Goal: Communication & Community: Answer question/provide support

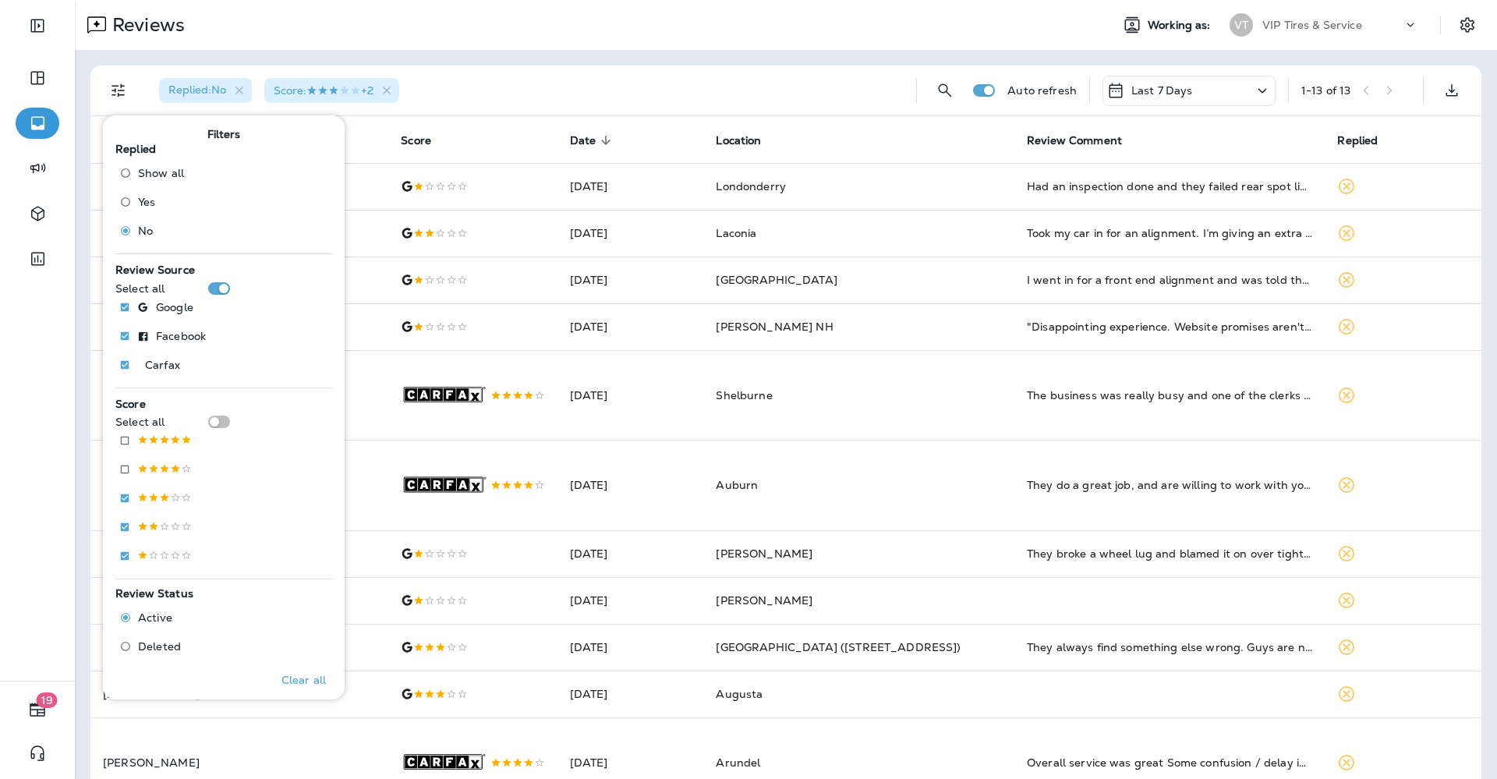
click at [568, 76] on div "Replied : No Score : +2" at bounding box center [525, 90] width 757 height 50
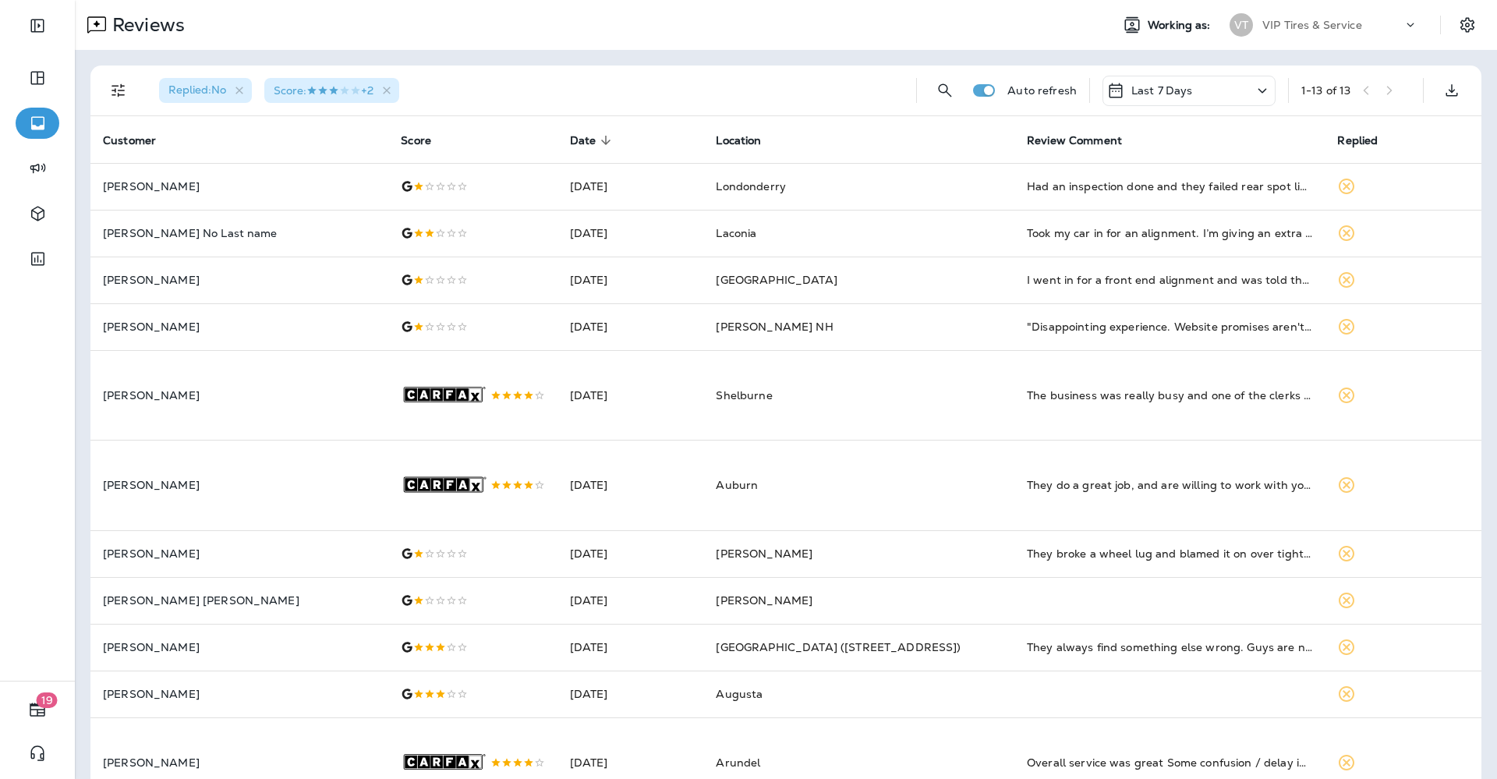
click at [122, 85] on icon "Filters" at bounding box center [117, 90] width 13 height 13
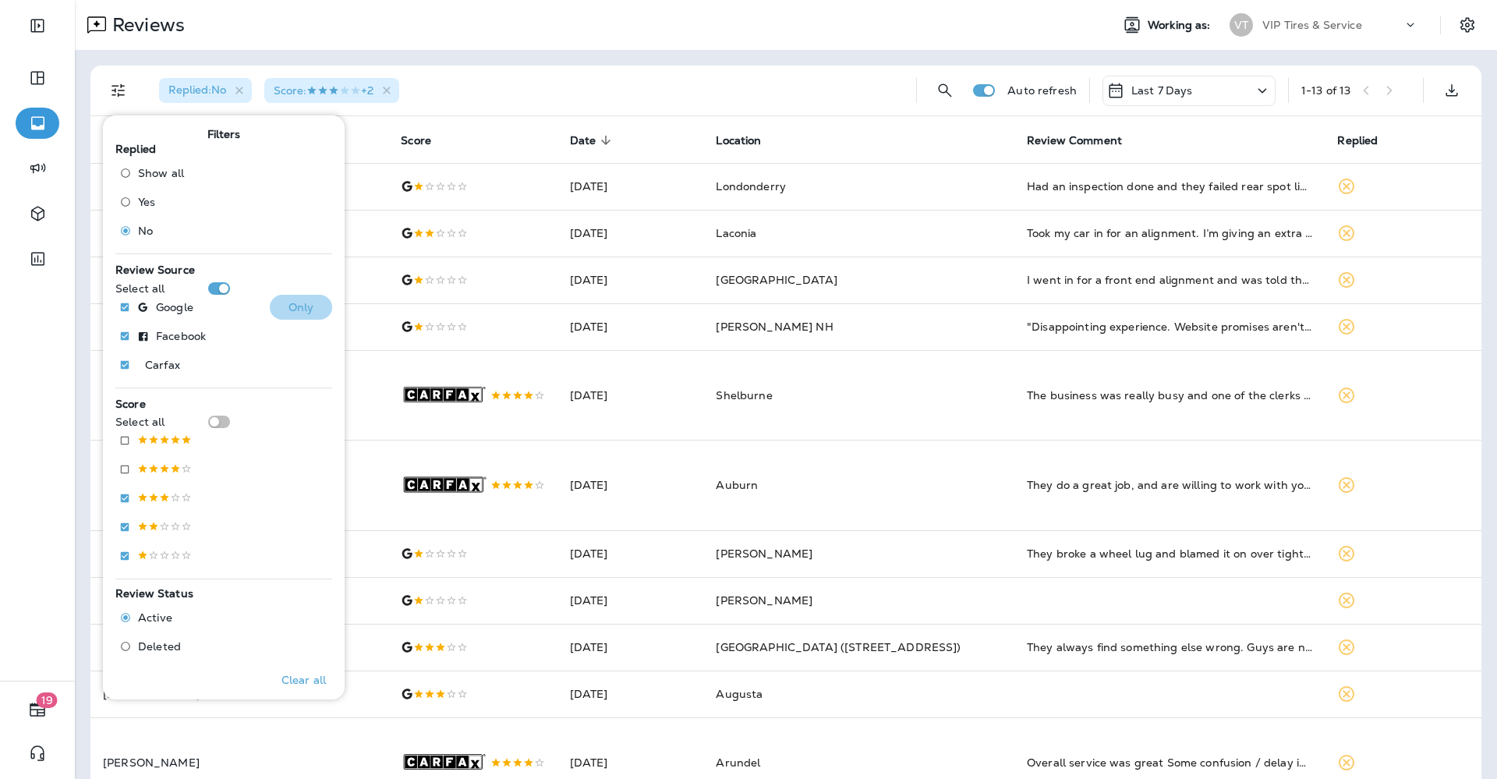
click at [273, 309] on button "Only" at bounding box center [301, 307] width 62 height 25
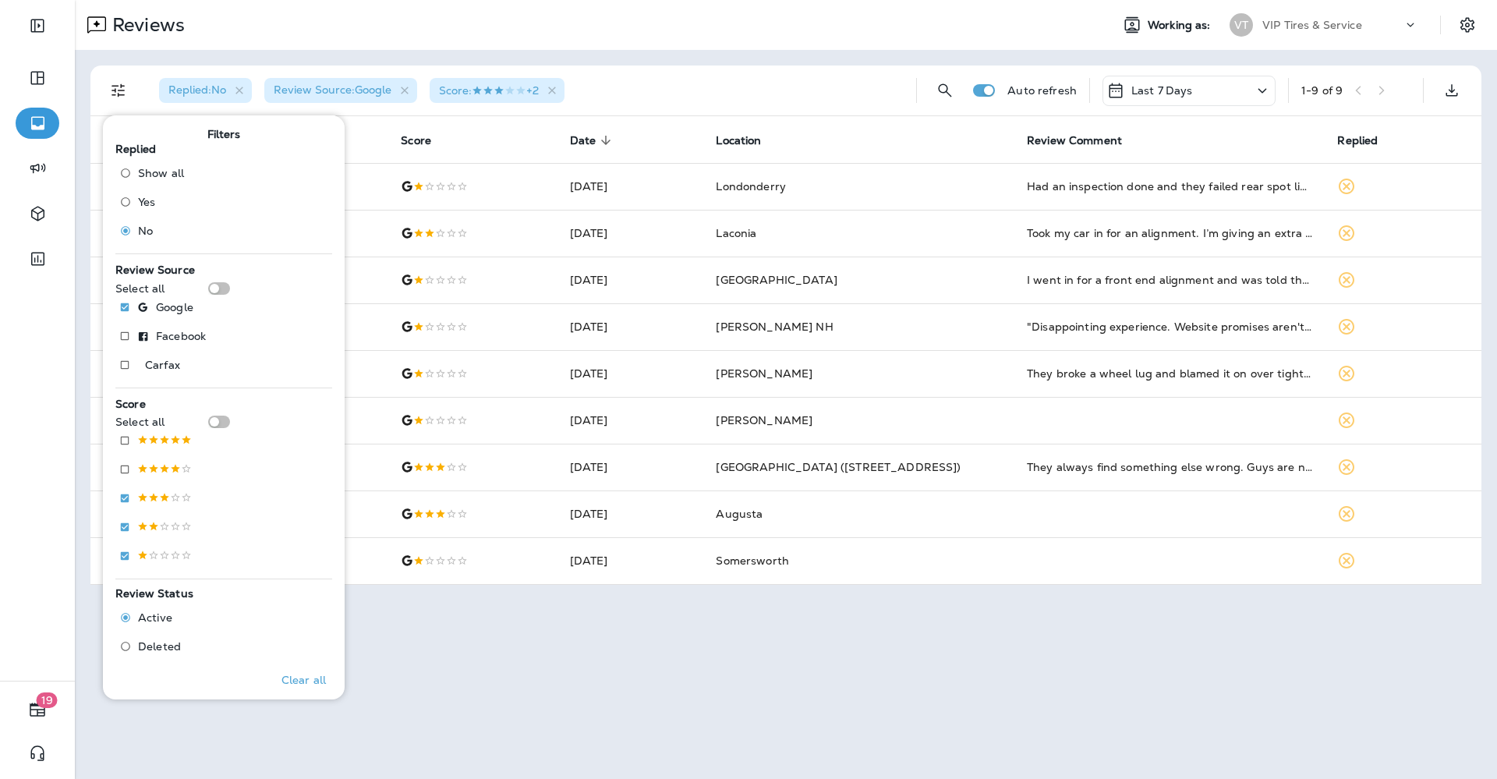
click at [656, 80] on div "Replied : No Review Source : Google Score : +2" at bounding box center [525, 90] width 757 height 50
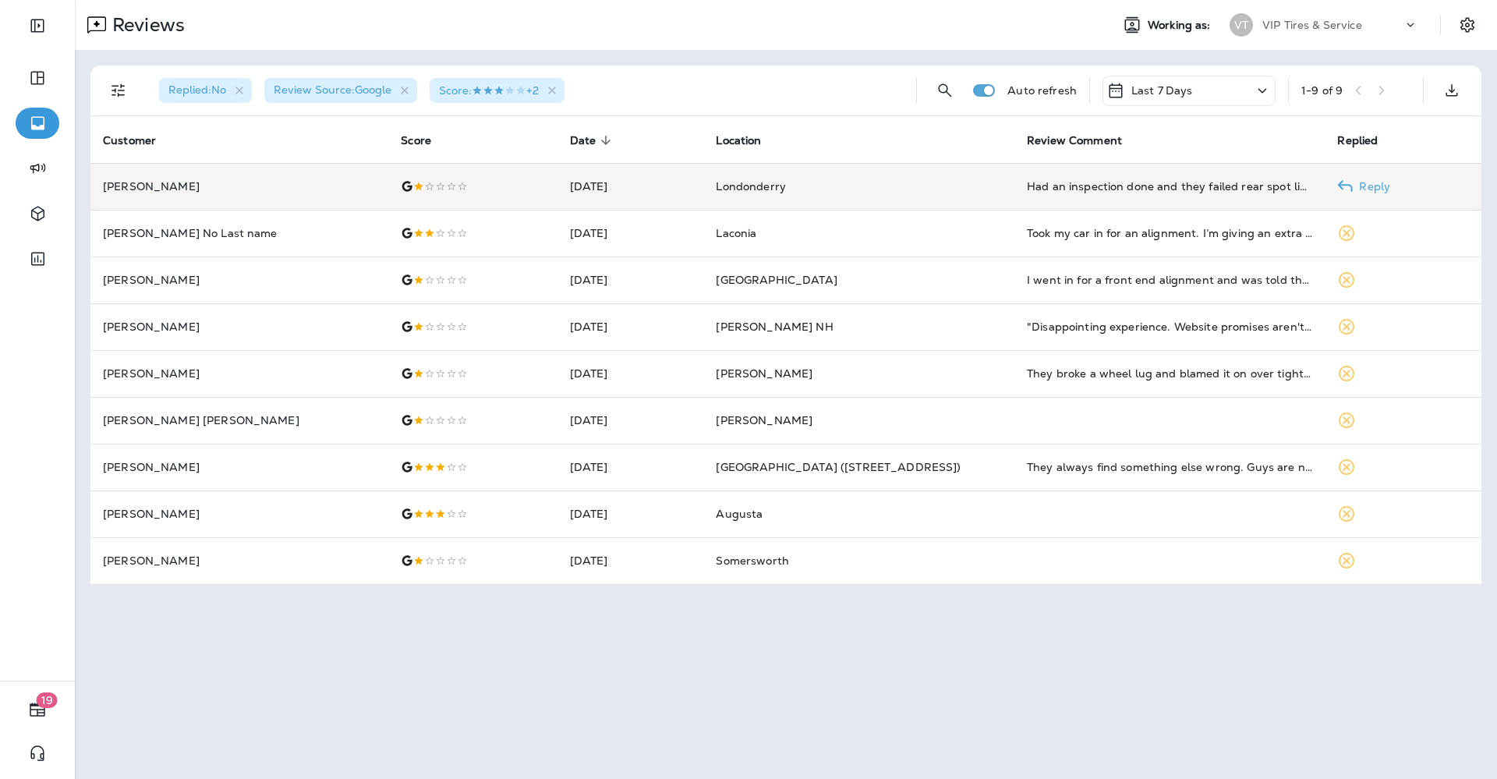
click at [235, 186] on p "[PERSON_NAME]" at bounding box center [239, 186] width 273 height 12
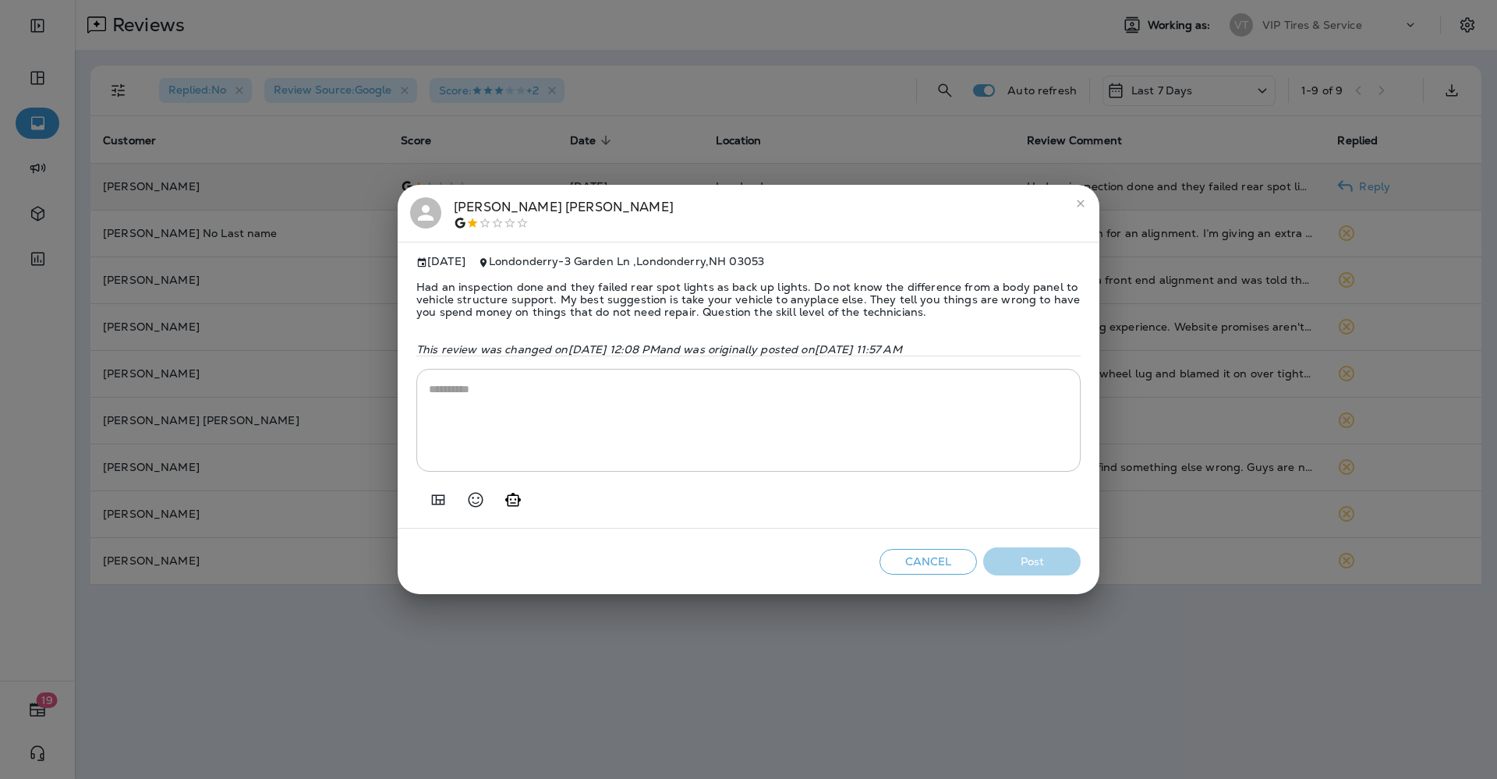
click at [574, 292] on span "Had an inspection done and they failed rear spot lights as back up lights. Do n…" at bounding box center [748, 299] width 664 height 62
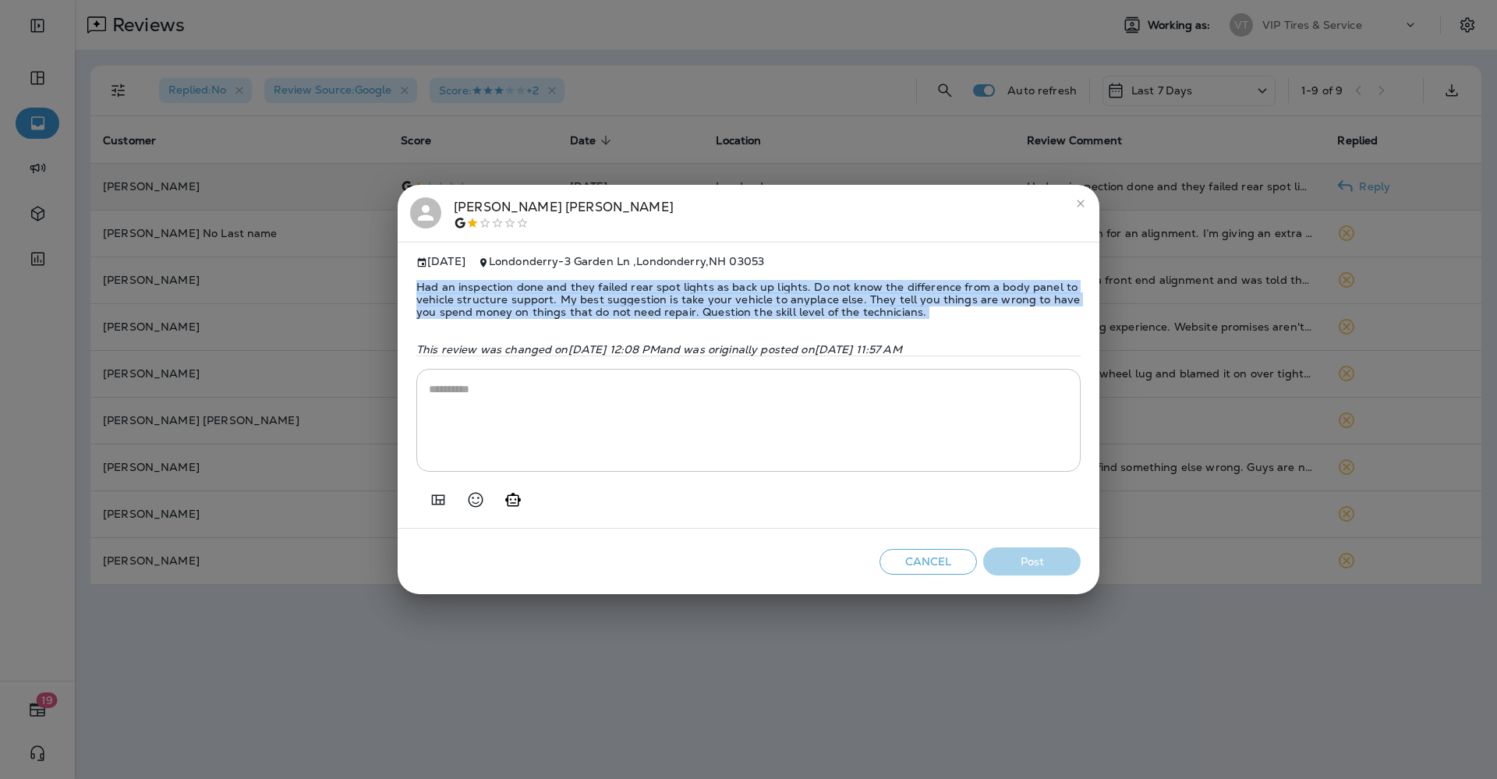
click at [574, 292] on span "Had an inspection done and they failed rear spot lights as back up lights. Do n…" at bounding box center [748, 299] width 664 height 62
copy span "Had an inspection done and they failed rear spot lights as back up lights. Do n…"
click at [436, 504] on icon "Add in a premade template" at bounding box center [438, 499] width 13 height 10
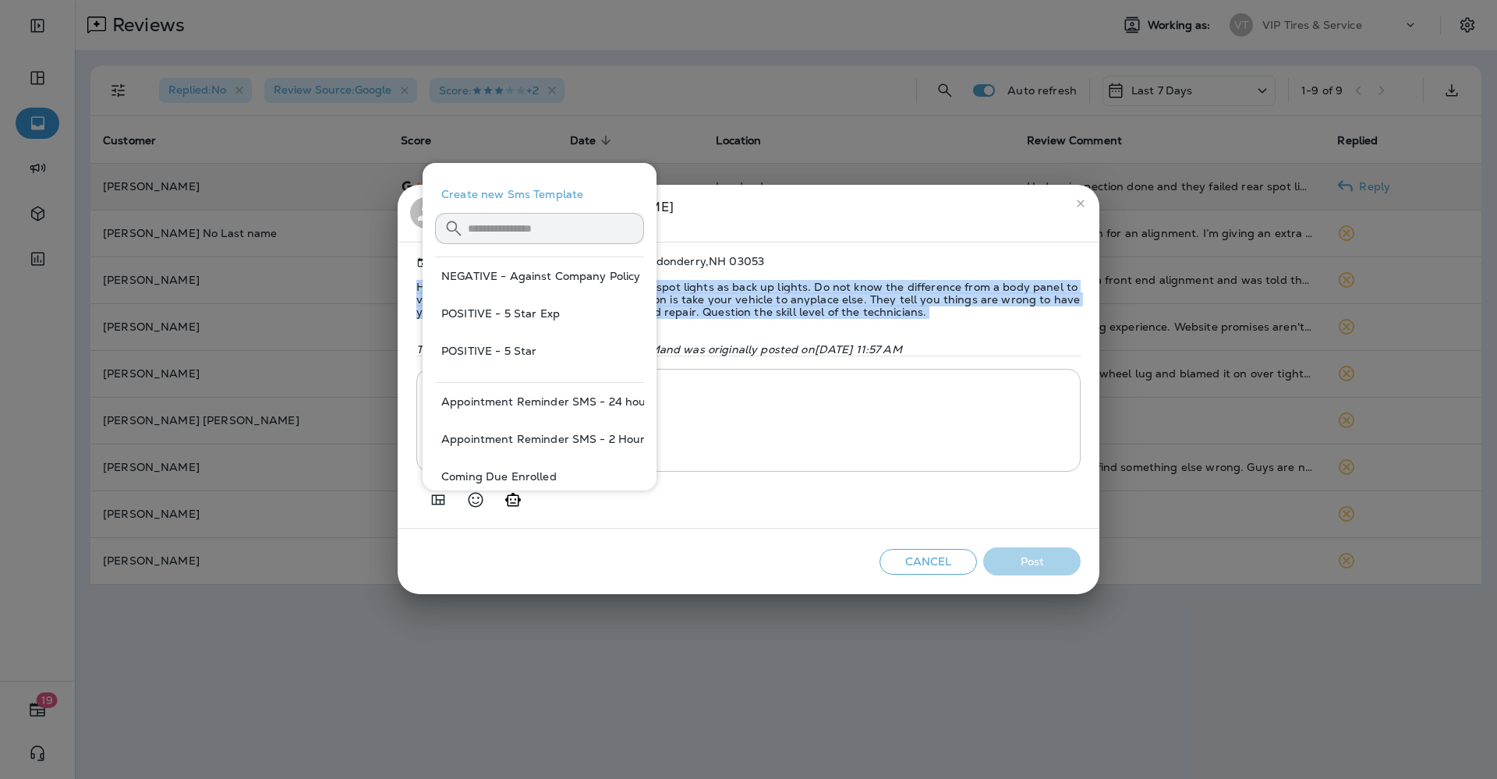
click at [577, 273] on button "NEGATIVE - Against Company Policy" at bounding box center [539, 275] width 209 height 37
type textarea "**********"
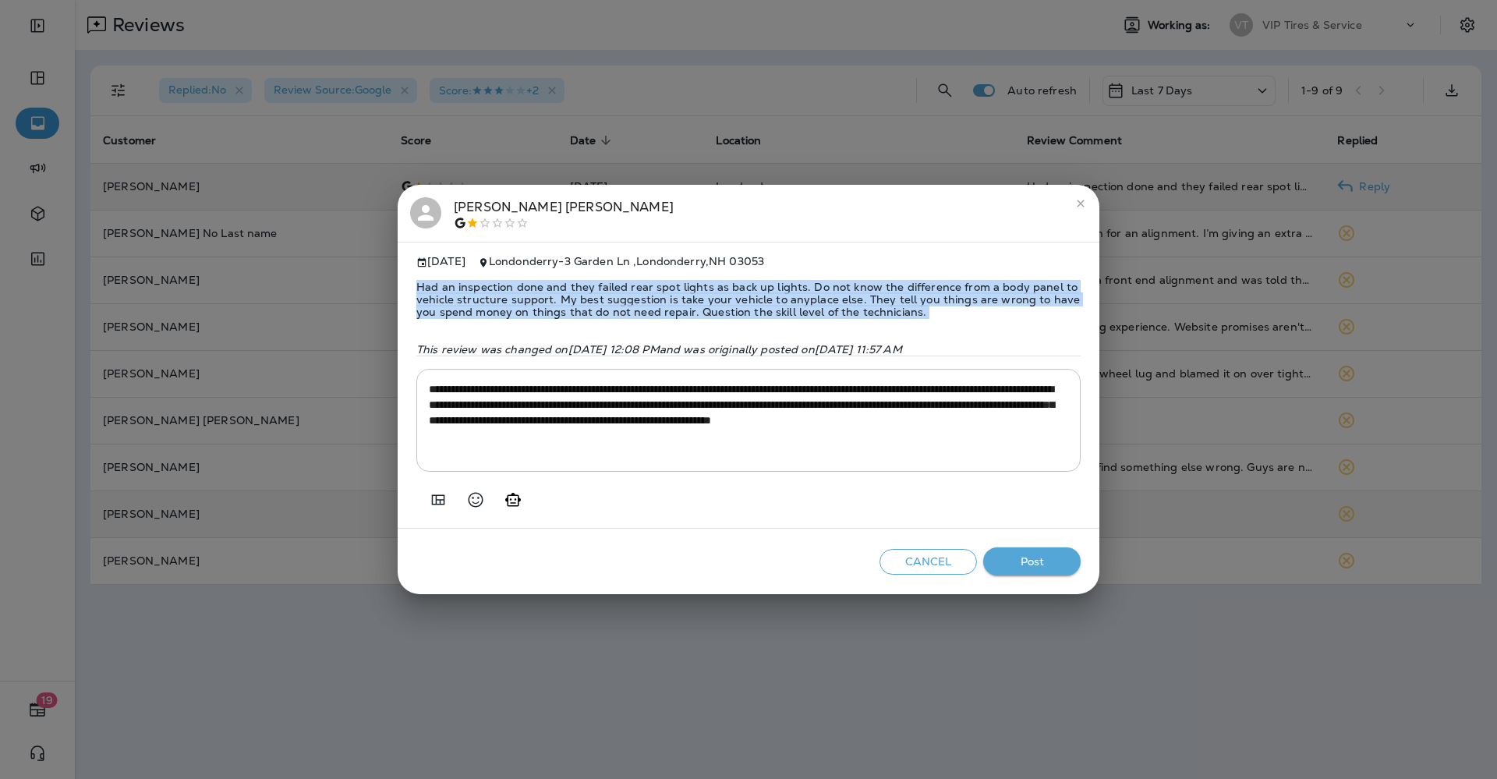
drag, startPoint x: 1034, startPoint y: 559, endPoint x: 955, endPoint y: 514, distance: 90.8
click at [1034, 559] on button "Post" at bounding box center [1031, 561] width 97 height 29
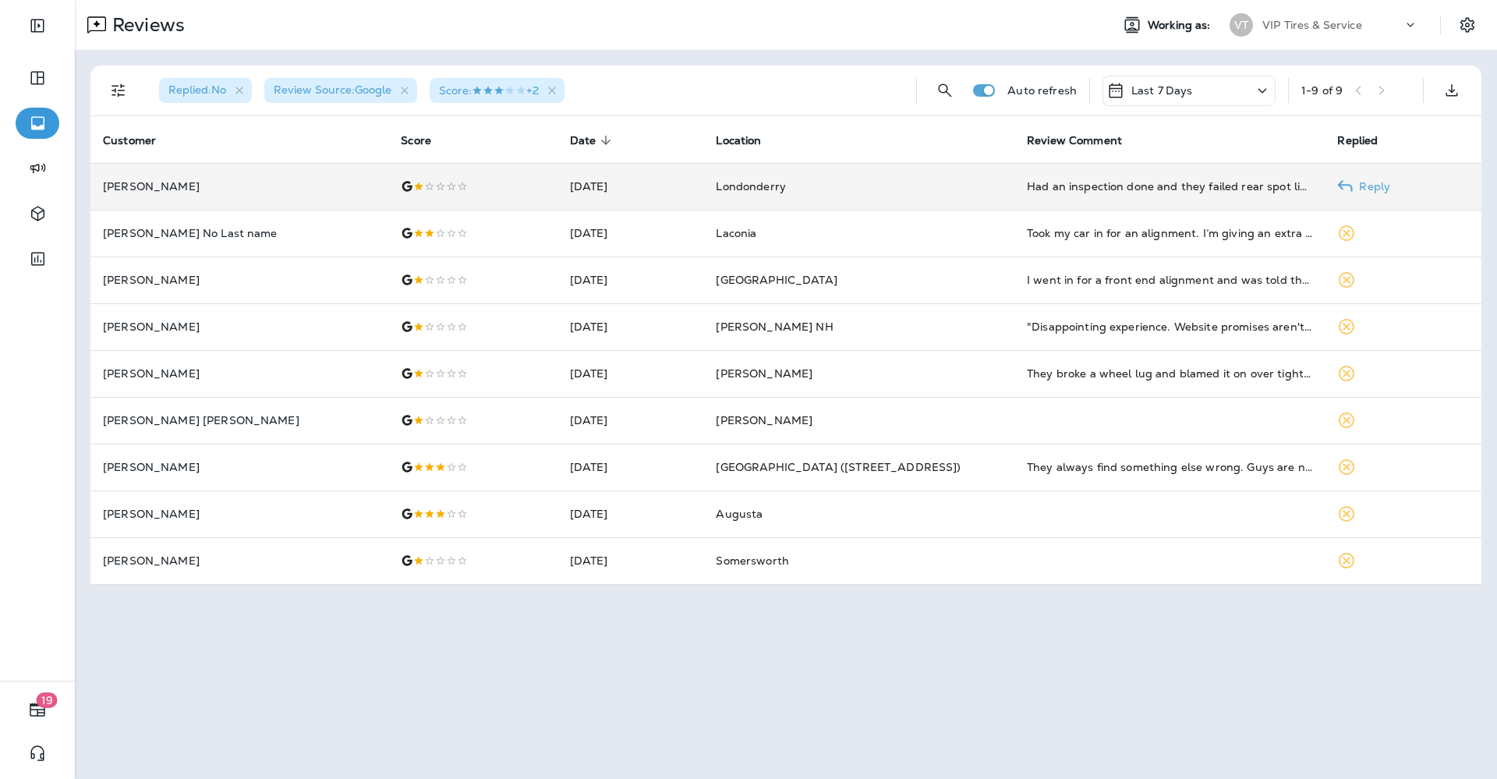
click at [401, 189] on div at bounding box center [473, 186] width 144 height 12
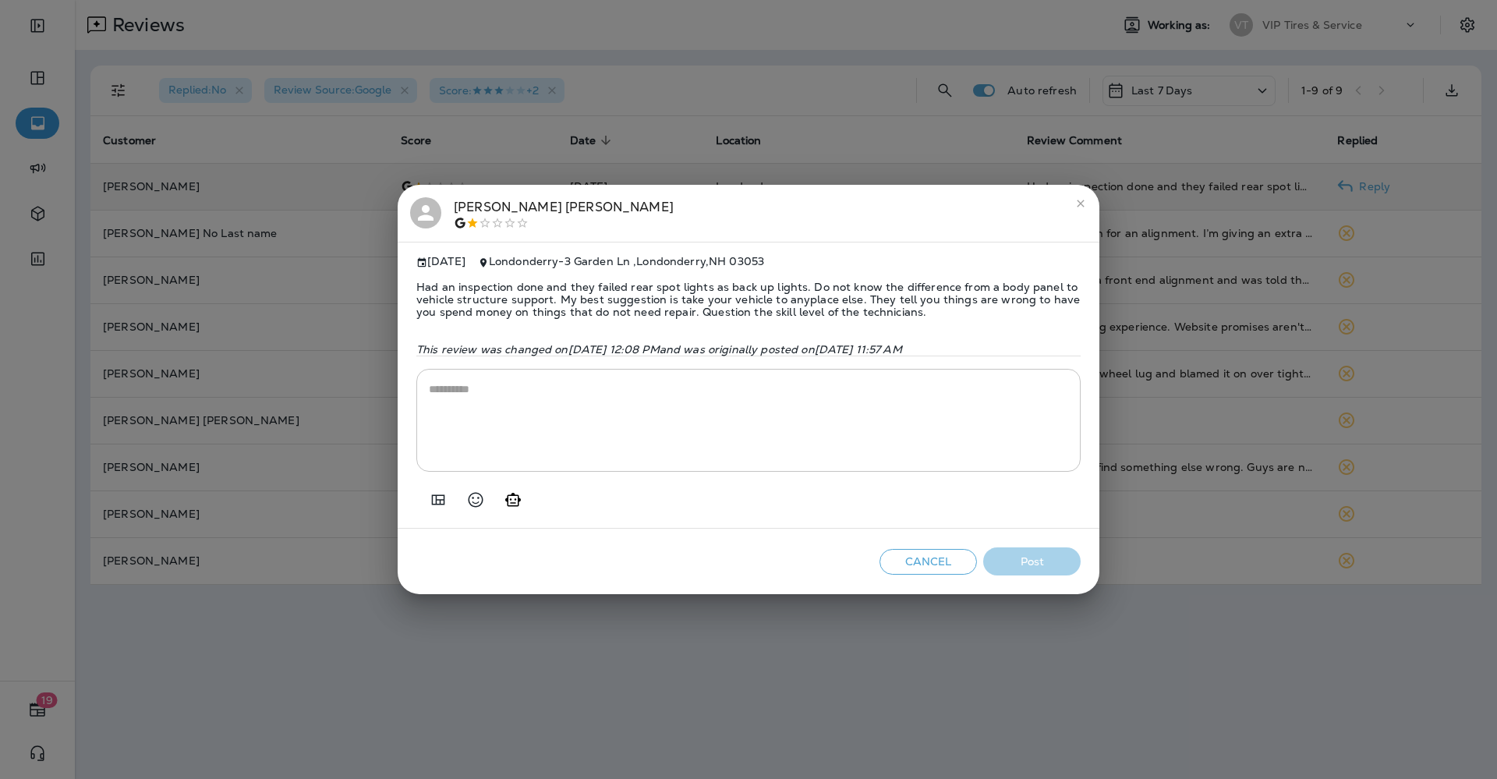
click at [536, 217] on div at bounding box center [564, 223] width 220 height 12
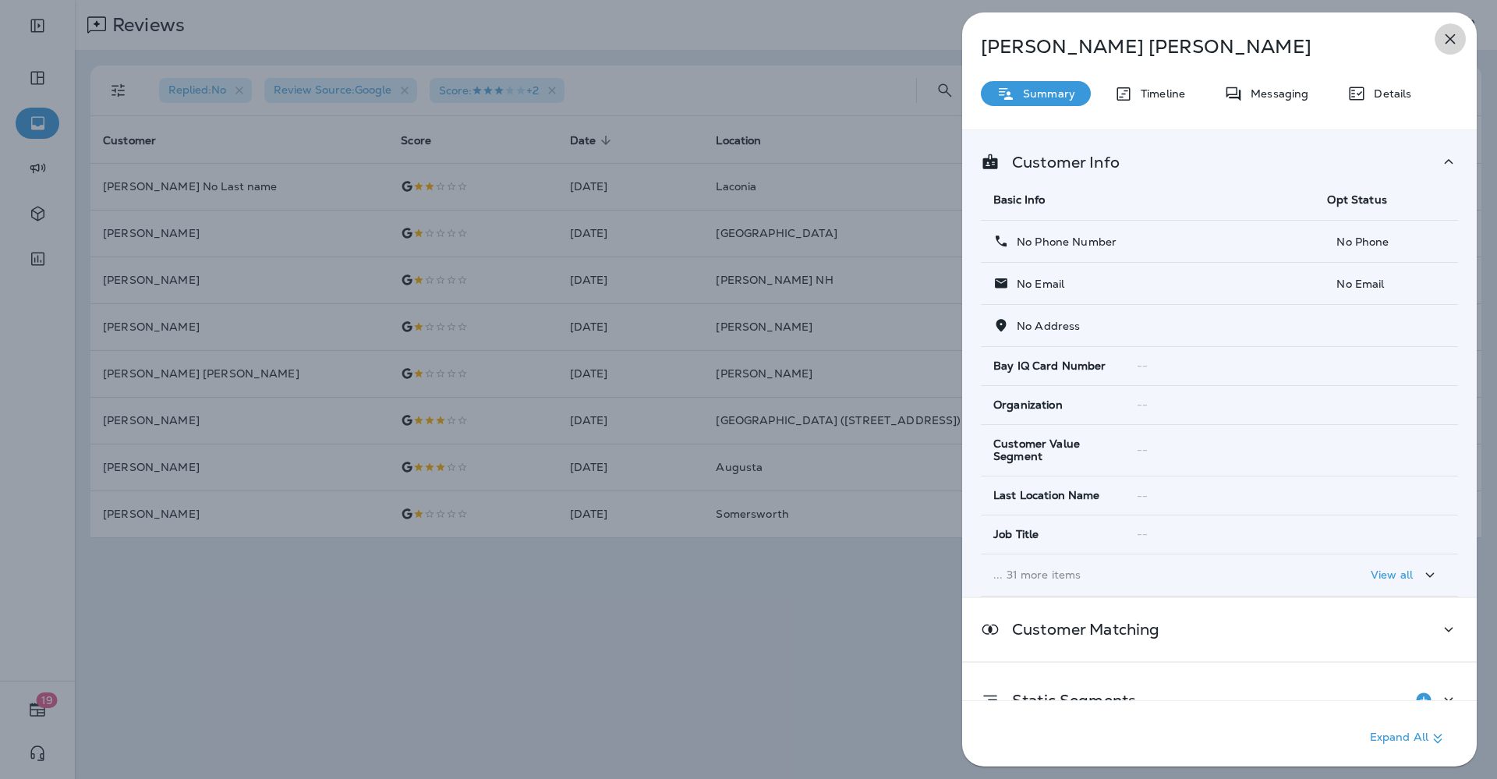
click at [1452, 35] on icon "button" at bounding box center [1449, 39] width 19 height 19
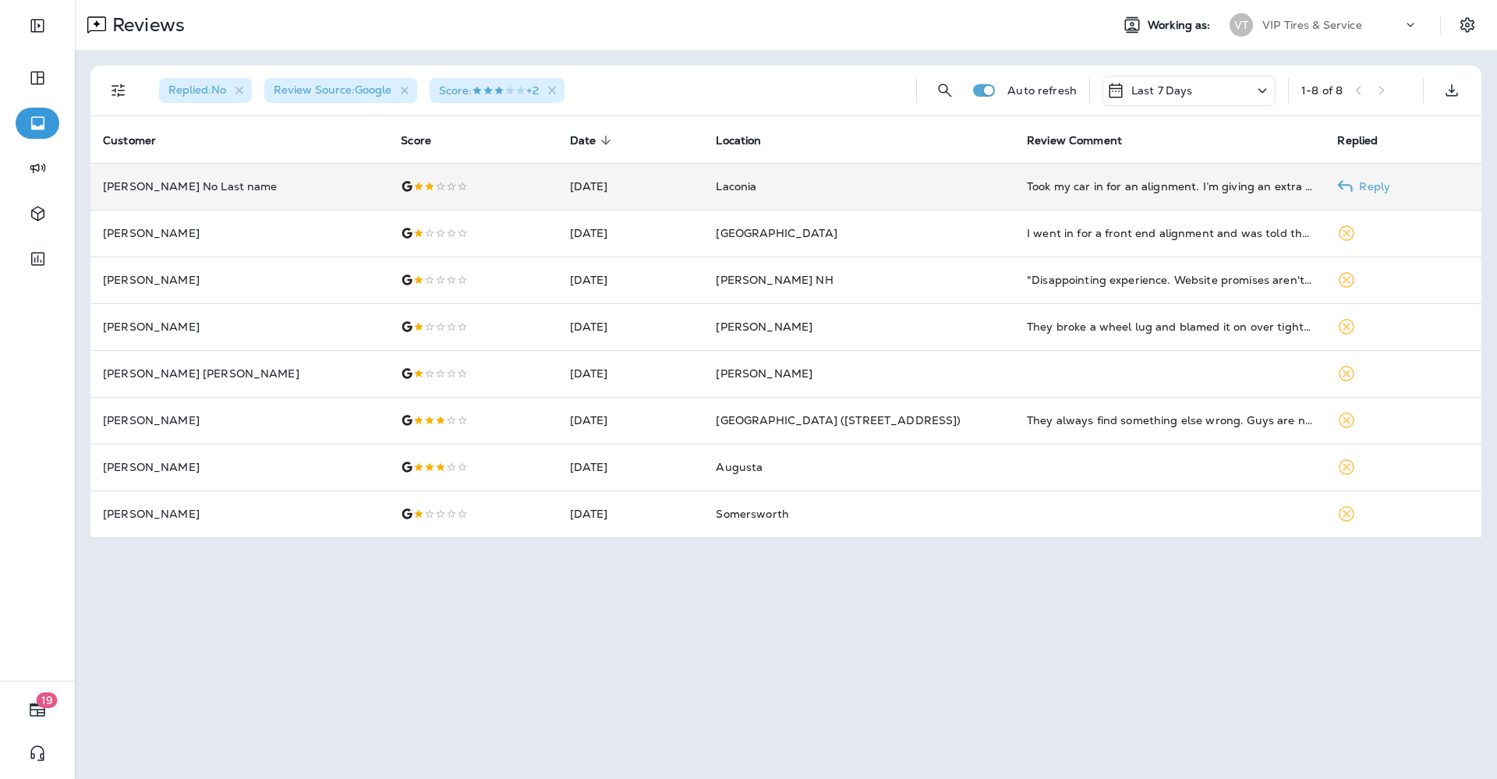
click at [213, 180] on p "[PERSON_NAME] No Last name" at bounding box center [239, 186] width 273 height 12
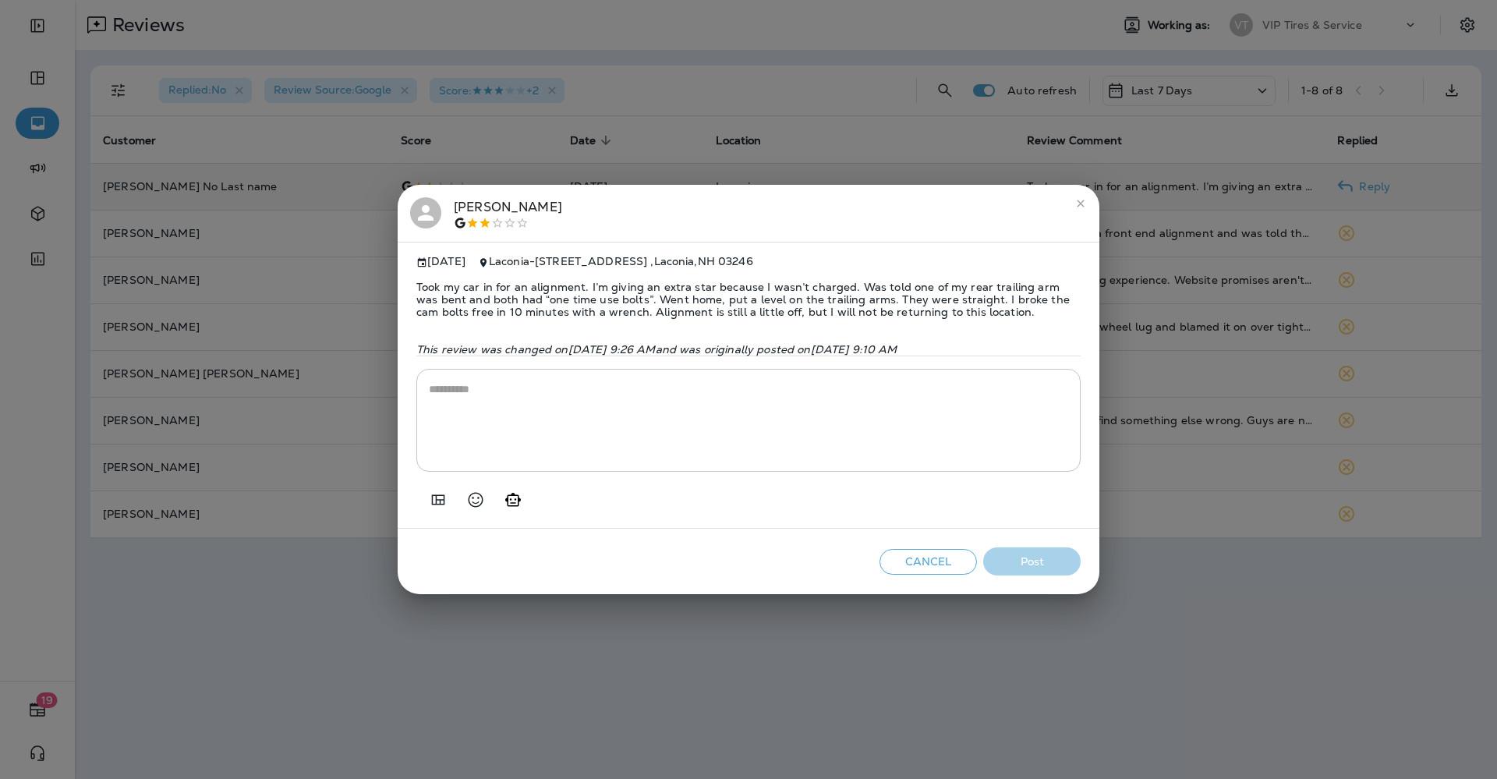
click at [674, 300] on span "Took my car in for an alignment. I’m giving an extra star because I wasn’t char…" at bounding box center [748, 299] width 664 height 62
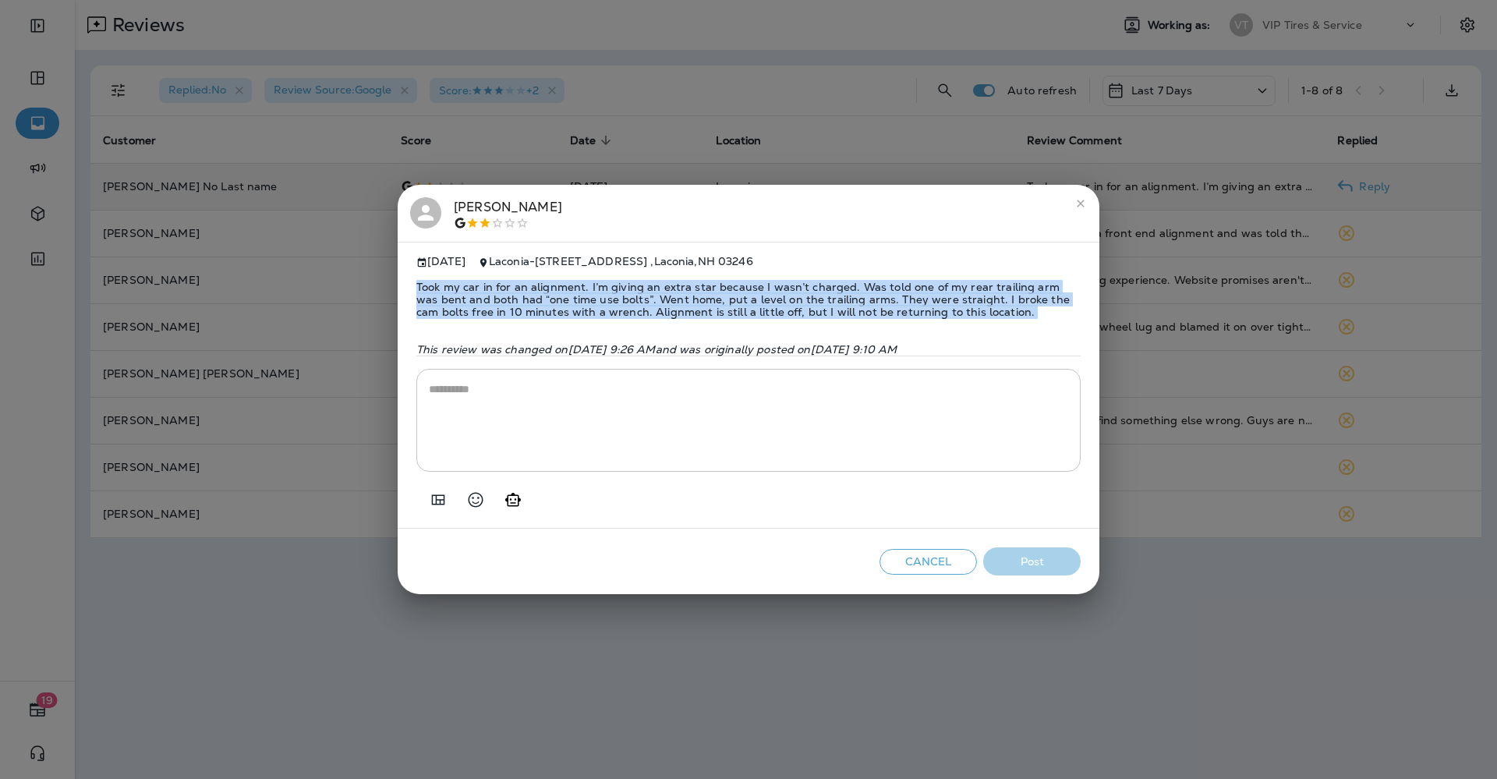
click at [674, 300] on span "Took my car in for an alignment. I’m giving an extra star because I wasn’t char…" at bounding box center [748, 299] width 664 height 62
copy span "Took my car in for an alignment. I’m giving an extra star because I wasn’t char…"
click at [443, 503] on icon "Add in a premade template" at bounding box center [438, 499] width 19 height 19
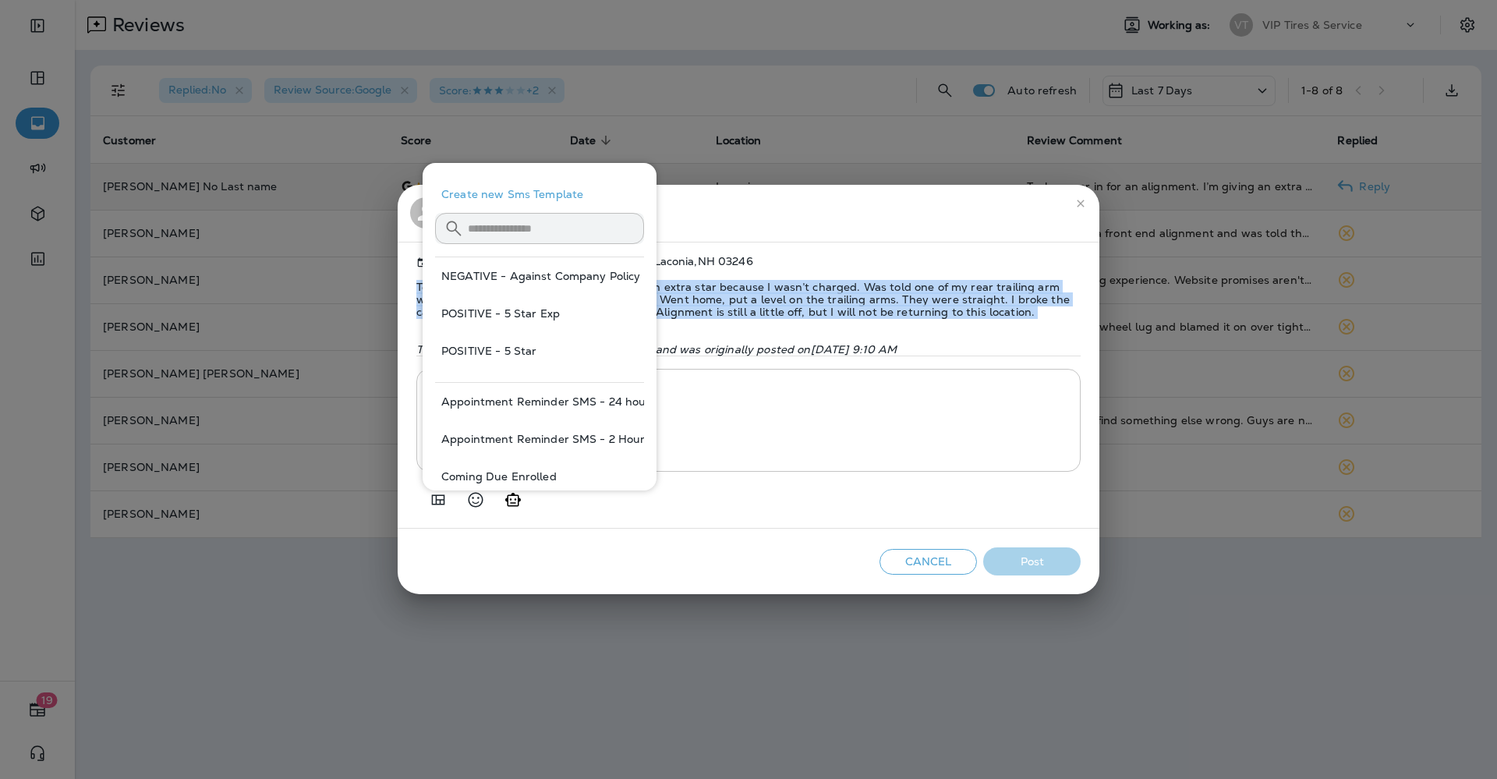
click at [550, 274] on button "NEGATIVE - Against Company Policy" at bounding box center [539, 275] width 209 height 37
type textarea "**********"
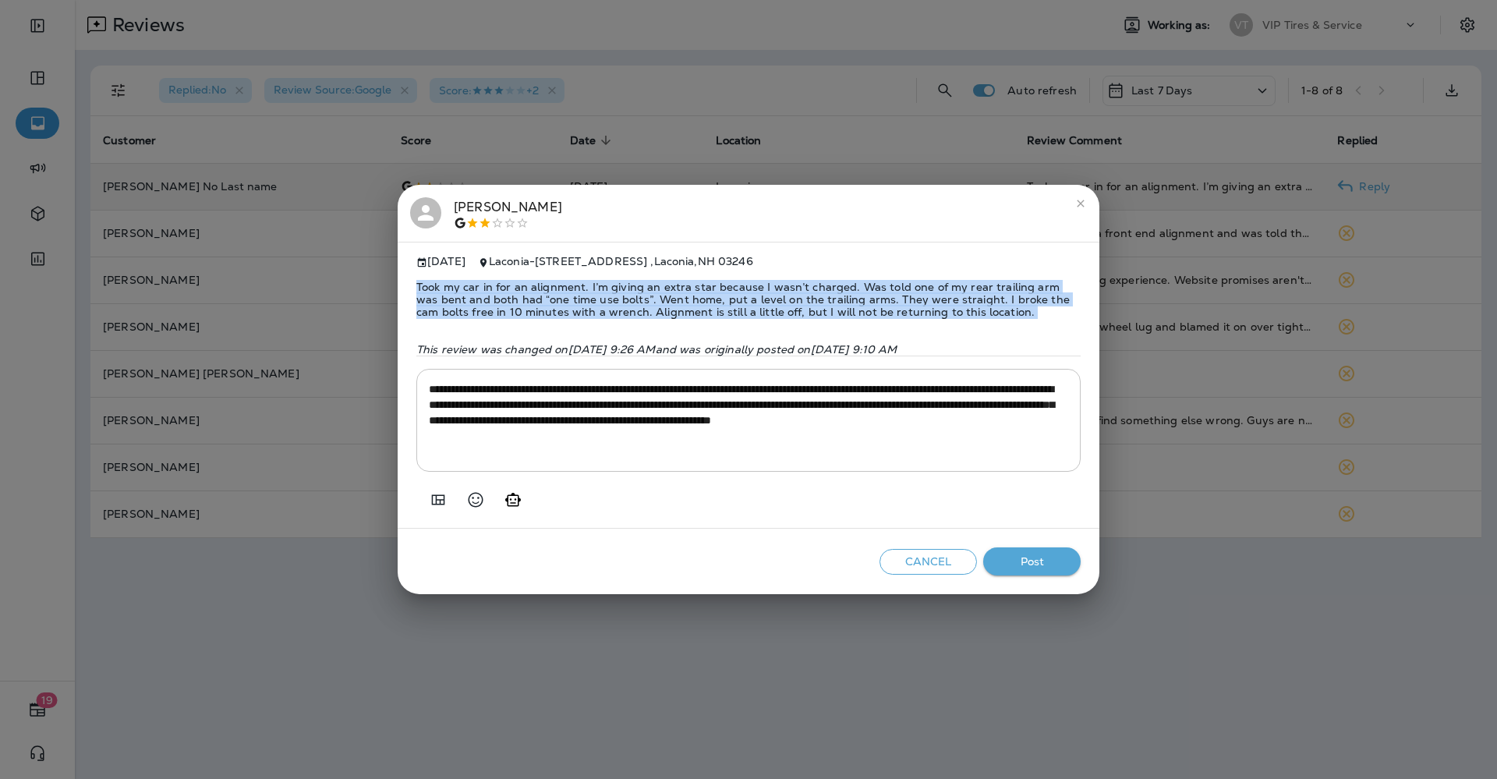
drag, startPoint x: 1030, startPoint y: 564, endPoint x: 1013, endPoint y: 564, distance: 17.9
click at [1028, 564] on button "Post" at bounding box center [1031, 561] width 97 height 29
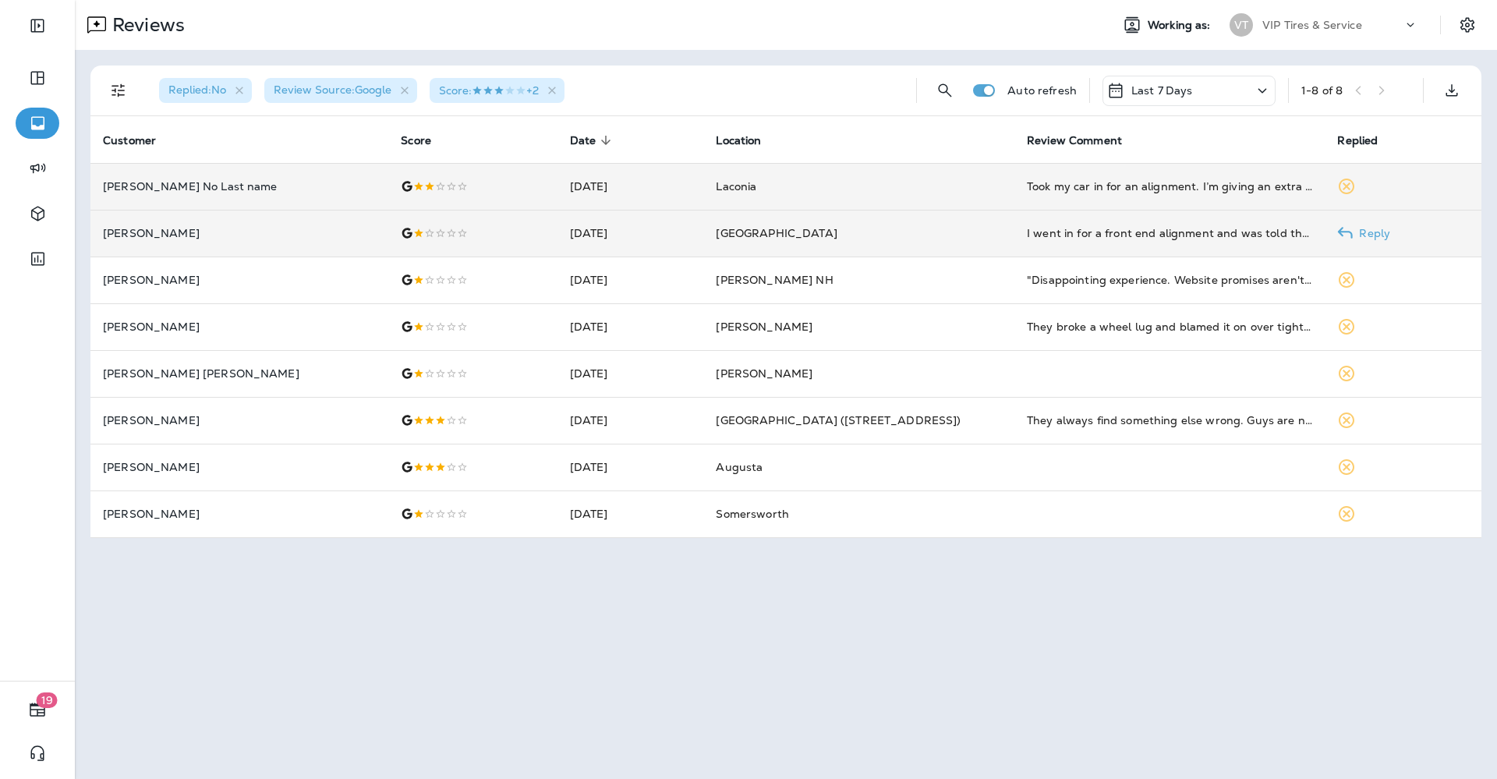
click at [248, 226] on td "Ronald Gagnon" at bounding box center [239, 233] width 298 height 47
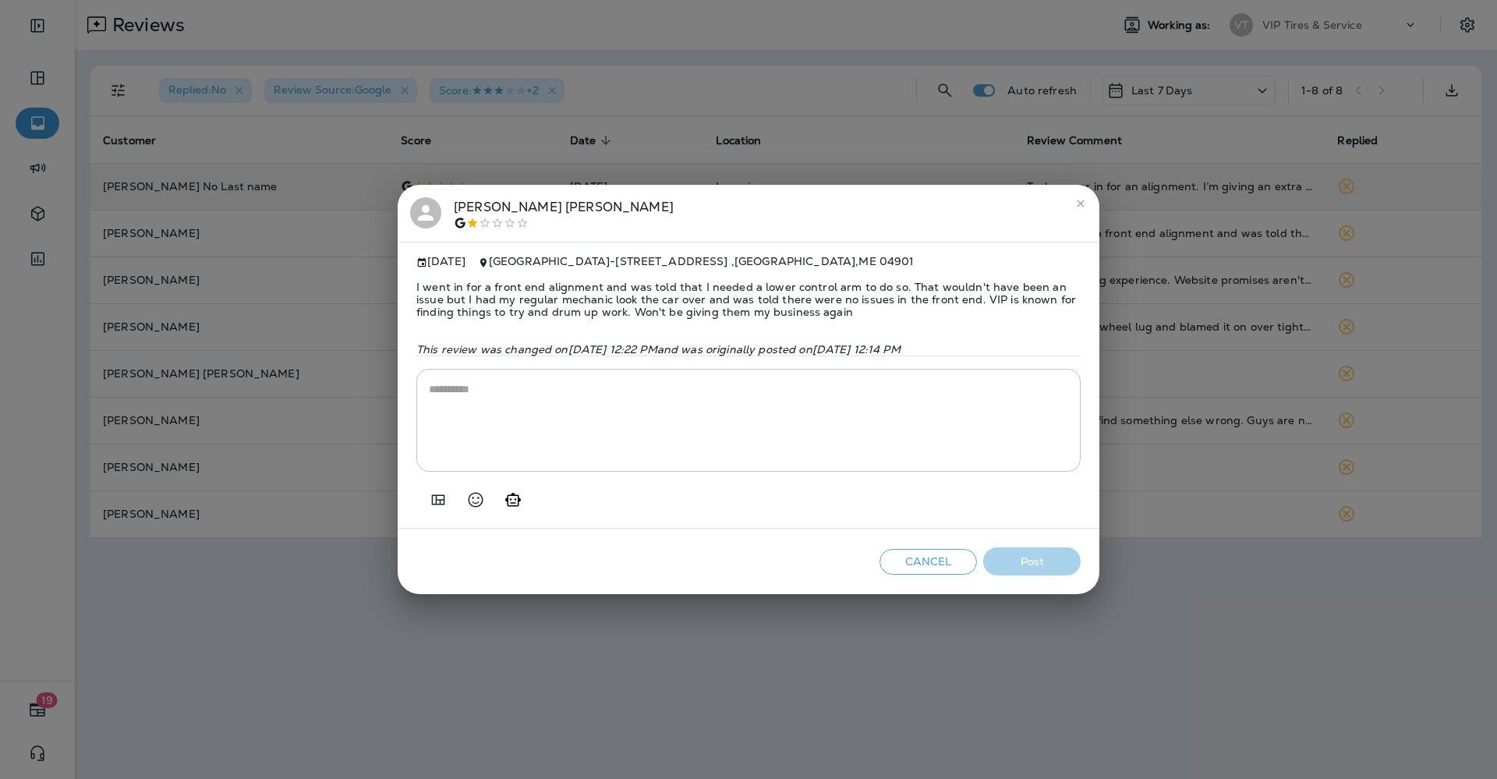
click at [614, 277] on span "I went in for a front end alignment and was told that I needed a lower control …" at bounding box center [748, 299] width 664 height 62
click at [613, 285] on span "I went in for a front end alignment and was told that I needed a lower control …" at bounding box center [748, 299] width 664 height 62
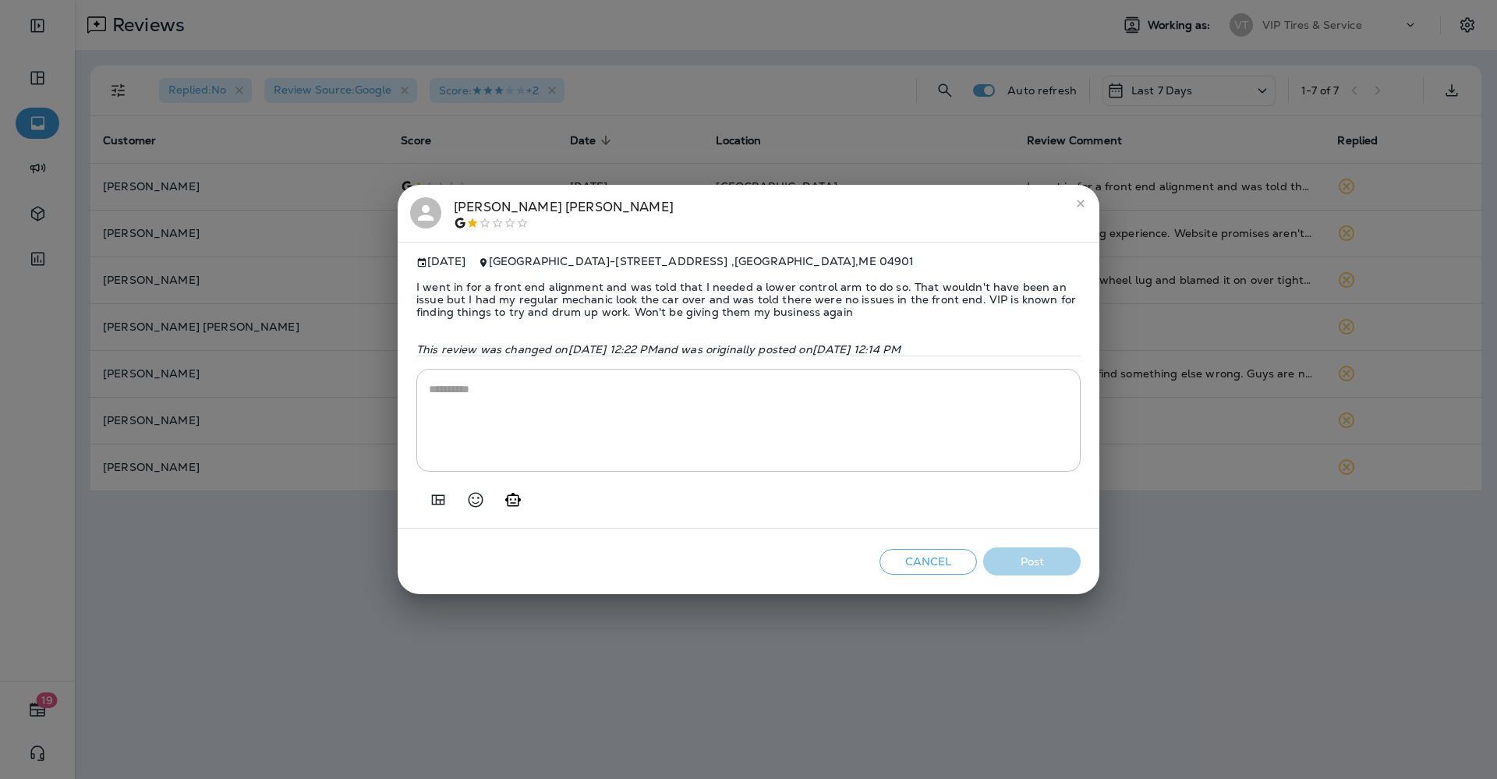
click at [541, 288] on span "I went in for a front end alignment and was told that I needed a lower control …" at bounding box center [748, 299] width 664 height 62
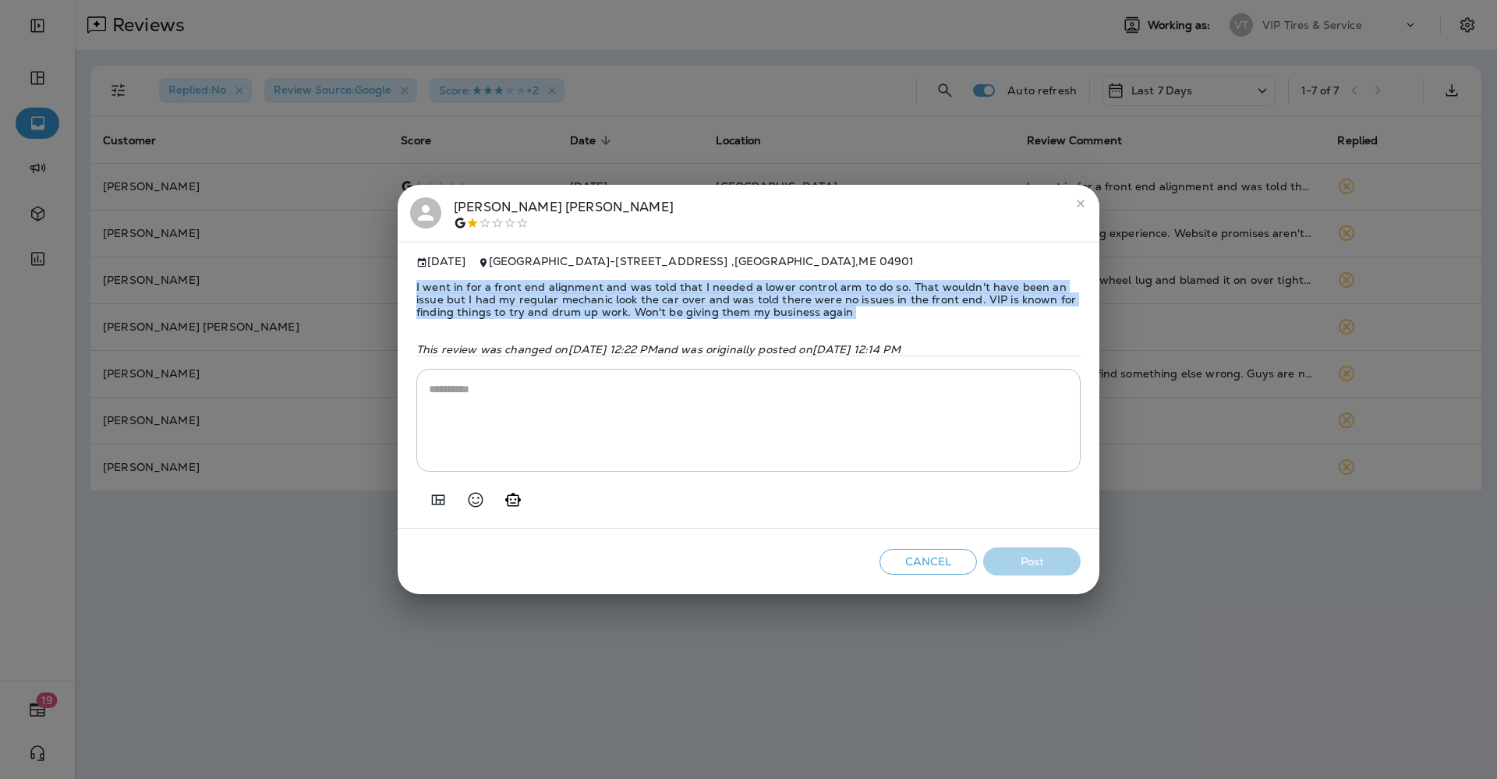
click at [541, 288] on span "I went in for a front end alignment and was told that I needed a lower control …" at bounding box center [748, 299] width 664 height 62
copy span "I went in for a front end alignment and was told that I needed a lower control …"
click at [431, 500] on icon "Add in a premade template" at bounding box center [438, 499] width 19 height 19
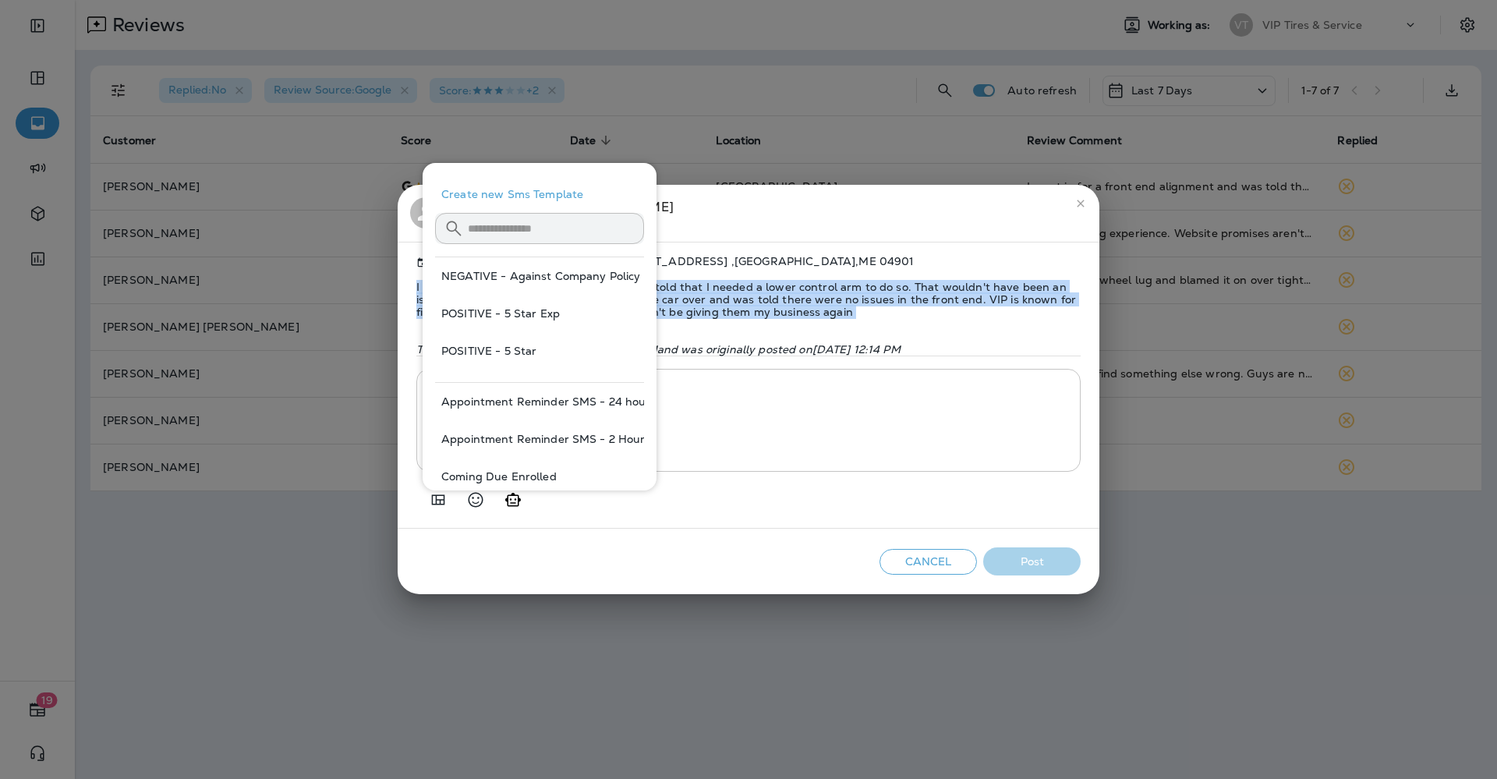
click at [592, 273] on button "NEGATIVE - Against Company Policy" at bounding box center [539, 275] width 209 height 37
type textarea "**********"
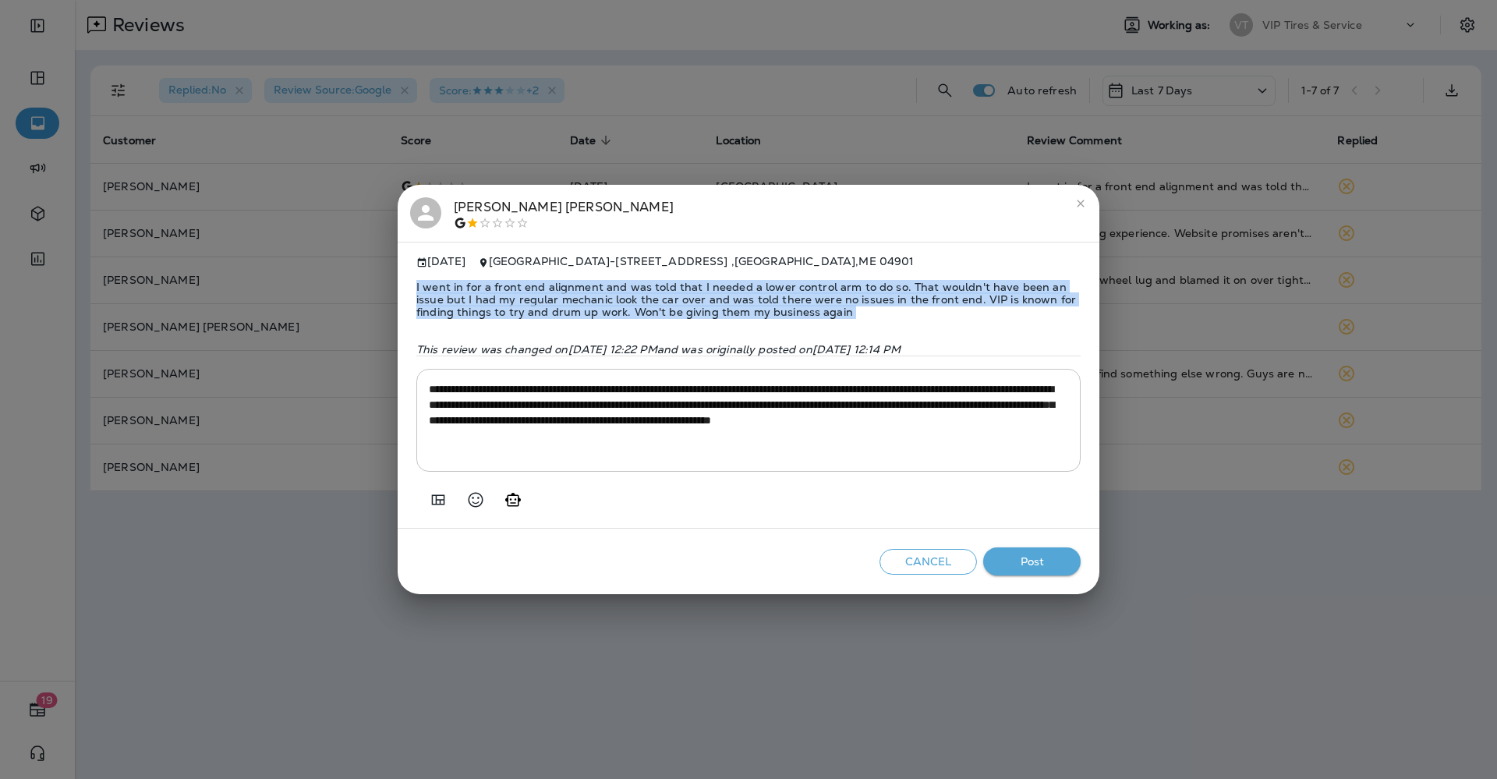
copy span "I went in for a front end alignment and was told that I needed a lower control …"
drag, startPoint x: 1014, startPoint y: 573, endPoint x: 897, endPoint y: 527, distance: 125.6
click at [1011, 572] on button "Post" at bounding box center [1031, 561] width 97 height 29
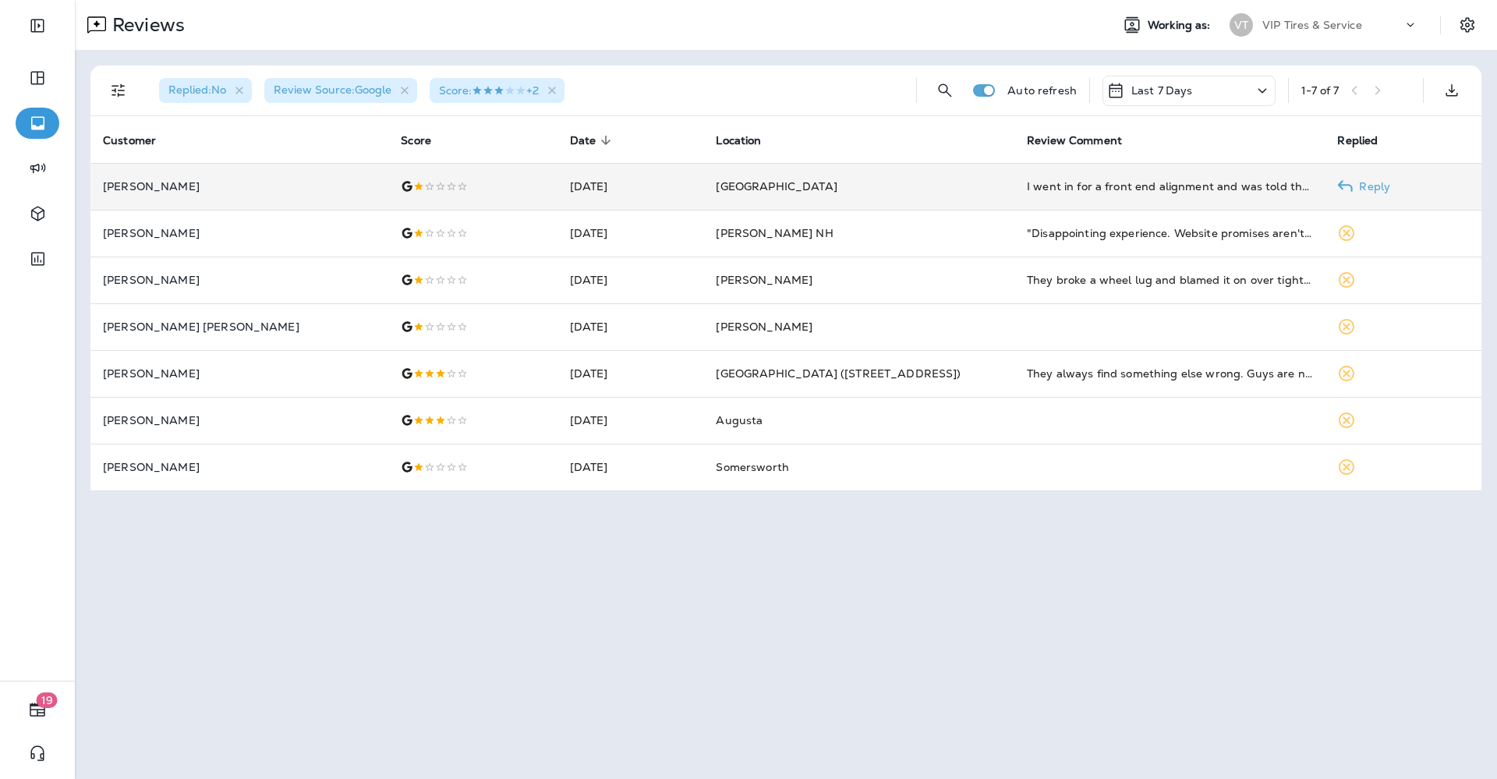
click at [175, 186] on p "Ronald Gagnon" at bounding box center [239, 186] width 273 height 12
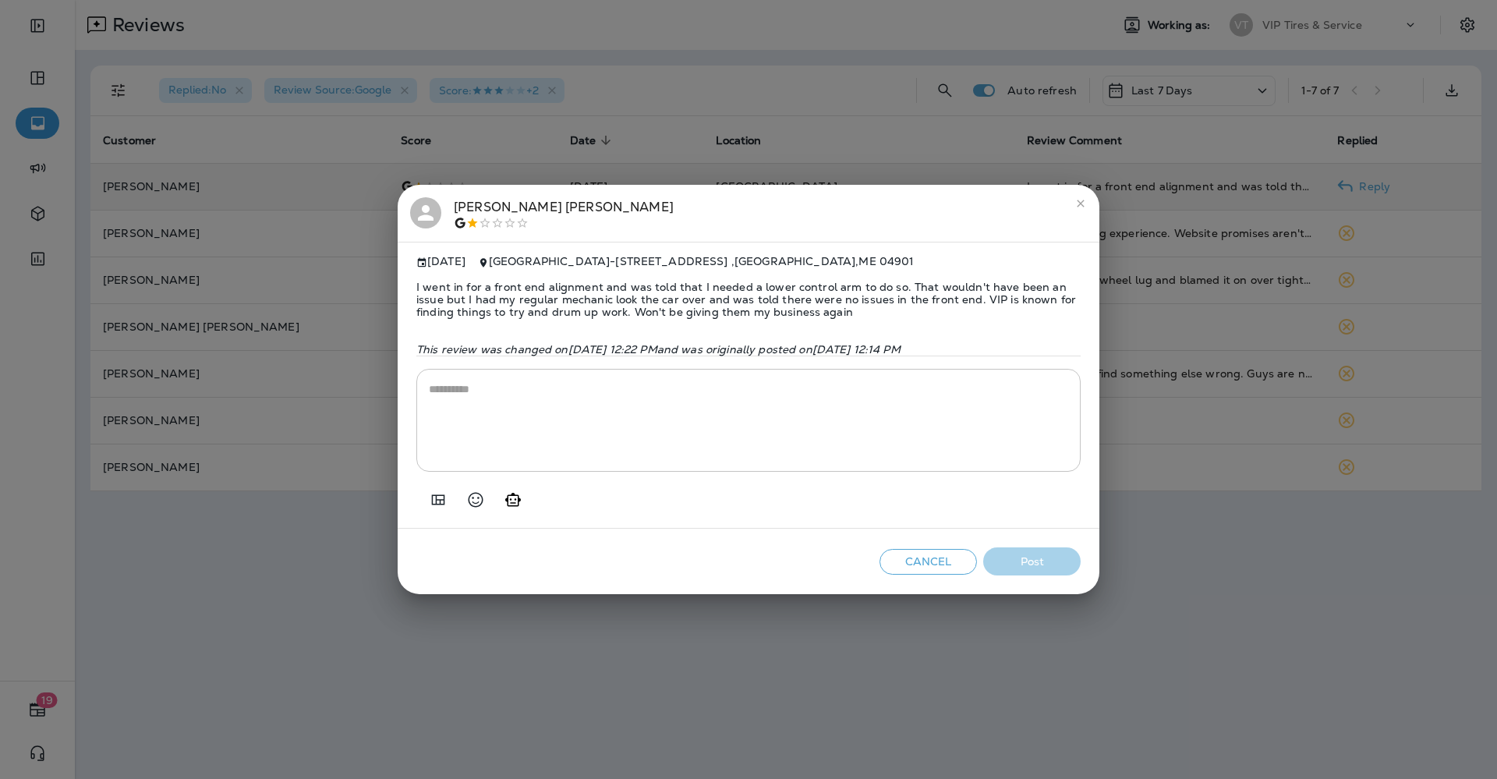
click at [482, 217] on div at bounding box center [564, 223] width 220 height 12
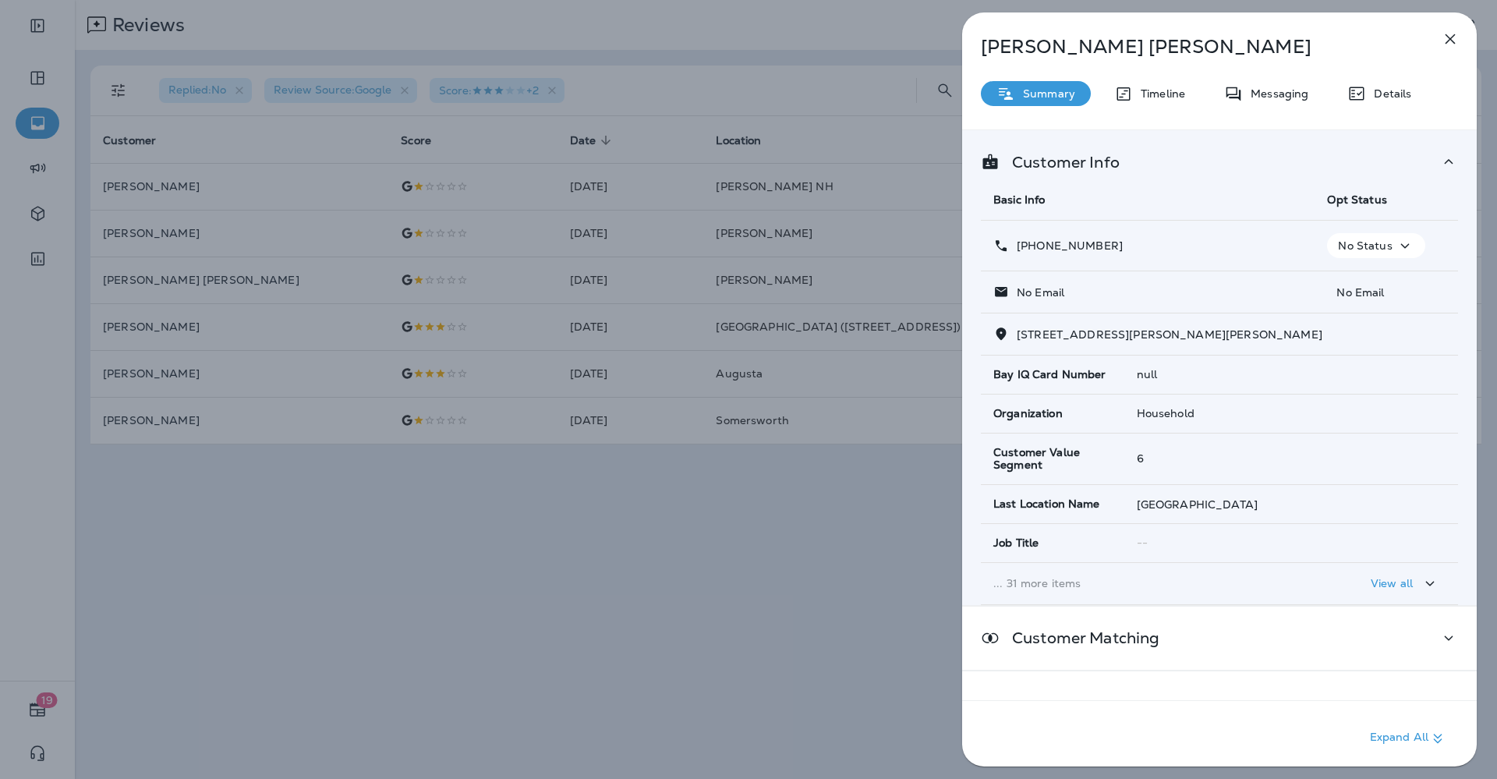
drag, startPoint x: 1087, startPoint y: 242, endPoint x: 1029, endPoint y: 251, distance: 59.1
click at [1029, 251] on div "+1 (207) 314-0328" at bounding box center [1147, 246] width 309 height 16
copy p "(207) 314-0328"
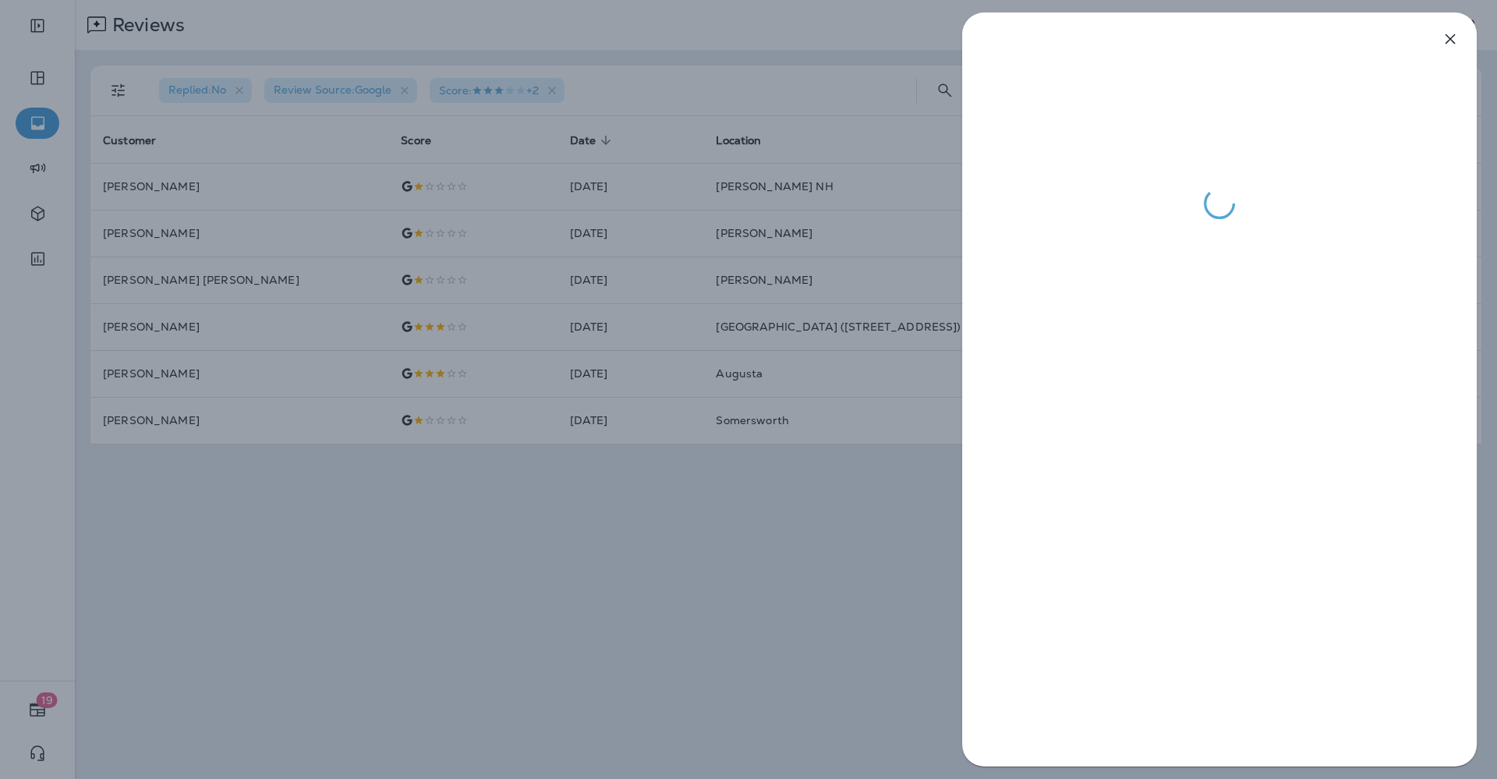
drag, startPoint x: 480, startPoint y: 494, endPoint x: 469, endPoint y: 488, distance: 12.6
click at [475, 491] on div at bounding box center [748, 389] width 1497 height 779
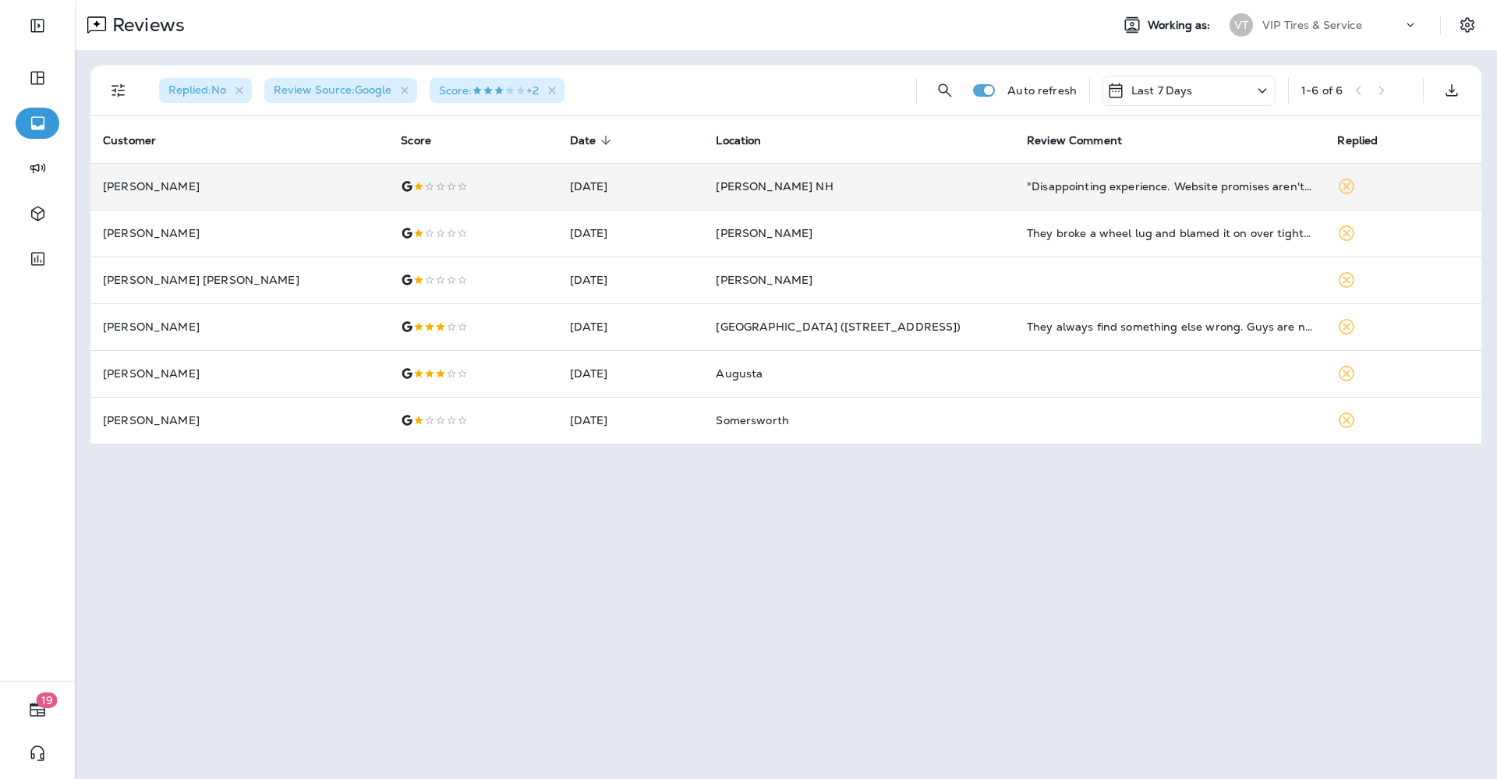
click at [160, 182] on p "Kim Villeneuve" at bounding box center [239, 186] width 273 height 12
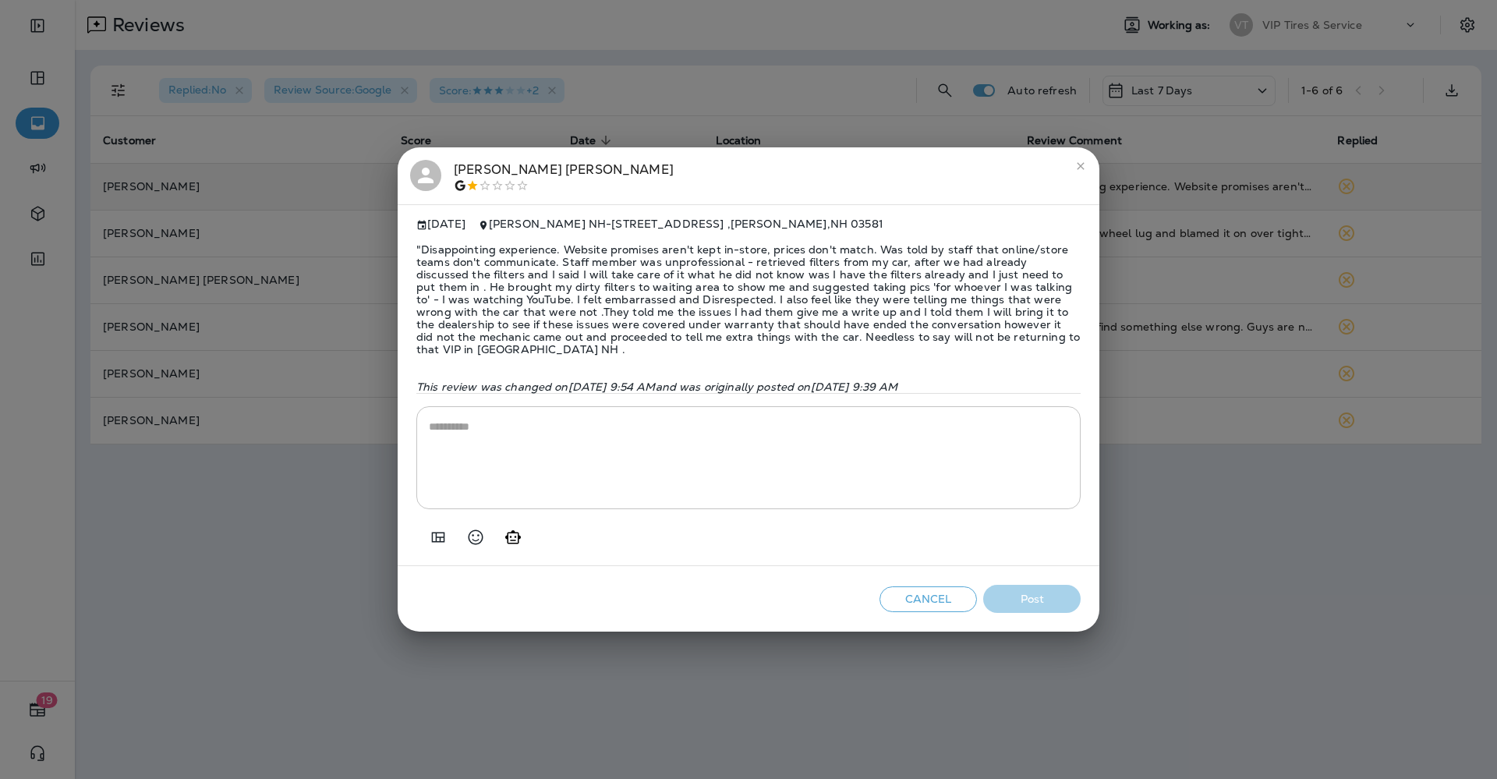
click at [753, 279] on span ""Disappointing experience. Website promises aren't kept in-store, prices don't …" at bounding box center [748, 299] width 664 height 137
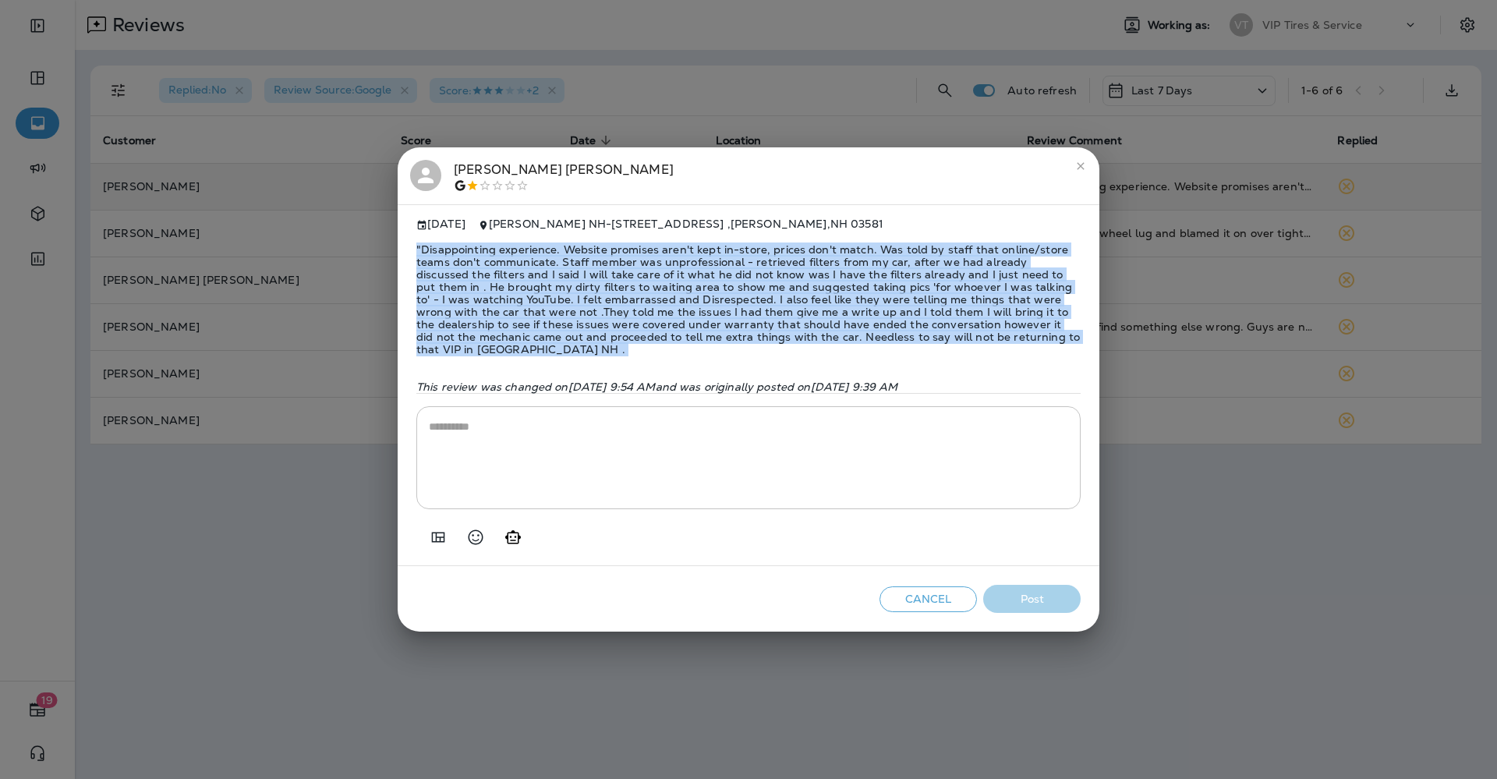
click at [753, 279] on span ""Disappointing experience. Website promises aren't kept in-store, prices don't …" at bounding box center [748, 299] width 664 height 137
copy span ""Disappointing experience. Website promises aren't kept in-store, prices don't …"
click at [442, 535] on icon "Add in a premade template" at bounding box center [438, 537] width 19 height 19
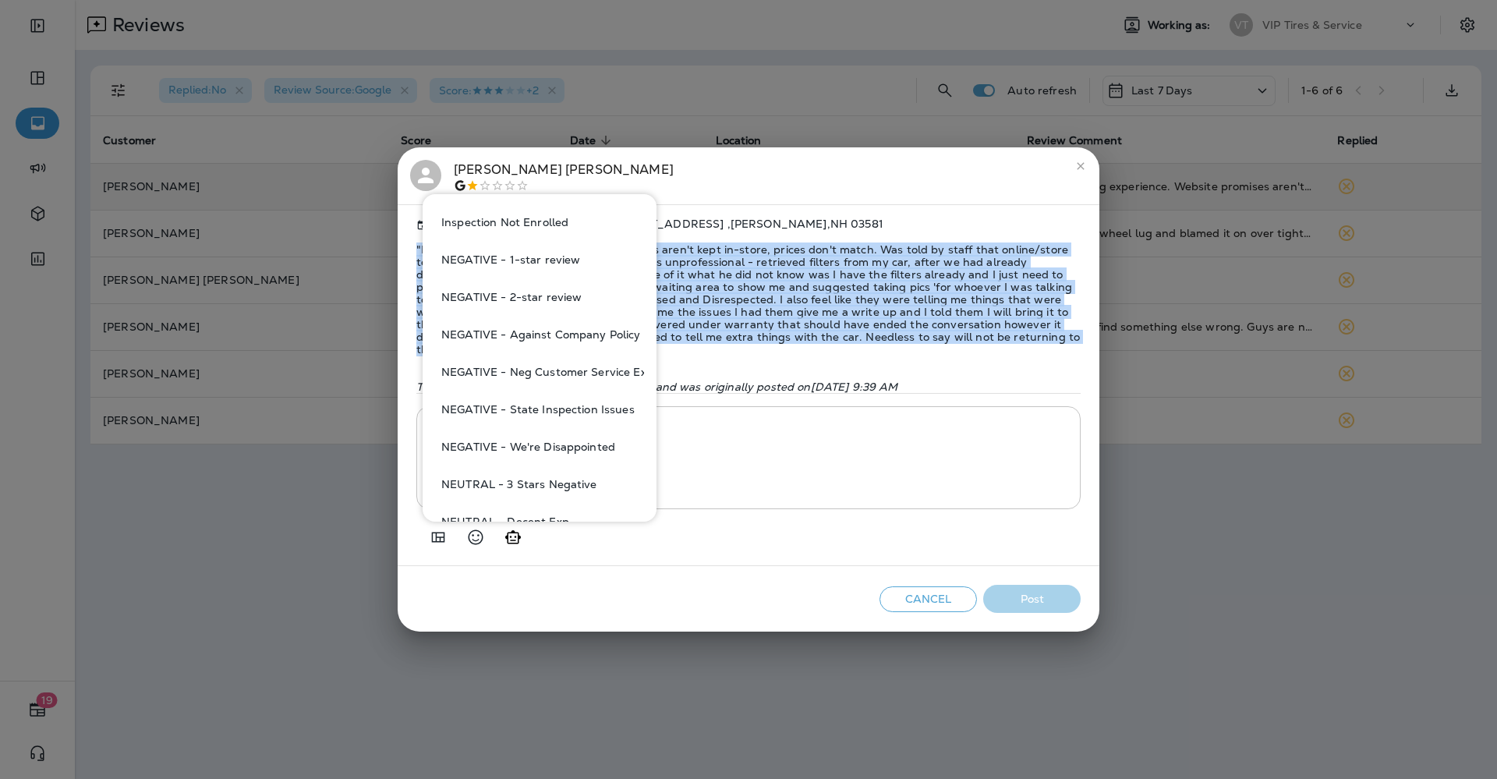
scroll to position [682, 0]
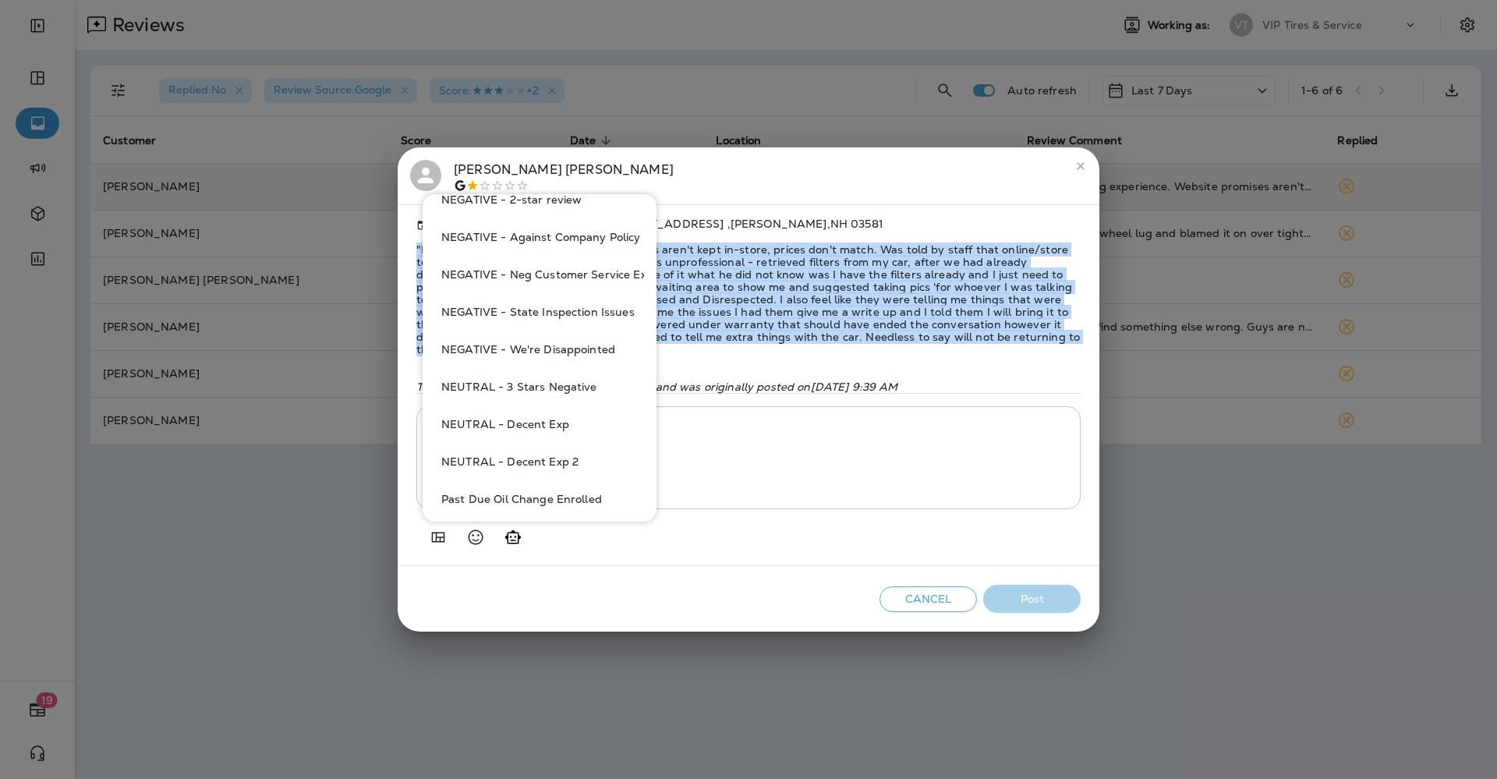
click at [570, 343] on button "NEGATIVE - We're Disappointed" at bounding box center [539, 348] width 209 height 37
type textarea "**********"
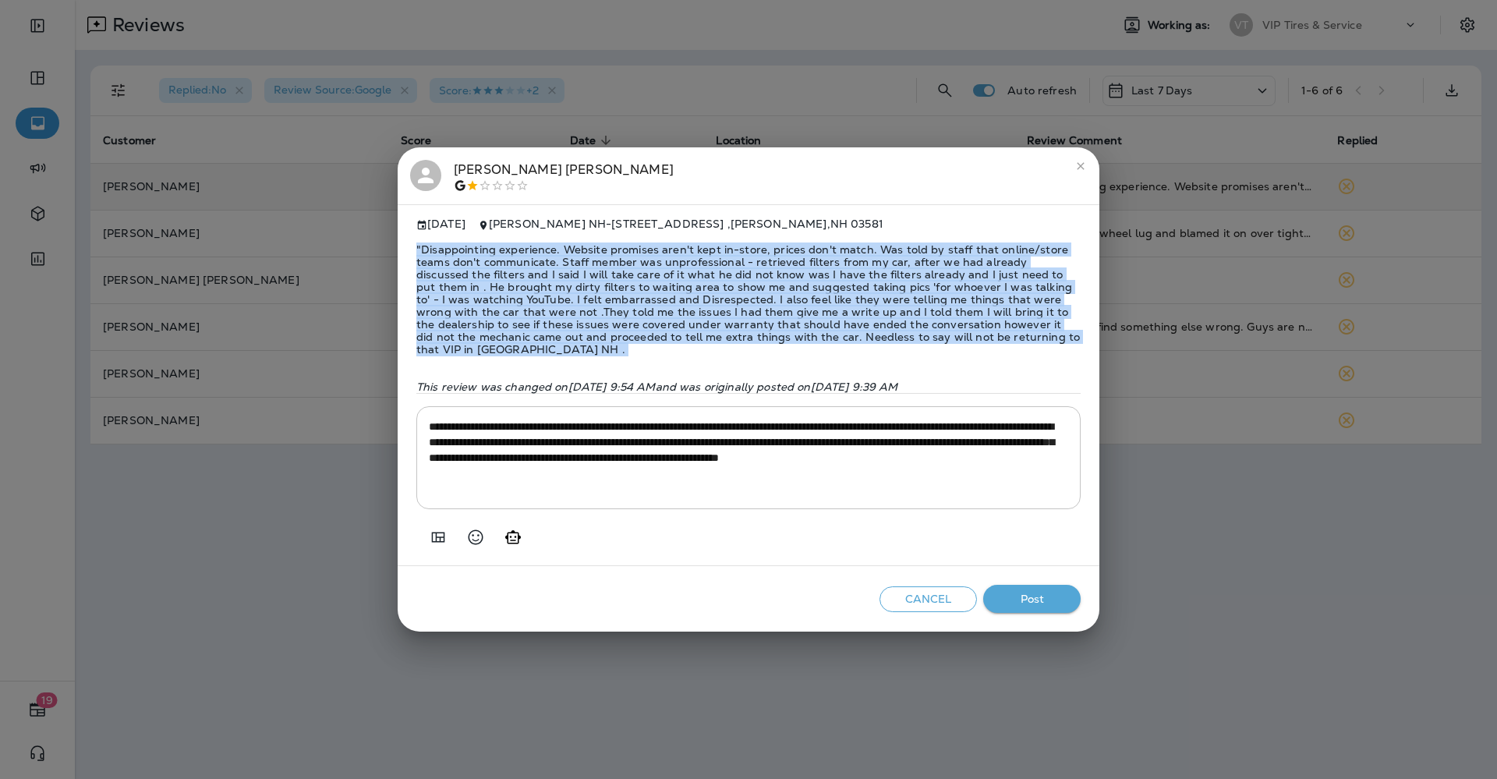
drag, startPoint x: 531, startPoint y: 296, endPoint x: 521, endPoint y: 309, distance: 16.1
copy span ""Disappointing experience. Website promises aren't kept in-store, prices don't …"
click at [1068, 597] on button "Post" at bounding box center [1031, 599] width 97 height 29
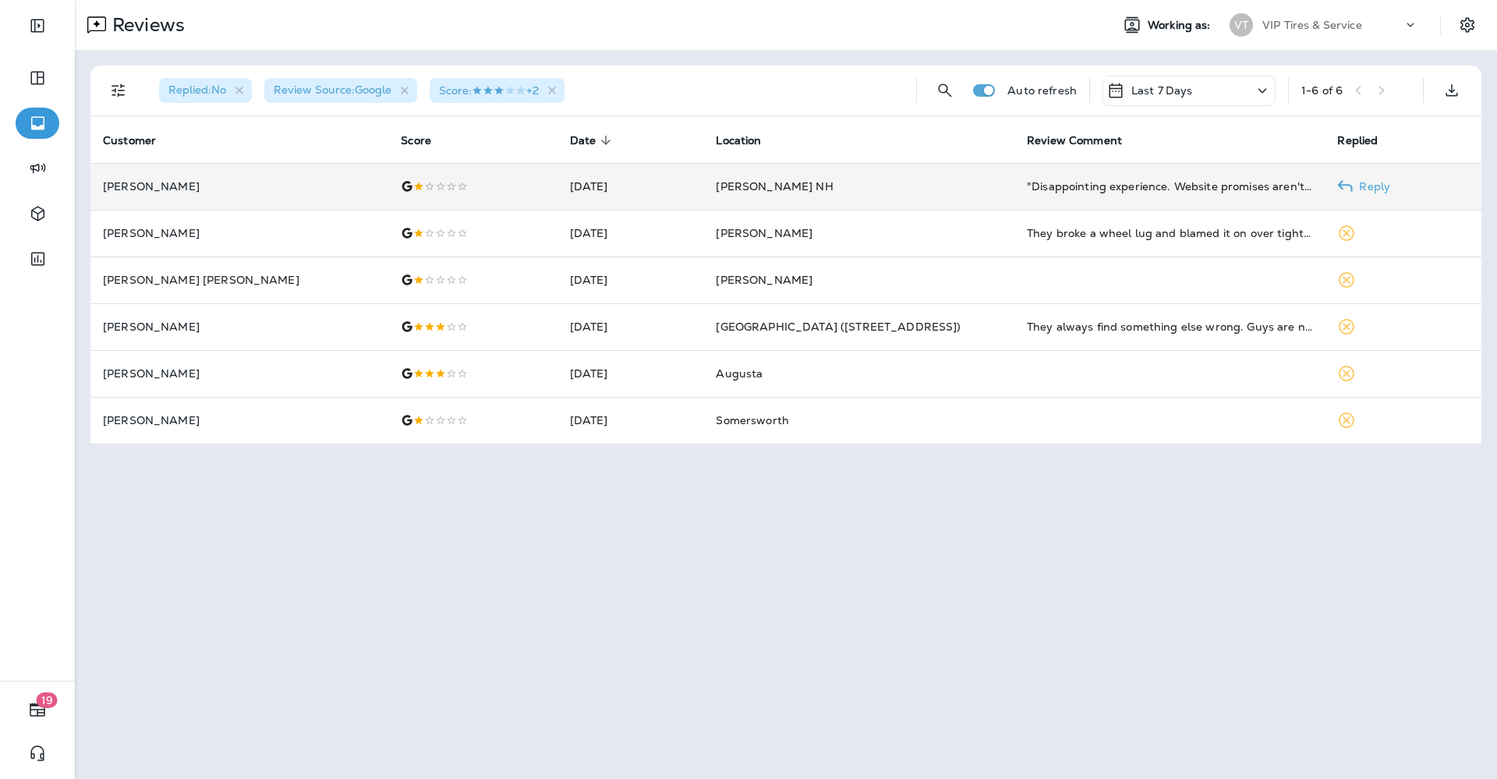
click at [191, 172] on td "Kim Villeneuve" at bounding box center [239, 186] width 298 height 47
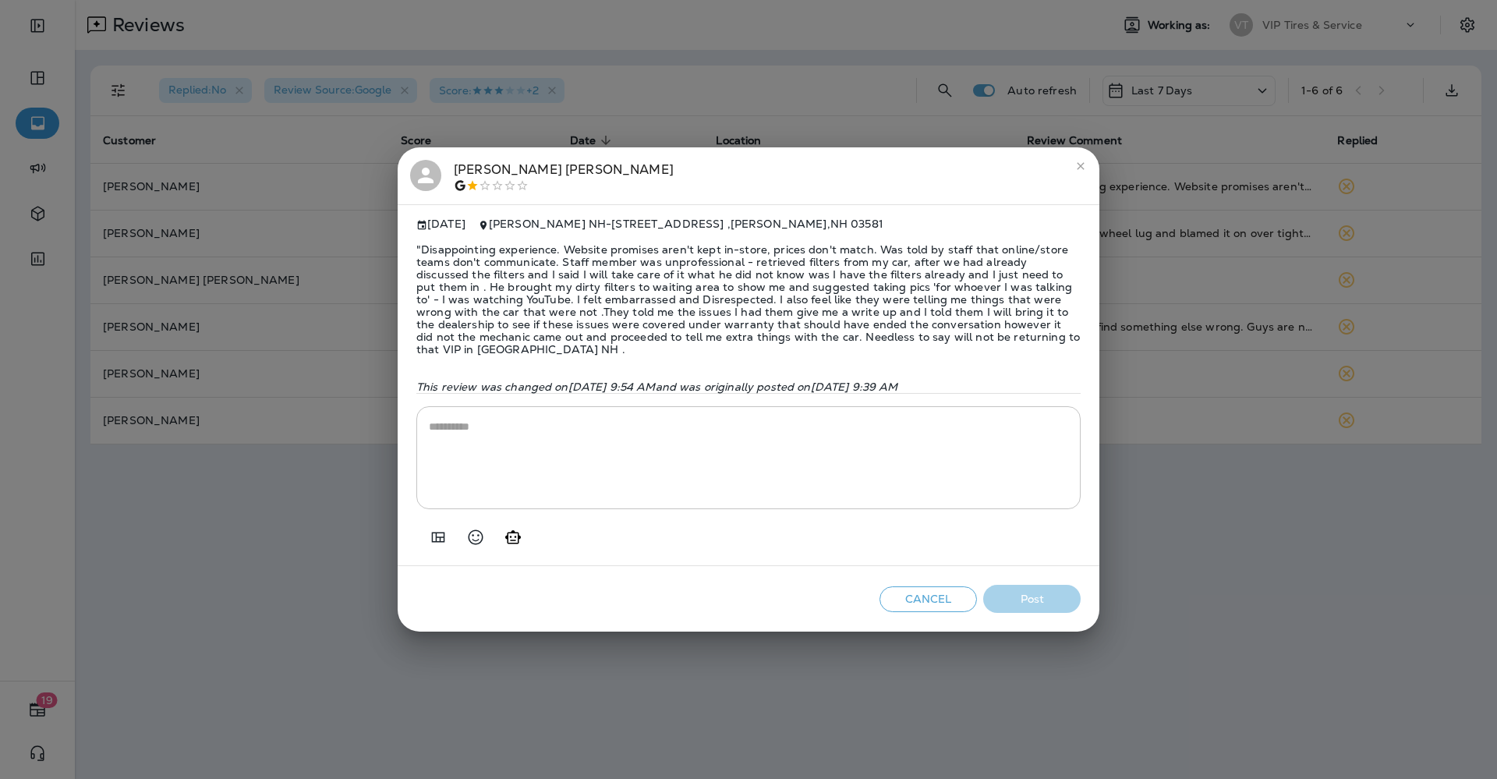
click at [483, 174] on div "Kim Villeneuve" at bounding box center [564, 176] width 220 height 33
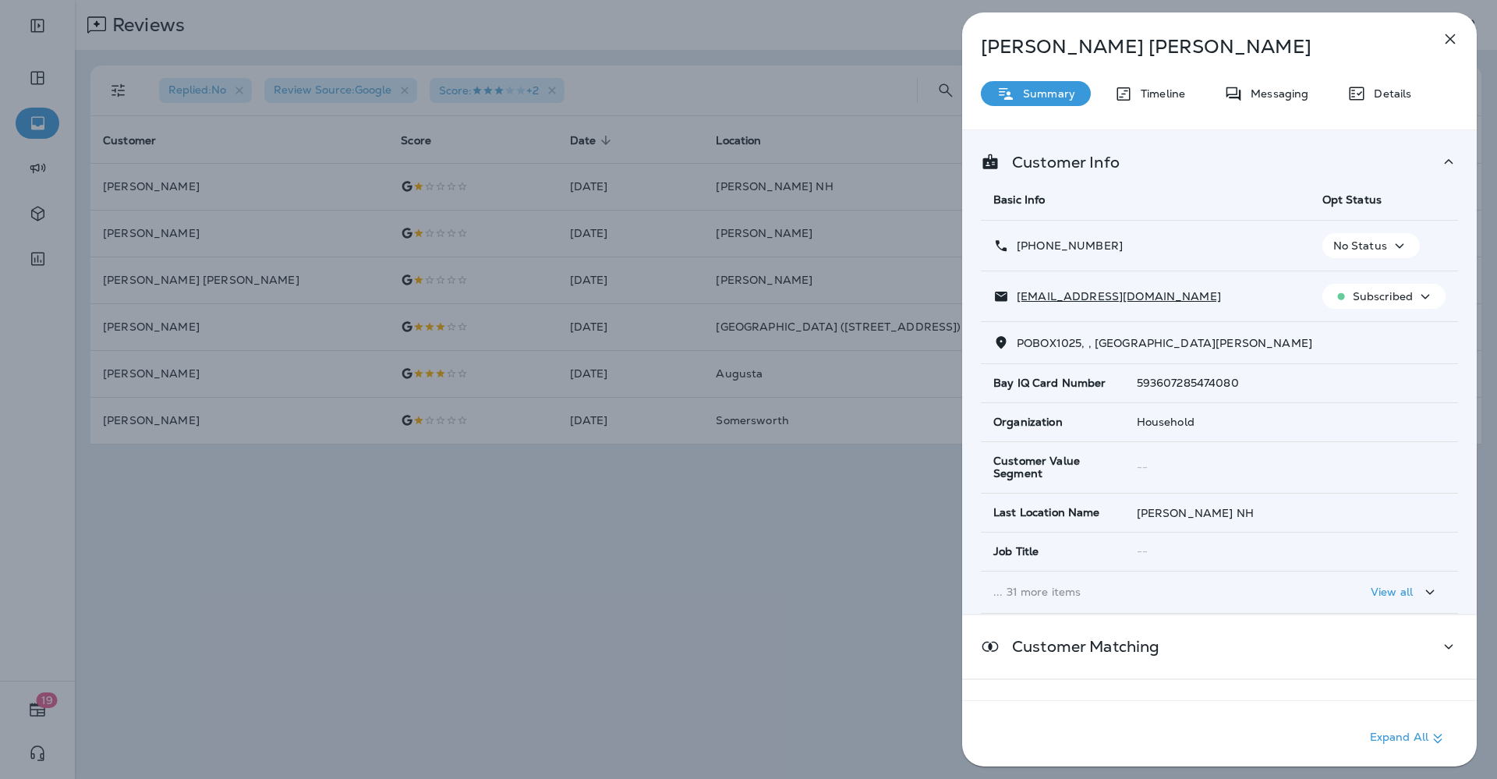
drag, startPoint x: 1114, startPoint y: 243, endPoint x: 1030, endPoint y: 249, distance: 83.6
click at [1030, 249] on div "+1 (603) 986-1314" at bounding box center [1145, 246] width 304 height 16
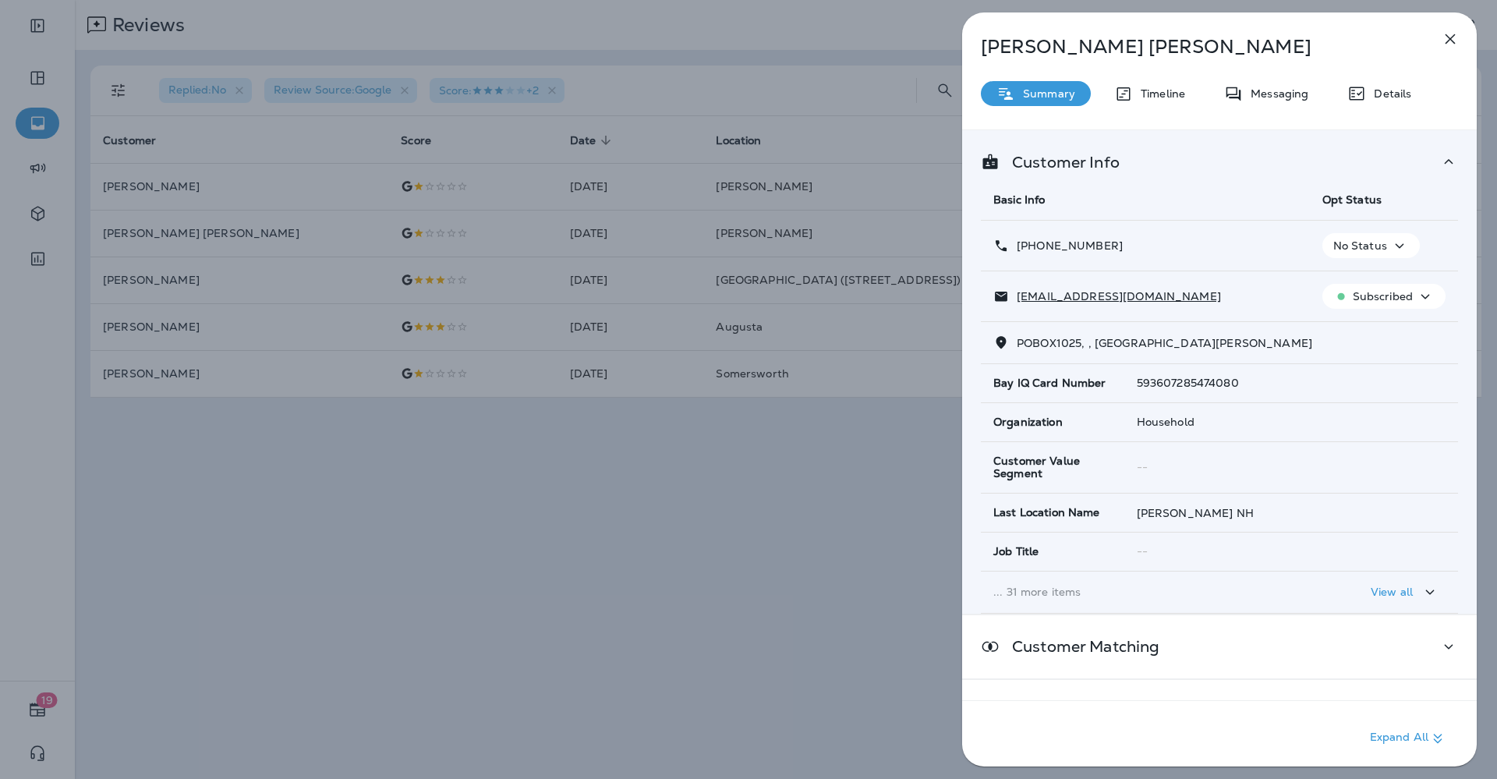
copy p "(603) 986-1314"
drag, startPoint x: 1179, startPoint y: 301, endPoint x: 1015, endPoint y: 309, distance: 164.7
click at [1015, 309] on td "dajhavew37@yahoo.com" at bounding box center [1145, 296] width 329 height 51
copy p "dajhavew37@yahoo.com"
click at [1439, 39] on button "button" at bounding box center [1449, 38] width 31 height 31
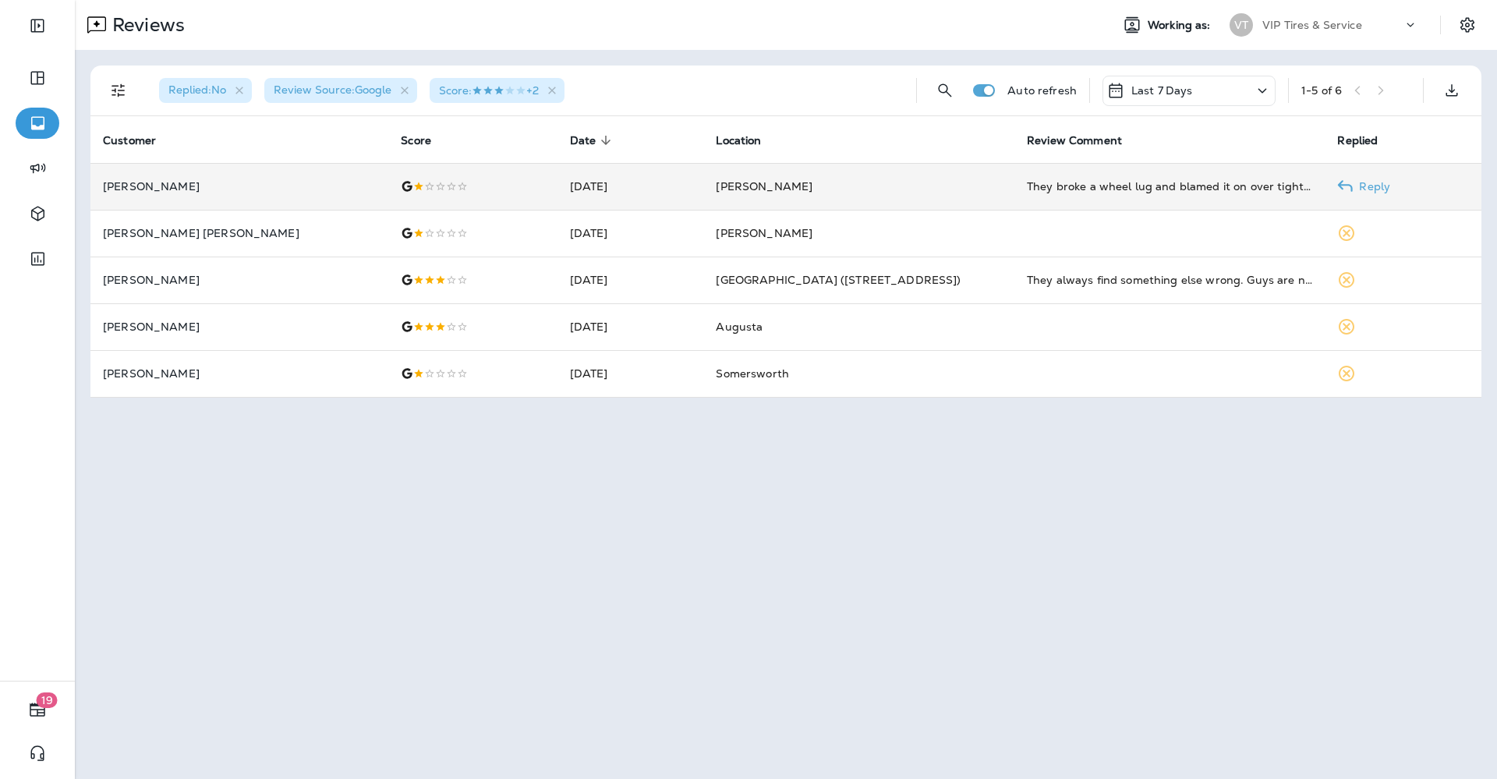
click at [675, 192] on td "[DATE]" at bounding box center [630, 186] width 147 height 47
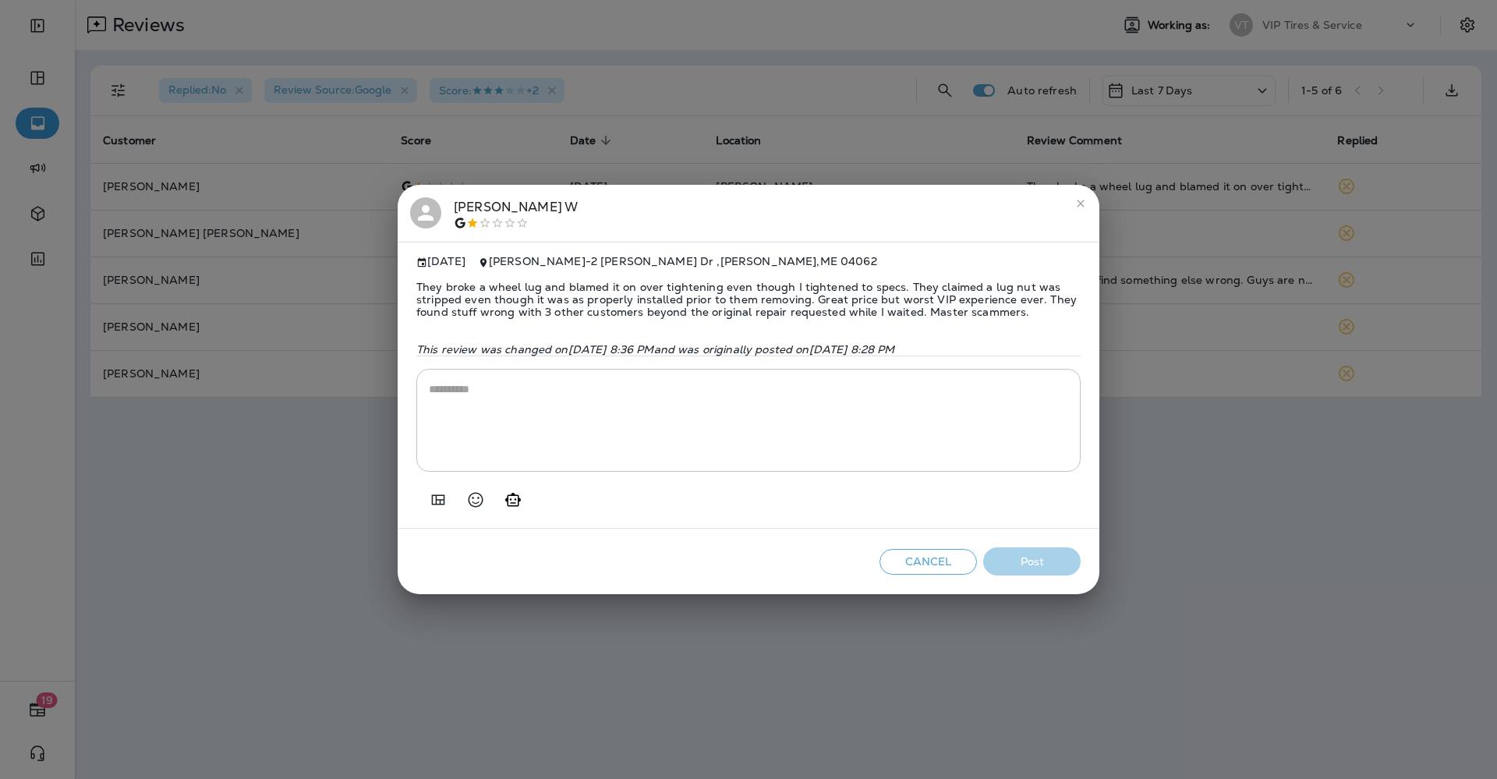
click at [532, 295] on span "They broke a wheel lug and blamed it on over tightening even though I tightened…" at bounding box center [748, 299] width 664 height 62
click at [532, 294] on span "They broke a wheel lug and blamed it on over tightening even though I tightened…" at bounding box center [748, 299] width 664 height 62
click at [531, 294] on span "They broke a wheel lug and blamed it on over tightening even though I tightened…" at bounding box center [748, 299] width 664 height 62
click at [548, 296] on span "They broke a wheel lug and blamed it on over tightening even though I tightened…" at bounding box center [748, 299] width 664 height 62
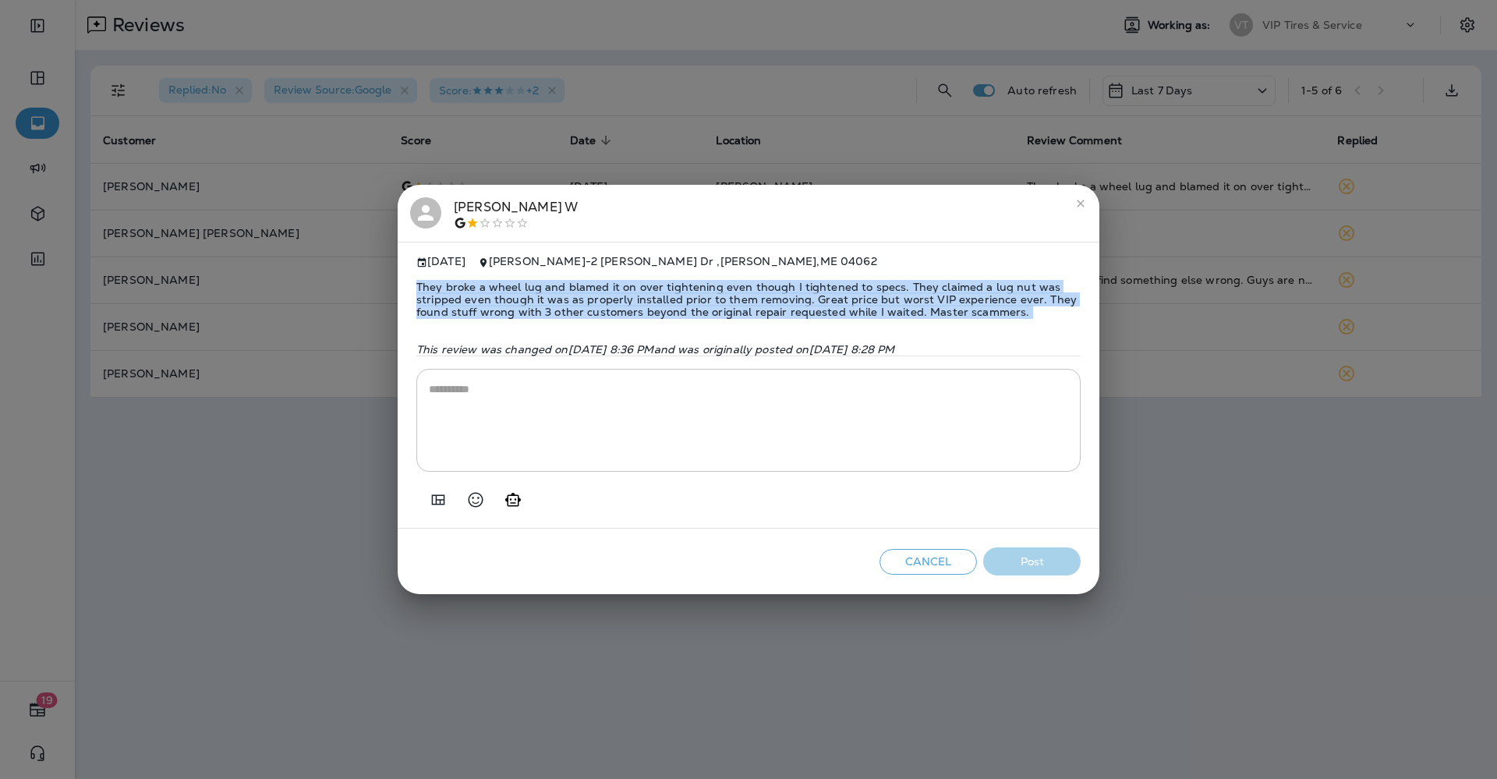
click at [548, 296] on span "They broke a wheel lug and blamed it on over tightening even though I tightened…" at bounding box center [748, 299] width 664 height 62
copy span "They broke a wheel lug and blamed it on over tightening even though I tightened…"
click at [437, 503] on icon "Add in a premade template" at bounding box center [438, 499] width 19 height 19
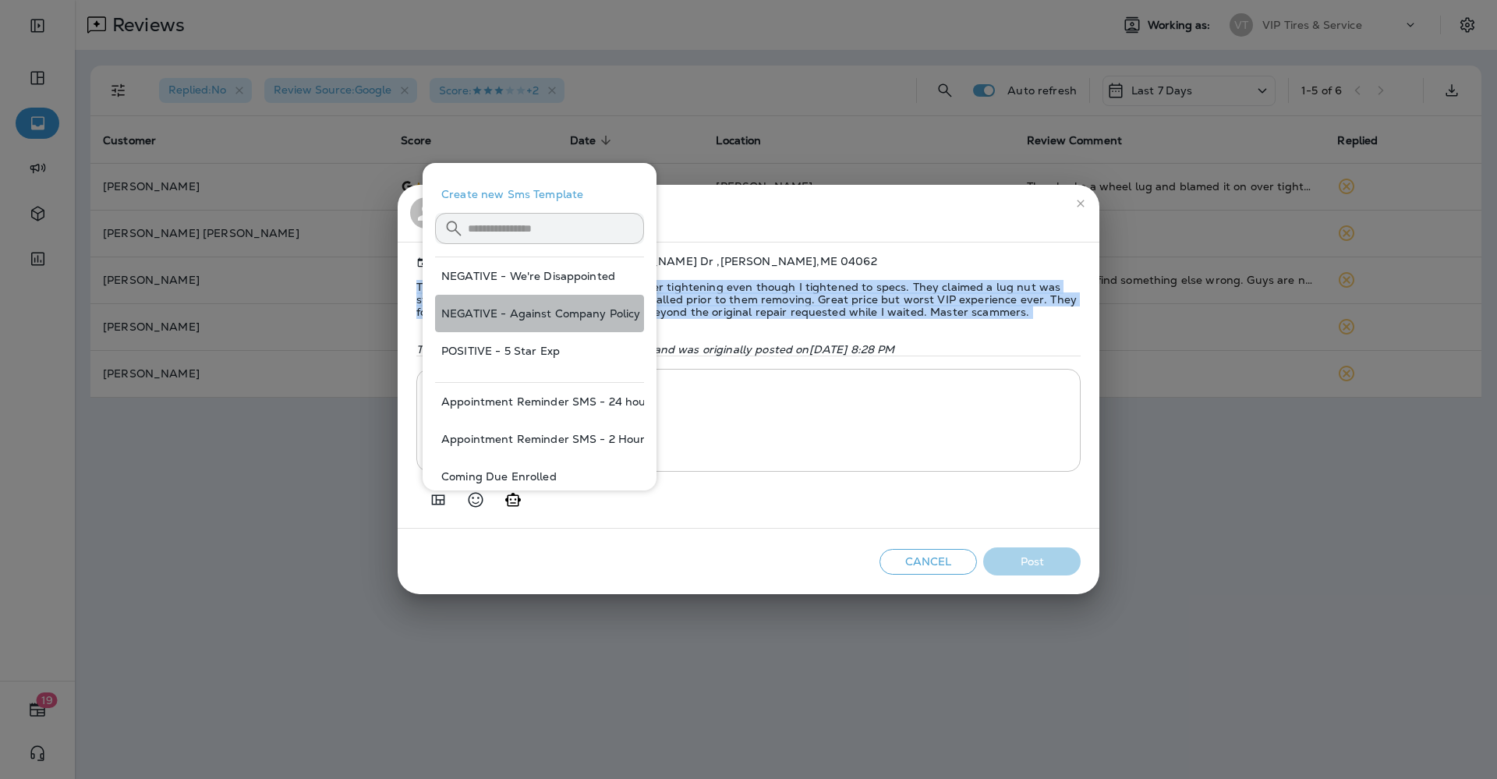
click at [552, 313] on button "NEGATIVE - Against Company Policy" at bounding box center [539, 313] width 209 height 37
click at [521, 313] on button "NEGATIVE - Against Company Policy" at bounding box center [539, 313] width 209 height 37
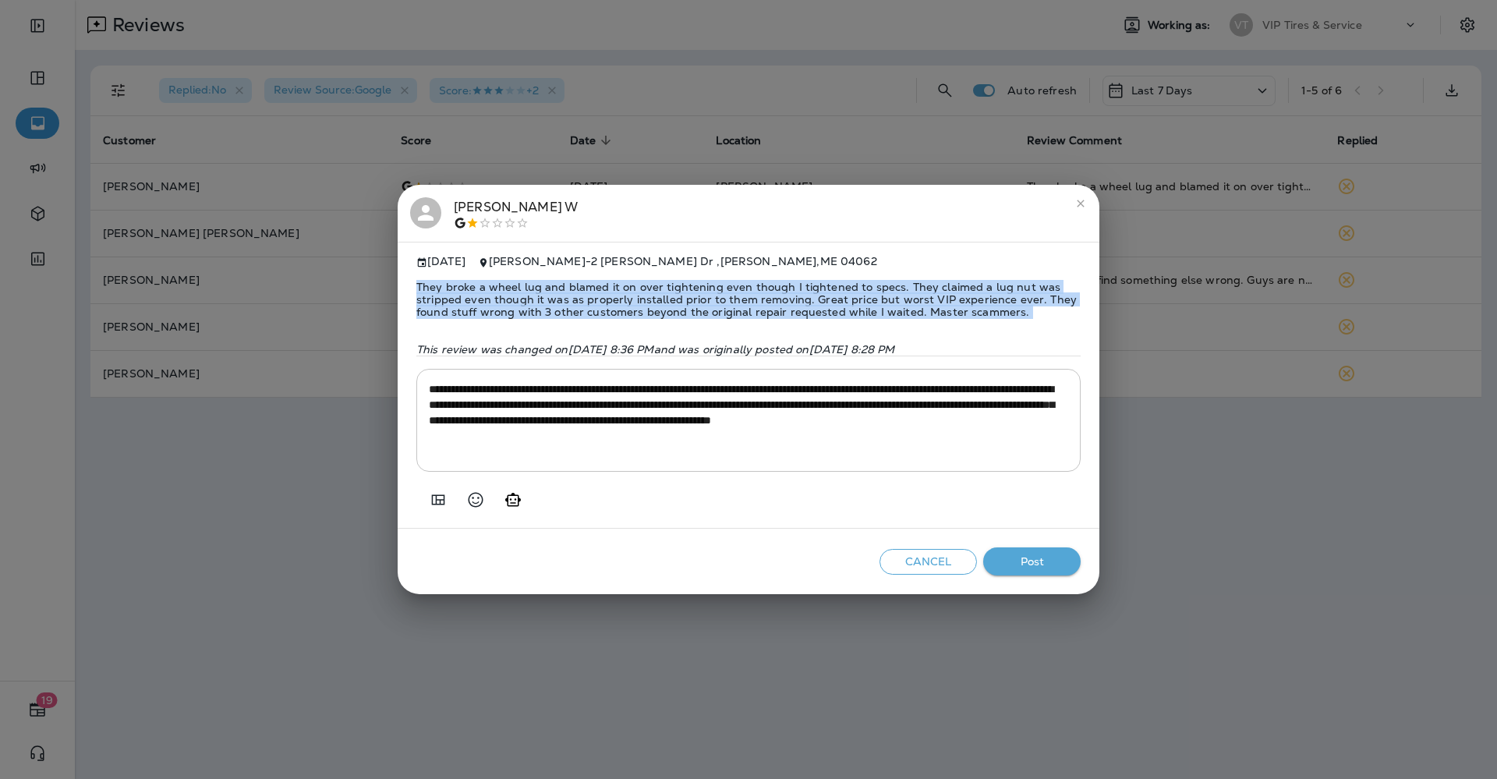
click at [960, 408] on textarea "**********" at bounding box center [748, 420] width 639 height 78
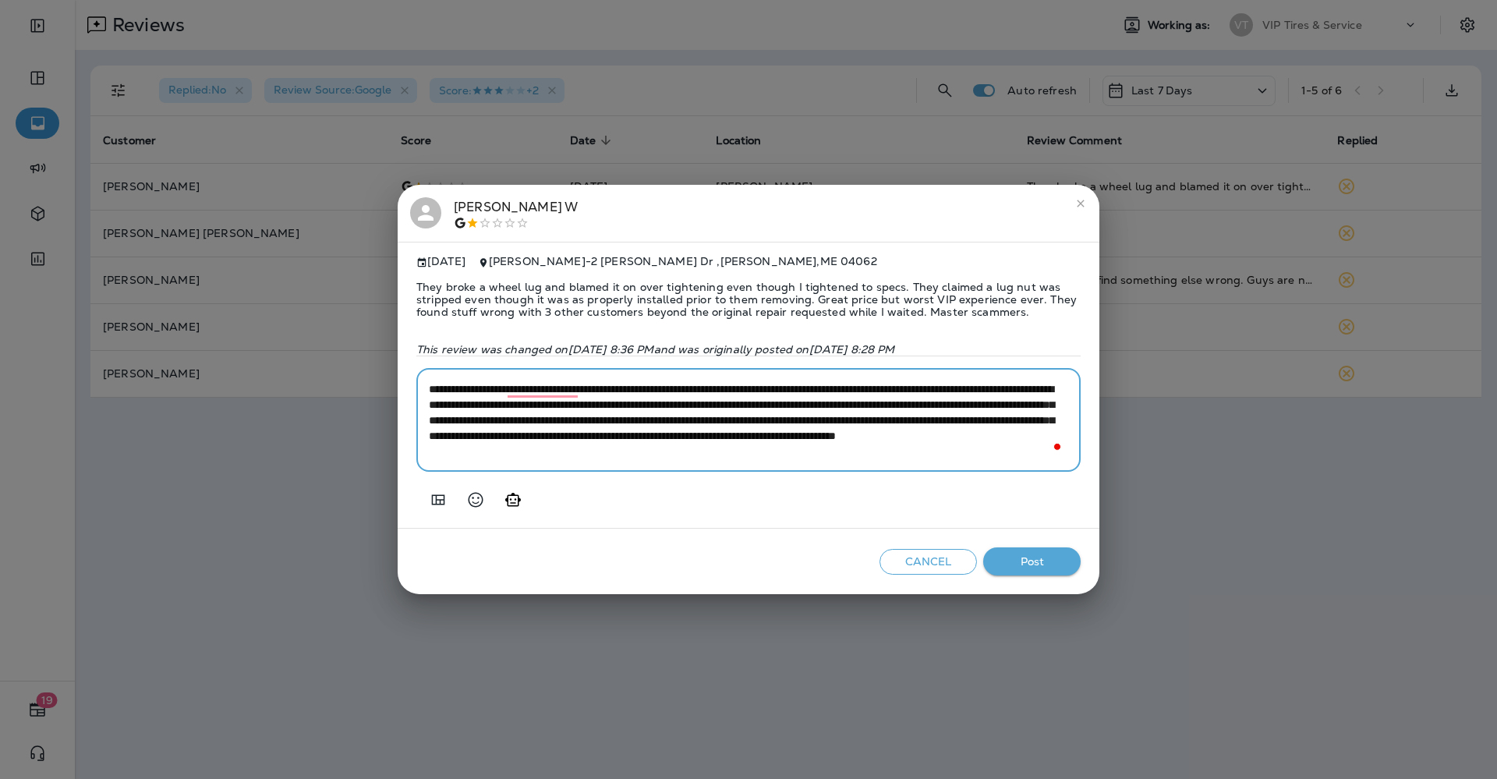
type textarea "**********"
click at [495, 299] on span "They broke a wheel lug and blamed it on over tightening even though I tightened…" at bounding box center [748, 299] width 664 height 62
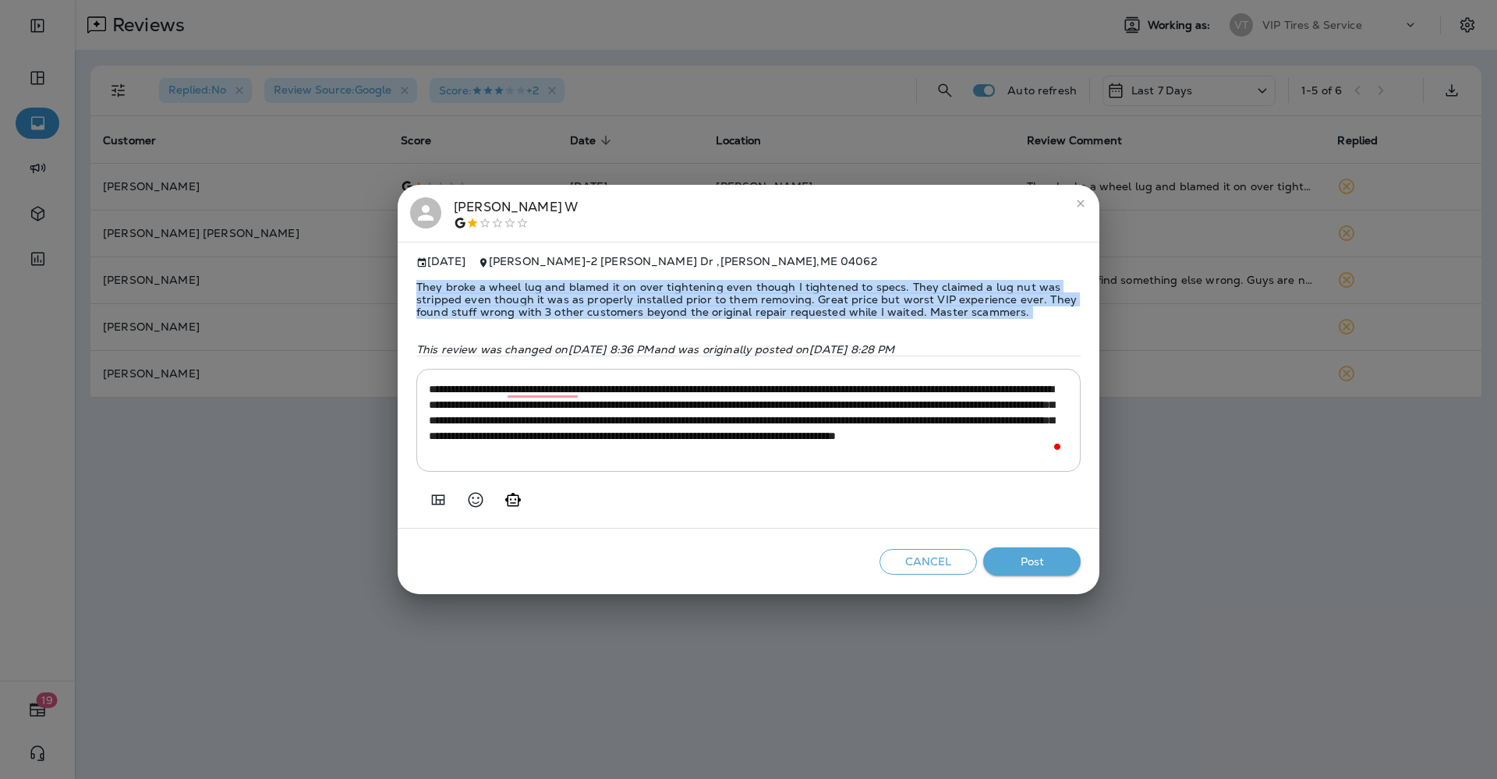
click at [495, 299] on span "They broke a wheel lug and blamed it on over tightening even though I tightened…" at bounding box center [748, 299] width 664 height 62
click at [1021, 551] on button "Post" at bounding box center [1031, 561] width 97 height 29
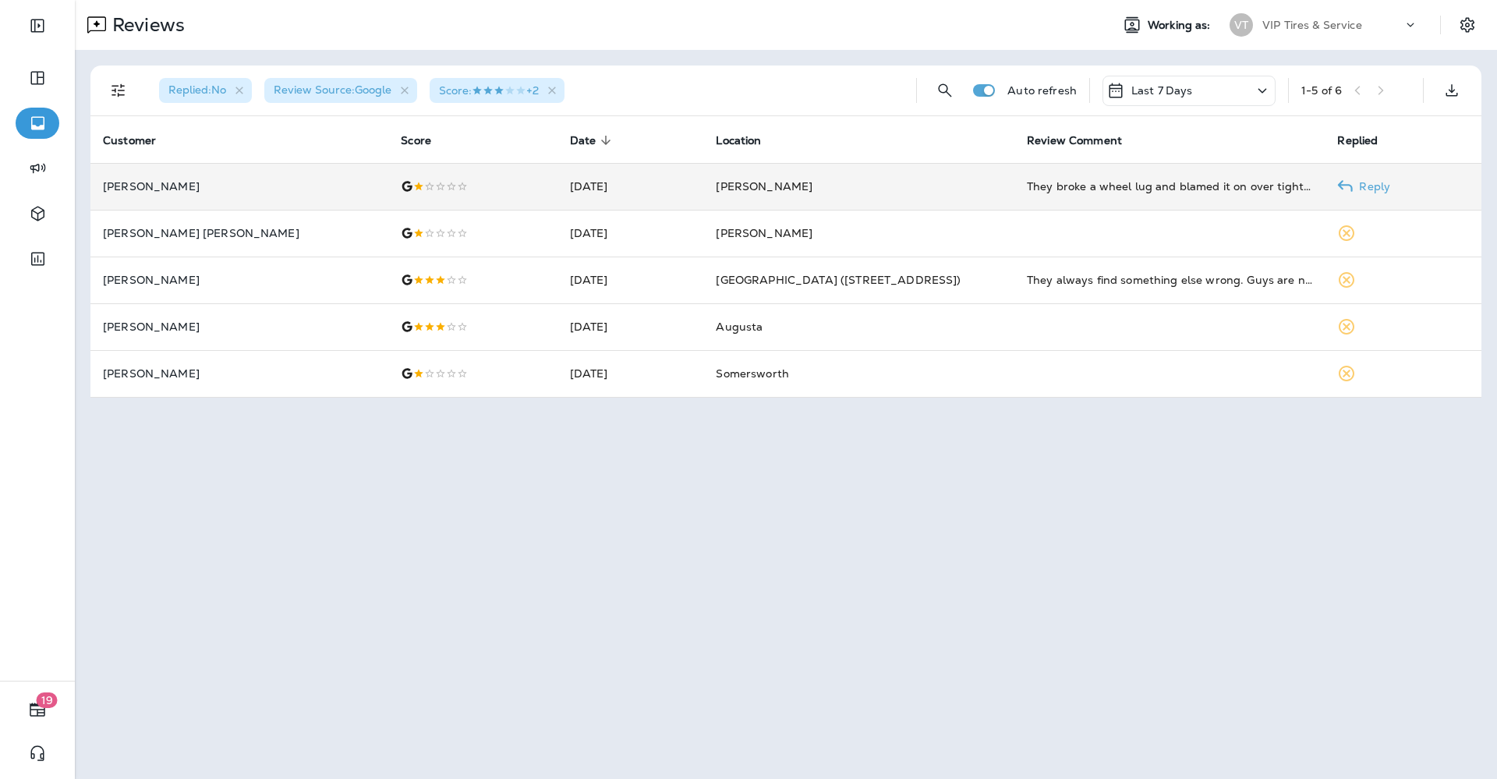
click at [166, 189] on p "Jeremy W" at bounding box center [239, 186] width 273 height 12
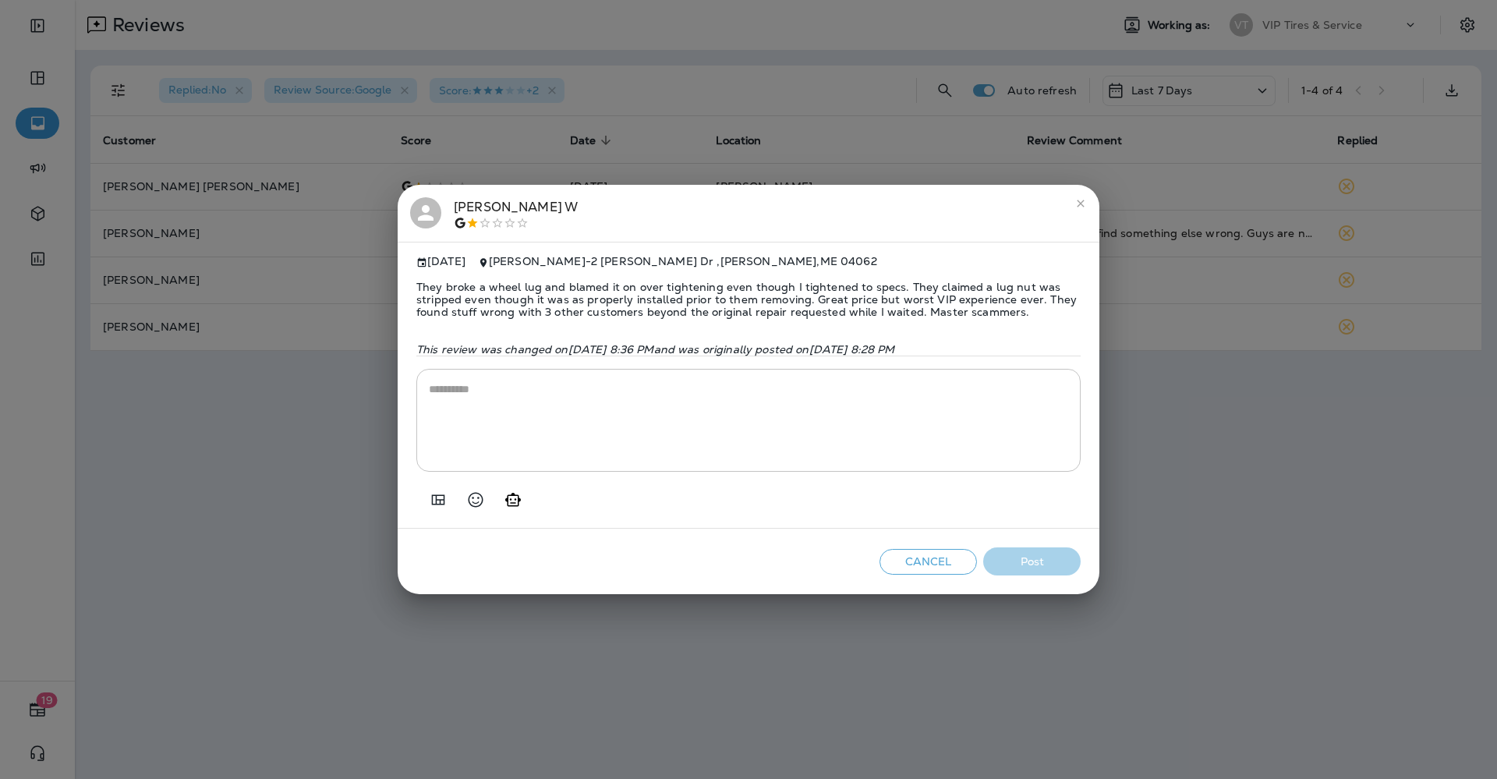
click at [469, 197] on div "Jeremy W" at bounding box center [516, 213] width 124 height 33
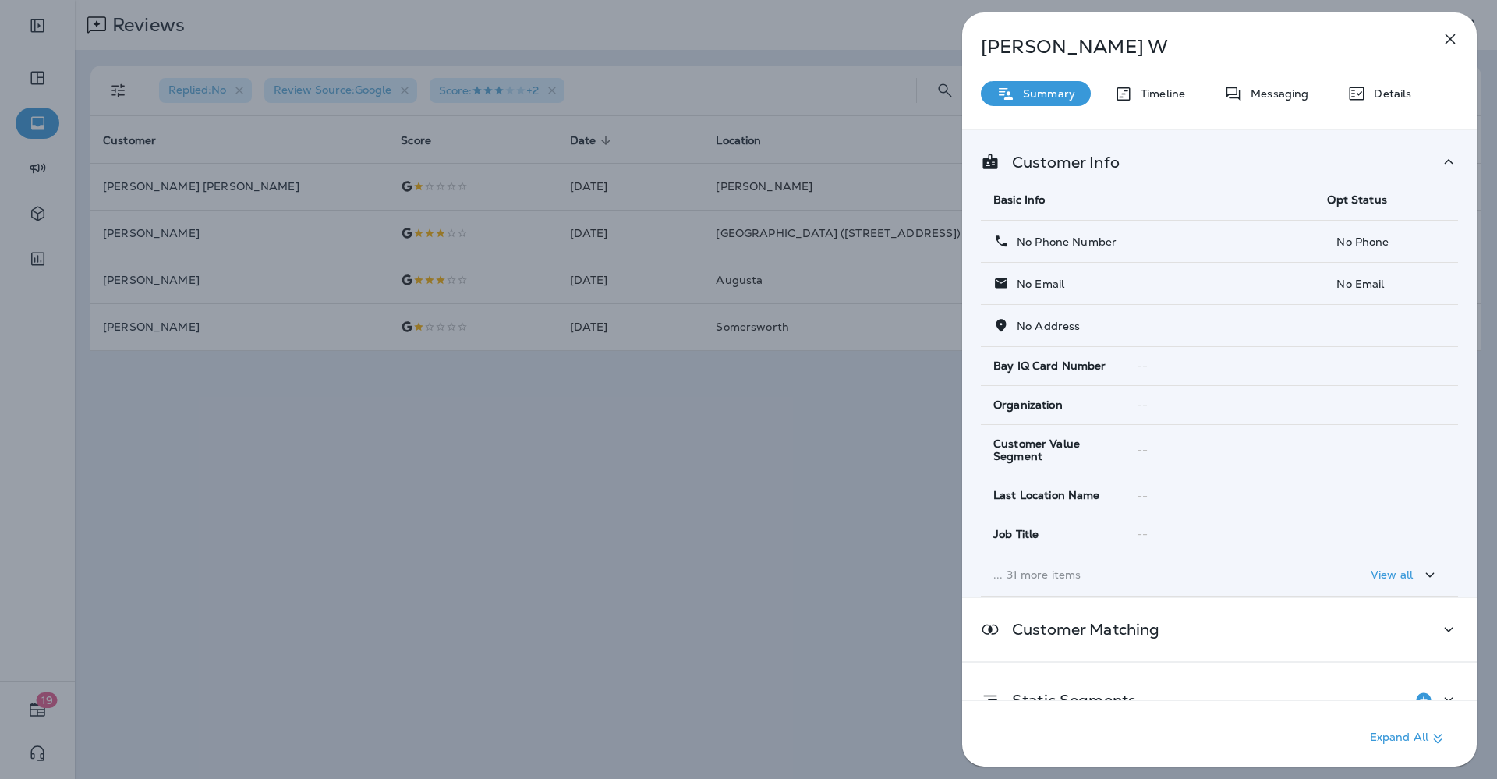
click at [279, 376] on div "Jeremy W Summary Timeline Messaging Details Customer Info Basic Info Opt Status…" at bounding box center [748, 389] width 1497 height 779
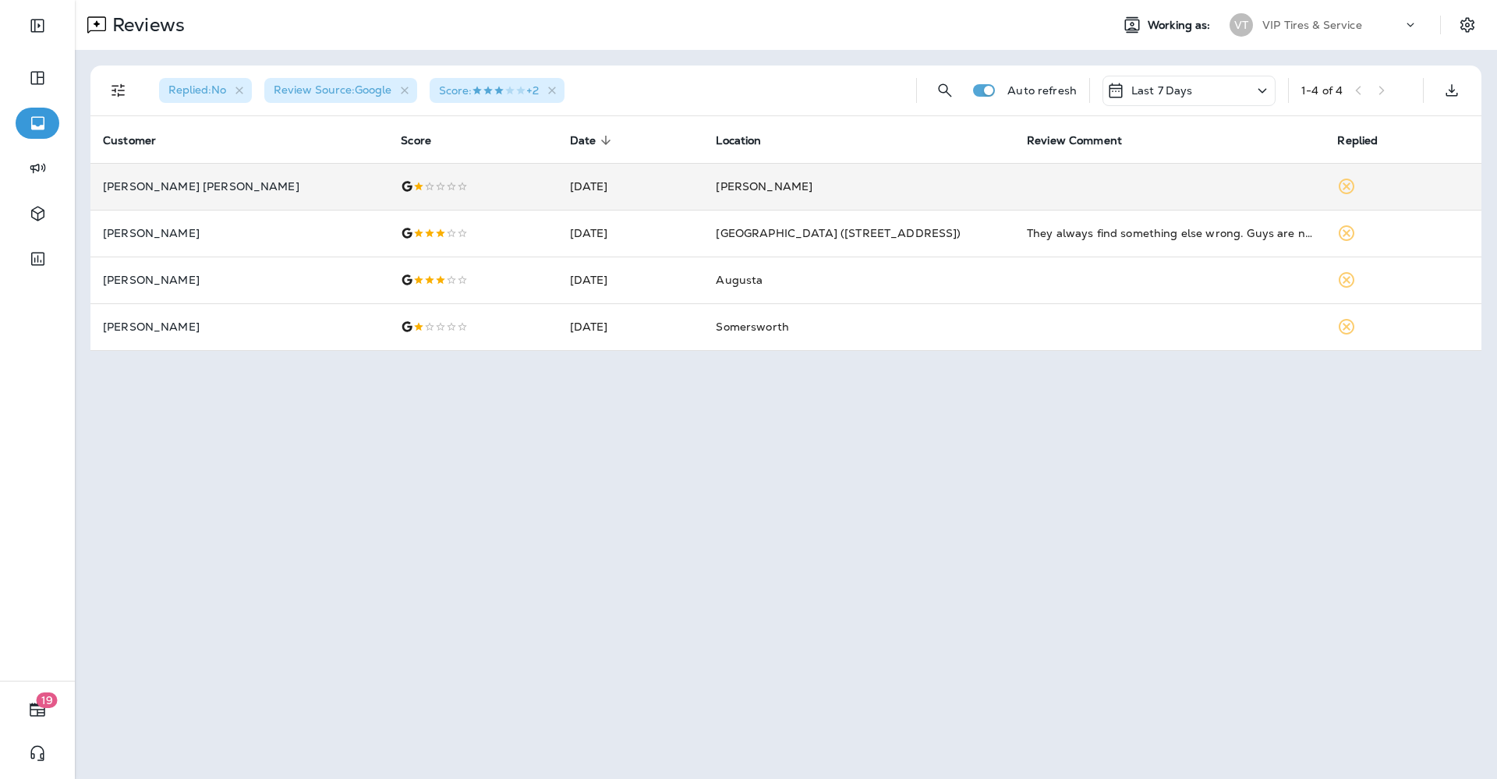
click at [137, 181] on p "Claire Alina" at bounding box center [239, 186] width 273 height 12
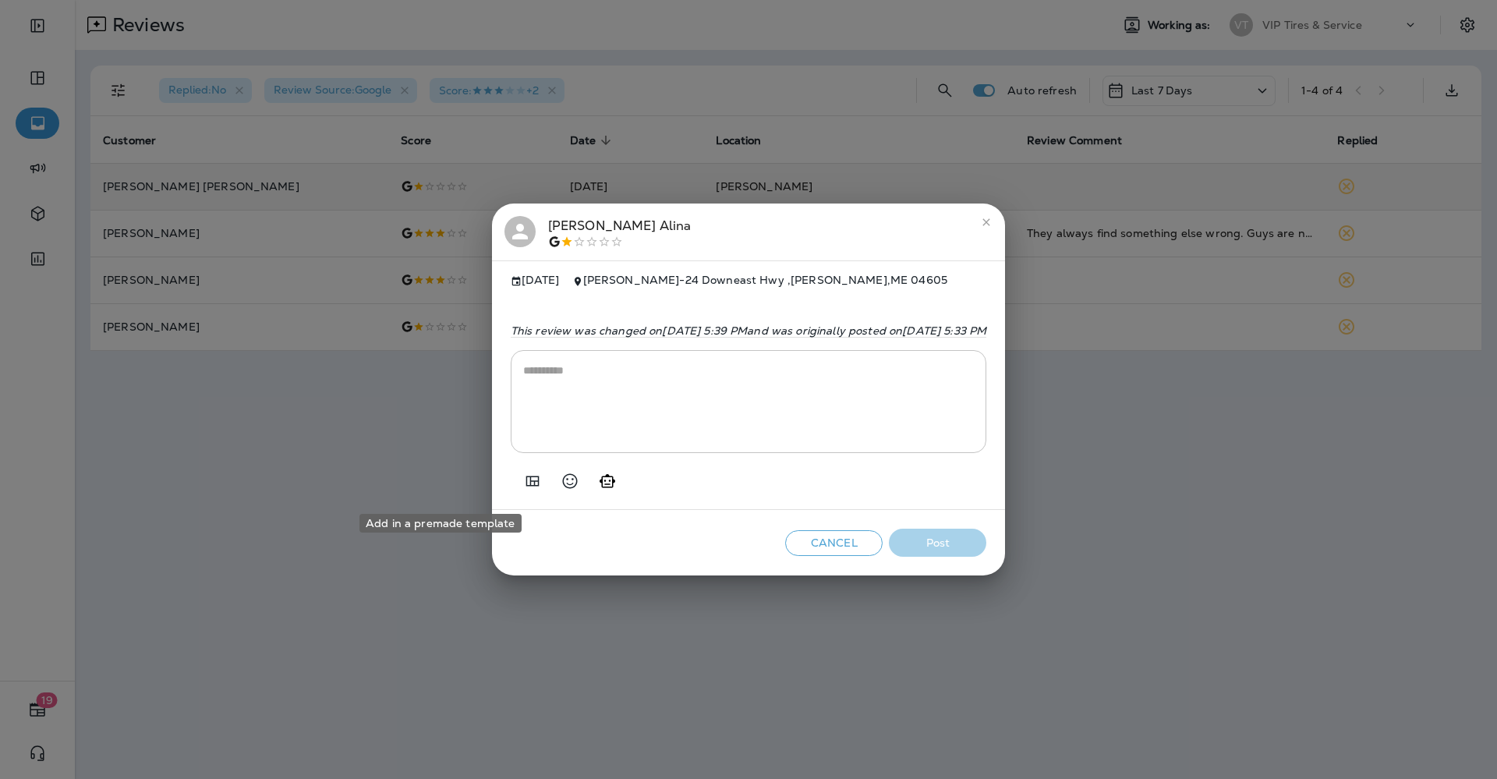
click at [523, 486] on icon "Add in a premade template" at bounding box center [532, 481] width 19 height 19
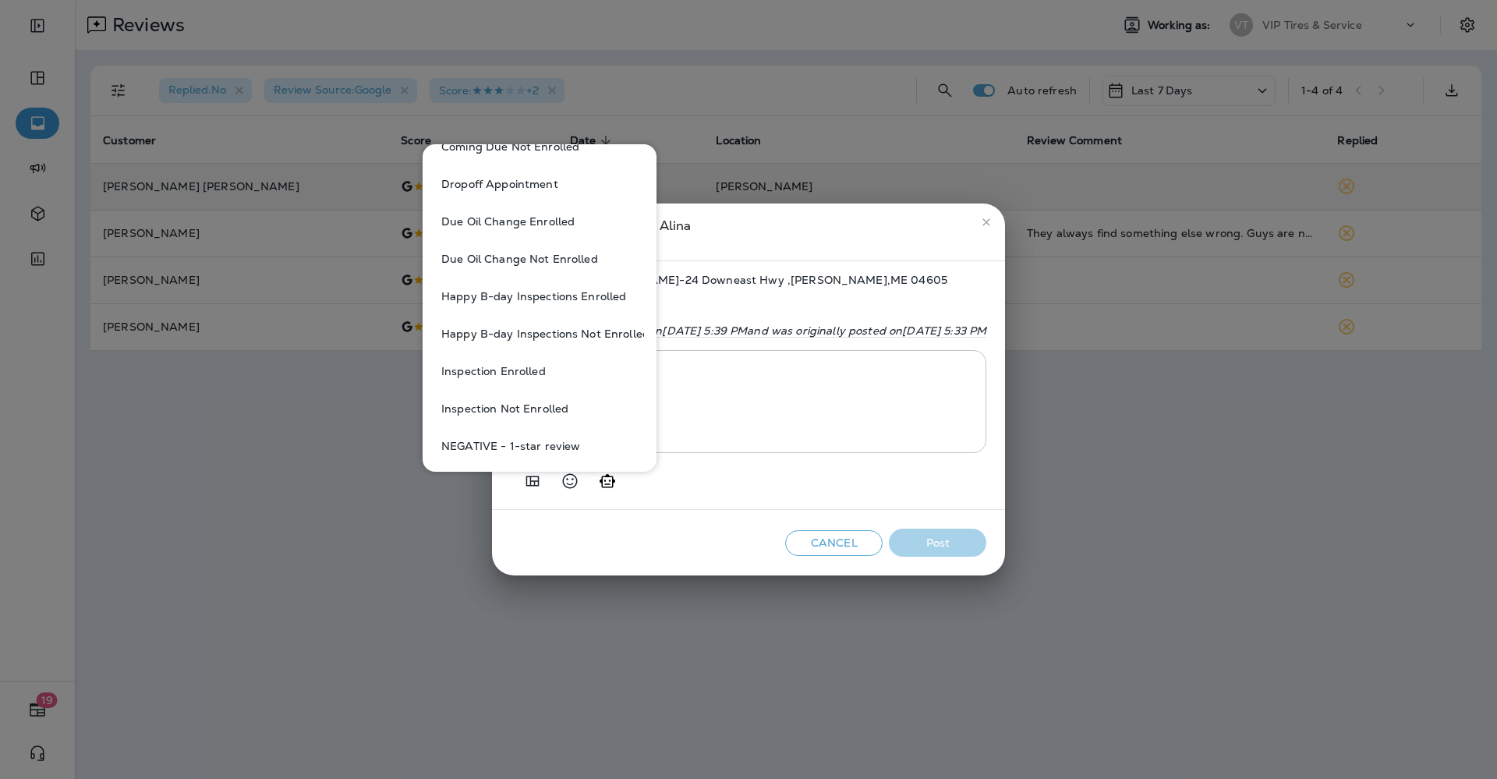
scroll to position [390, 0]
click at [525, 413] on button "NEGATIVE - 1-star review" at bounding box center [539, 404] width 209 height 37
type textarea "**********"
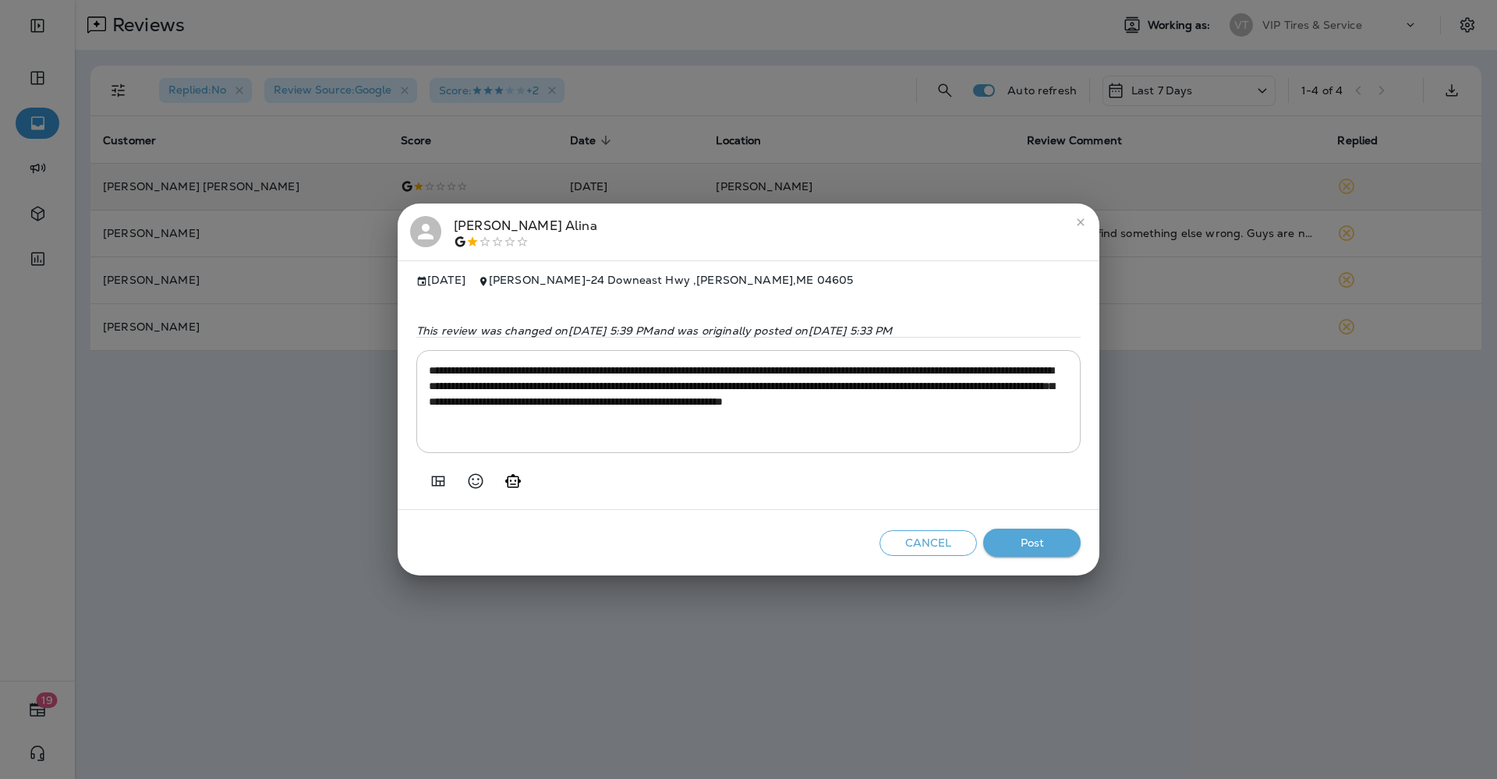
click at [1051, 554] on button "Post" at bounding box center [1031, 542] width 97 height 29
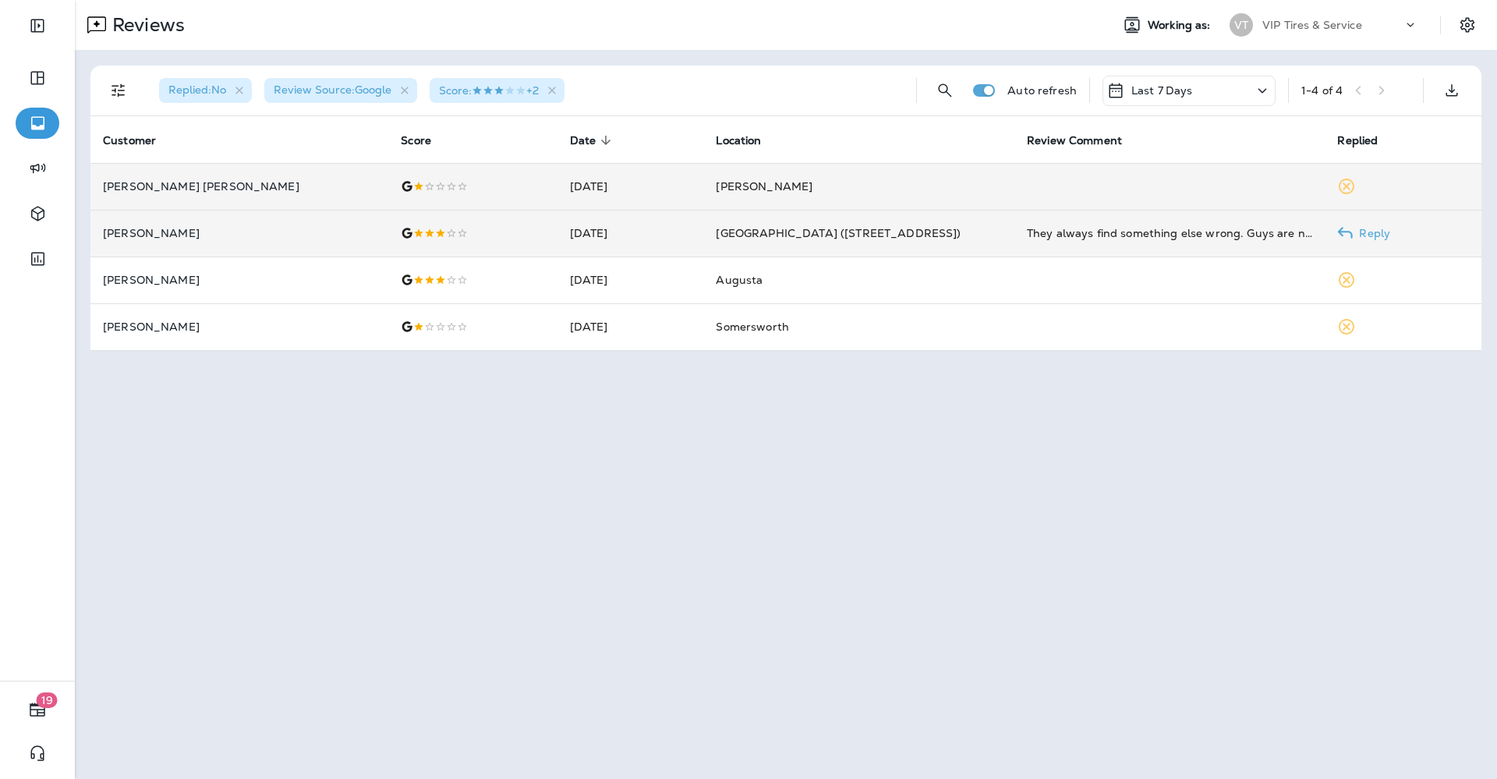
click at [401, 228] on div at bounding box center [473, 233] width 144 height 12
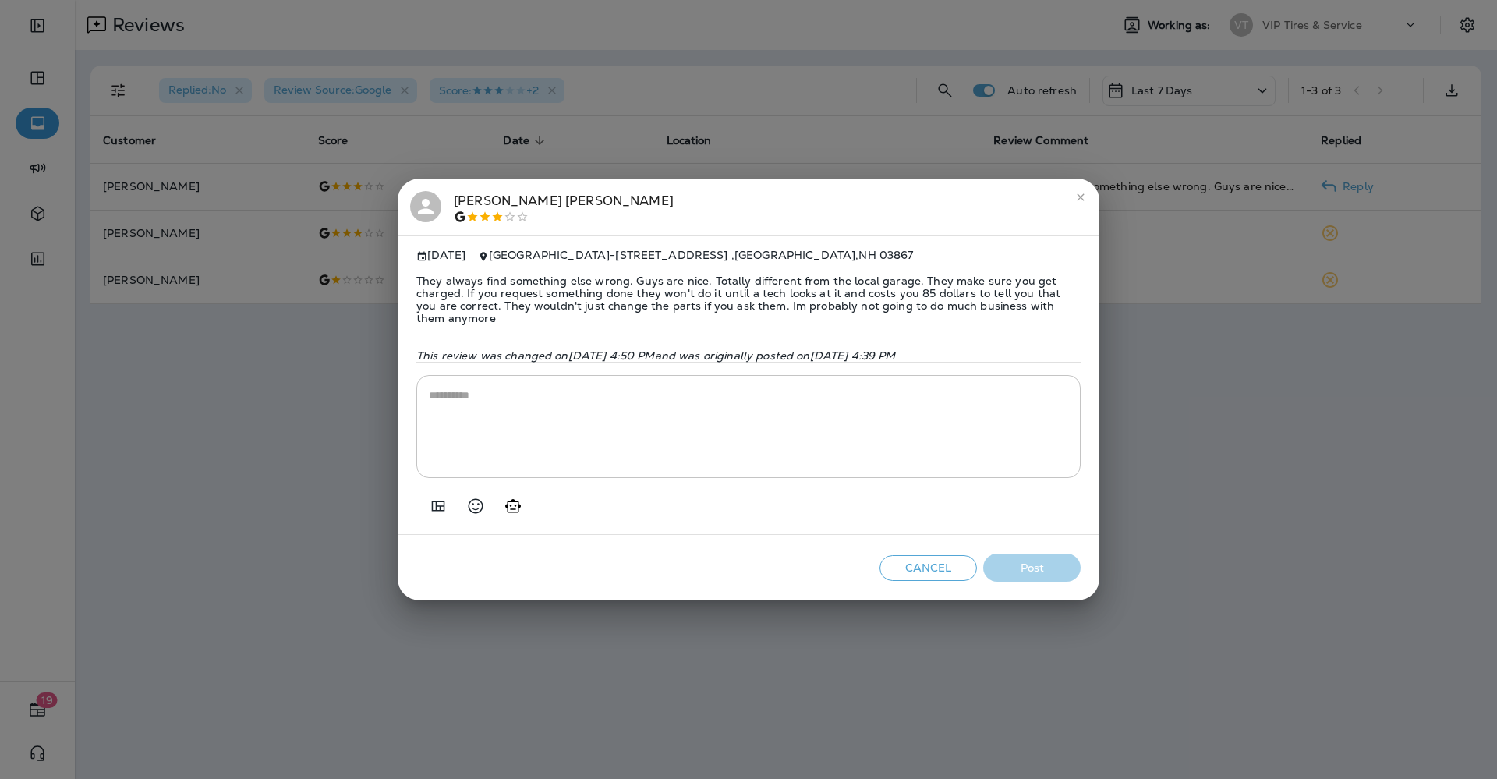
click at [535, 299] on span "They always find something else wrong. Guys are nice. Totally different from th…" at bounding box center [748, 299] width 664 height 75
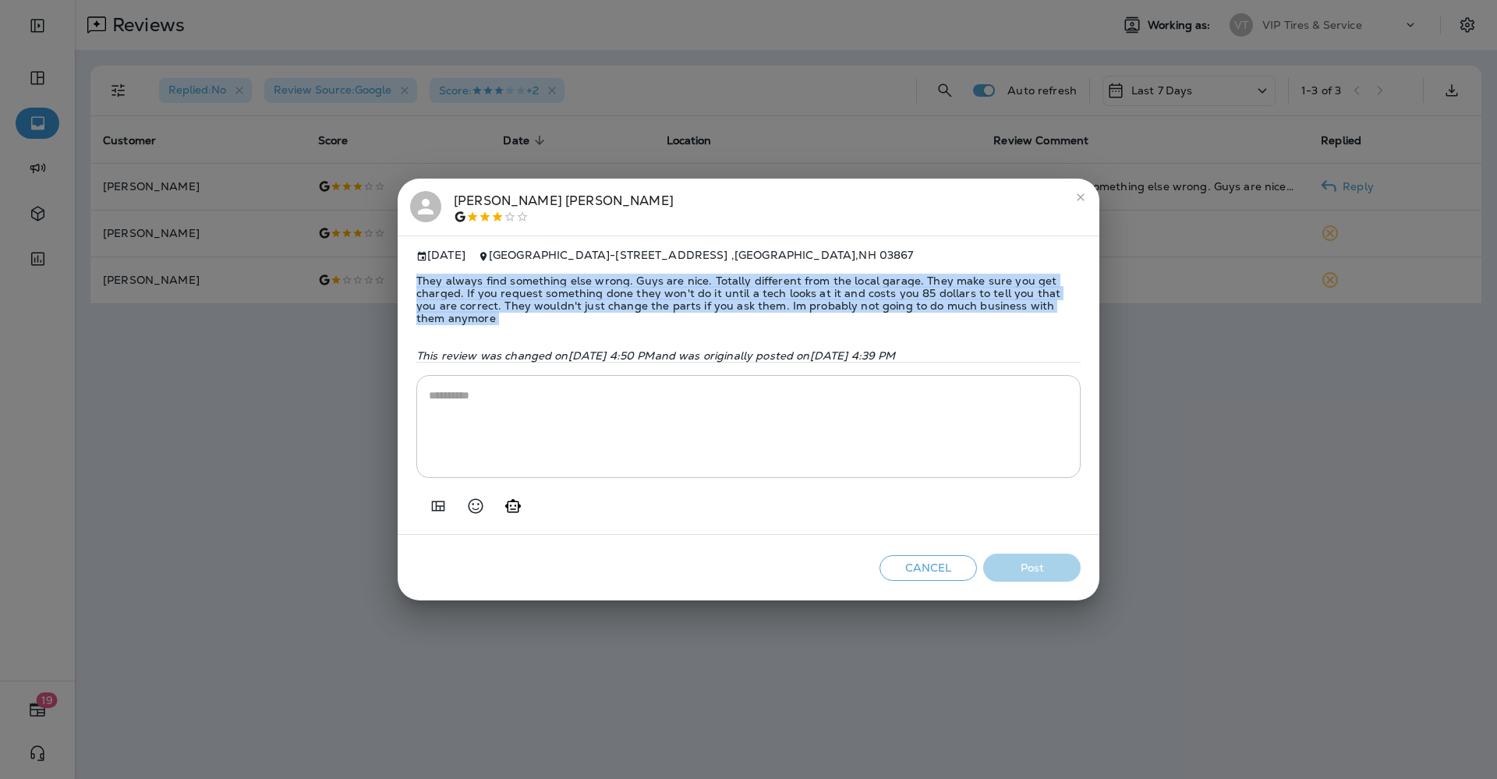
click at [535, 299] on span "They always find something else wrong. Guys are nice. Totally different from th…" at bounding box center [748, 299] width 664 height 75
click at [440, 507] on icon "Add in a premade template" at bounding box center [438, 506] width 19 height 19
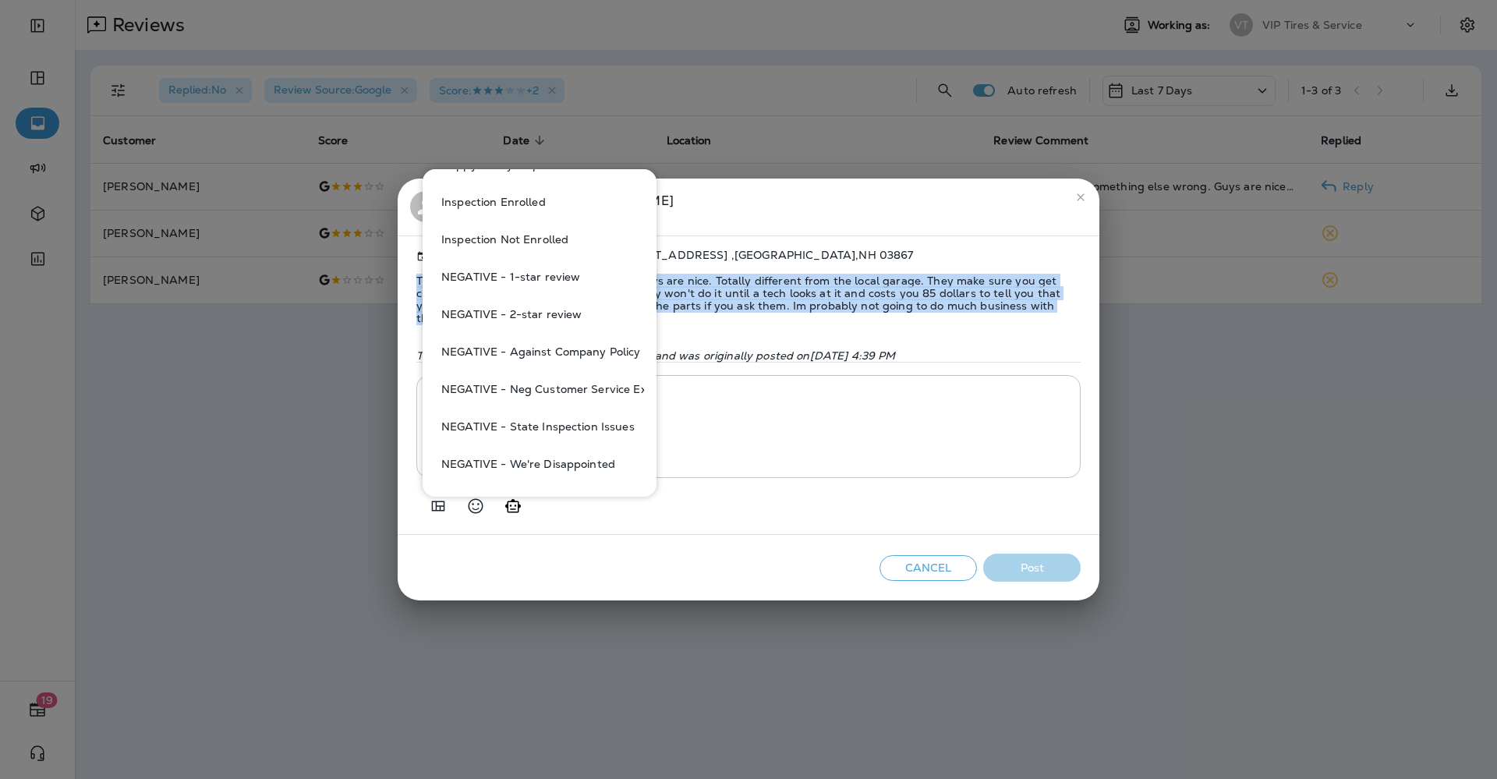
scroll to position [585, 0]
click at [556, 302] on button "NEGATIVE - Against Company Policy" at bounding box center [539, 309] width 209 height 37
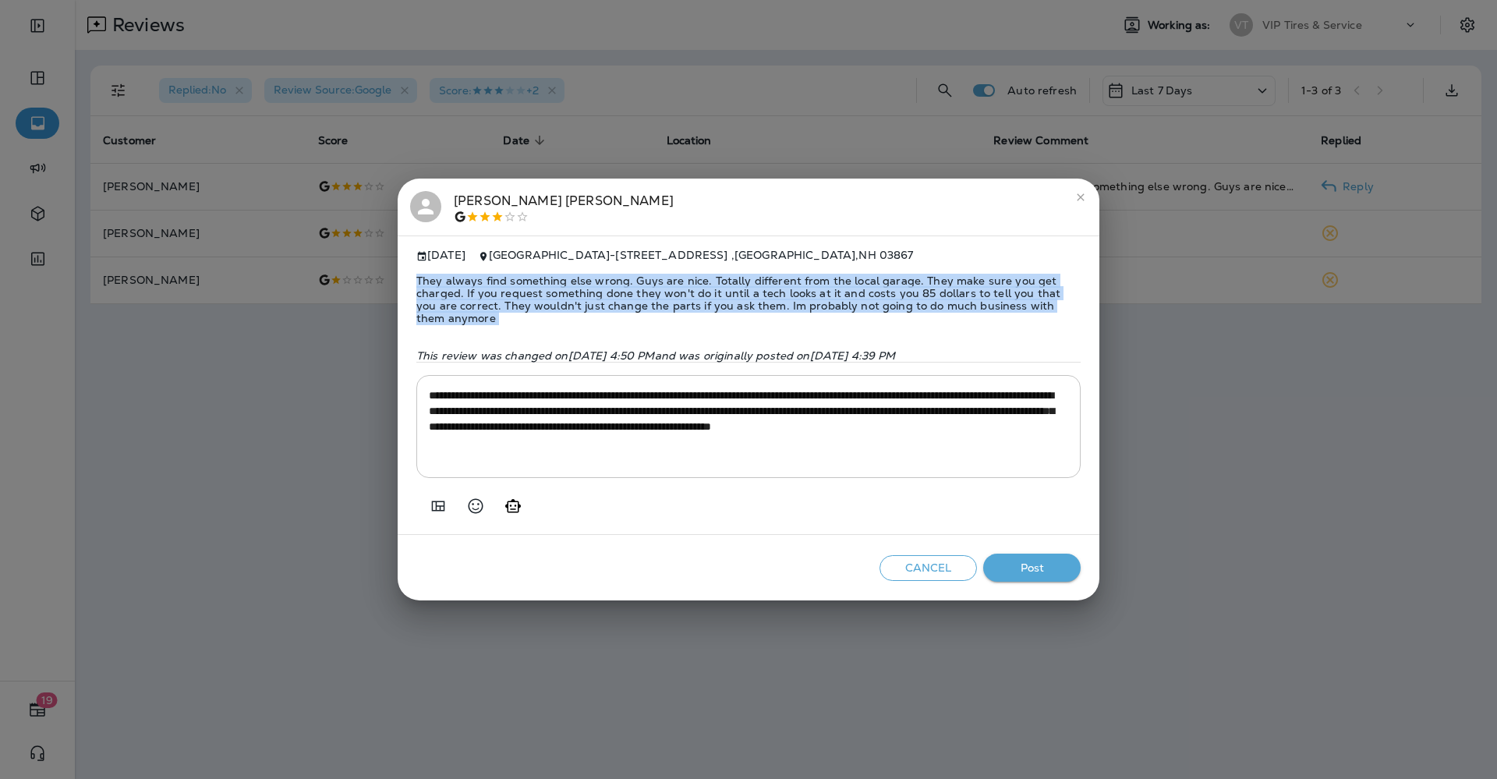
click at [534, 419] on textarea "**********" at bounding box center [748, 426] width 639 height 78
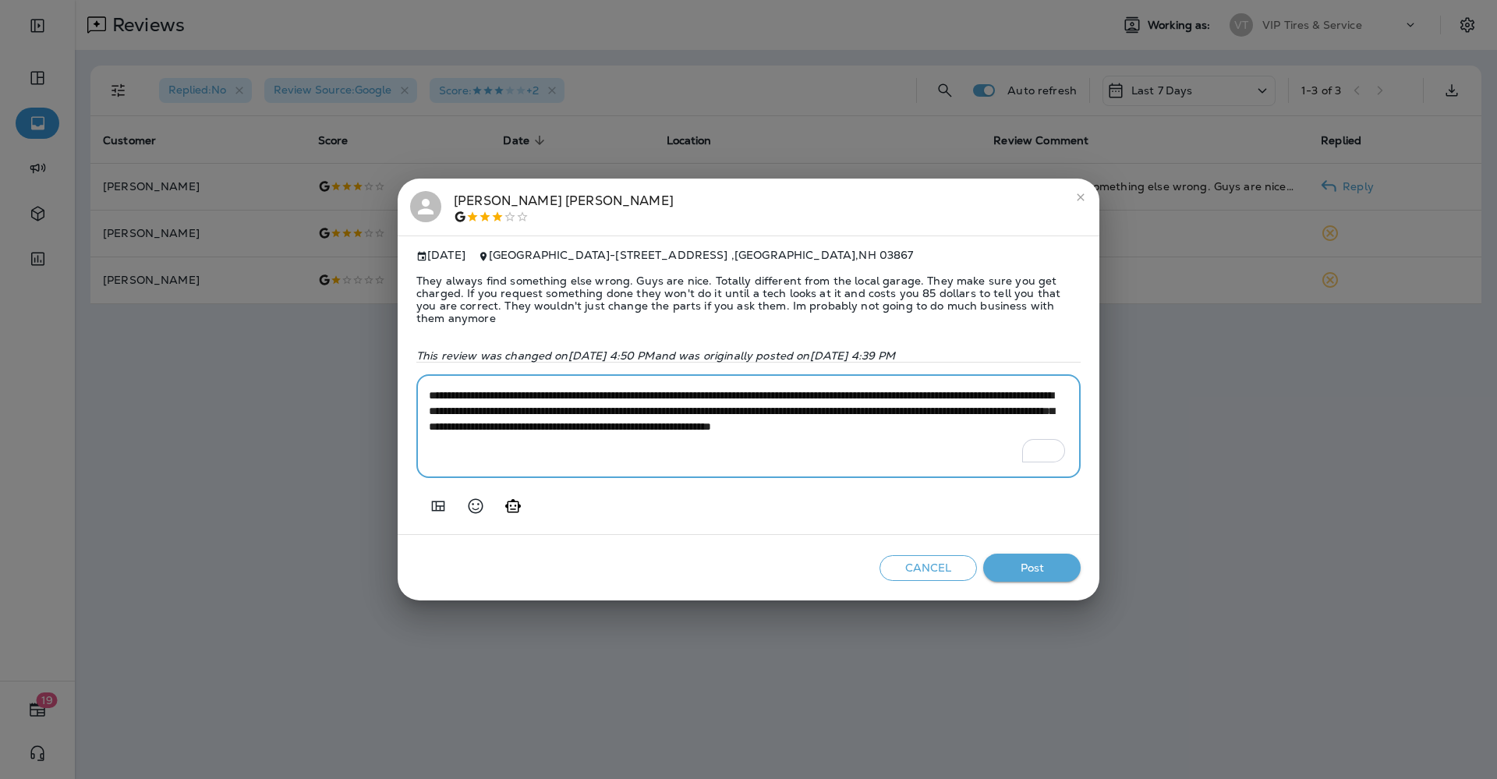
click at [546, 416] on textarea "**********" at bounding box center [748, 426] width 639 height 78
click at [539, 416] on textarea "**********" at bounding box center [748, 426] width 639 height 78
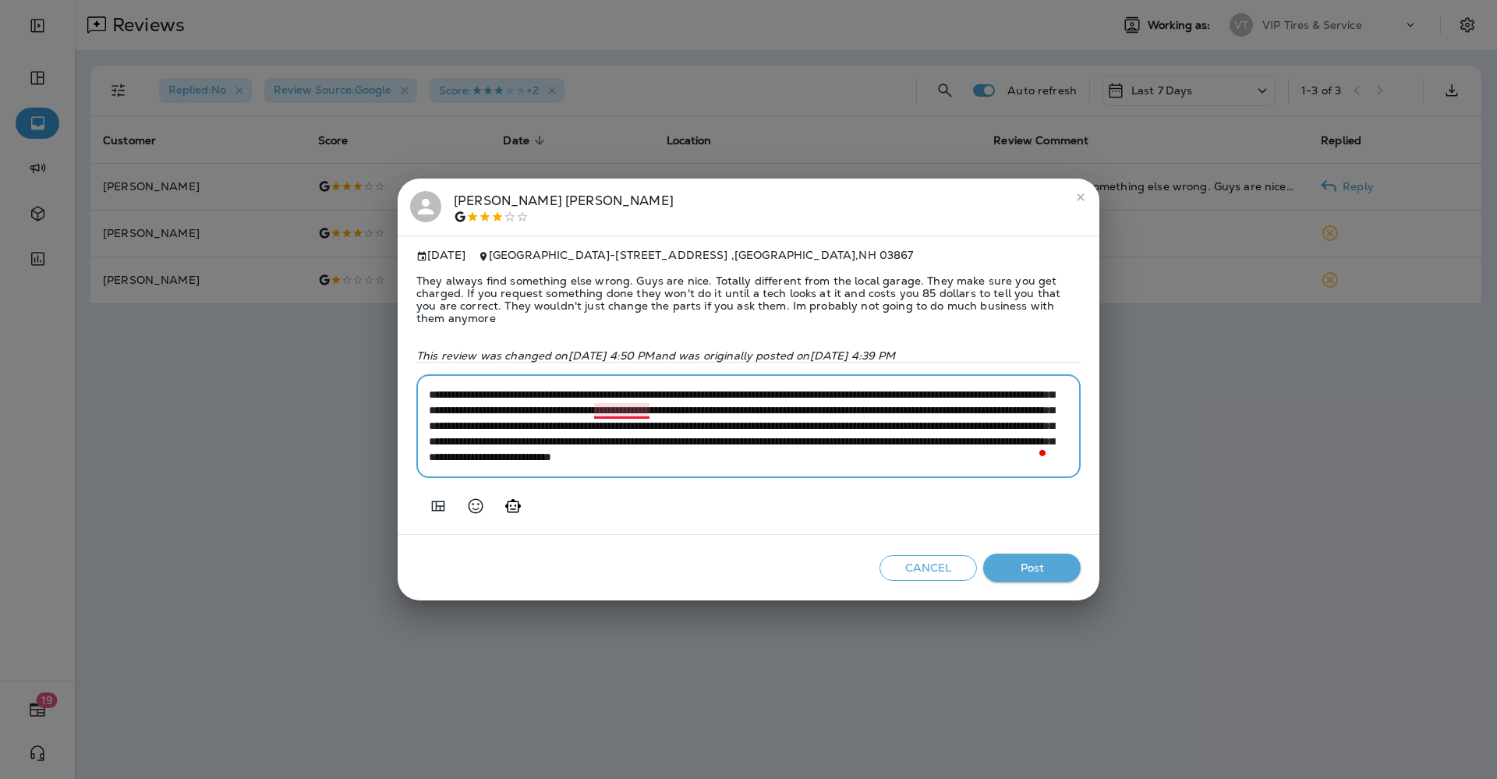
scroll to position [0, 0]
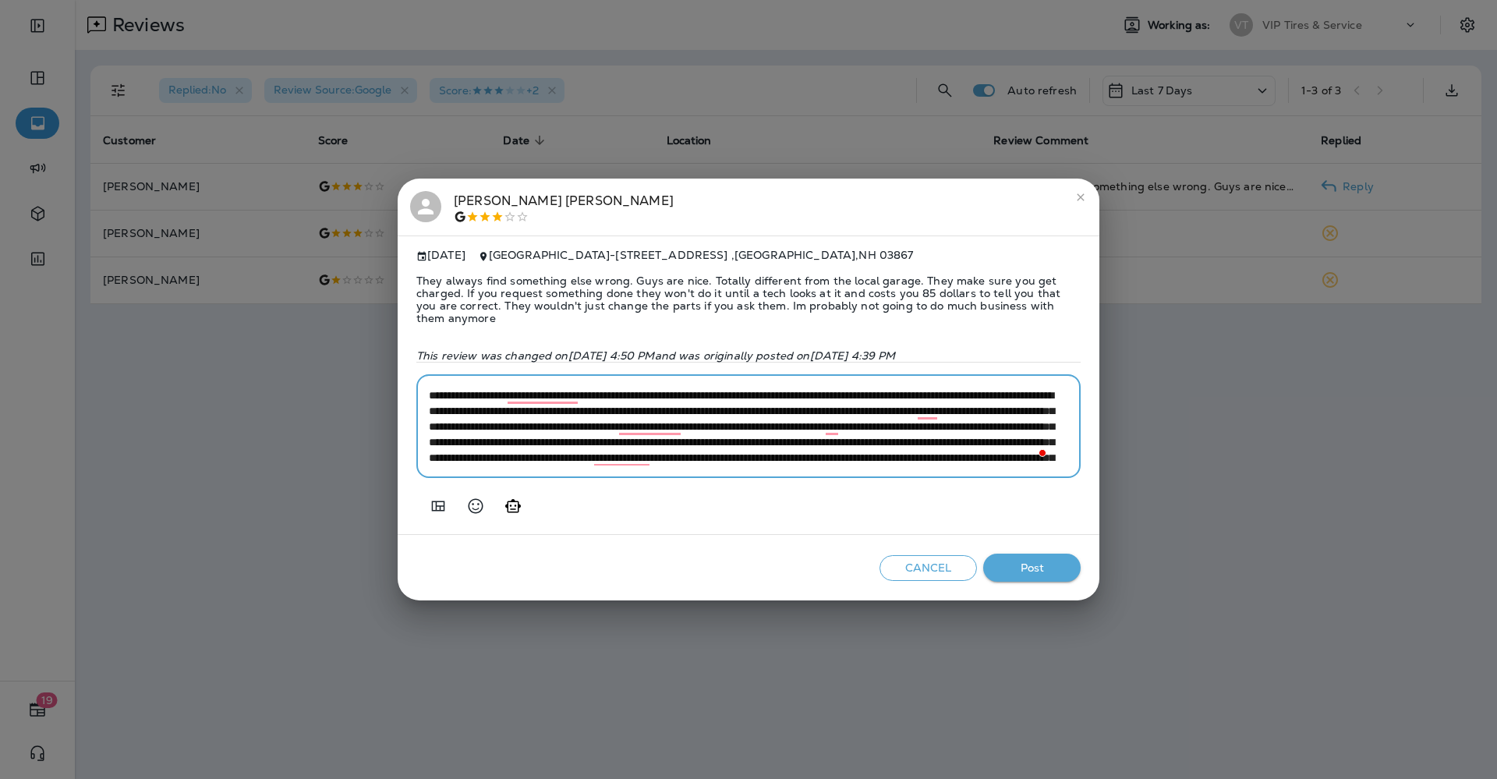
click at [645, 427] on textarea "**********" at bounding box center [748, 426] width 639 height 78
click at [637, 451] on textarea "**********" at bounding box center [748, 426] width 639 height 78
click at [929, 411] on textarea "**********" at bounding box center [748, 426] width 639 height 78
type textarea "**********"
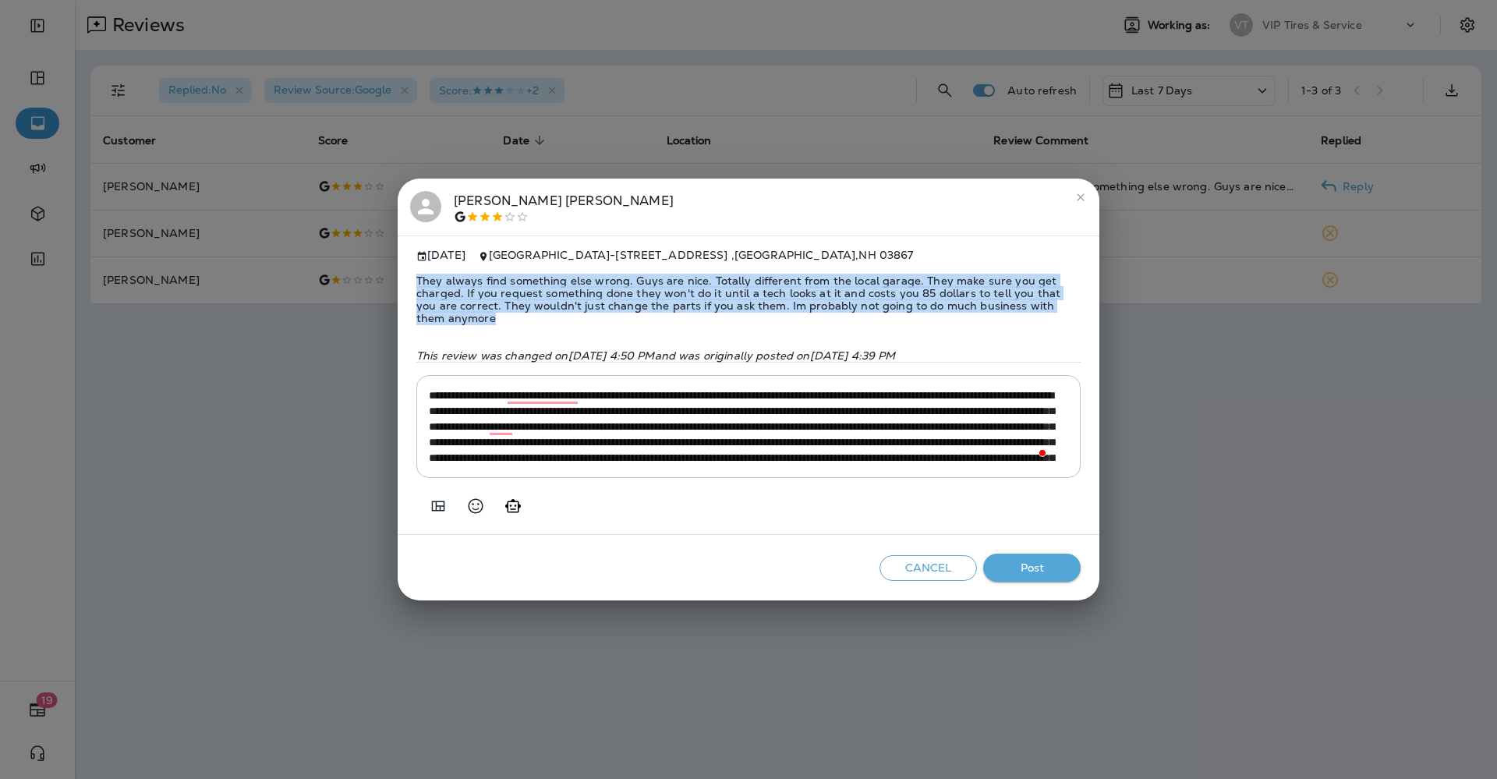
drag, startPoint x: 475, startPoint y: 306, endPoint x: 414, endPoint y: 263, distance: 74.8
click at [414, 263] on div "Aug 23, 2025 Rochester - 4 Milton Rd , Rochester , NH 03867 They always find so…" at bounding box center [749, 384] width 702 height 299
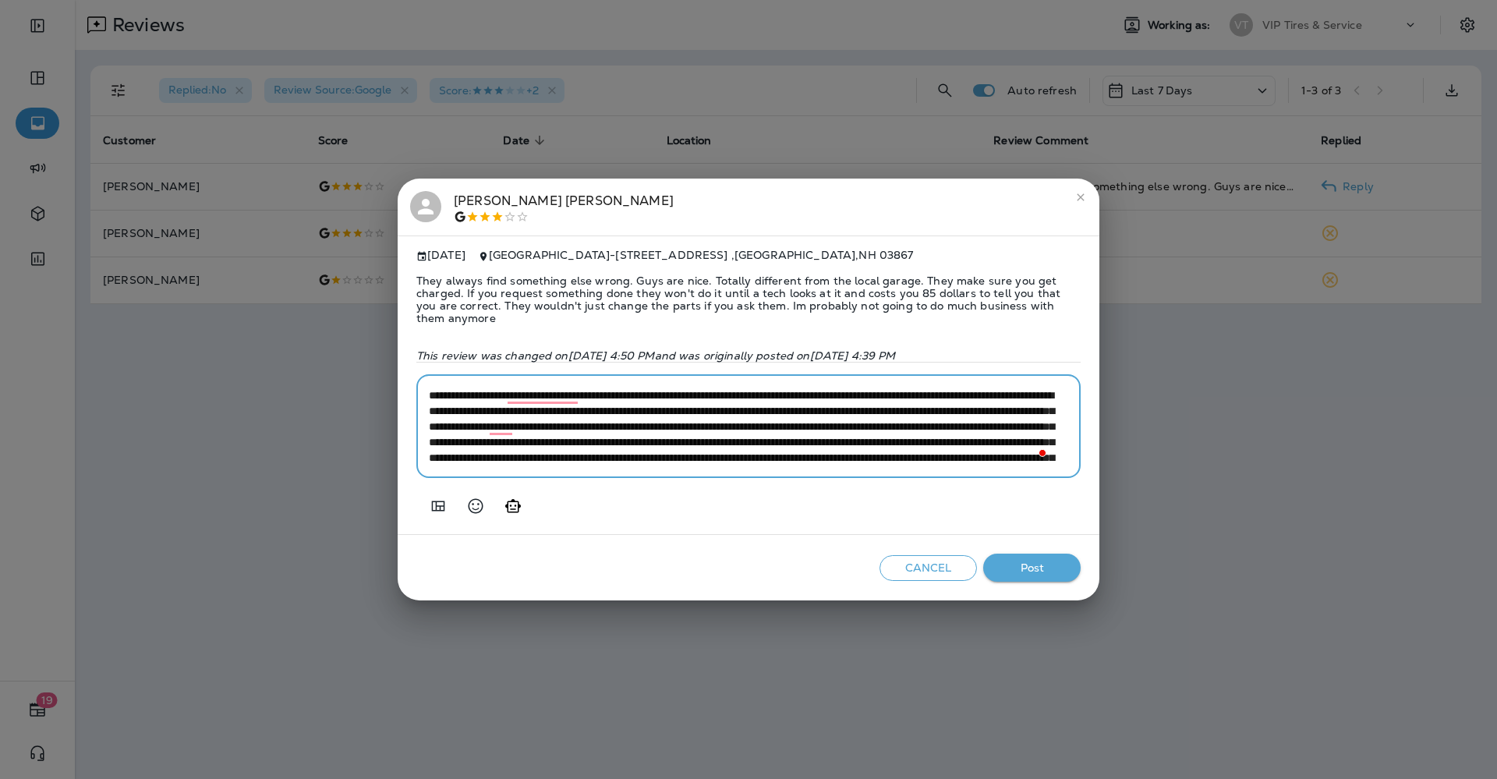
scroll to position [48, 0]
drag, startPoint x: 538, startPoint y: 408, endPoint x: 1010, endPoint y: 415, distance: 472.4
click at [1010, 415] on textarea "**********" at bounding box center [748, 426] width 639 height 78
drag, startPoint x: 1024, startPoint y: 564, endPoint x: 825, endPoint y: 436, distance: 237.0
click at [1020, 560] on button "Post" at bounding box center [1031, 567] width 97 height 29
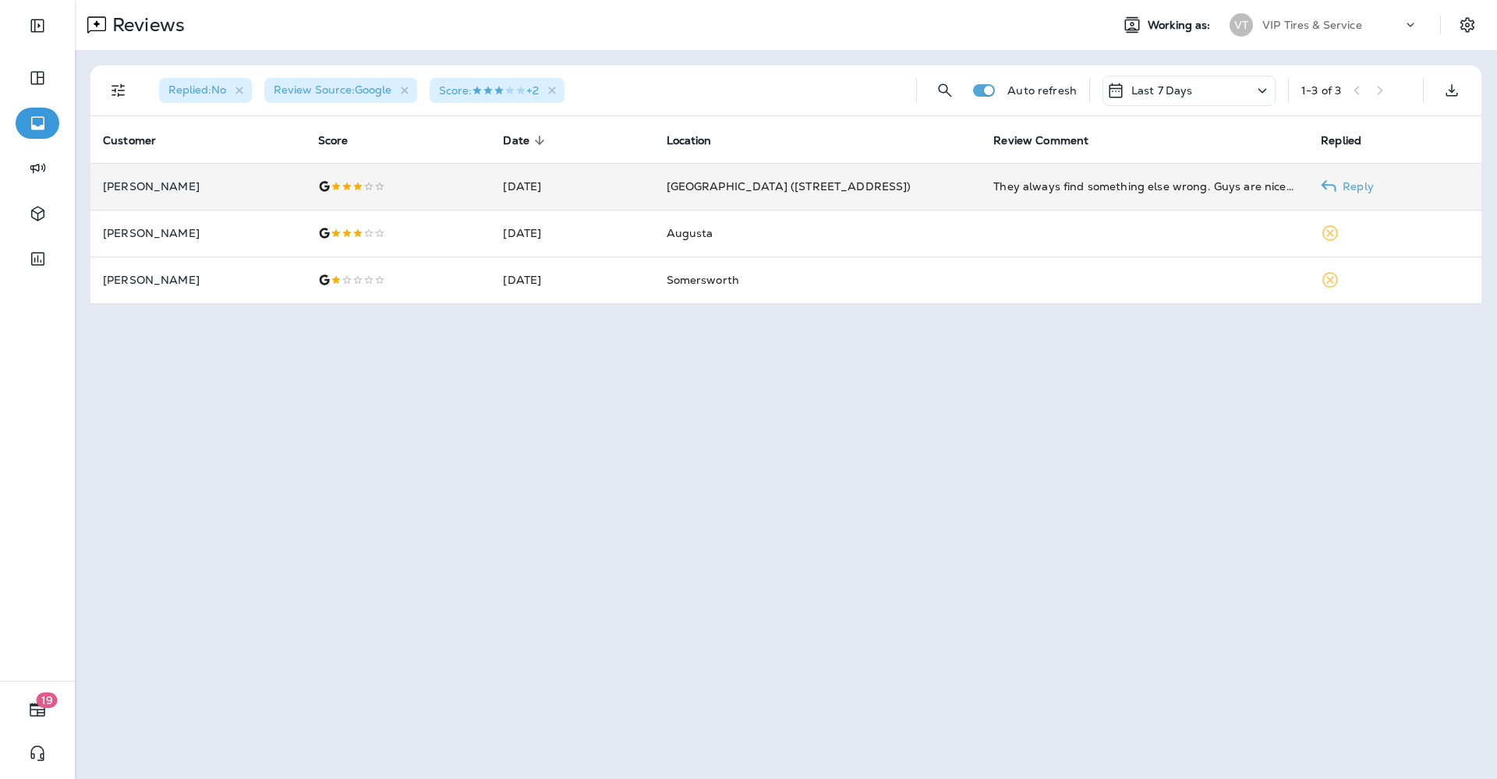
click at [251, 185] on p "Dean Perry" at bounding box center [198, 186] width 190 height 12
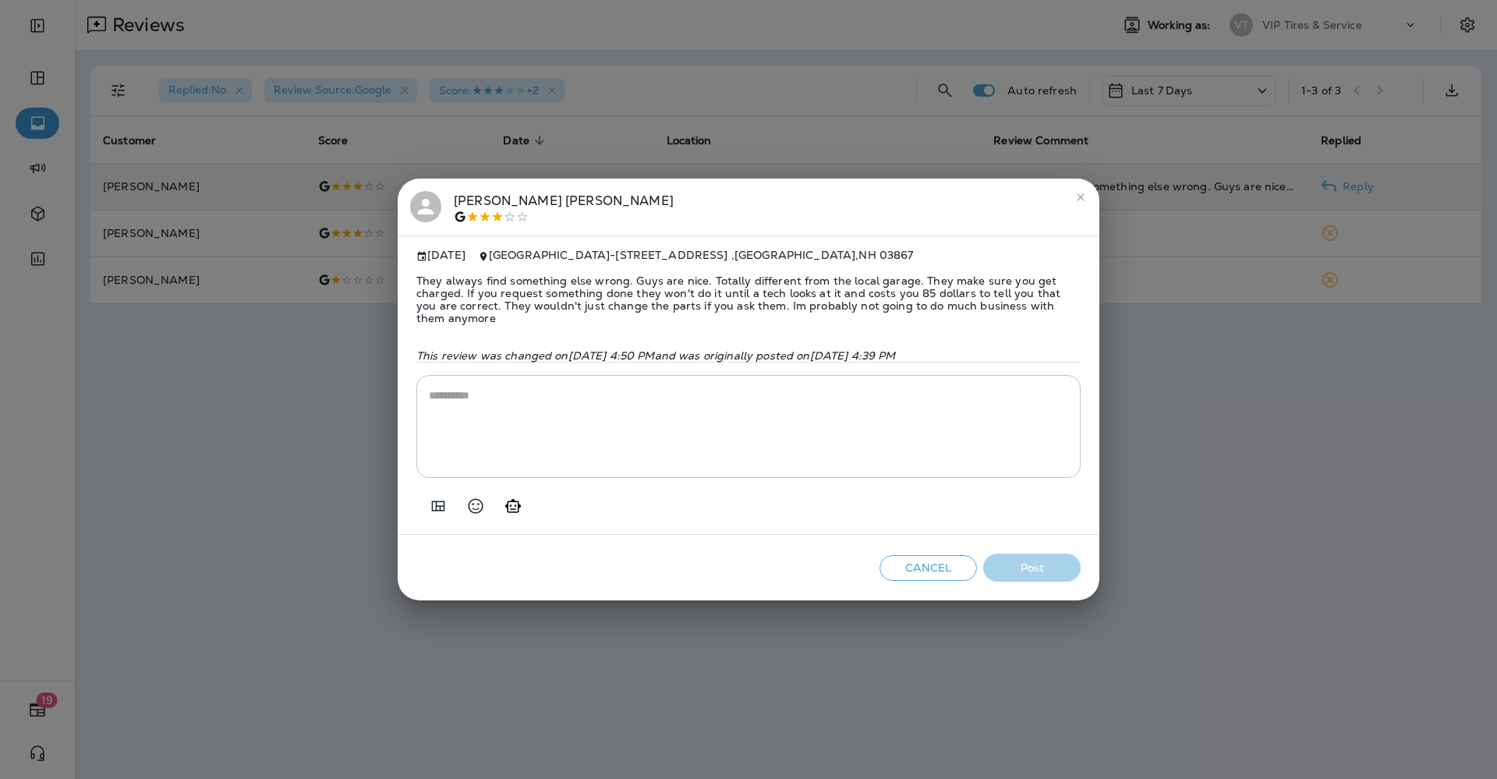
click at [500, 193] on div "Dean Perry" at bounding box center [564, 207] width 220 height 33
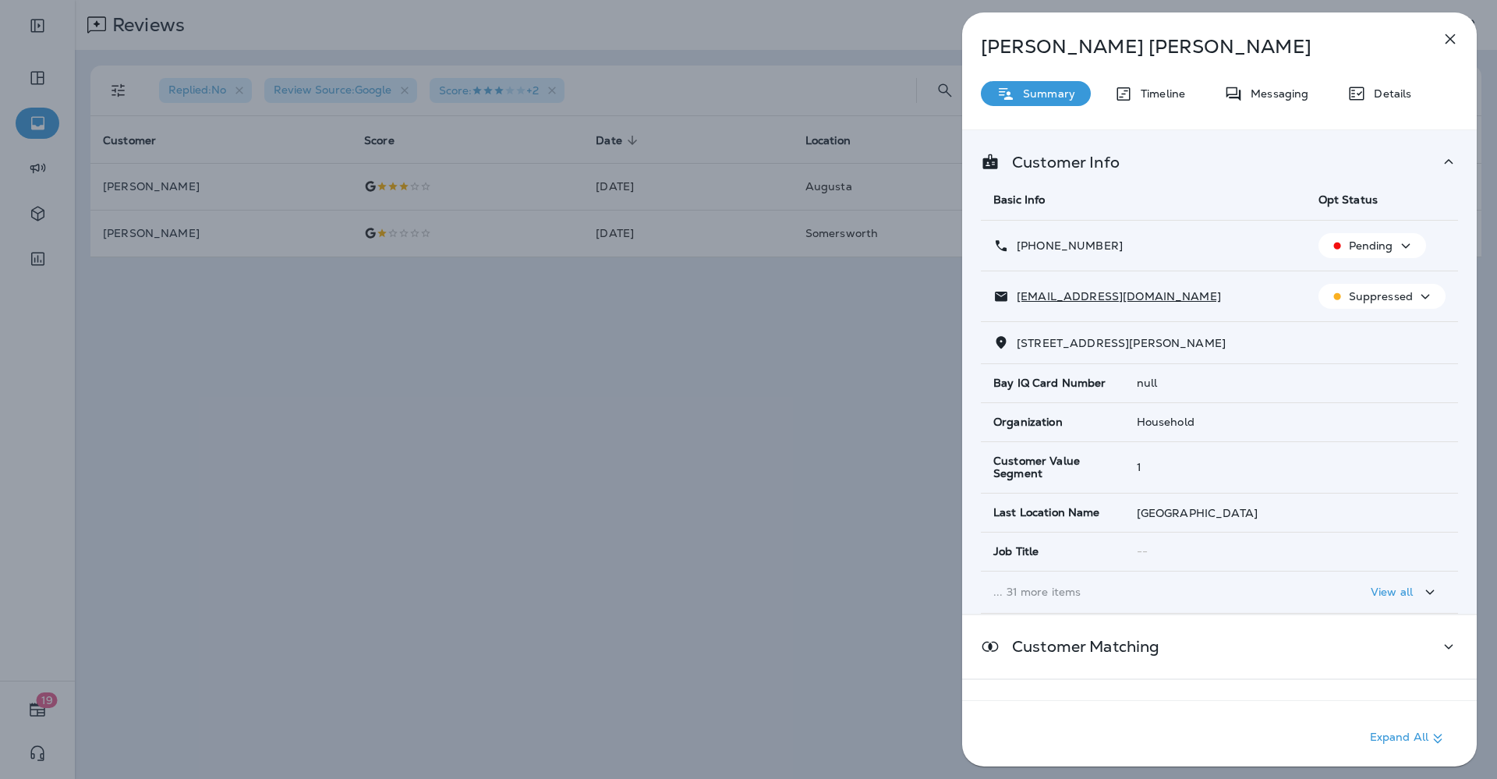
drag, startPoint x: 1107, startPoint y: 237, endPoint x: 1030, endPoint y: 250, distance: 78.3
click at [1030, 250] on td "+1 (603) 662-4748" at bounding box center [1143, 246] width 325 height 51
drag, startPoint x: 1143, startPoint y: 294, endPoint x: 1004, endPoint y: 305, distance: 139.2
click at [1004, 305] on td "bmgilles@hotmail.com" at bounding box center [1143, 296] width 325 height 51
click at [1362, 87] on icon at bounding box center [1356, 93] width 15 height 13
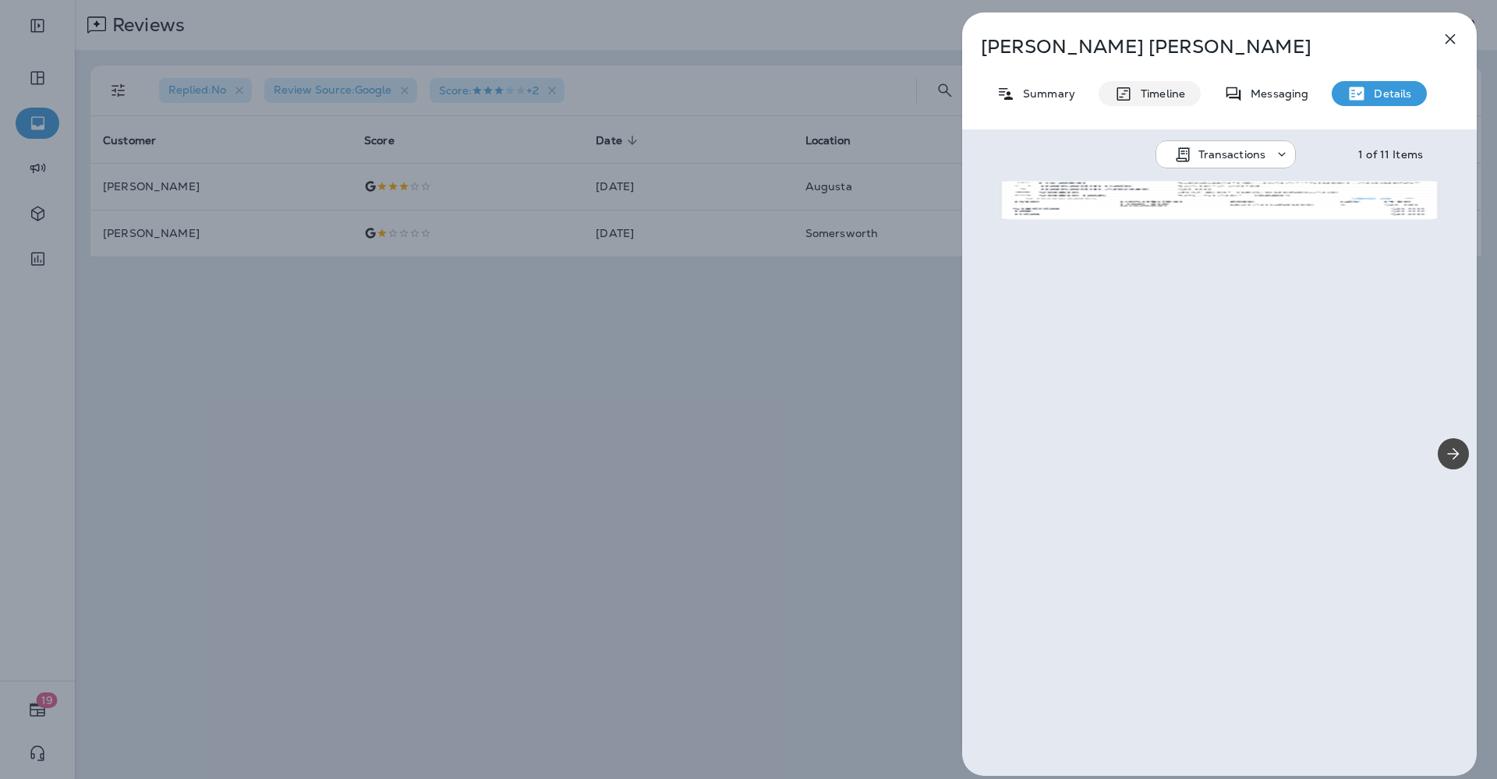
click at [1119, 94] on icon at bounding box center [1123, 93] width 19 height 19
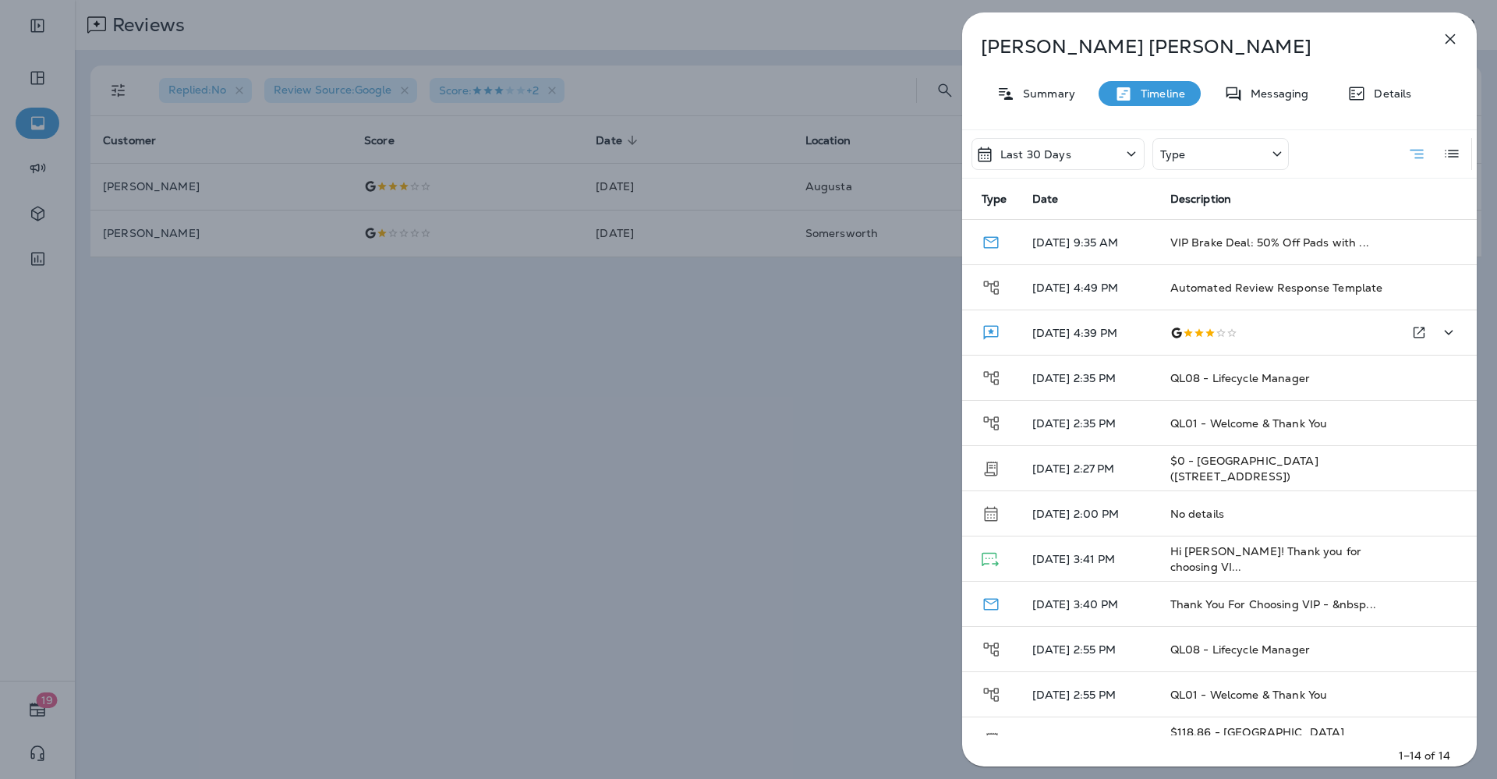
click at [1211, 334] on div at bounding box center [1281, 333] width 222 height 12
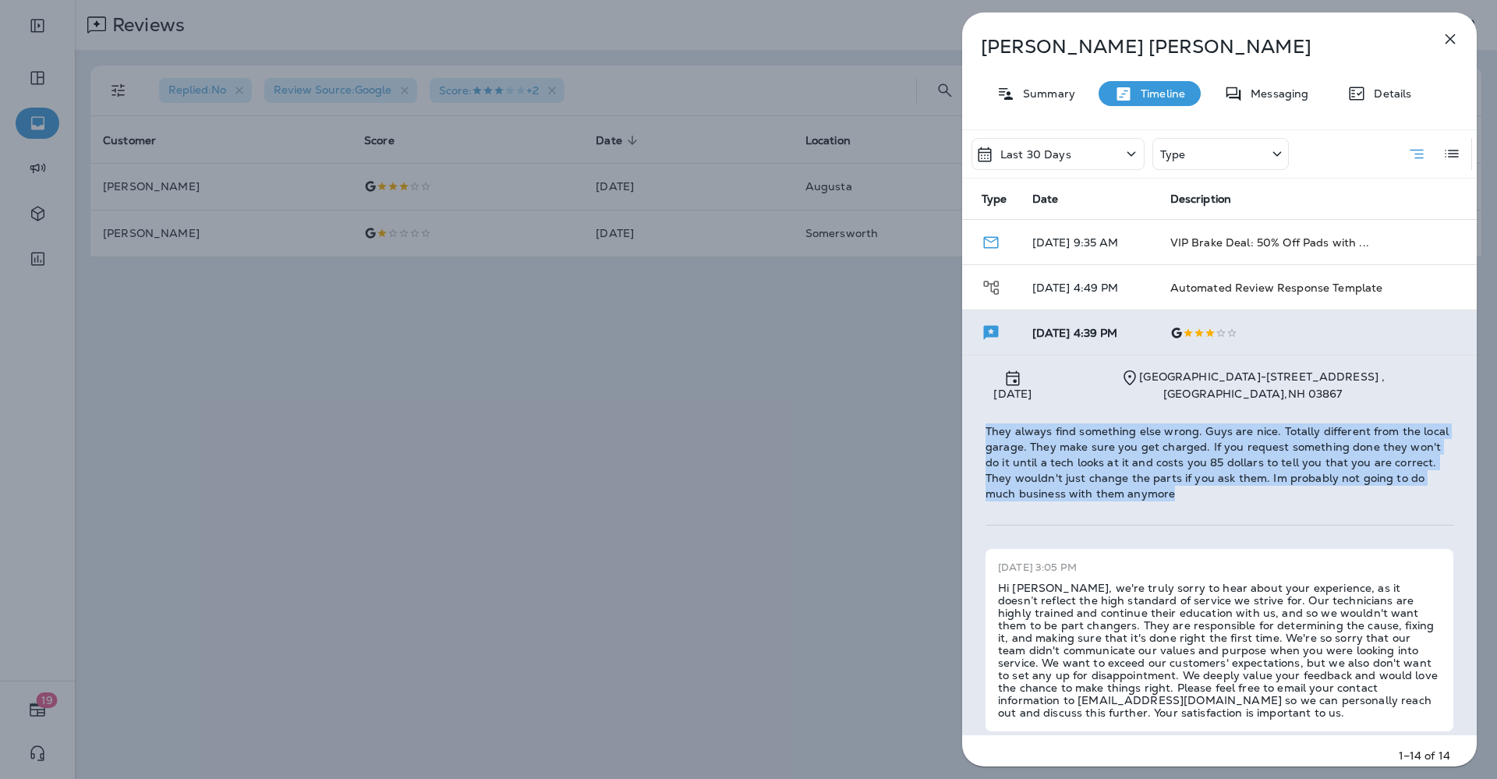
drag, startPoint x: 1150, startPoint y: 482, endPoint x: 983, endPoint y: 418, distance: 178.9
click at [983, 418] on span "Aug 23, 2025 Rochester - 4 Milton Rd , Rochester , NH 03867 They always find so…" at bounding box center [1219, 549] width 514 height 388
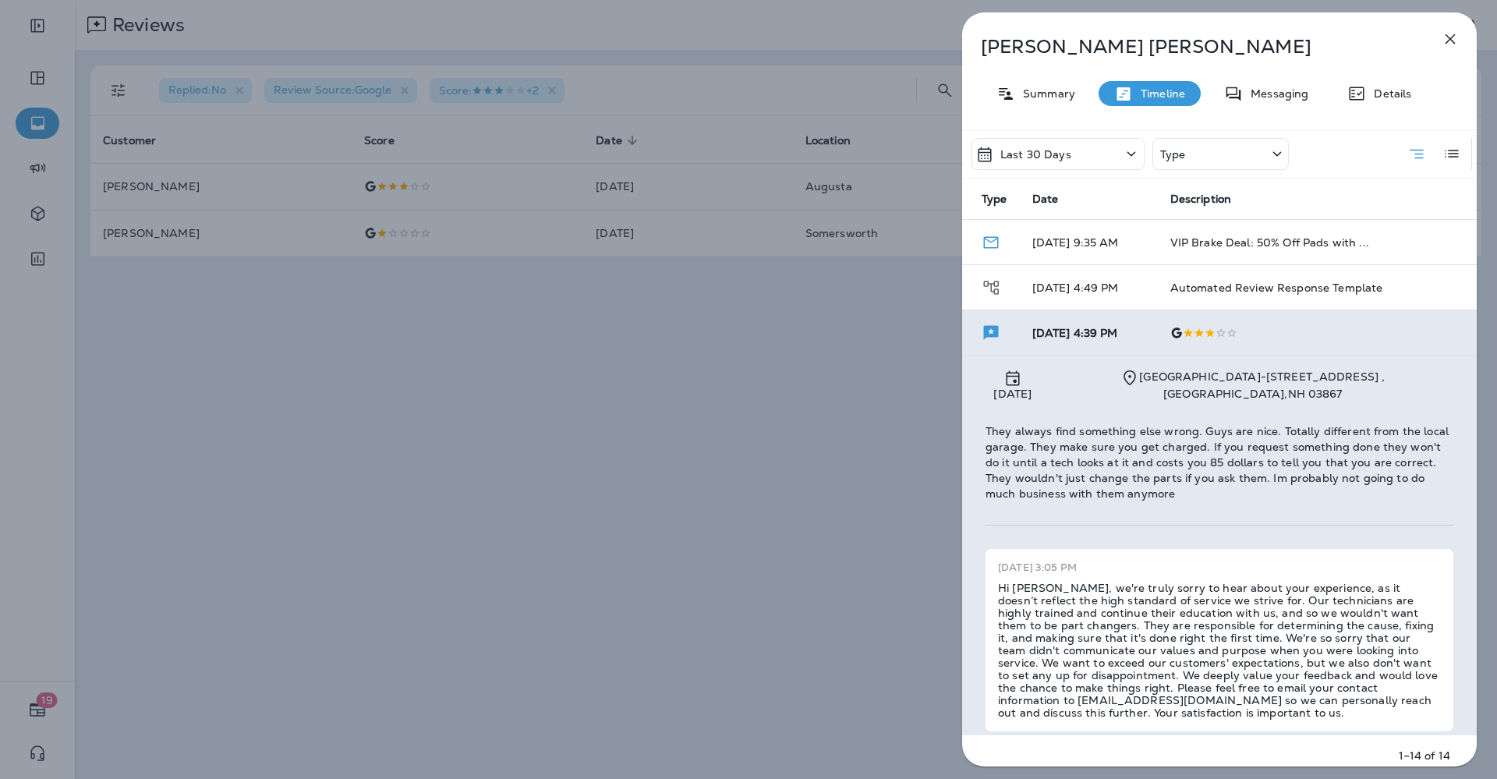
drag, startPoint x: 525, startPoint y: 467, endPoint x: 476, endPoint y: 442, distance: 54.4
click at [524, 466] on div "Dean Perry Summary Timeline Messaging Details Last 30 Days Type Type Date Descr…" at bounding box center [748, 389] width 1497 height 779
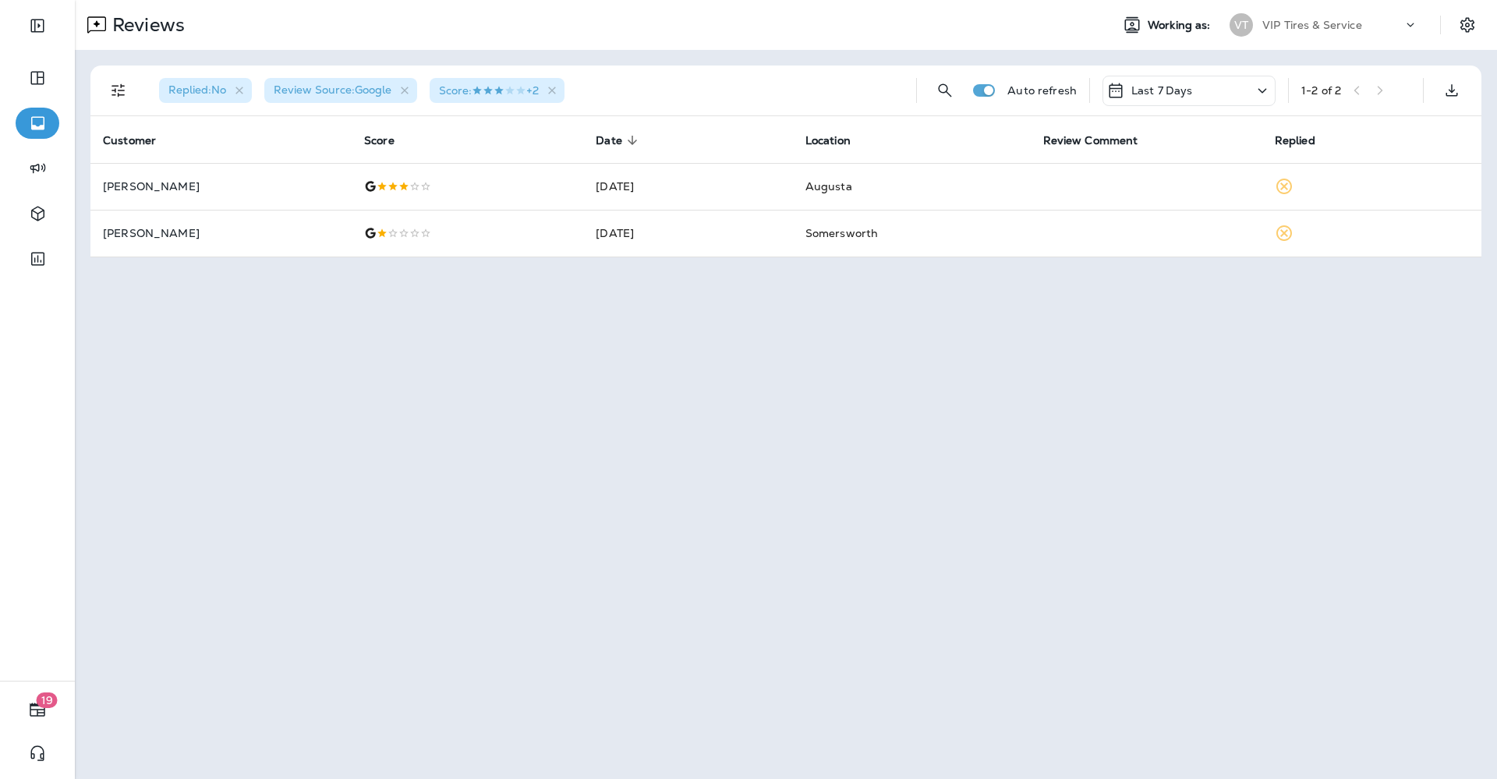
click at [127, 189] on p "Jason Barnett" at bounding box center [221, 186] width 236 height 12
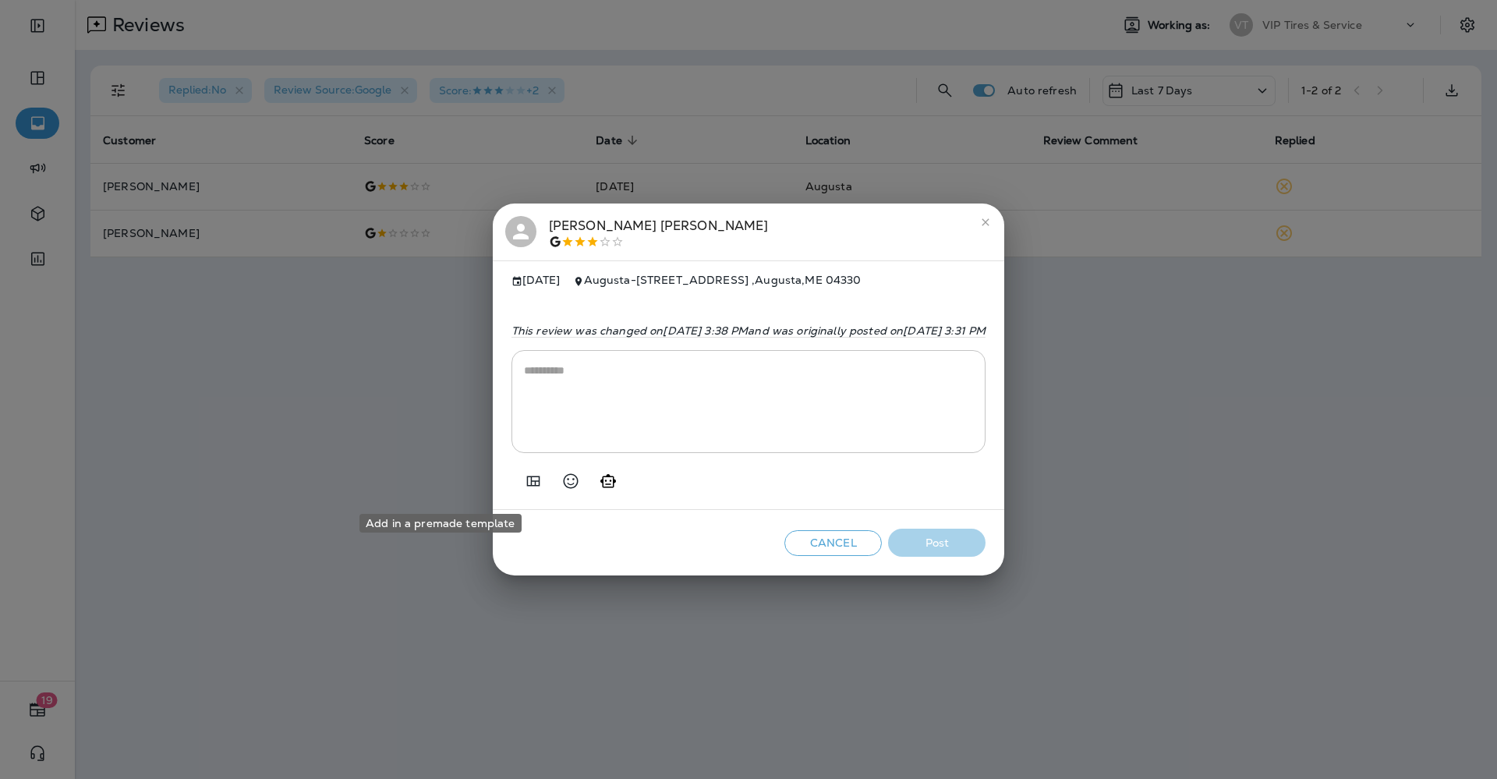
click at [518, 486] on button "Add in a premade template" at bounding box center [533, 480] width 31 height 31
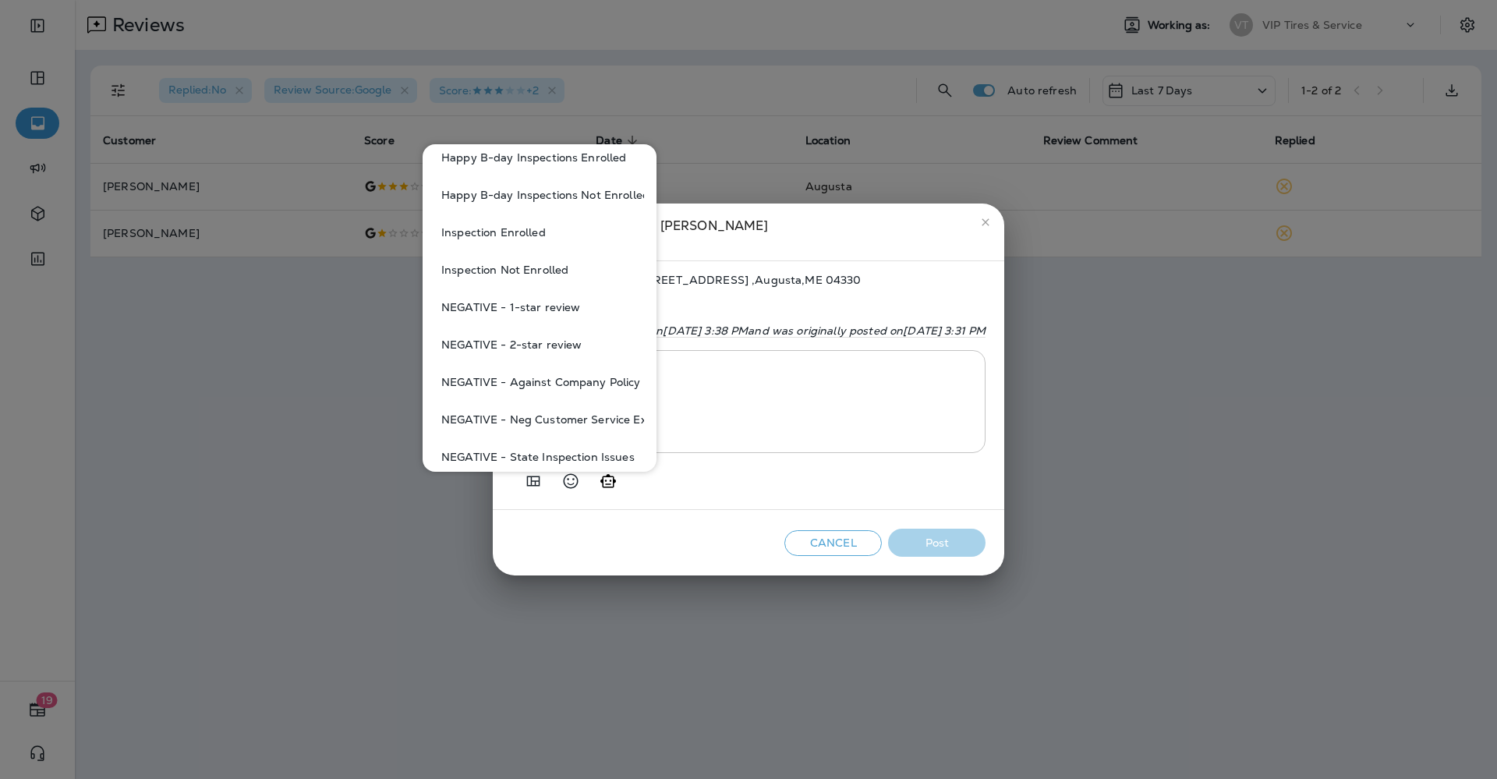
scroll to position [585, 0]
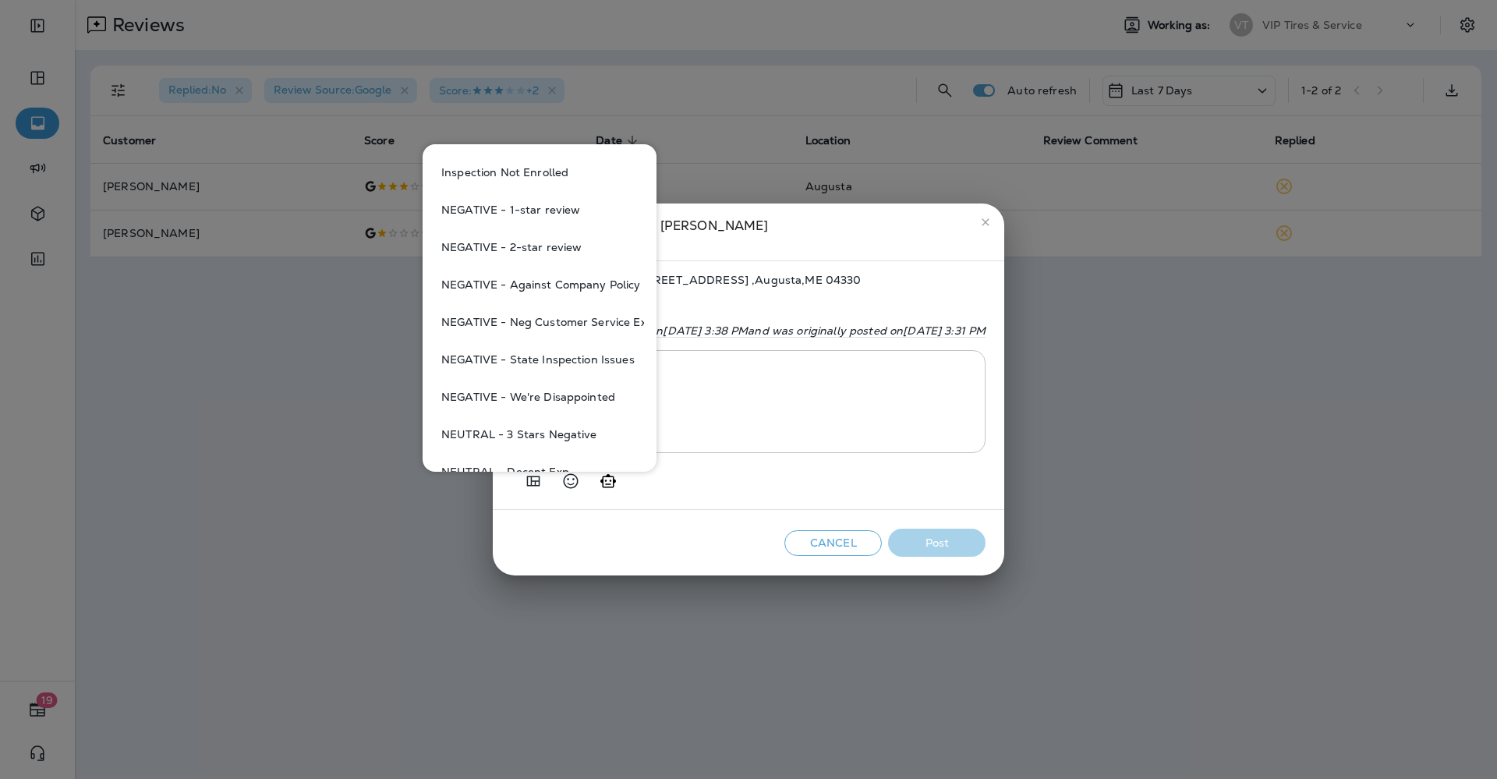
click at [547, 440] on button "NEUTRAL - 3 Stars Negative" at bounding box center [539, 433] width 209 height 37
type textarea "**********"
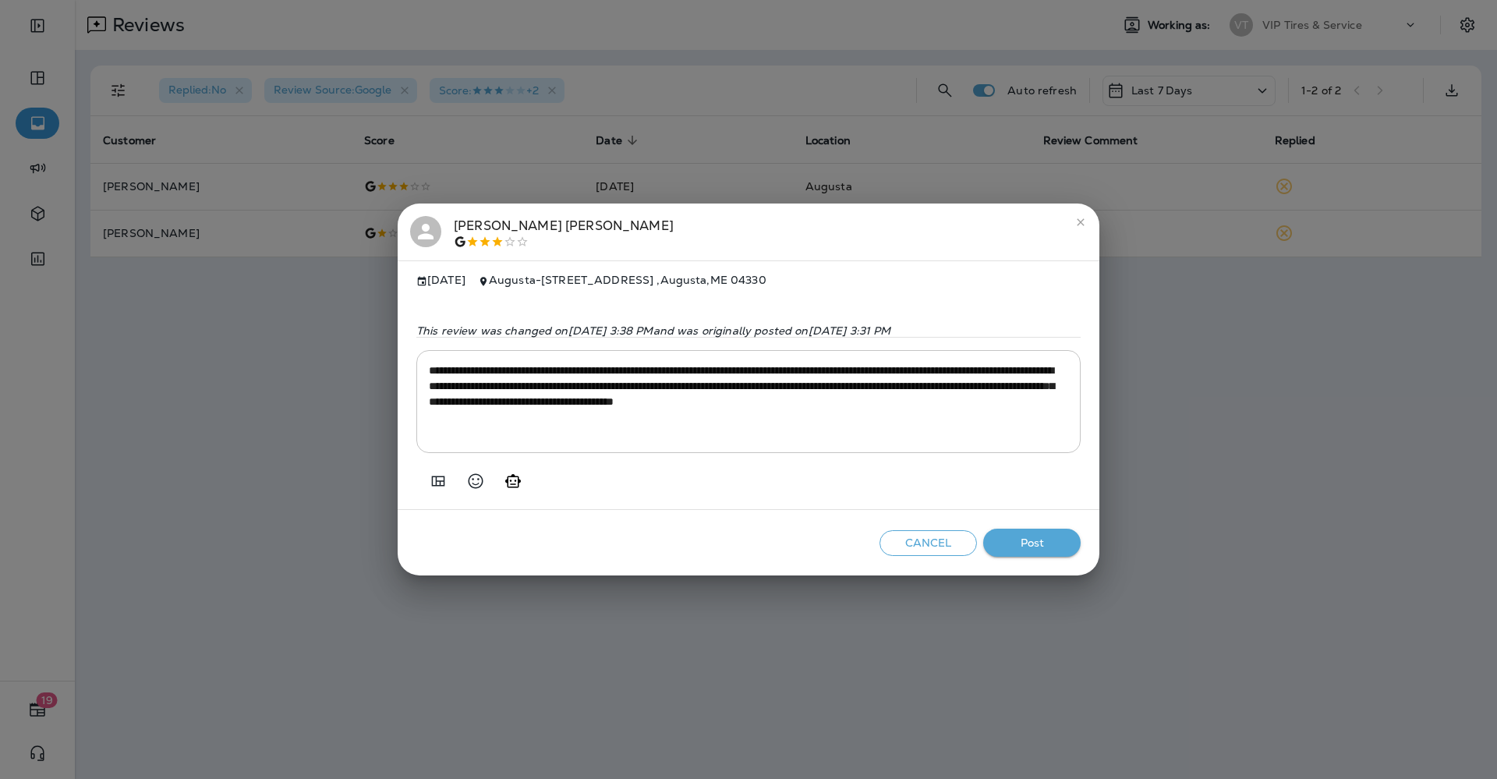
click at [1023, 545] on button "Post" at bounding box center [1031, 542] width 97 height 29
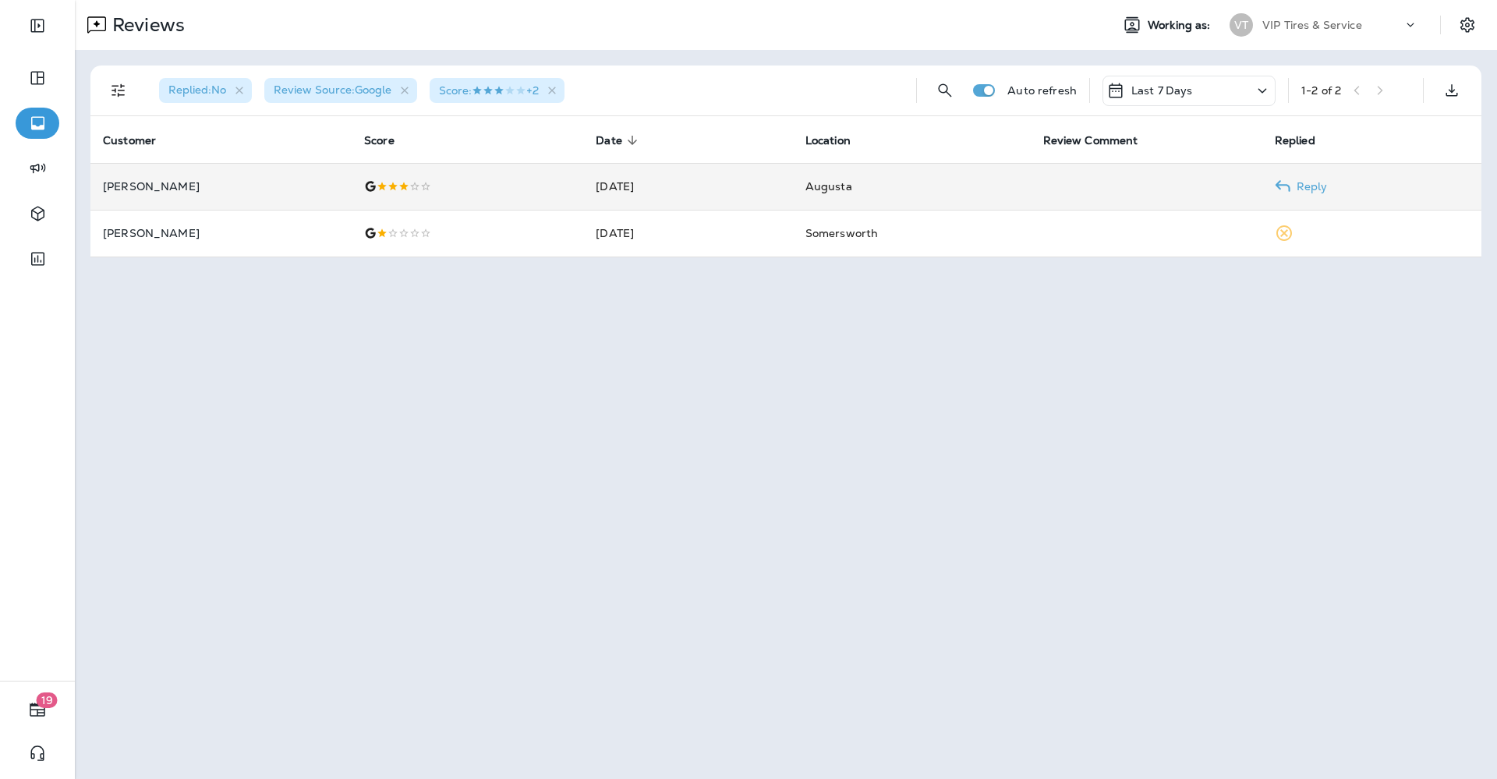
click at [143, 176] on td "Jason Barnett" at bounding box center [220, 186] width 261 height 47
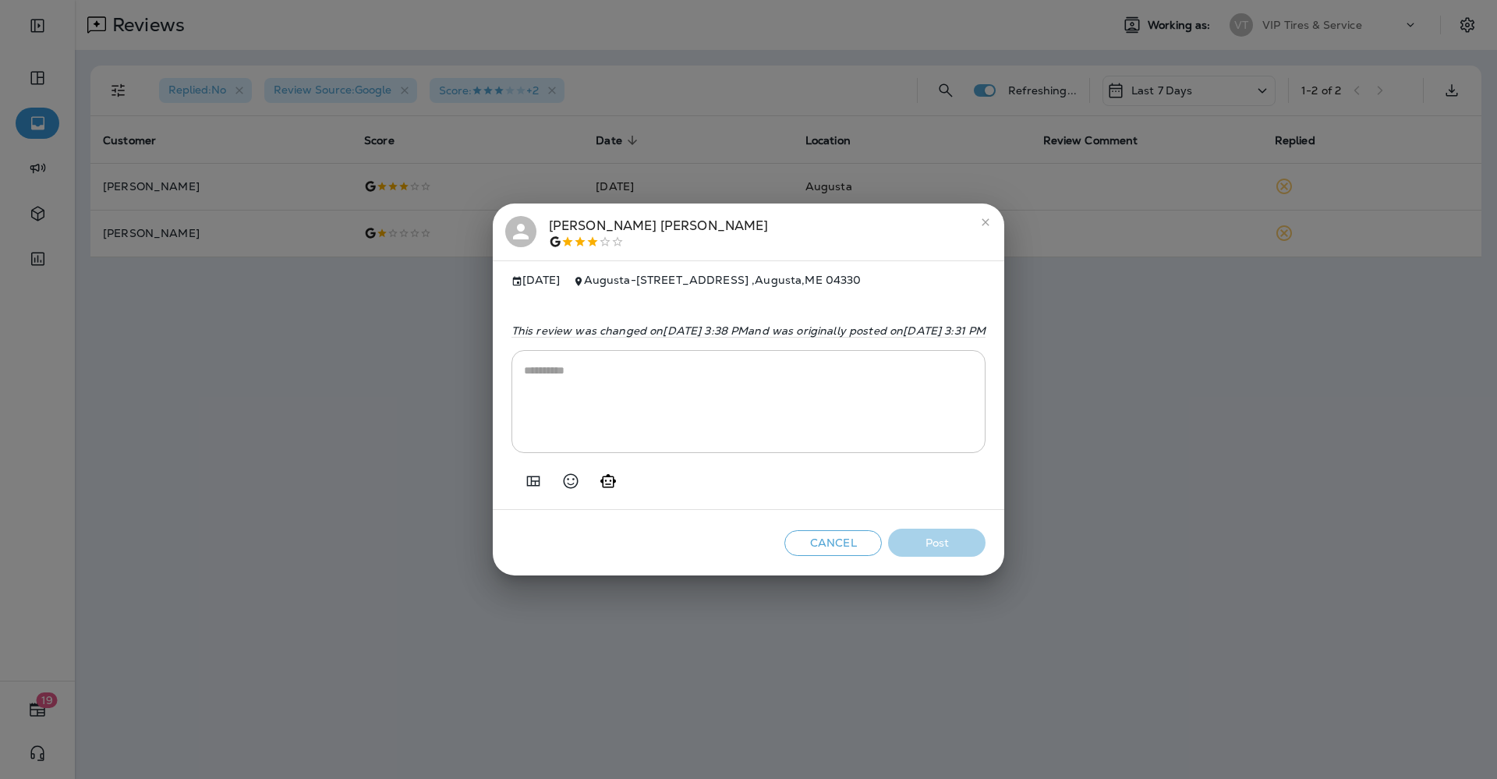
click at [549, 225] on div "Jason Barnett" at bounding box center [659, 232] width 220 height 33
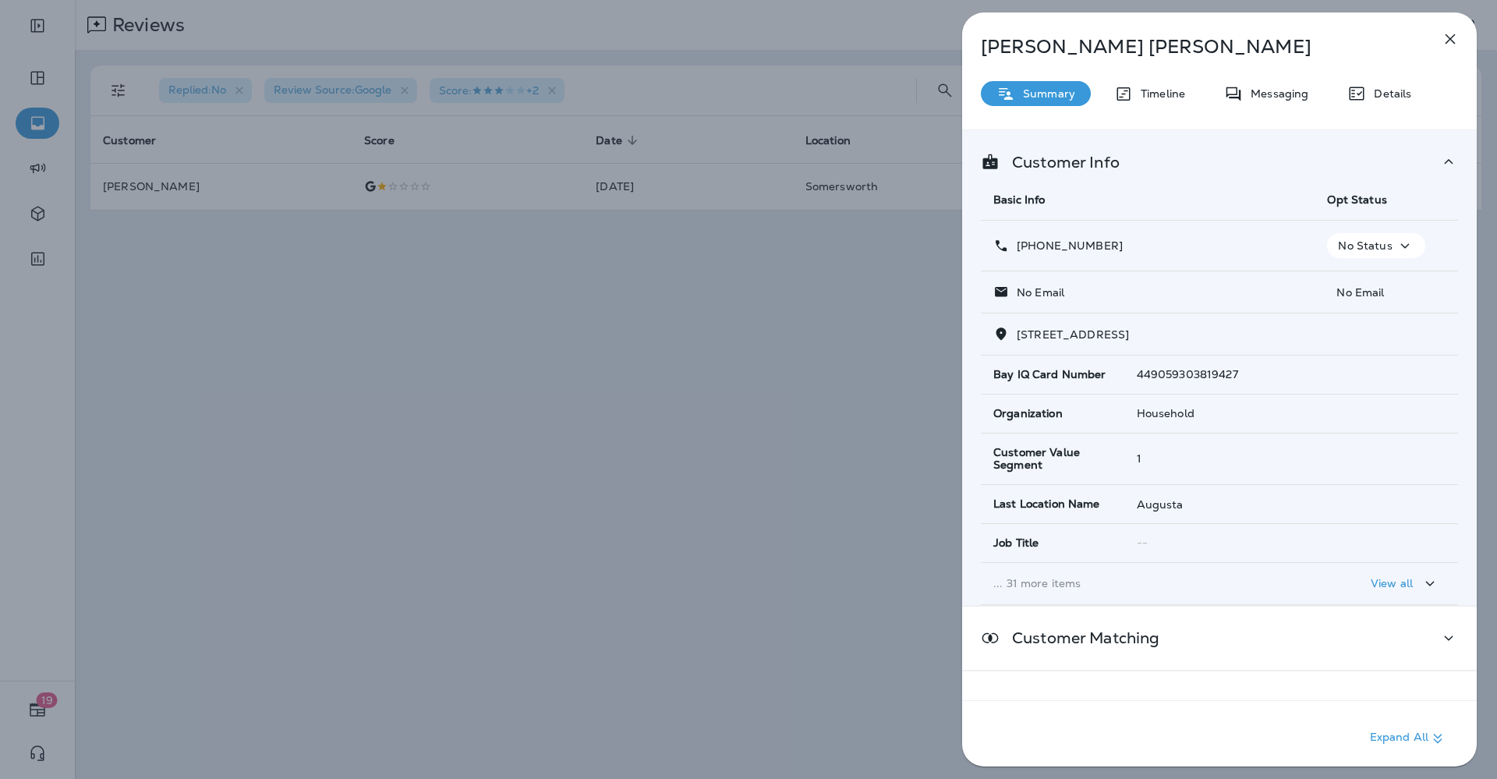
drag, startPoint x: 1121, startPoint y: 247, endPoint x: 1030, endPoint y: 249, distance: 90.4
click at [1030, 249] on div "+1 (207) 557-1970" at bounding box center [1147, 246] width 309 height 16
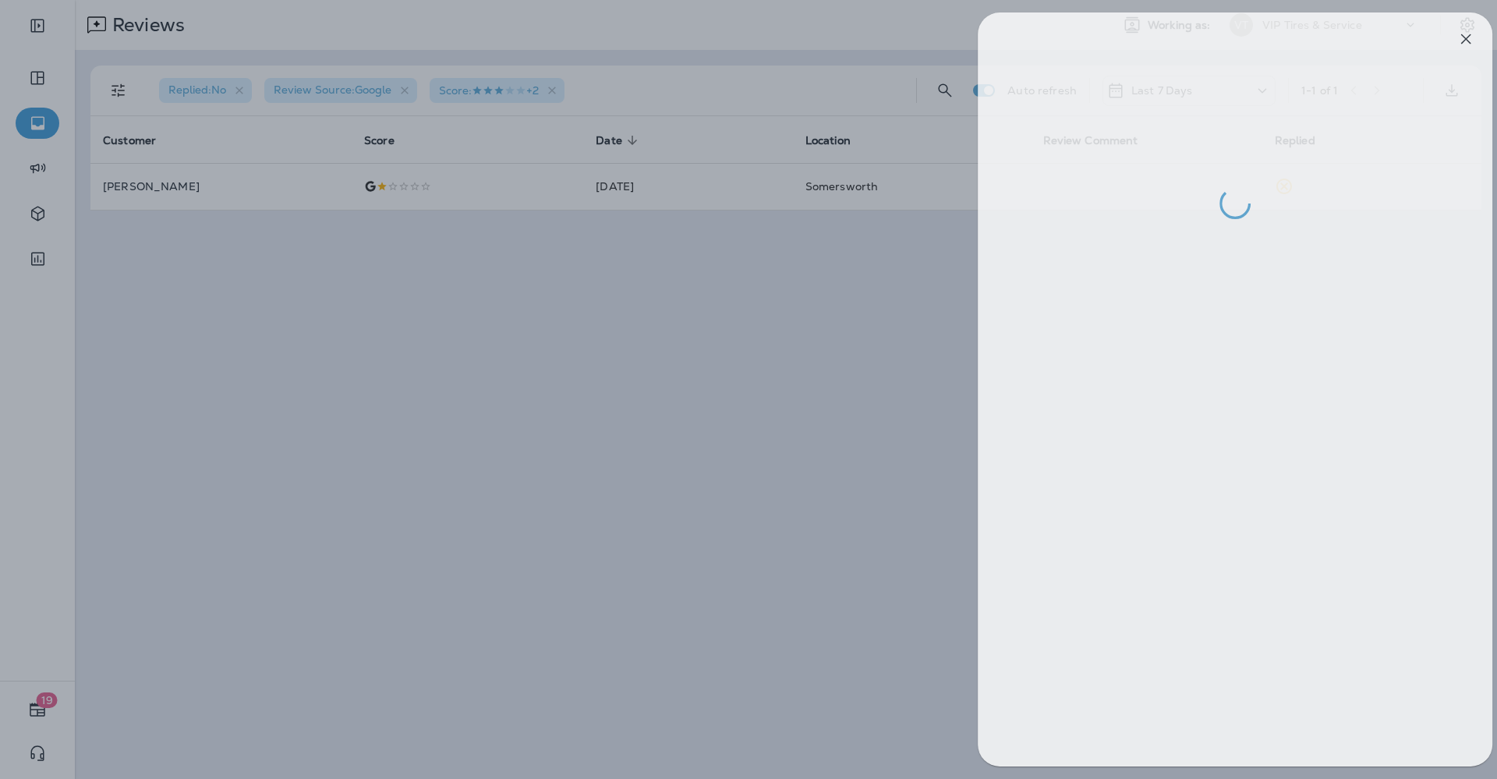
click at [659, 330] on div at bounding box center [764, 389] width 1497 height 779
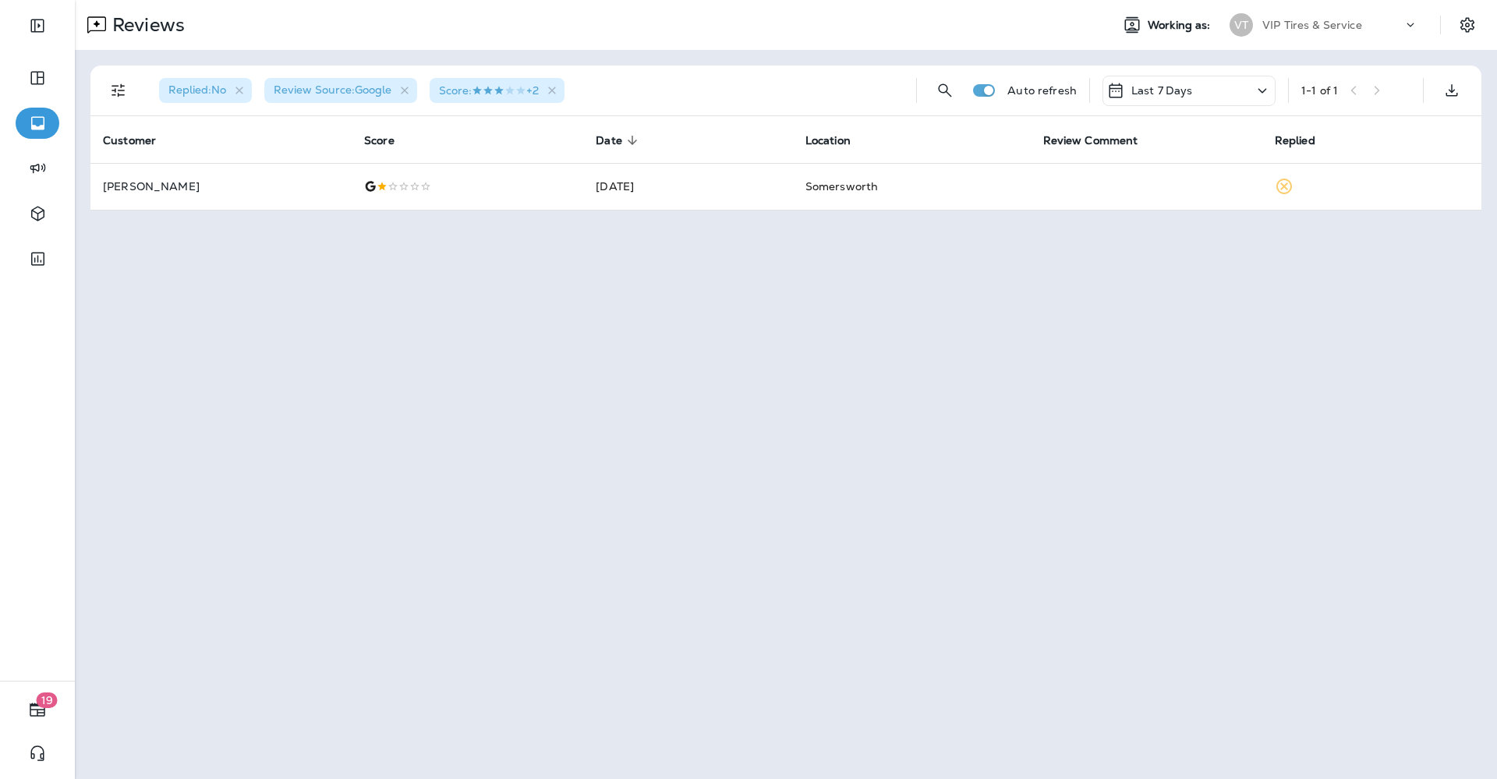
click at [391, 184] on div at bounding box center [467, 186] width 207 height 12
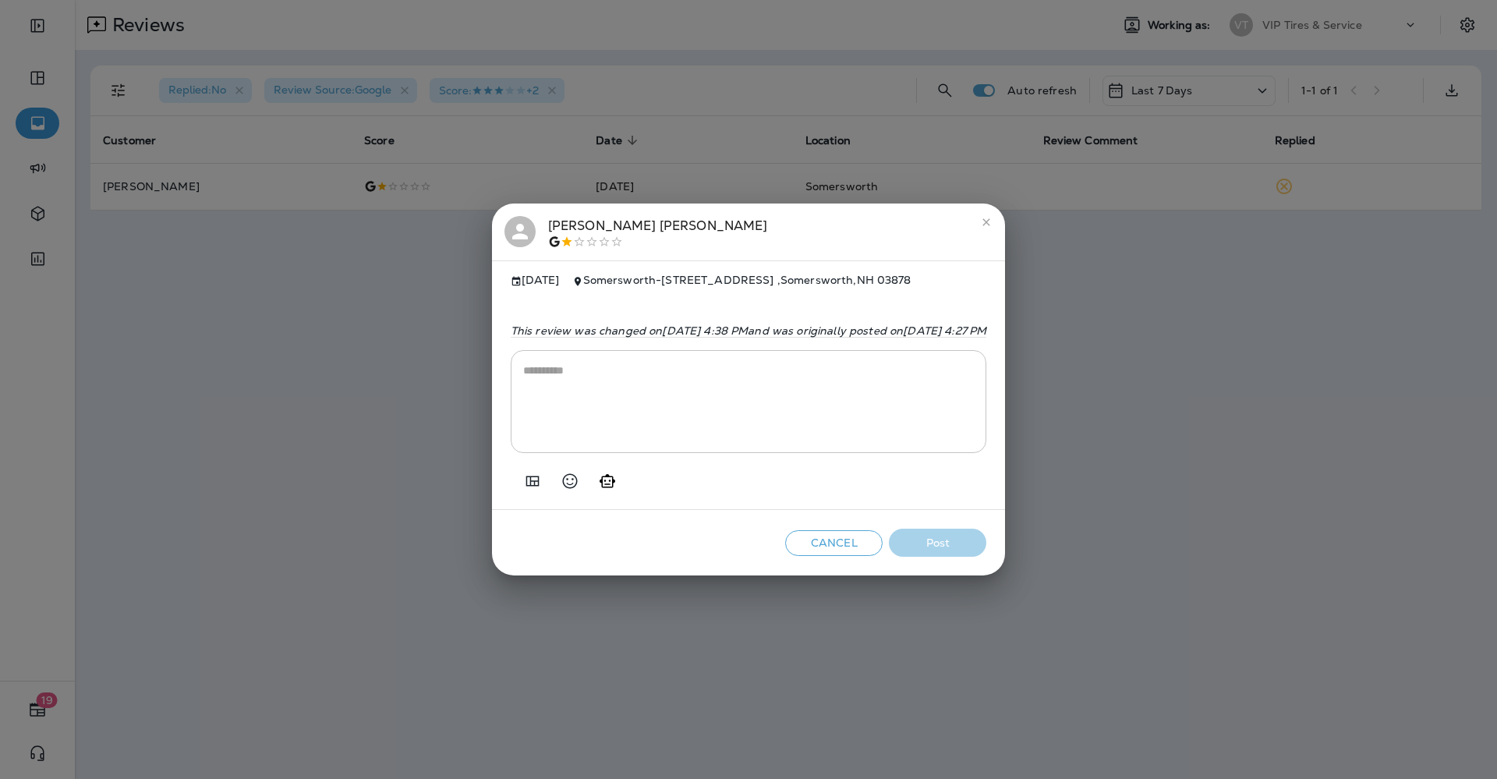
click at [517, 490] on button "Add in a premade template" at bounding box center [532, 480] width 31 height 31
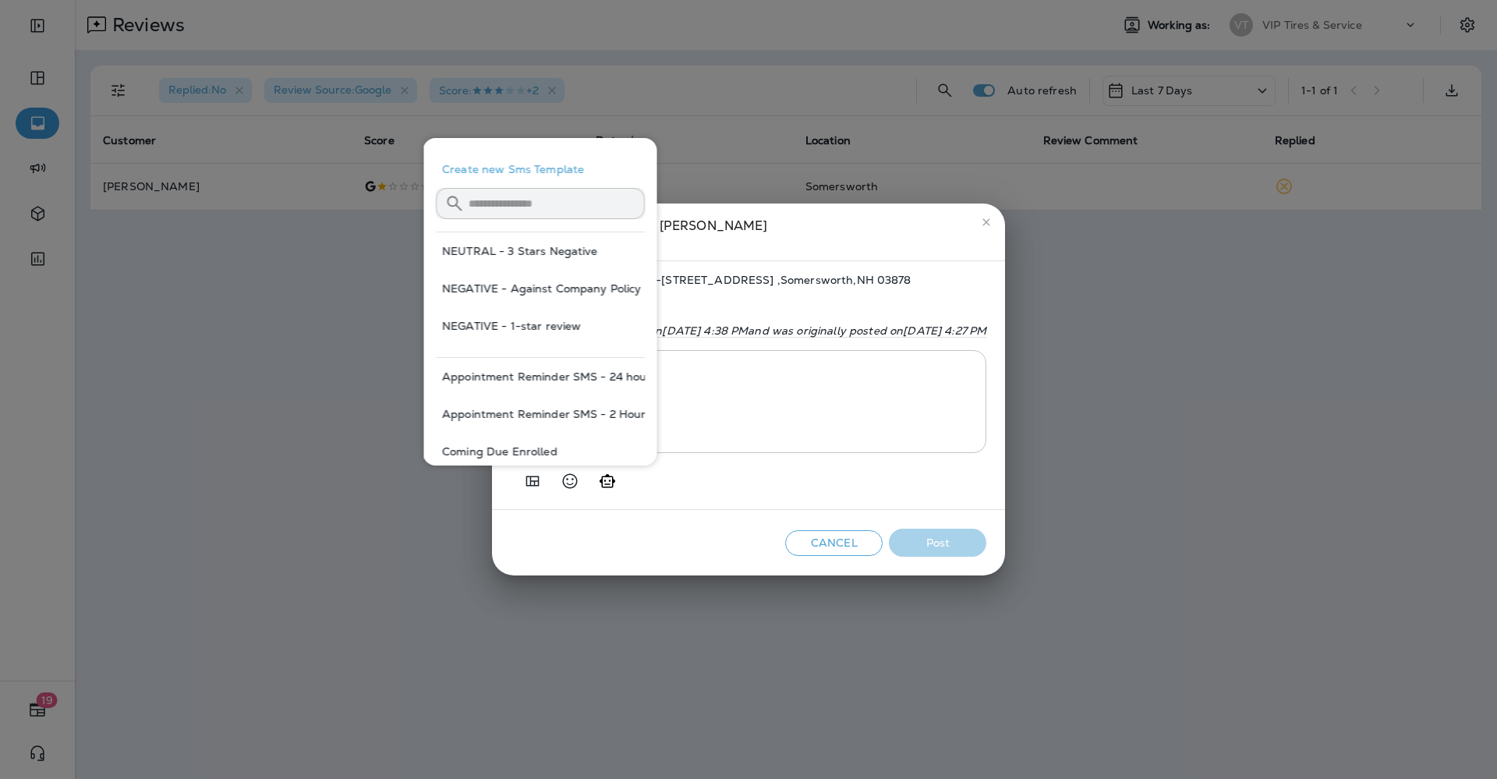
click at [496, 321] on button "NEGATIVE - 1-star review" at bounding box center [540, 325] width 209 height 37
type textarea "**********"
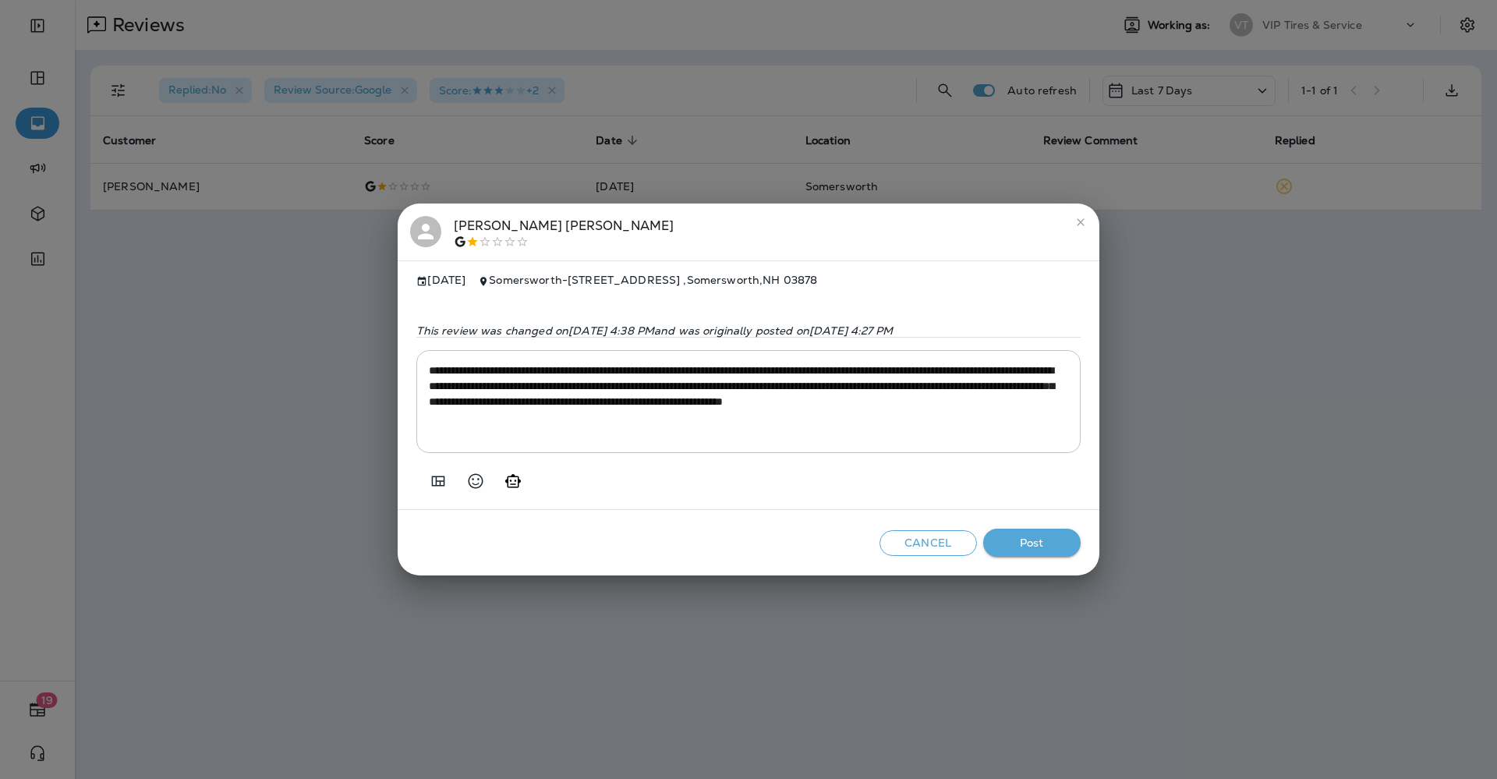
click at [472, 224] on div "matthew cunningham" at bounding box center [564, 232] width 220 height 33
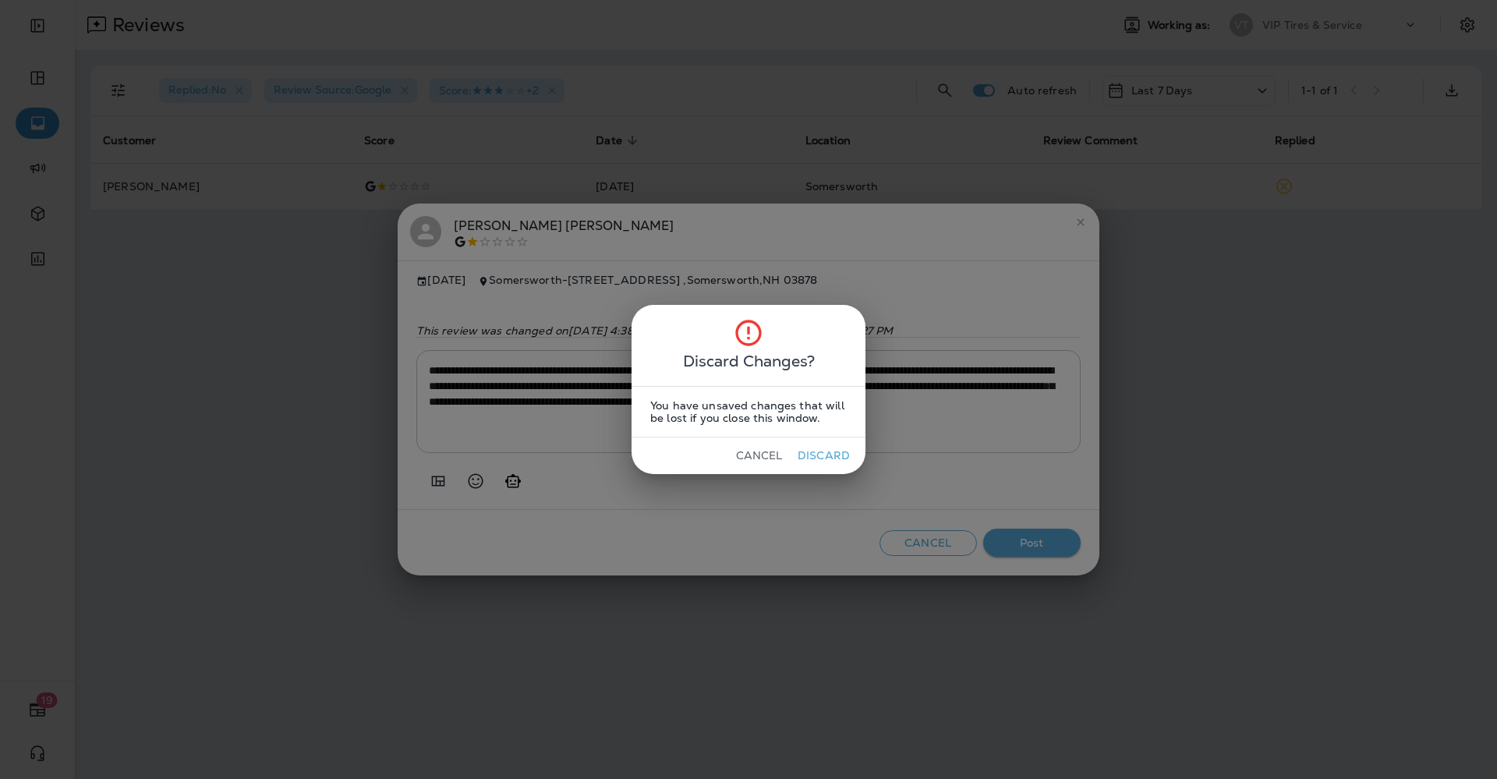
drag, startPoint x: 755, startPoint y: 458, endPoint x: 796, endPoint y: 474, distance: 44.4
click at [755, 457] on button "Cancel" at bounding box center [759, 456] width 58 height 24
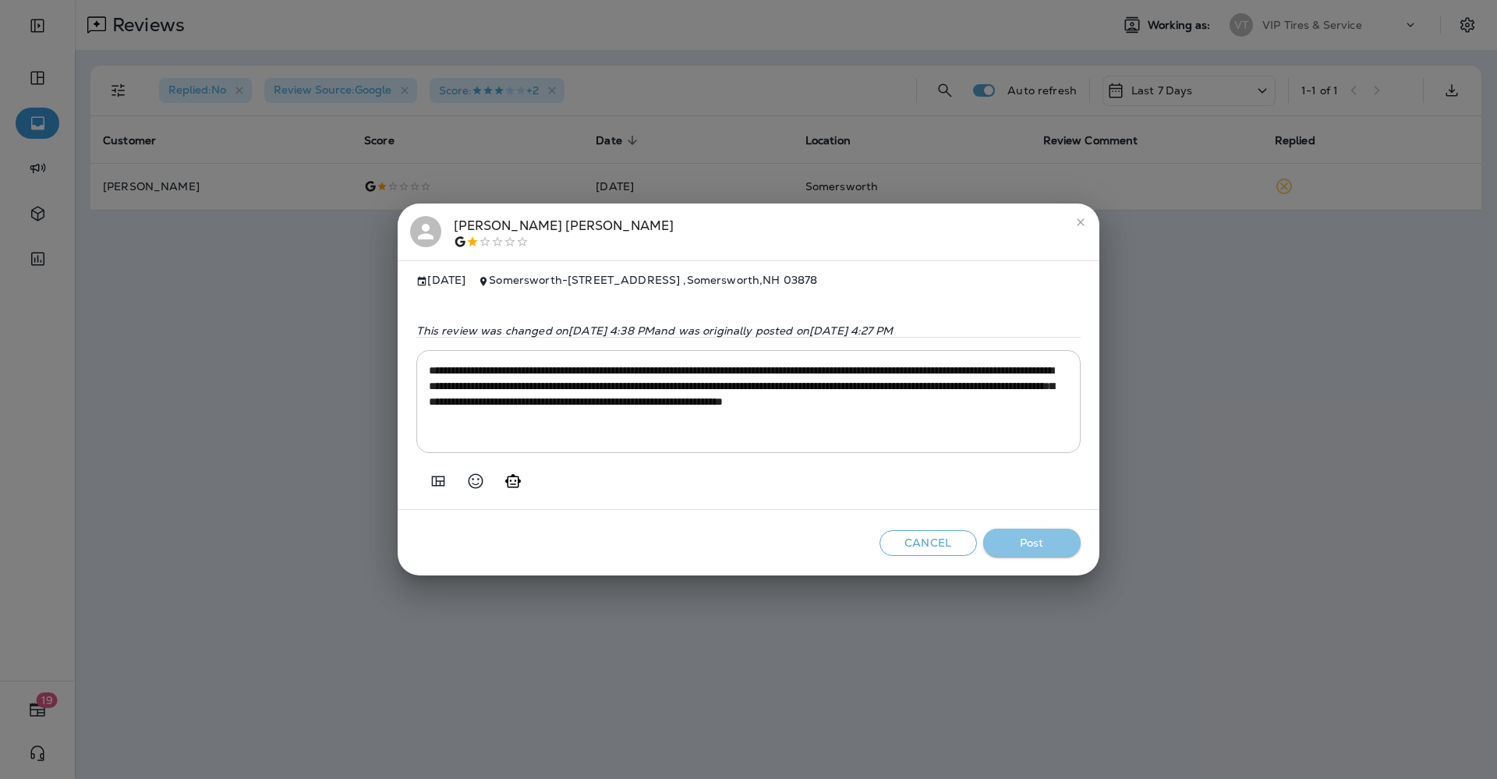
drag, startPoint x: 1046, startPoint y: 546, endPoint x: 571, endPoint y: 405, distance: 496.0
click at [1040, 543] on button "Post" at bounding box center [1031, 542] width 97 height 29
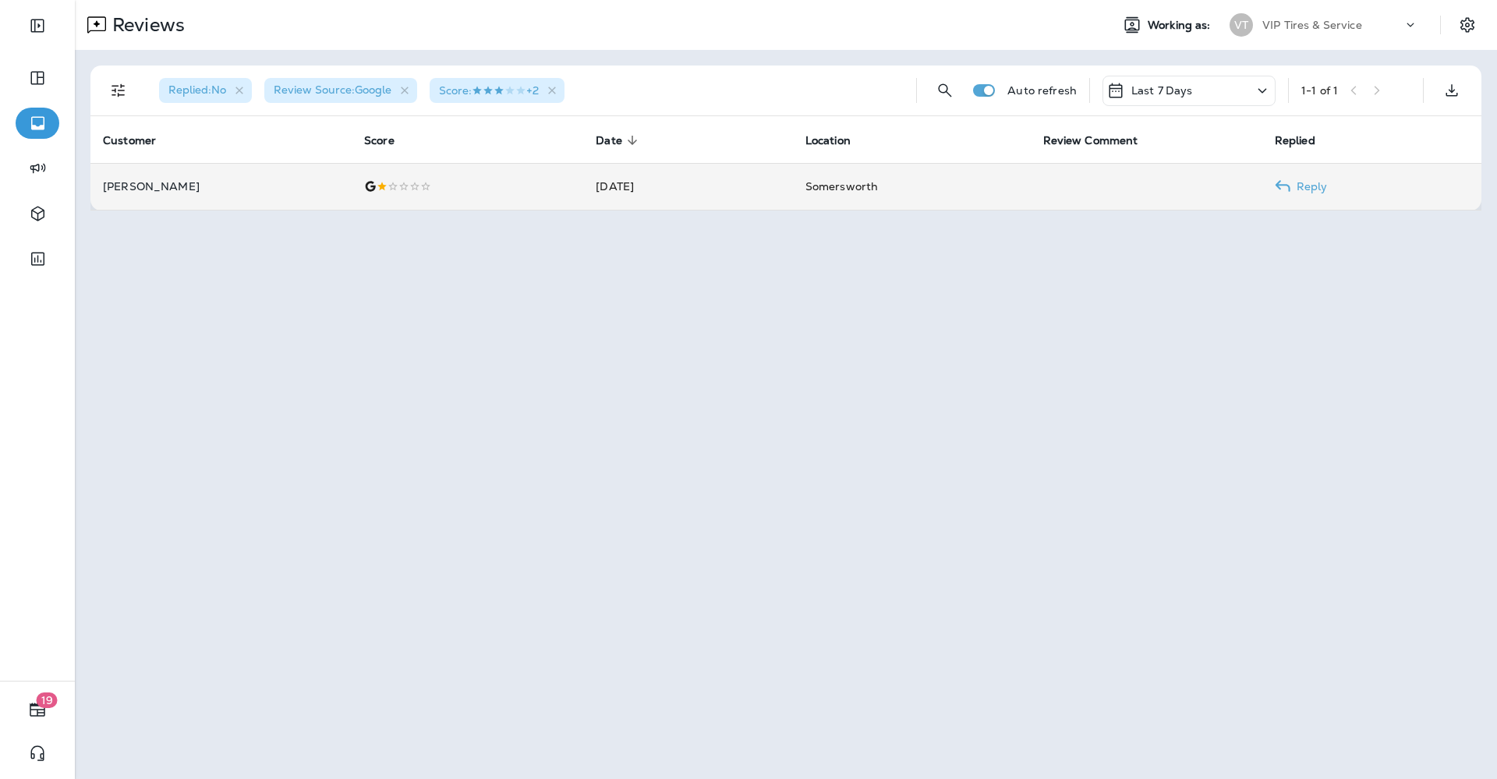
click at [281, 175] on td "[PERSON_NAME]" at bounding box center [220, 186] width 261 height 47
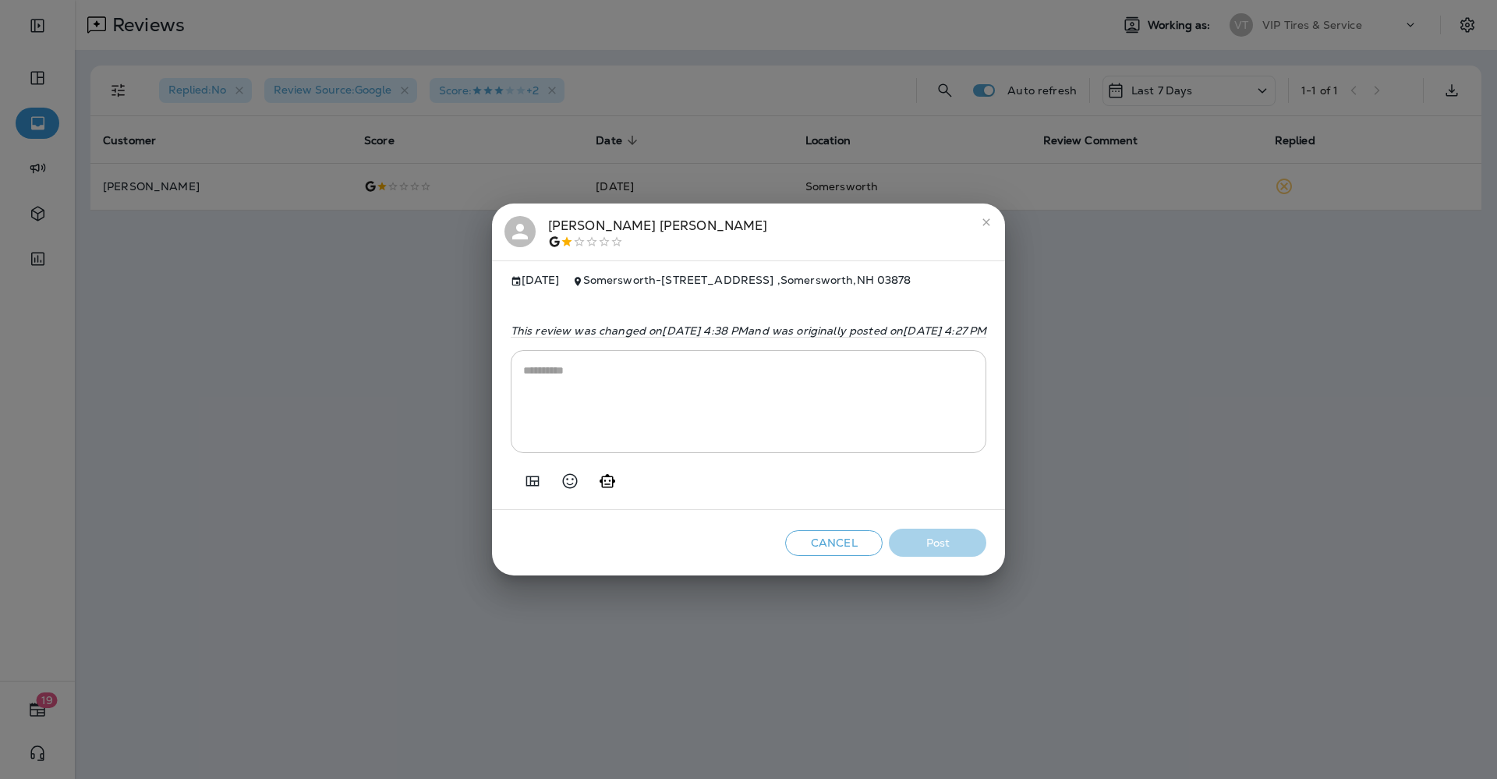
click at [548, 228] on div "matthew cunningham" at bounding box center [658, 232] width 220 height 33
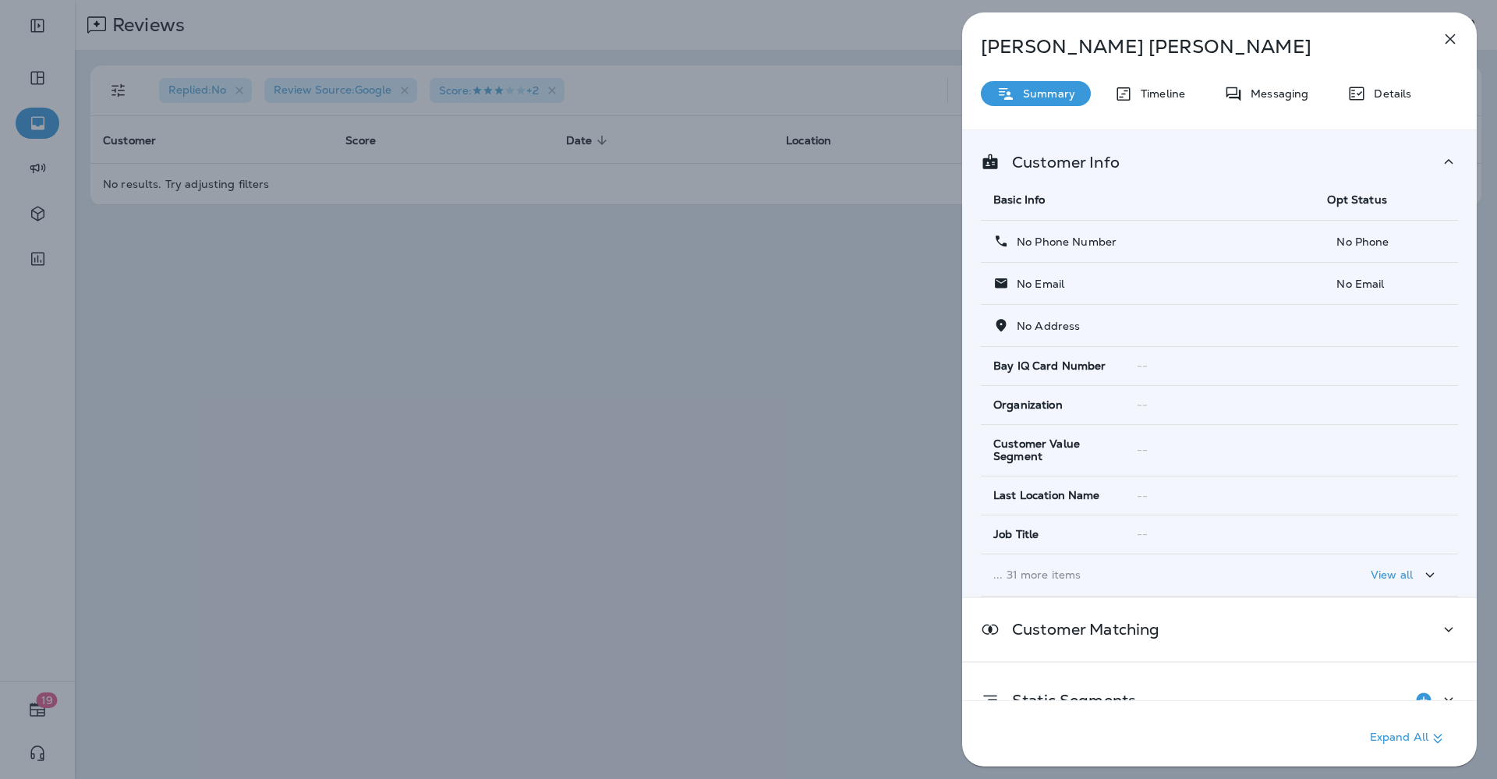
click at [723, 305] on div "matthew cunningham Summary Timeline Messaging Details Customer Info Basic Info …" at bounding box center [748, 389] width 1497 height 779
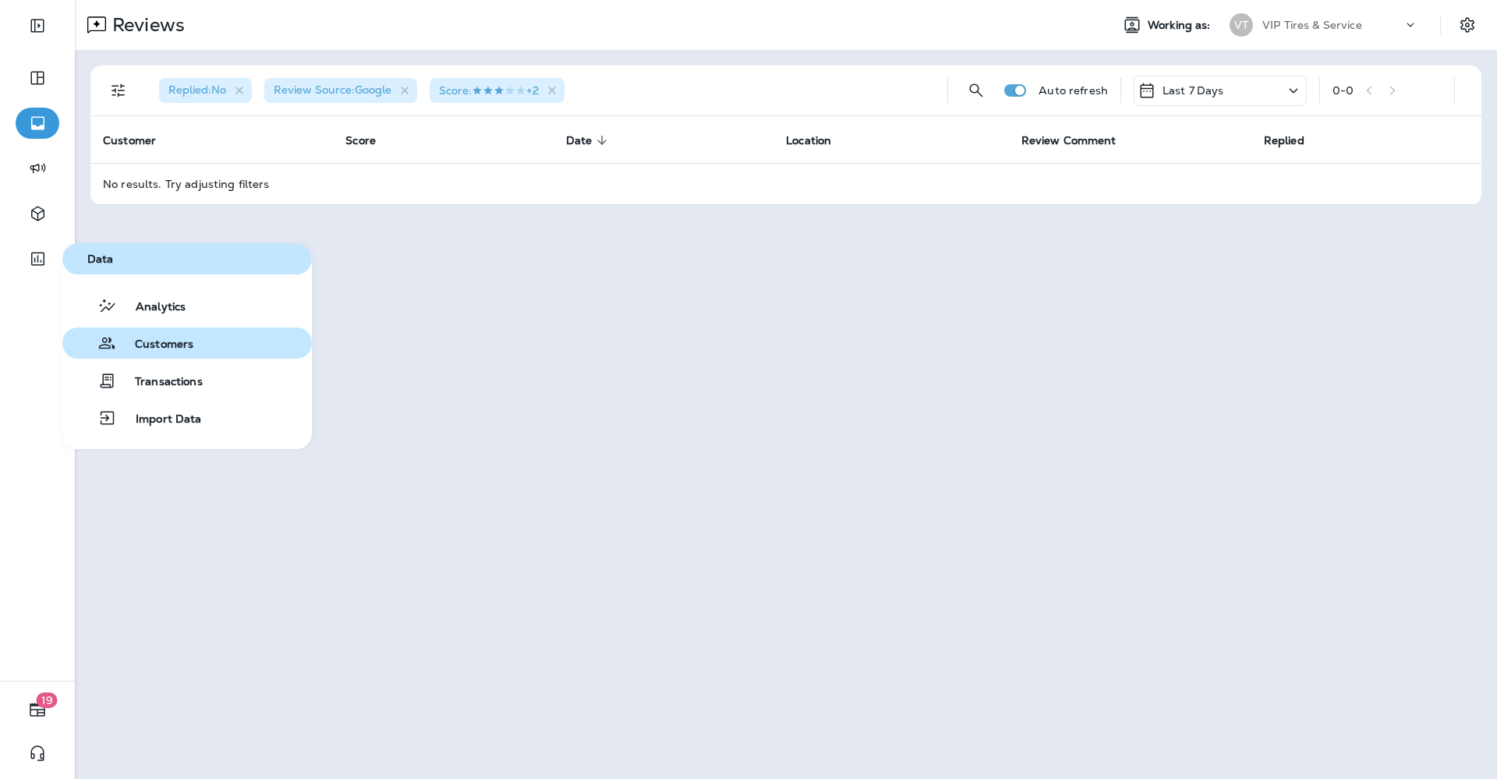
click at [167, 341] on span "Customers" at bounding box center [154, 345] width 77 height 15
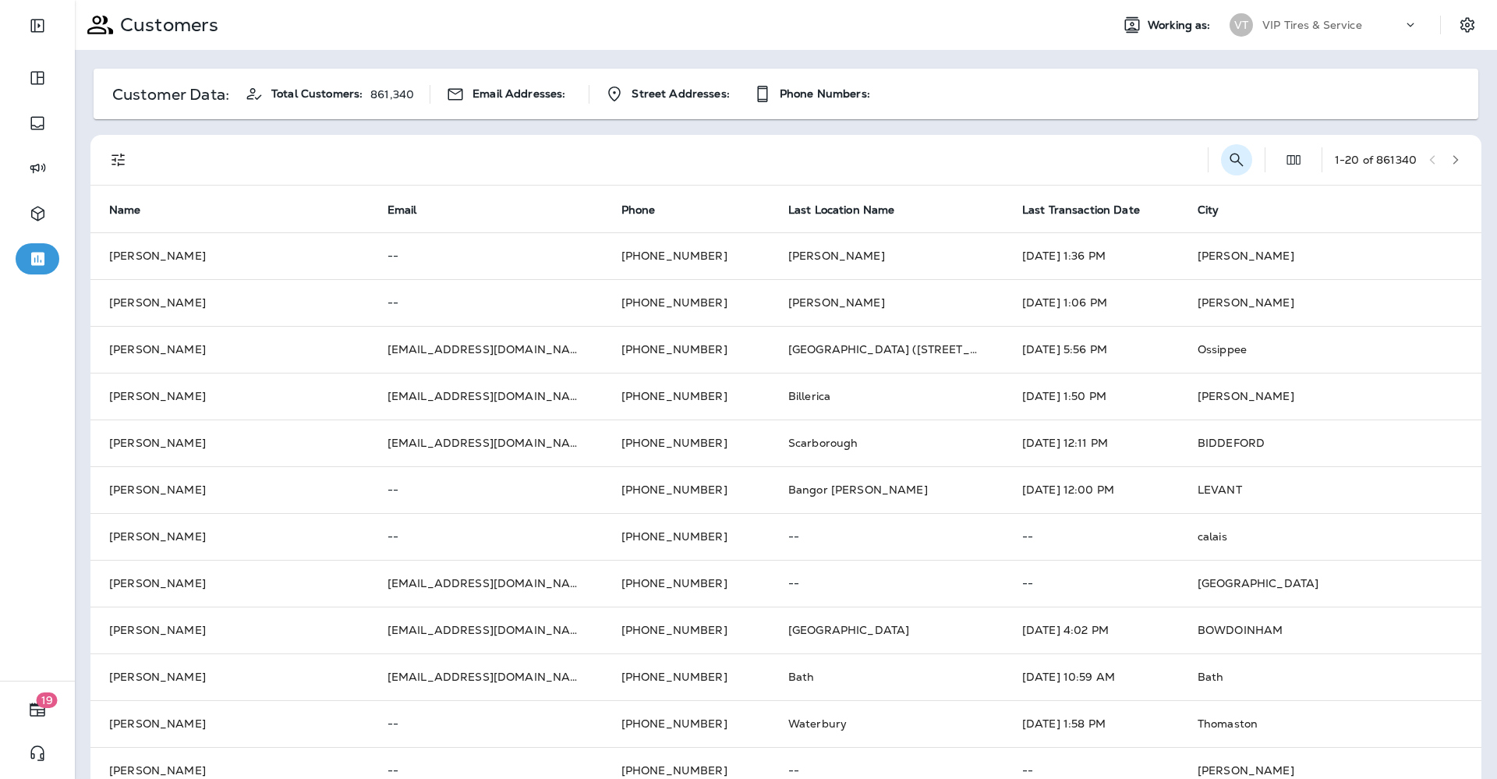
click at [1227, 156] on icon "Search Customers" at bounding box center [1236, 159] width 19 height 19
type input "**********"
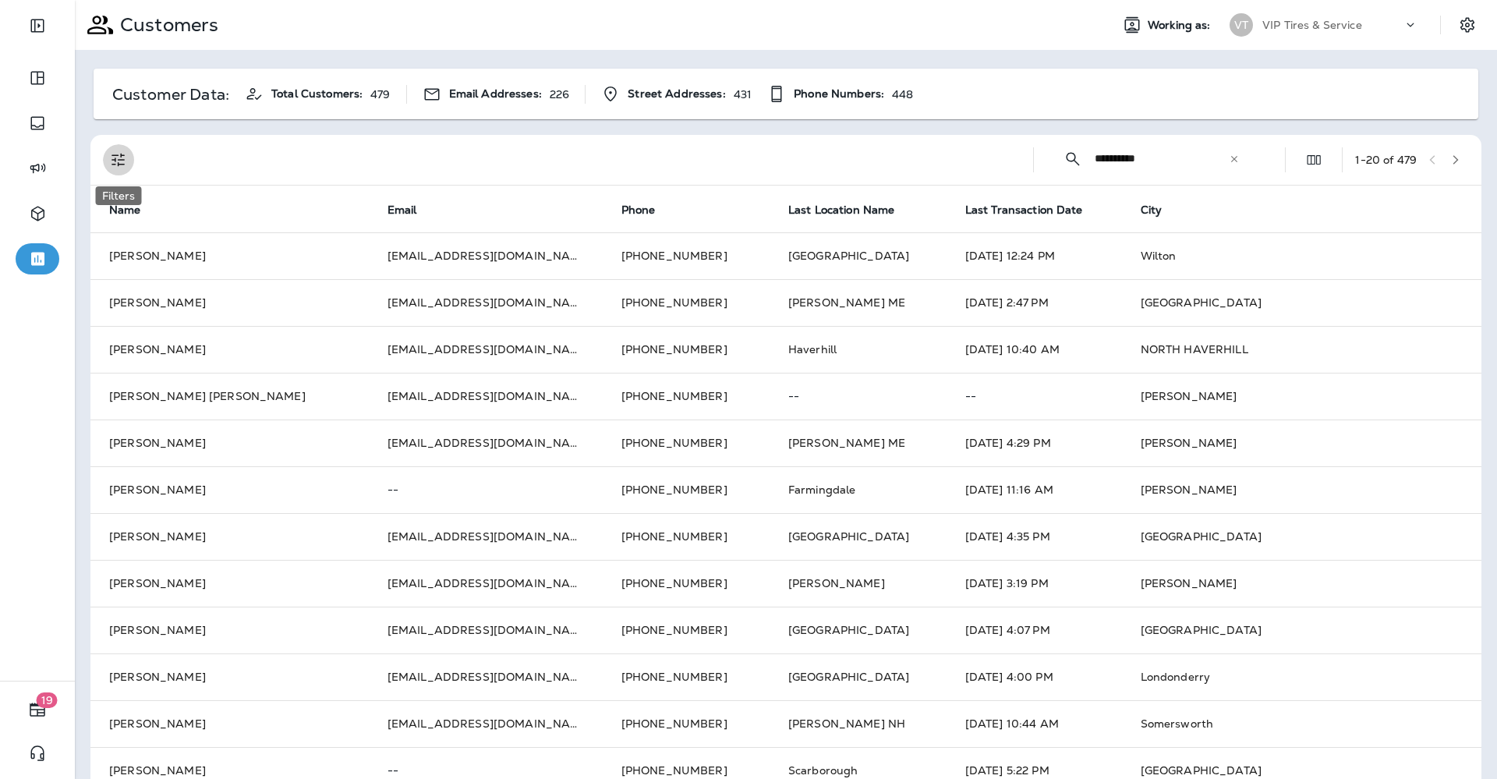
click at [124, 159] on icon "Filters" at bounding box center [118, 159] width 19 height 19
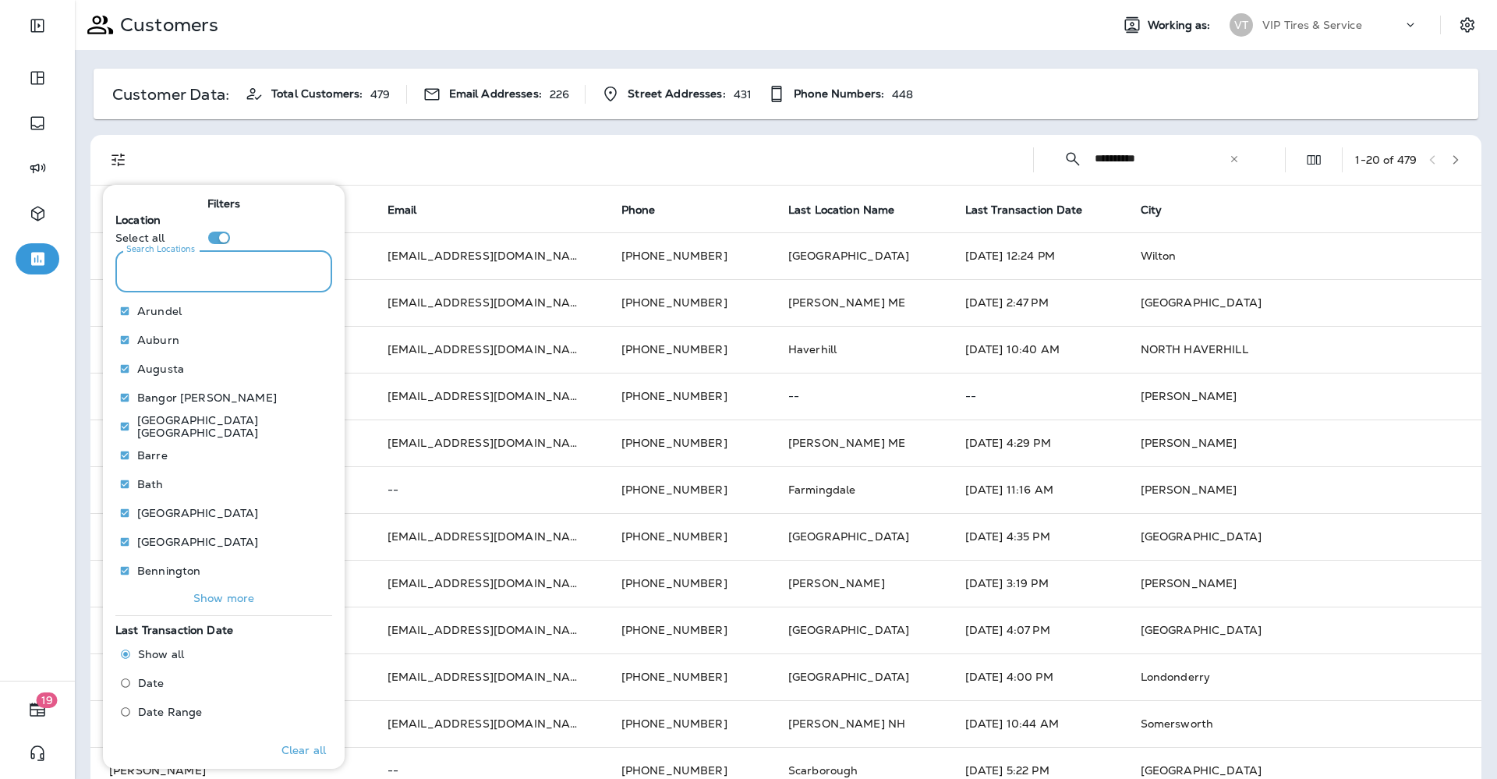
click at [181, 268] on input "Search Locations" at bounding box center [223, 270] width 217 height 41
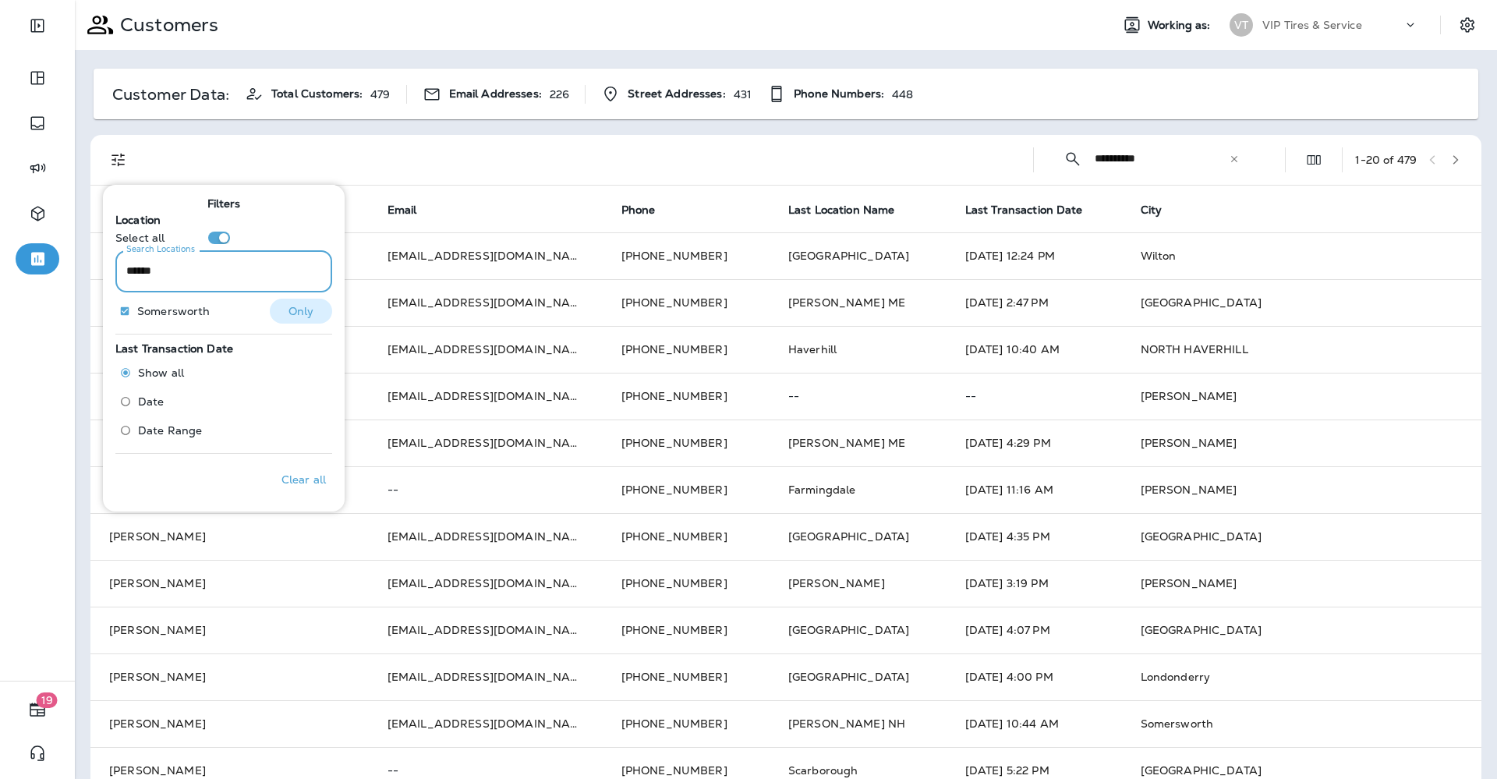
type input "******"
click at [298, 309] on p "Only" at bounding box center [301, 311] width 26 height 12
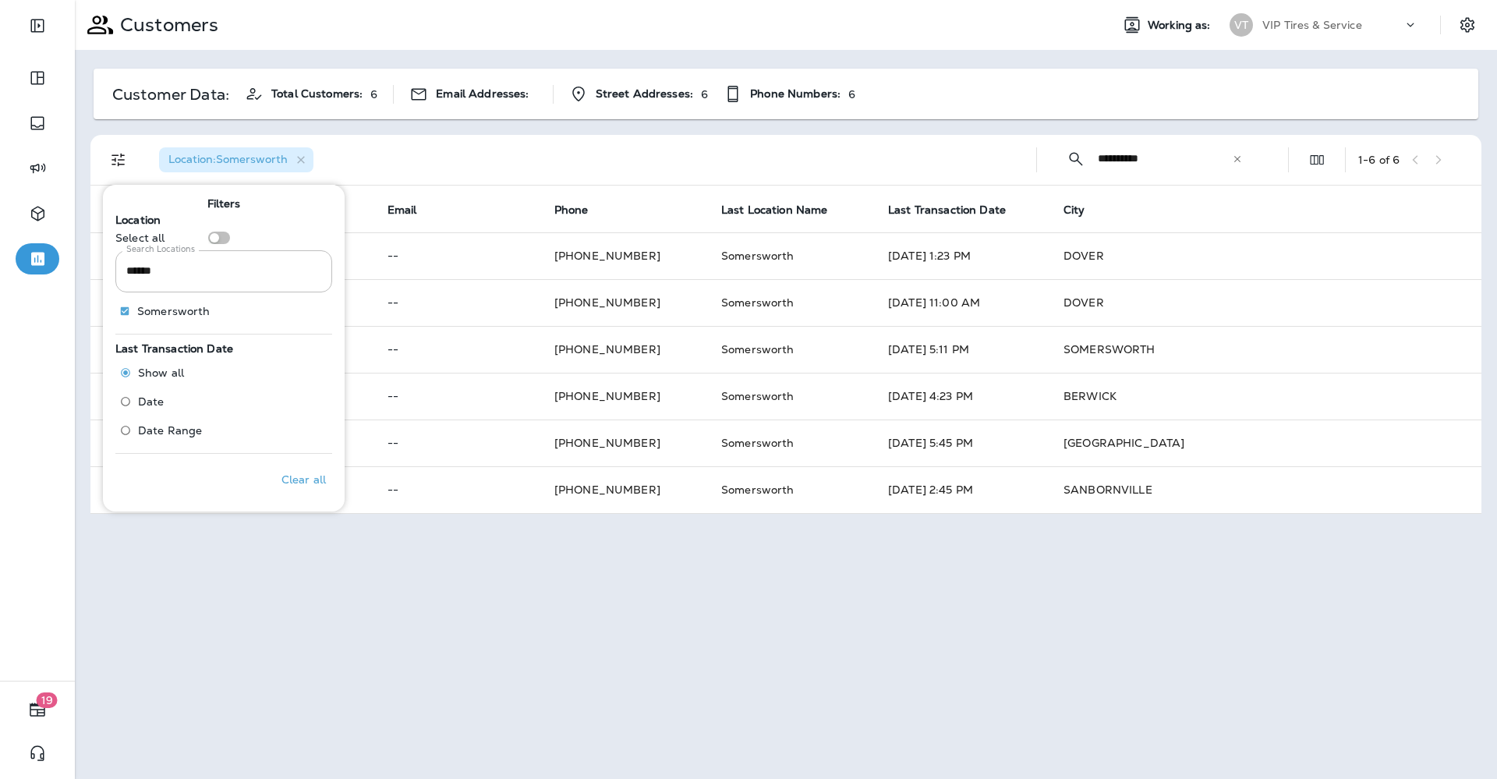
click at [728, 140] on div "Location : Somersworth" at bounding box center [585, 160] width 877 height 50
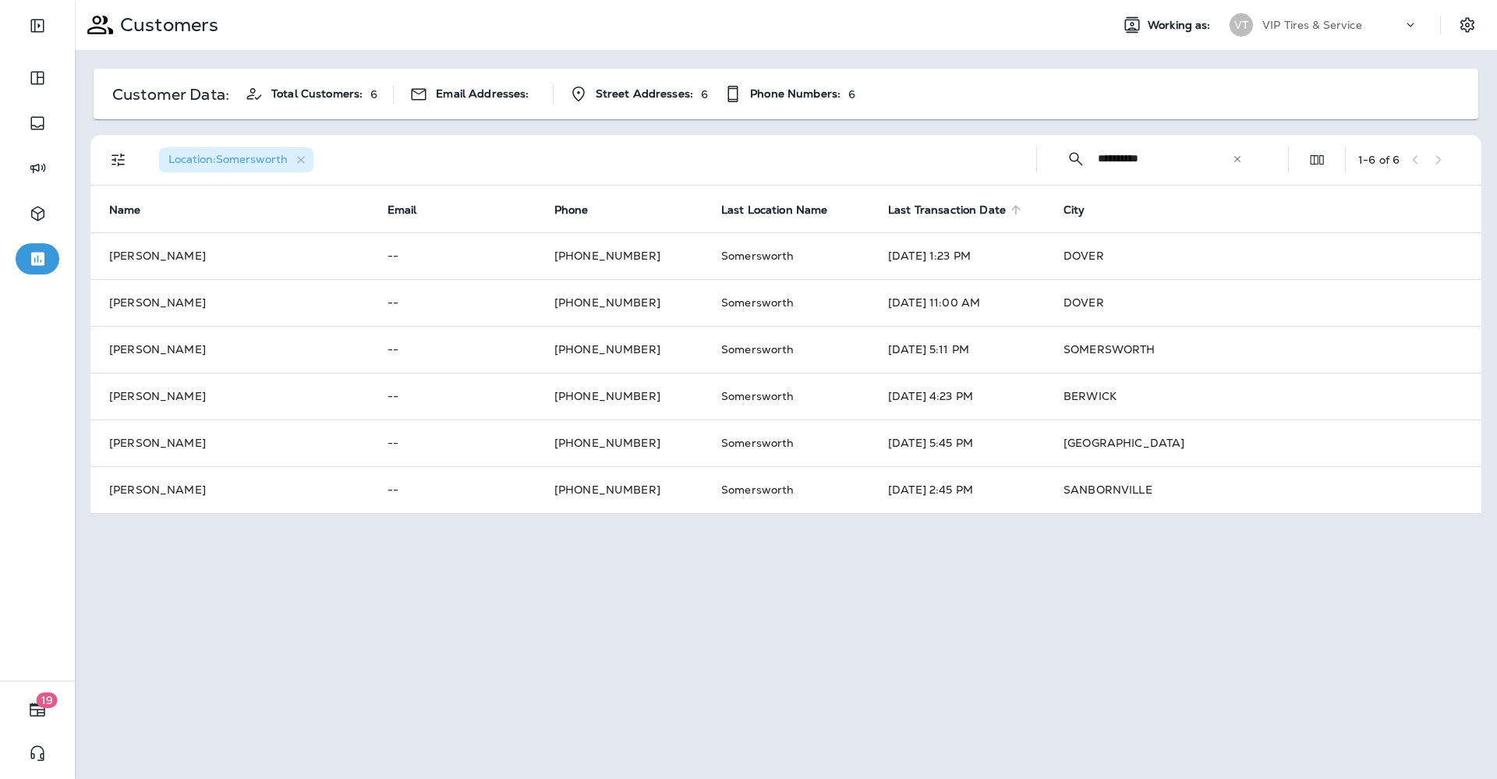
click at [931, 210] on span "Last Transaction Date" at bounding box center [947, 209] width 118 height 13
drag, startPoint x: 1180, startPoint y: 159, endPoint x: 1088, endPoint y: 157, distance: 92.0
click at [1088, 157] on div "**********" at bounding box center [1154, 158] width 210 height 41
click at [307, 155] on icon "button" at bounding box center [301, 160] width 13 height 13
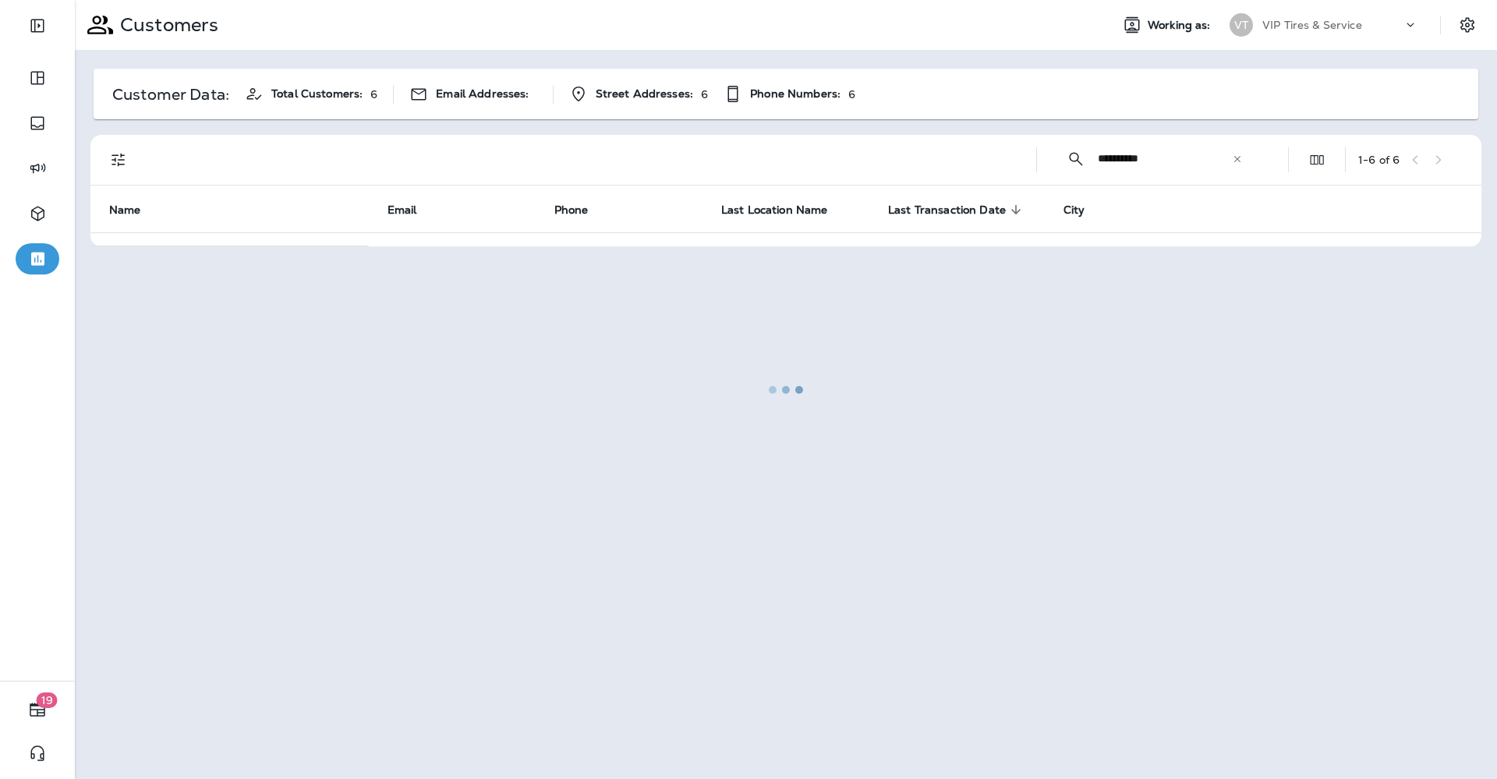
click at [1100, 160] on div at bounding box center [785, 390] width 1419 height 776
click at [1175, 158] on div at bounding box center [785, 390] width 1419 height 776
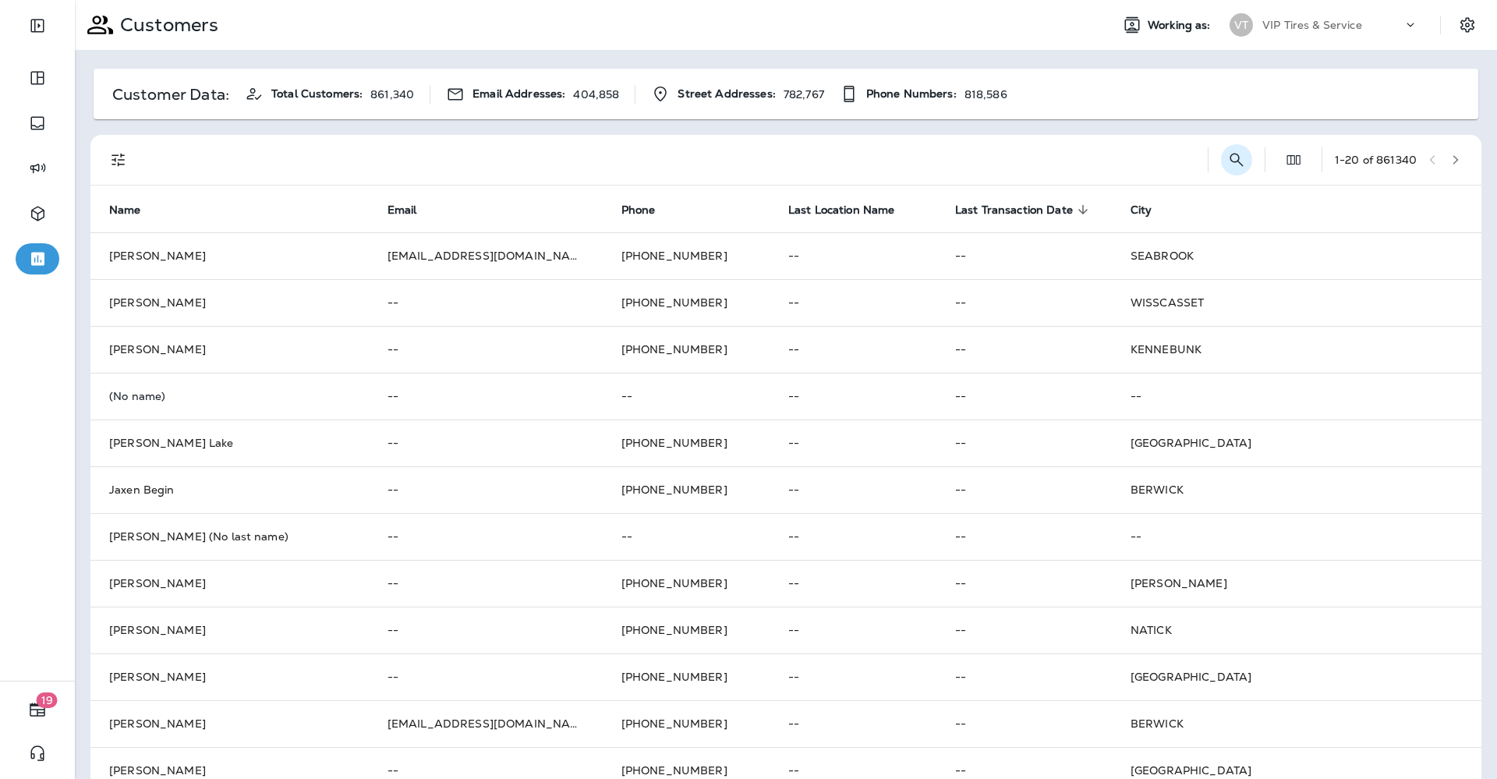
click at [1227, 160] on icon "Search Customers" at bounding box center [1236, 159] width 19 height 19
type input "**********"
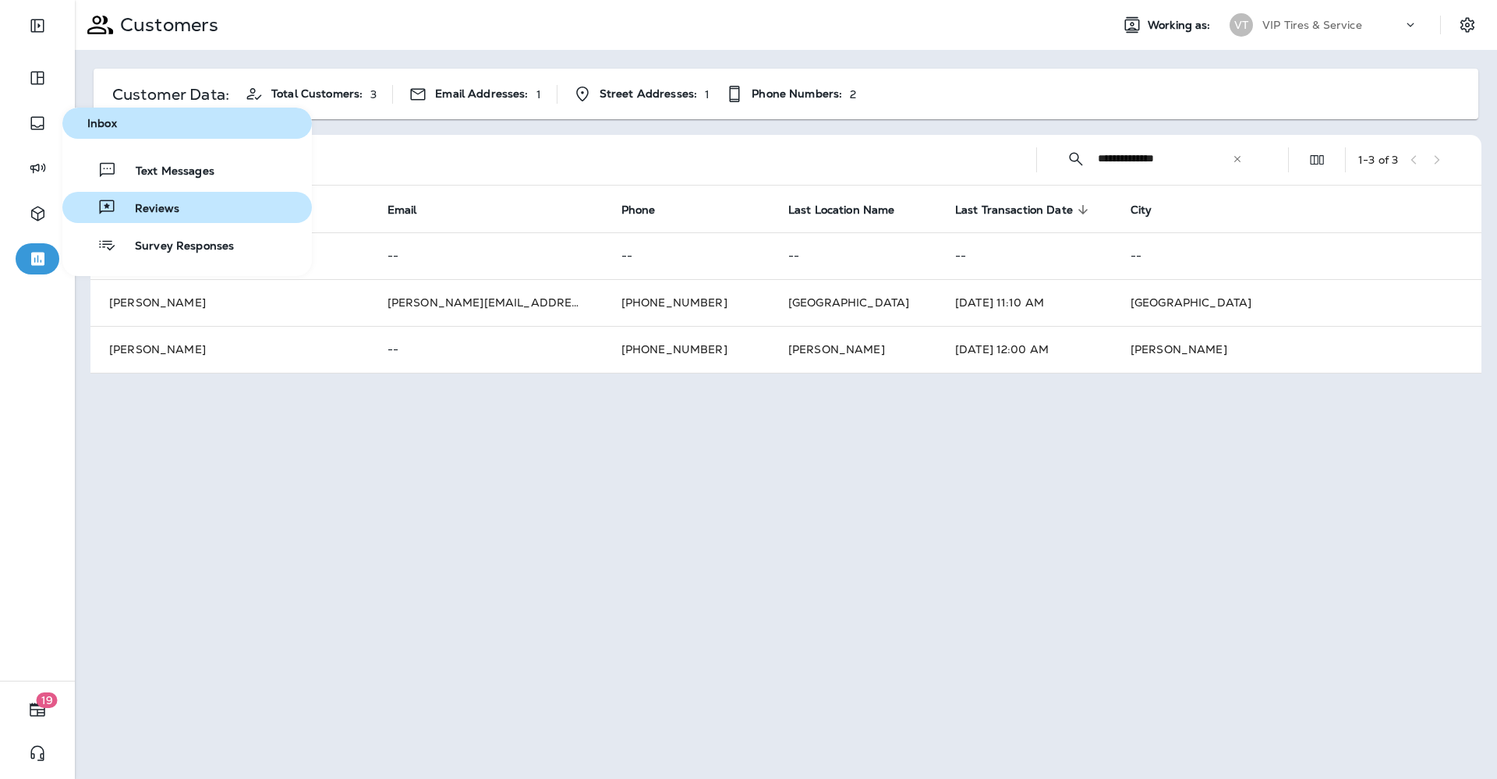
click at [151, 204] on span "Reviews" at bounding box center [147, 209] width 63 height 15
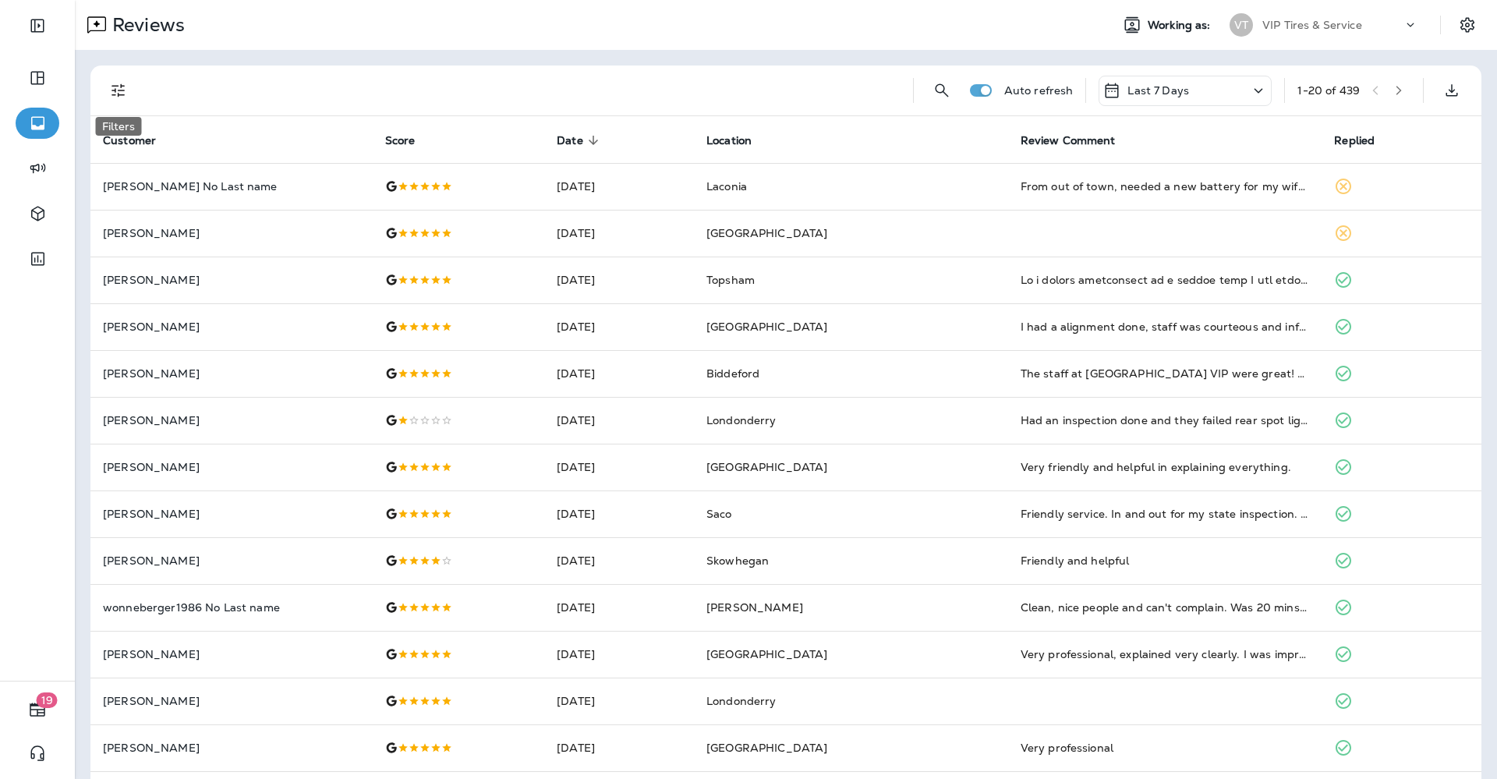
click at [133, 84] on button "Filters" at bounding box center [118, 90] width 31 height 31
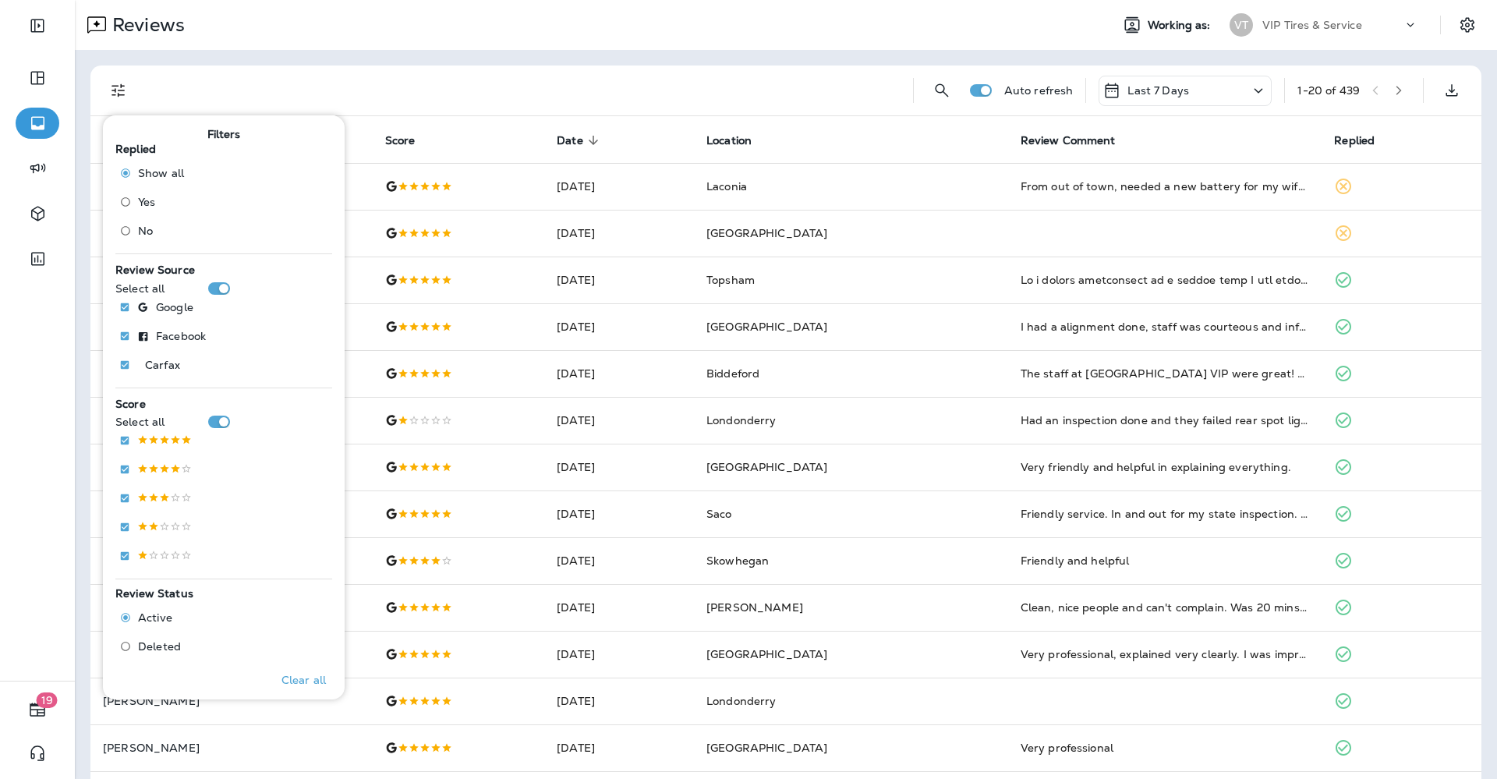
click at [138, 229] on span "No" at bounding box center [145, 230] width 15 height 12
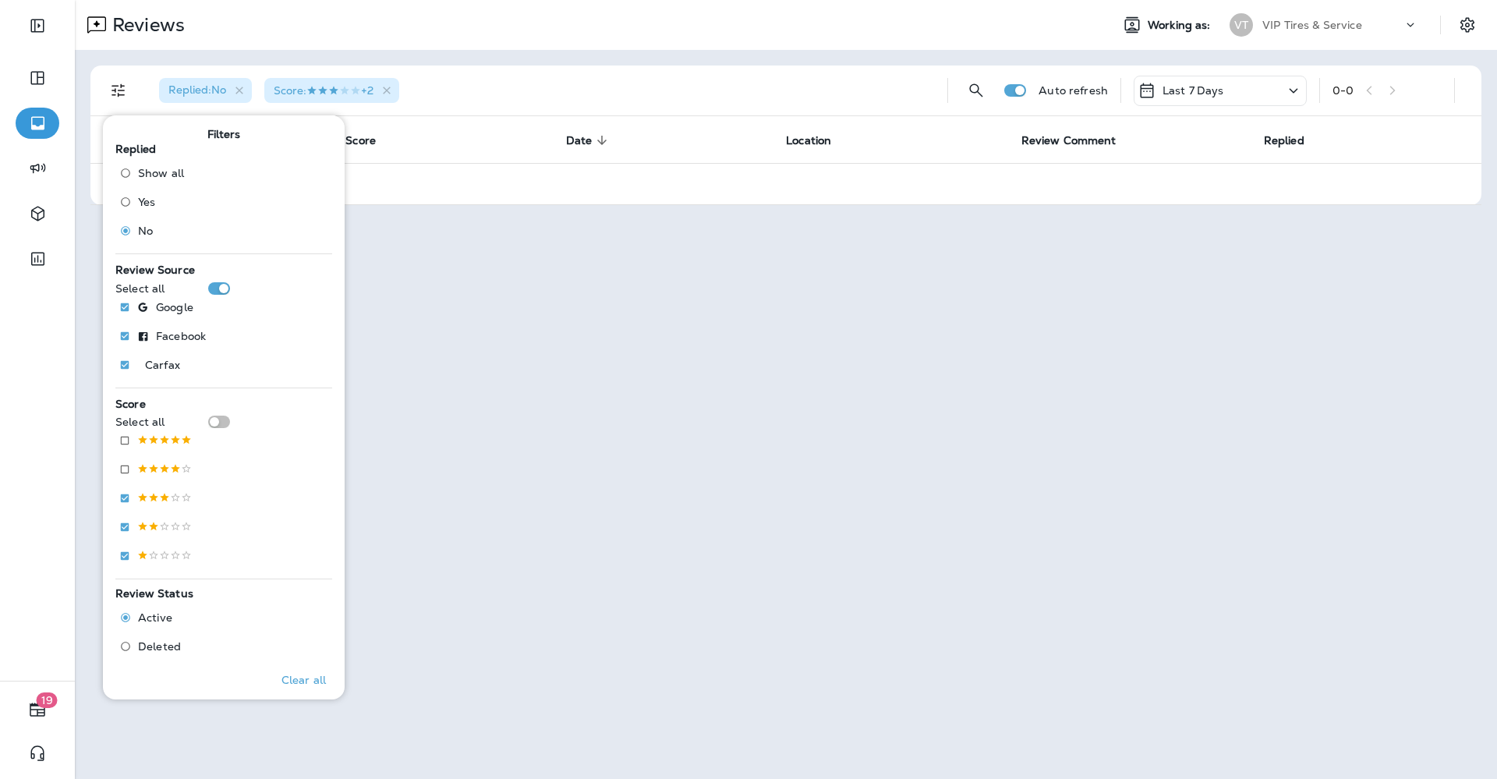
click at [652, 59] on div "Replied : No Score : +2 Auto refresh Last 7 Days 0 - 0 Customer Score Date sort…" at bounding box center [786, 135] width 1422 height 171
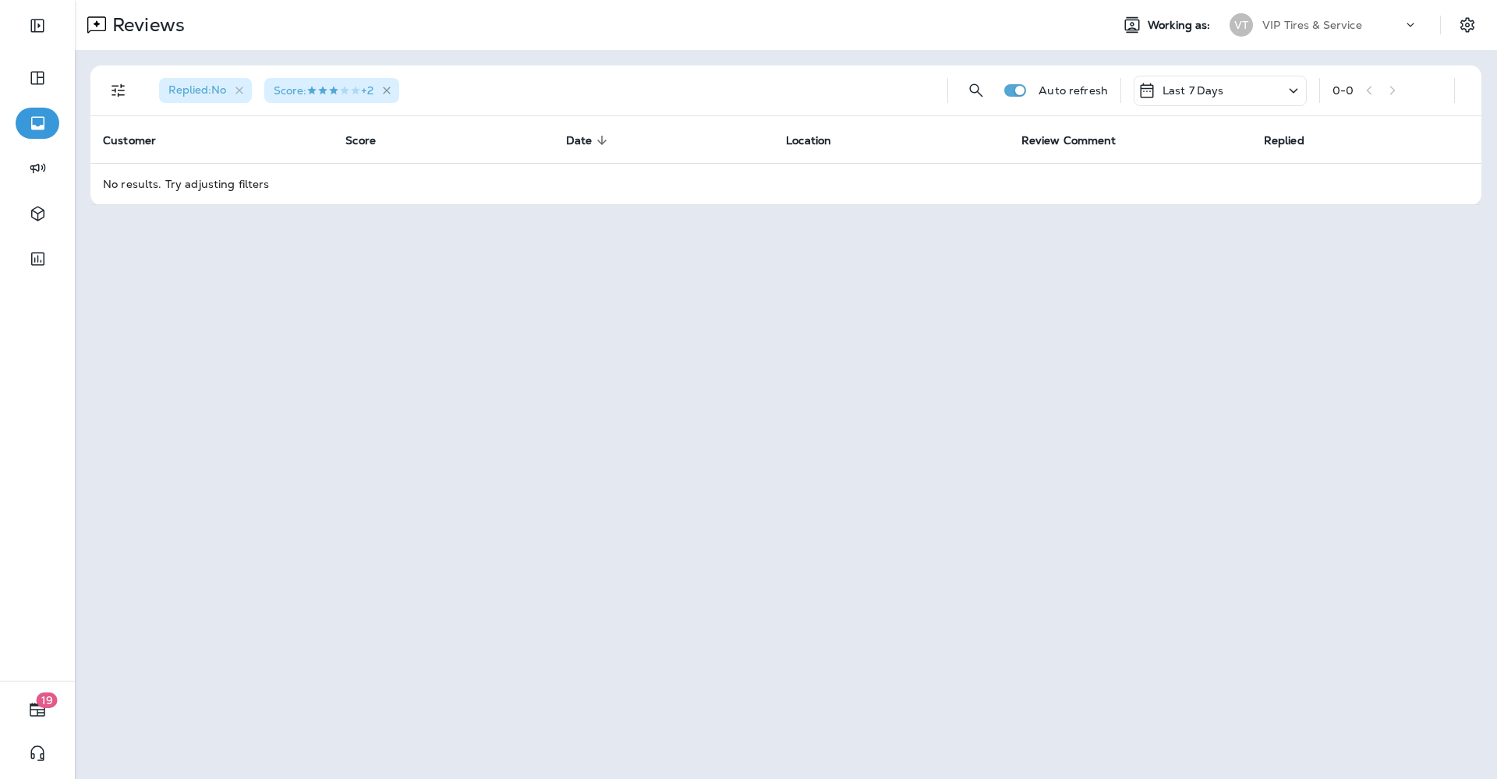
click at [394, 92] on icon "button" at bounding box center [386, 90] width 13 height 13
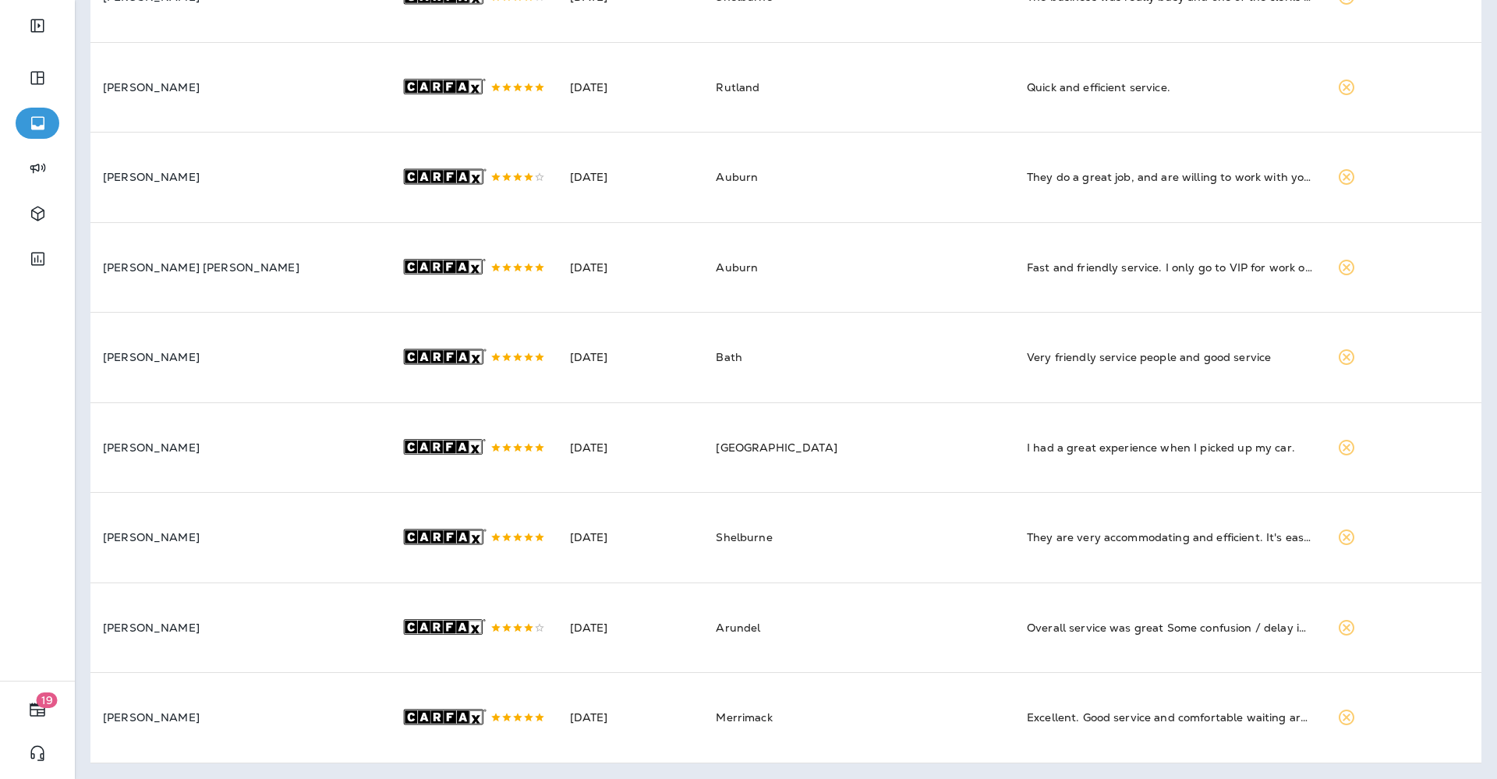
scroll to position [1536, 0]
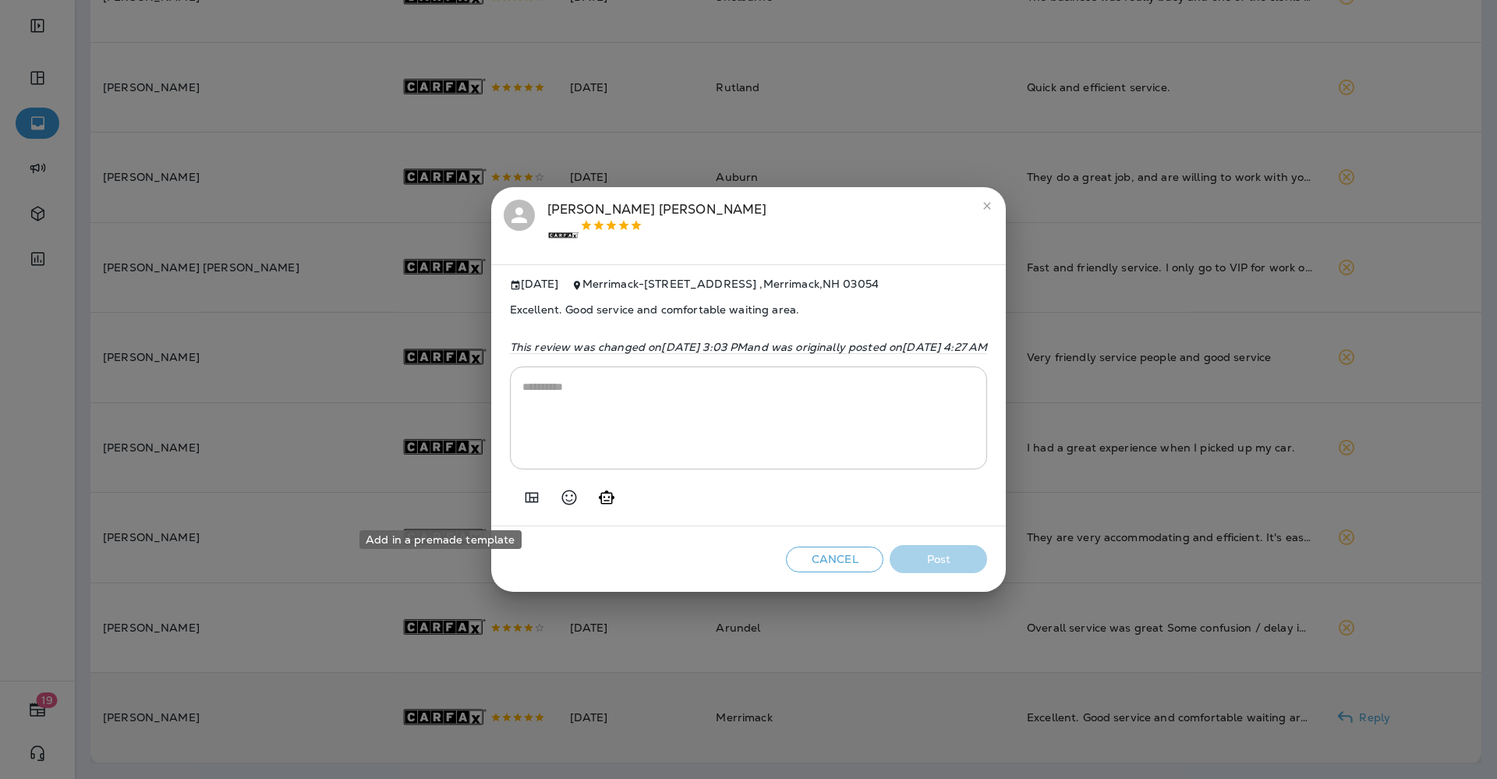
click at [516, 492] on button "Add in a premade template" at bounding box center [531, 497] width 31 height 31
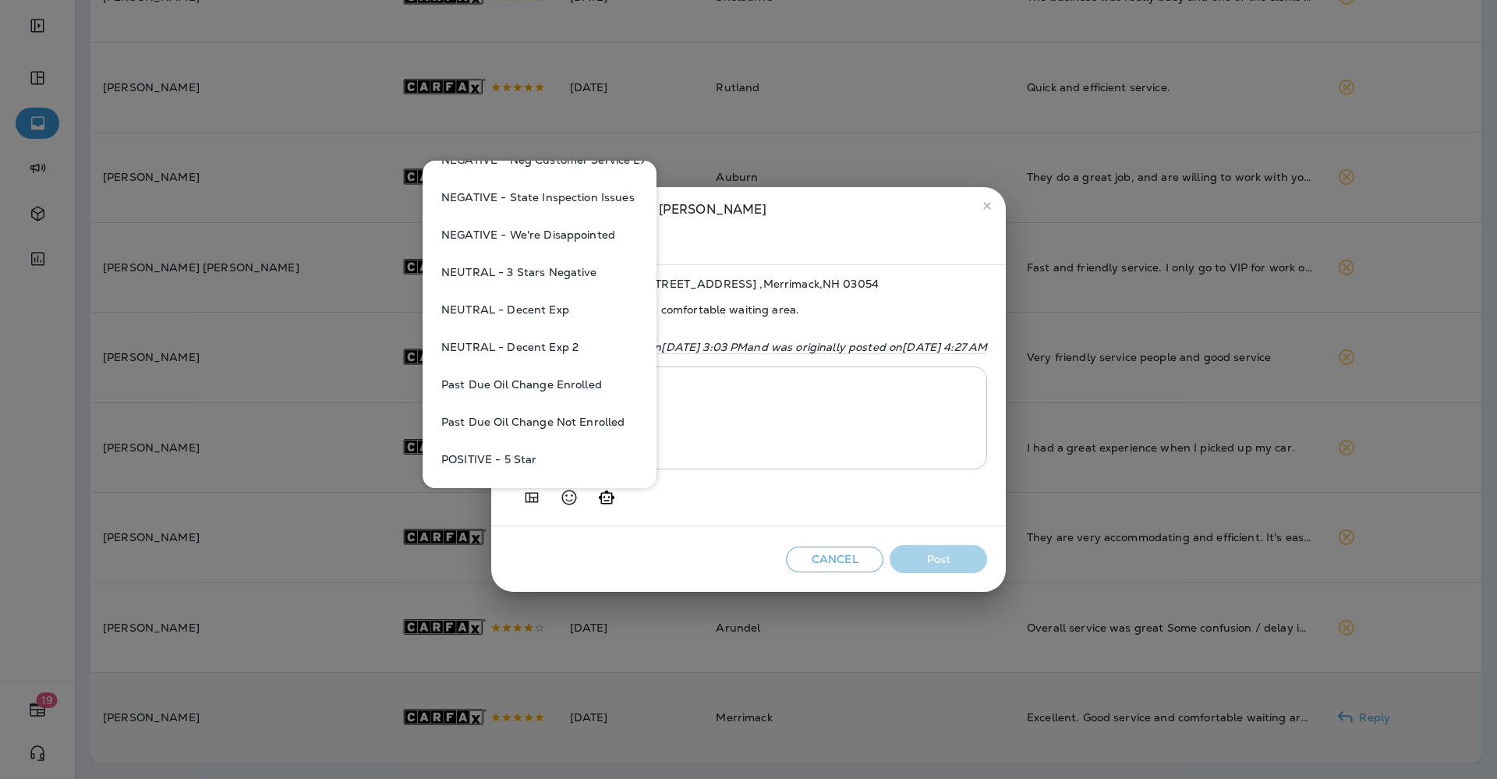
scroll to position [779, 0]
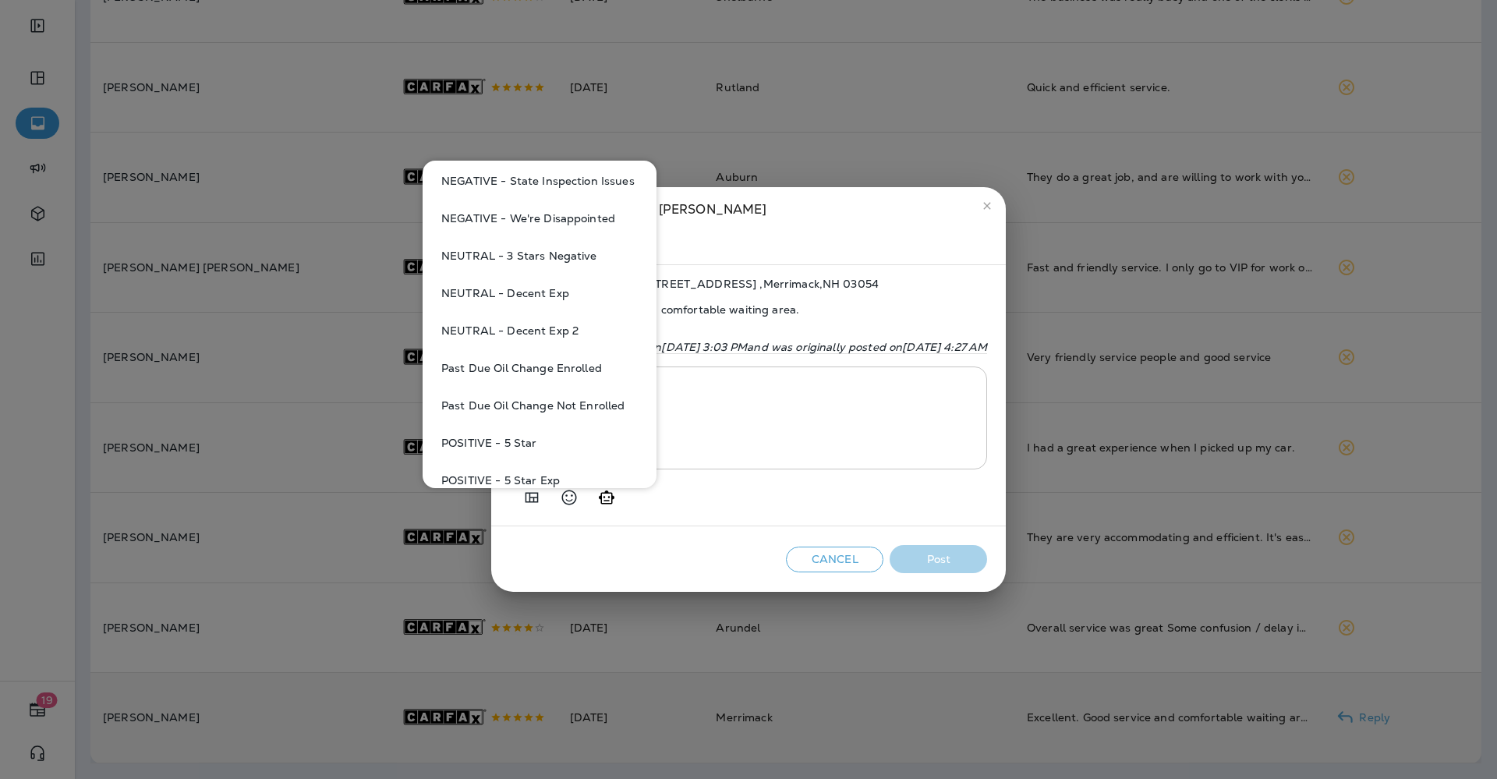
click at [515, 440] on button "POSITIVE - 5 Star" at bounding box center [539, 442] width 209 height 37
type textarea "**********"
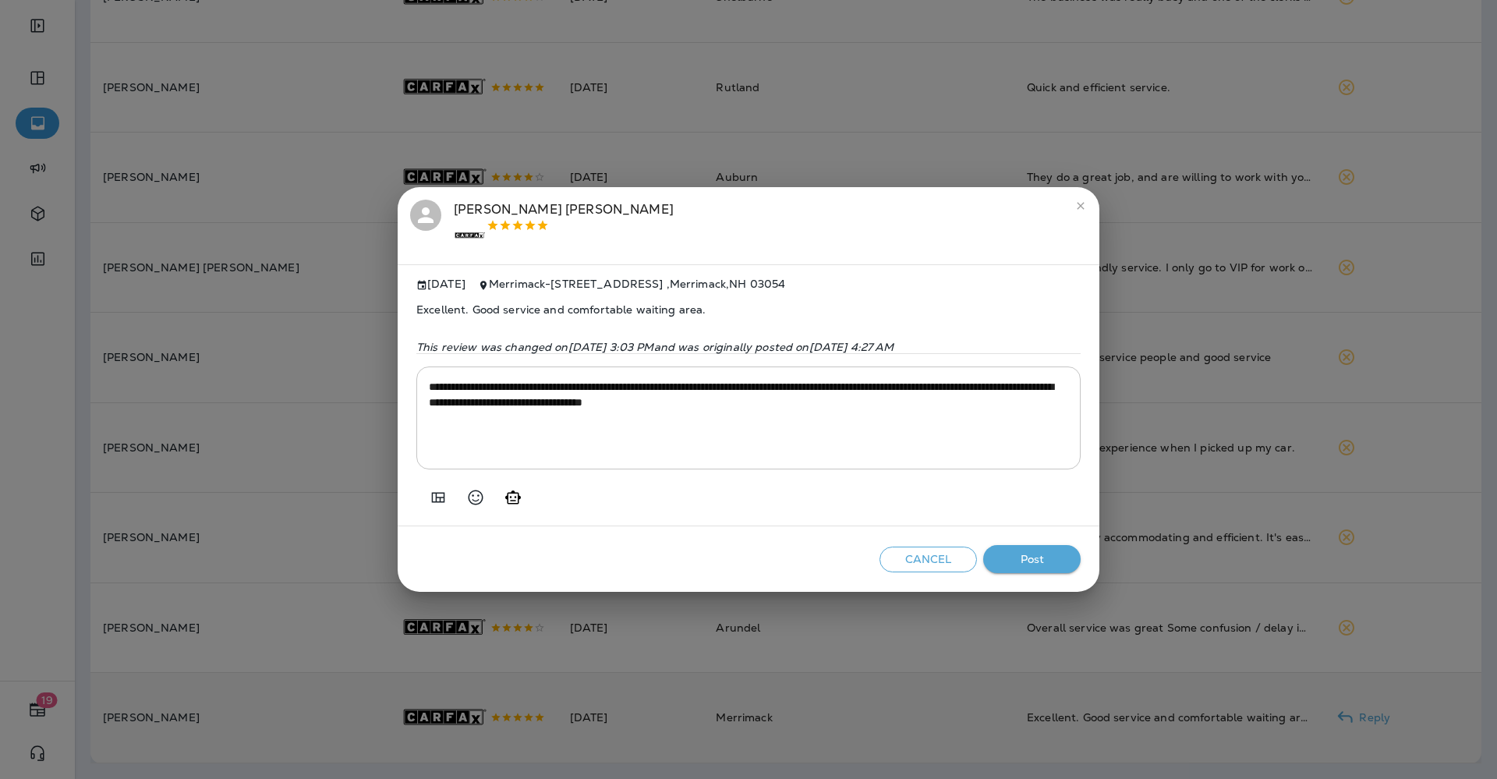
click at [1050, 560] on button "Post" at bounding box center [1031, 559] width 97 height 29
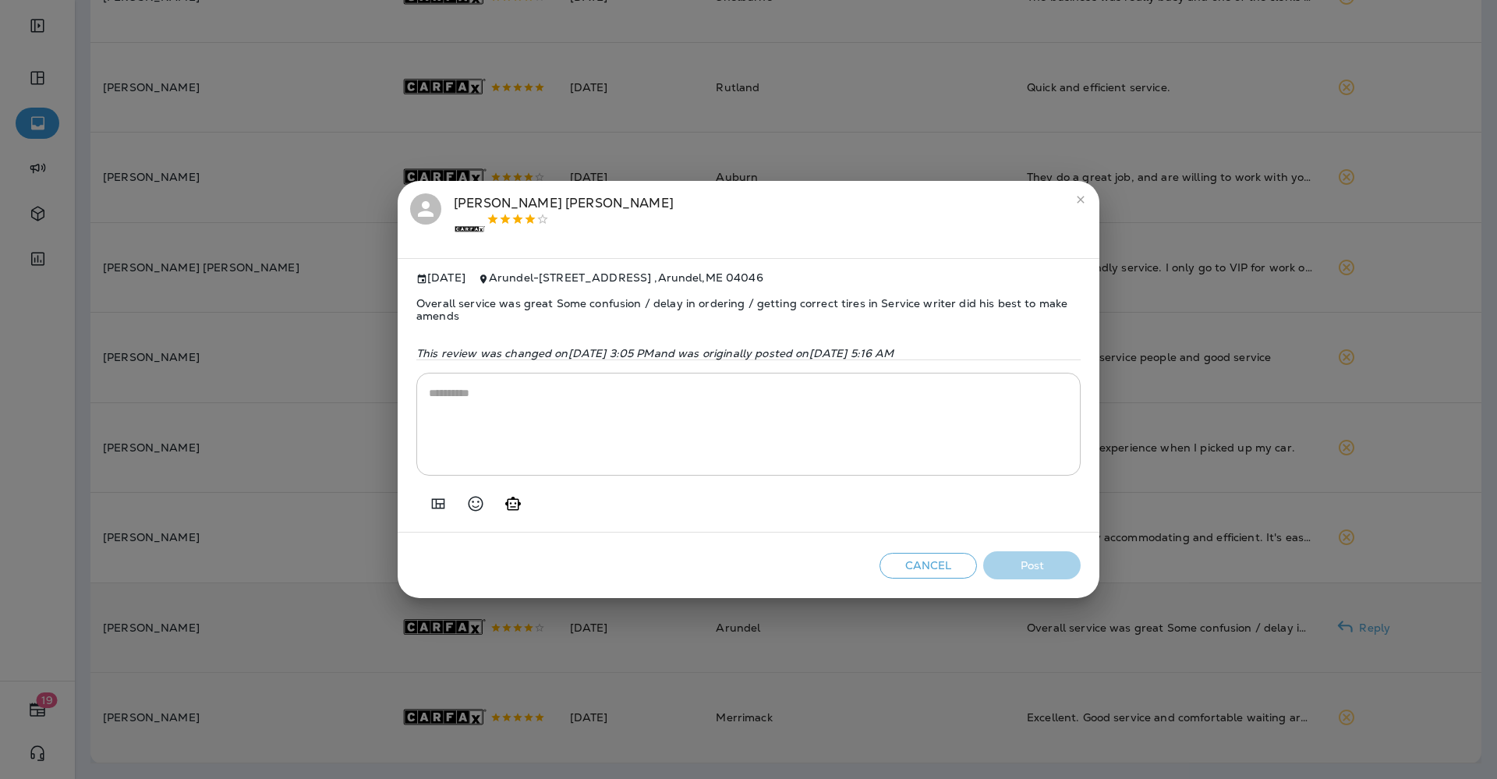
click at [429, 499] on button "Add in a premade template" at bounding box center [437, 503] width 31 height 31
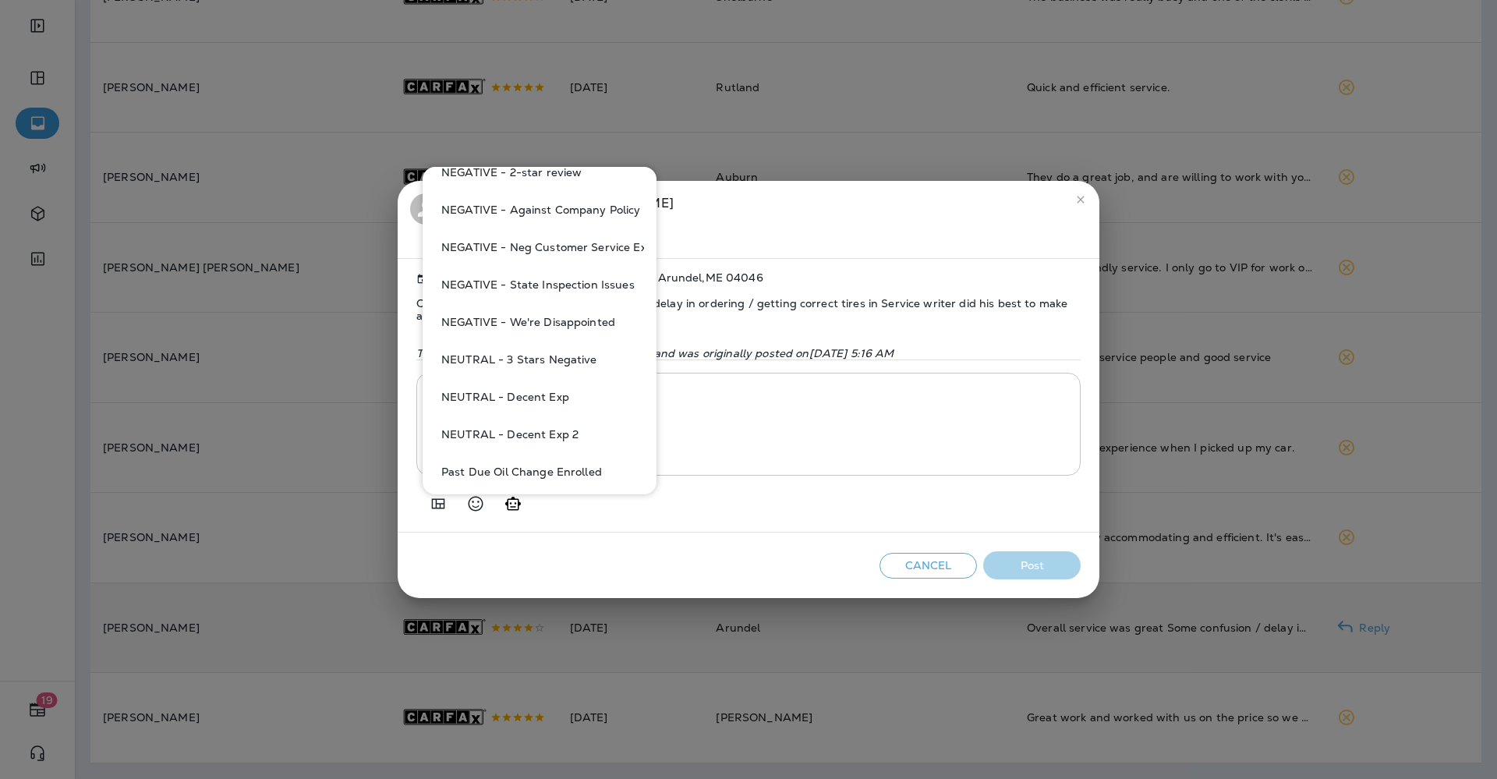
scroll to position [877, 0]
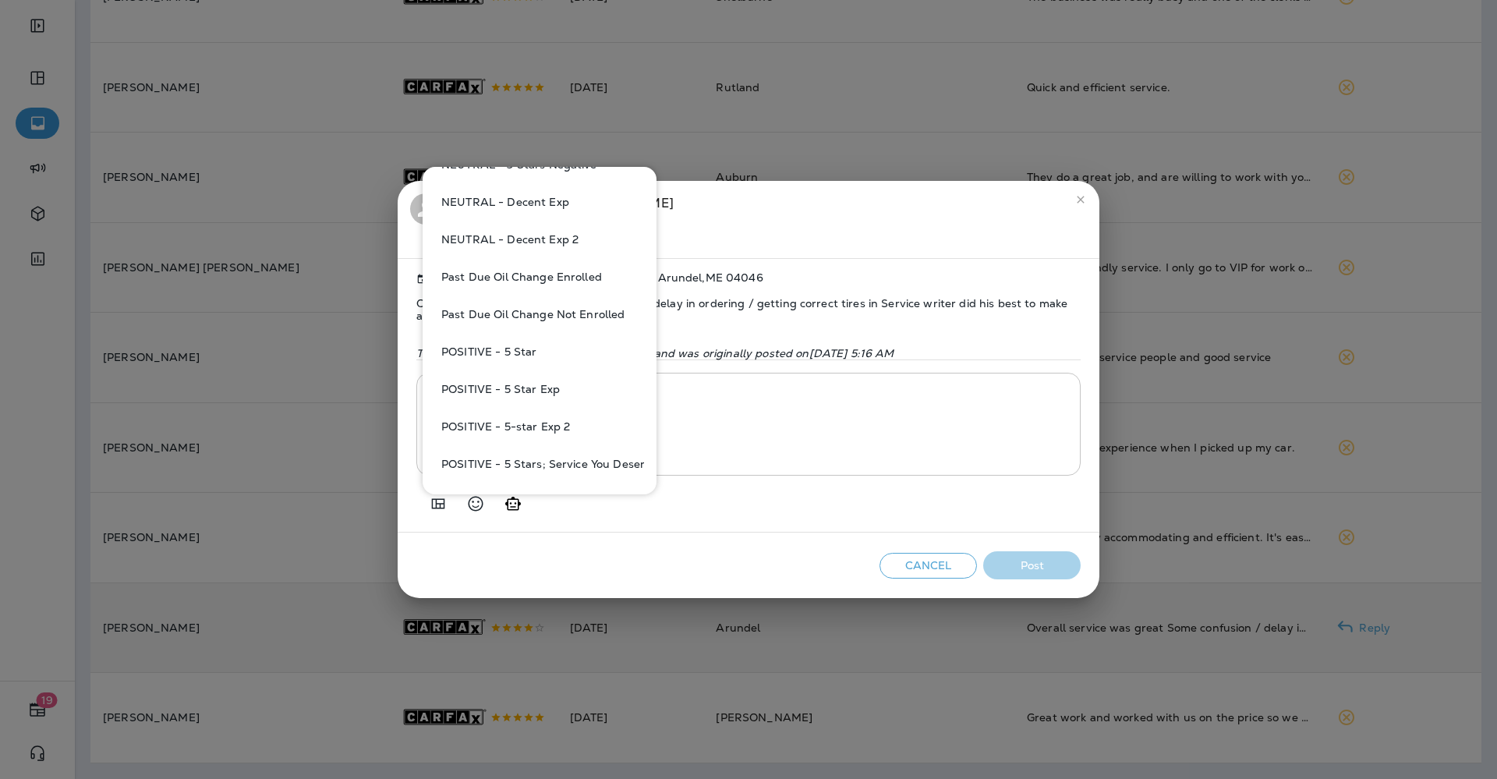
click at [543, 422] on button "POSITIVE - 5-star Exp 2" at bounding box center [539, 426] width 209 height 37
type textarea "**********"
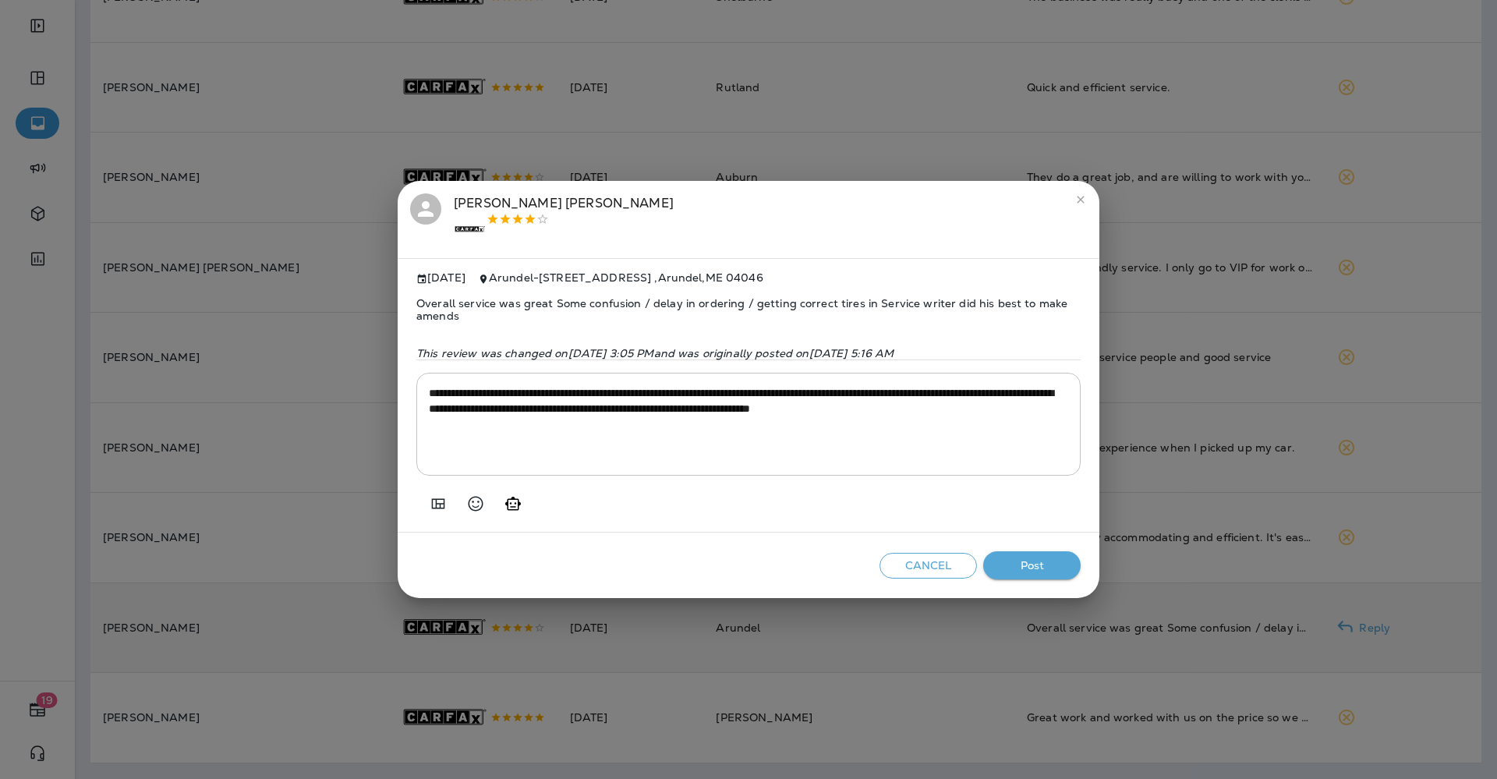
click at [718, 457] on textarea "**********" at bounding box center [748, 424] width 639 height 78
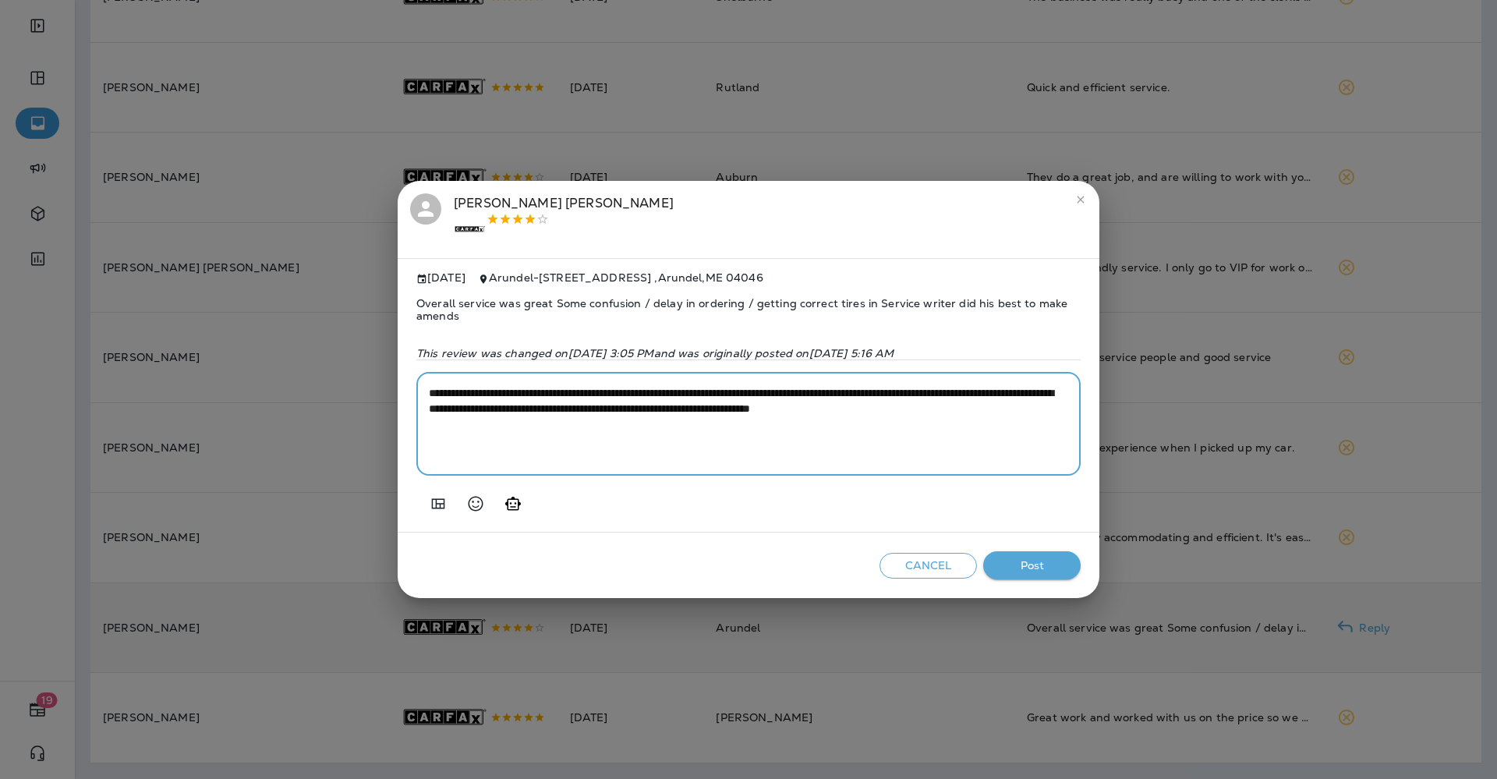
click at [718, 457] on textarea "**********" at bounding box center [748, 424] width 639 height 78
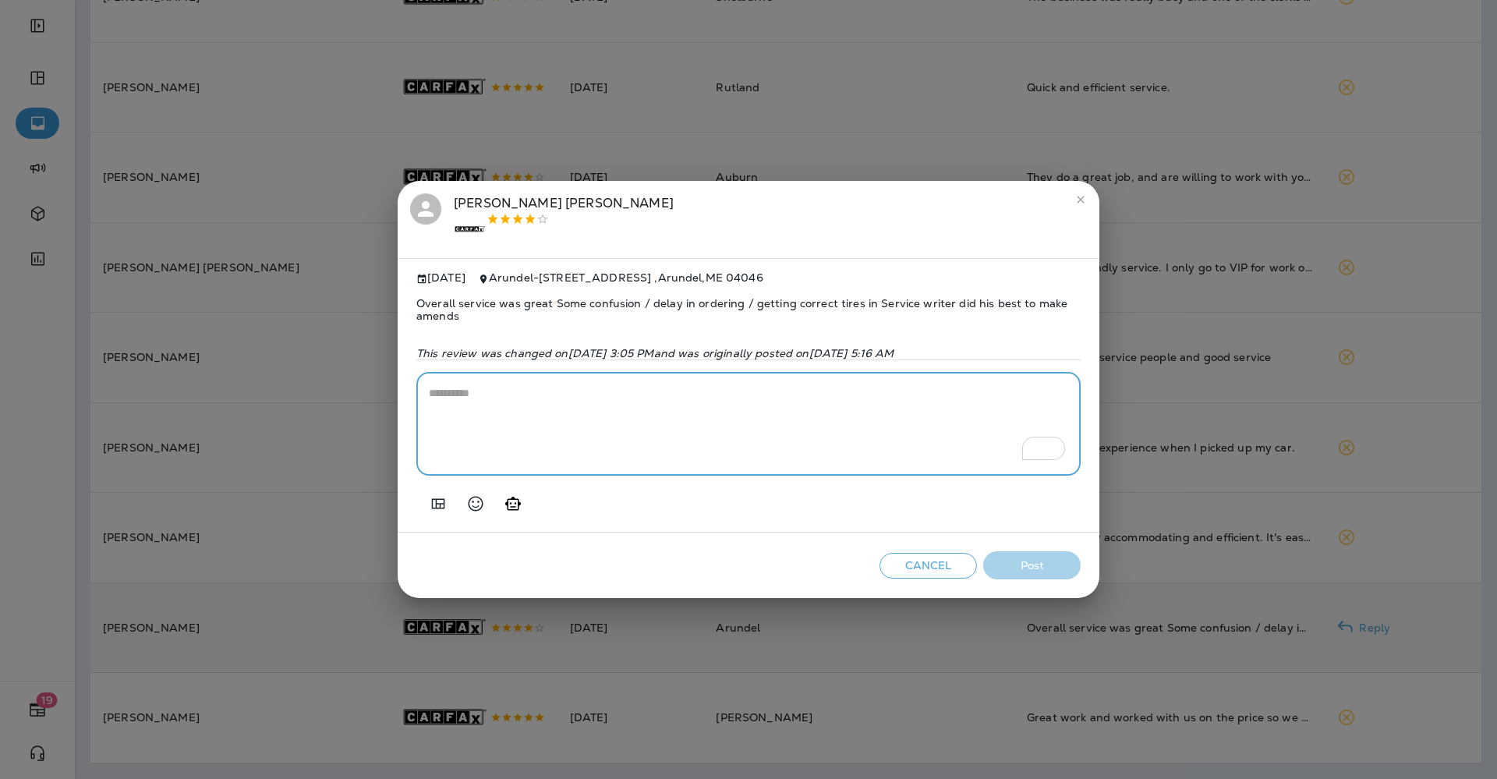
click at [443, 504] on icon "Add in a premade template" at bounding box center [438, 503] width 19 height 19
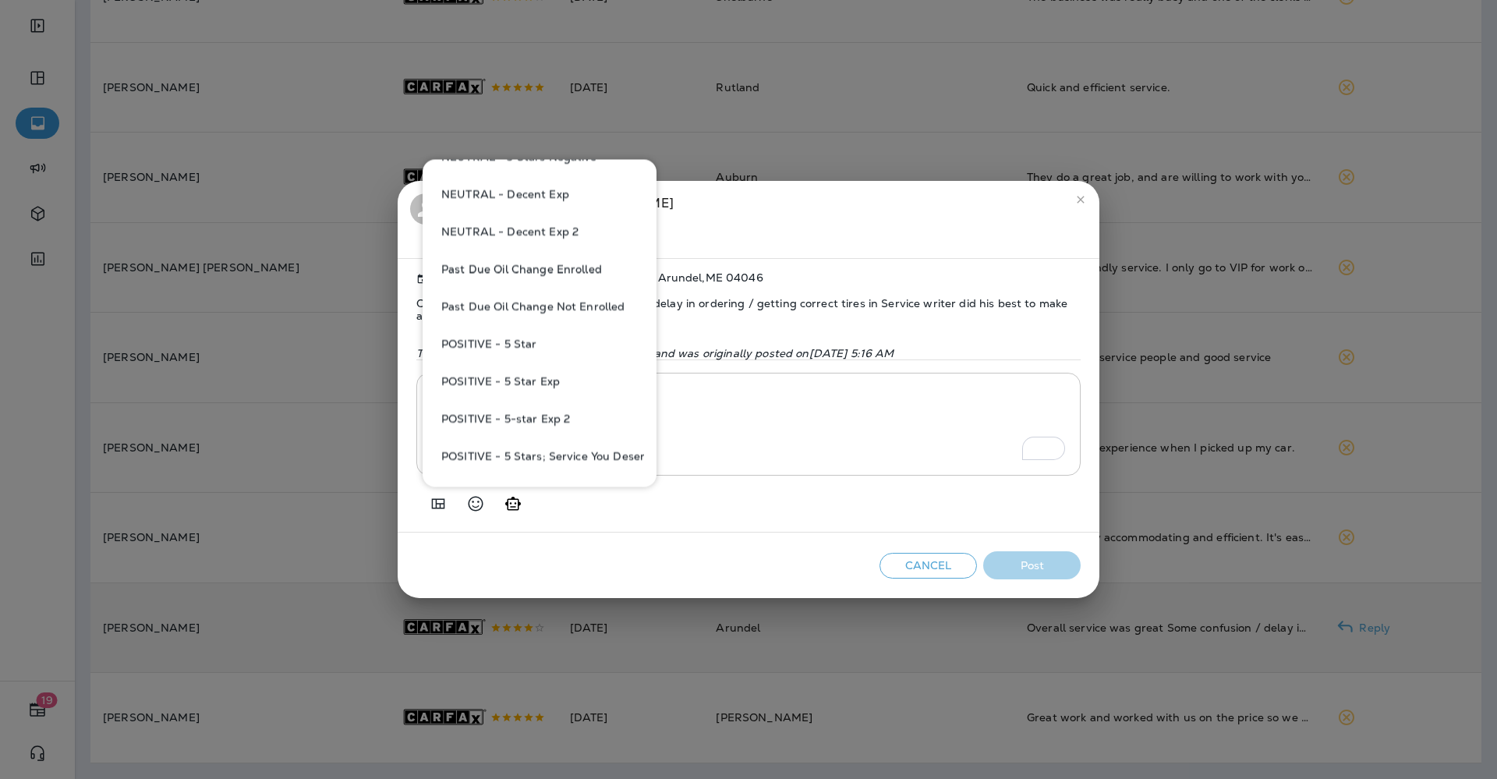
scroll to position [1072, 0]
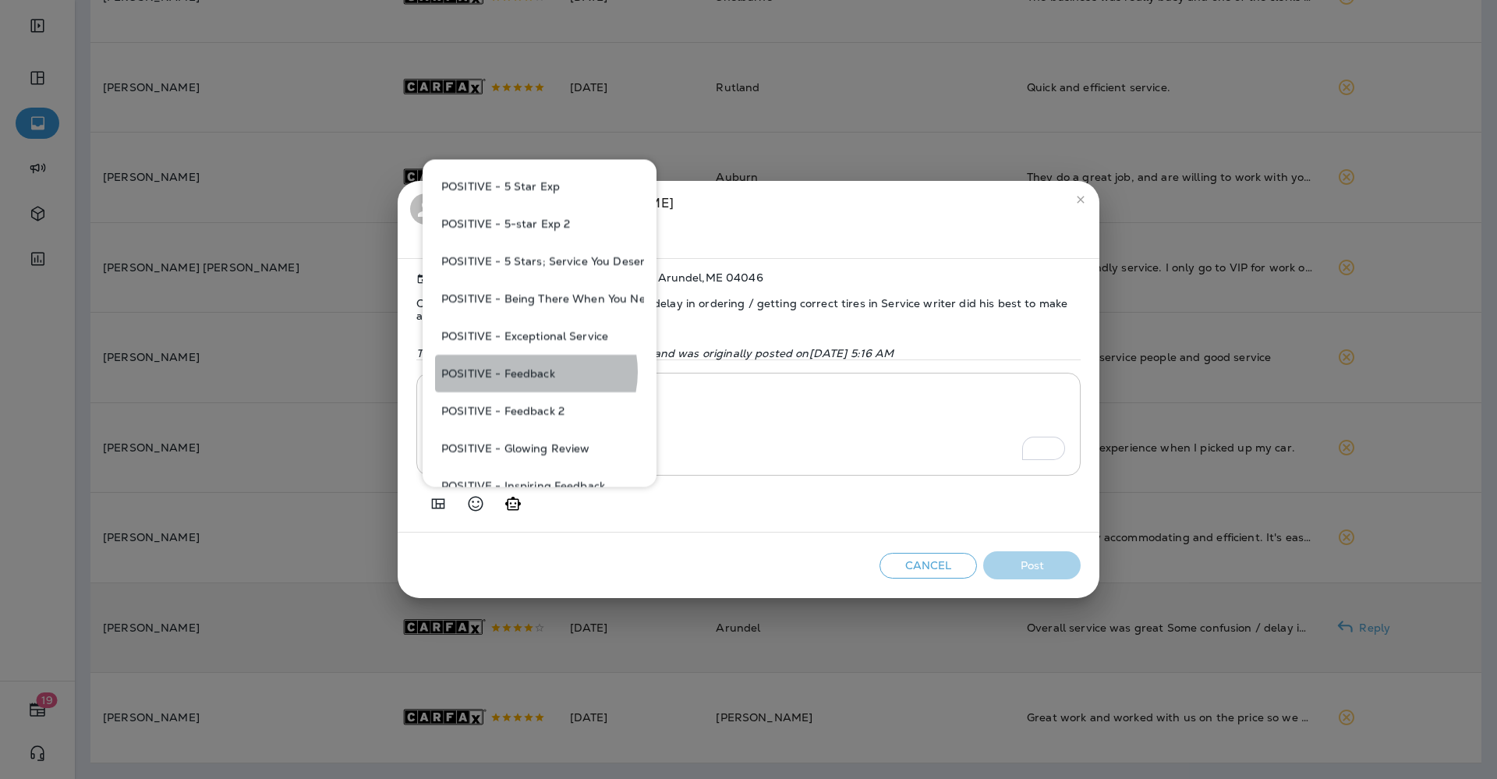
click at [534, 371] on button "POSITIVE - Feedback" at bounding box center [539, 373] width 209 height 37
type textarea "**********"
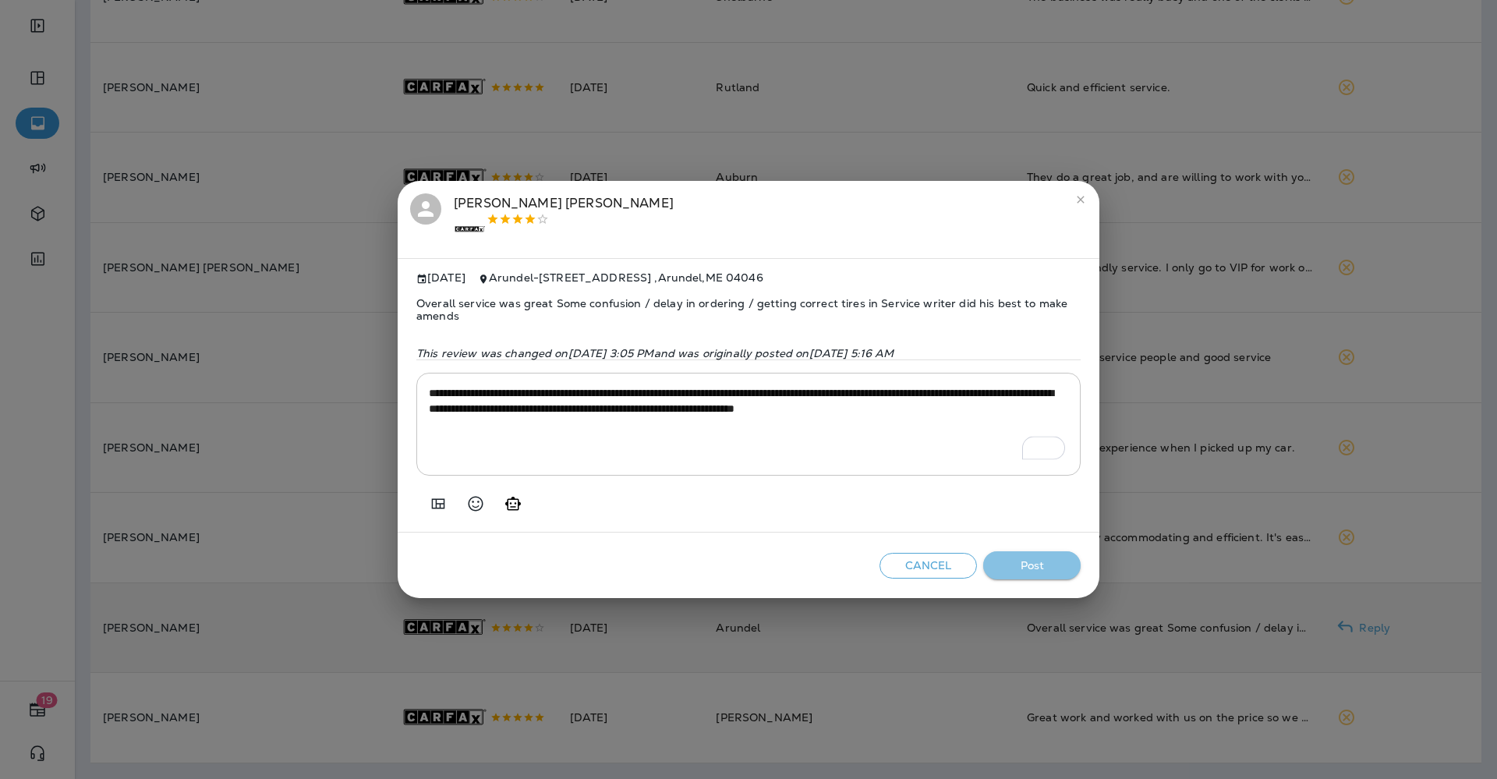
click at [1015, 561] on button "Post" at bounding box center [1031, 565] width 97 height 29
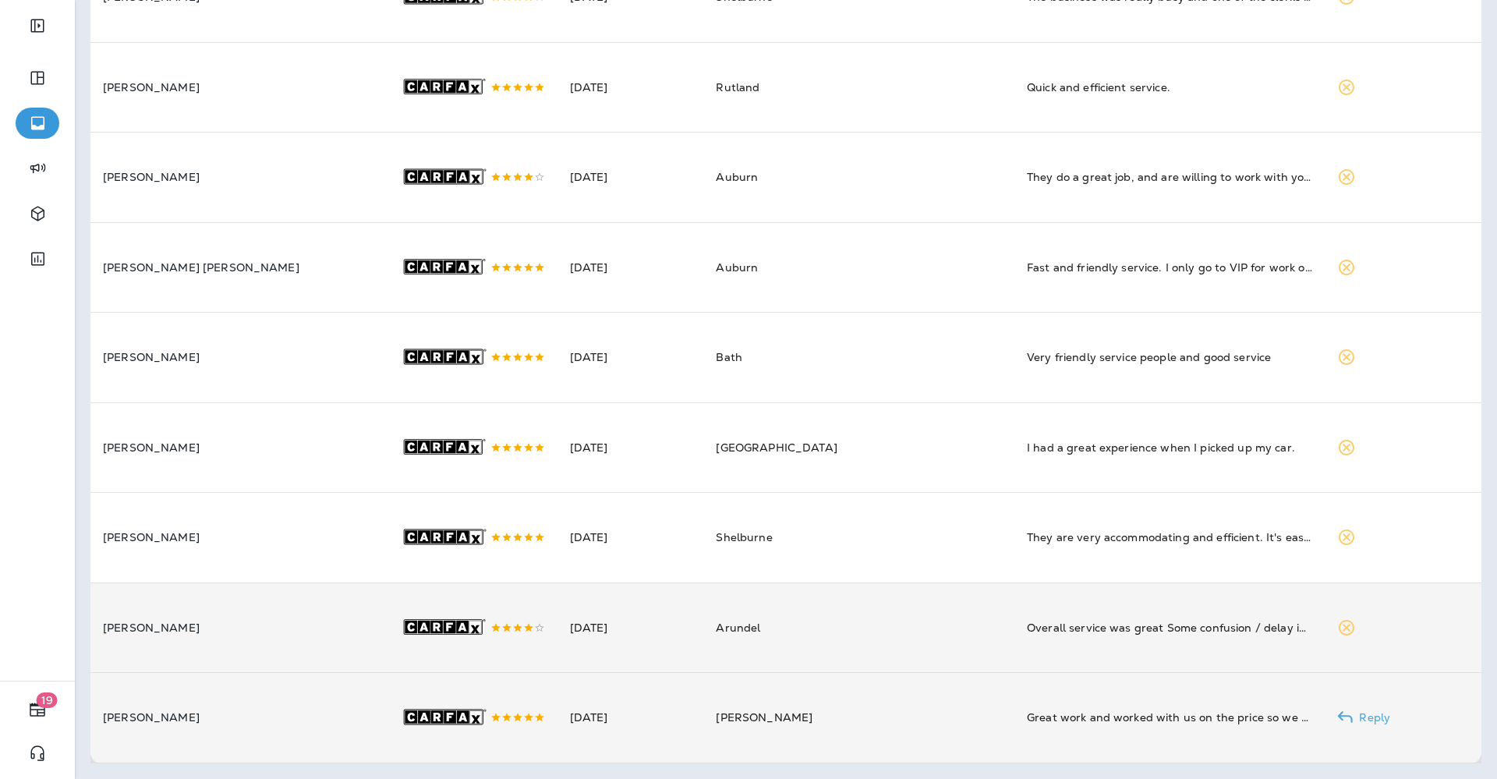
click at [774, 697] on td "[PERSON_NAME]" at bounding box center [858, 718] width 311 height 90
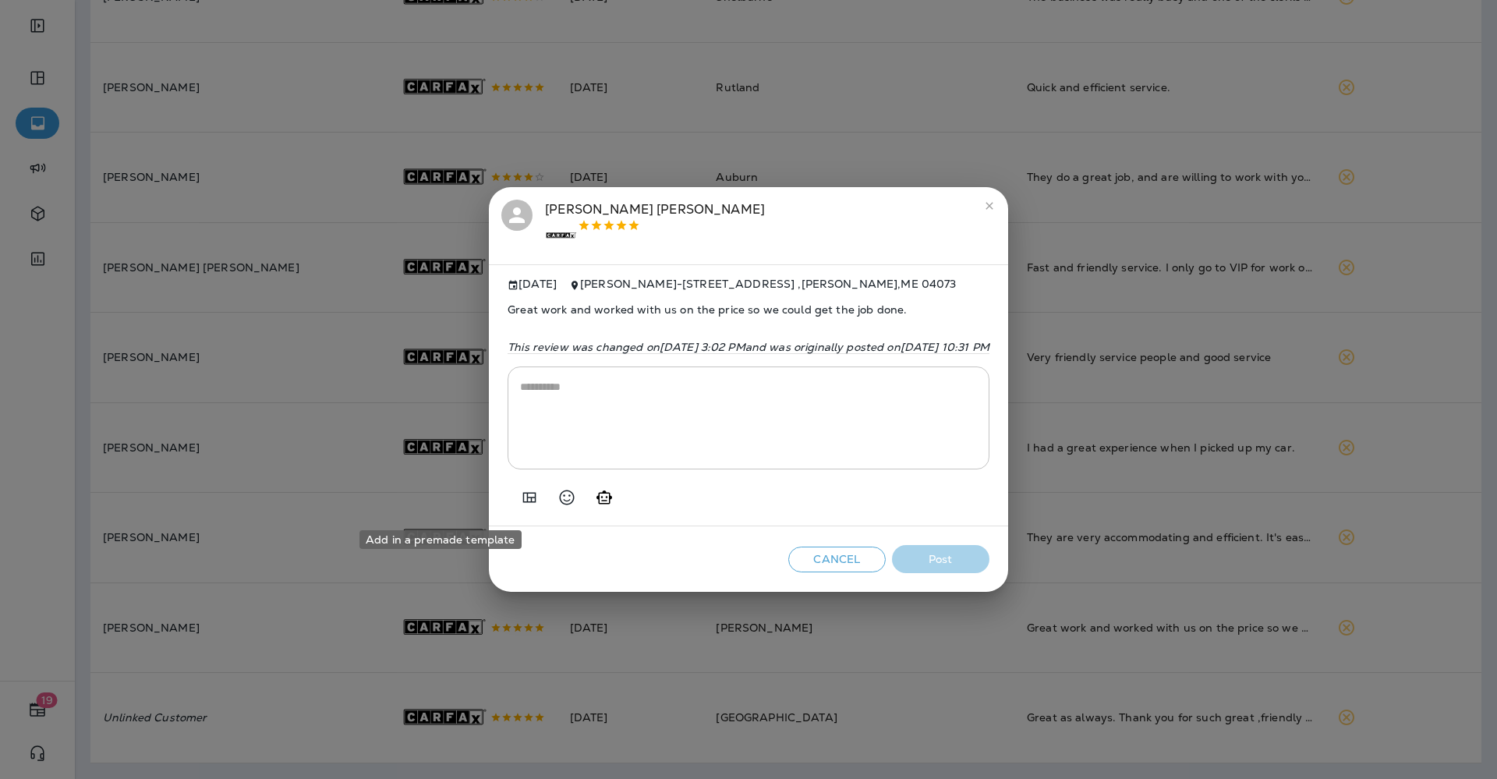
click at [520, 497] on icon "Add in a premade template" at bounding box center [529, 497] width 19 height 19
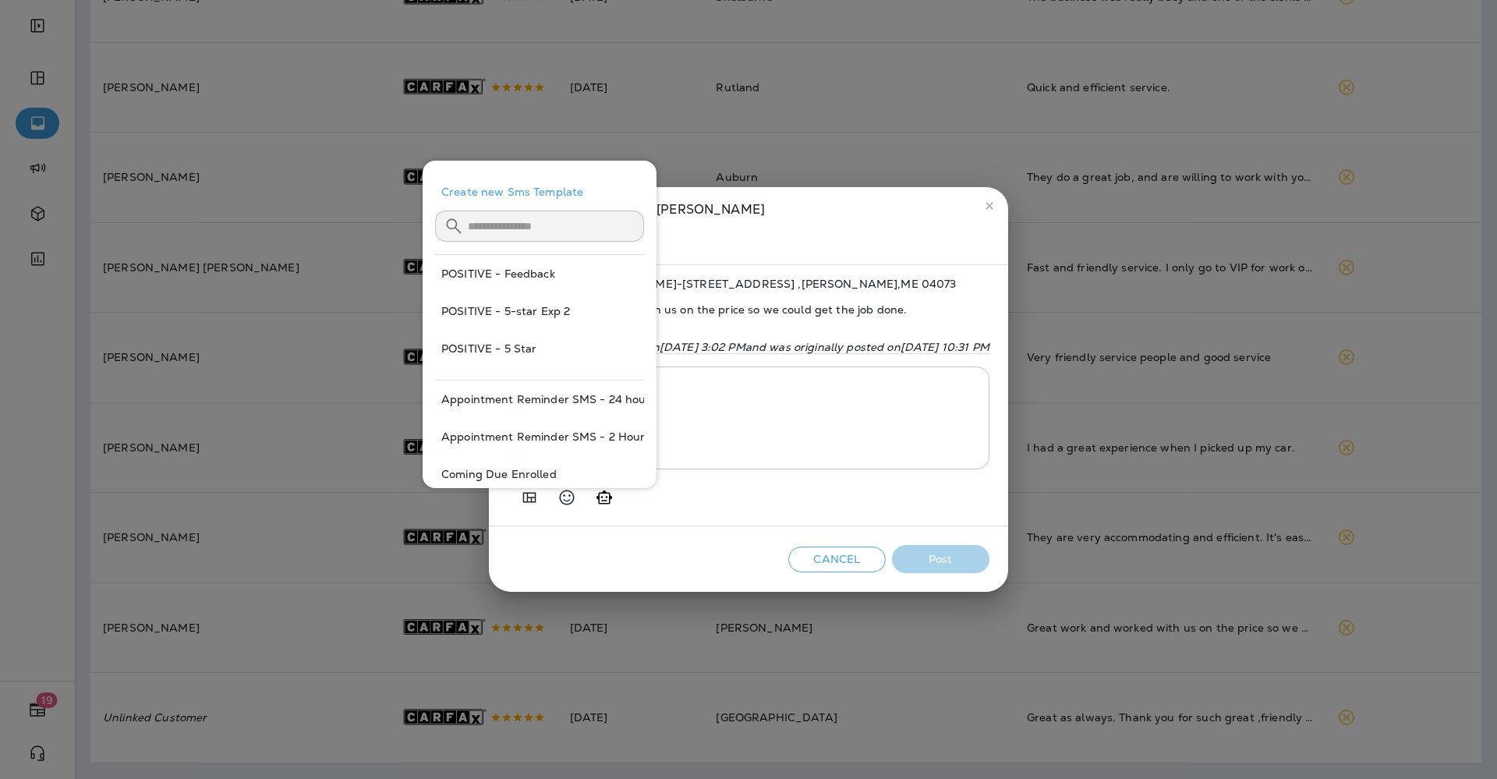
click at [525, 348] on button "POSITIVE - 5 Star" at bounding box center [539, 348] width 209 height 37
type textarea "**********"
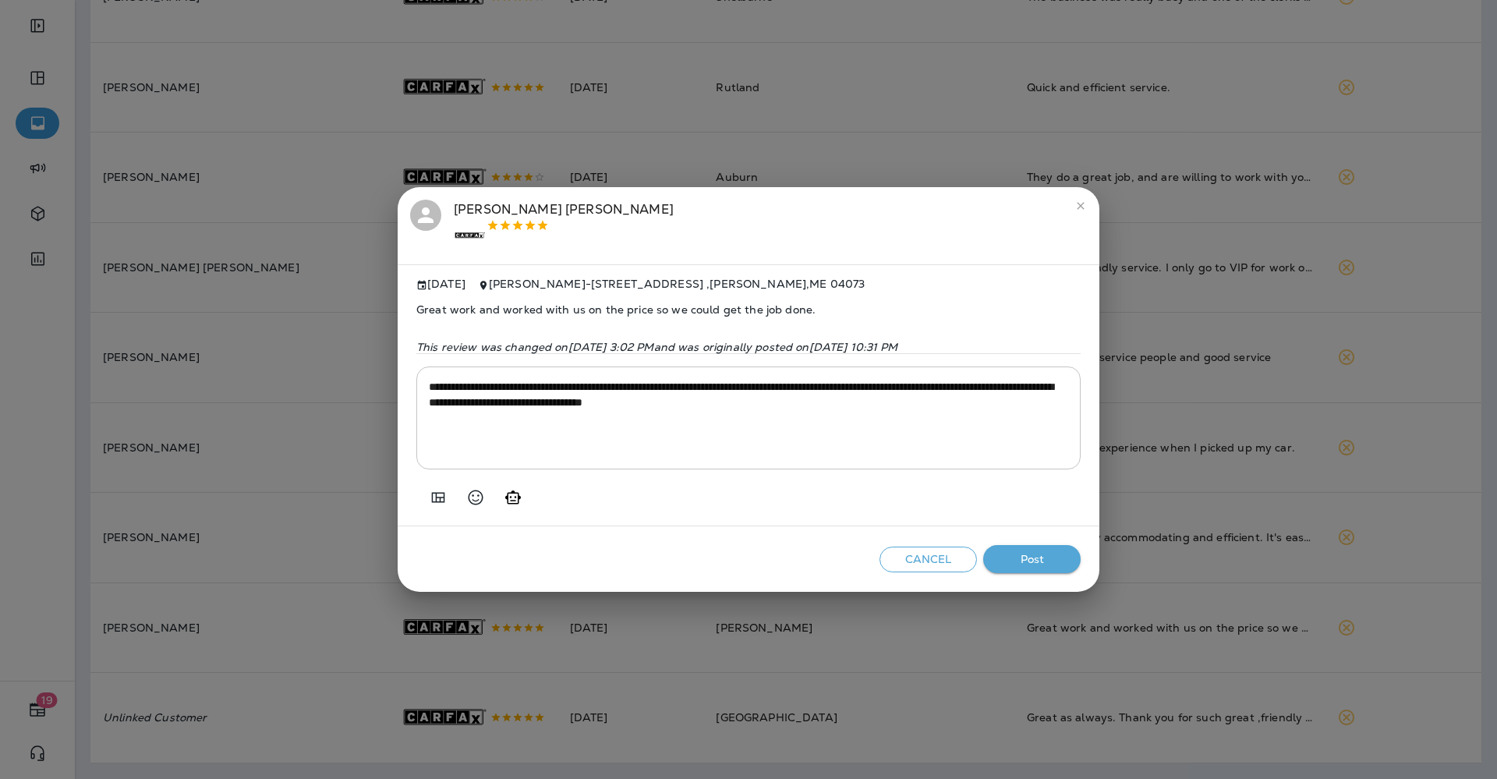
click at [1044, 557] on button "Post" at bounding box center [1031, 559] width 97 height 29
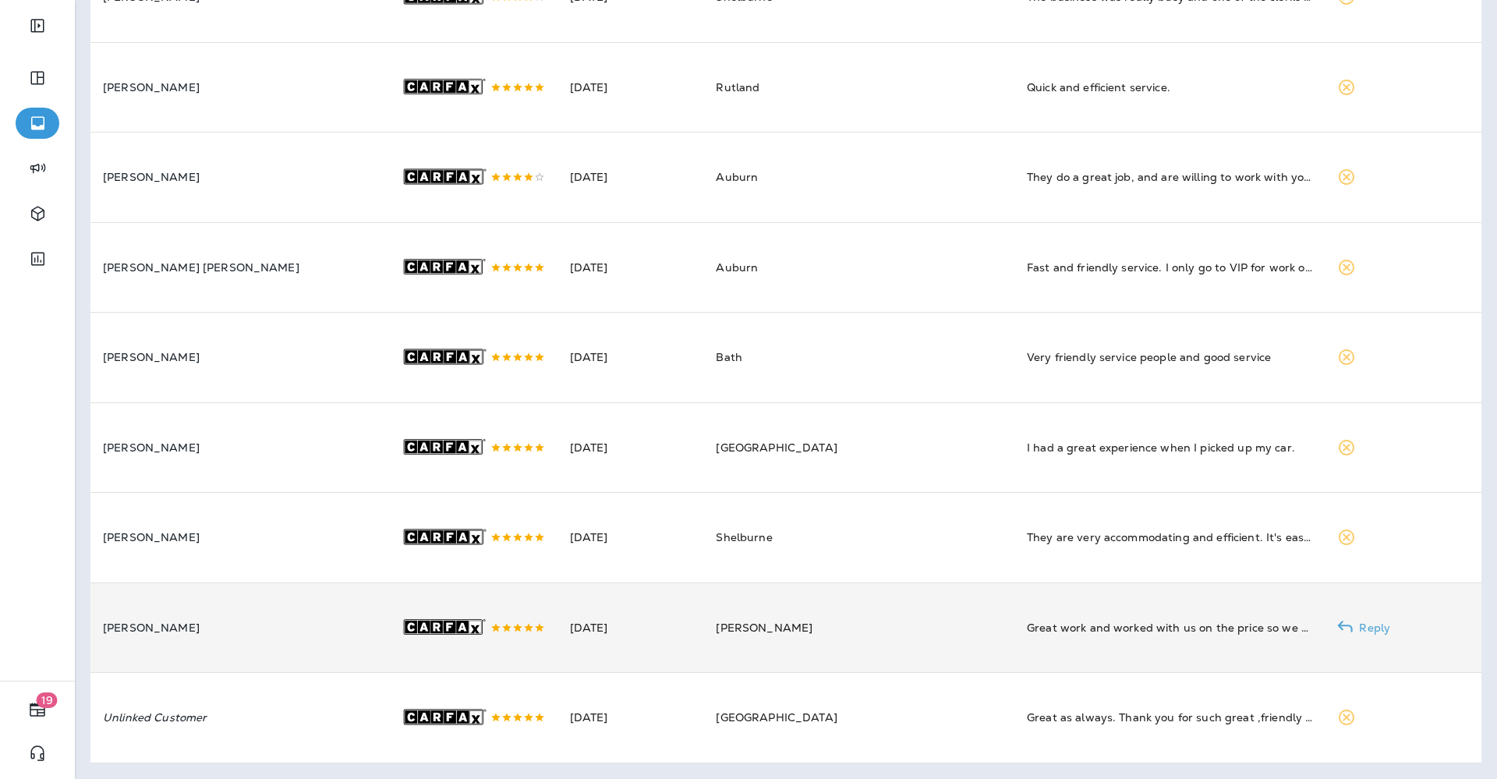
click at [569, 616] on td "[DATE]" at bounding box center [630, 627] width 147 height 90
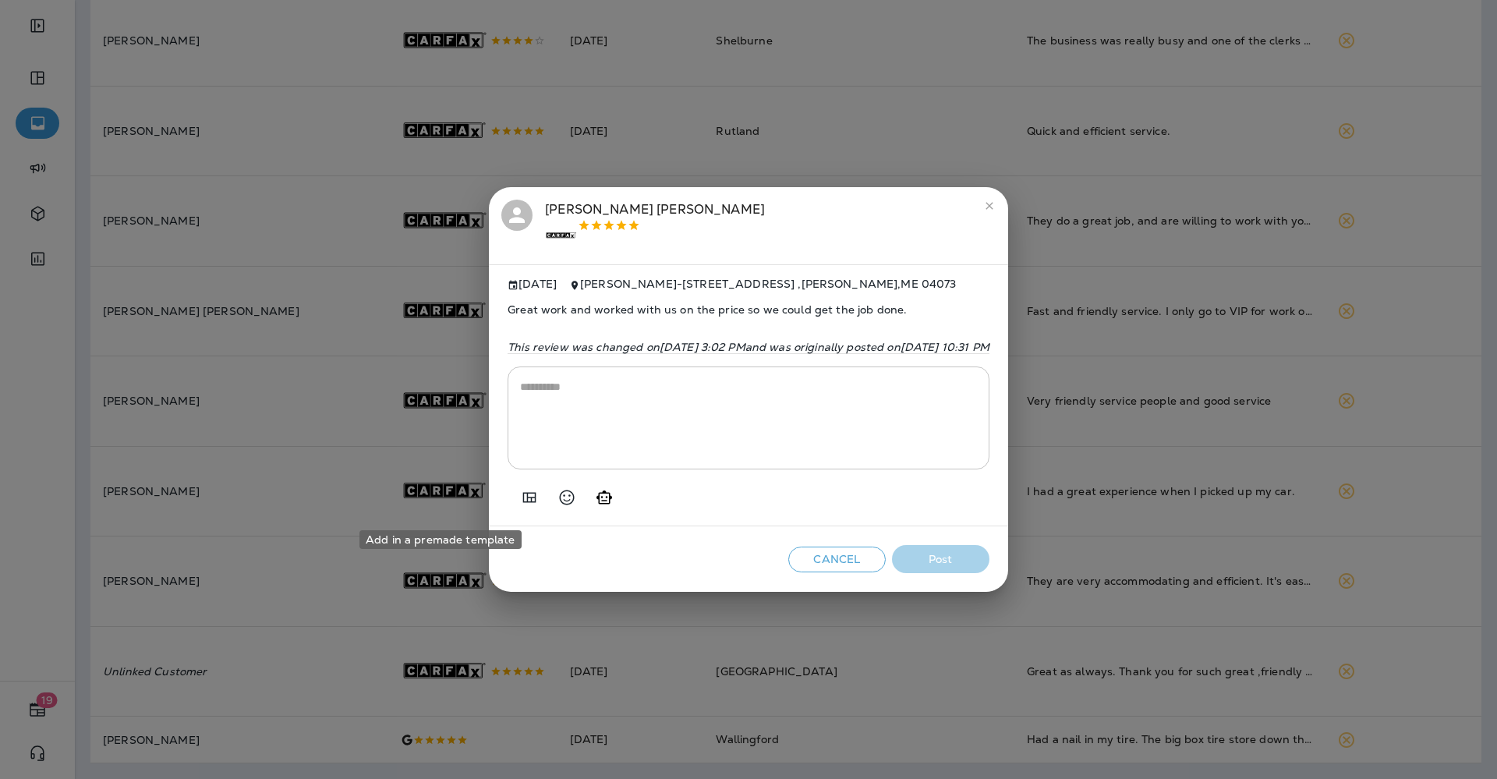
click at [514, 500] on button "Add in a premade template" at bounding box center [529, 497] width 31 height 31
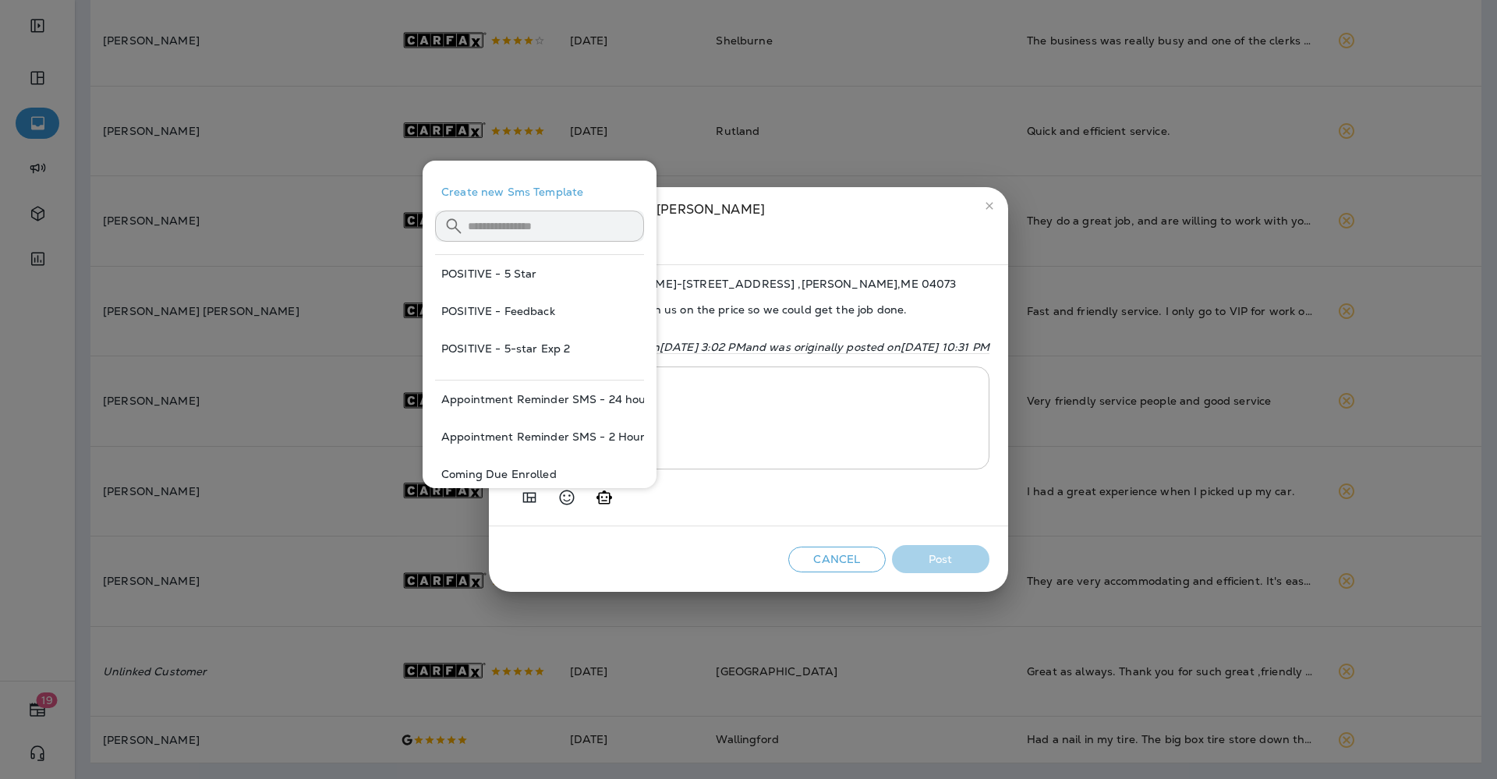
click at [490, 341] on button "POSITIVE - 5-star Exp 2" at bounding box center [539, 348] width 209 height 37
type textarea "**********"
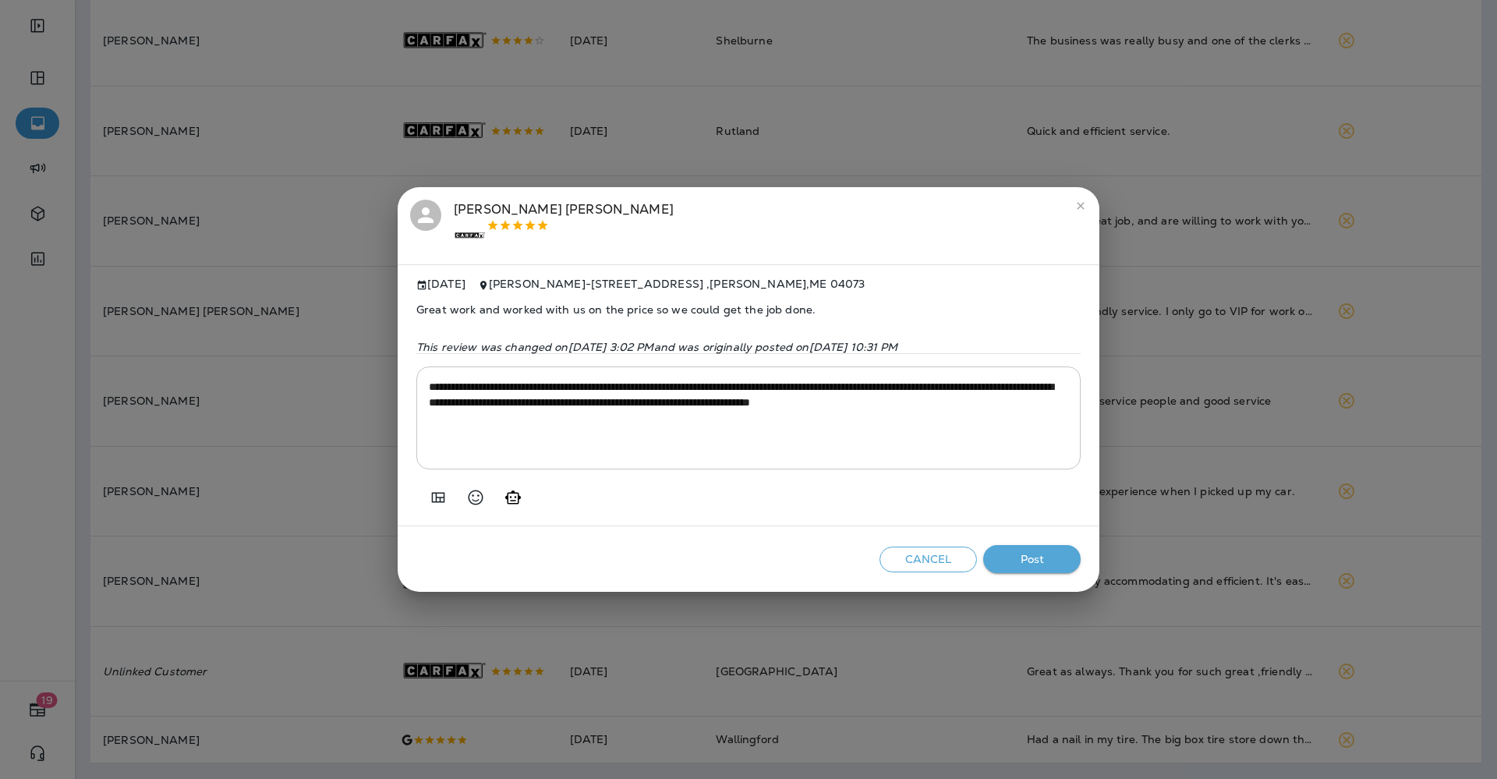
click at [1044, 571] on button "Post" at bounding box center [1031, 559] width 97 height 29
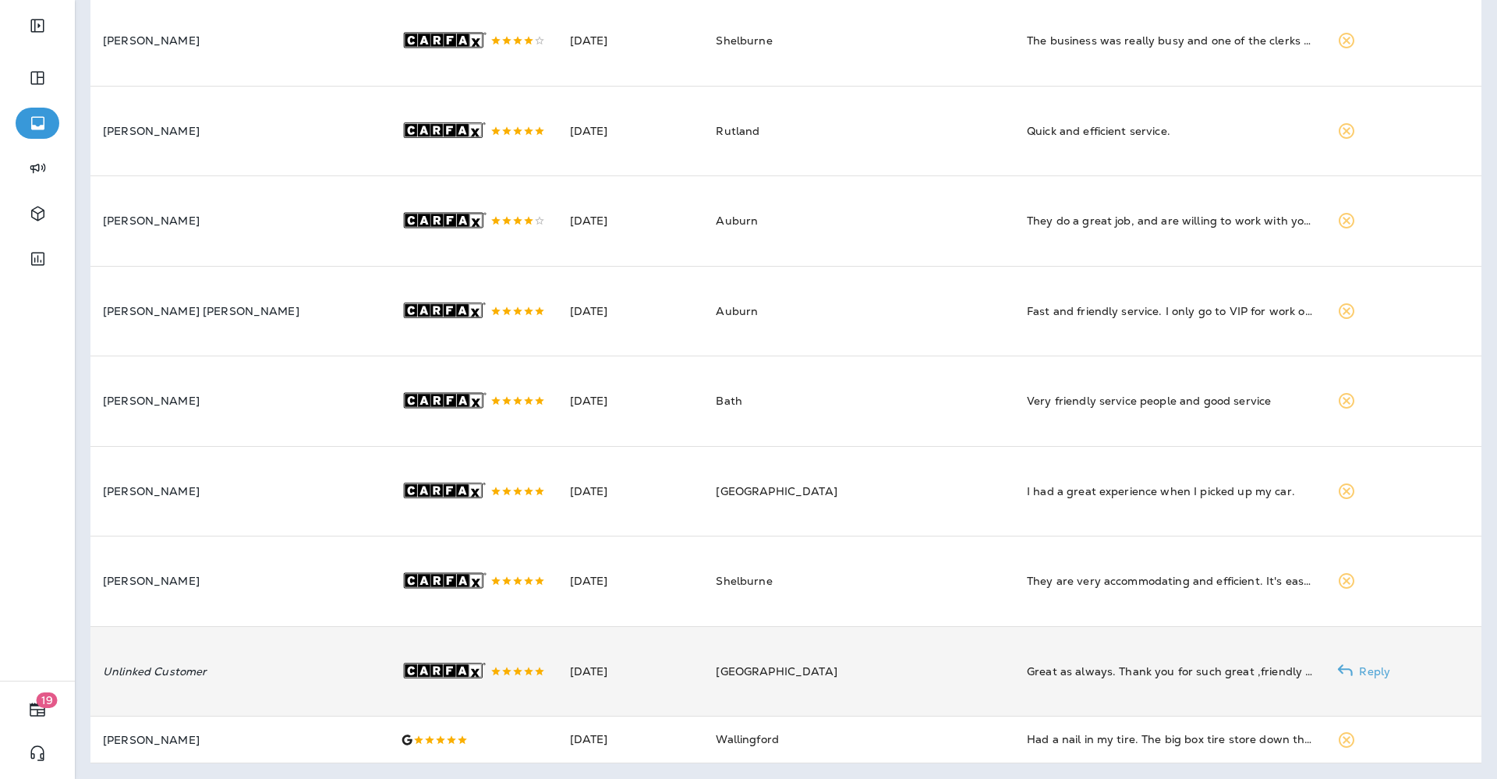
click at [633, 640] on td "[DATE]" at bounding box center [630, 671] width 147 height 90
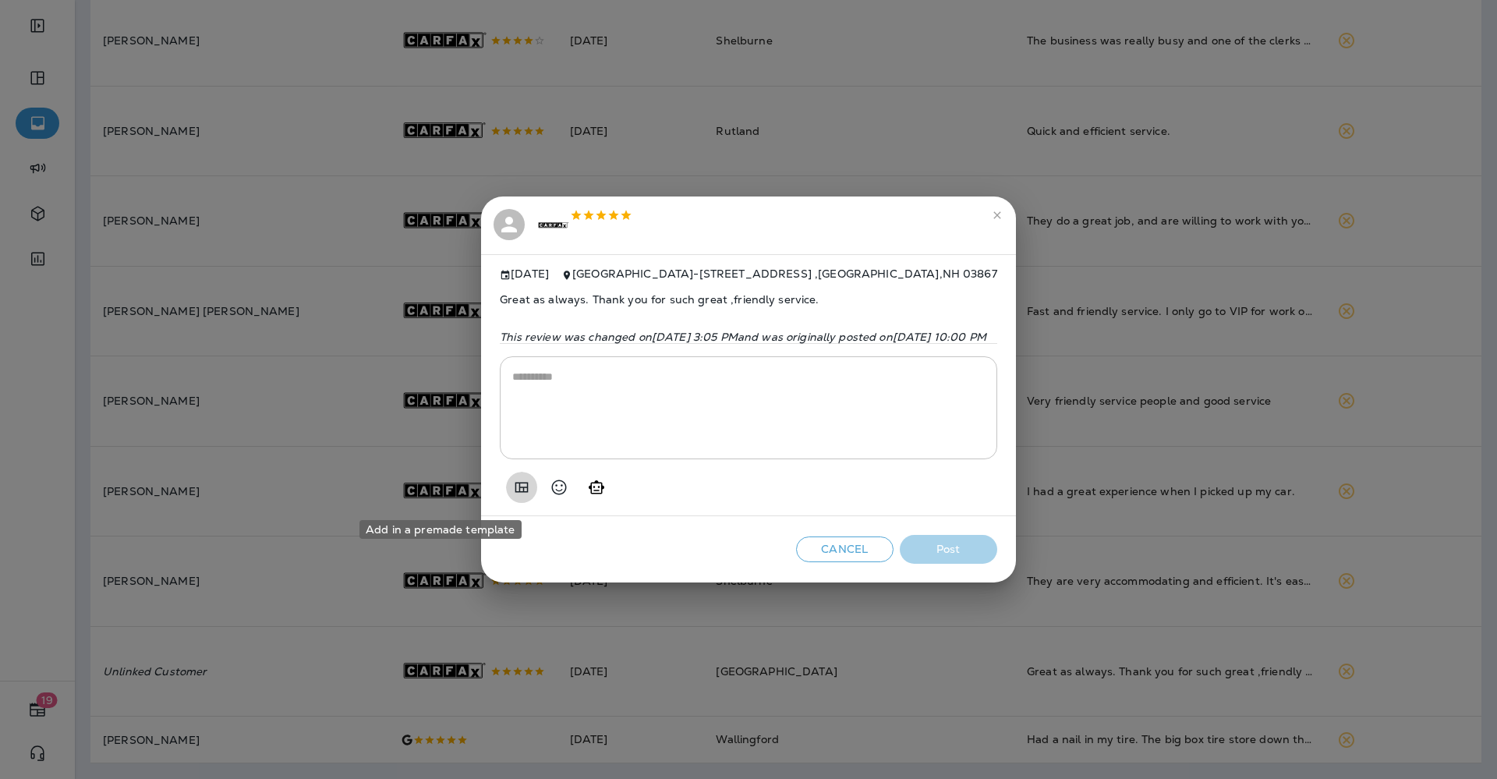
click at [512, 494] on icon "Add in a premade template" at bounding box center [521, 487] width 19 height 19
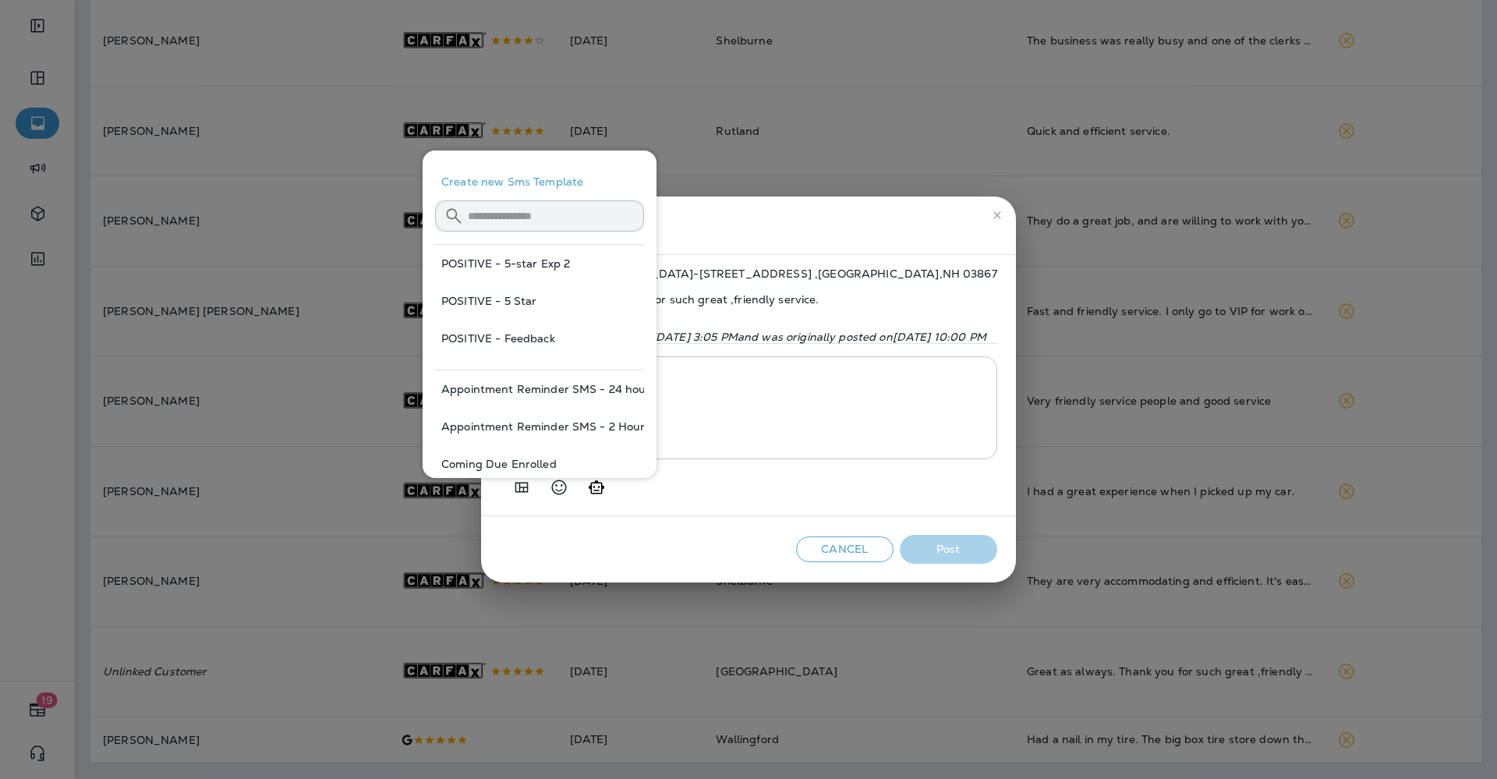
click at [510, 295] on button "POSITIVE - 5 Star" at bounding box center [539, 300] width 209 height 37
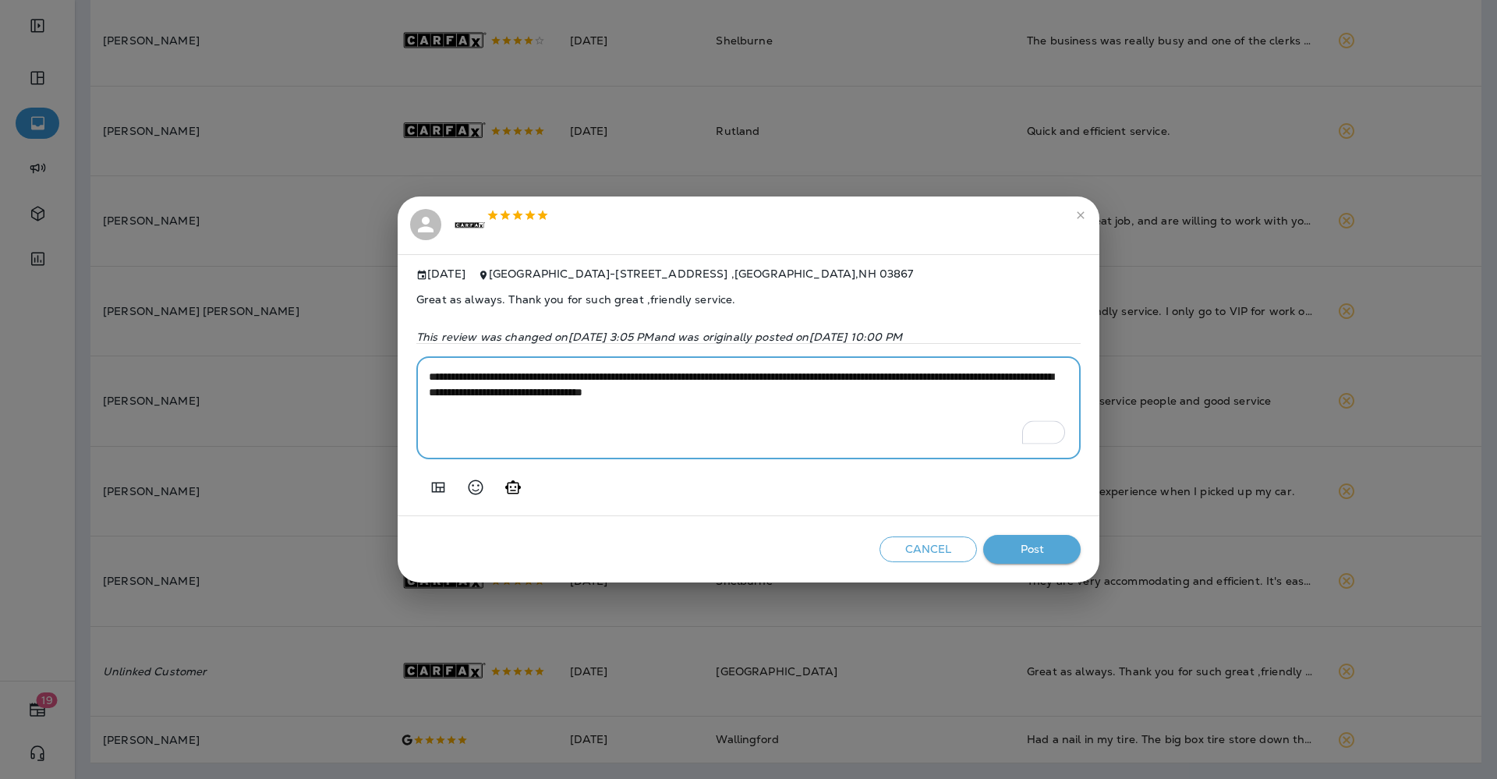
drag, startPoint x: 935, startPoint y: 379, endPoint x: 795, endPoint y: 371, distance: 139.7
click at [795, 371] on div "**********" at bounding box center [748, 407] width 664 height 103
type textarea "**********"
click at [1051, 540] on button "Post" at bounding box center [1031, 549] width 97 height 29
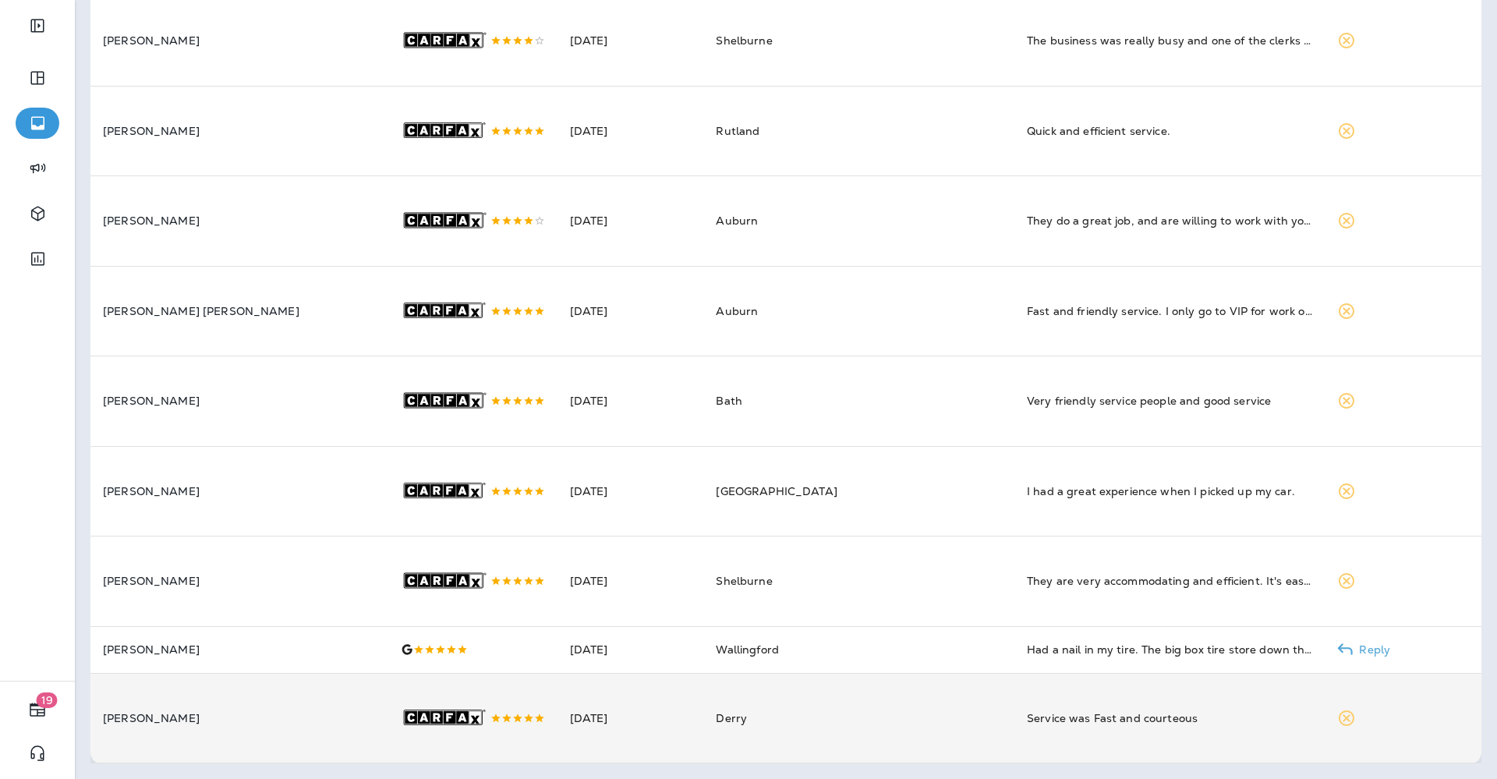
click at [704, 718] on td "[DATE]" at bounding box center [630, 718] width 147 height 90
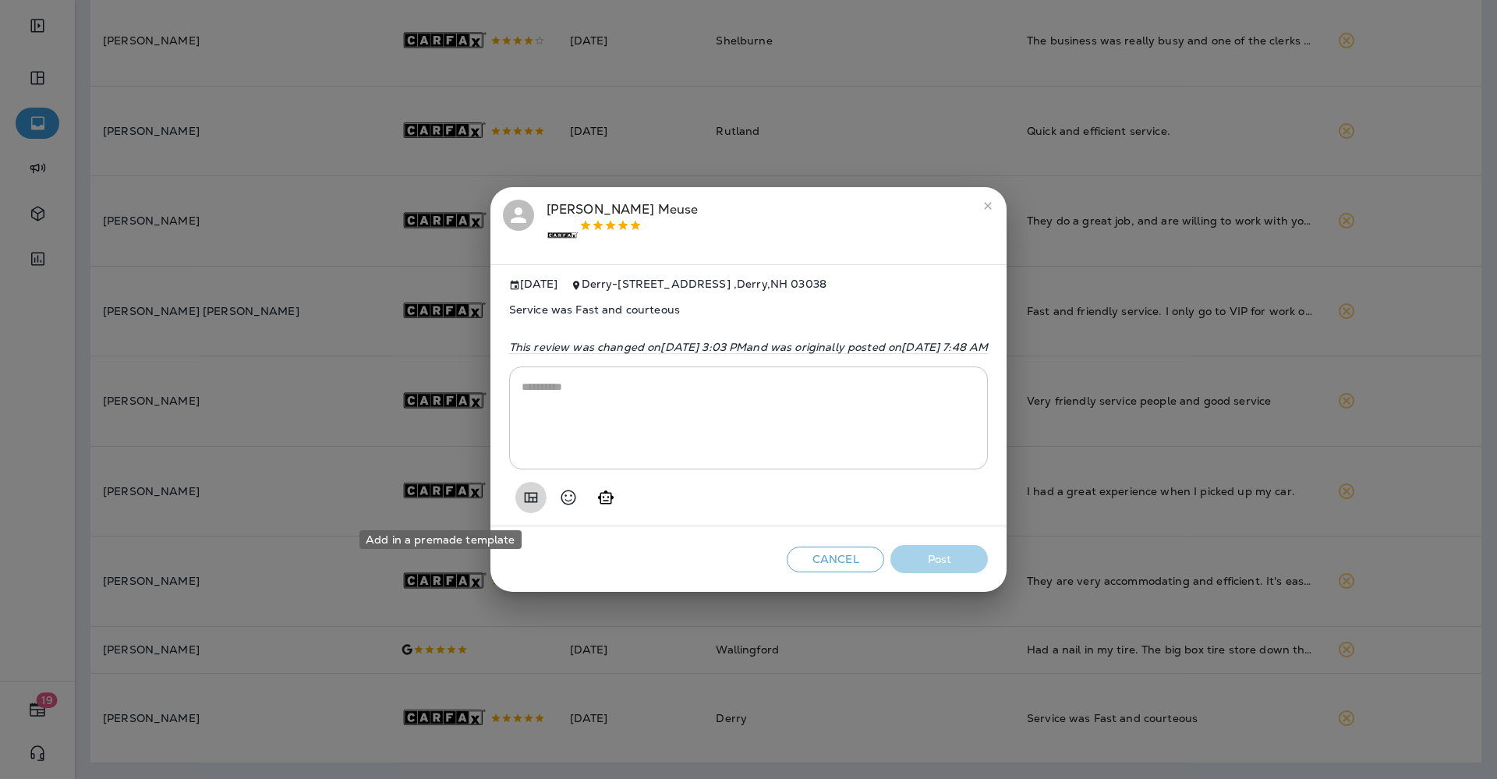
click at [524, 498] on icon "Add in a premade template" at bounding box center [530, 497] width 13 height 10
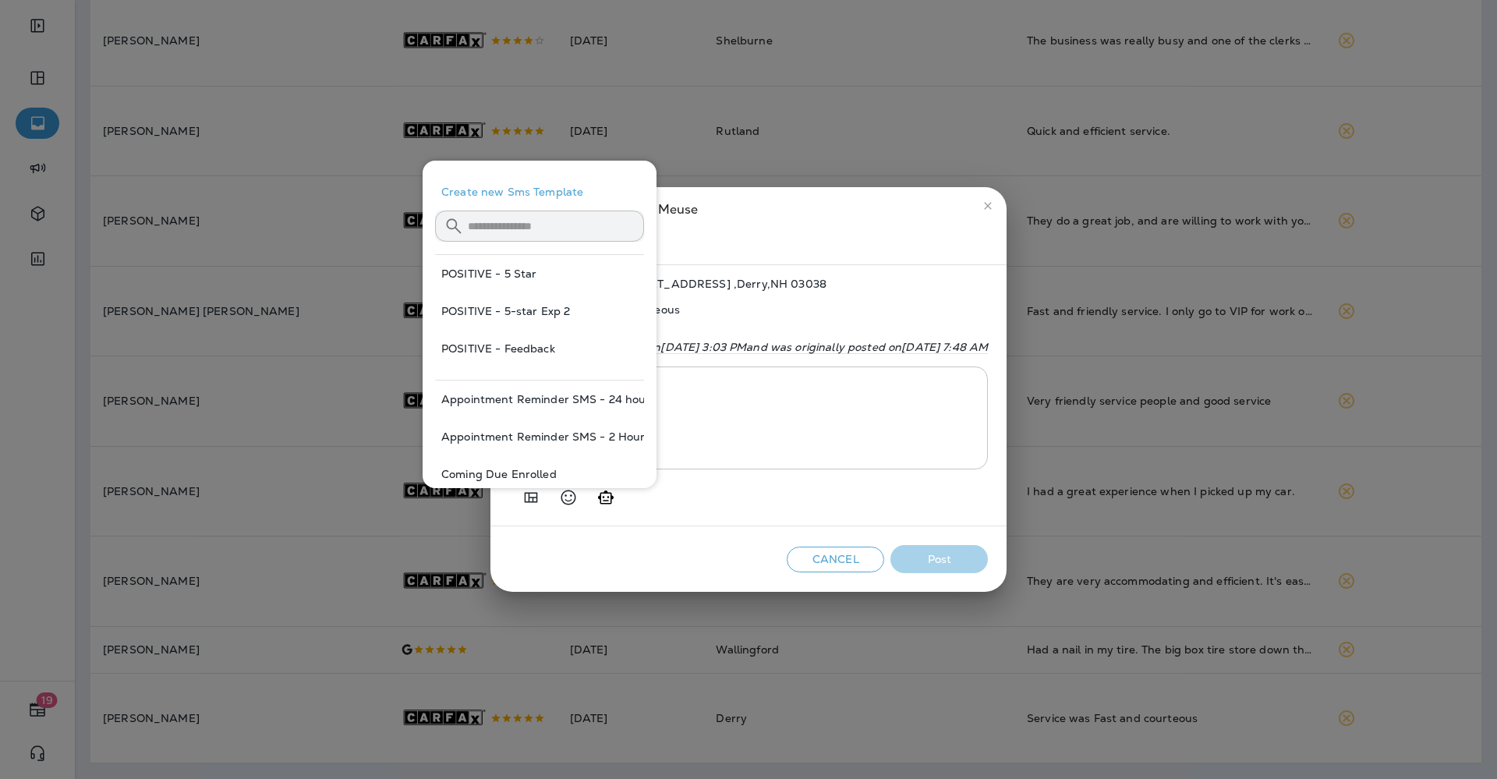
click at [530, 263] on button "POSITIVE - 5 Star" at bounding box center [539, 273] width 209 height 37
type textarea "**********"
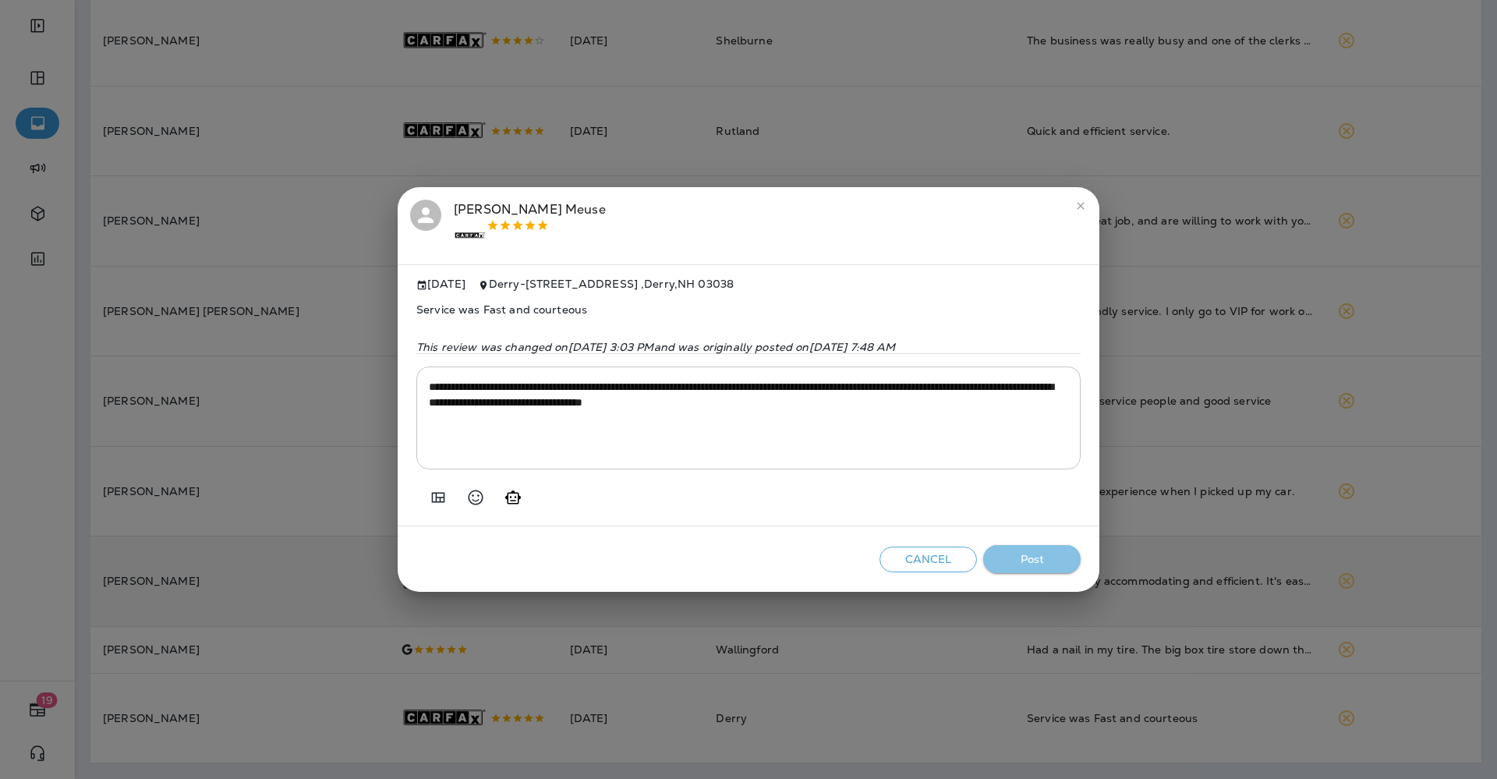
drag, startPoint x: 1051, startPoint y: 555, endPoint x: 1024, endPoint y: 575, distance: 33.4
click at [1050, 556] on button "Post" at bounding box center [1031, 559] width 97 height 29
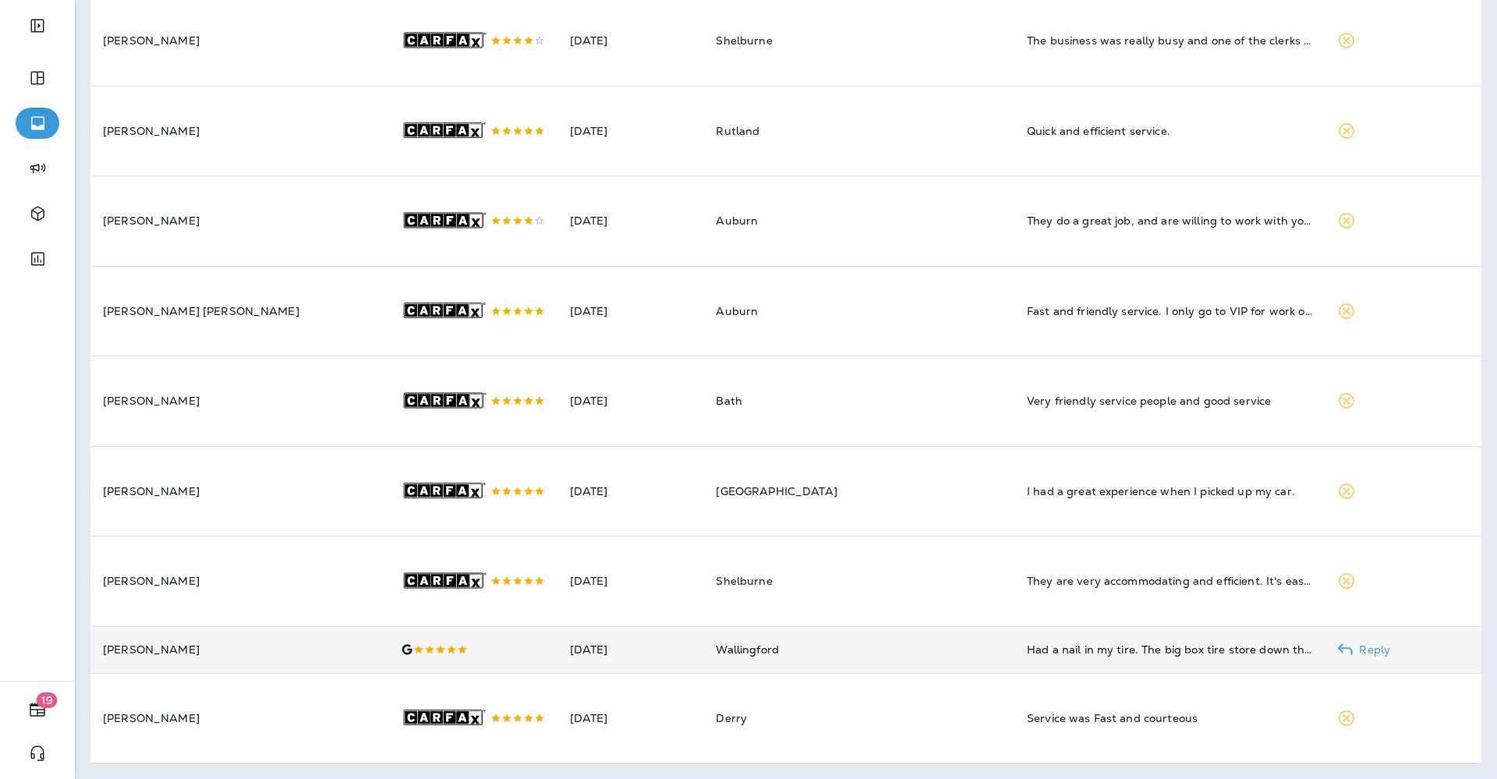
click at [729, 642] on span "Wallingford" at bounding box center [747, 649] width 63 height 14
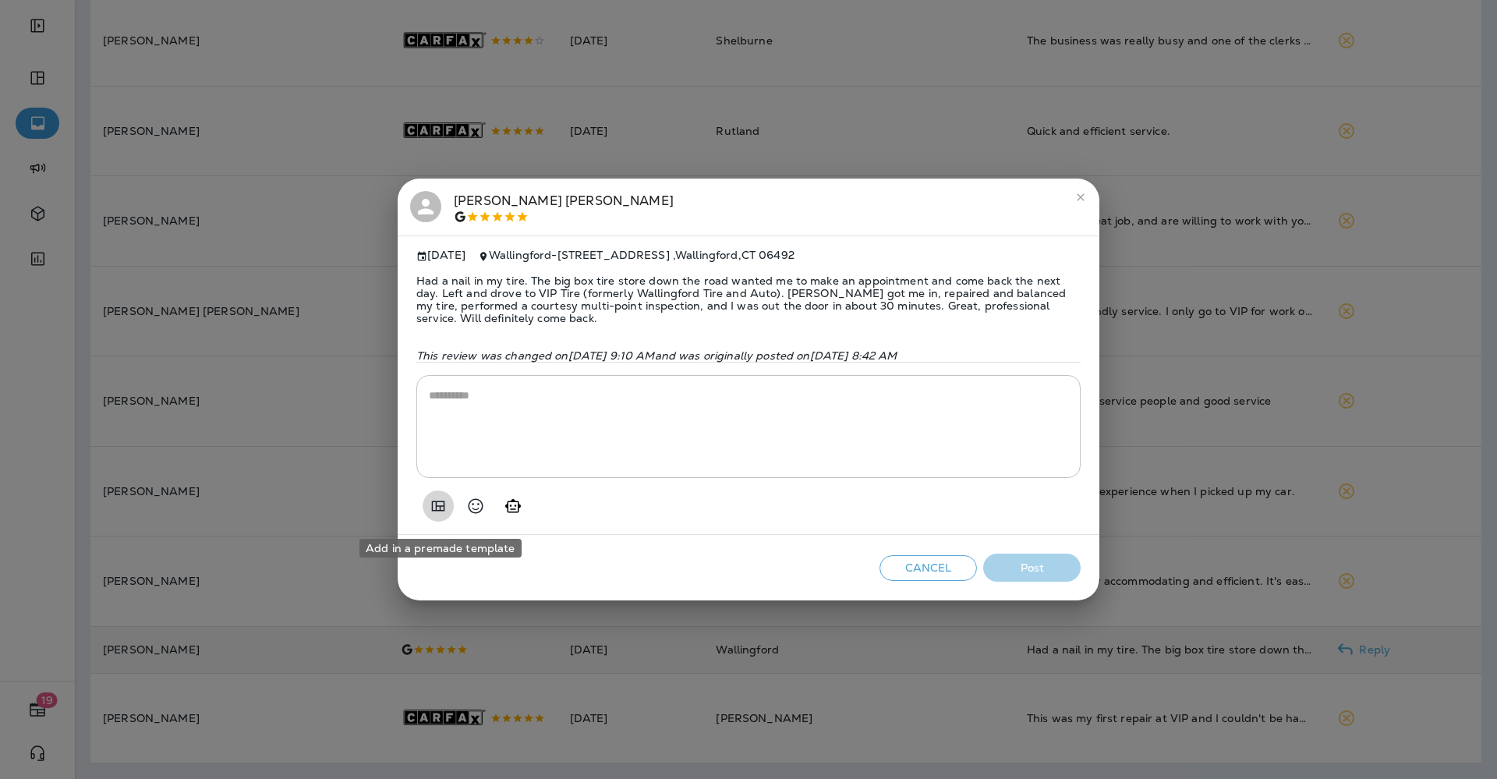
click at [430, 500] on button "Add in a premade template" at bounding box center [437, 505] width 31 height 31
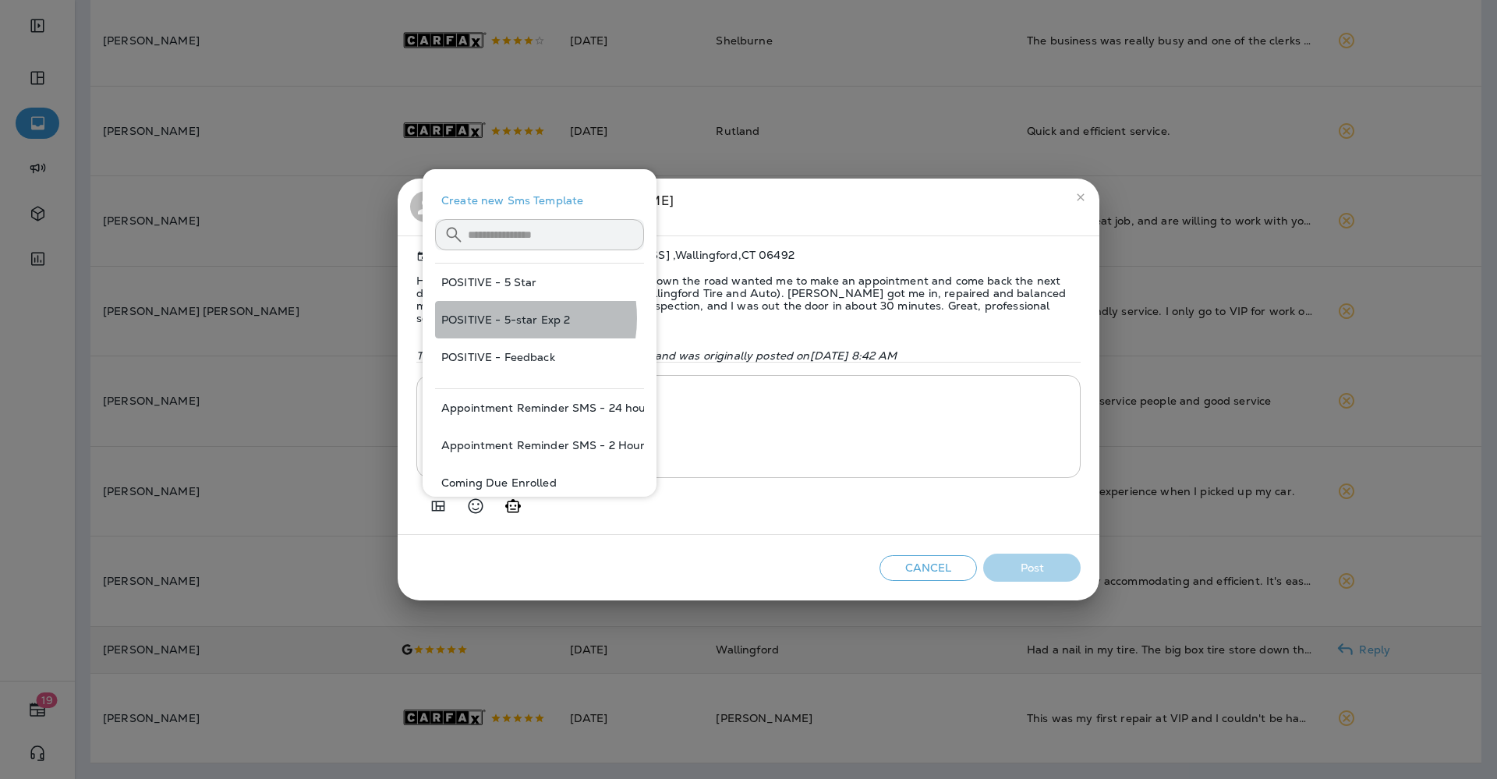
click at [499, 318] on button "POSITIVE - 5-star Exp 2" at bounding box center [539, 319] width 209 height 37
type textarea "**********"
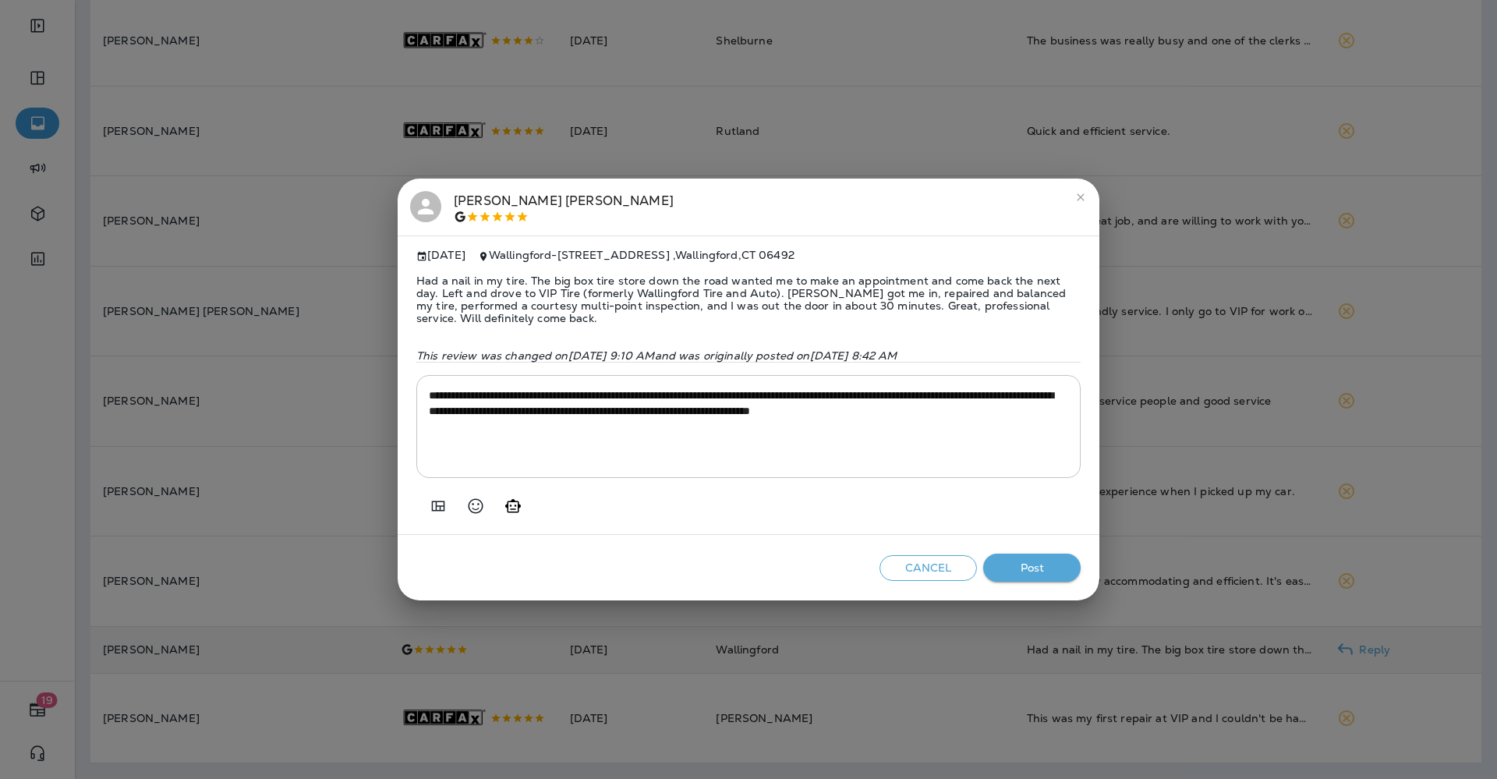
click at [1040, 567] on button "Post" at bounding box center [1031, 567] width 97 height 29
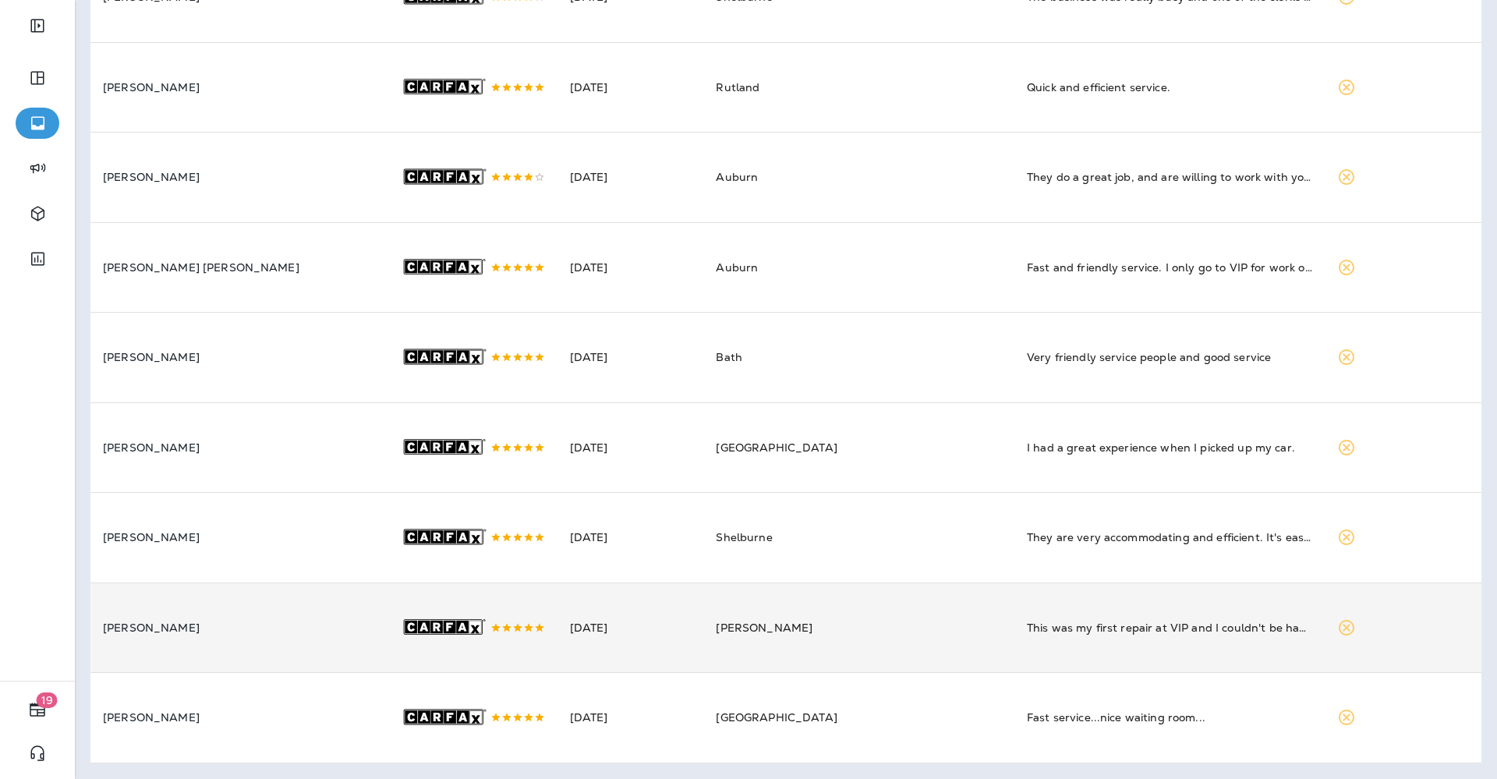
scroll to position [1536, 0]
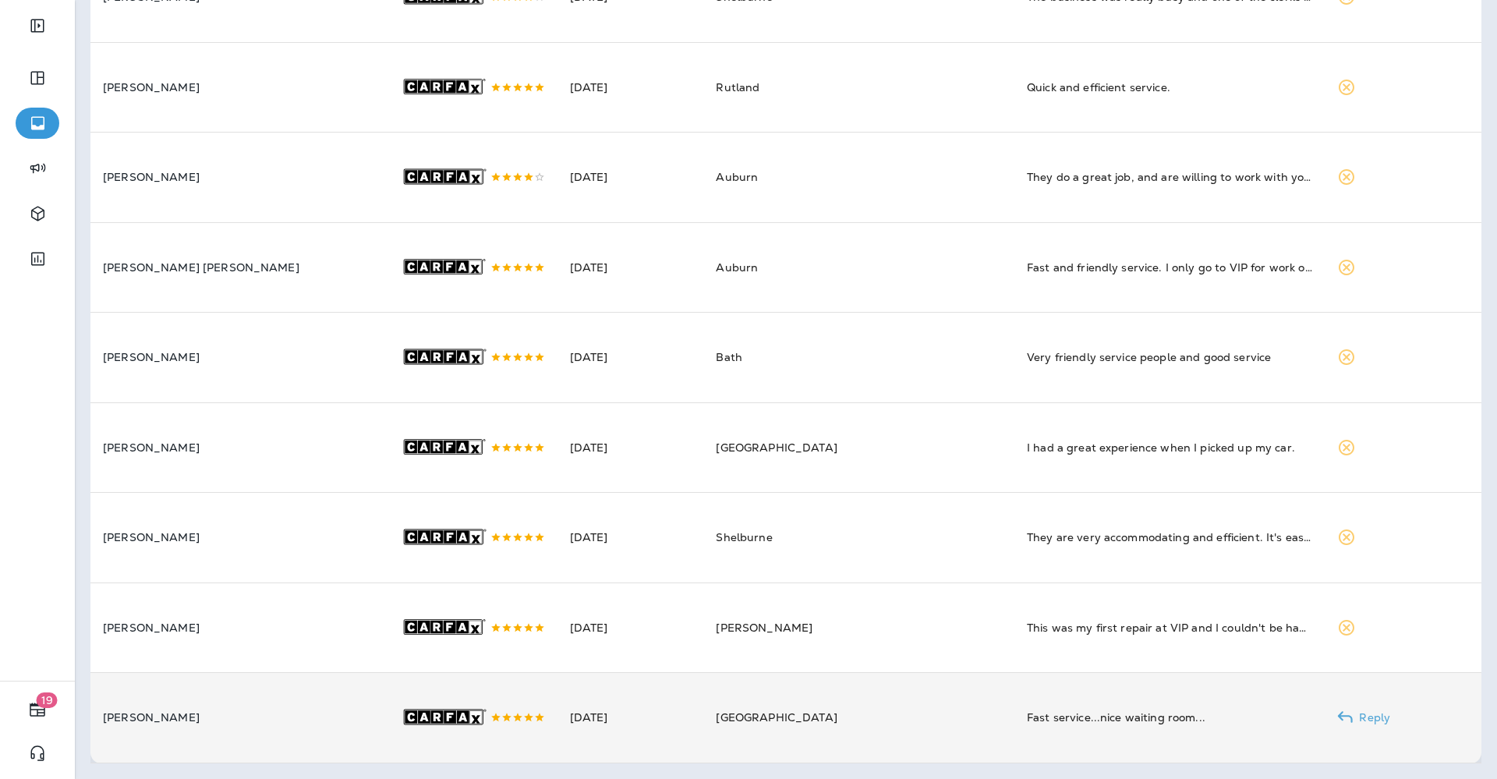
click at [789, 723] on td "[GEOGRAPHIC_DATA]" at bounding box center [858, 718] width 311 height 90
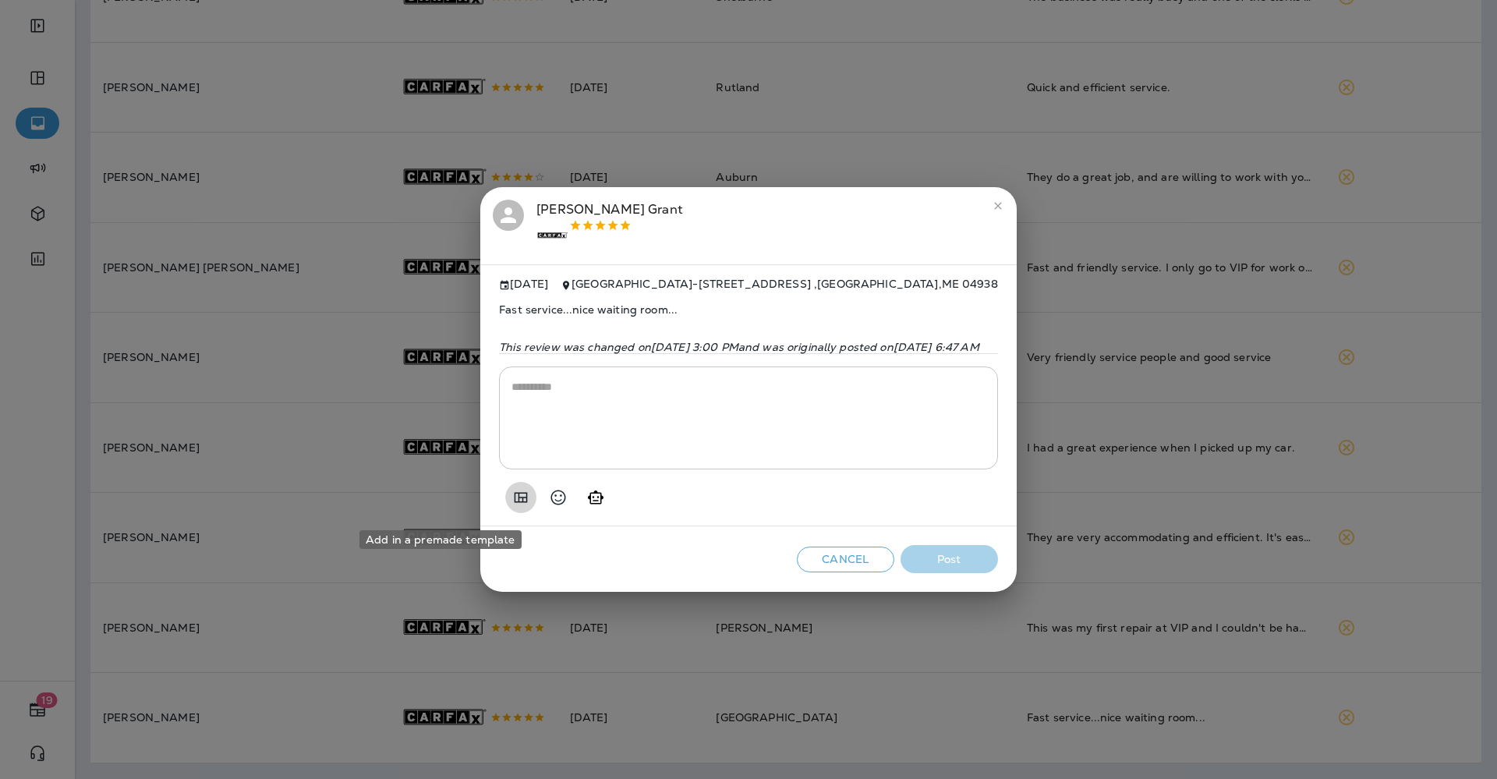
click at [511, 497] on icon "Add in a premade template" at bounding box center [520, 497] width 19 height 19
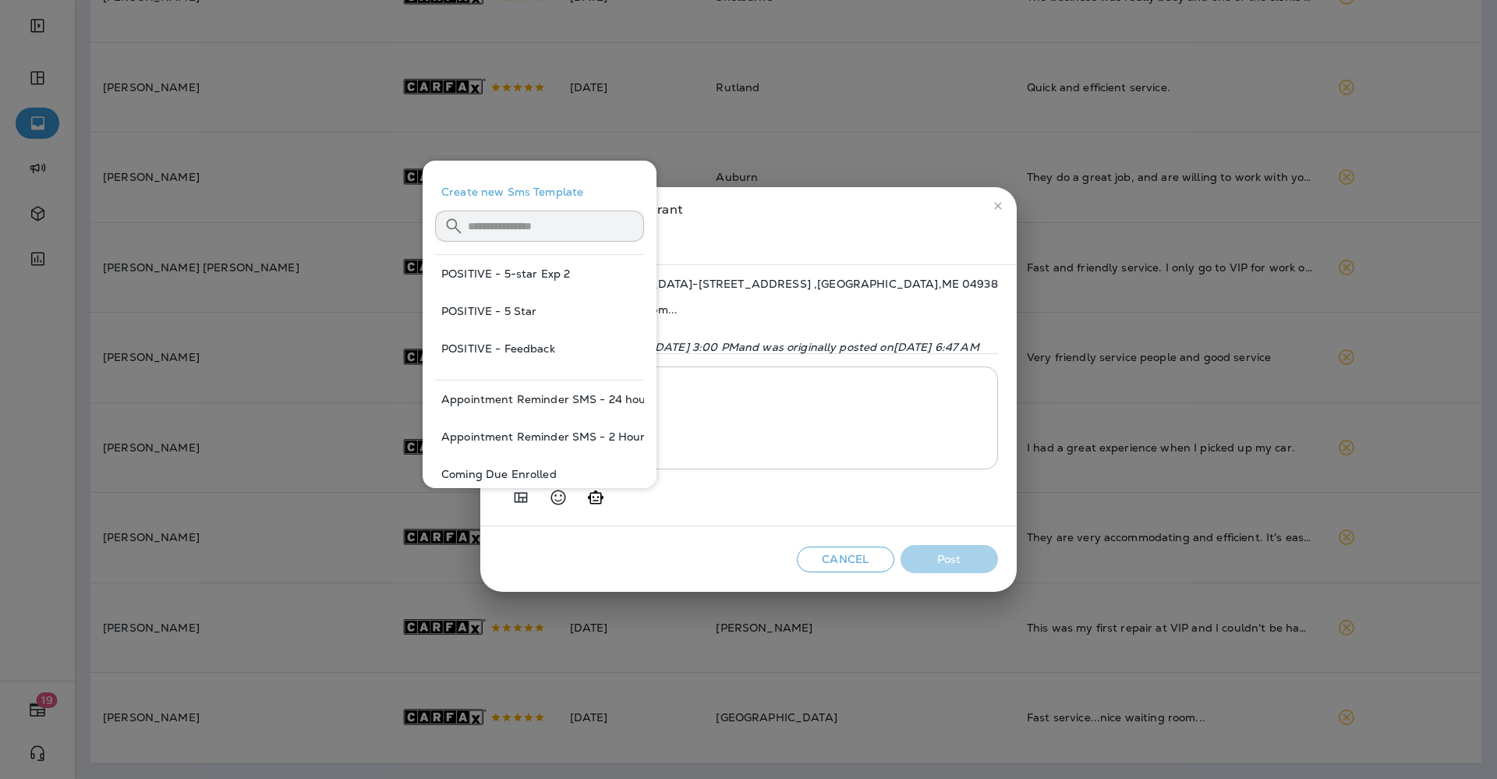
click at [481, 307] on button "POSITIVE - 5 Star" at bounding box center [539, 310] width 209 height 37
type textarea "**********"
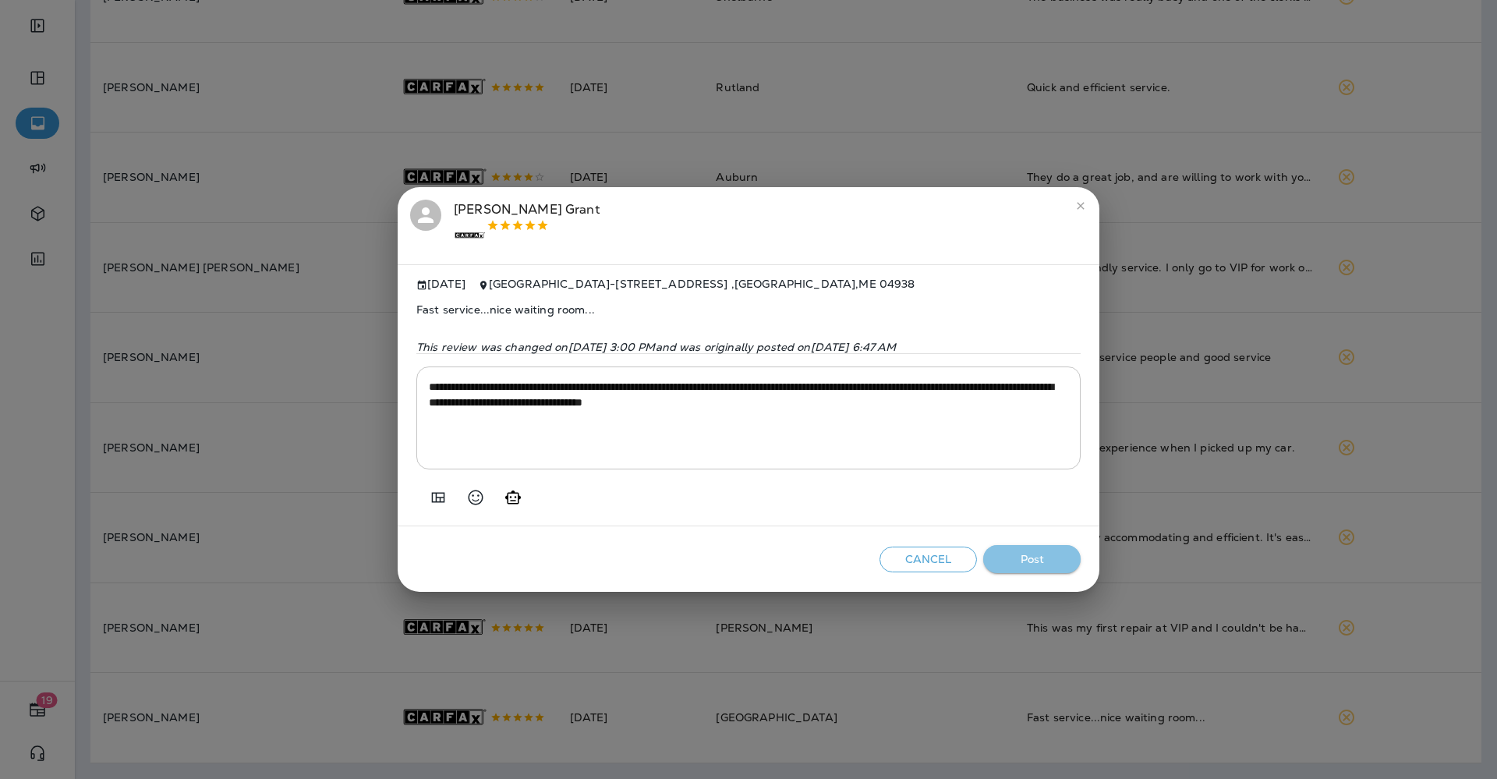
click at [1023, 556] on button "Post" at bounding box center [1031, 559] width 97 height 29
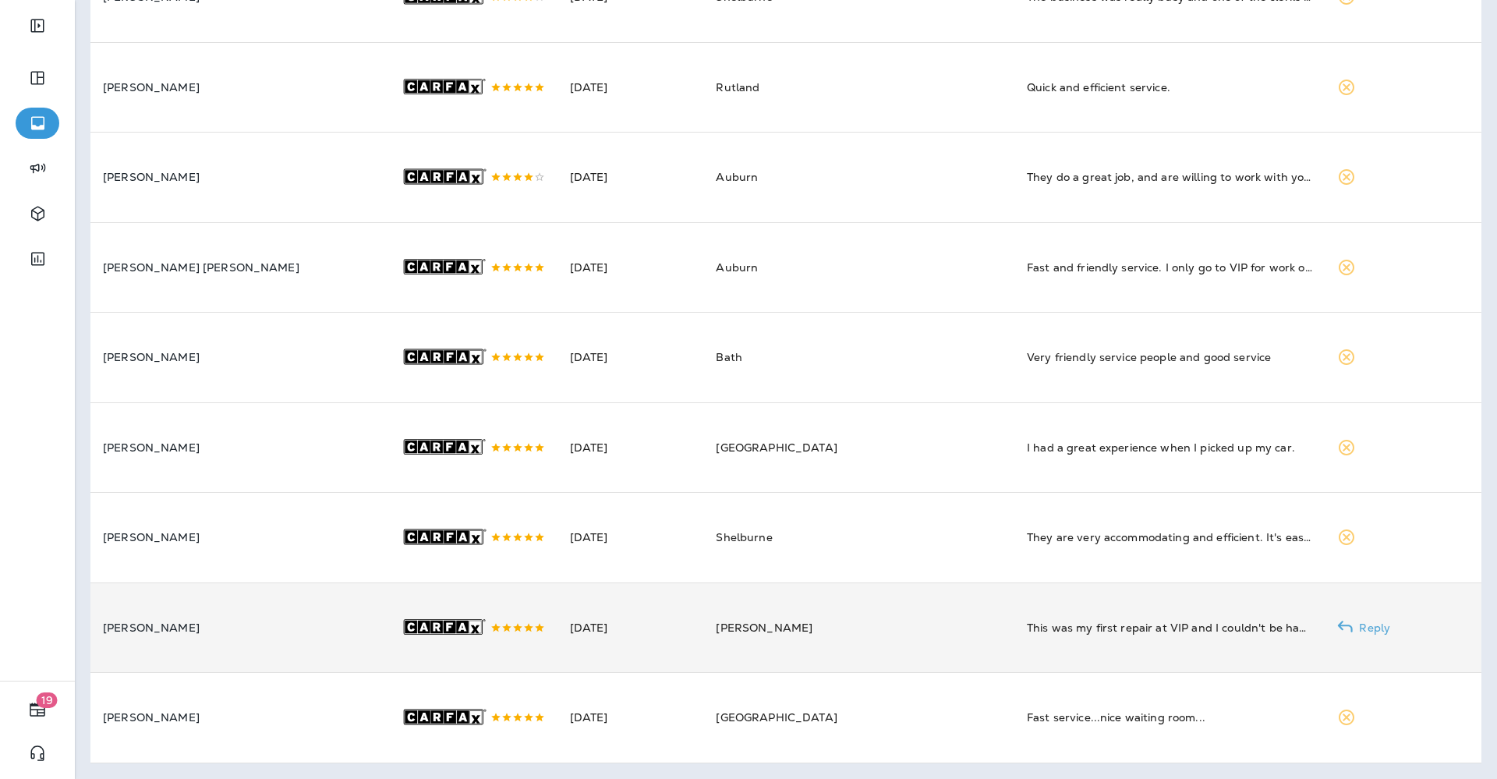
click at [1014, 624] on td "This was my first repair at VIP and I couldn't be happier with the service prov…" at bounding box center [1169, 627] width 311 height 90
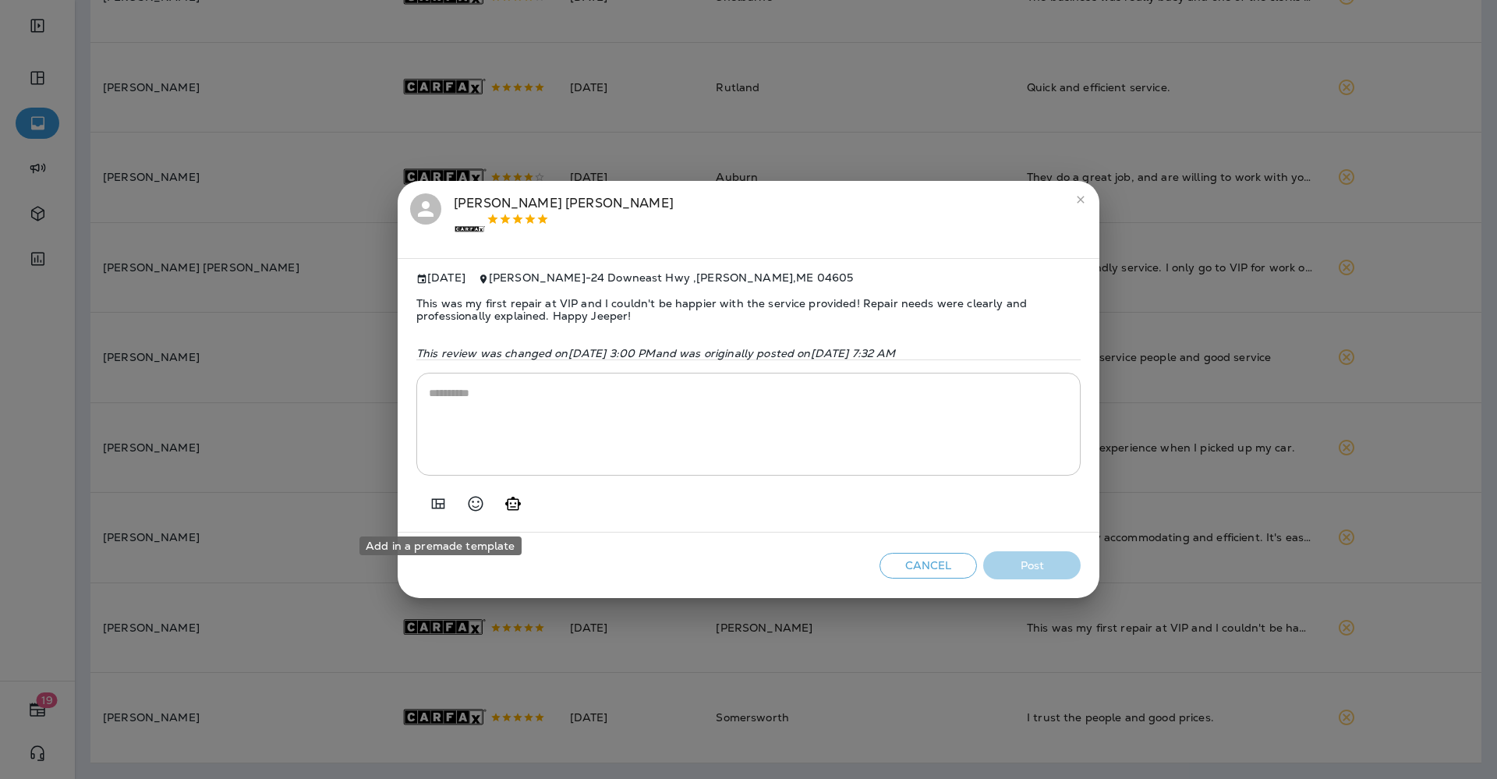
click at [436, 500] on icon "Add in a premade template" at bounding box center [438, 503] width 19 height 19
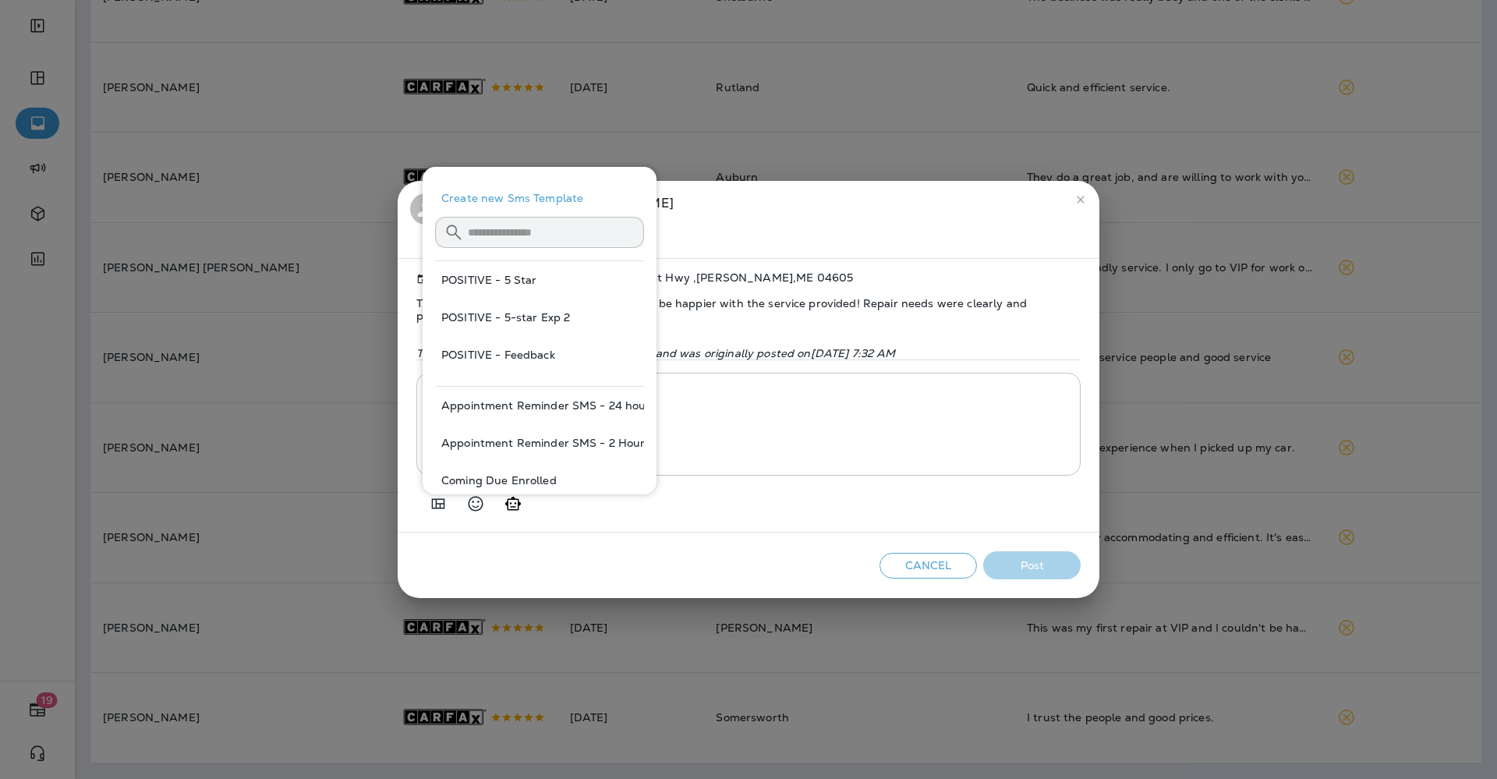
click at [497, 314] on button "POSITIVE - 5-star Exp 2" at bounding box center [539, 317] width 209 height 37
type textarea "**********"
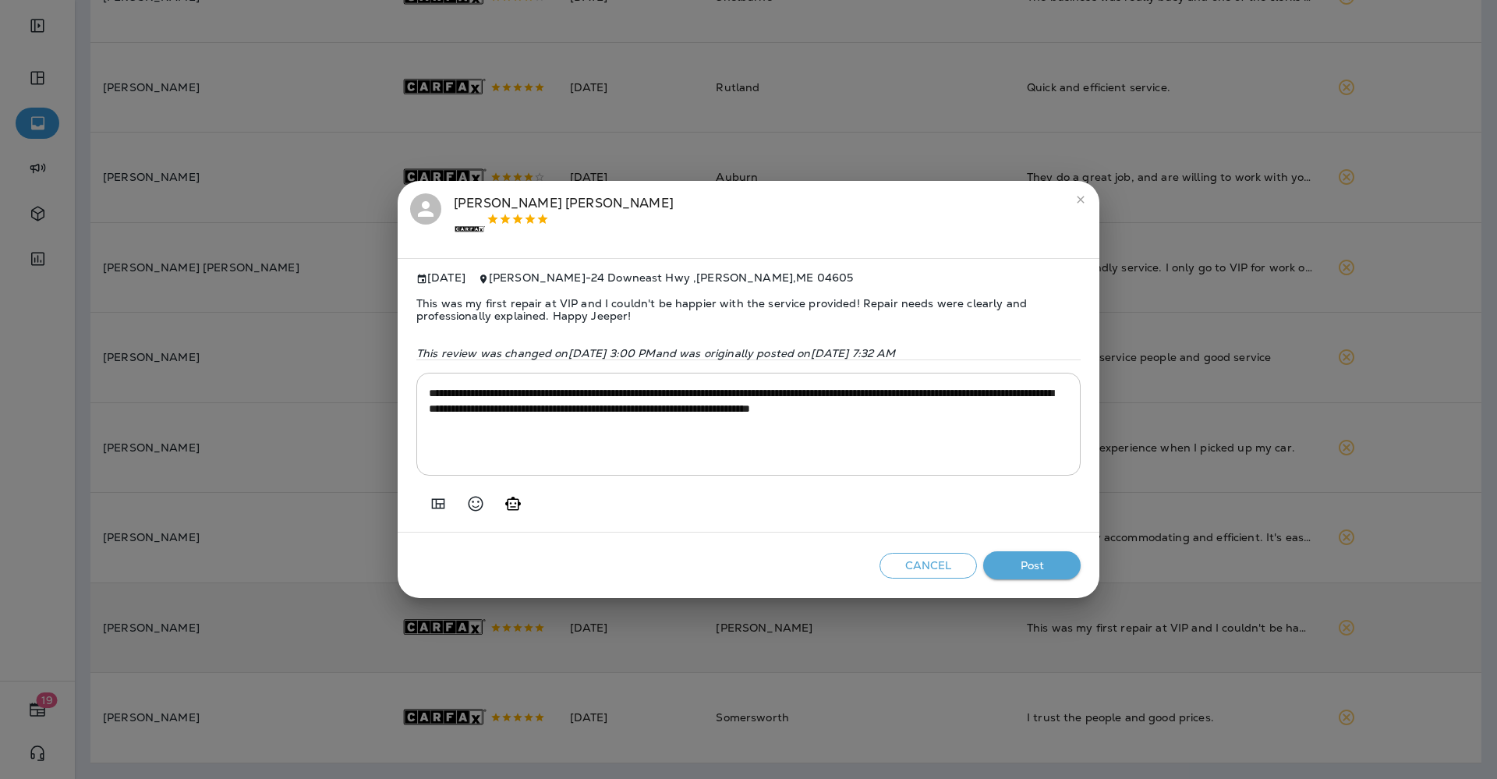
click at [1053, 568] on button "Post" at bounding box center [1031, 565] width 97 height 29
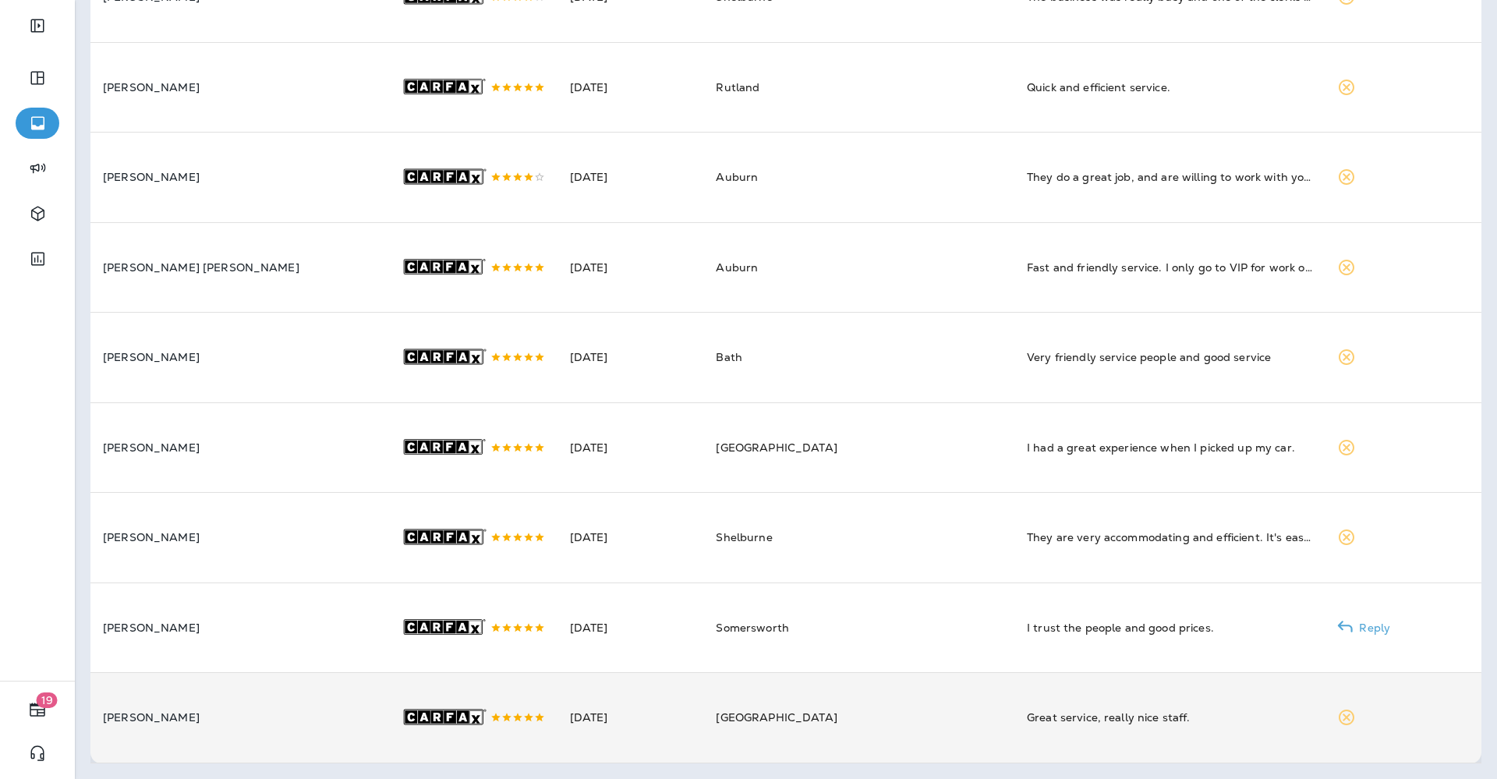
click at [847, 704] on td "[GEOGRAPHIC_DATA]" at bounding box center [858, 718] width 311 height 90
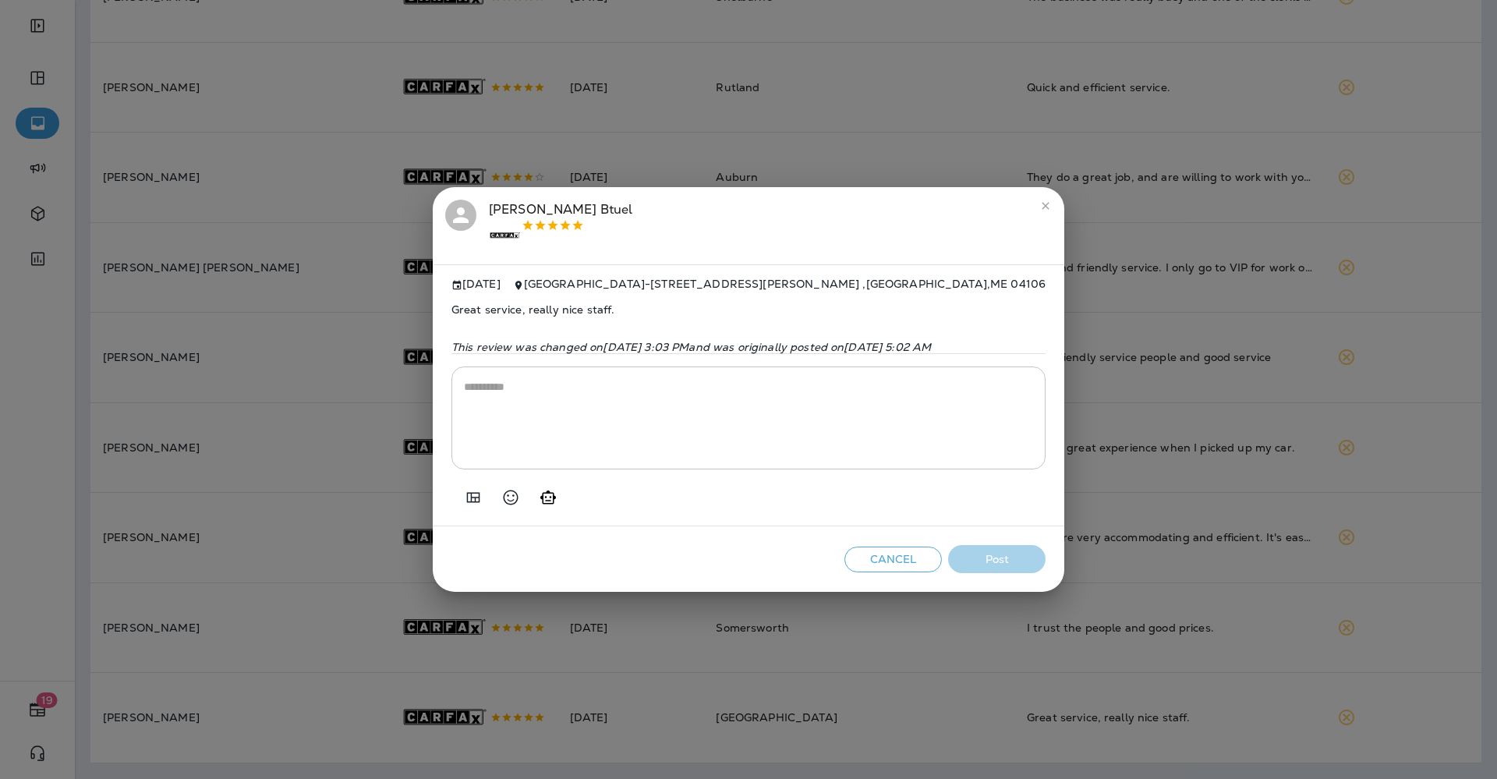
click at [464, 504] on icon "Add in a premade template" at bounding box center [473, 497] width 19 height 19
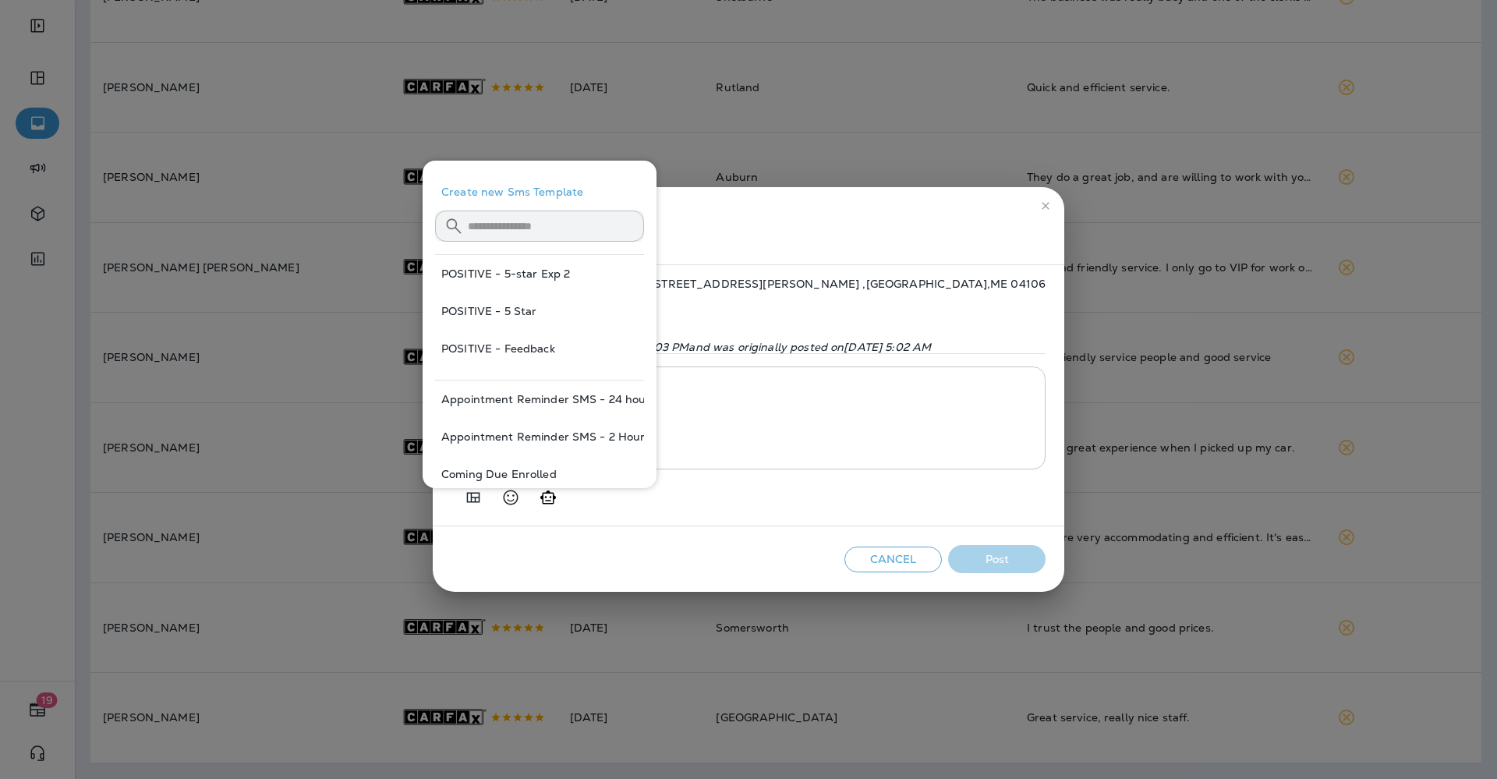
click at [449, 306] on button "POSITIVE - 5 Star" at bounding box center [539, 310] width 209 height 37
type textarea "**********"
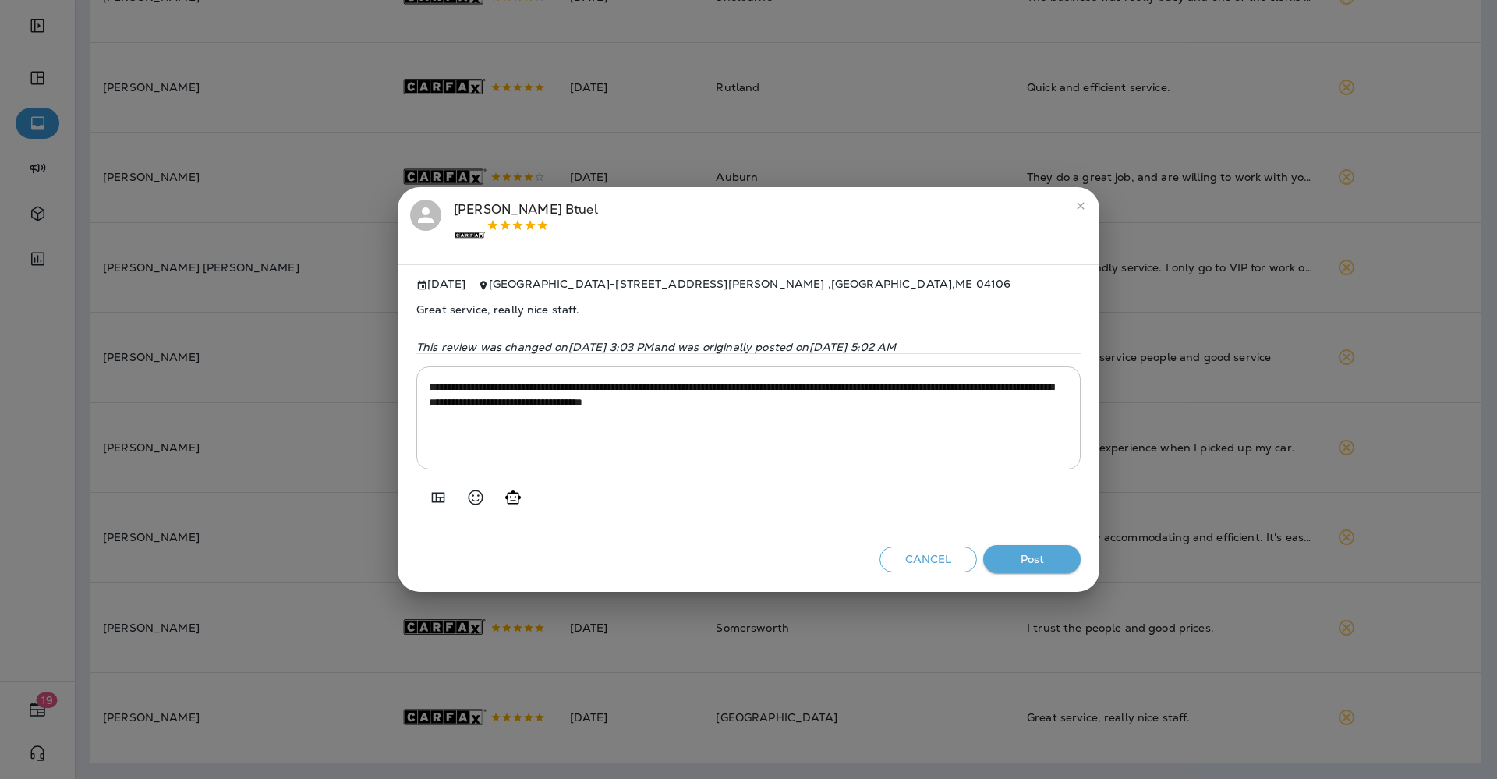
click at [1005, 546] on div "Cancel Post" at bounding box center [749, 559] width 702 height 66
click at [1016, 557] on button "Post" at bounding box center [1031, 559] width 97 height 29
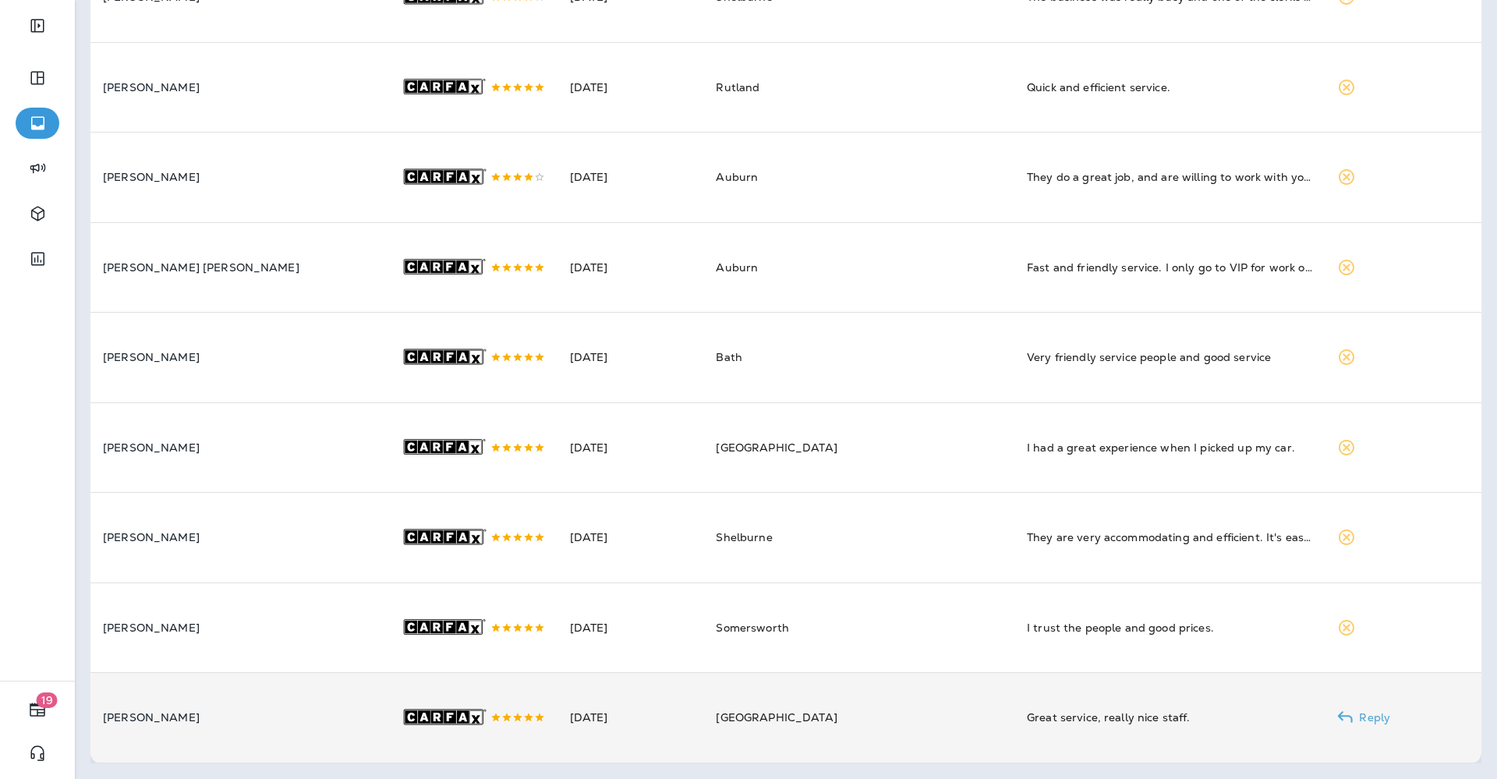
click at [815, 684] on td "[GEOGRAPHIC_DATA]" at bounding box center [858, 718] width 311 height 90
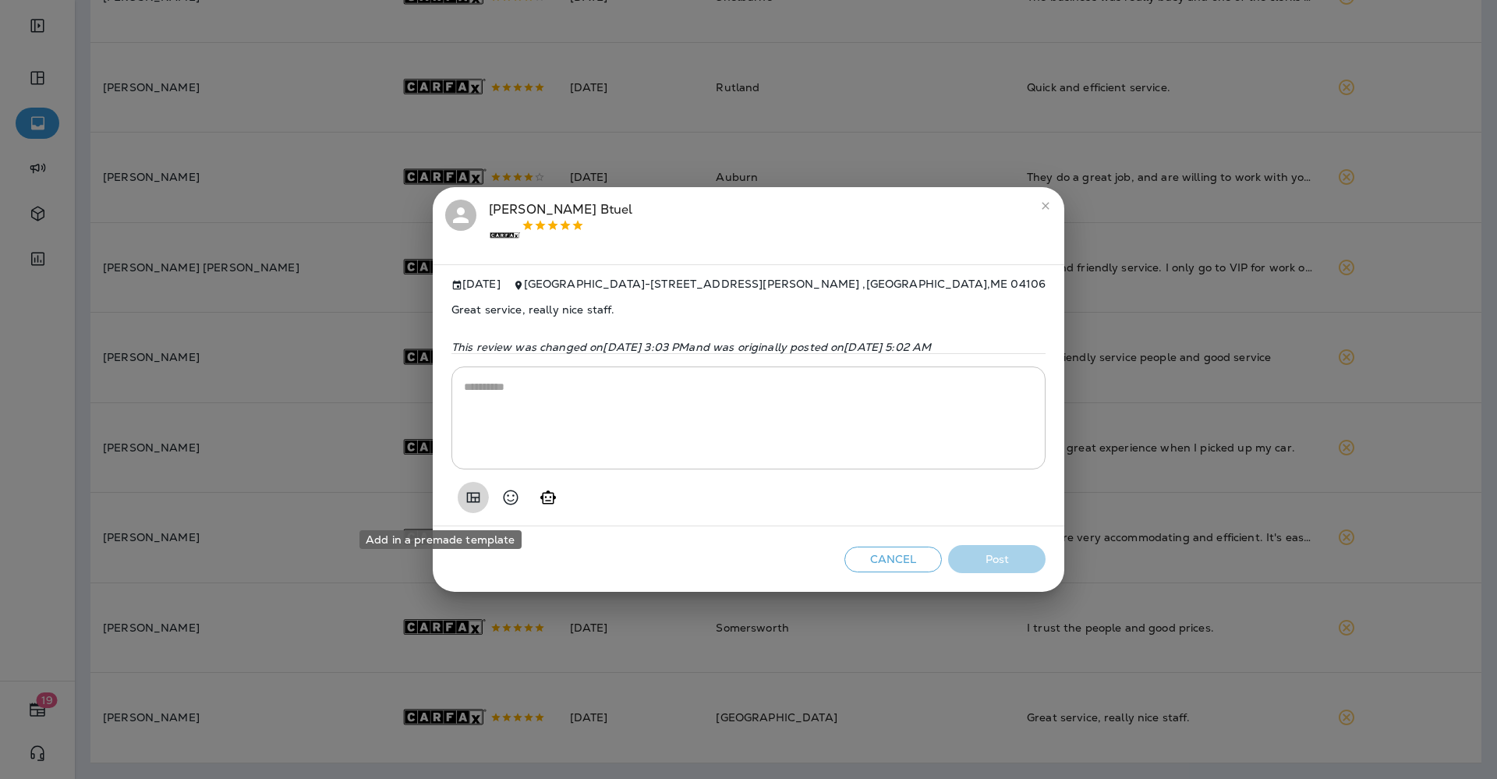
click at [467, 498] on icon "Add in a premade template" at bounding box center [473, 497] width 13 height 10
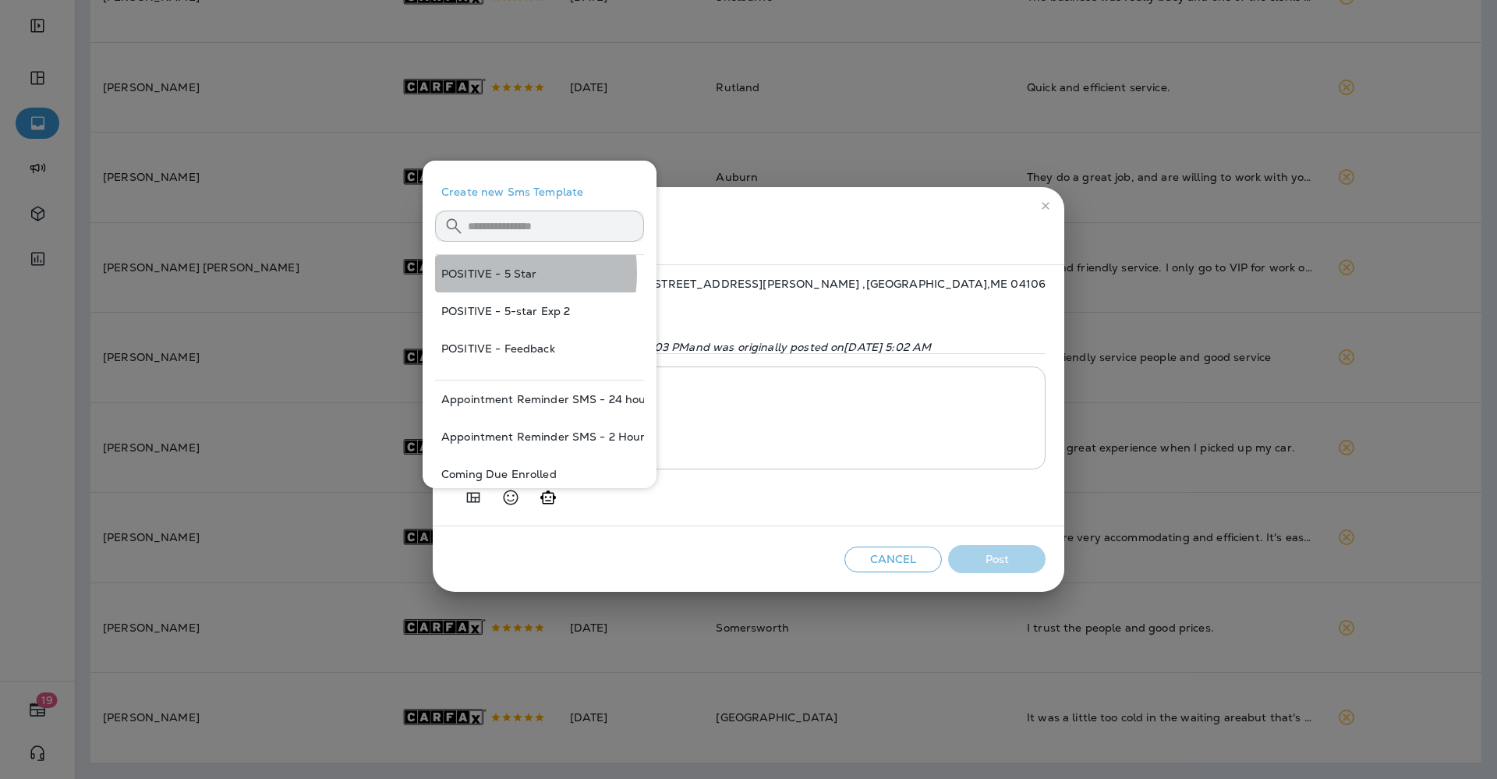
click at [473, 273] on button "POSITIVE - 5 Star" at bounding box center [539, 273] width 209 height 37
type textarea "**********"
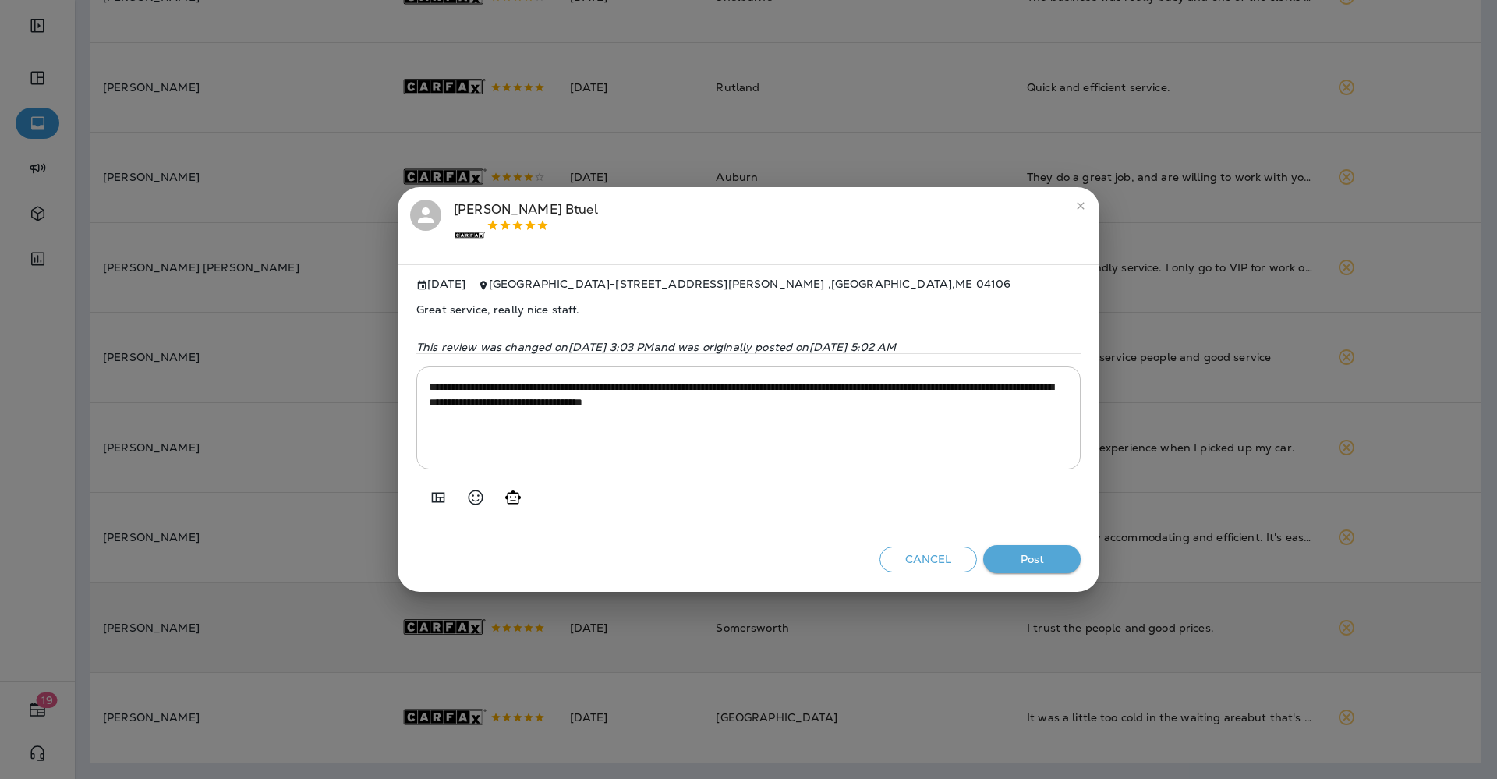
click at [1054, 561] on button "Post" at bounding box center [1031, 559] width 97 height 29
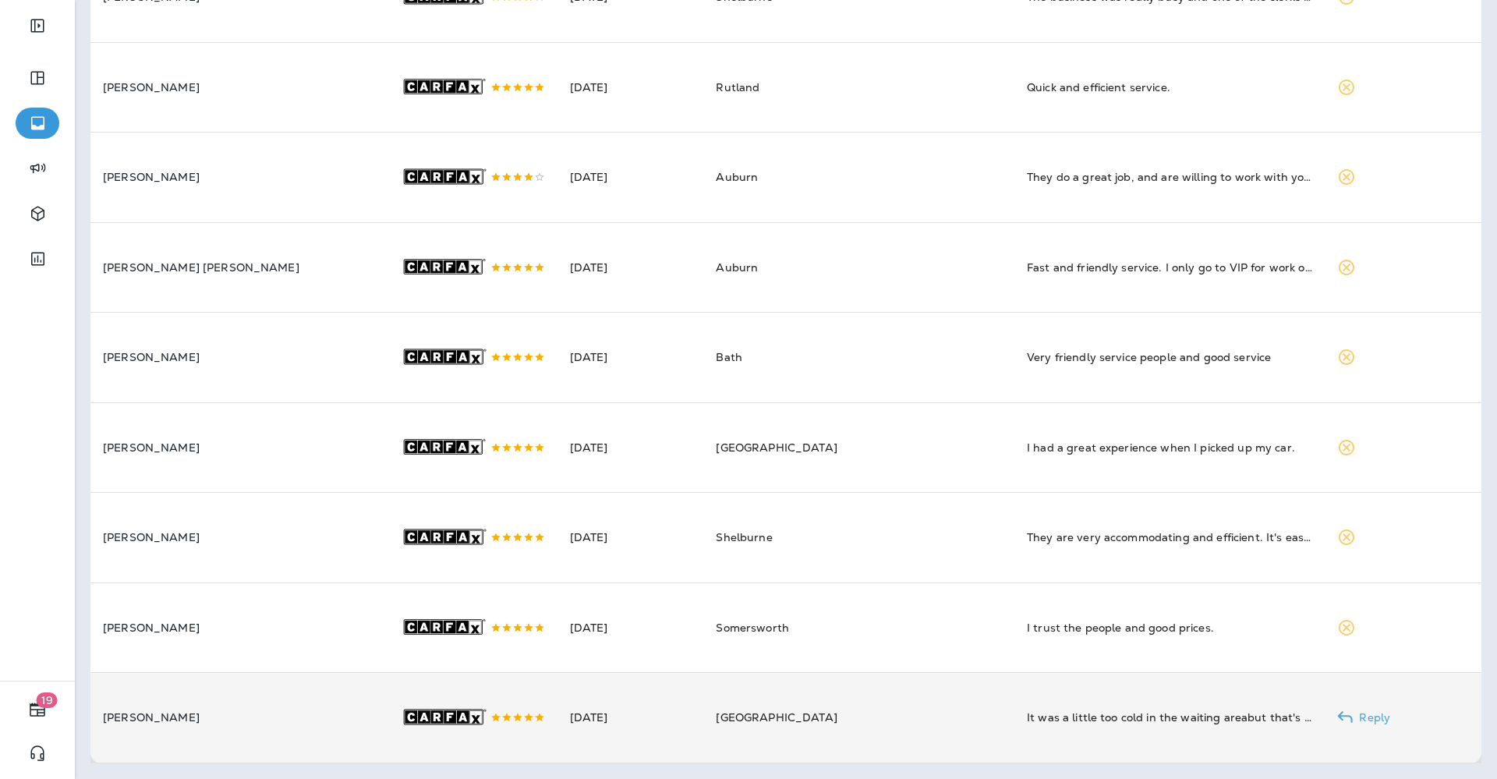
click at [1014, 692] on td "It was a little too cold in the waiting areabut that's nit-picking." at bounding box center [1169, 718] width 311 height 90
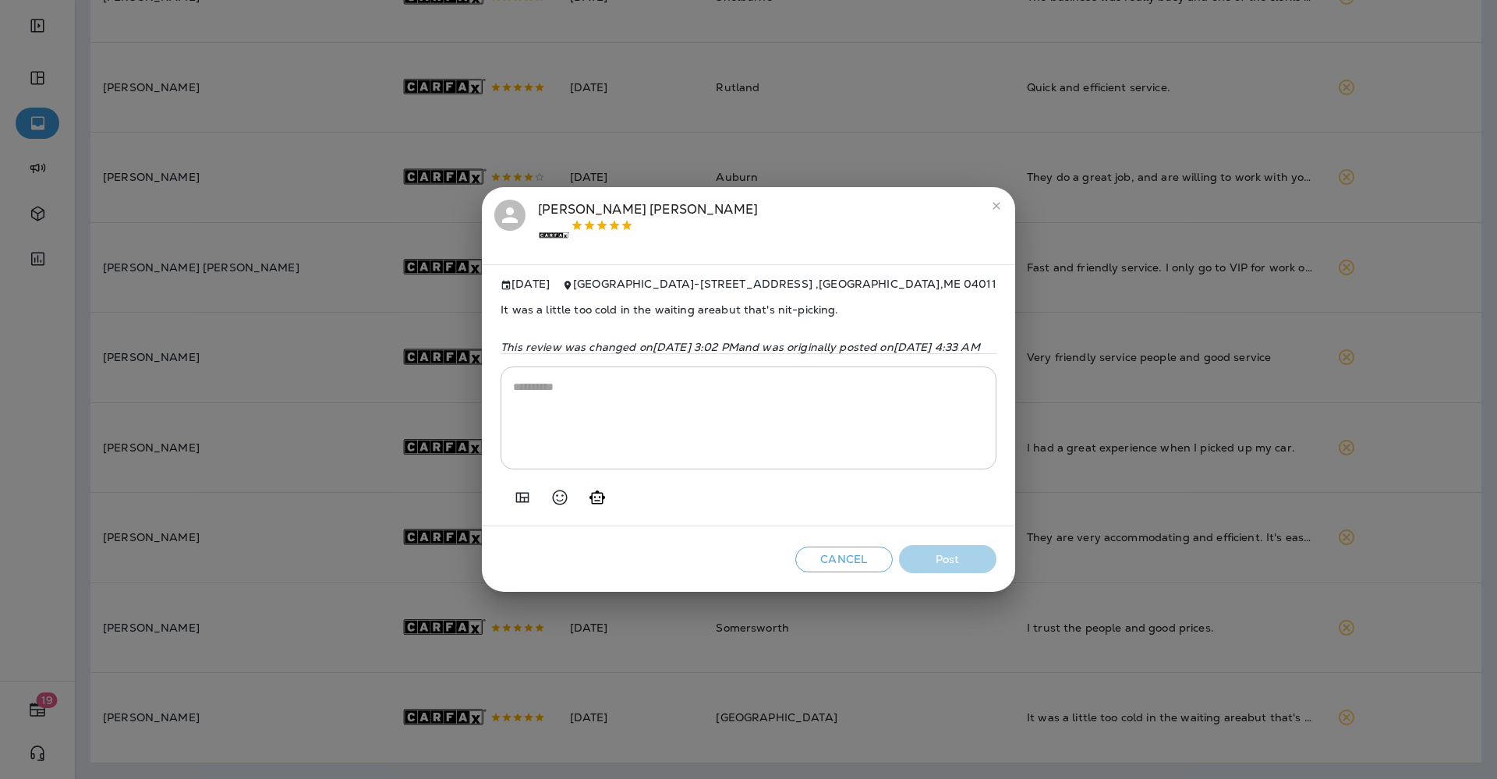
click at [516, 499] on icon "Add in a premade template" at bounding box center [522, 497] width 13 height 10
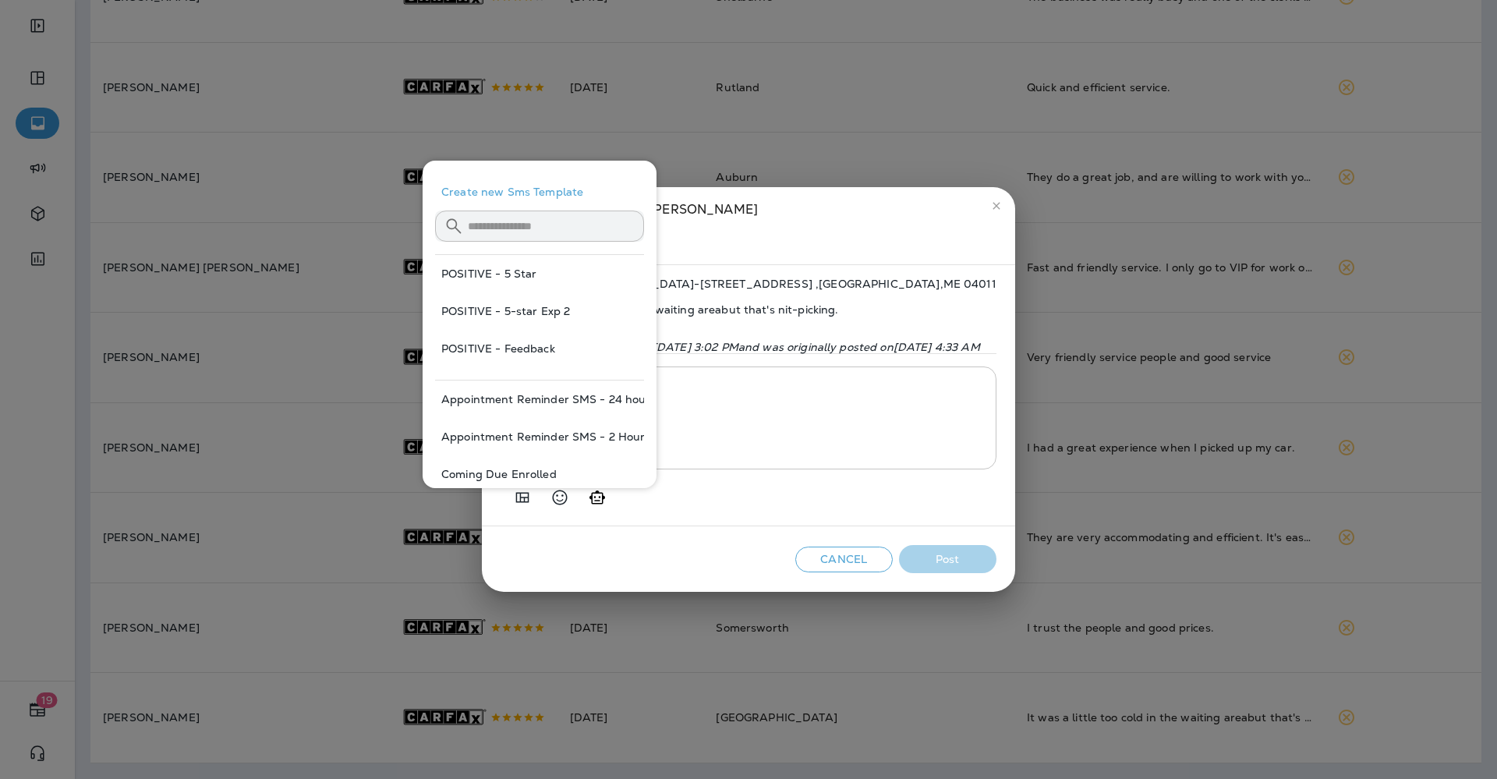
click at [529, 342] on button "POSITIVE - Feedback" at bounding box center [539, 348] width 209 height 37
type textarea "**********"
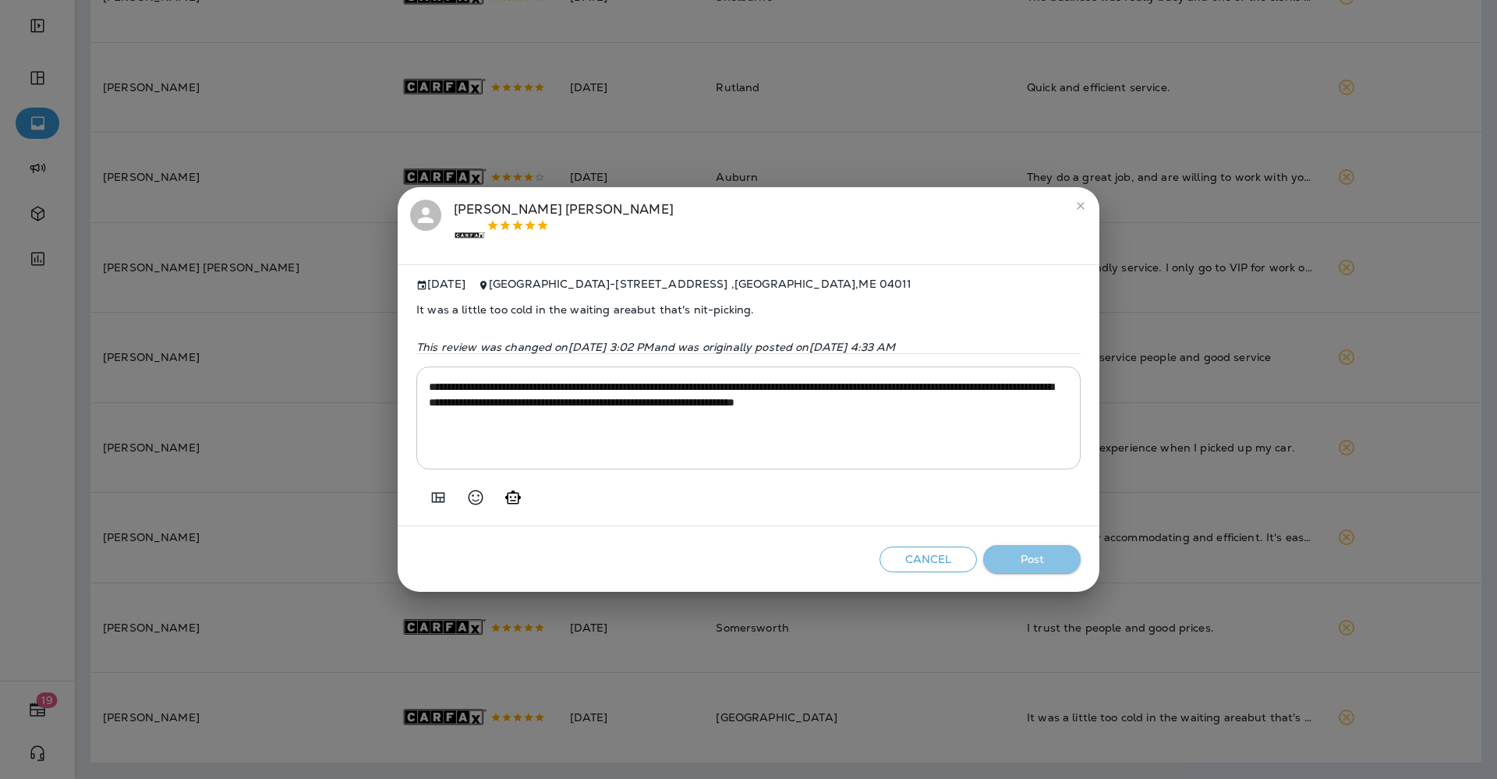
click at [1046, 561] on button "Post" at bounding box center [1031, 559] width 97 height 29
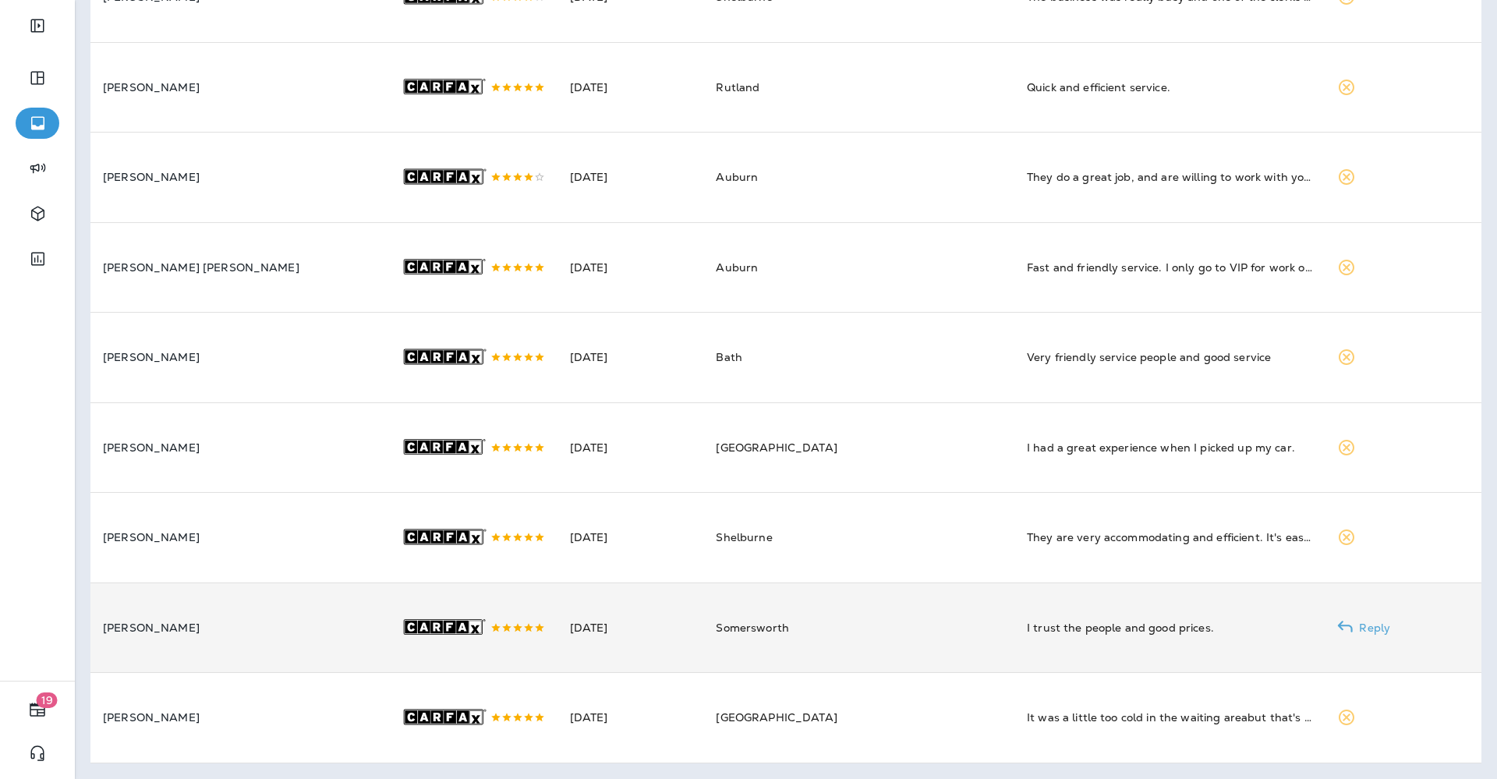
click at [768, 582] on td "Somersworth" at bounding box center [858, 627] width 311 height 90
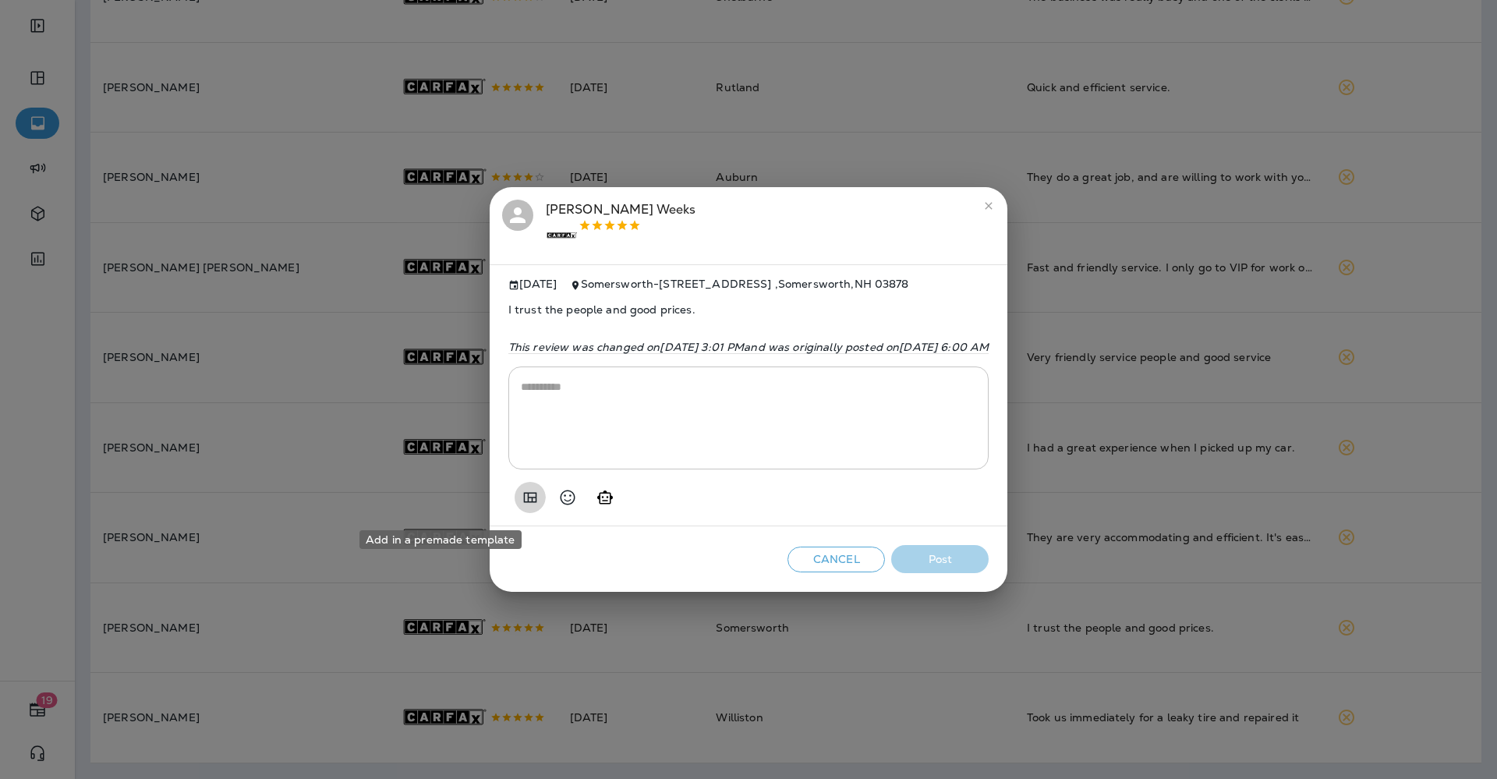
click at [521, 506] on icon "Add in a premade template" at bounding box center [530, 497] width 19 height 19
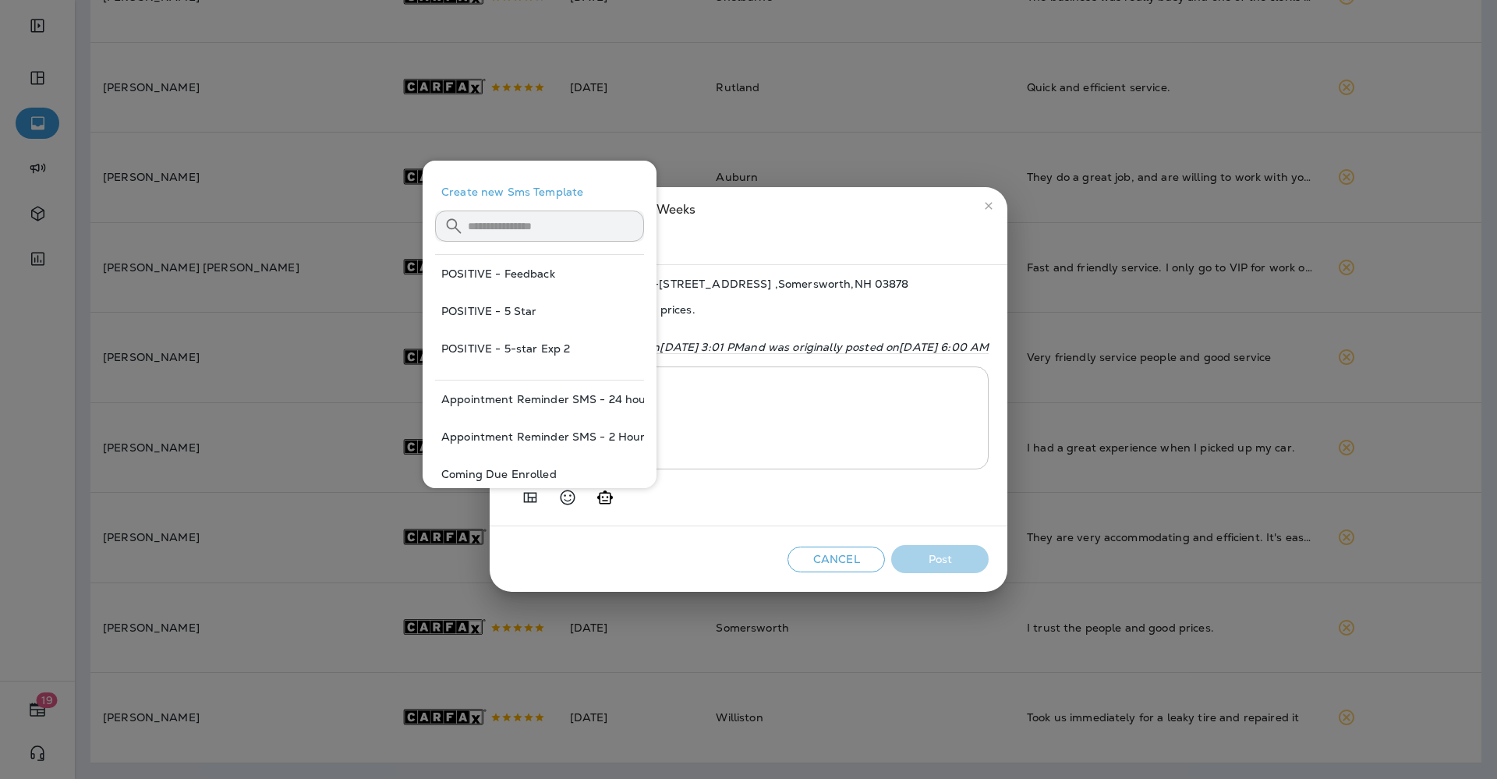
click at [503, 305] on button "POSITIVE - 5 Star" at bounding box center [539, 310] width 209 height 37
type textarea "**********"
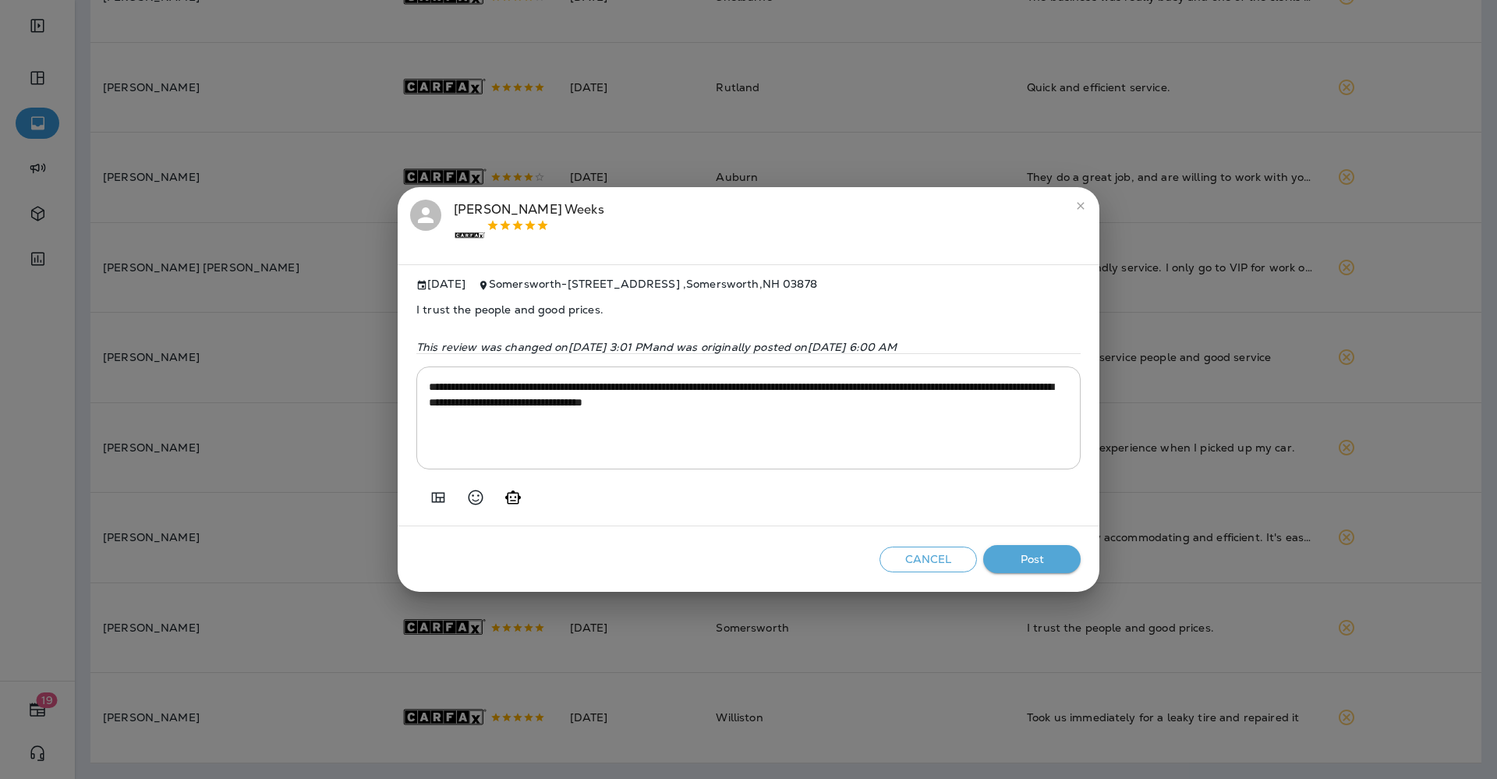
click at [1009, 567] on button "Post" at bounding box center [1031, 559] width 97 height 29
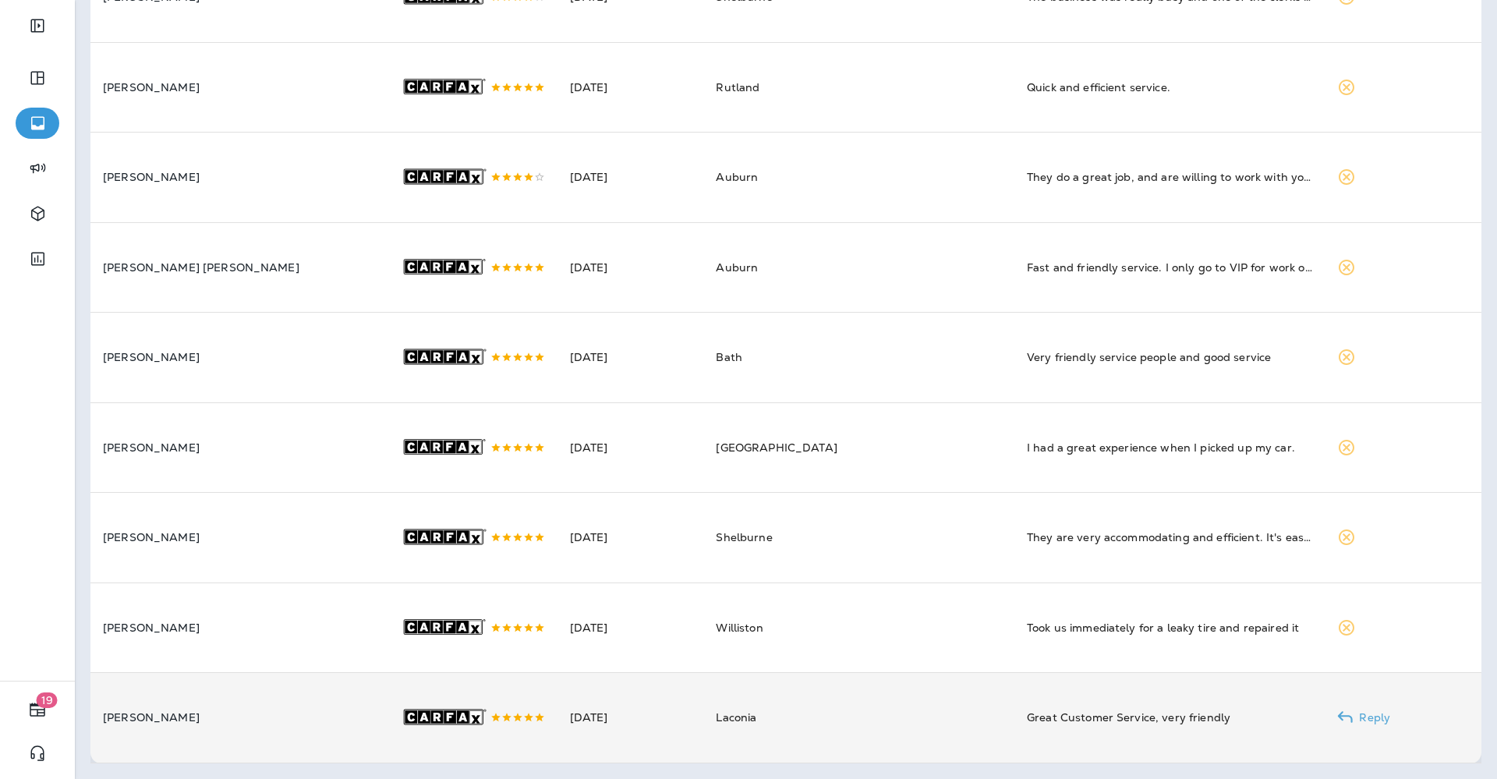
click at [890, 724] on td "Laconia" at bounding box center [858, 718] width 311 height 90
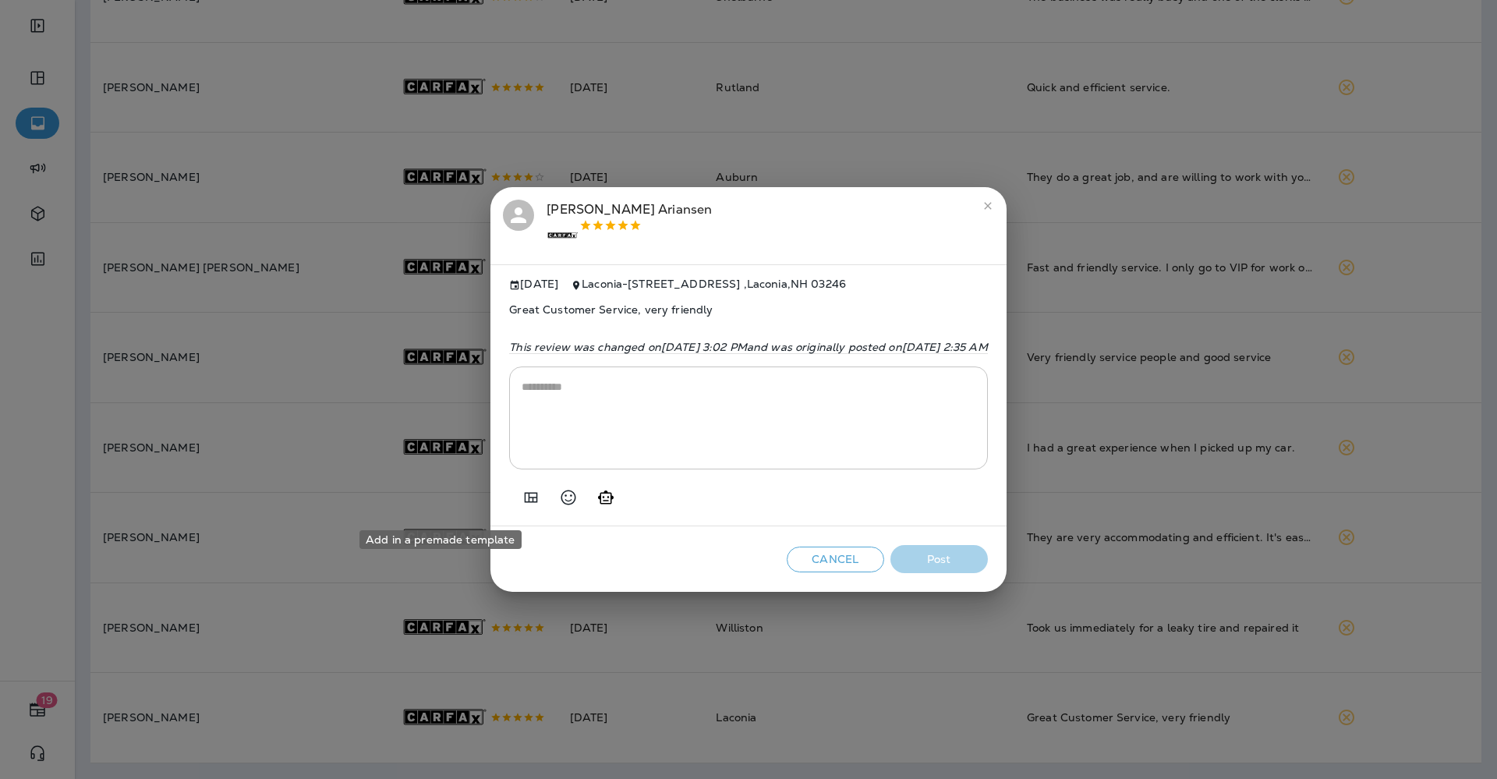
click at [525, 499] on icon "Add in a premade template" at bounding box center [531, 497] width 13 height 10
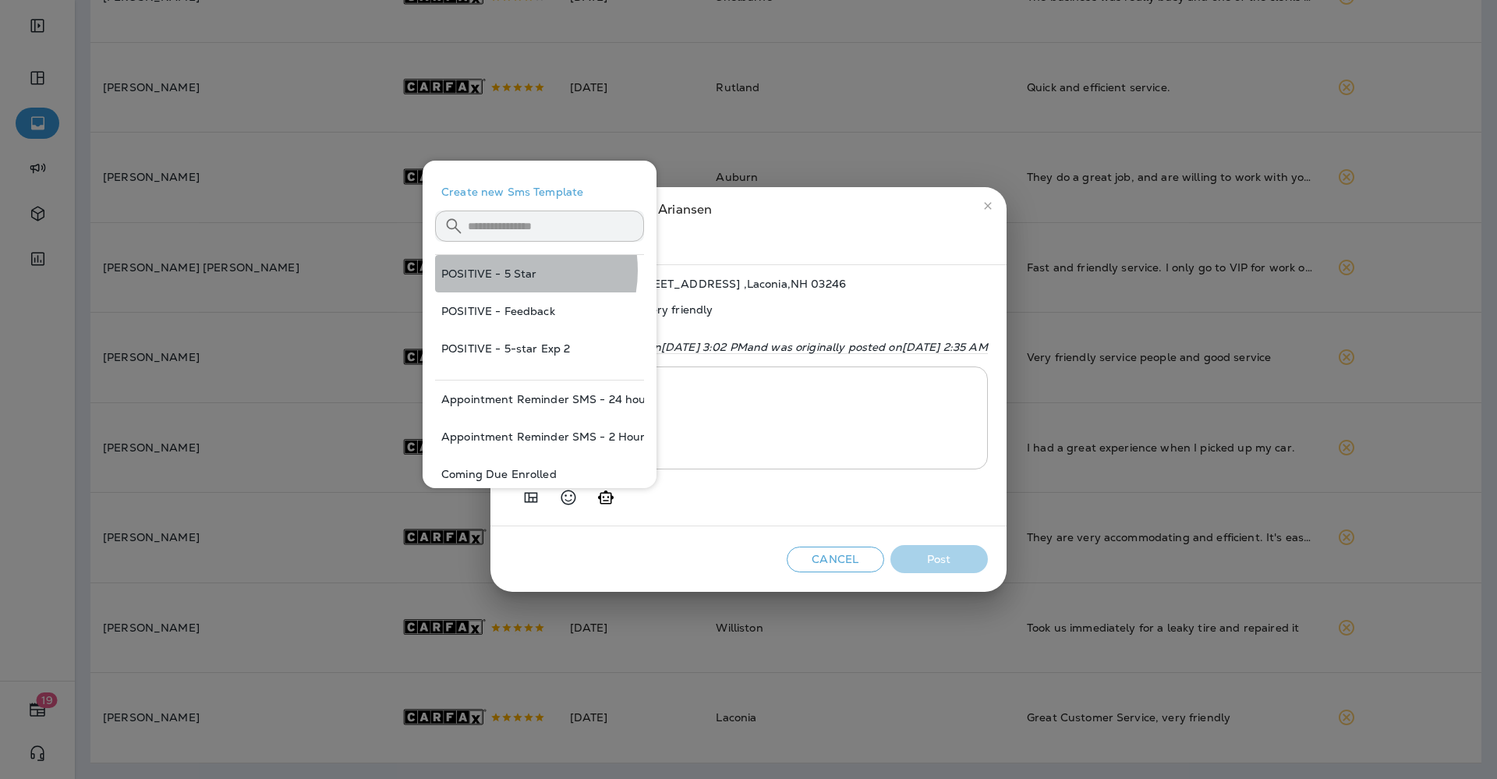
click at [507, 270] on button "POSITIVE - 5 Star" at bounding box center [539, 273] width 209 height 37
type textarea "**********"
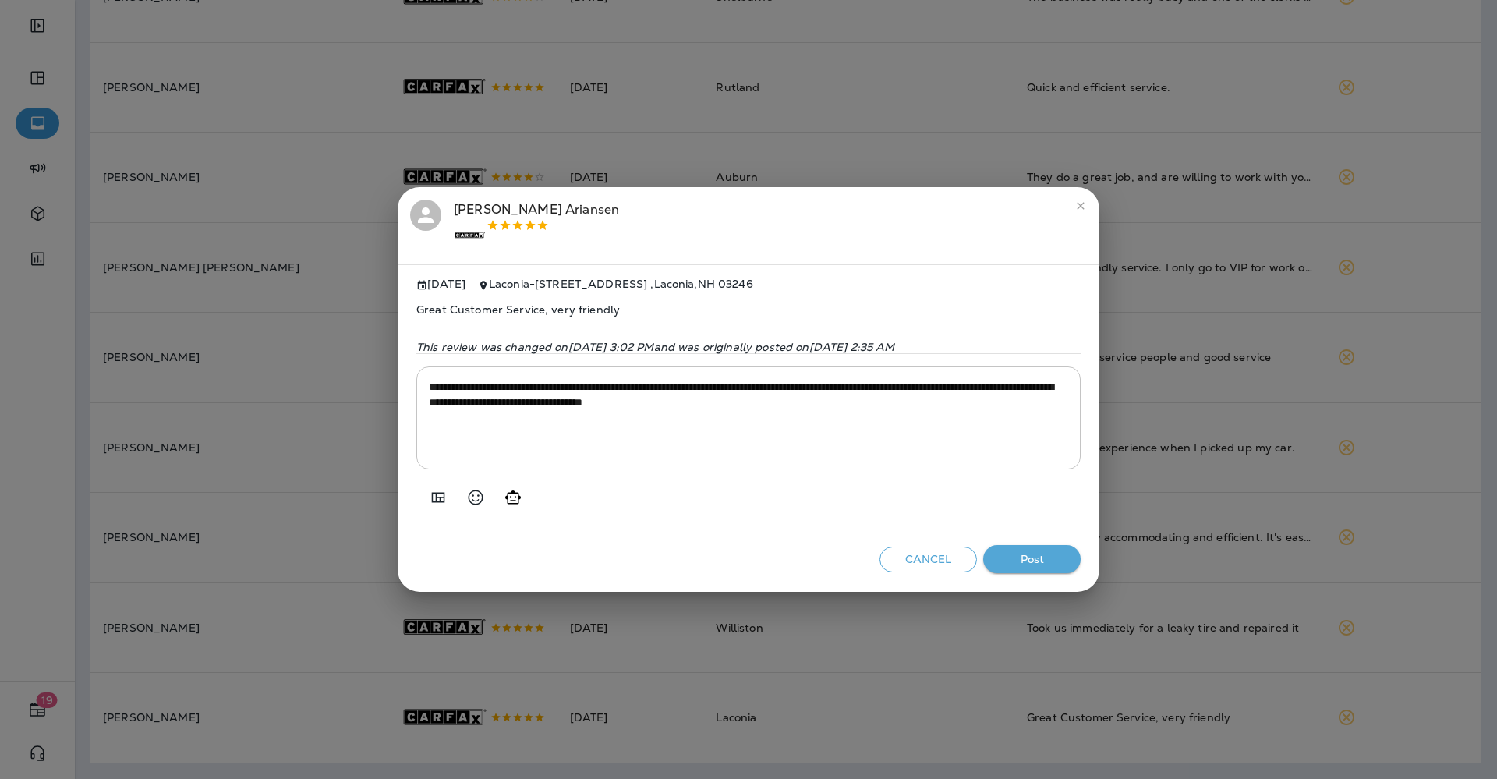
click at [1027, 561] on button "Post" at bounding box center [1031, 559] width 97 height 29
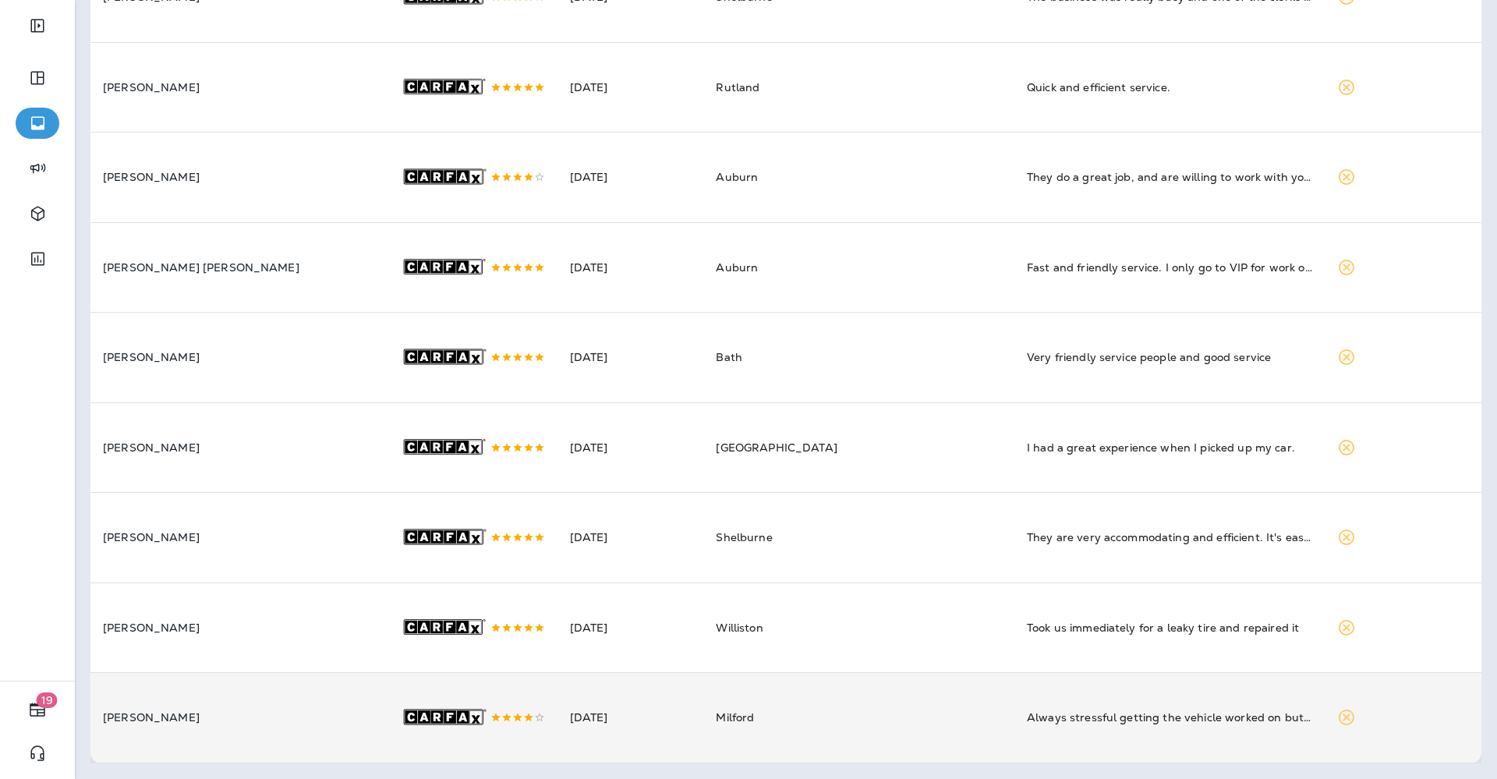
click at [807, 701] on td "Milford" at bounding box center [858, 718] width 311 height 90
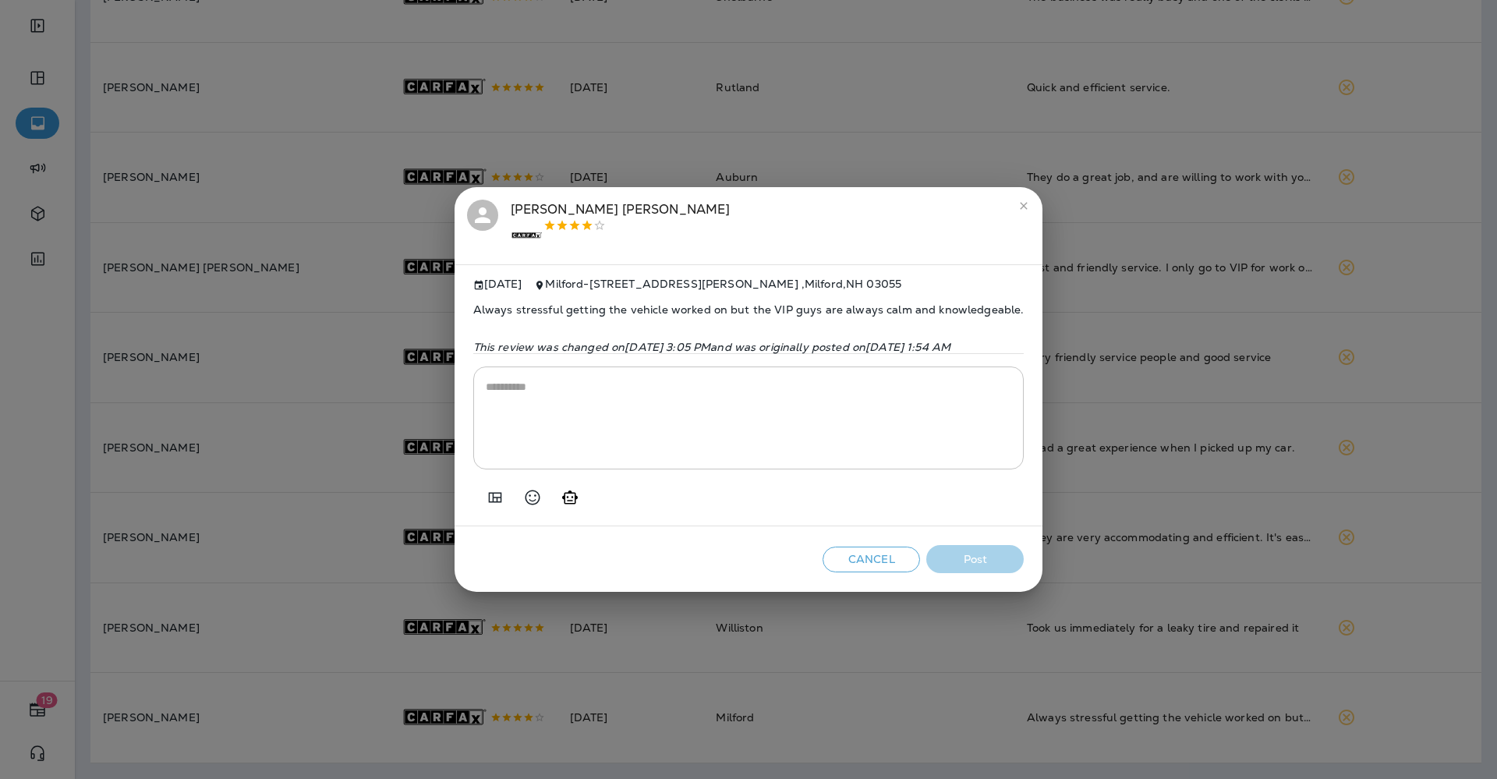
click at [488, 499] on icon "Add in a premade template" at bounding box center [494, 497] width 13 height 10
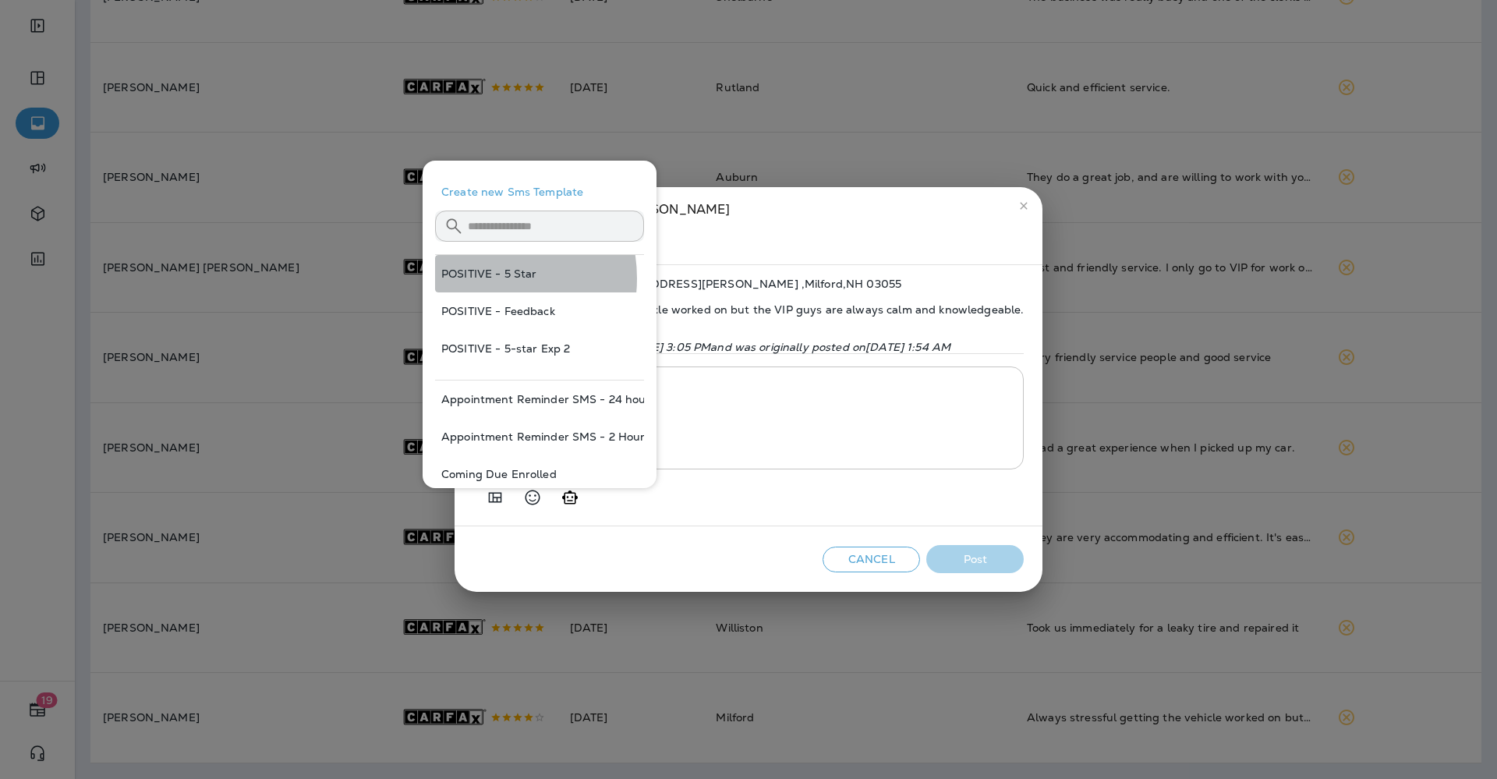
click at [478, 277] on button "POSITIVE - 5 Star" at bounding box center [539, 273] width 209 height 37
type textarea "**********"
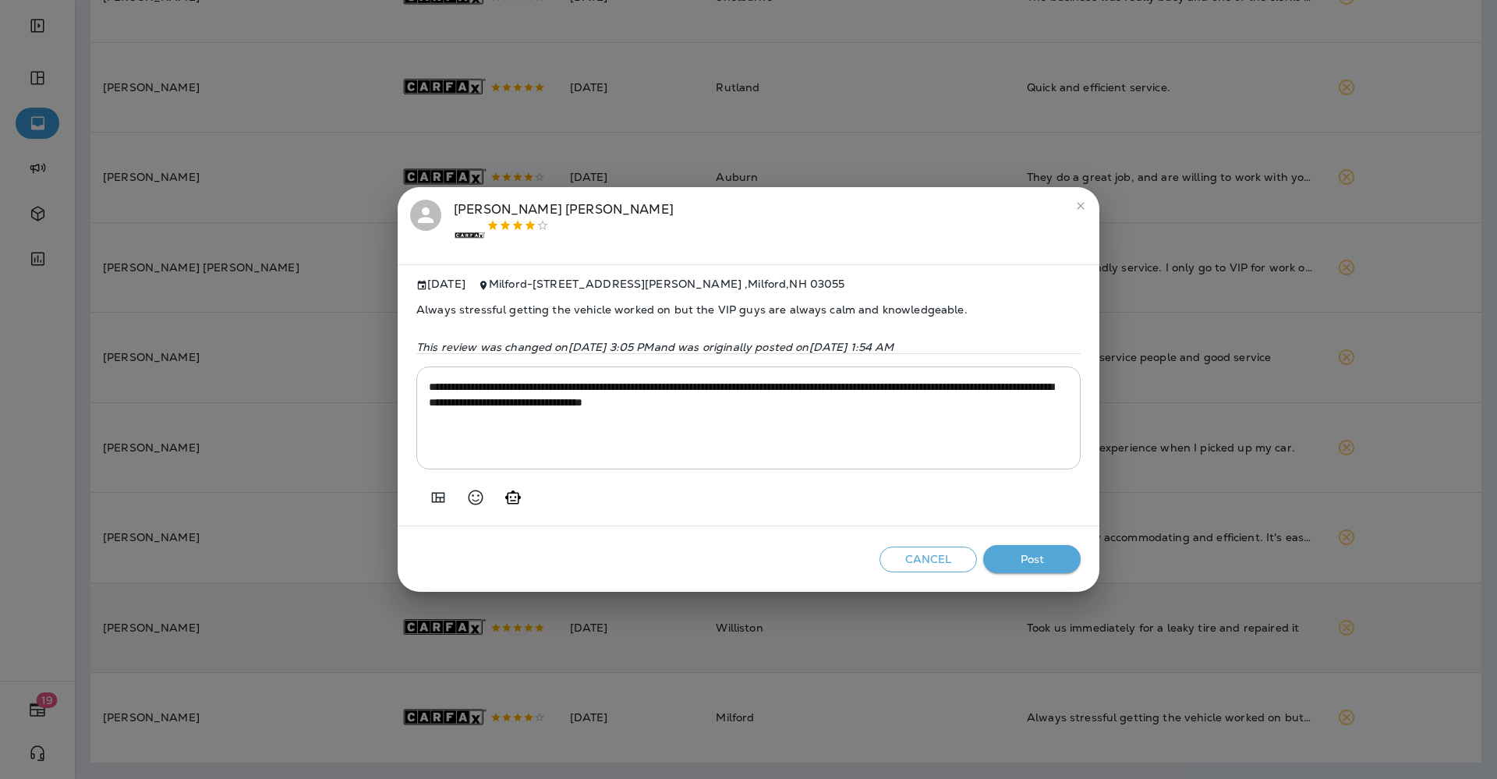
click at [1025, 565] on button "Post" at bounding box center [1031, 559] width 97 height 29
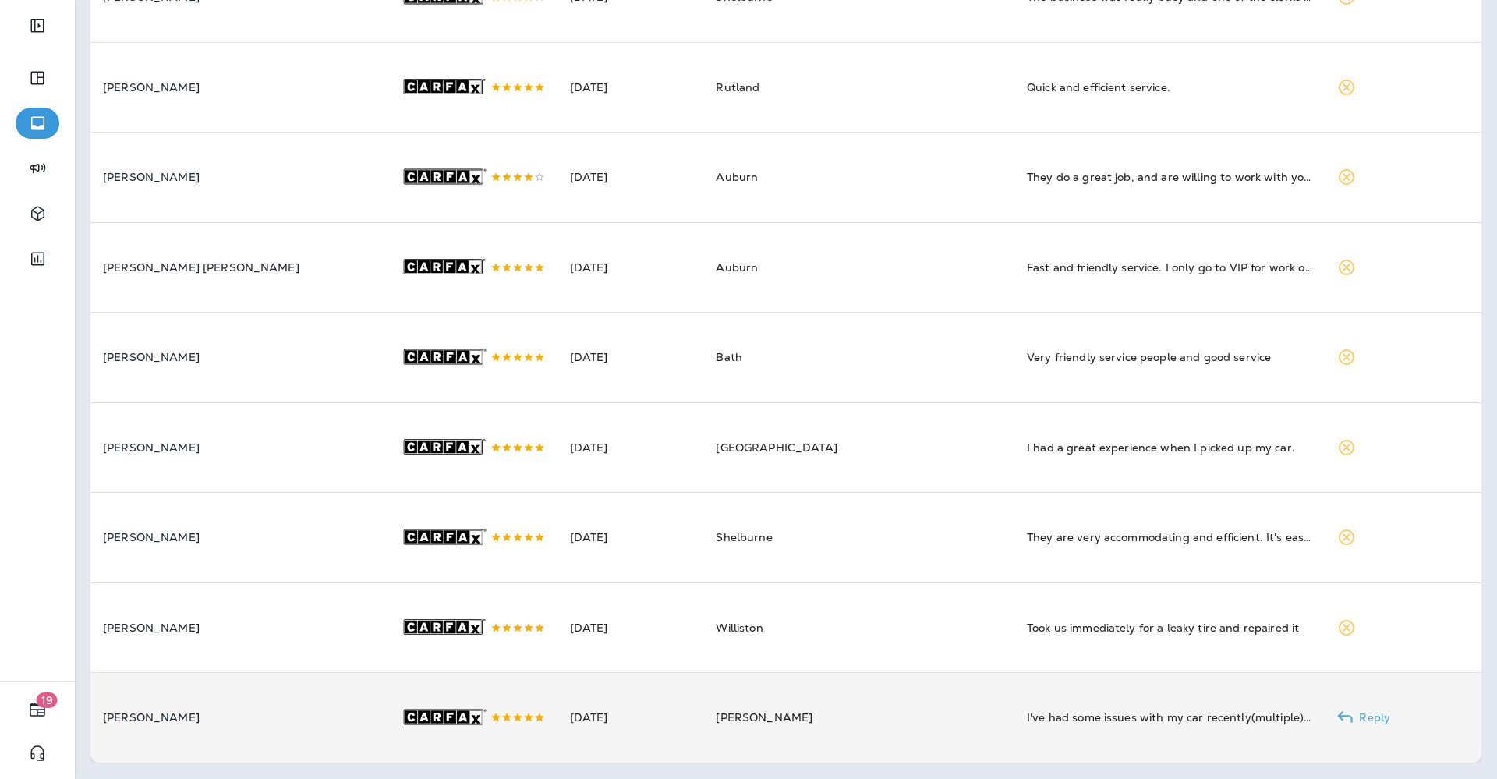
click at [874, 728] on td "[PERSON_NAME]" at bounding box center [858, 718] width 311 height 90
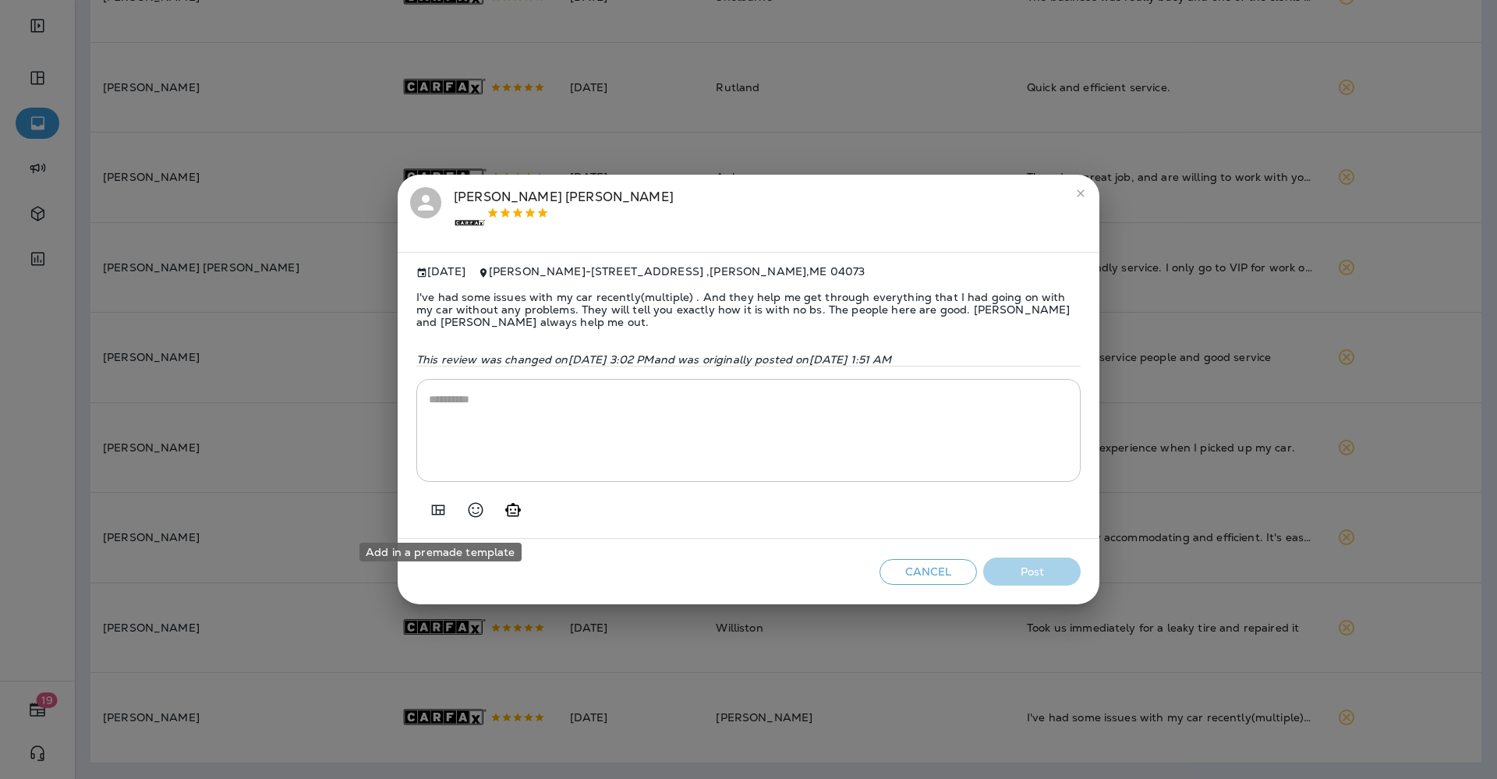
click at [443, 514] on icon "Add in a premade template" at bounding box center [438, 509] width 13 height 10
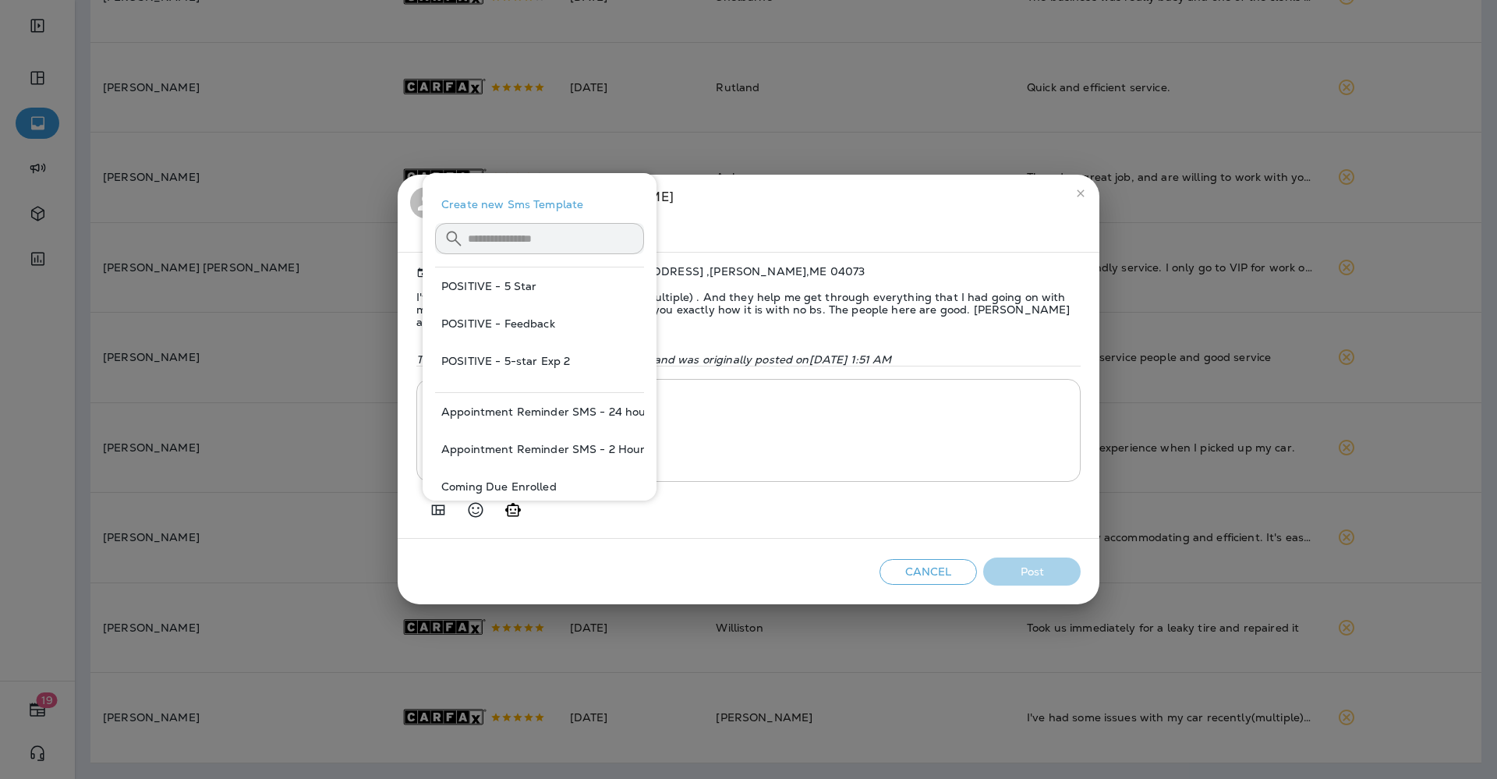
click at [494, 355] on button "POSITIVE - 5-star Exp 2" at bounding box center [539, 360] width 209 height 37
type textarea "**********"
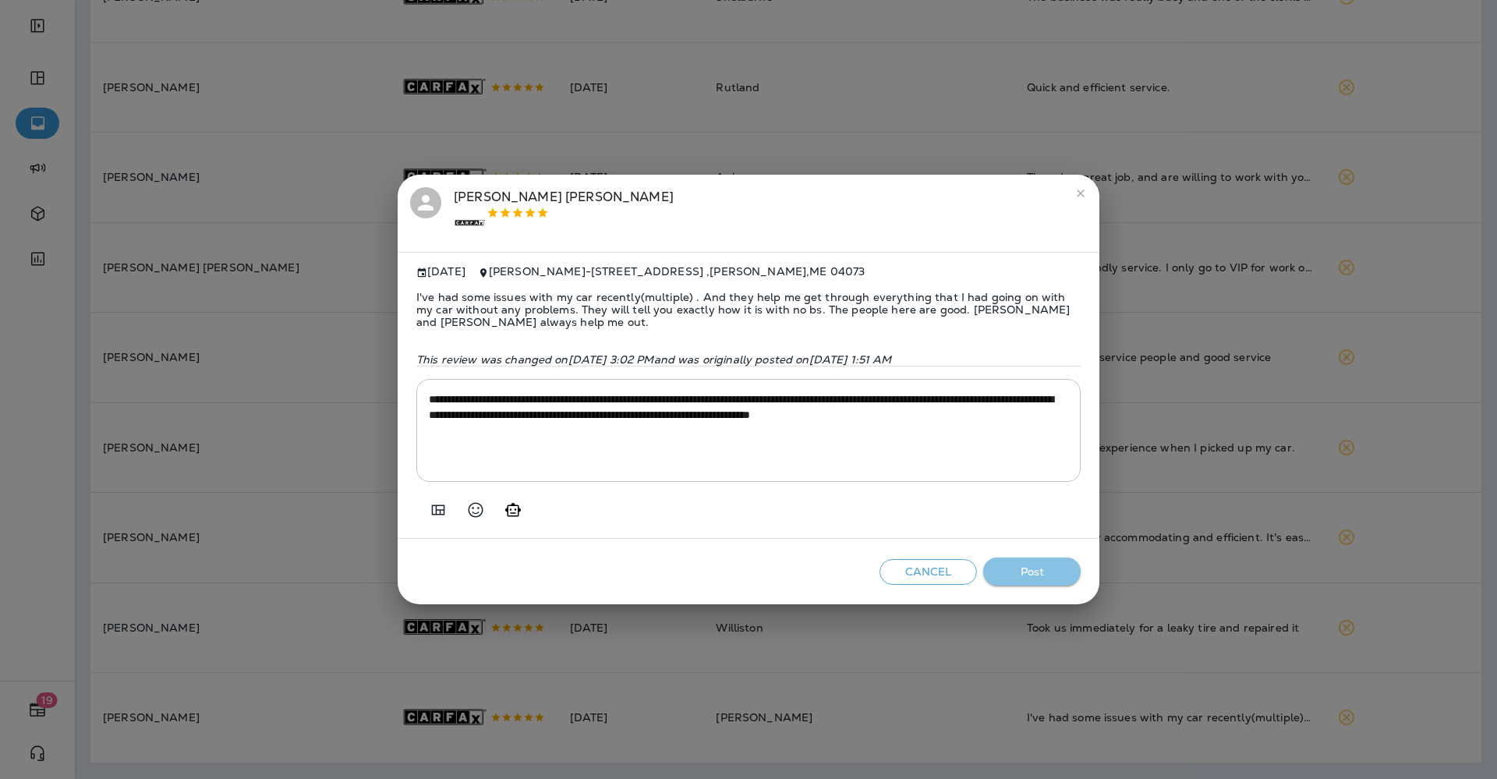
drag, startPoint x: 1027, startPoint y: 575, endPoint x: 998, endPoint y: 618, distance: 51.7
click at [1027, 576] on button "Post" at bounding box center [1031, 571] width 97 height 29
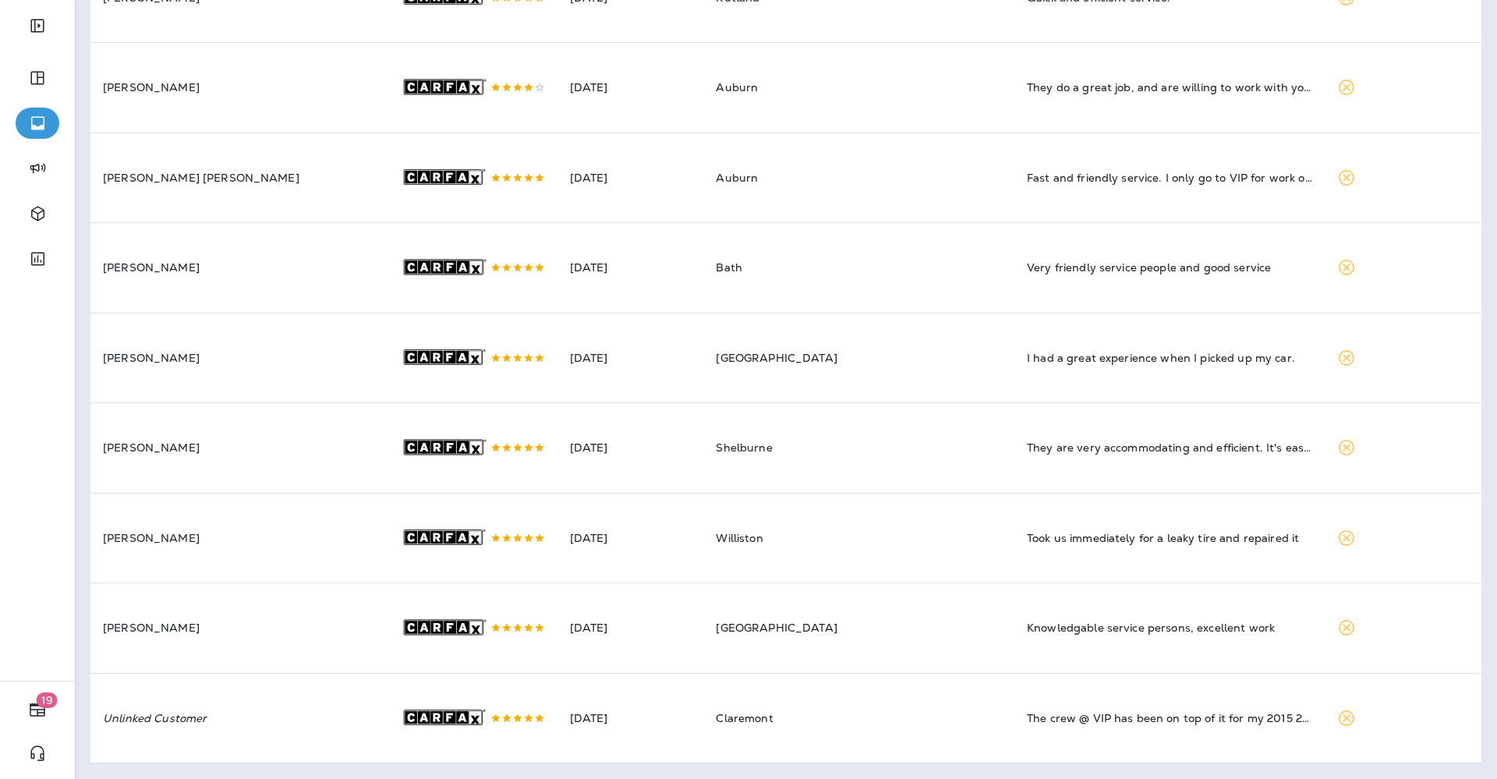
scroll to position [1603, 0]
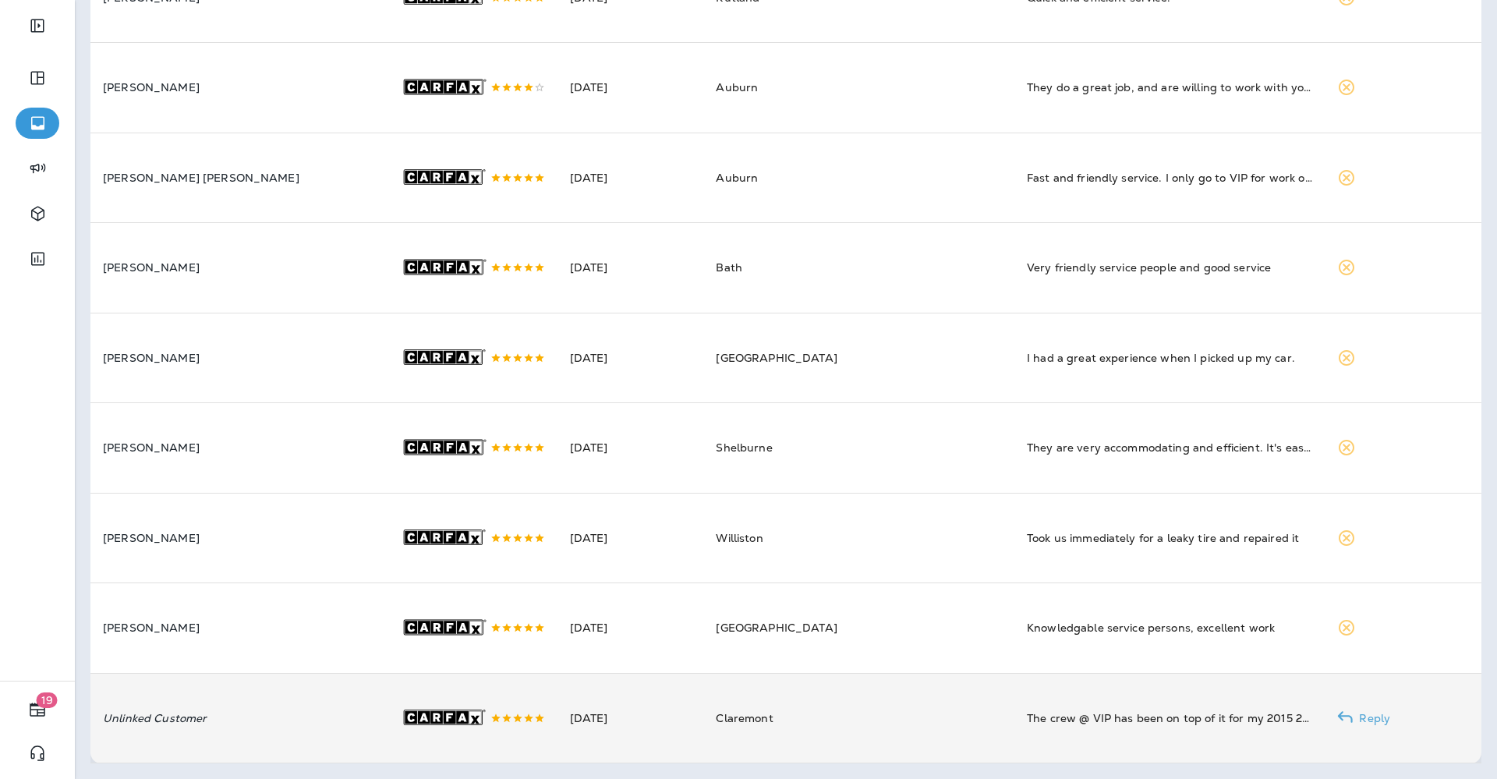
click at [770, 737] on td "Claremont" at bounding box center [858, 718] width 311 height 90
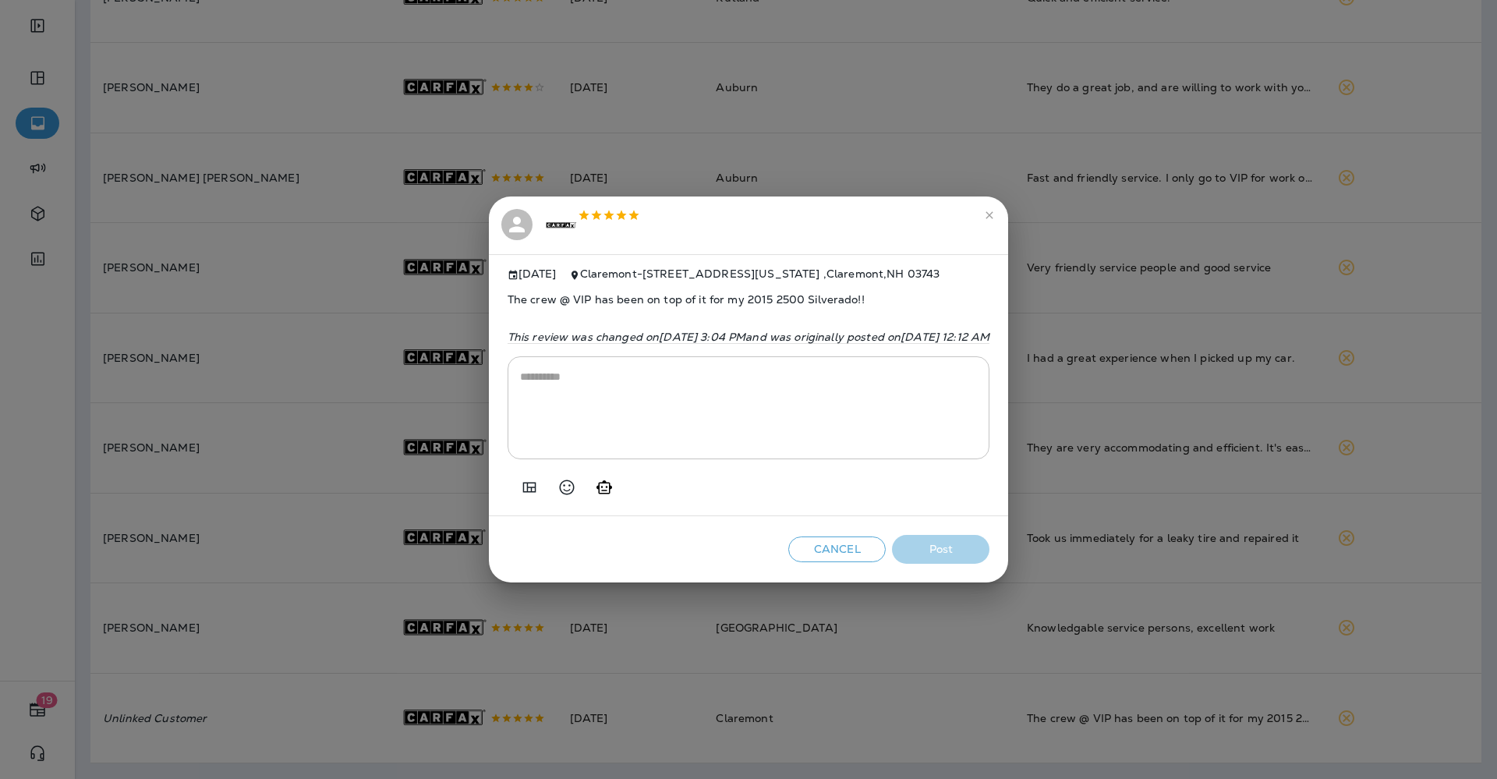
click at [520, 493] on icon "Add in a premade template" at bounding box center [529, 487] width 19 height 19
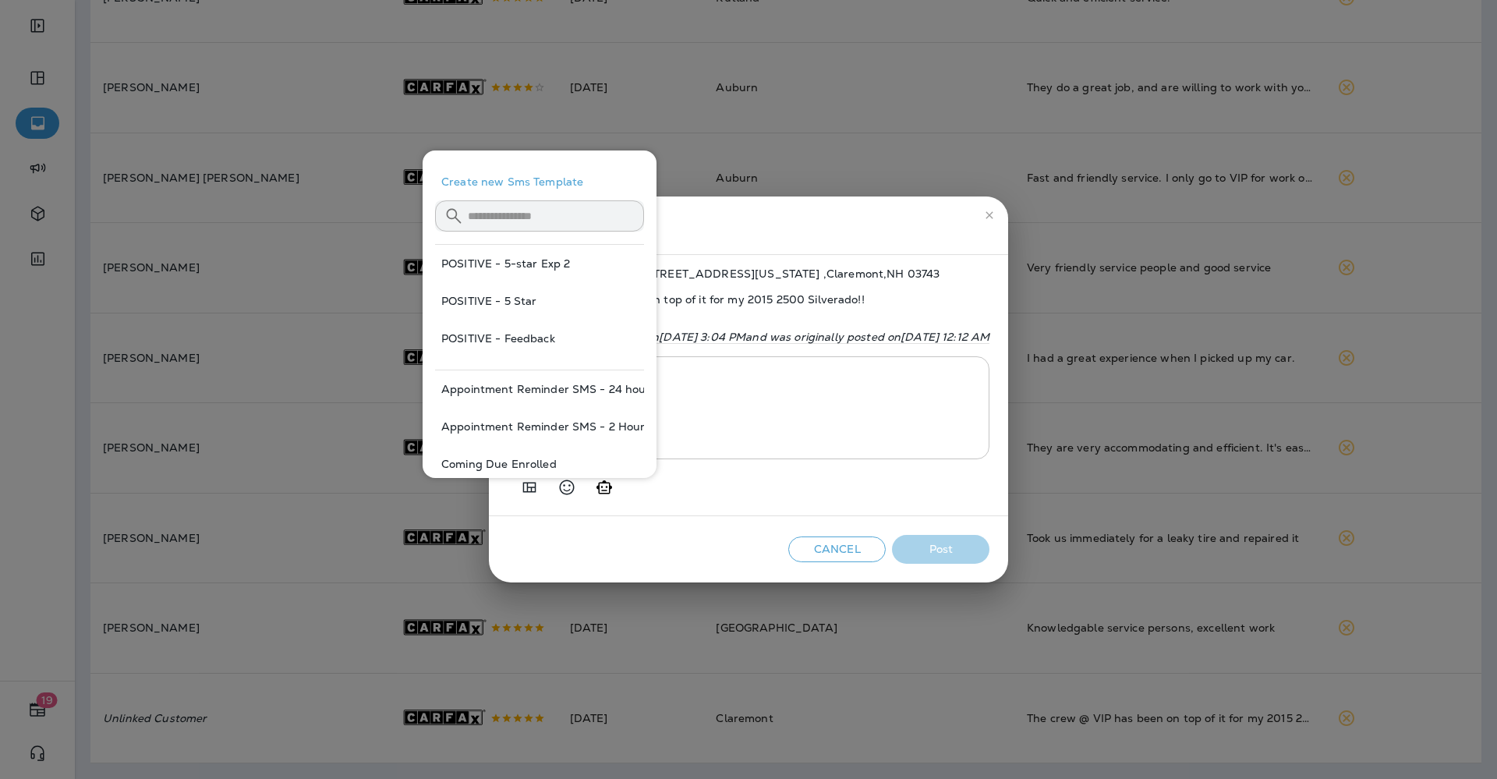
click at [507, 306] on button "POSITIVE - 5 Star" at bounding box center [539, 300] width 209 height 37
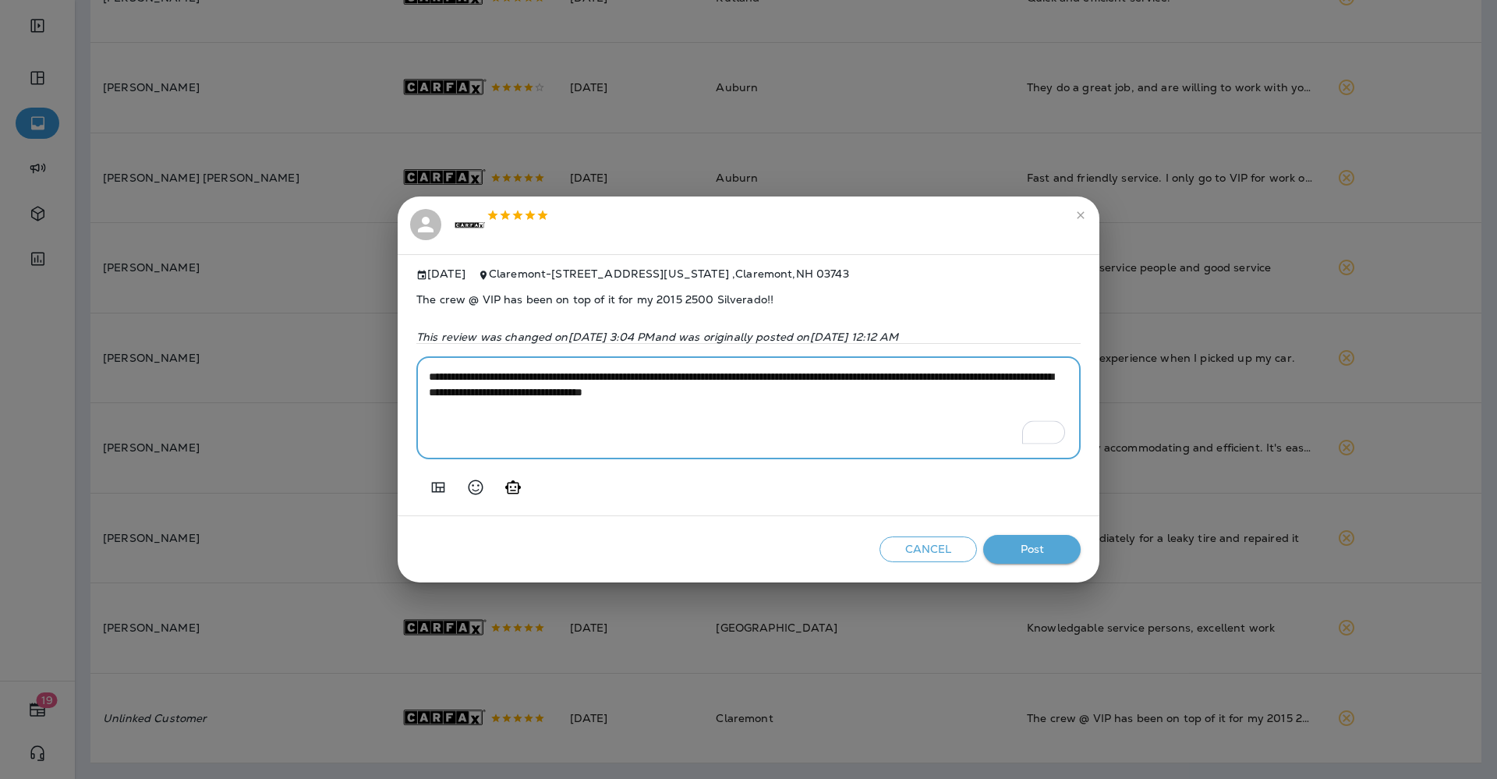
drag, startPoint x: 932, startPoint y: 377, endPoint x: 791, endPoint y: 376, distance: 141.1
click at [791, 376] on textarea "**********" at bounding box center [748, 408] width 639 height 78
type textarea "**********"
click at [1055, 543] on button "Post" at bounding box center [1031, 549] width 97 height 29
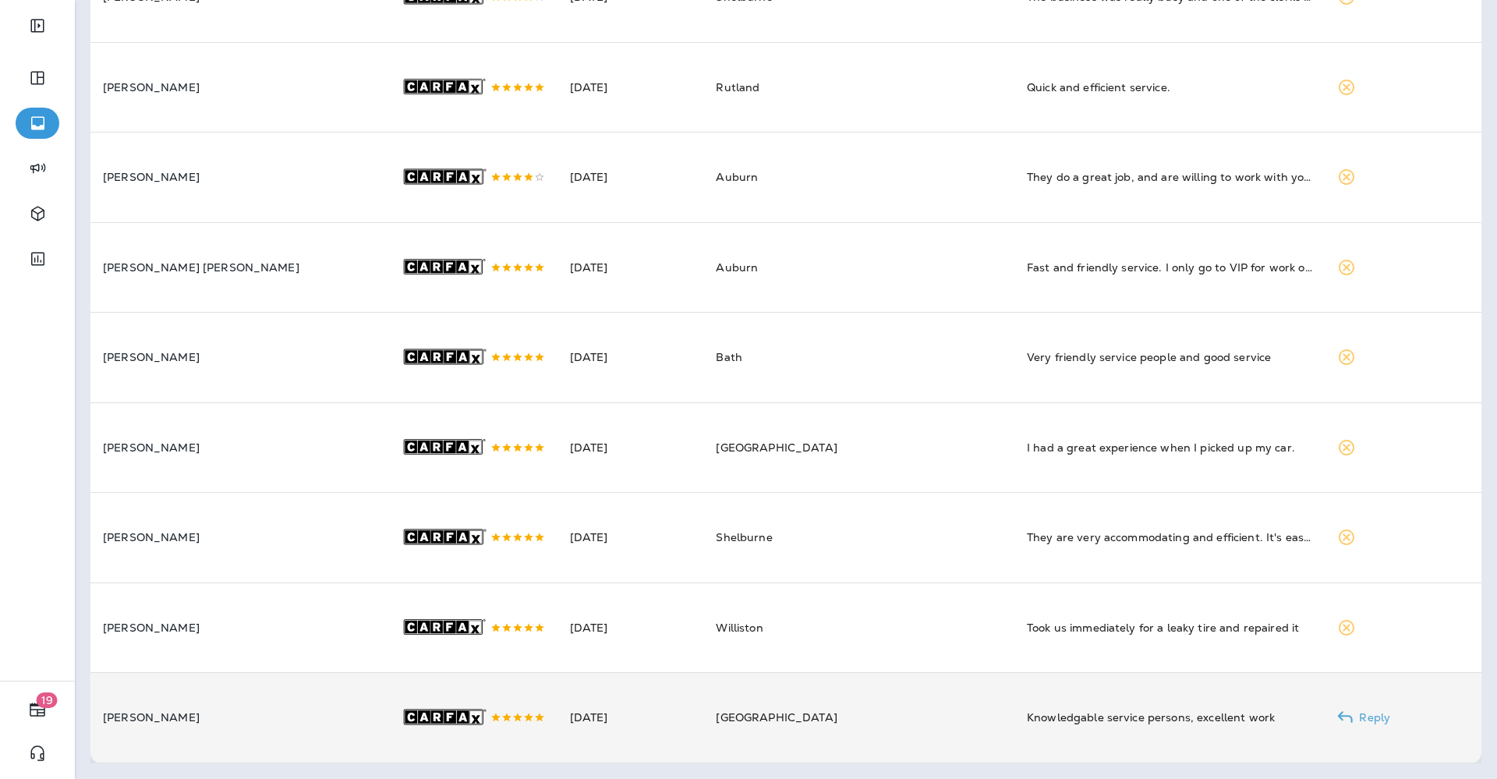
scroll to position [1489, 0]
click at [499, 715] on div ".st0{fill-rule:evenodd;clip-rule:evenodd;fill:#FFFFFF;} .st1{fill-rule:evenodd;…" at bounding box center [473, 718] width 144 height 90
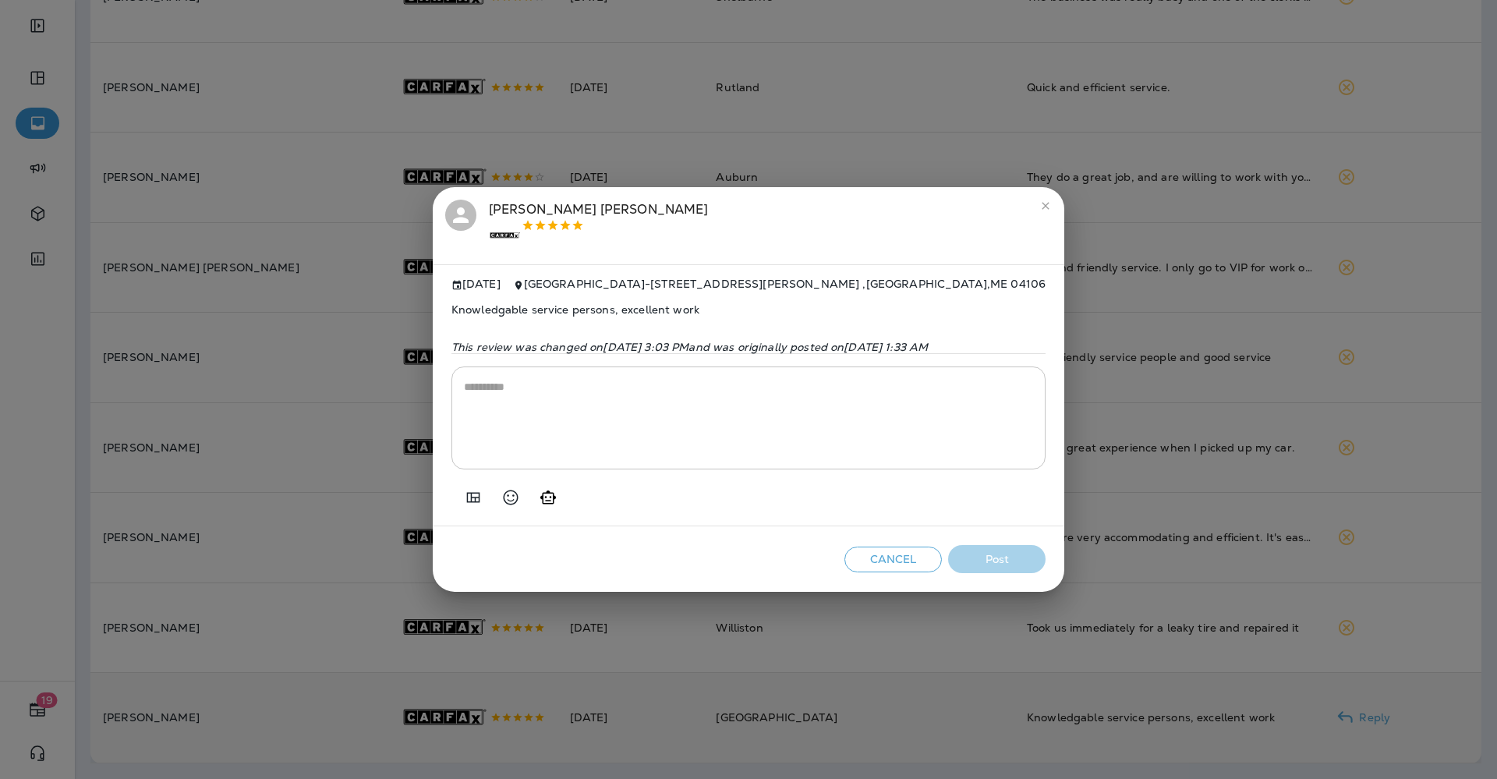
click at [464, 500] on icon "Add in a premade template" at bounding box center [473, 497] width 19 height 19
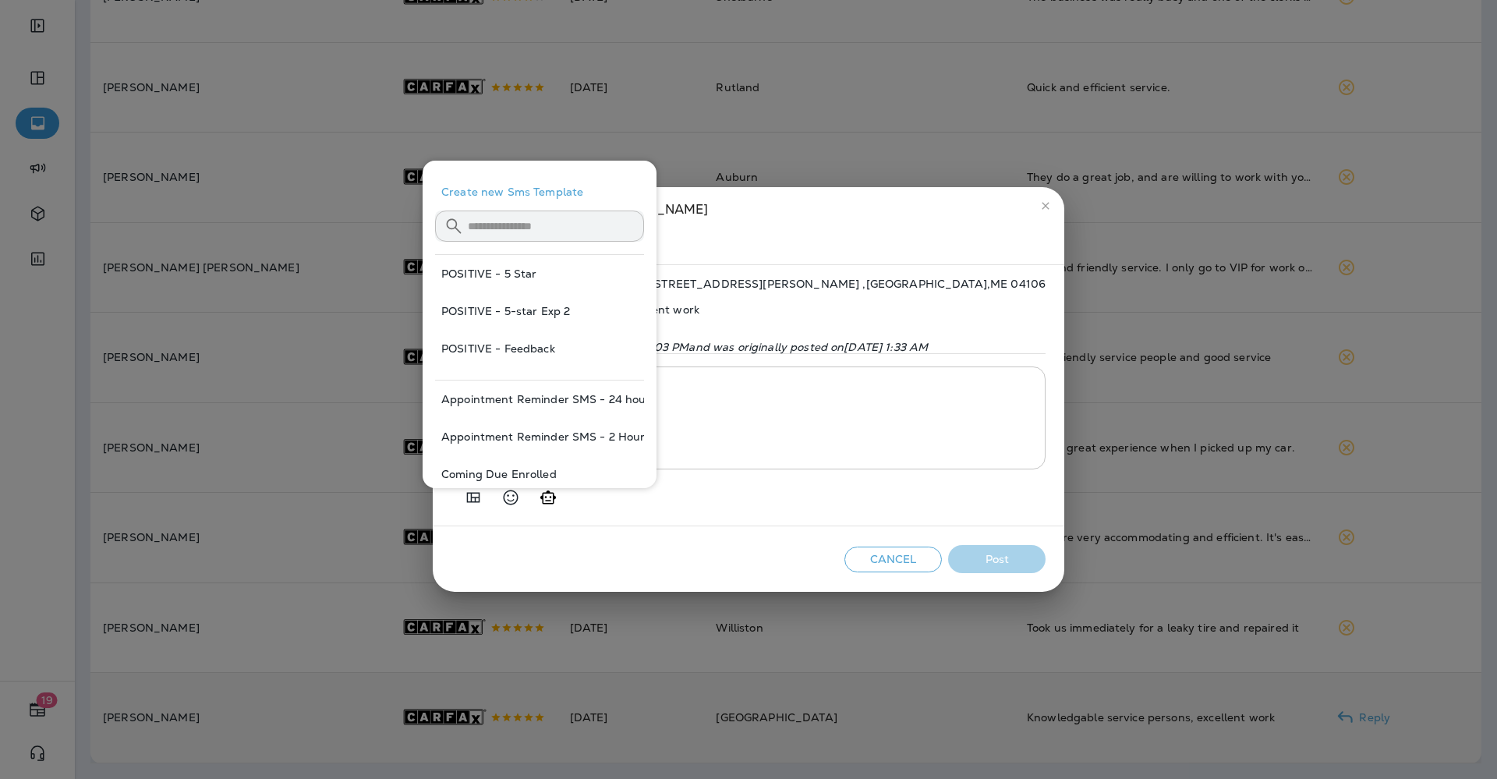
click at [482, 285] on button "POSITIVE - 5 Star" at bounding box center [539, 273] width 209 height 37
type textarea "**********"
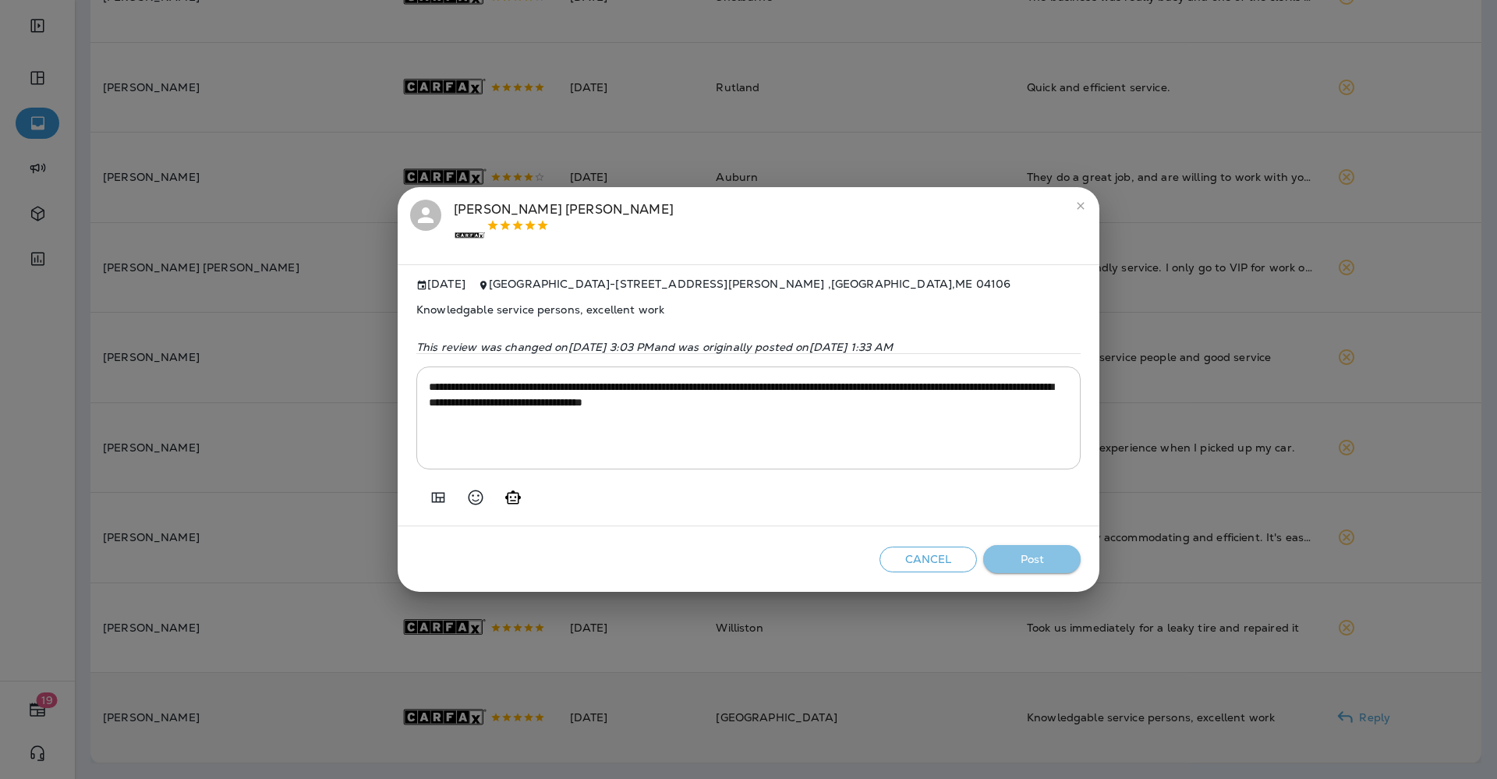
click at [1025, 560] on button "Post" at bounding box center [1031, 559] width 97 height 29
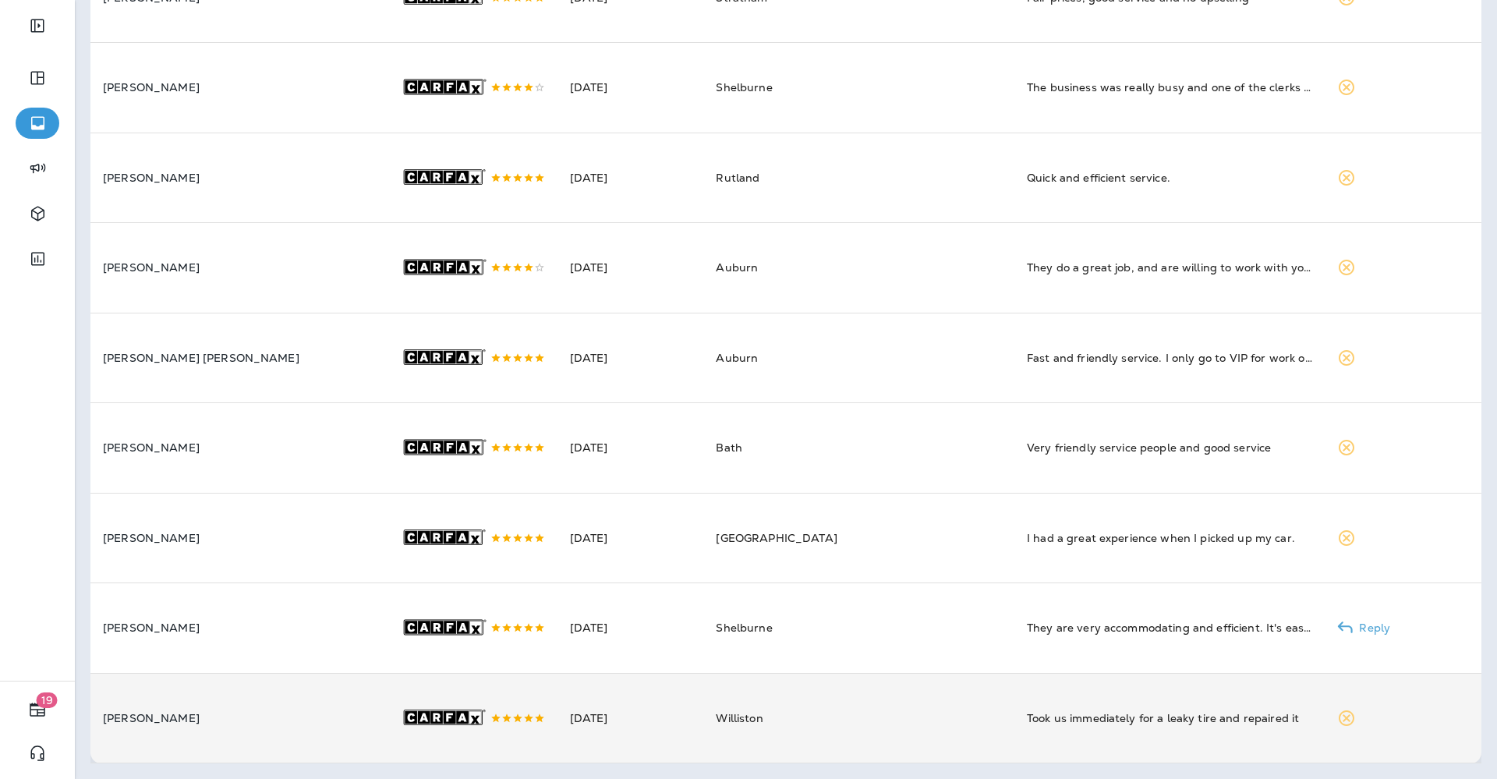
scroll to position [1376, 0]
click at [833, 707] on td "Williston" at bounding box center [858, 718] width 311 height 90
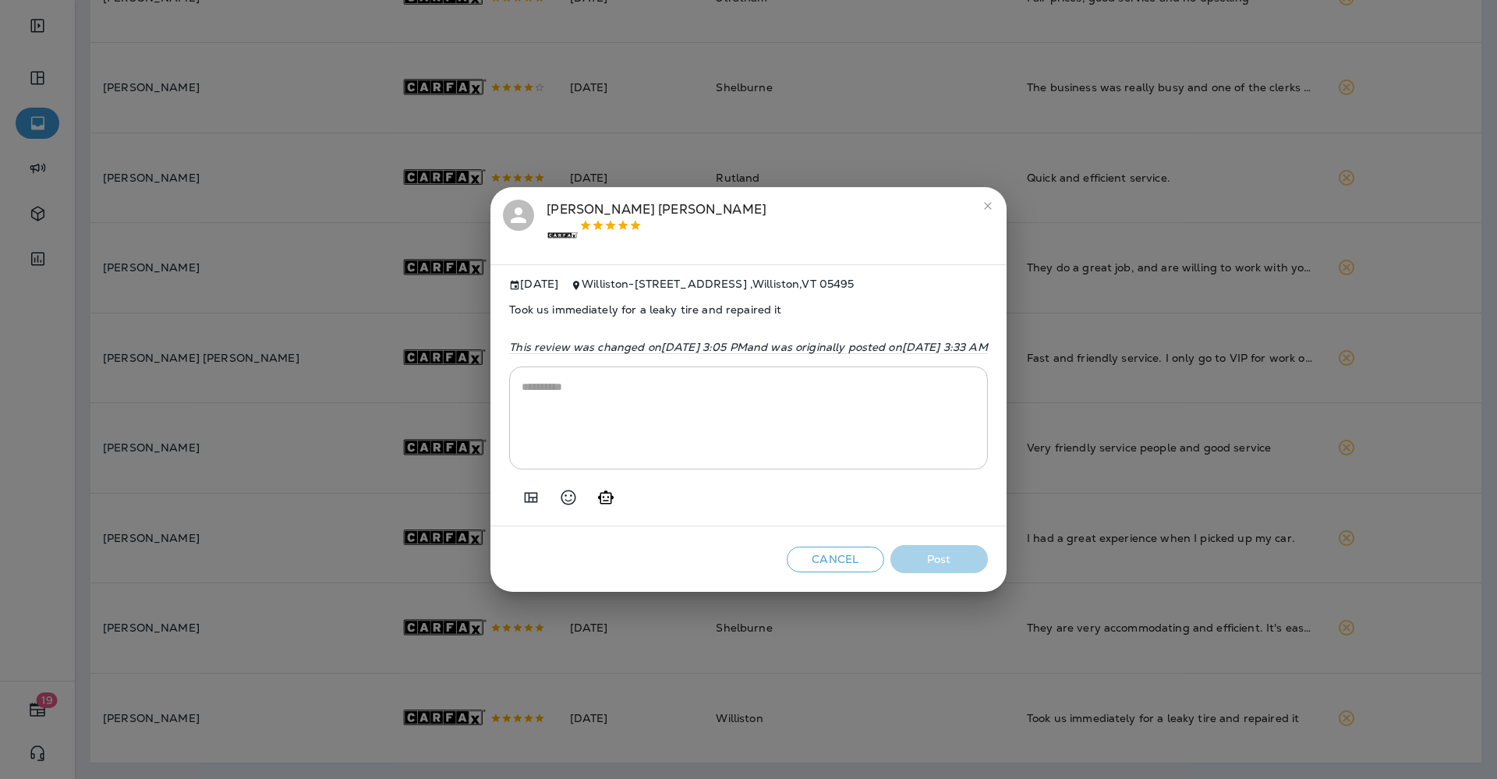
click at [521, 503] on icon "Add in a premade template" at bounding box center [530, 497] width 19 height 19
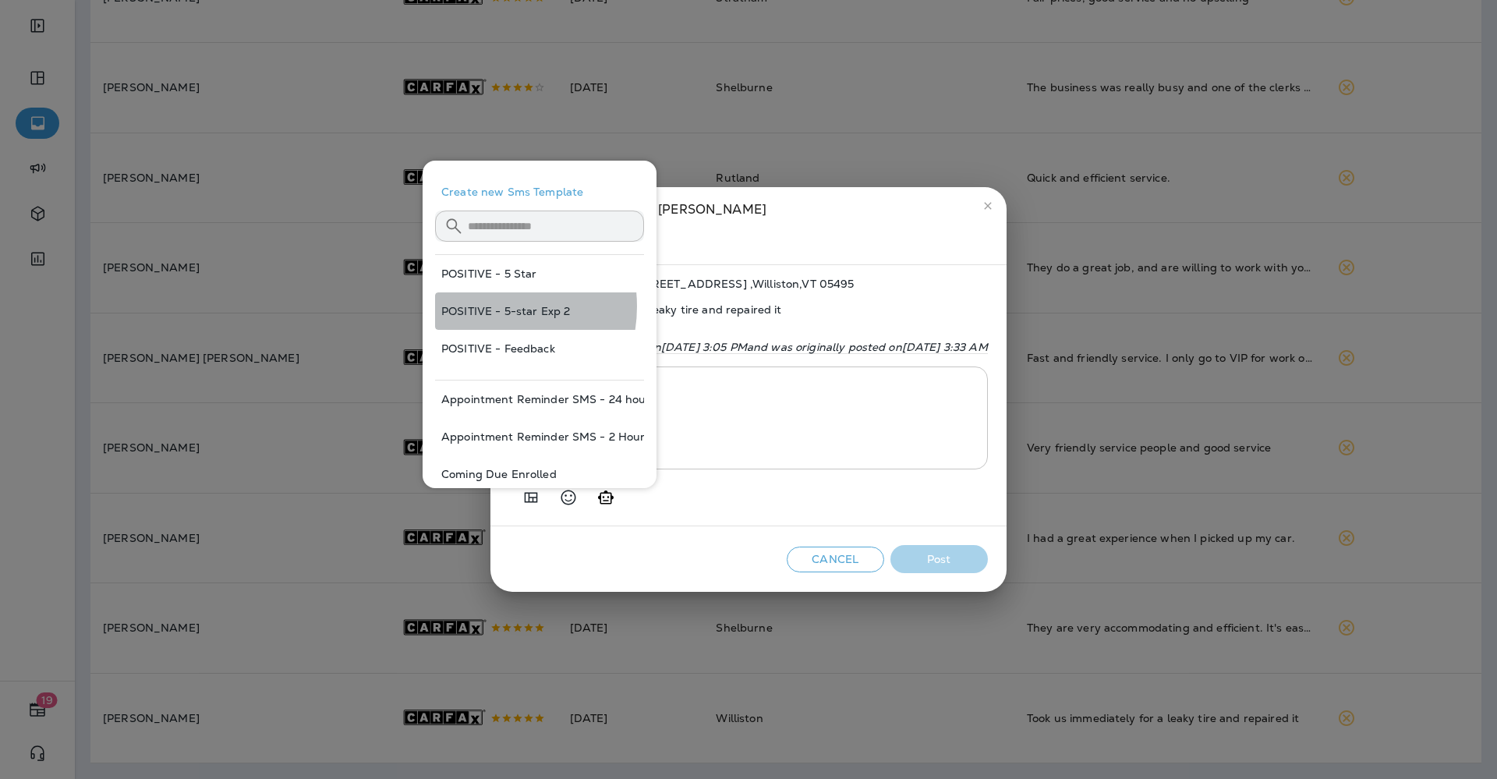
click at [482, 306] on button "POSITIVE - 5-star Exp 2" at bounding box center [539, 310] width 209 height 37
type textarea "**********"
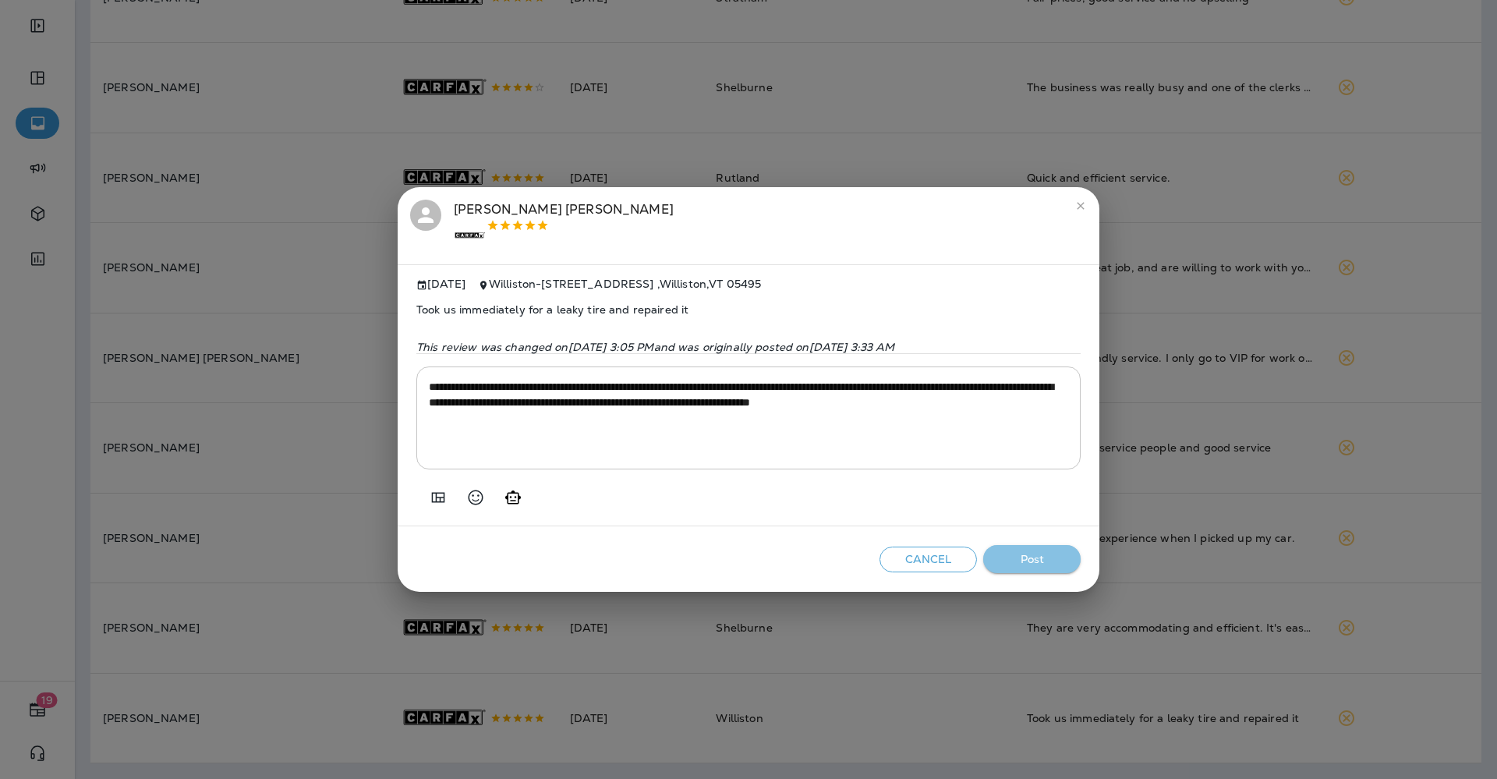
click at [1027, 553] on button "Post" at bounding box center [1031, 559] width 97 height 29
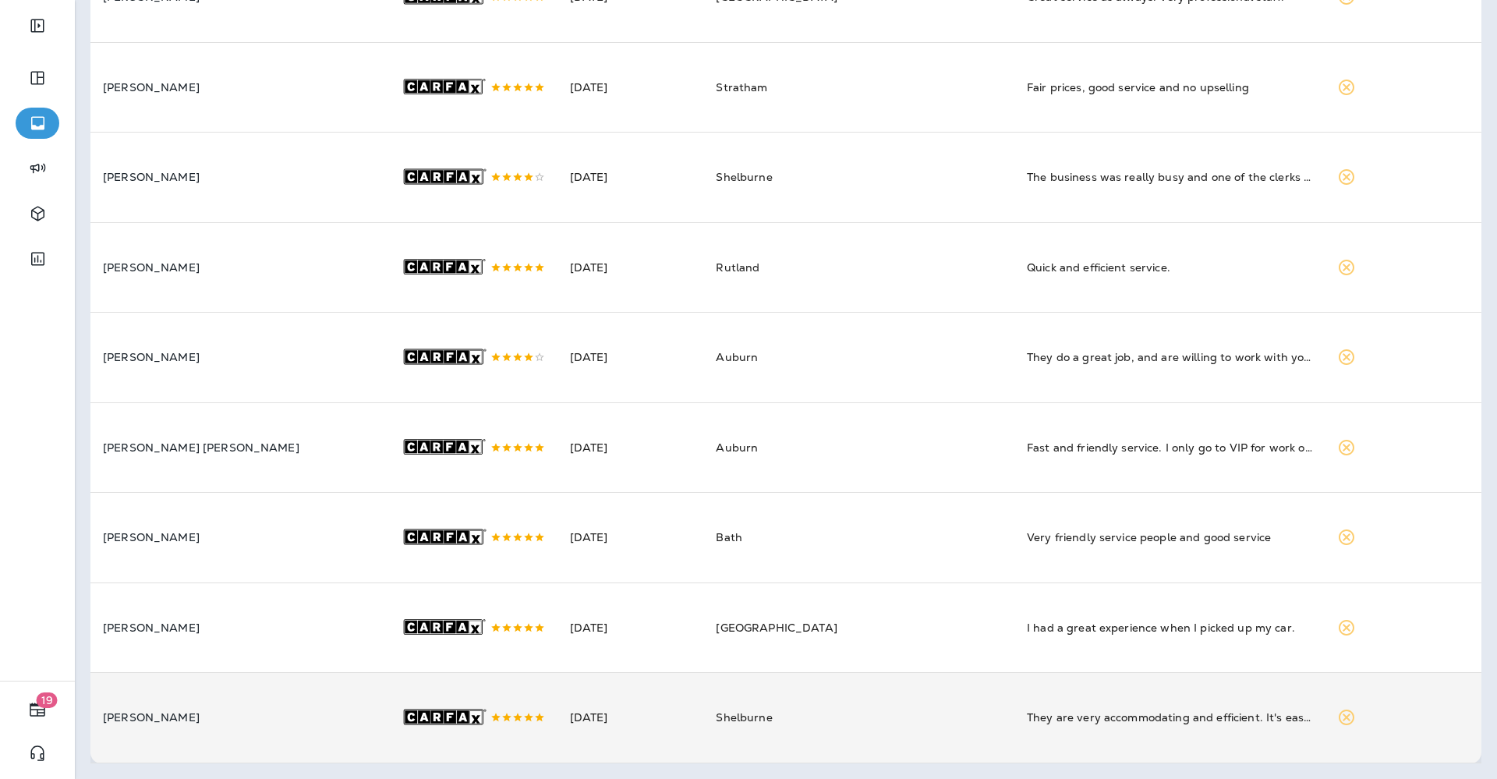
scroll to position [1262, 0]
click at [806, 684] on td "Shelburne" at bounding box center [858, 718] width 311 height 90
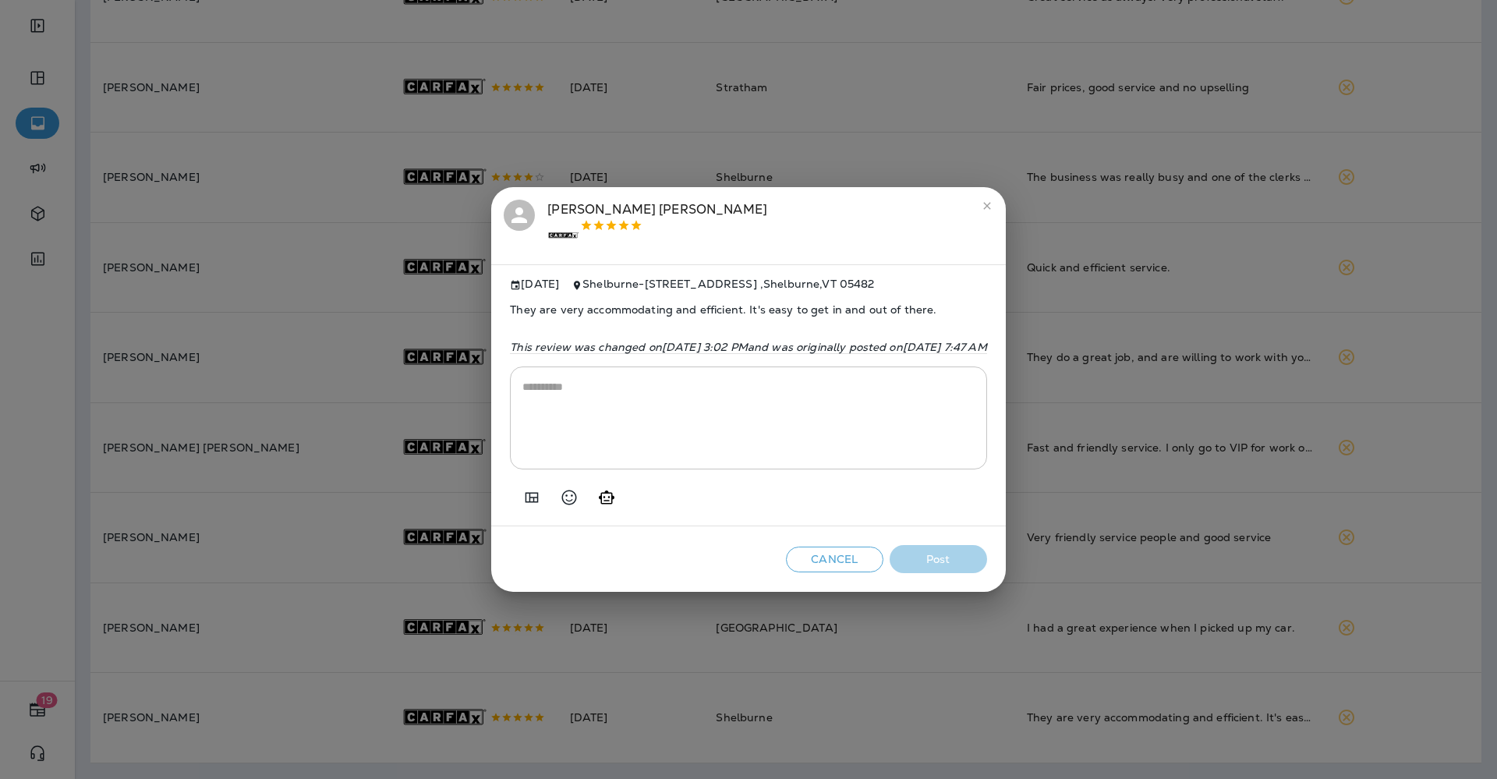
click at [525, 502] on icon "Add in a premade template" at bounding box center [531, 497] width 13 height 10
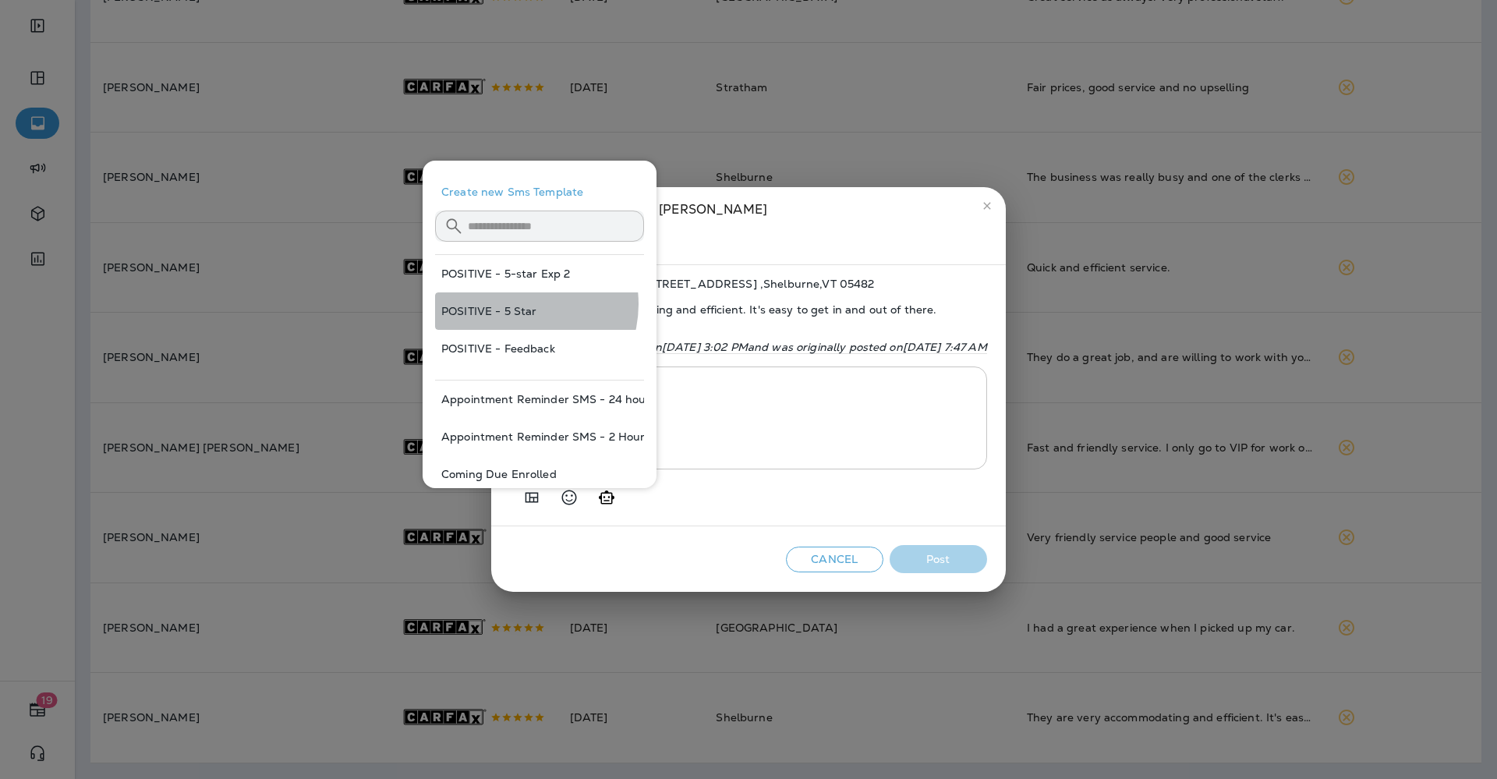
click at [518, 304] on button "POSITIVE - 5 Star" at bounding box center [539, 310] width 209 height 37
type textarea "**********"
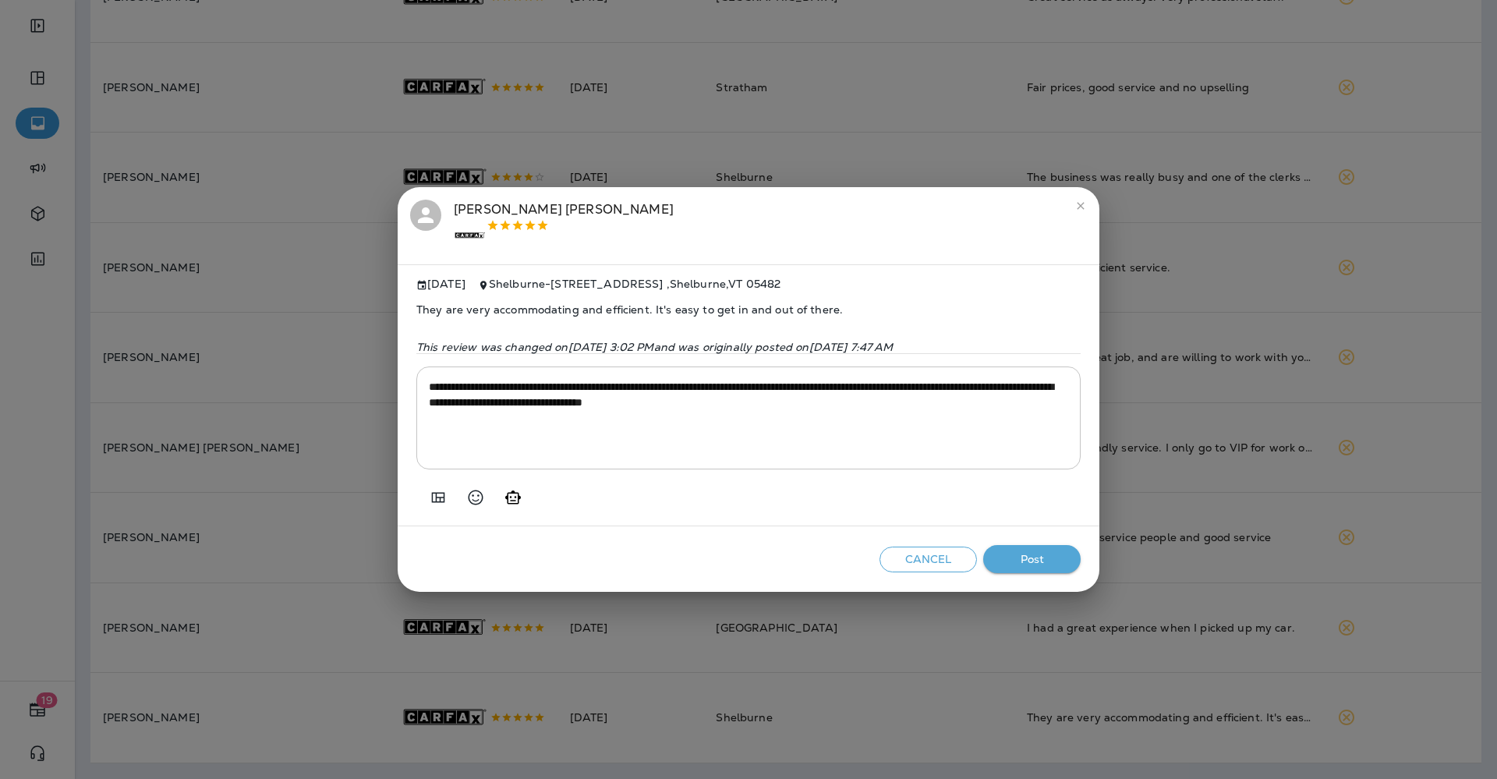
click at [1055, 592] on div "Cancel Post" at bounding box center [749, 559] width 702 height 66
click at [1034, 560] on button "Post" at bounding box center [1031, 559] width 97 height 29
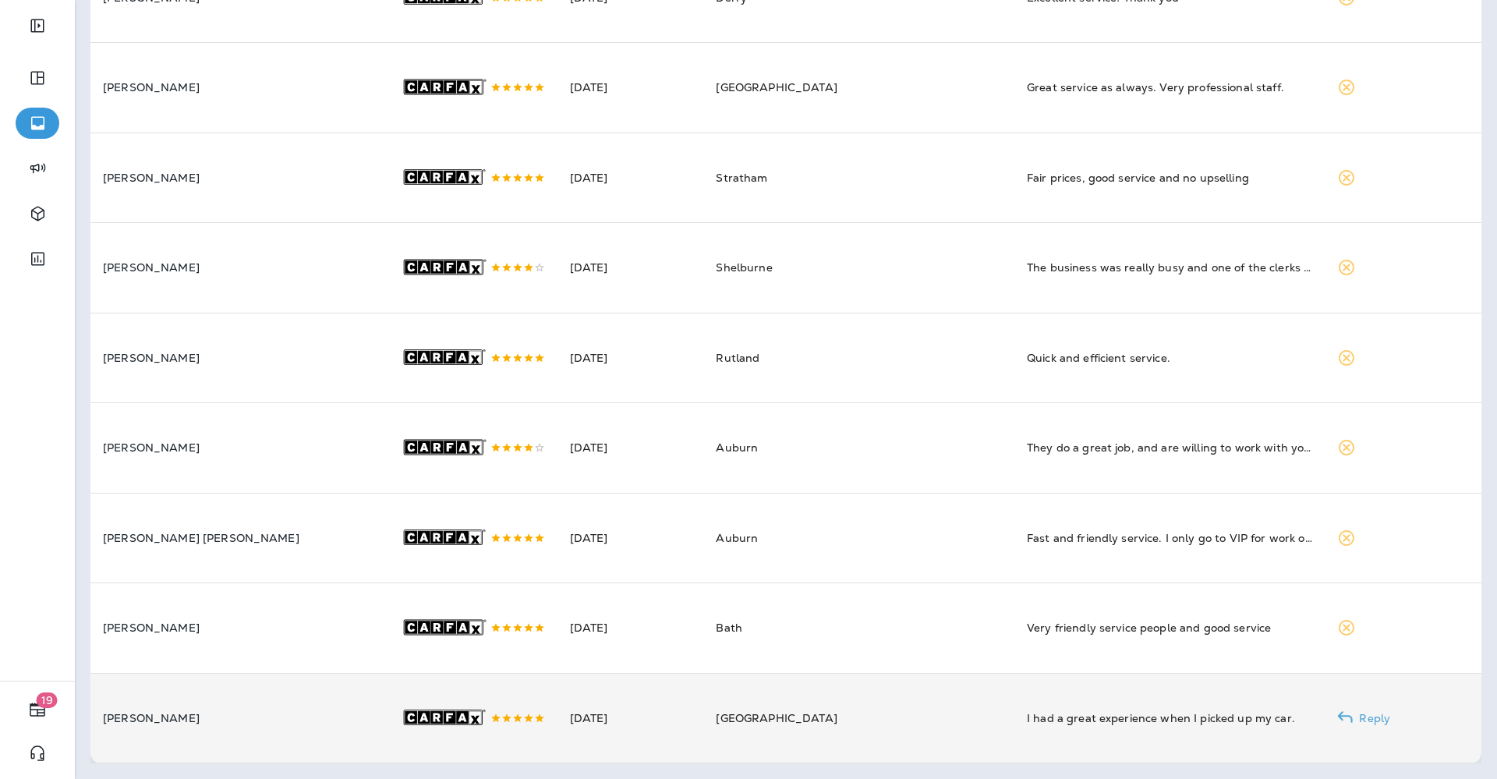
scroll to position [1148, 0]
click at [612, 695] on td "[DATE]" at bounding box center [630, 718] width 147 height 90
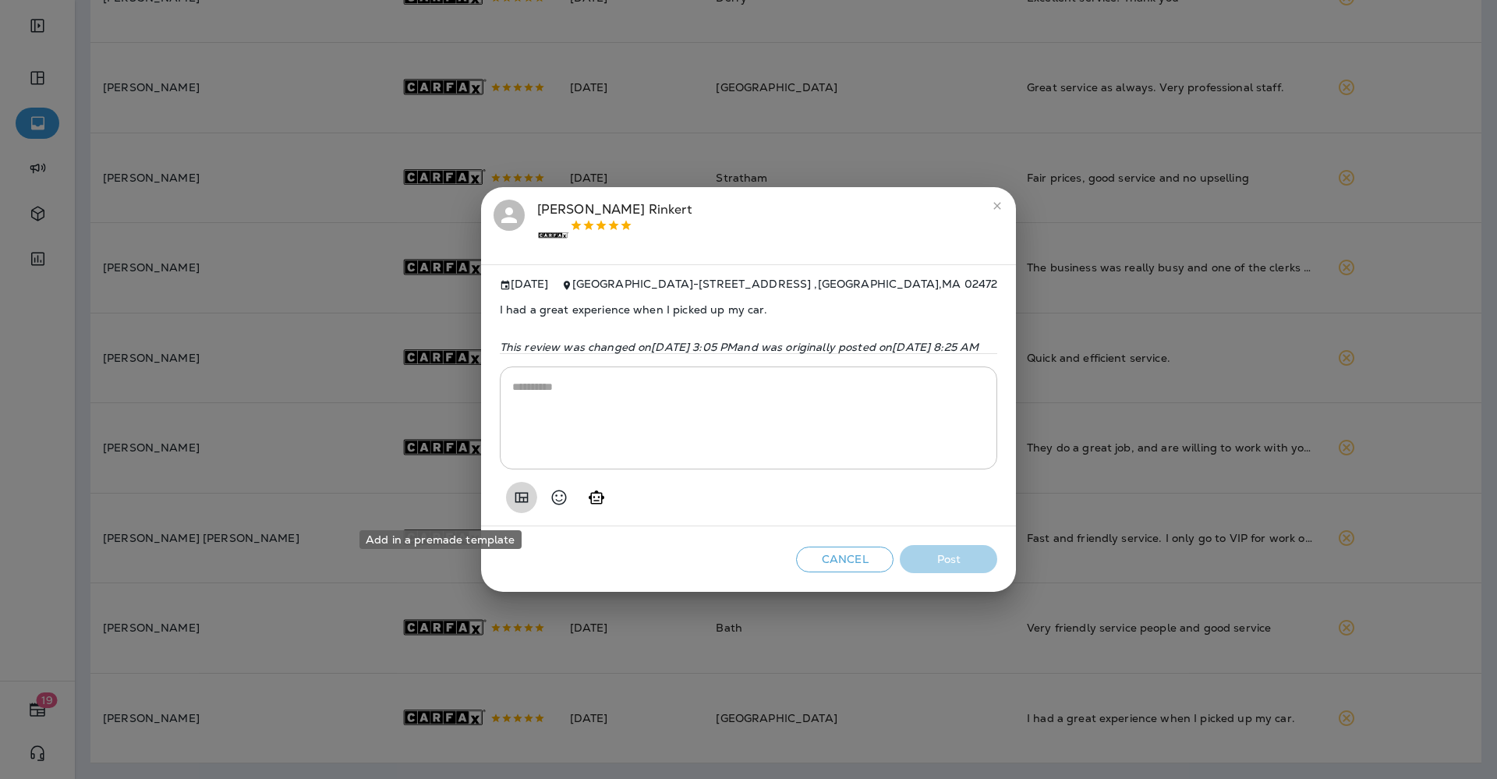
click at [512, 498] on icon "Add in a premade template" at bounding box center [521, 497] width 19 height 19
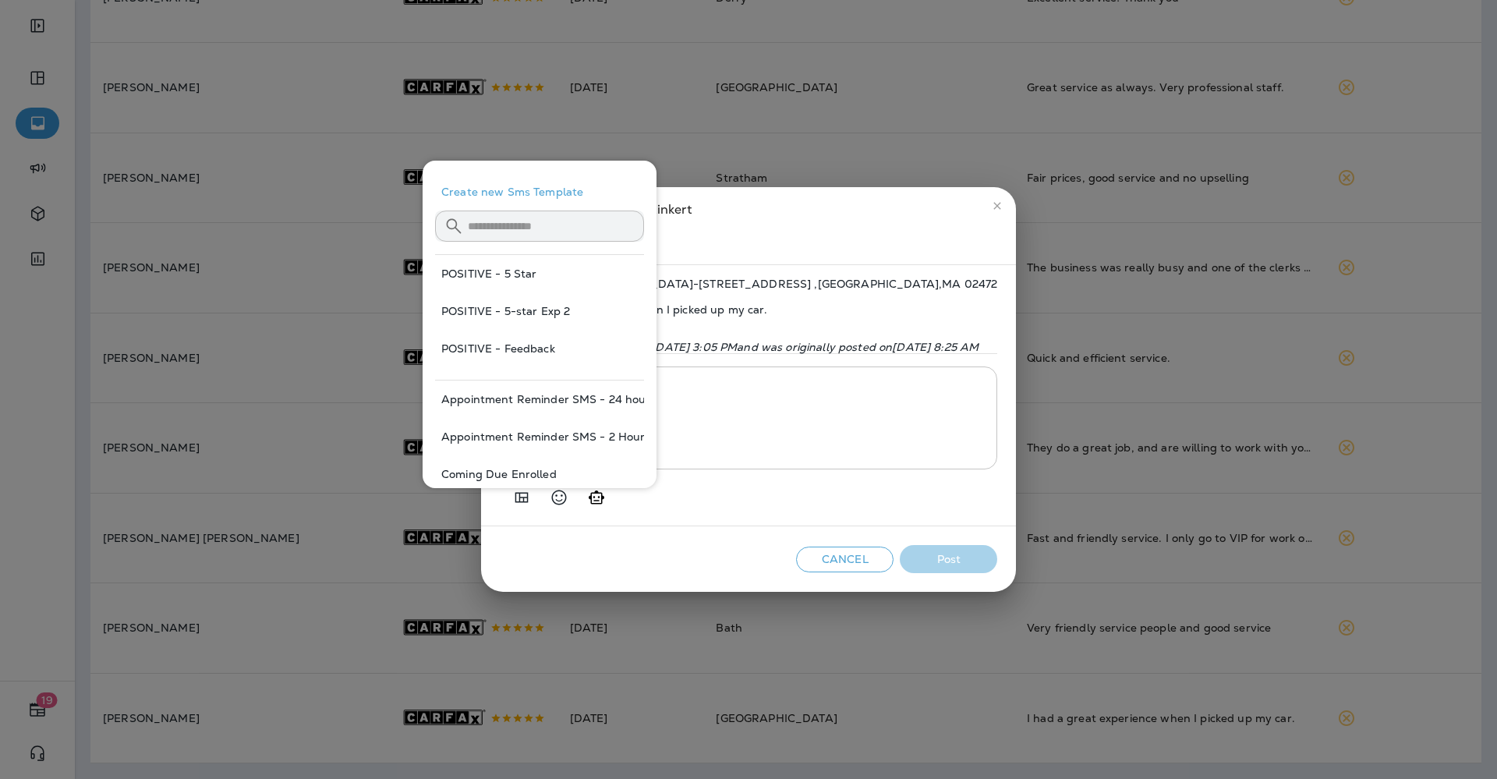
click at [495, 274] on button "POSITIVE - 5 Star" at bounding box center [539, 273] width 209 height 37
type textarea "**********"
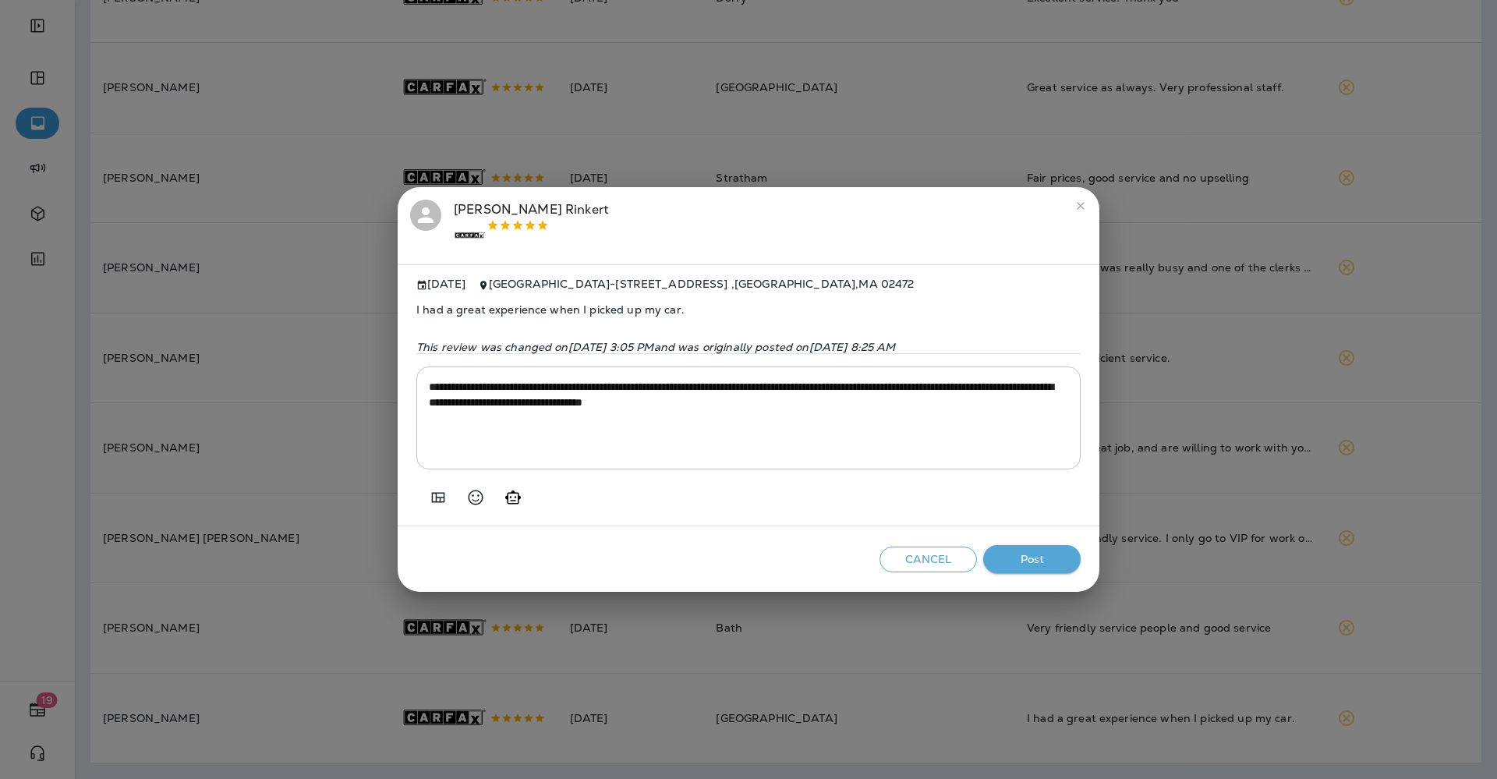
click at [1034, 557] on button "Post" at bounding box center [1031, 559] width 97 height 29
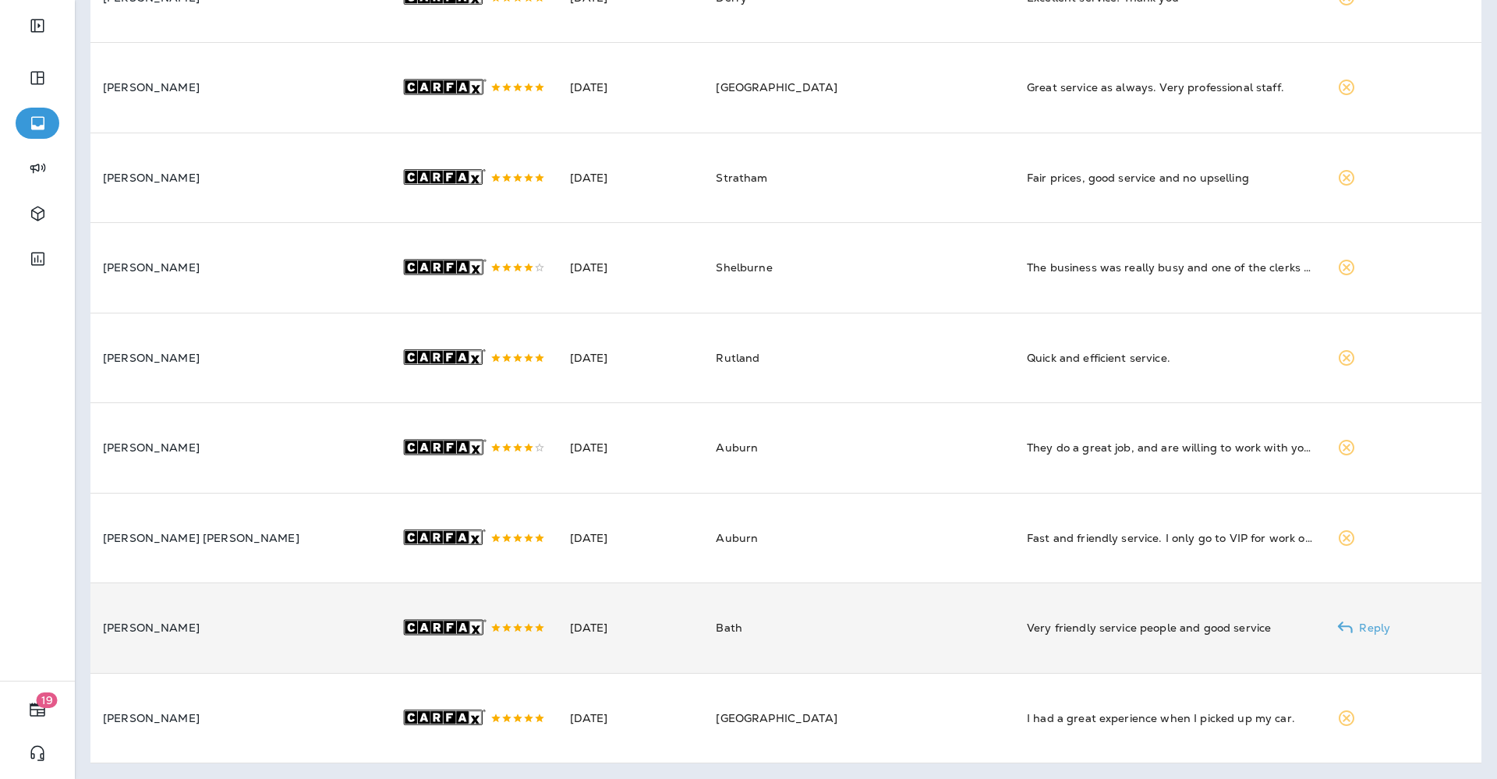
click at [694, 627] on td "[DATE]" at bounding box center [630, 628] width 147 height 90
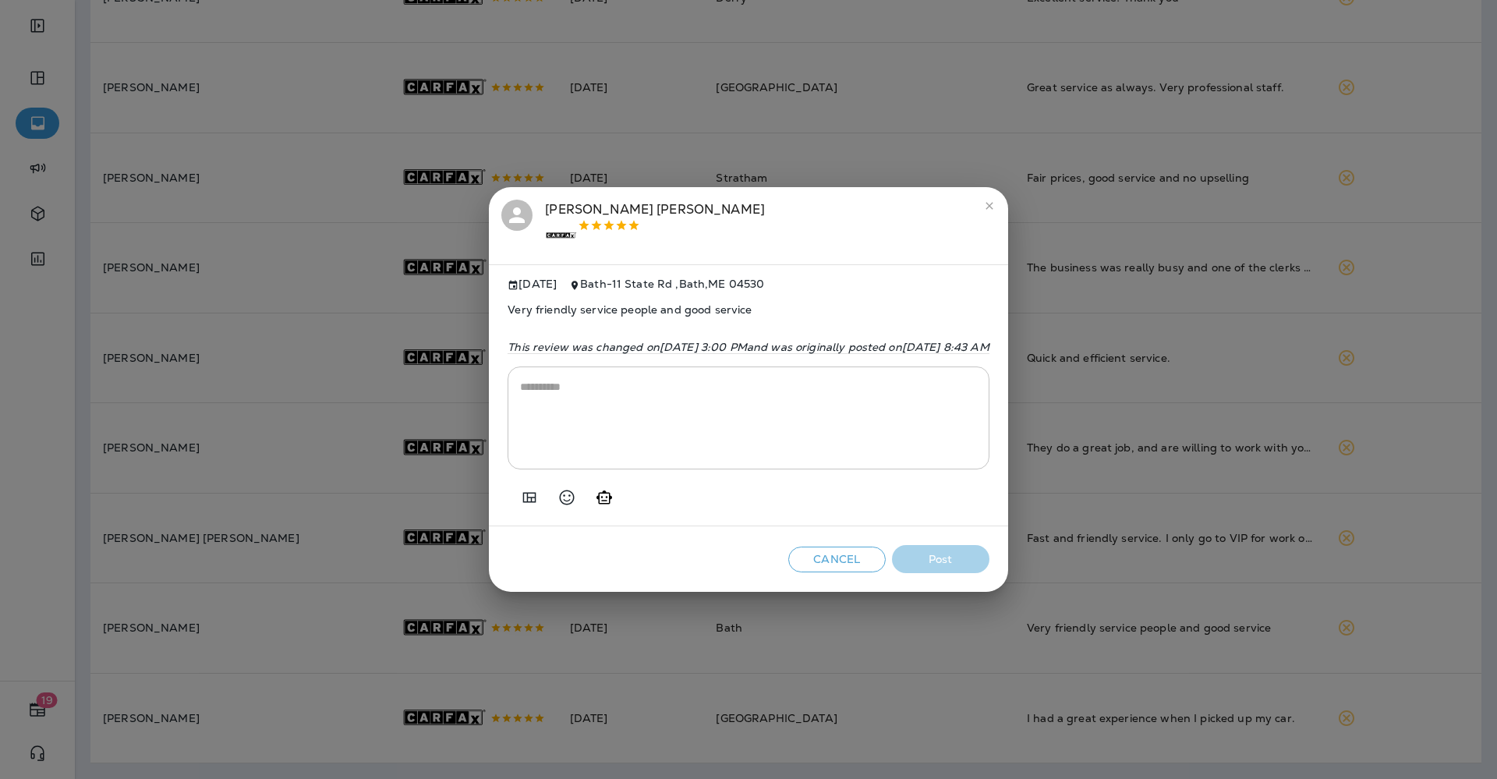
click at [520, 501] on icon "Add in a premade template" at bounding box center [529, 497] width 19 height 19
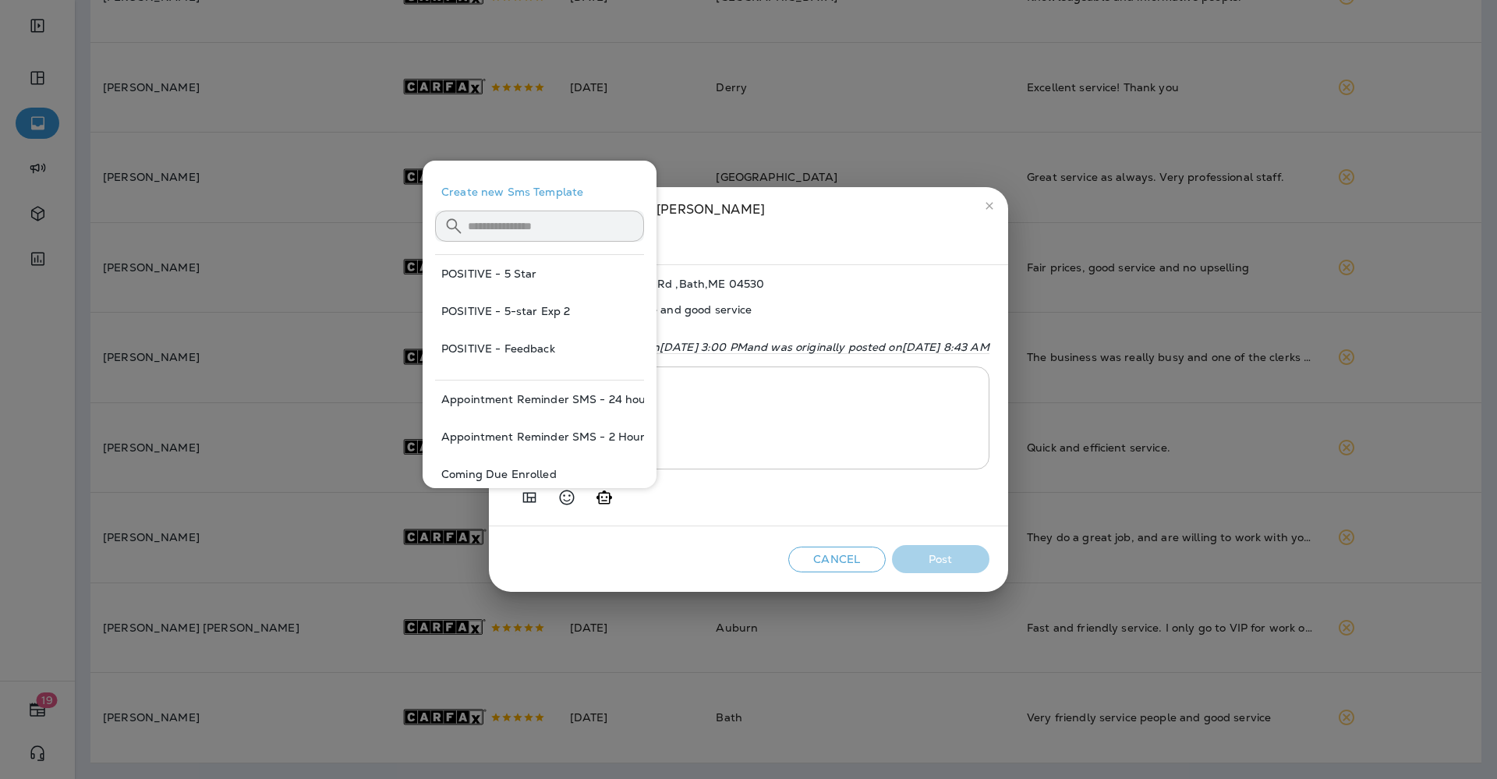
scroll to position [1035, 0]
click at [465, 268] on button "POSITIVE - 5 Star" at bounding box center [539, 273] width 209 height 37
type textarea "**********"
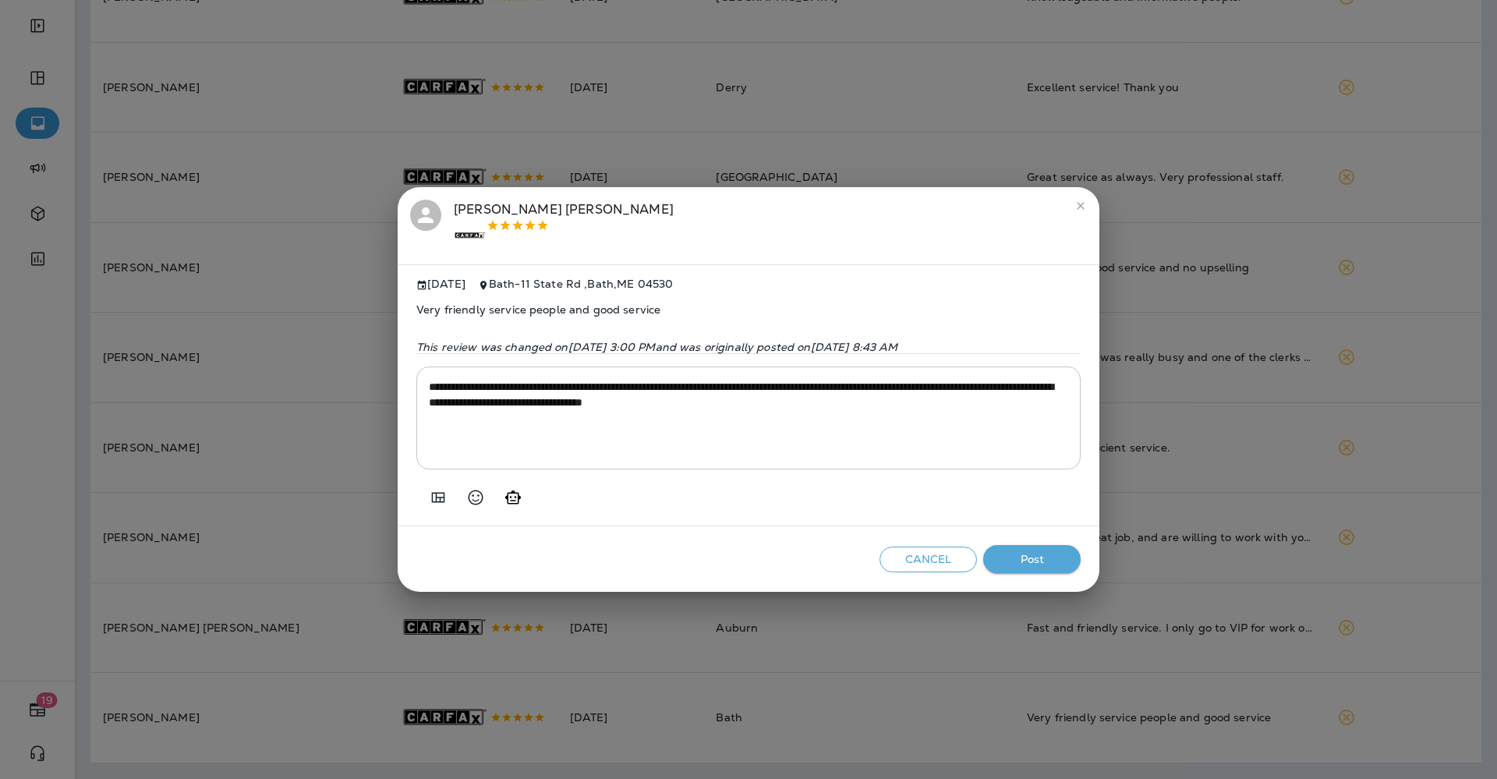
click at [1026, 552] on button "Post" at bounding box center [1031, 559] width 97 height 29
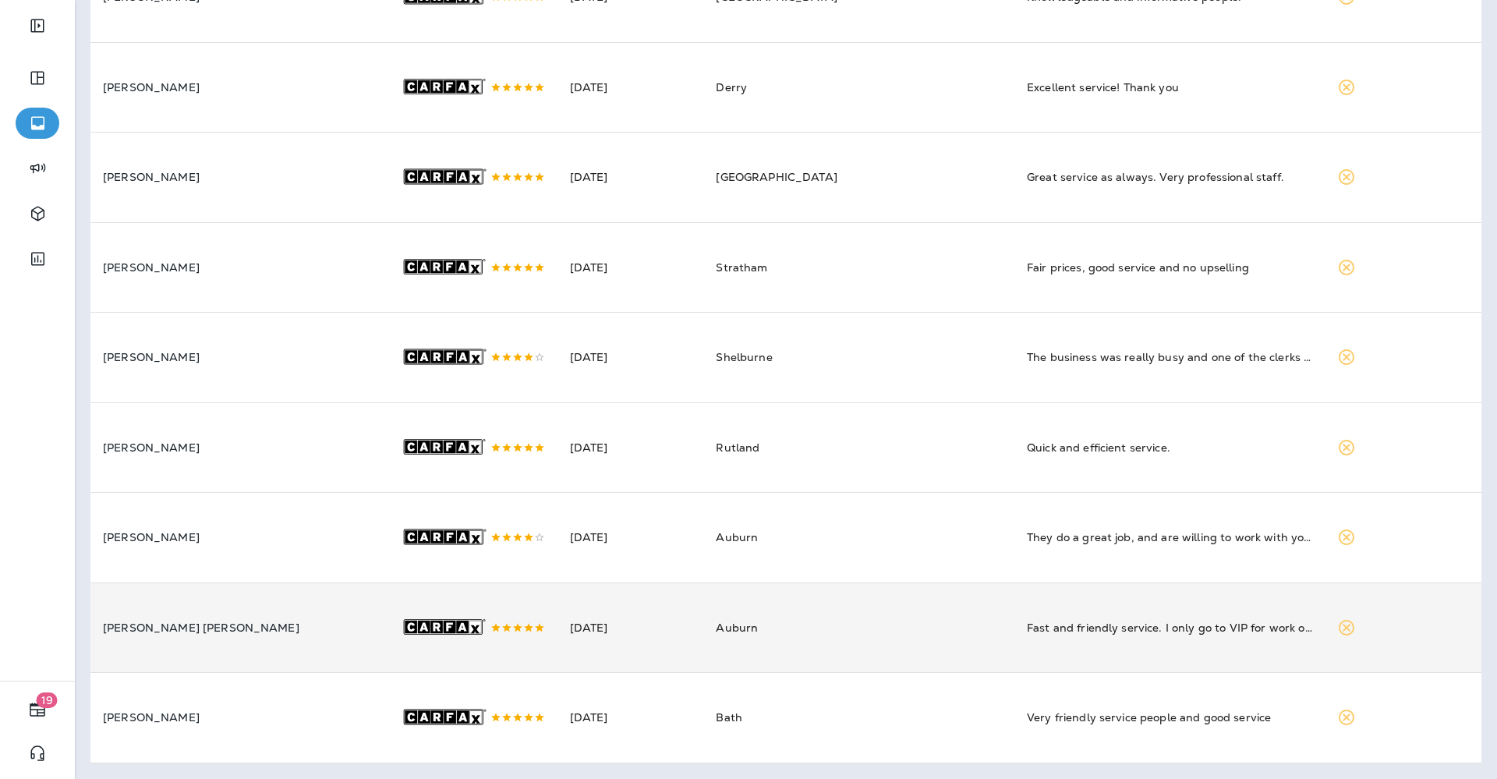
click at [721, 606] on td "Auburn" at bounding box center [858, 627] width 311 height 90
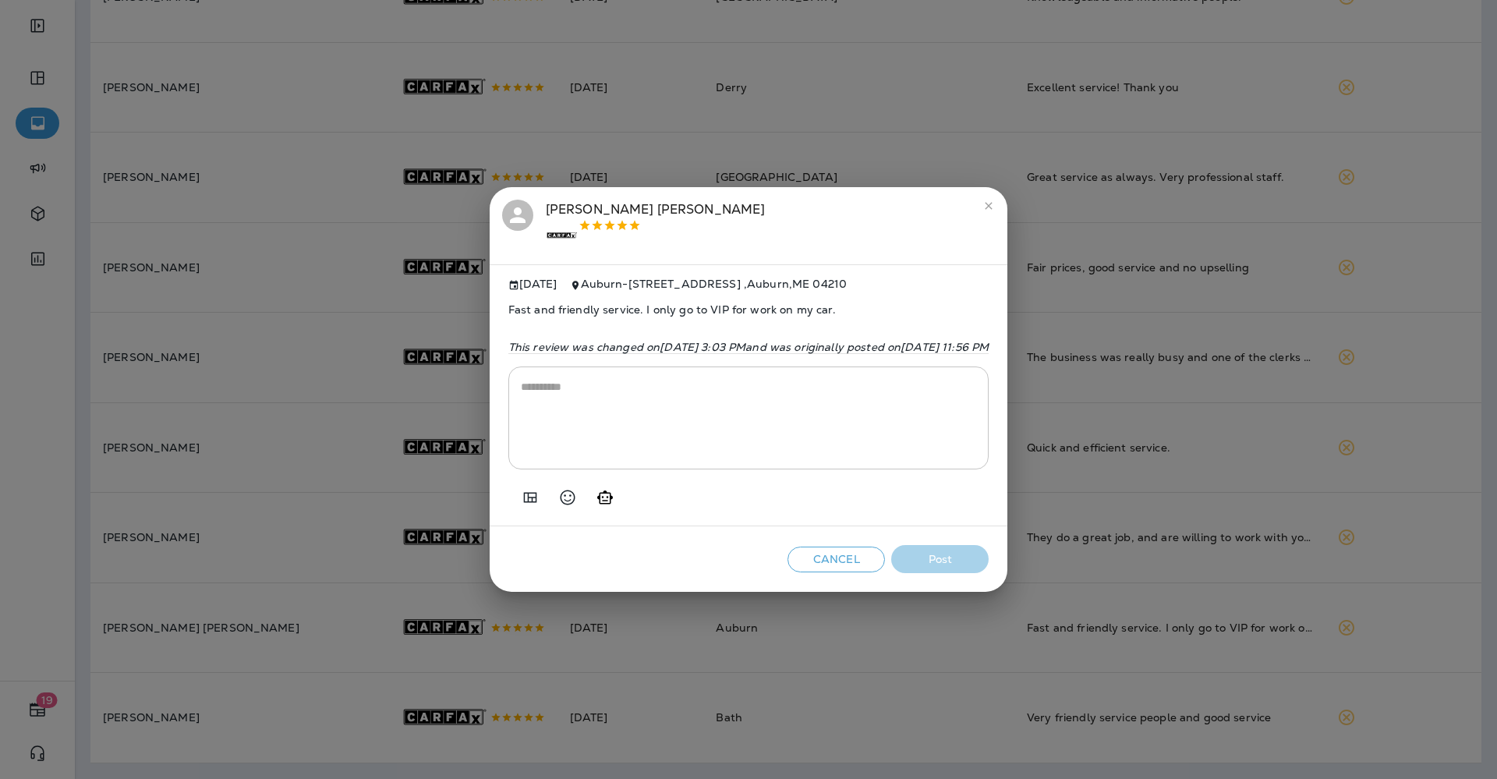
click at [521, 503] on icon "Add in a premade template" at bounding box center [530, 497] width 19 height 19
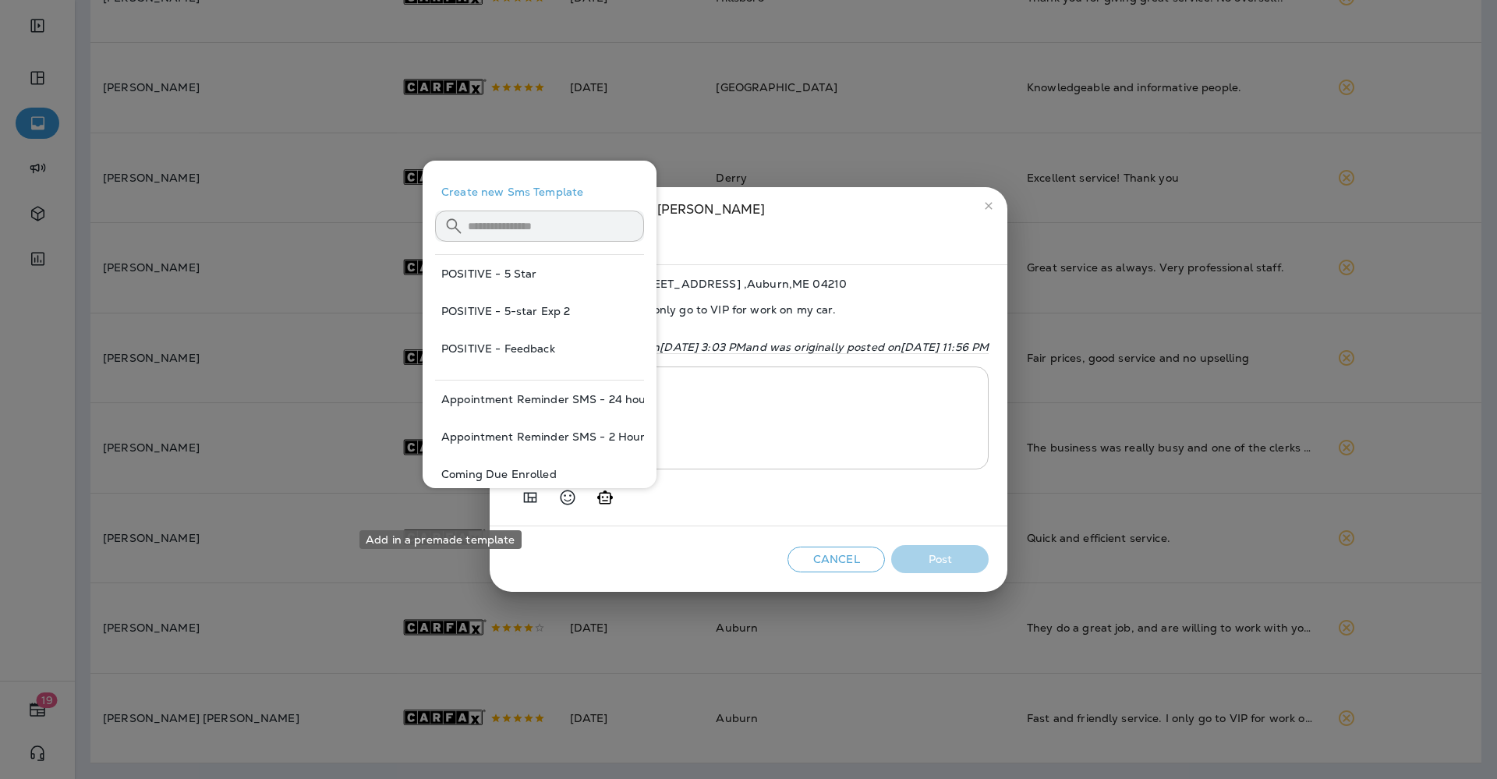
scroll to position [921, 0]
click at [500, 270] on button "POSITIVE - 5 Star" at bounding box center [539, 273] width 209 height 37
type textarea "**********"
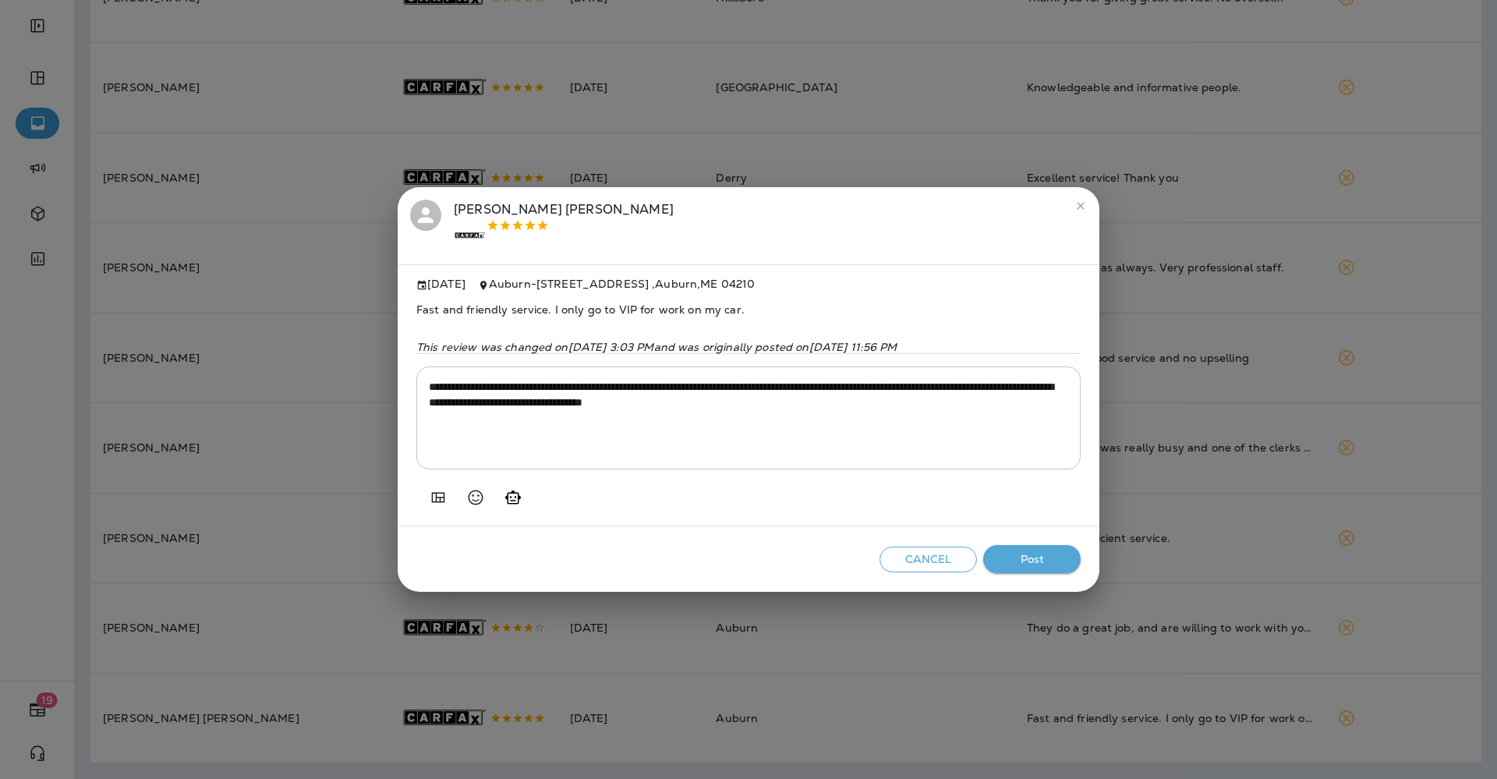
click at [1052, 565] on button "Post" at bounding box center [1031, 559] width 97 height 29
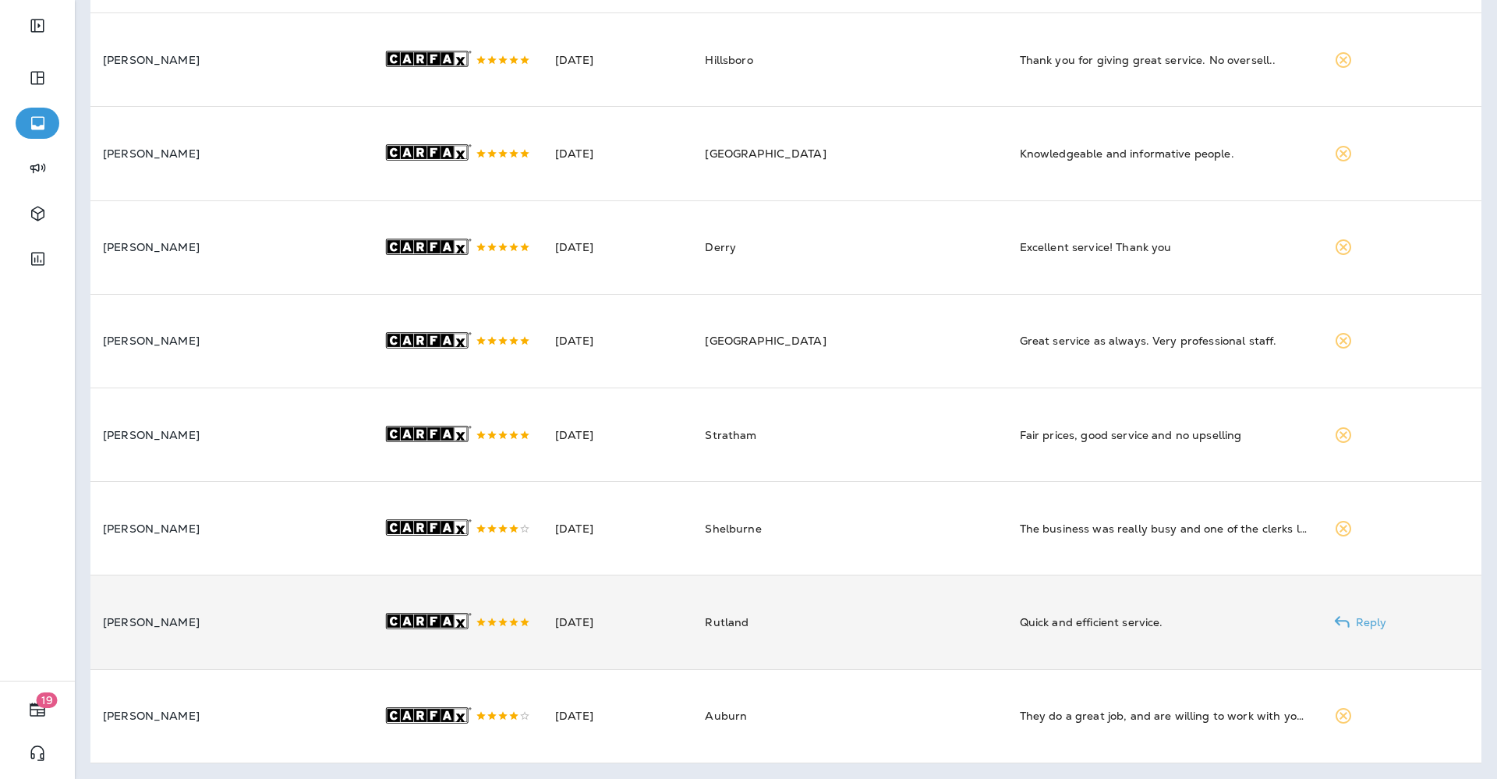
scroll to position [808, 0]
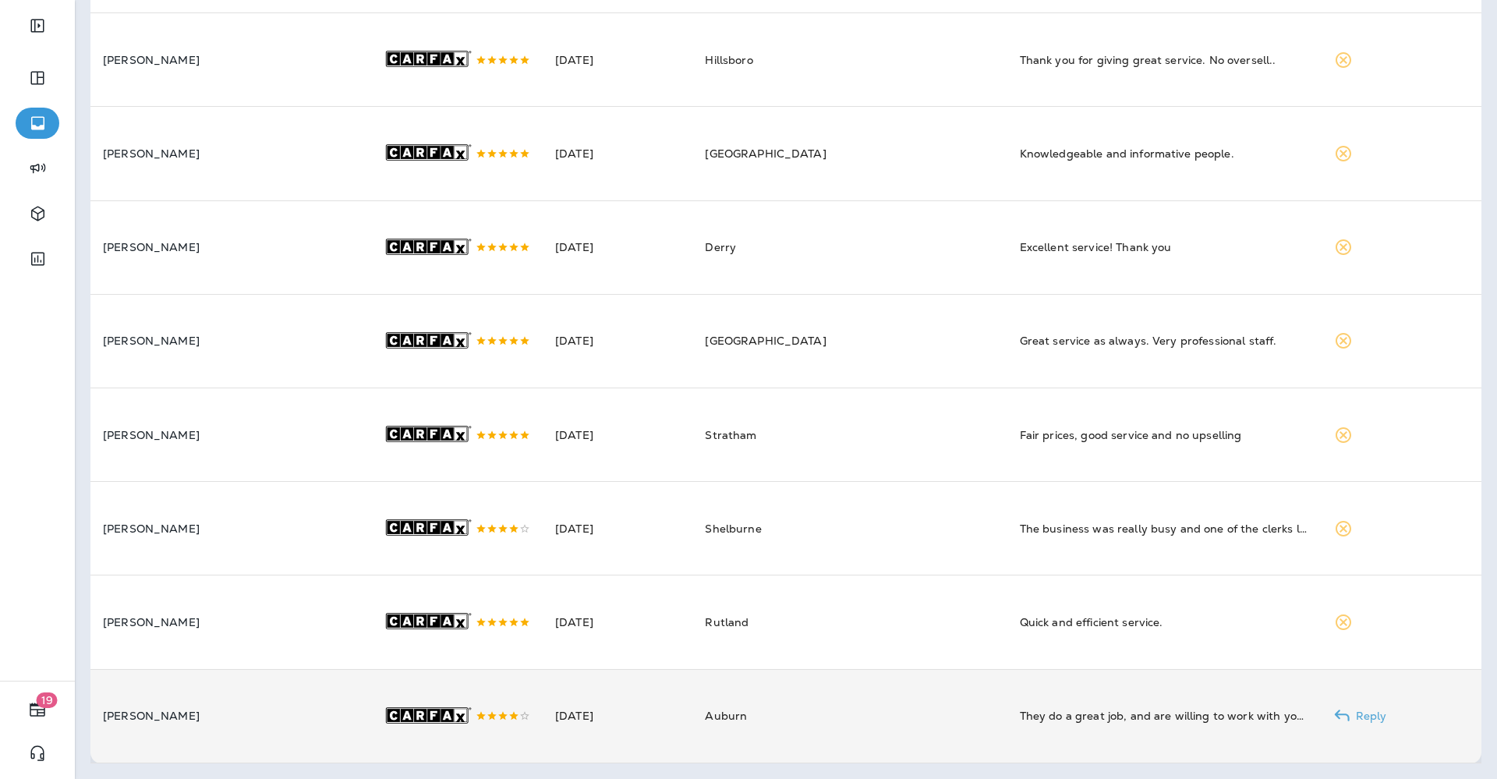
click at [808, 711] on td "Auburn" at bounding box center [849, 716] width 314 height 94
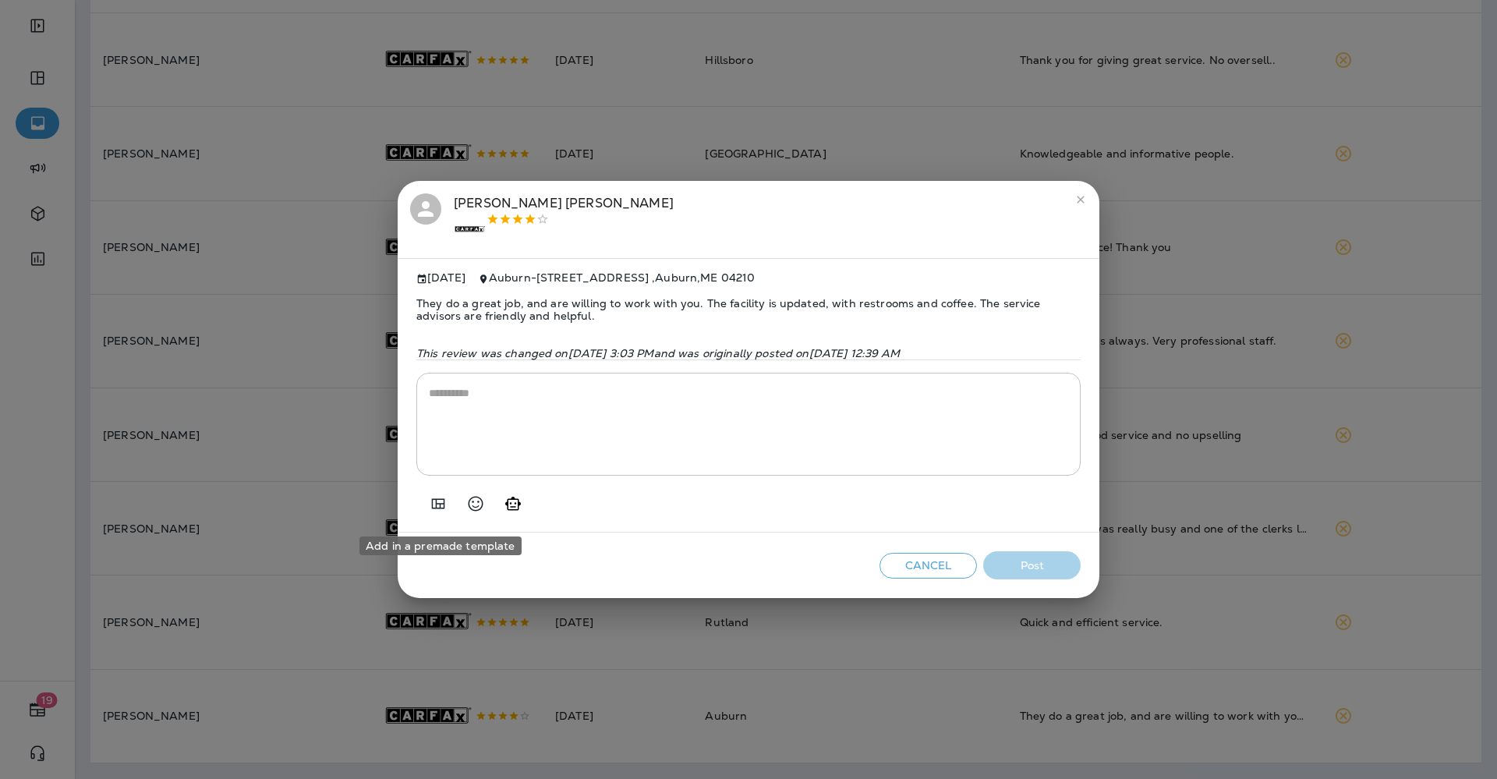
click at [436, 501] on icon "Add in a premade template" at bounding box center [438, 503] width 19 height 19
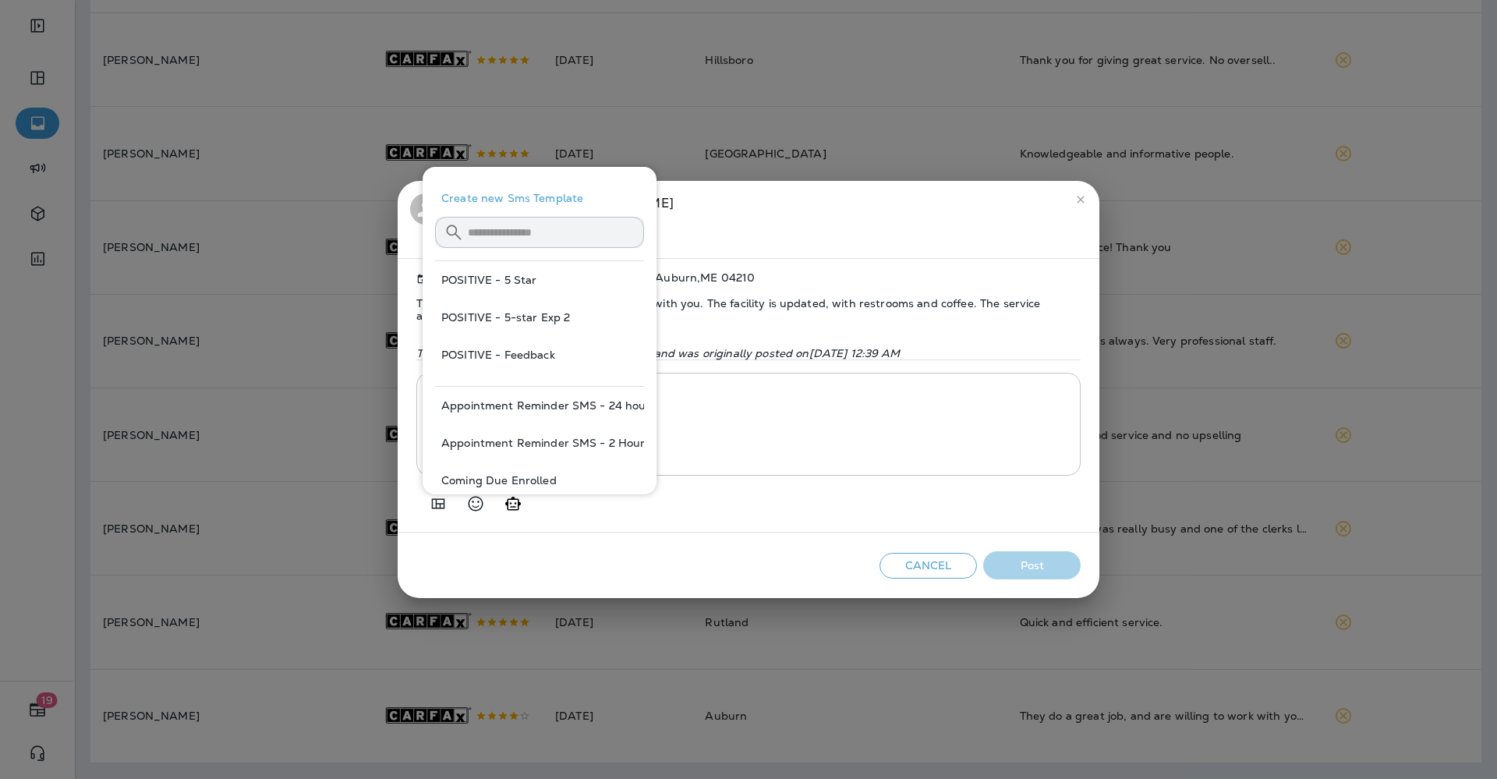
click at [530, 313] on button "POSITIVE - 5-star Exp 2" at bounding box center [539, 317] width 209 height 37
type textarea "**********"
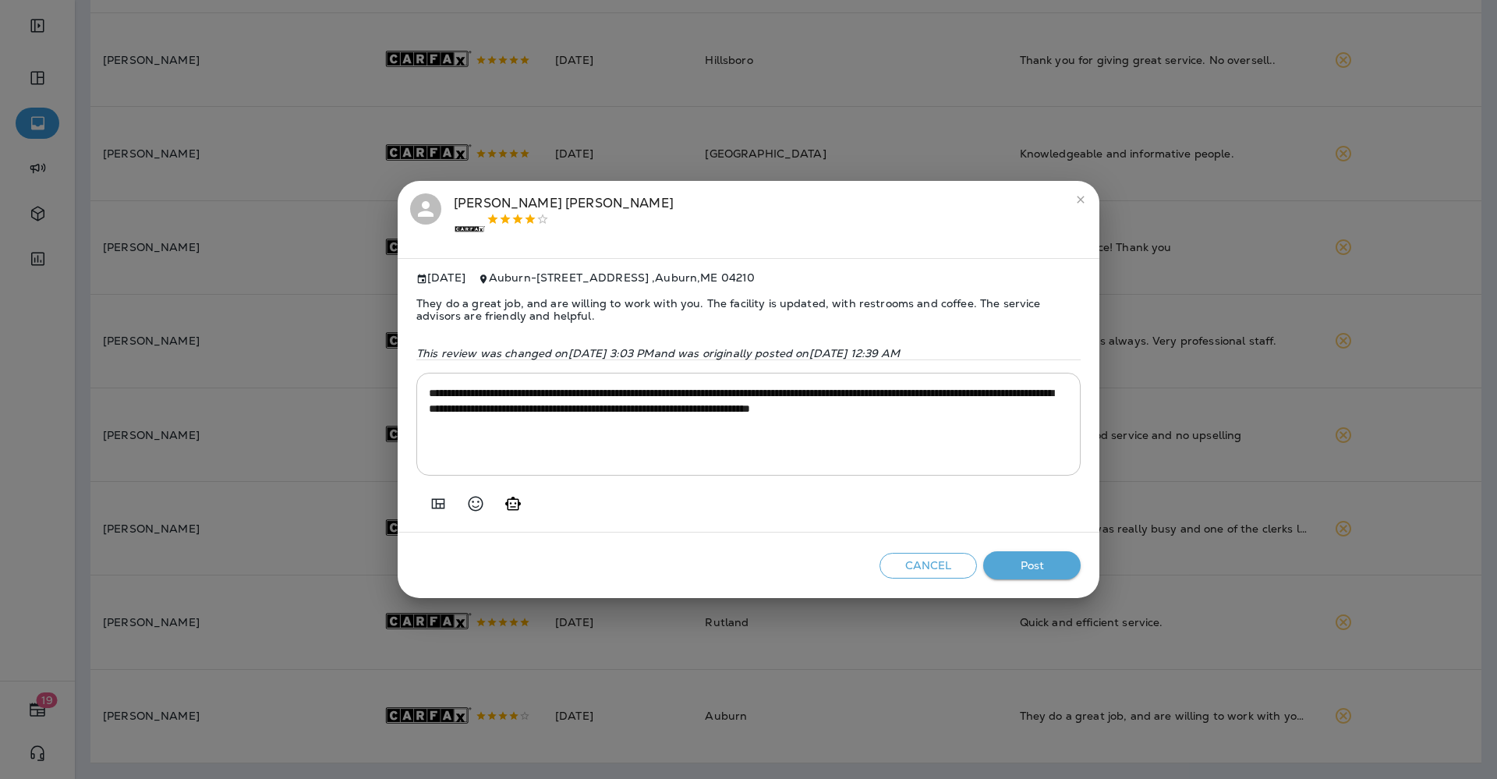
click at [1058, 575] on button "Post" at bounding box center [1031, 565] width 97 height 29
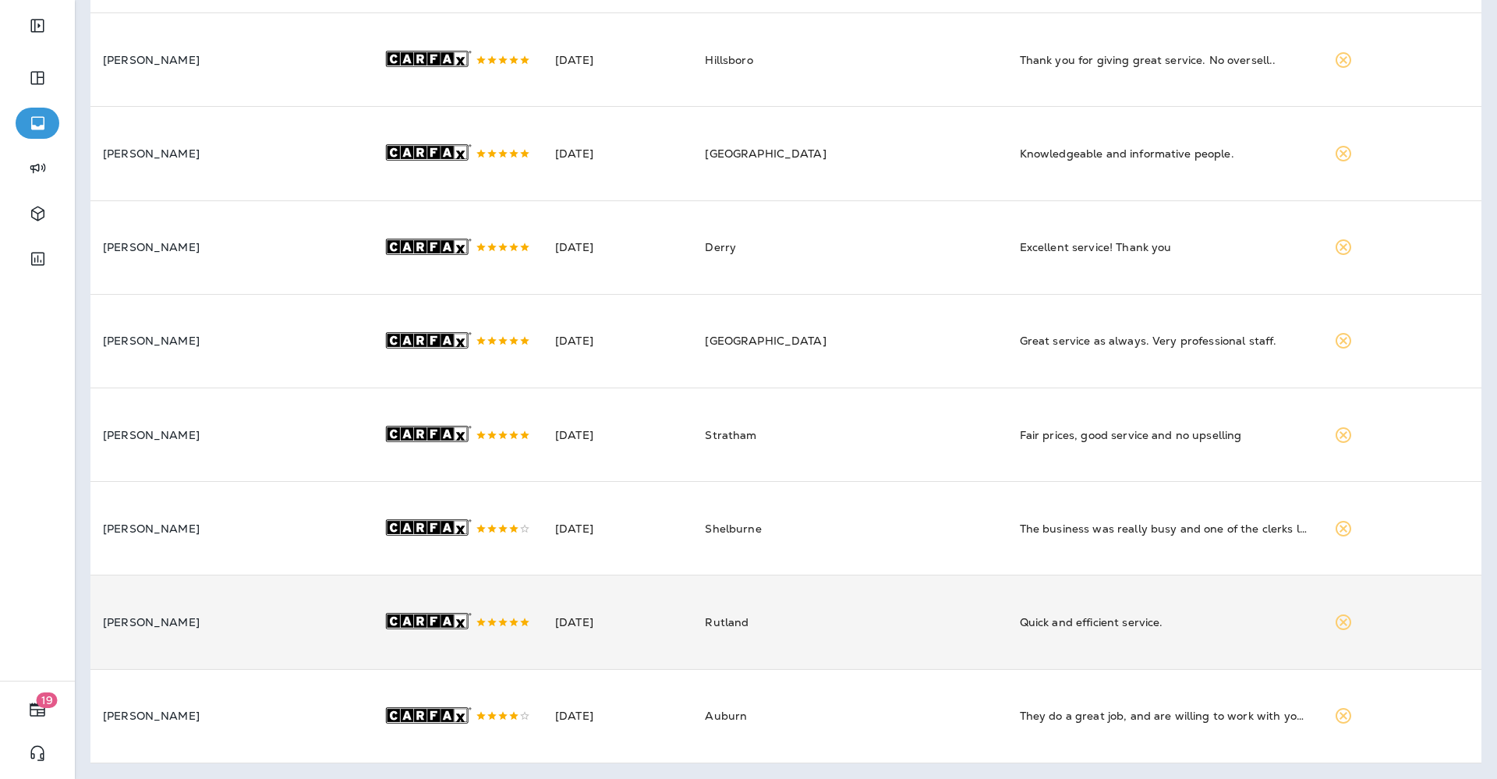
click at [825, 600] on td "Rutland" at bounding box center [849, 622] width 314 height 94
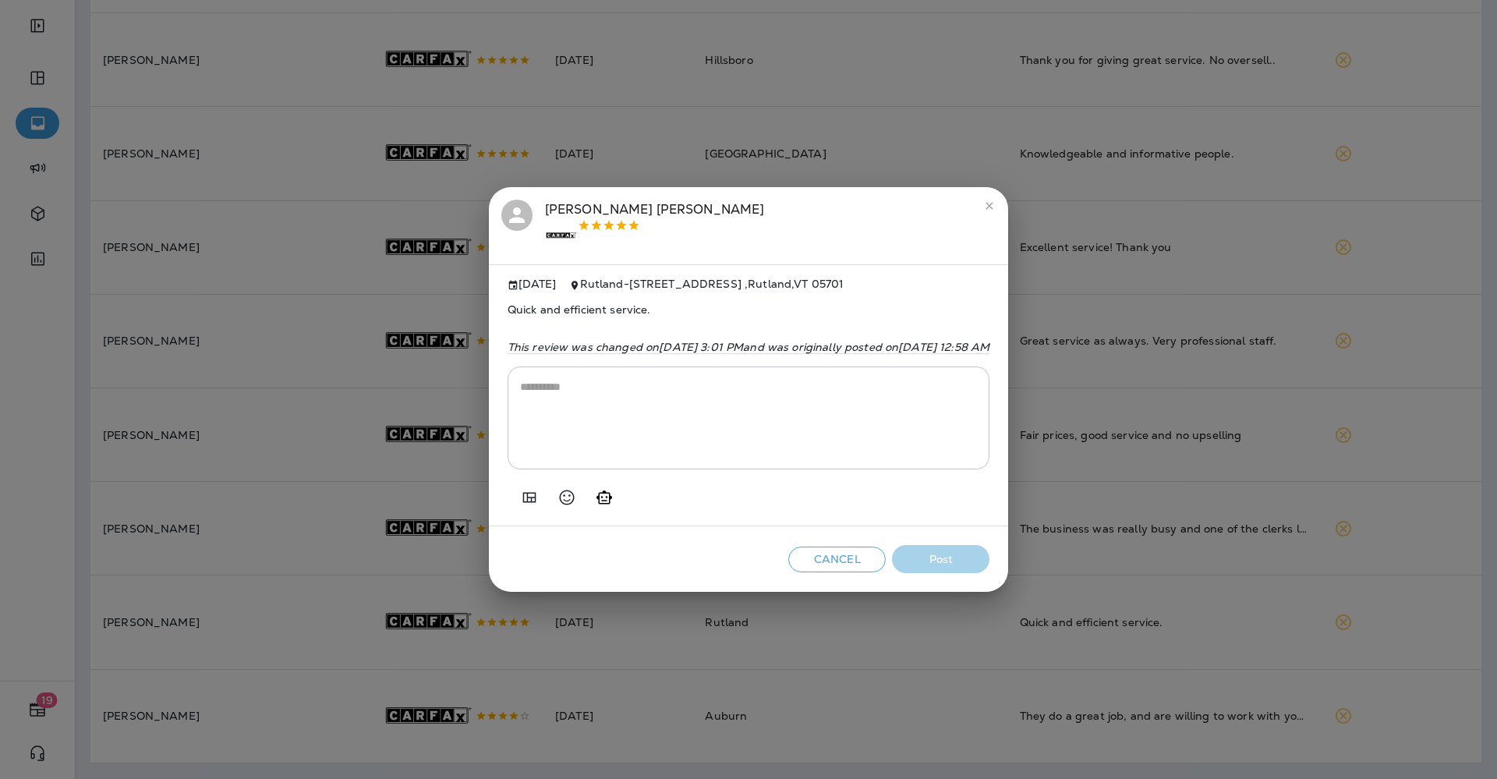
click at [514, 491] on button "Add in a premade template" at bounding box center [529, 497] width 31 height 31
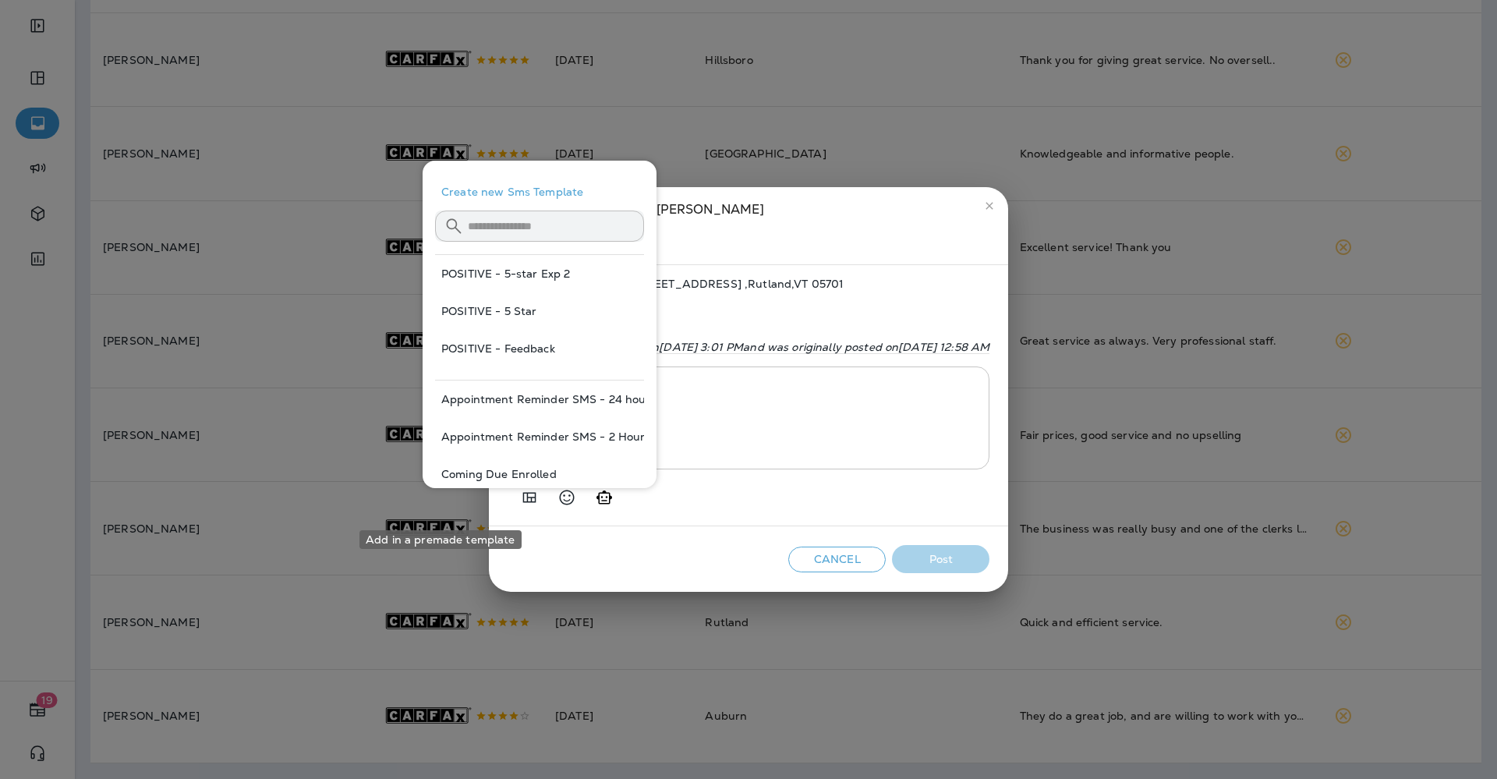
scroll to position [695, 0]
click at [535, 303] on button "POSITIVE - 5 Star" at bounding box center [539, 310] width 209 height 37
type textarea "**********"
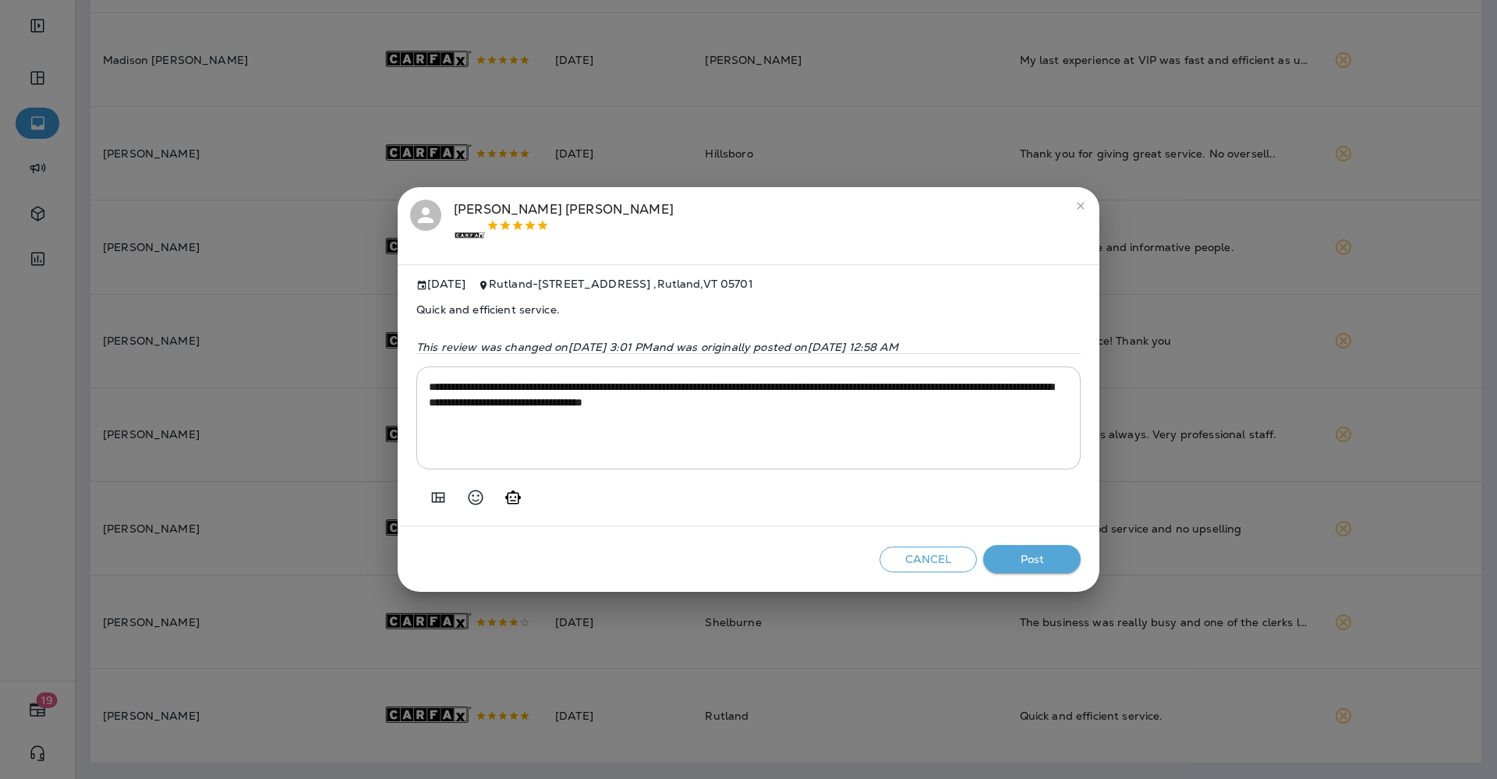
click at [1032, 564] on button "Post" at bounding box center [1031, 559] width 97 height 29
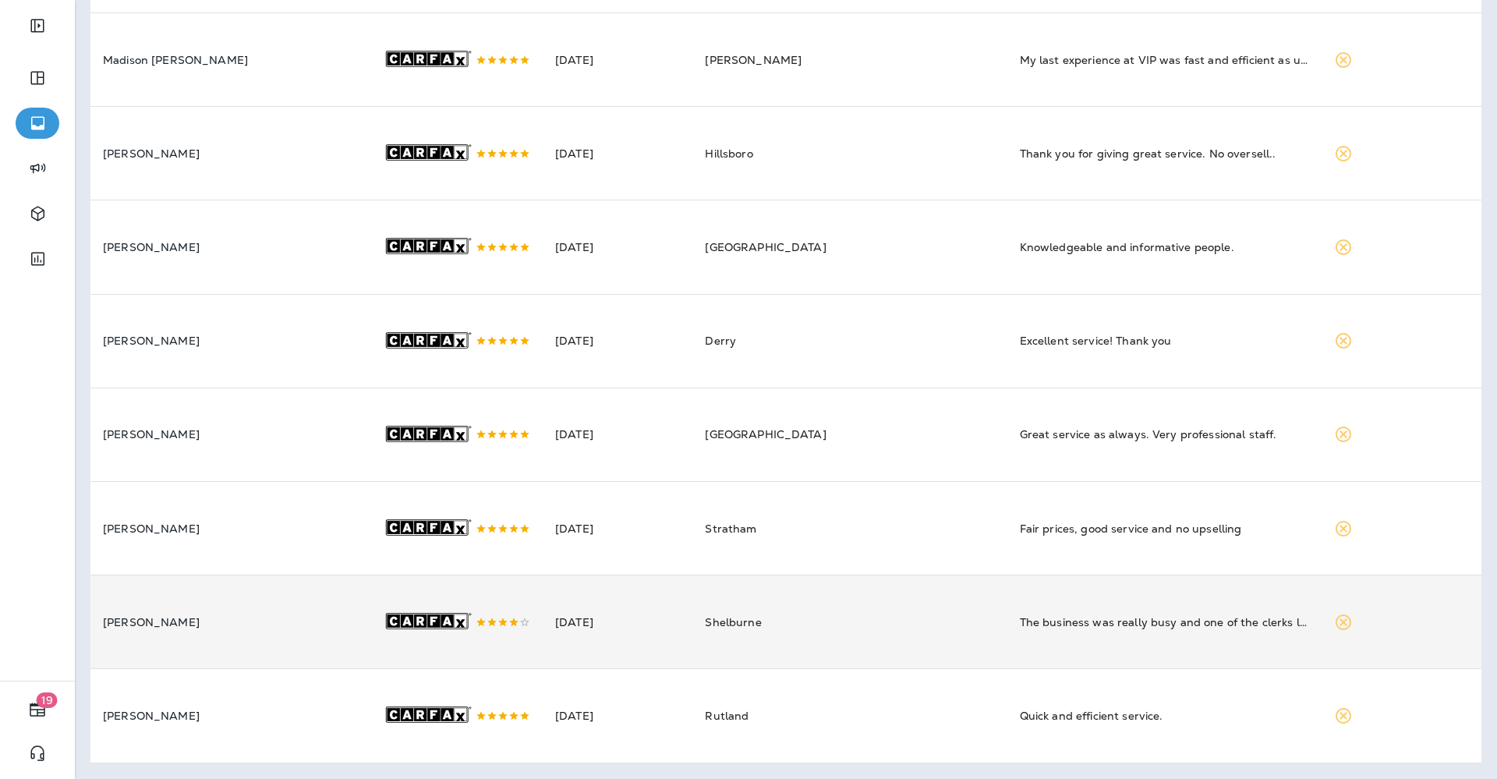
click at [804, 596] on td "Shelburne" at bounding box center [849, 622] width 314 height 94
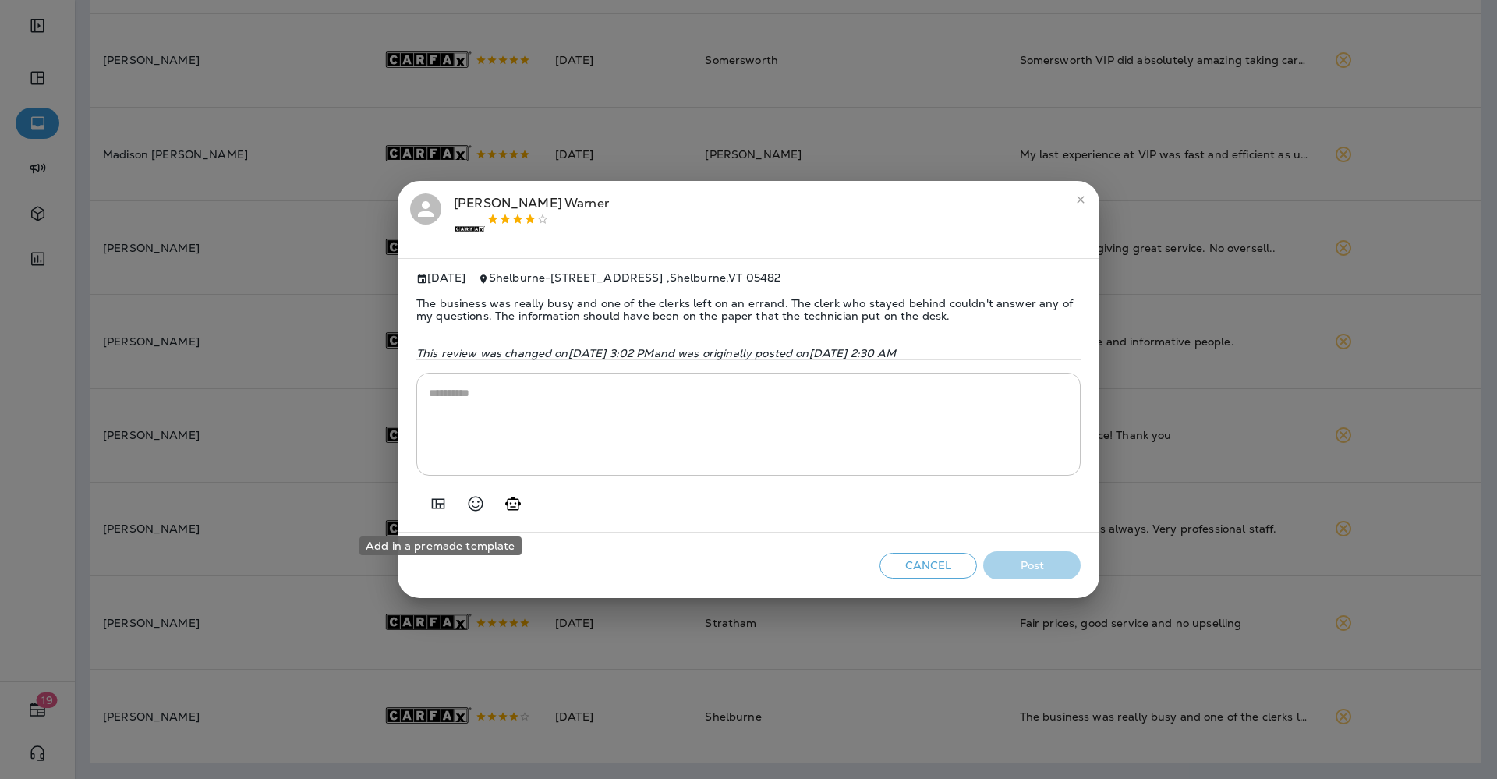
scroll to position [581, 0]
click at [441, 513] on icon "Add in a premade template" at bounding box center [438, 503] width 19 height 19
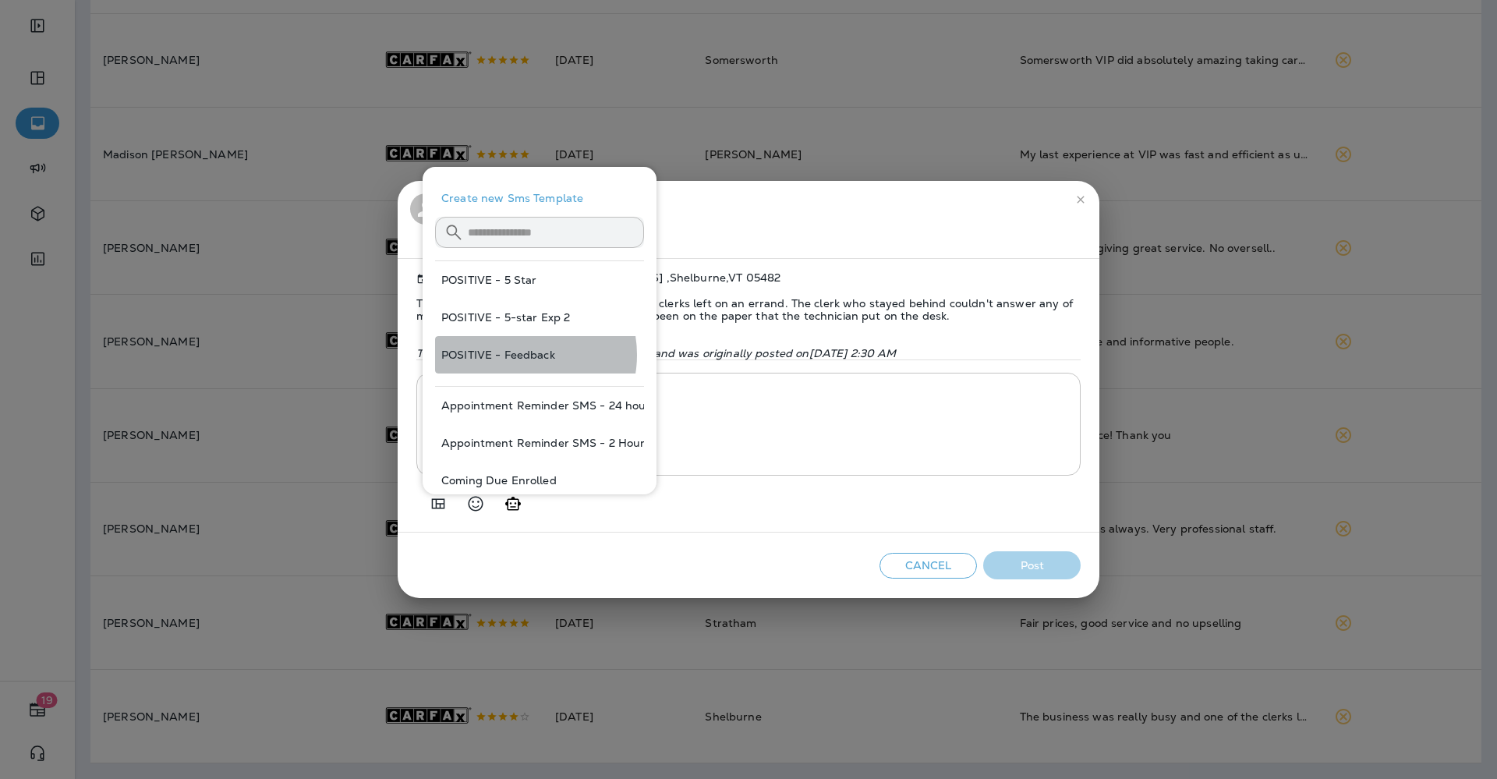
click at [518, 355] on button "POSITIVE - Feedback" at bounding box center [539, 354] width 209 height 37
type textarea "**********"
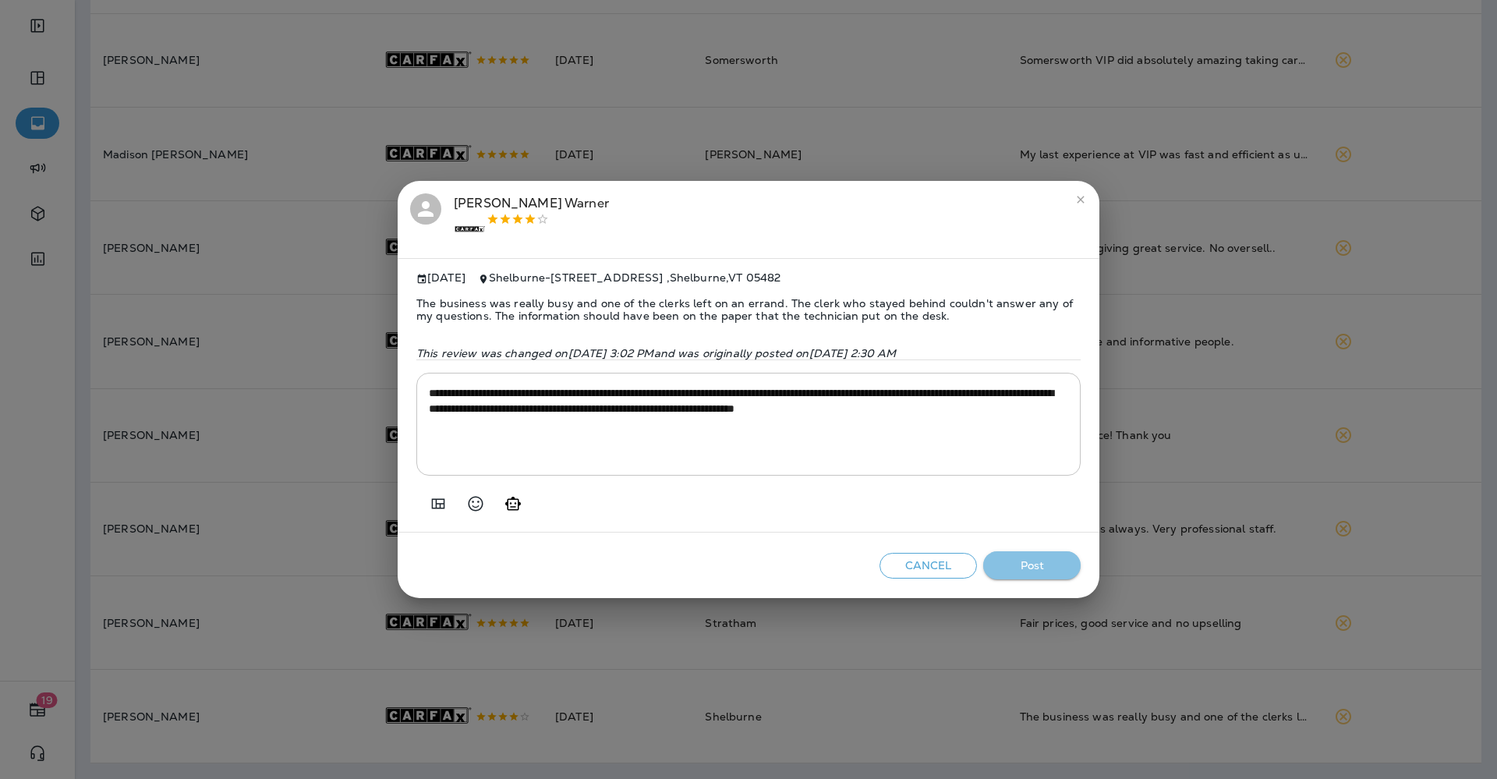
click at [1027, 571] on button "Post" at bounding box center [1031, 565] width 97 height 29
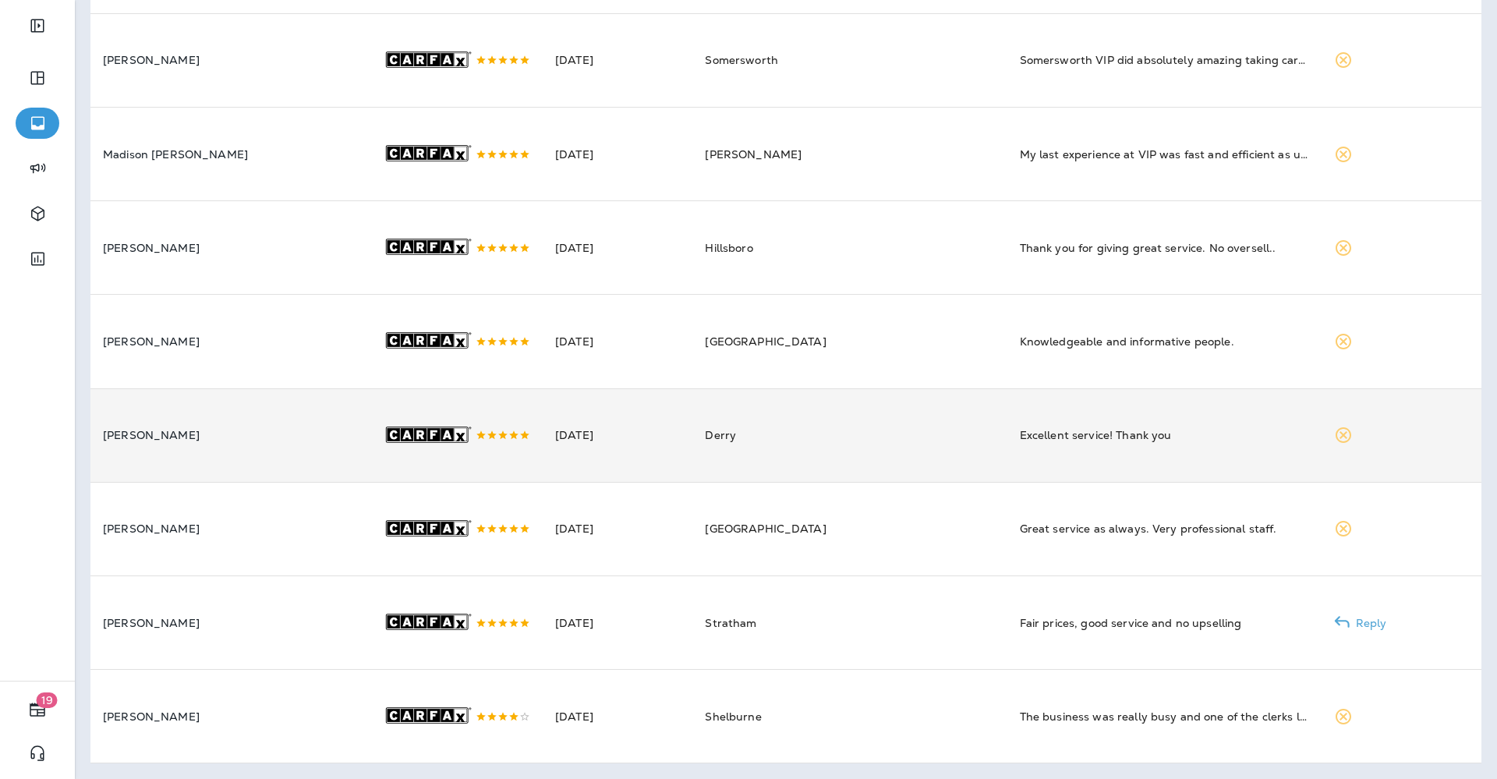
scroll to position [468, 0]
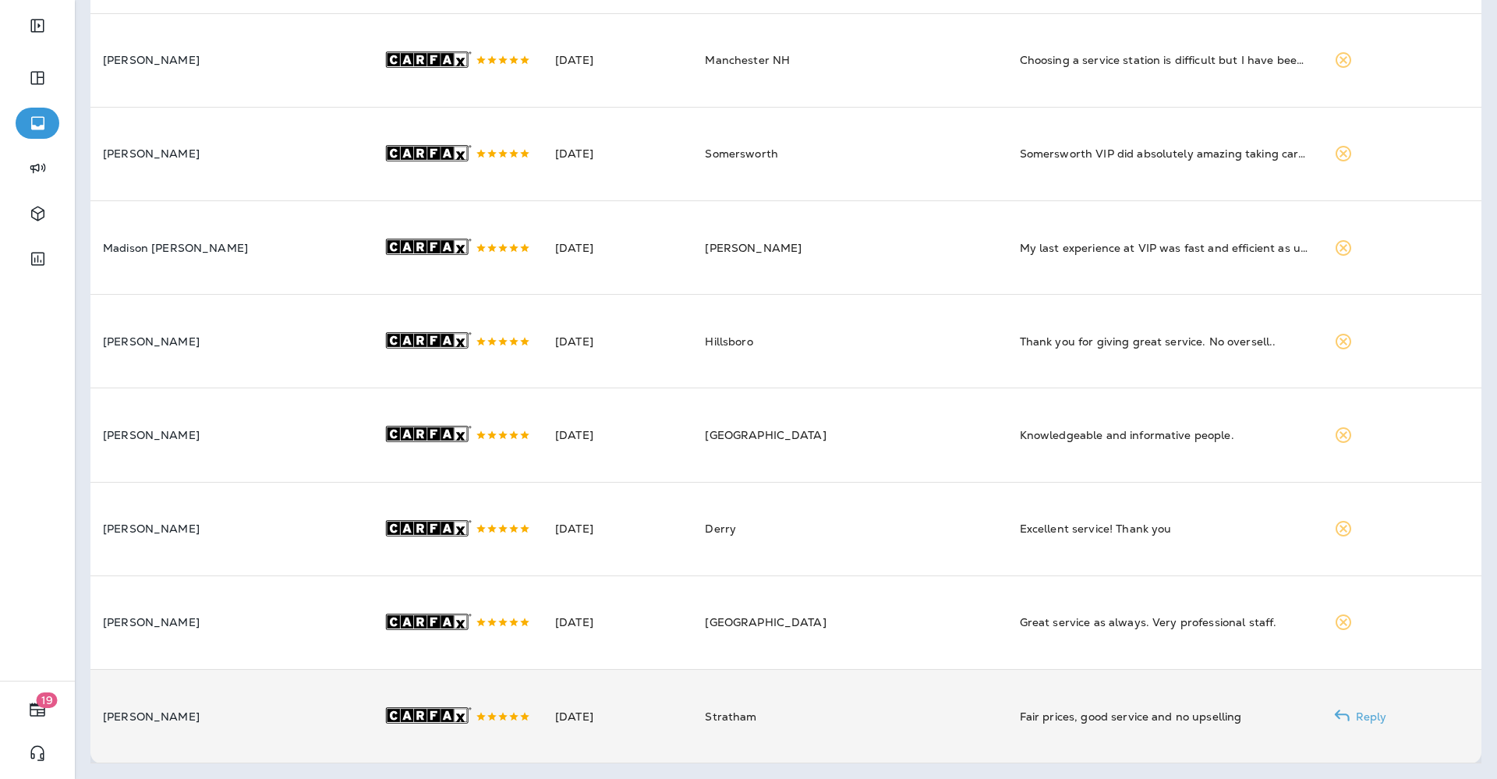
click at [742, 694] on td "Stratham" at bounding box center [849, 717] width 314 height 94
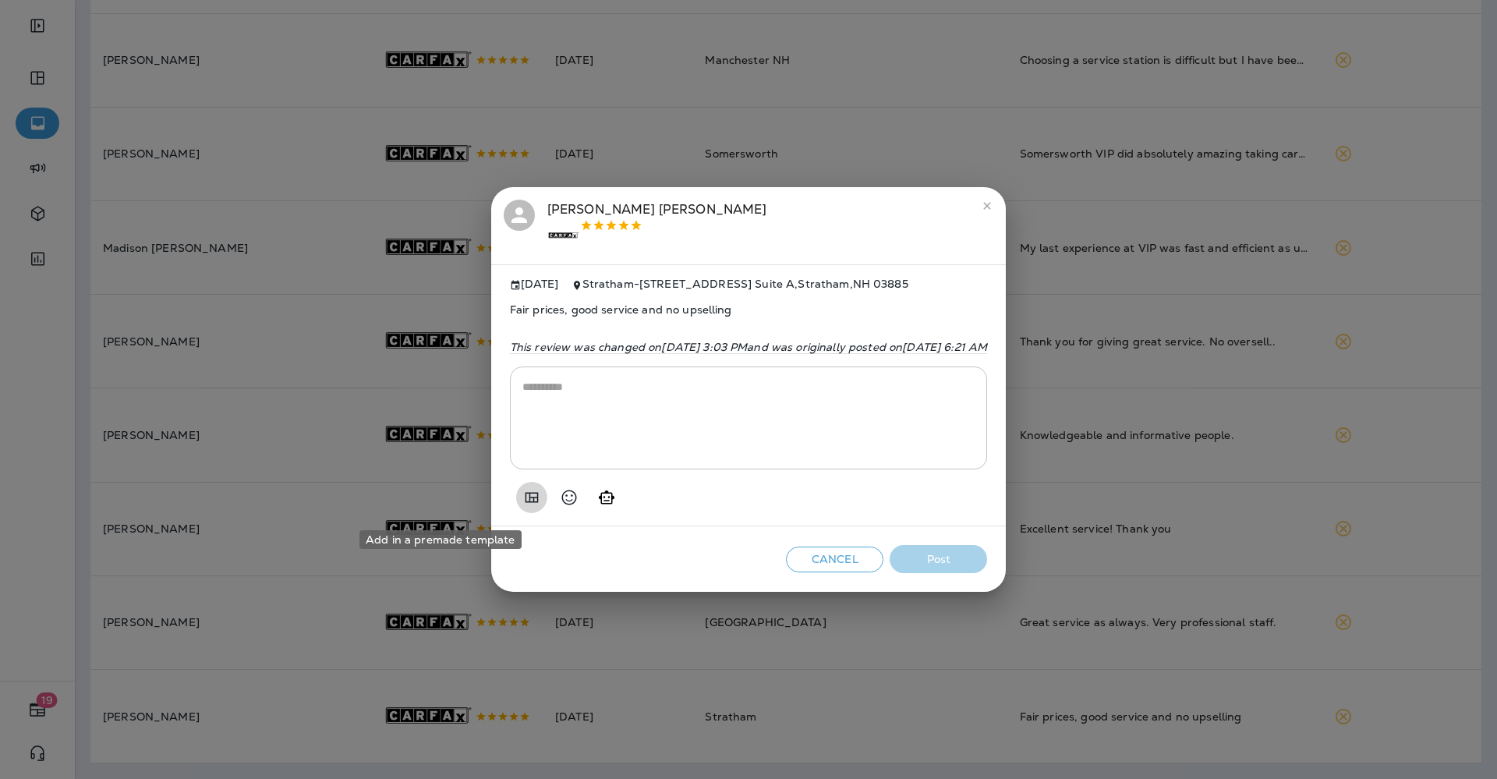
click at [525, 502] on icon "Add in a premade template" at bounding box center [531, 497] width 13 height 10
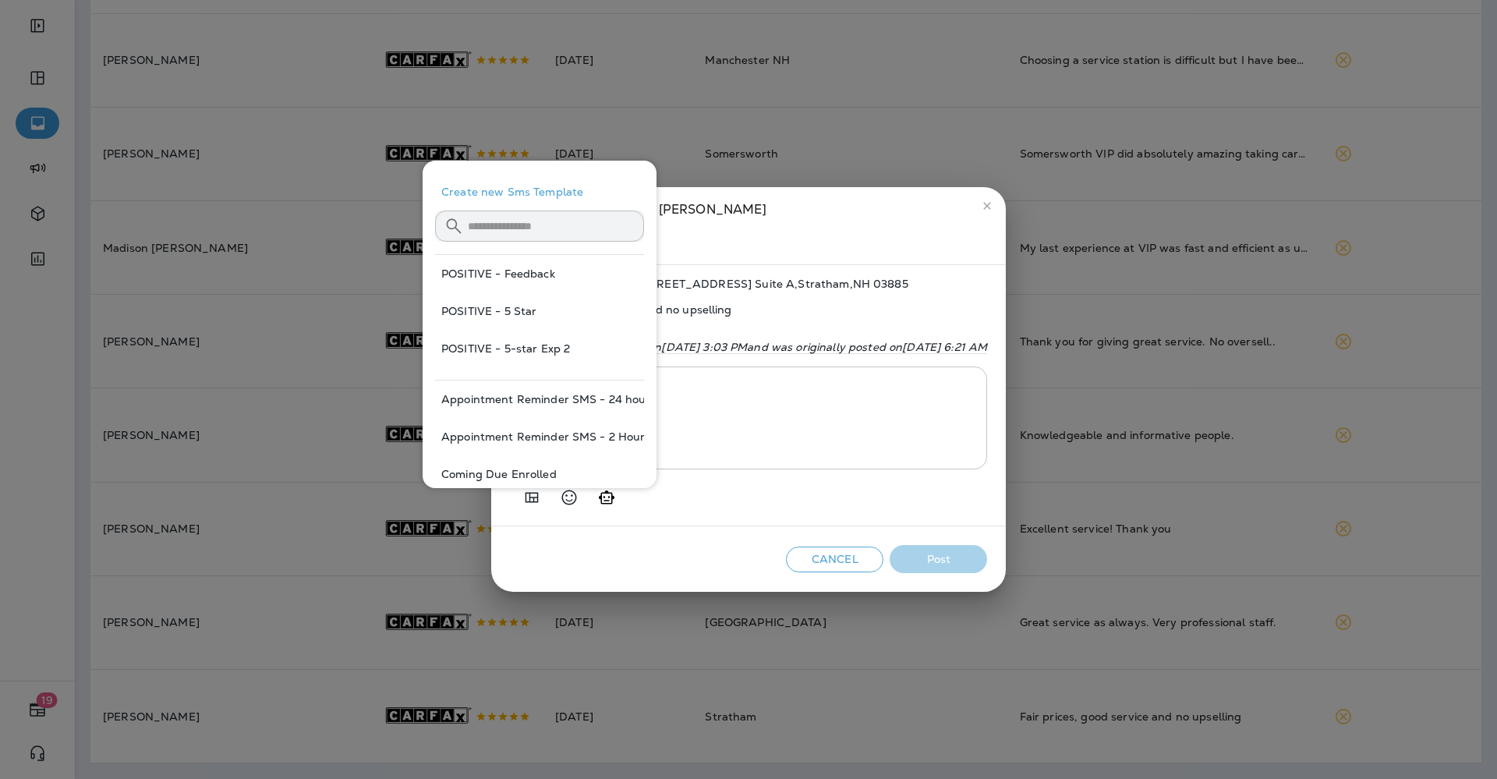
click at [489, 304] on button "POSITIVE - 5 Star" at bounding box center [539, 310] width 209 height 37
type textarea "**********"
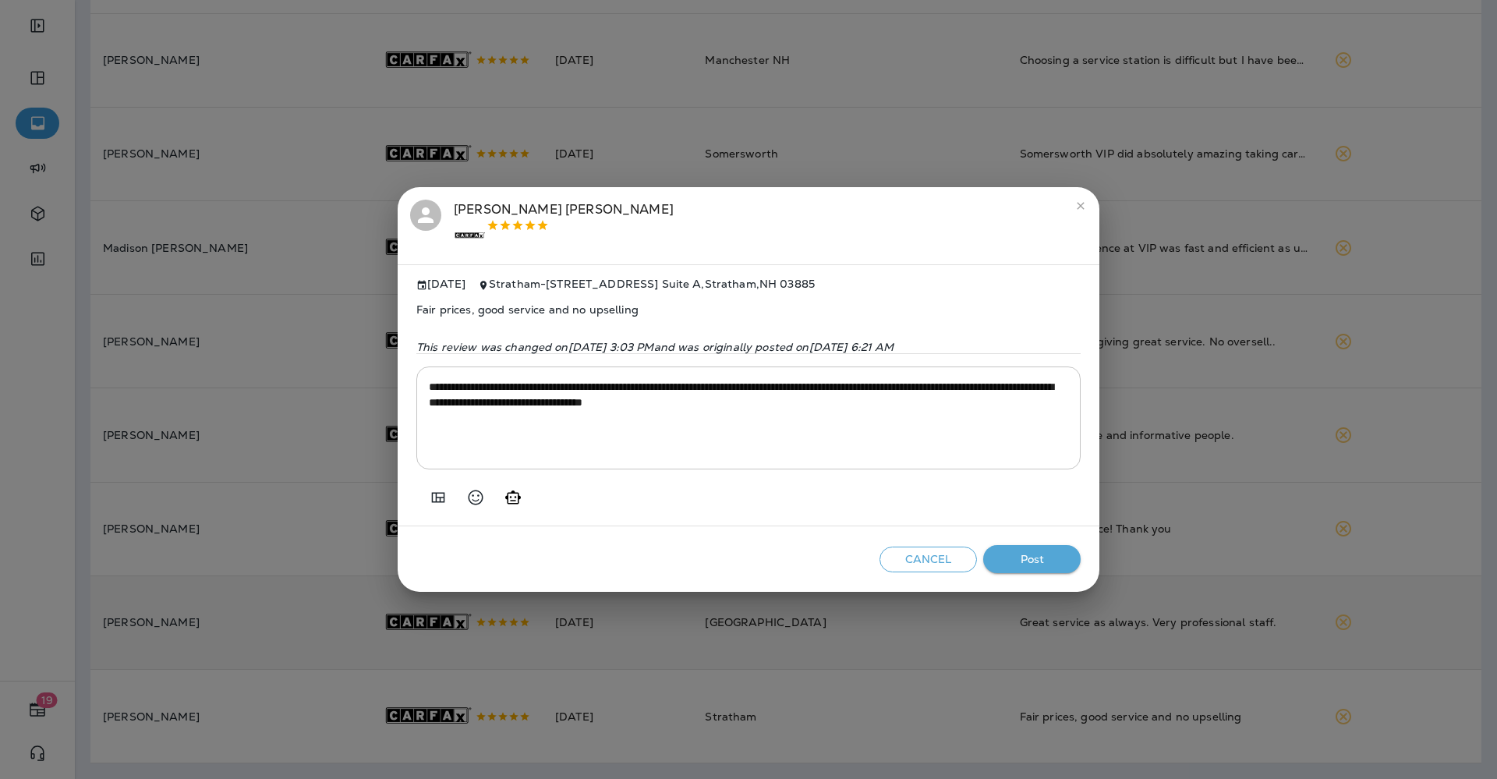
click at [1026, 560] on button "Post" at bounding box center [1031, 559] width 97 height 29
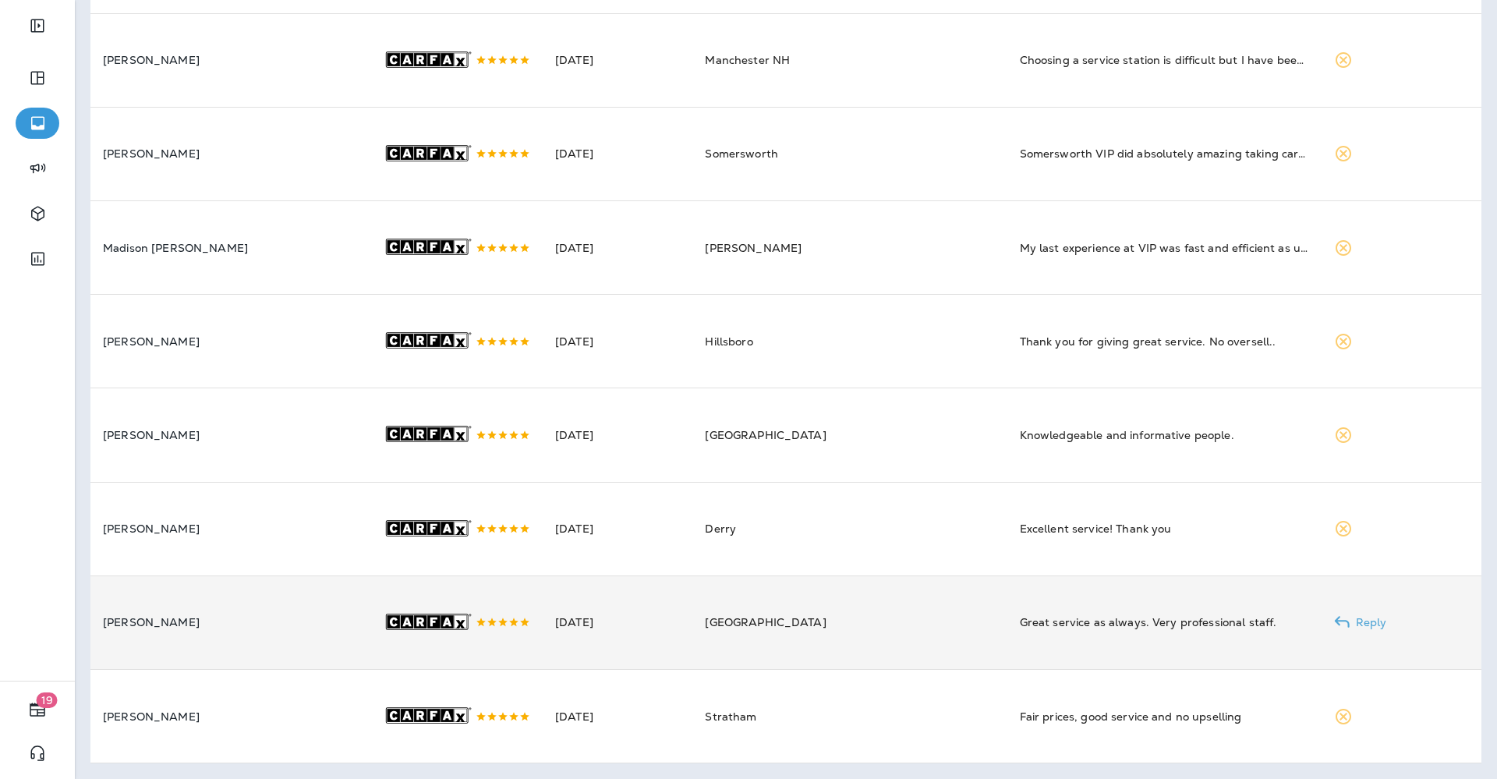
click at [922, 604] on td "[GEOGRAPHIC_DATA]" at bounding box center [849, 622] width 314 height 94
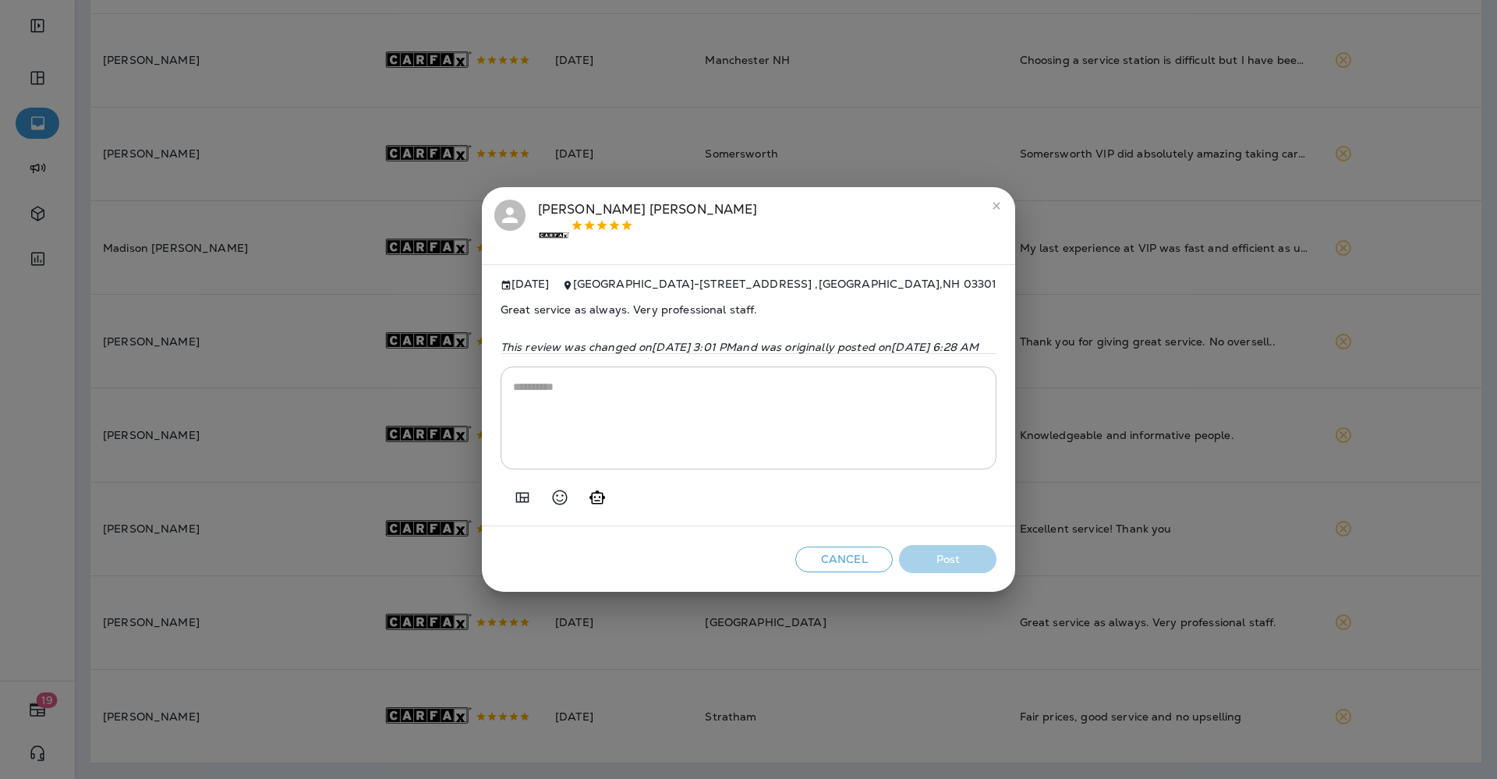
click at [515, 498] on icon "Add in a premade template" at bounding box center [521, 497] width 13 height 10
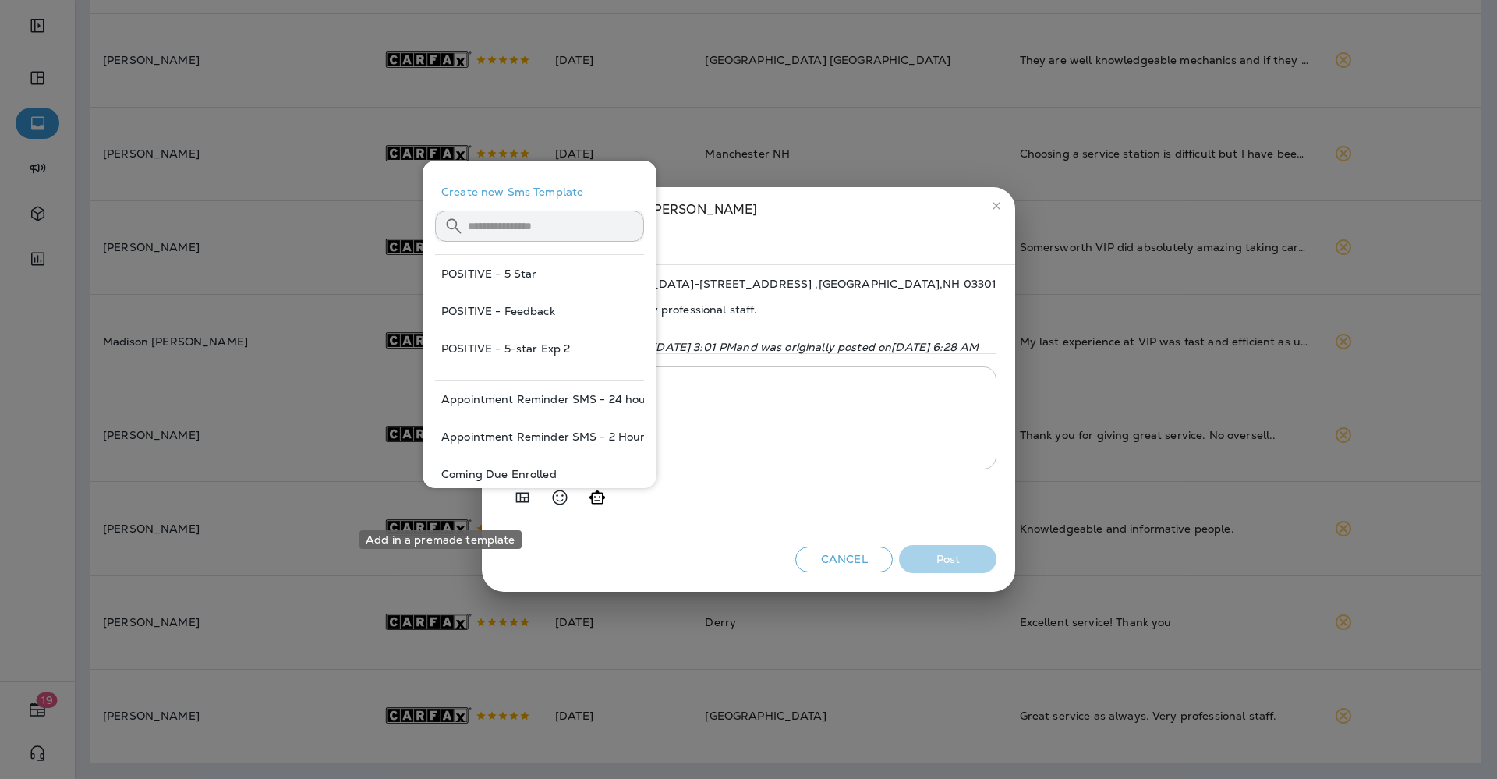
scroll to position [355, 0]
click at [480, 311] on button "POSITIVE - Feedback" at bounding box center [539, 310] width 209 height 37
type textarea "**********"
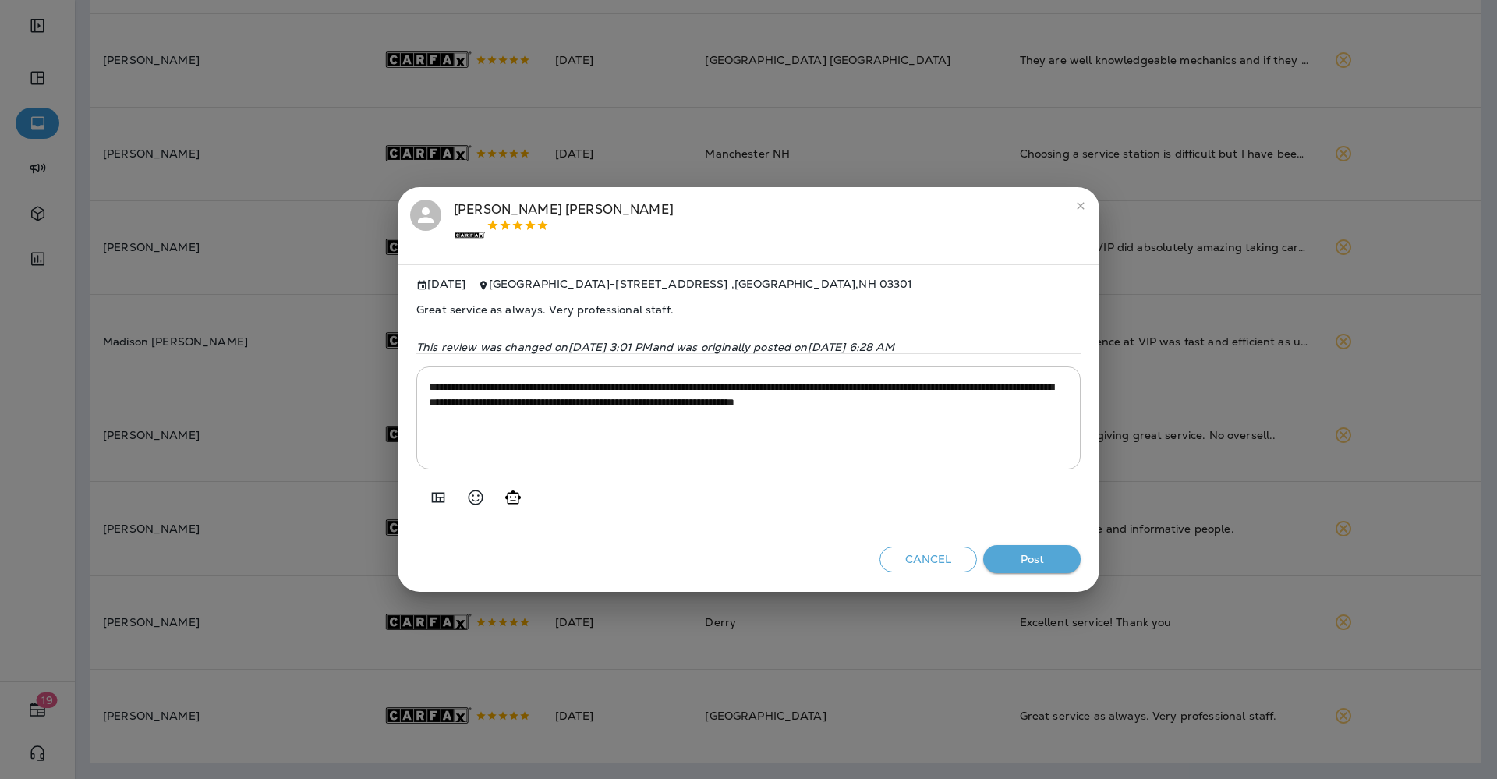
click at [794, 457] on textarea "**********" at bounding box center [748, 418] width 639 height 78
click at [793, 457] on textarea "**********" at bounding box center [748, 418] width 639 height 78
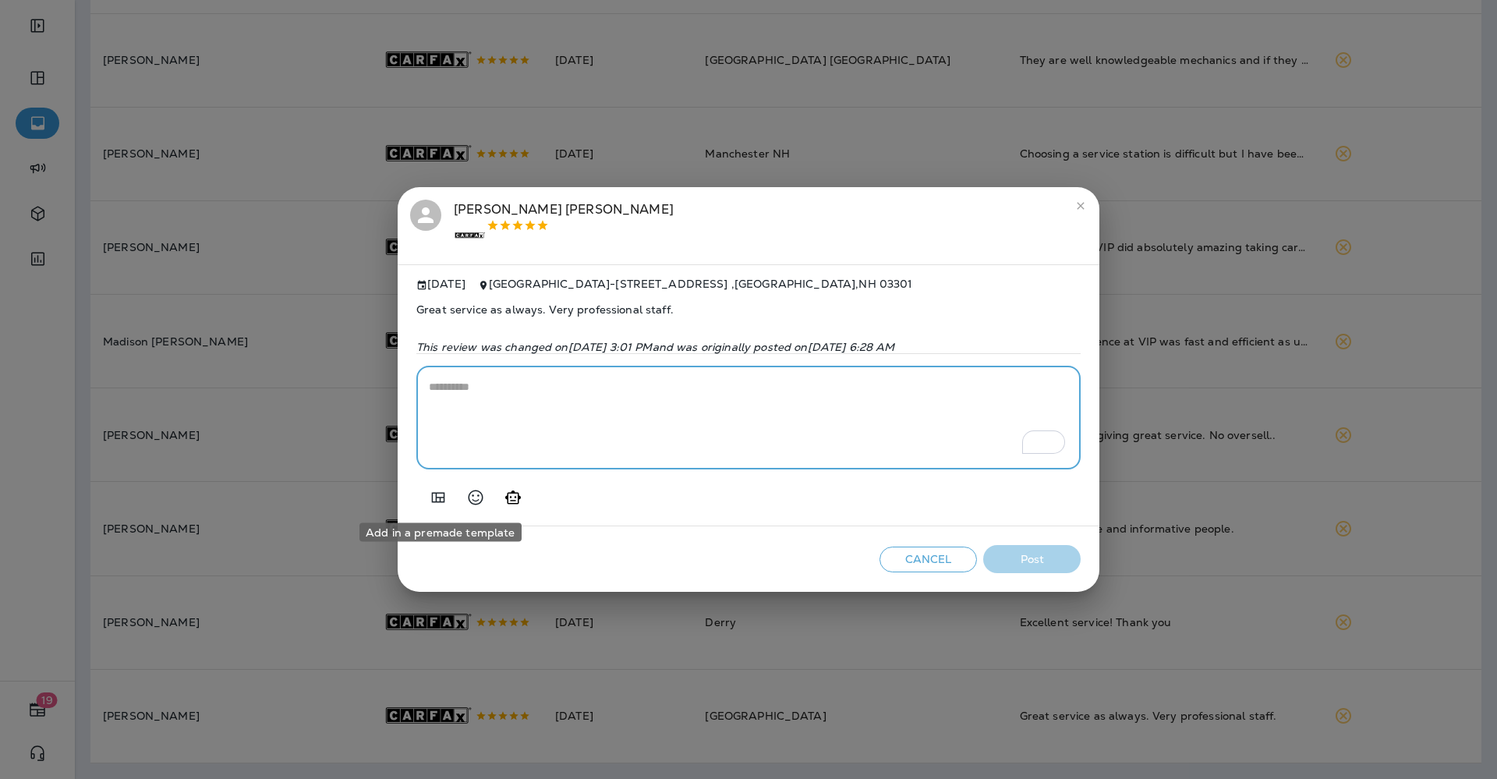
click at [439, 493] on icon "Add in a premade template" at bounding box center [438, 497] width 19 height 19
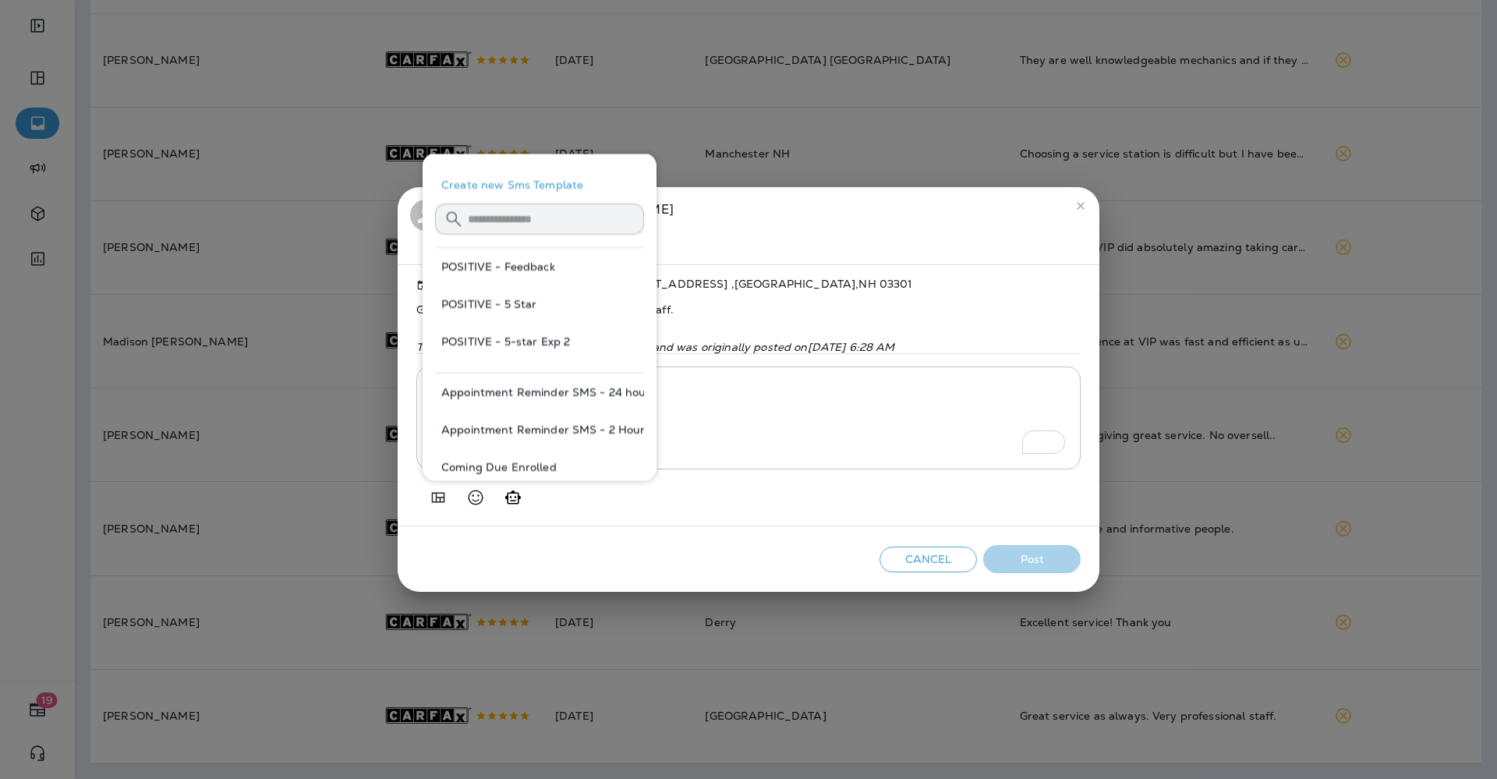
click at [505, 299] on button "POSITIVE - 5 Star" at bounding box center [539, 303] width 209 height 37
type textarea "**********"
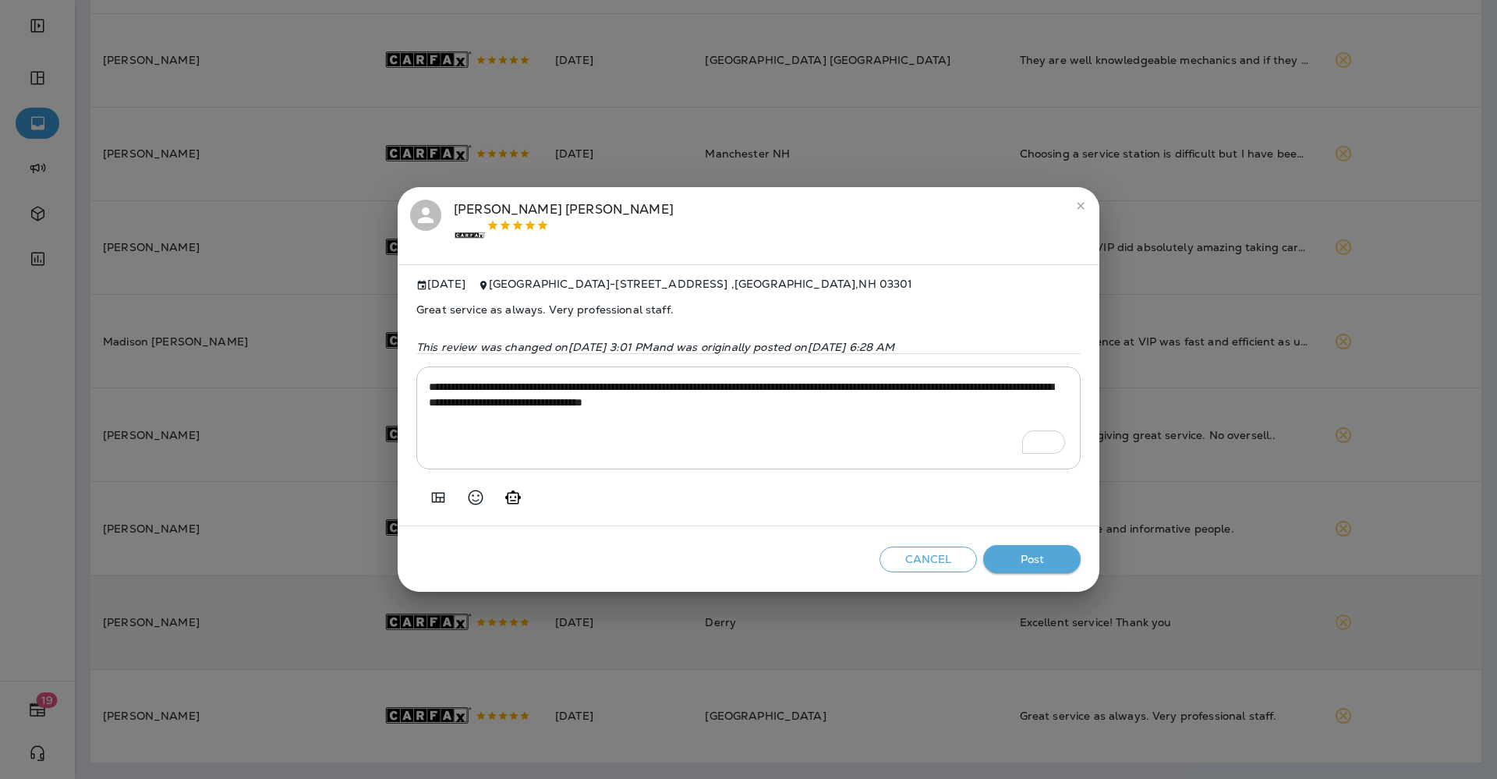
click at [1009, 553] on button "Post" at bounding box center [1031, 559] width 97 height 29
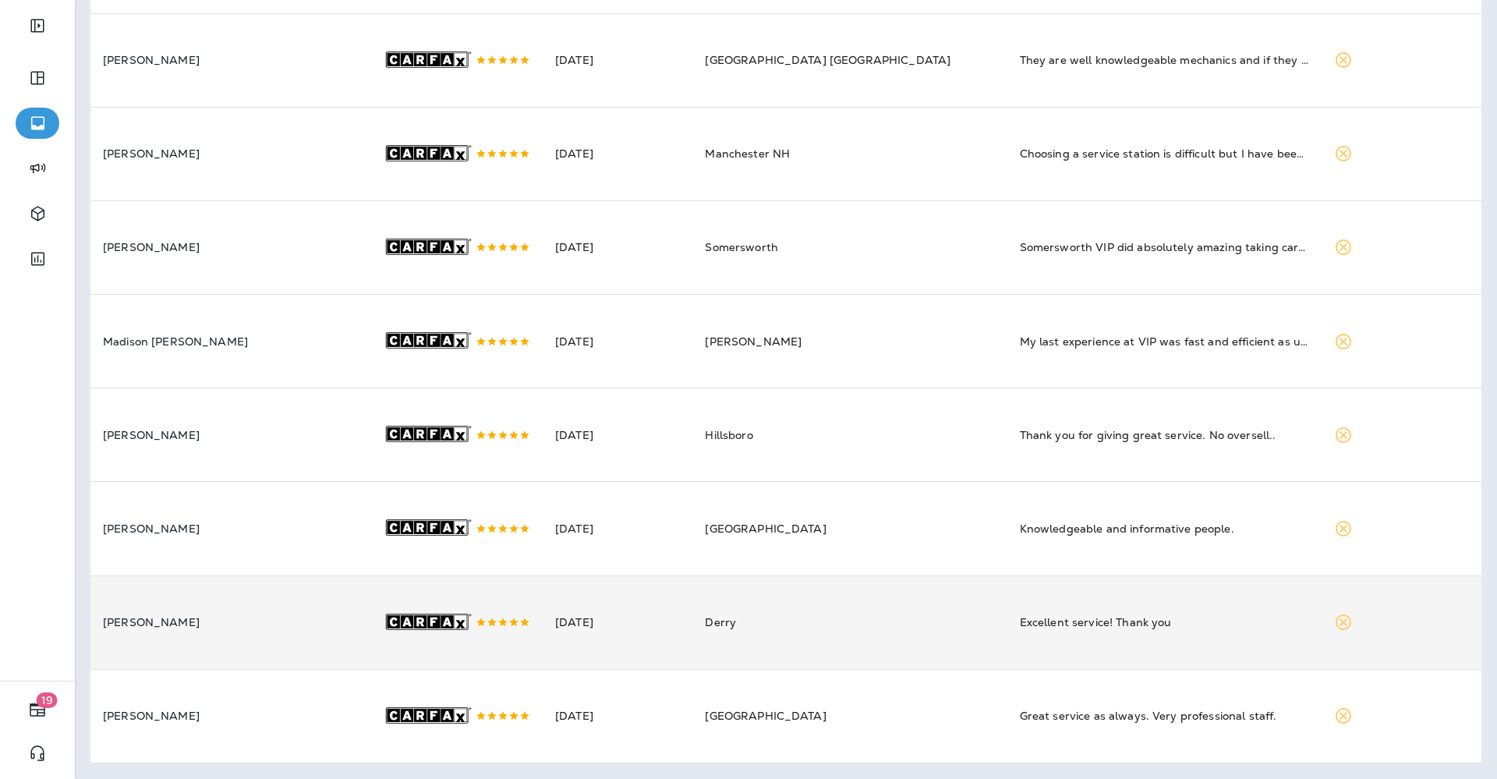
scroll to position [241, 0]
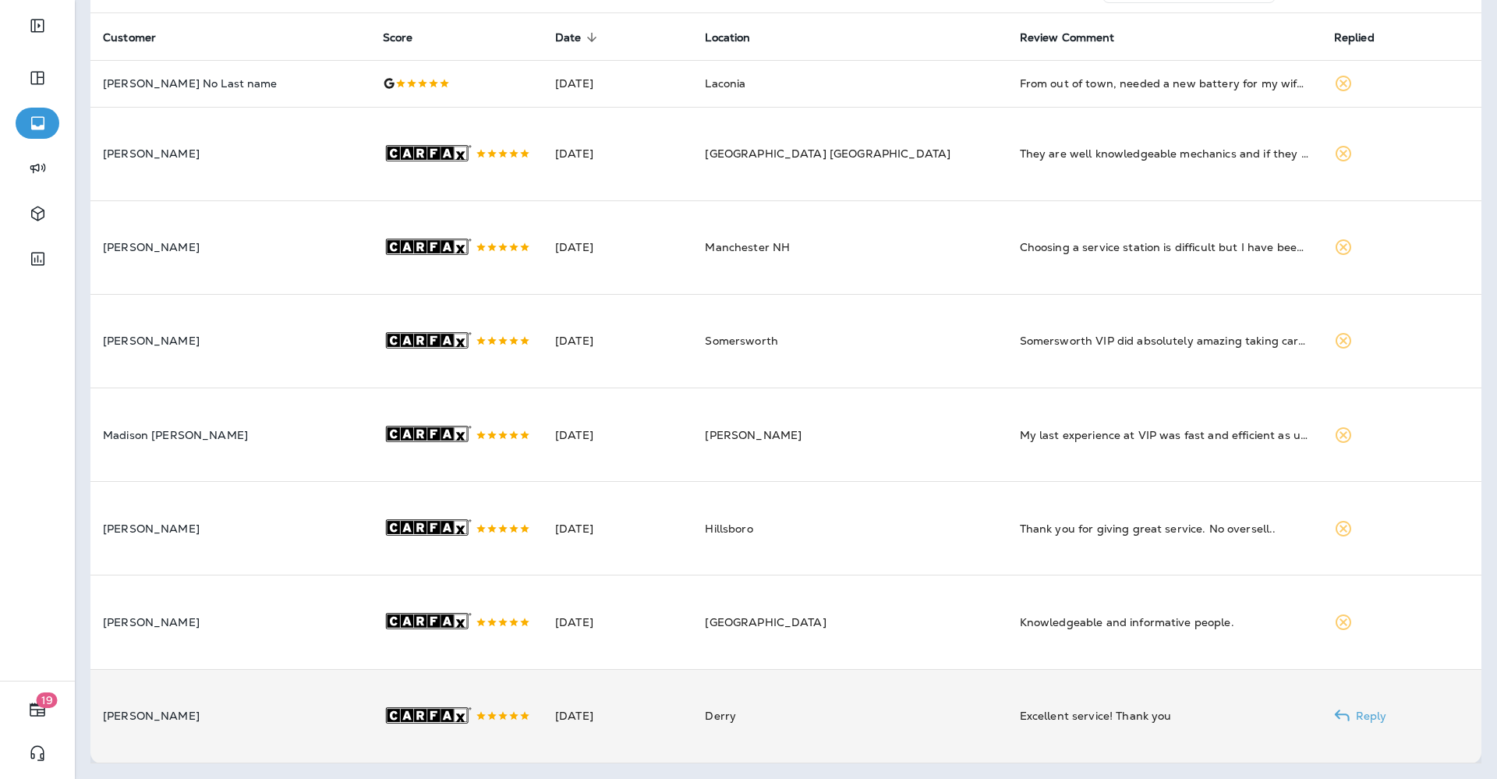
click at [950, 698] on td "Derry" at bounding box center [849, 716] width 314 height 94
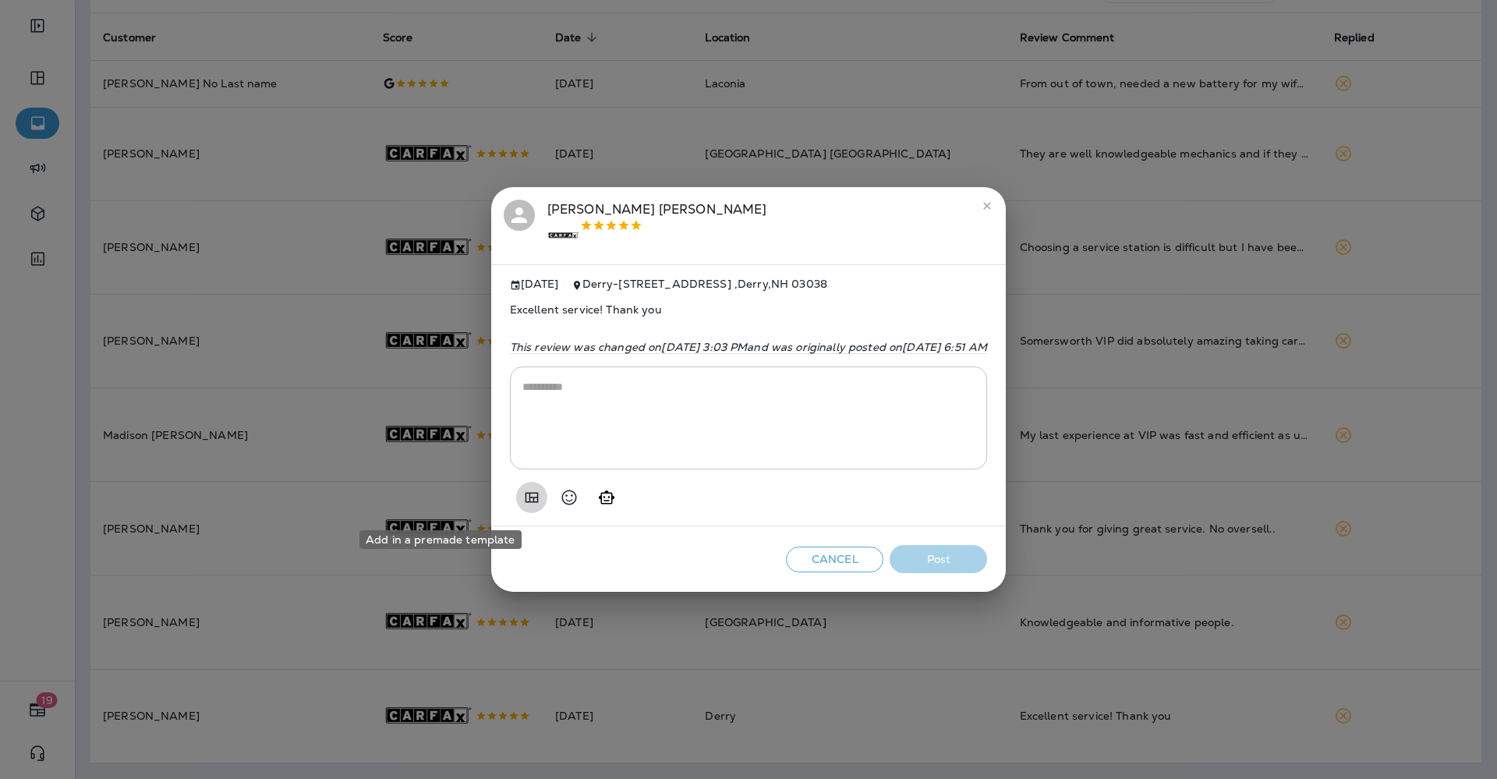
click at [522, 502] on icon "Add in a premade template" at bounding box center [531, 497] width 19 height 19
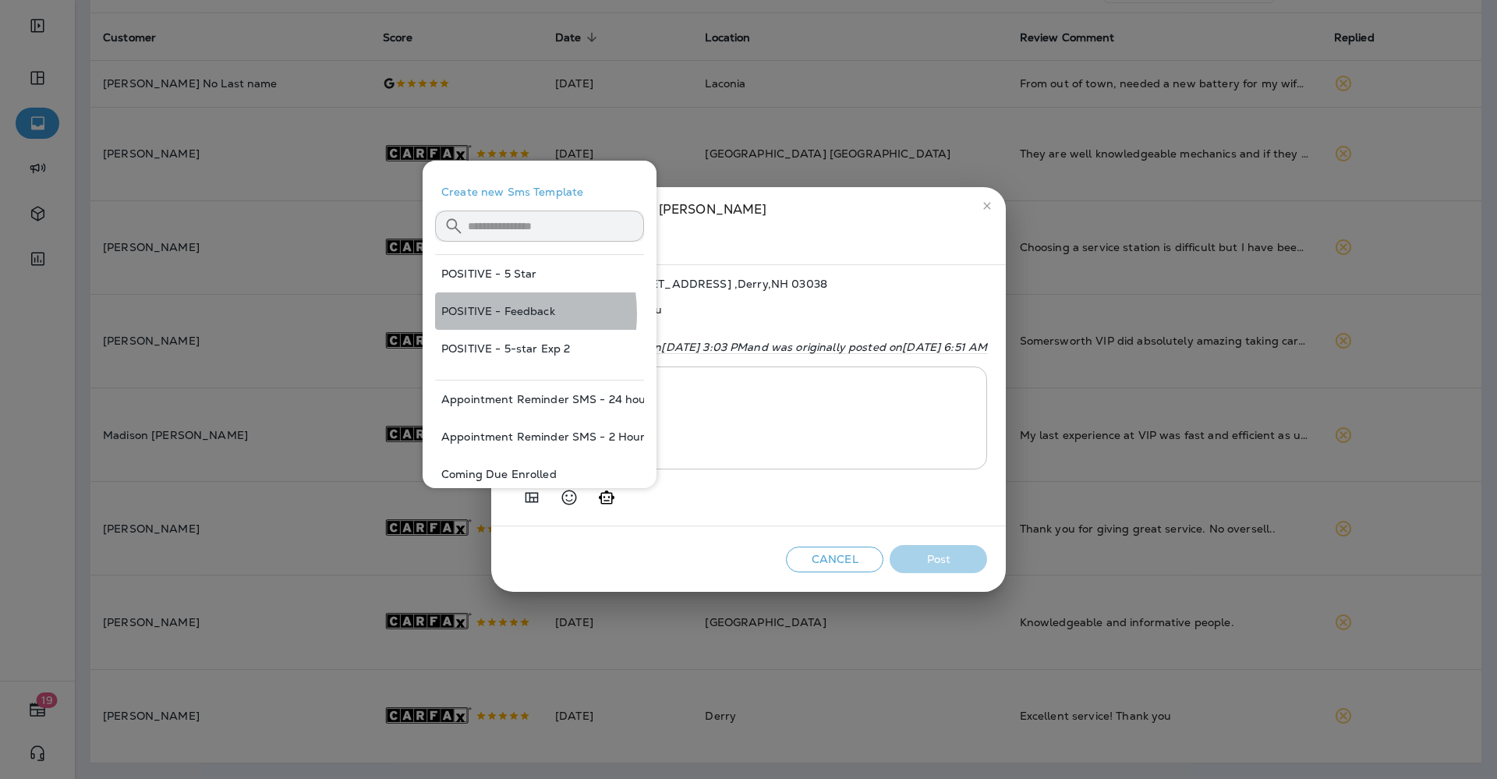
click at [480, 313] on button "POSITIVE - Feedback" at bounding box center [539, 310] width 209 height 37
type textarea "**********"
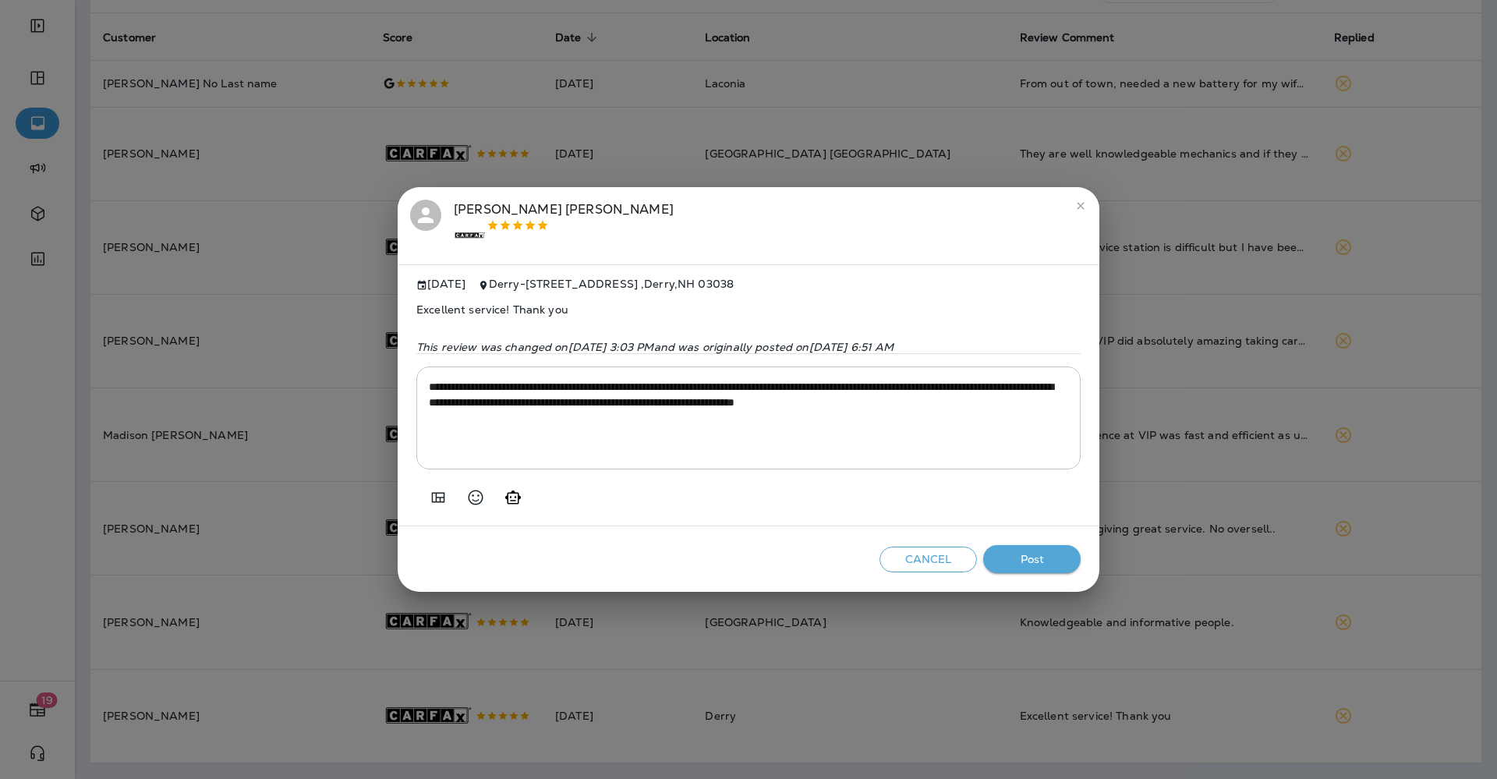
click at [743, 426] on textarea "**********" at bounding box center [748, 418] width 639 height 78
click at [743, 428] on textarea "**********" at bounding box center [748, 418] width 639 height 78
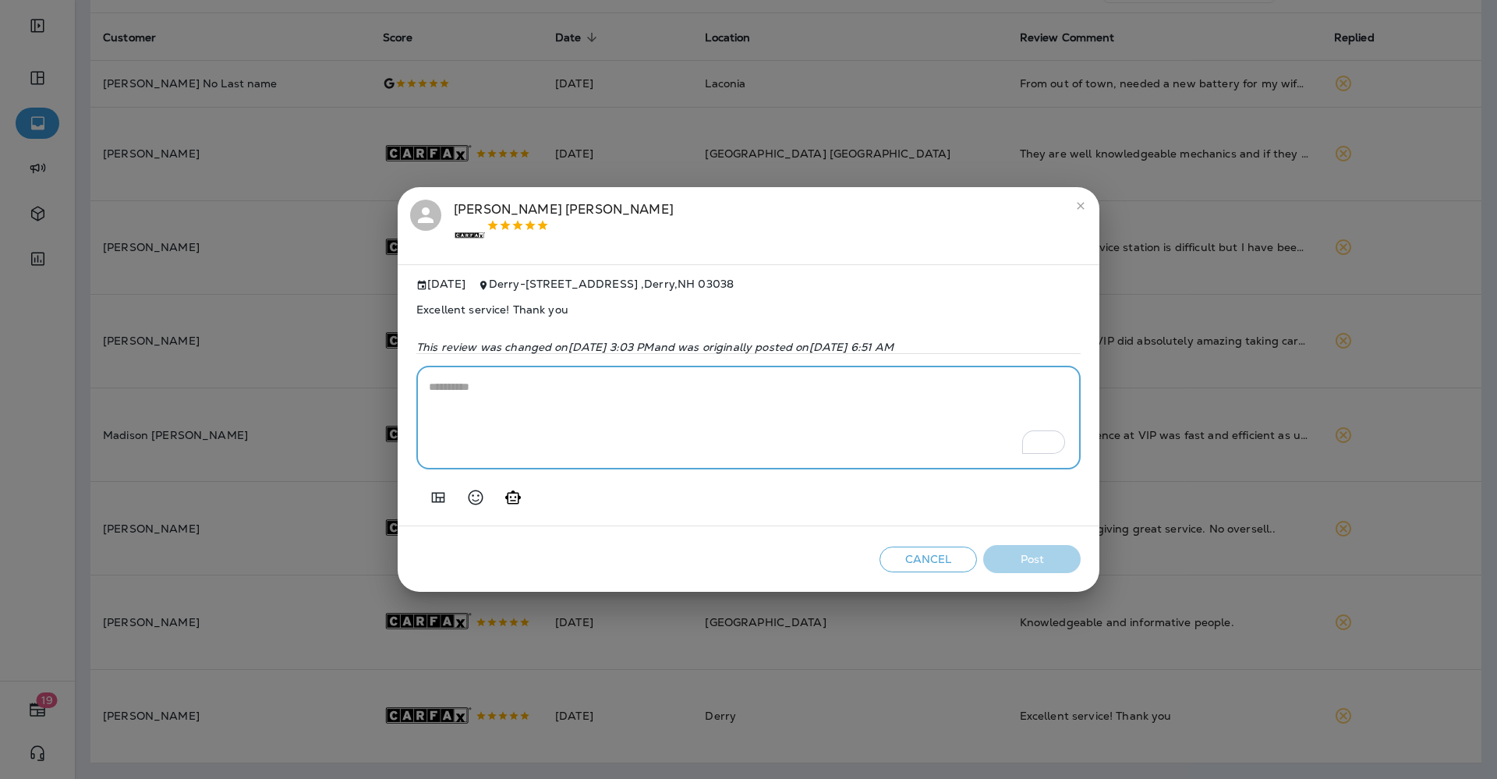
click at [430, 493] on icon "Add in a premade template" at bounding box center [438, 497] width 19 height 19
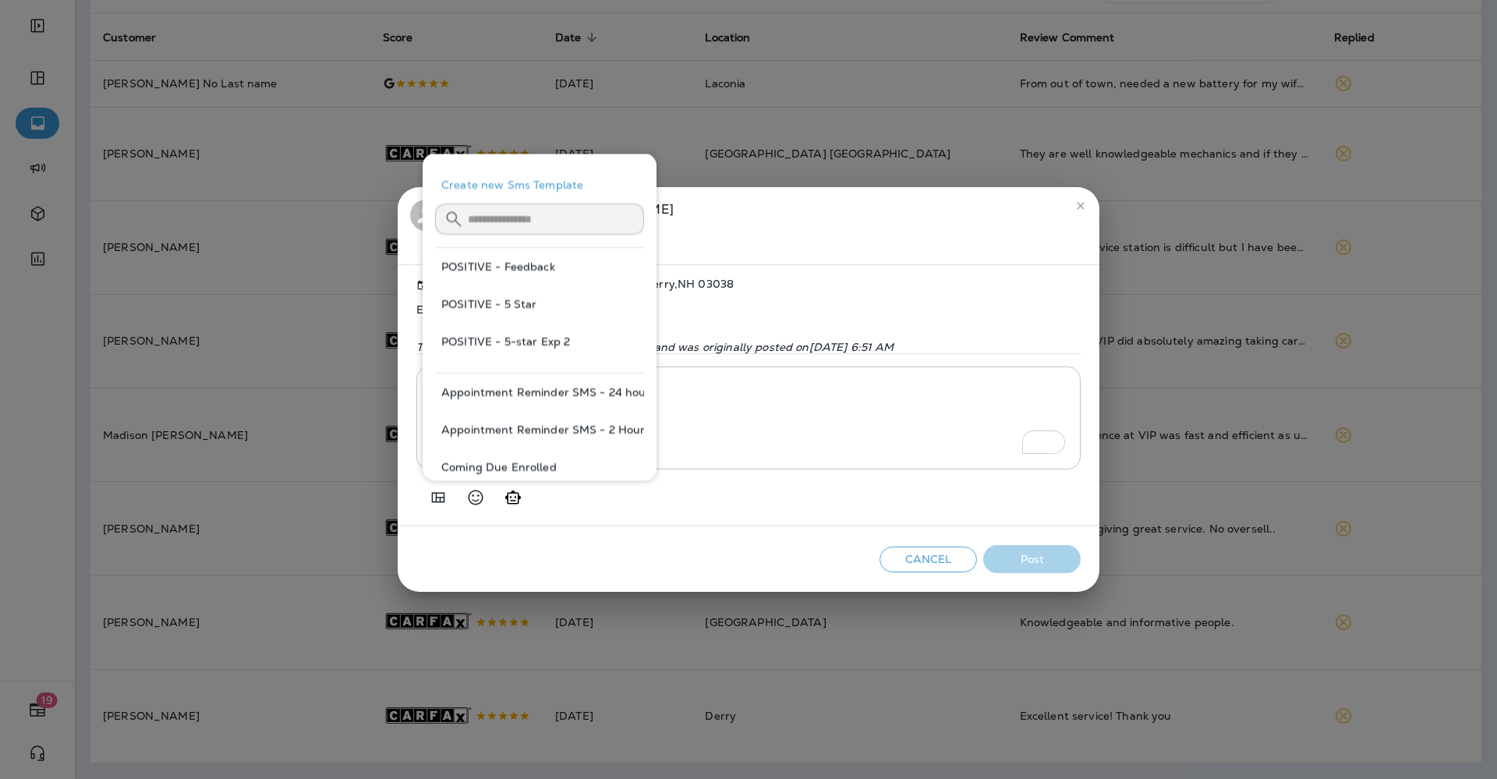
click at [510, 314] on button "POSITIVE - 5 Star" at bounding box center [539, 303] width 209 height 37
type textarea "**********"
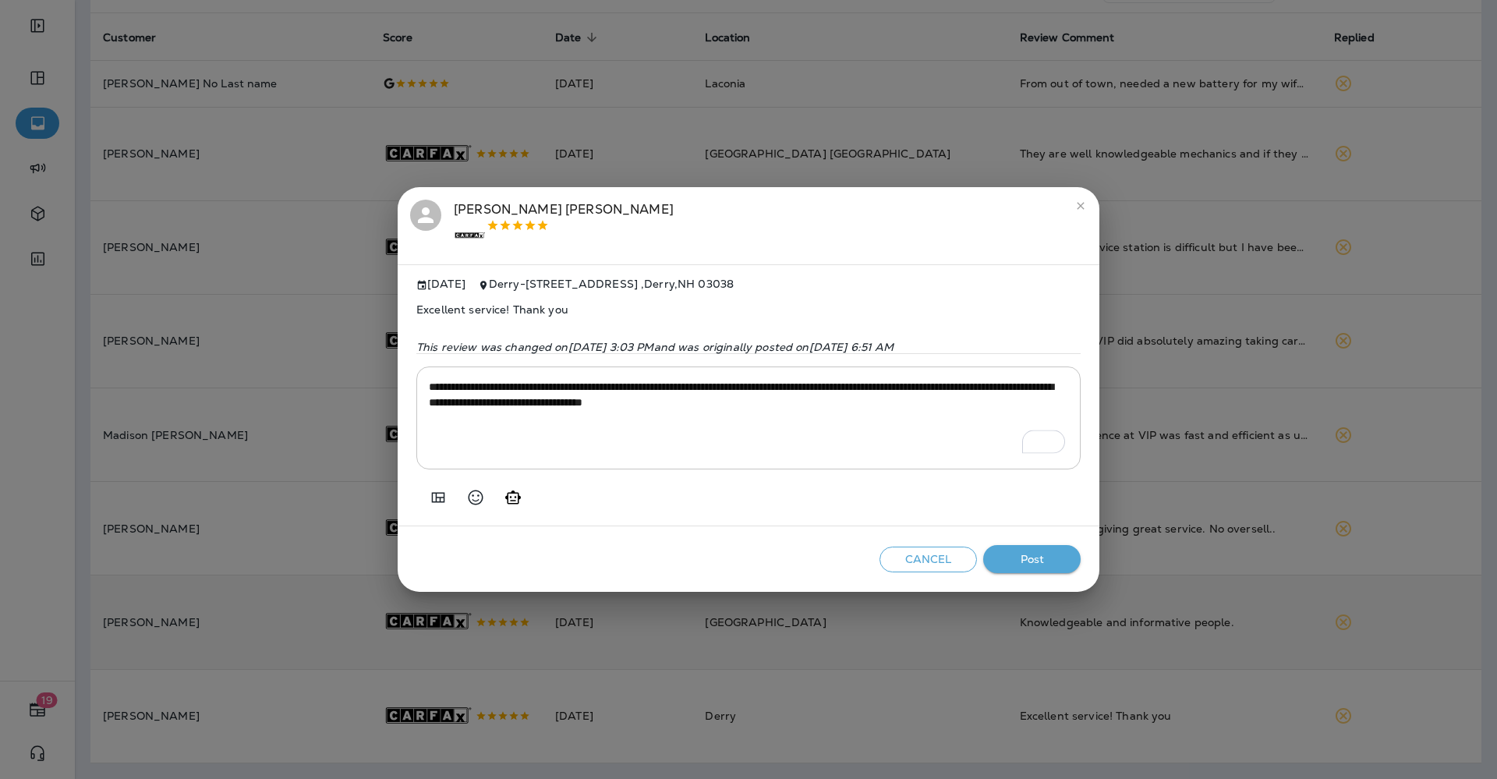
click at [1055, 554] on button "Post" at bounding box center [1031, 559] width 97 height 29
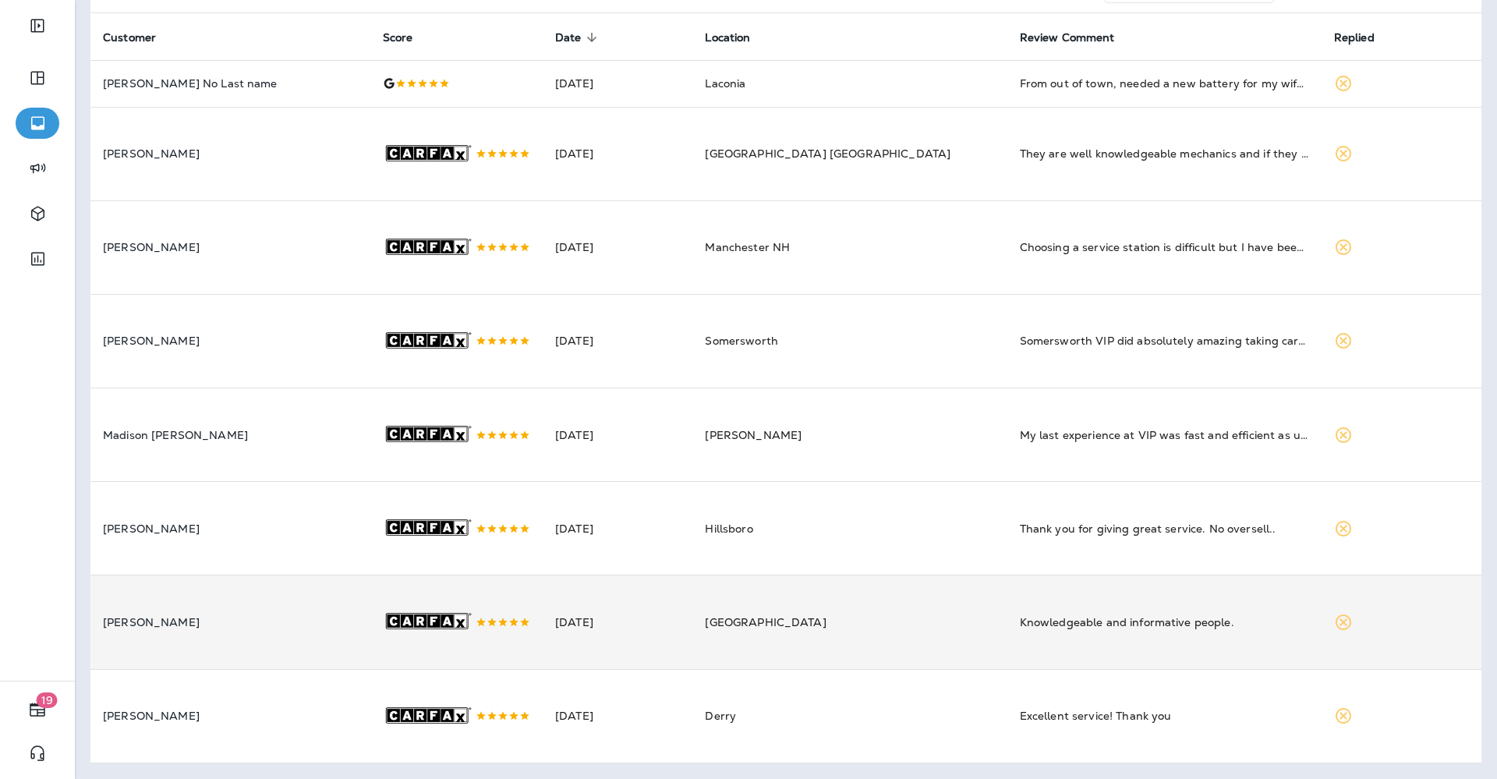
click at [1020, 615] on td "Knowledgeable and informative people." at bounding box center [1164, 622] width 314 height 94
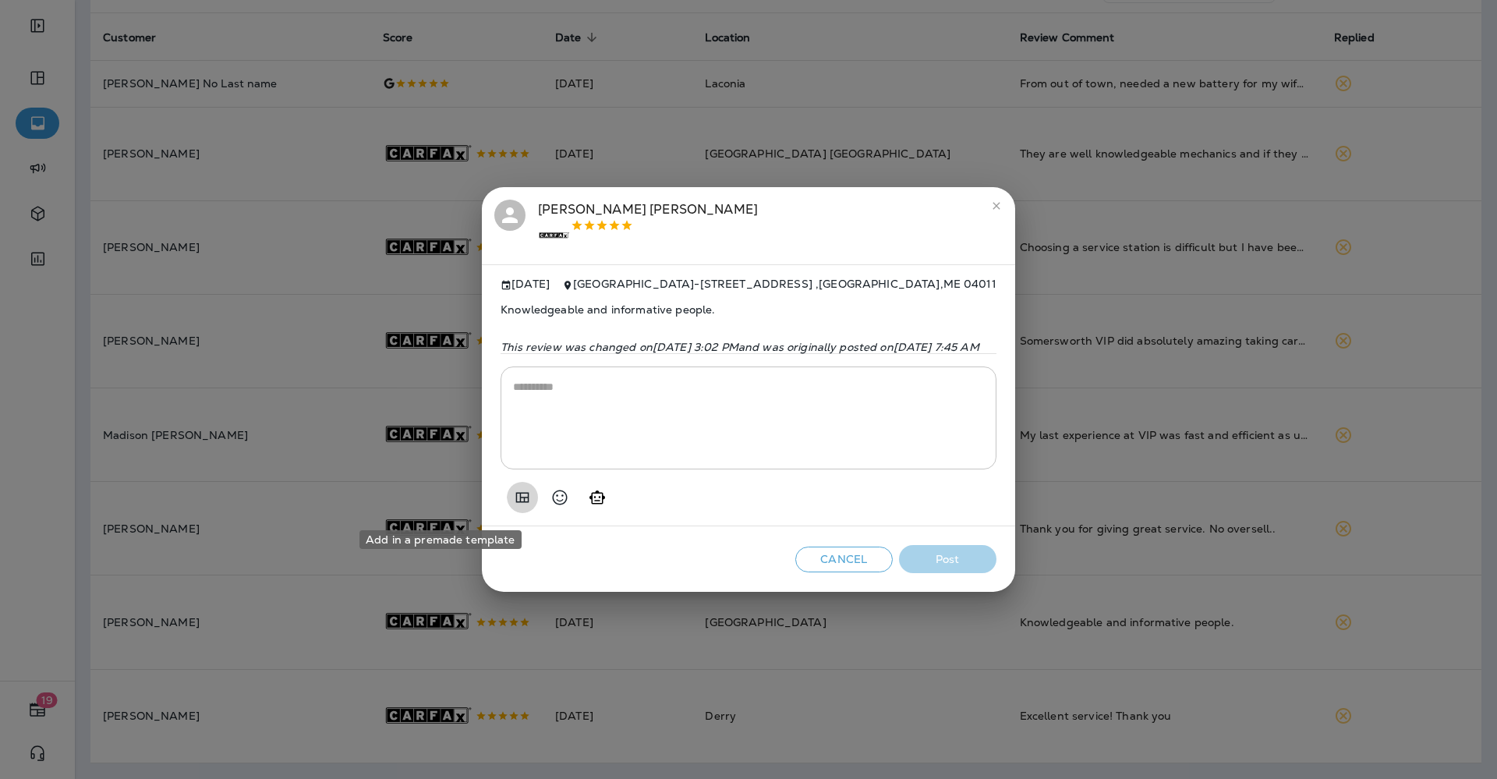
click at [513, 501] on icon "Add in a premade template" at bounding box center [522, 497] width 19 height 19
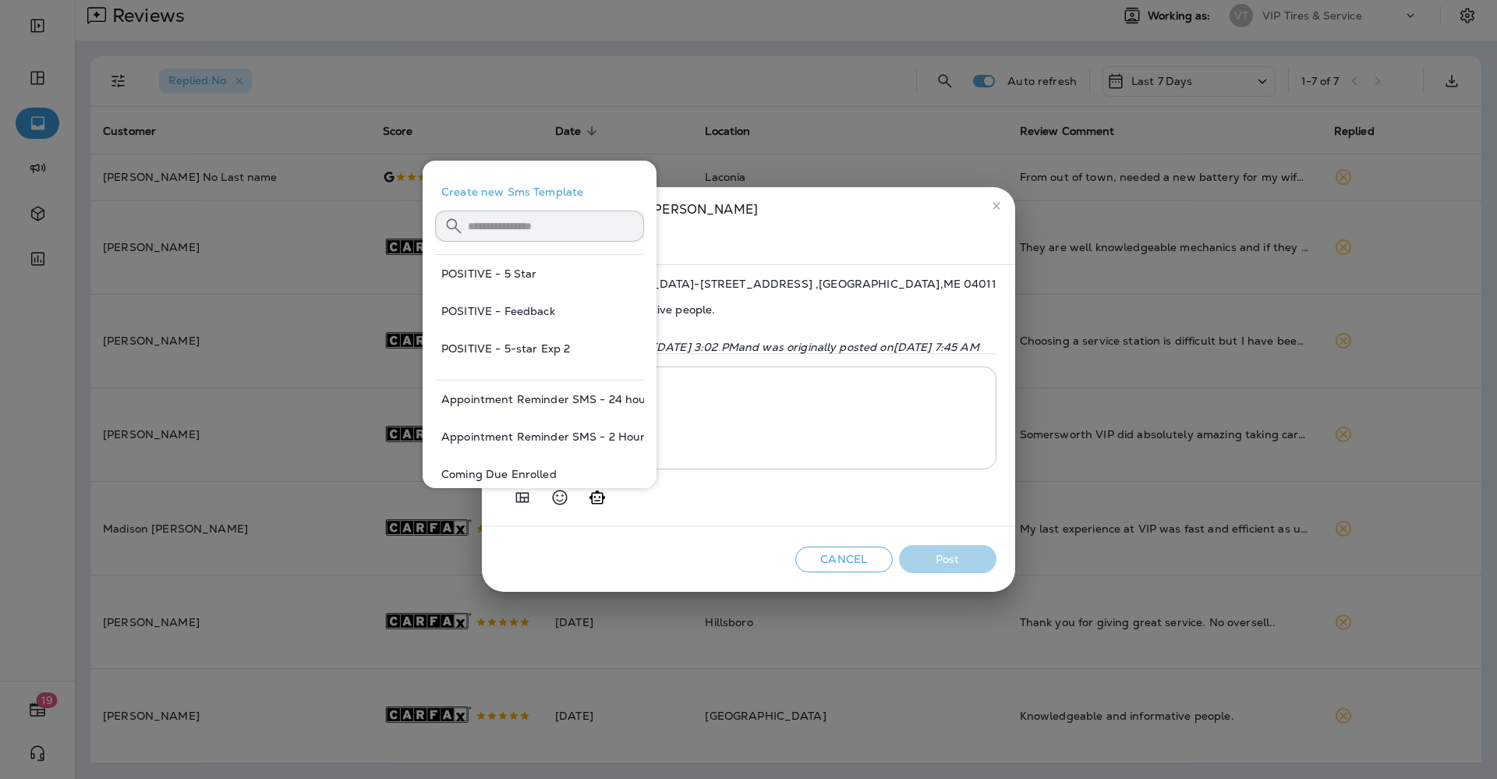
scroll to position [128, 0]
click at [512, 272] on button "POSITIVE - 5 Star" at bounding box center [539, 273] width 209 height 37
type textarea "**********"
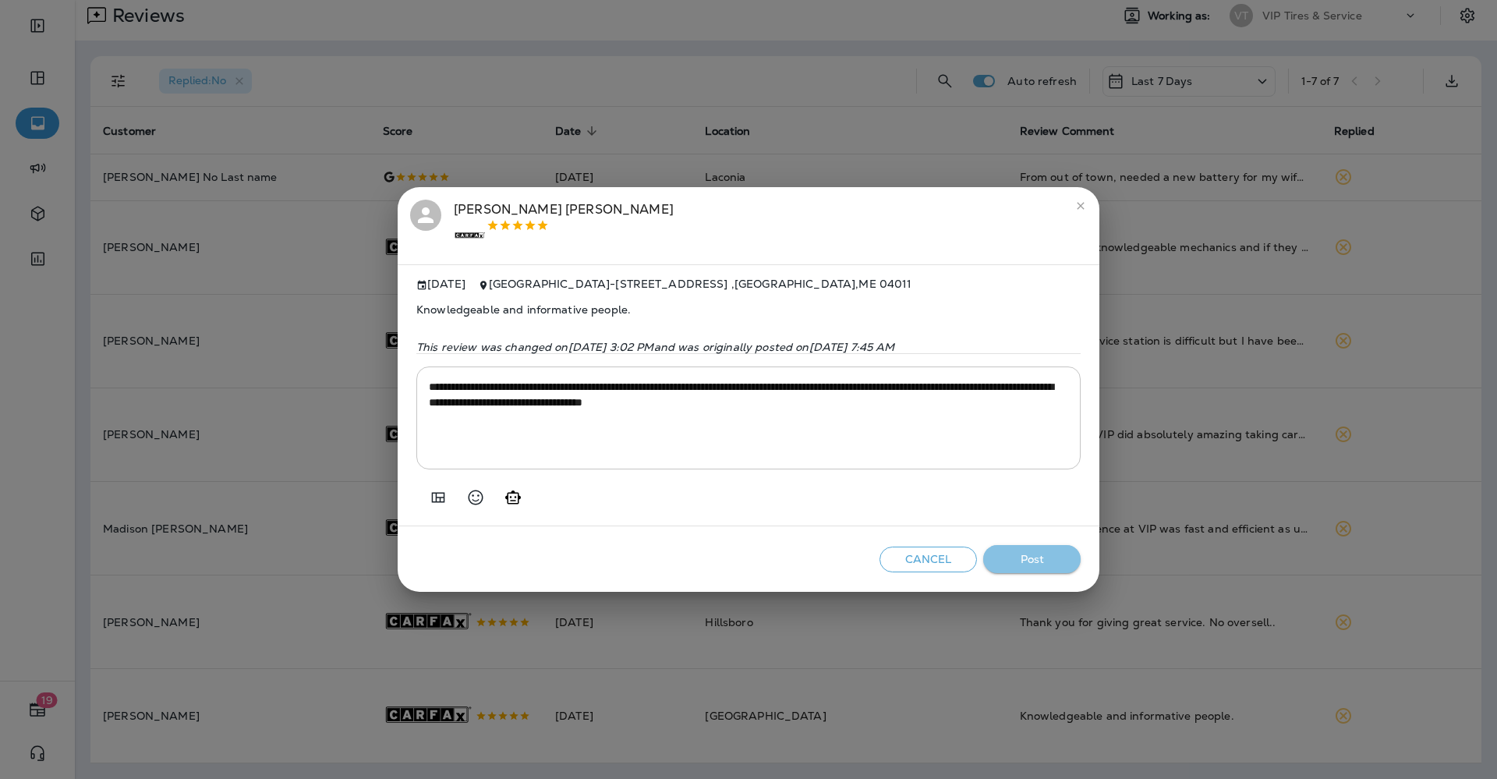
click at [1027, 564] on button "Post" at bounding box center [1031, 559] width 97 height 29
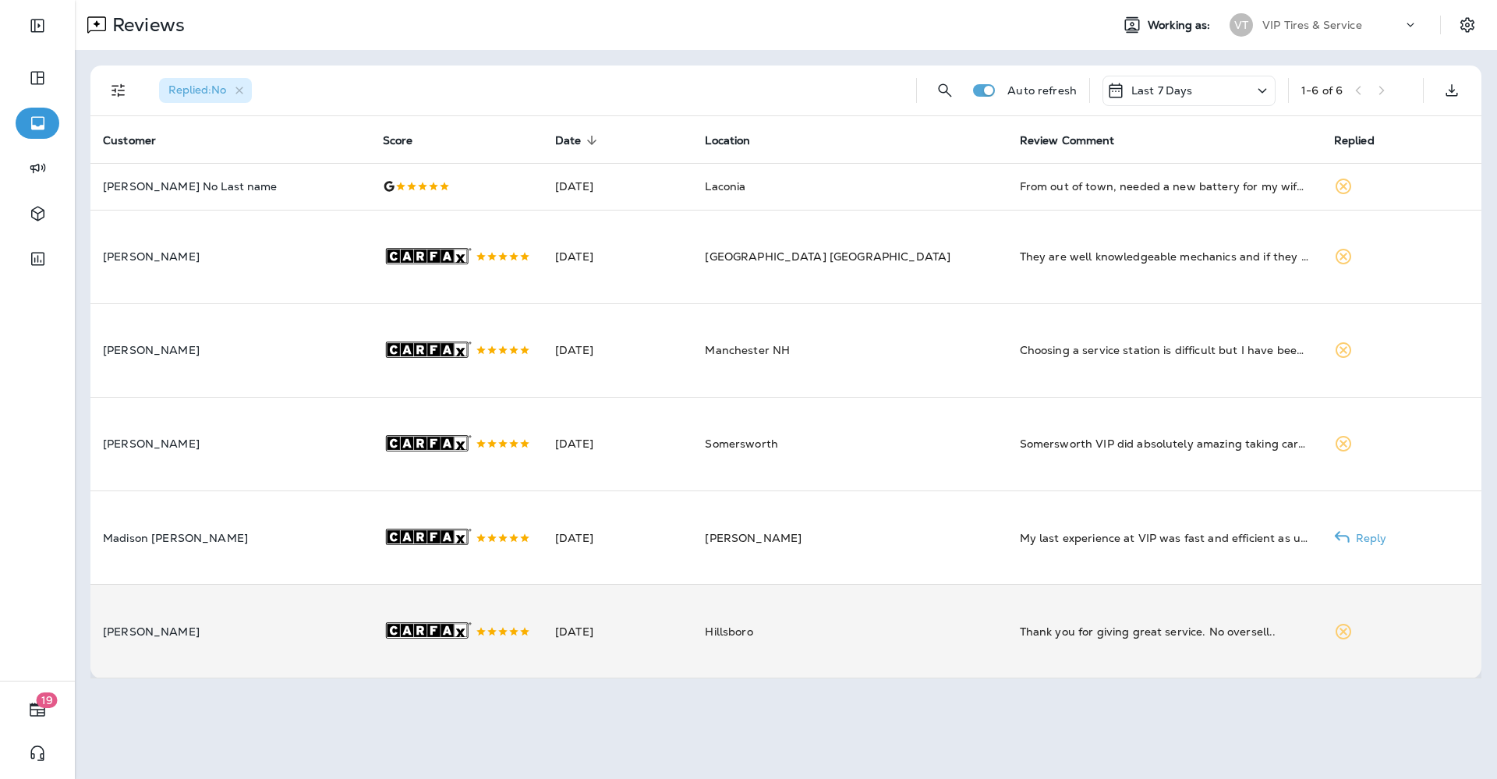
scroll to position [14, 0]
click at [1007, 678] on td "Thank you for giving great service. No oversell.." at bounding box center [1164, 632] width 314 height 94
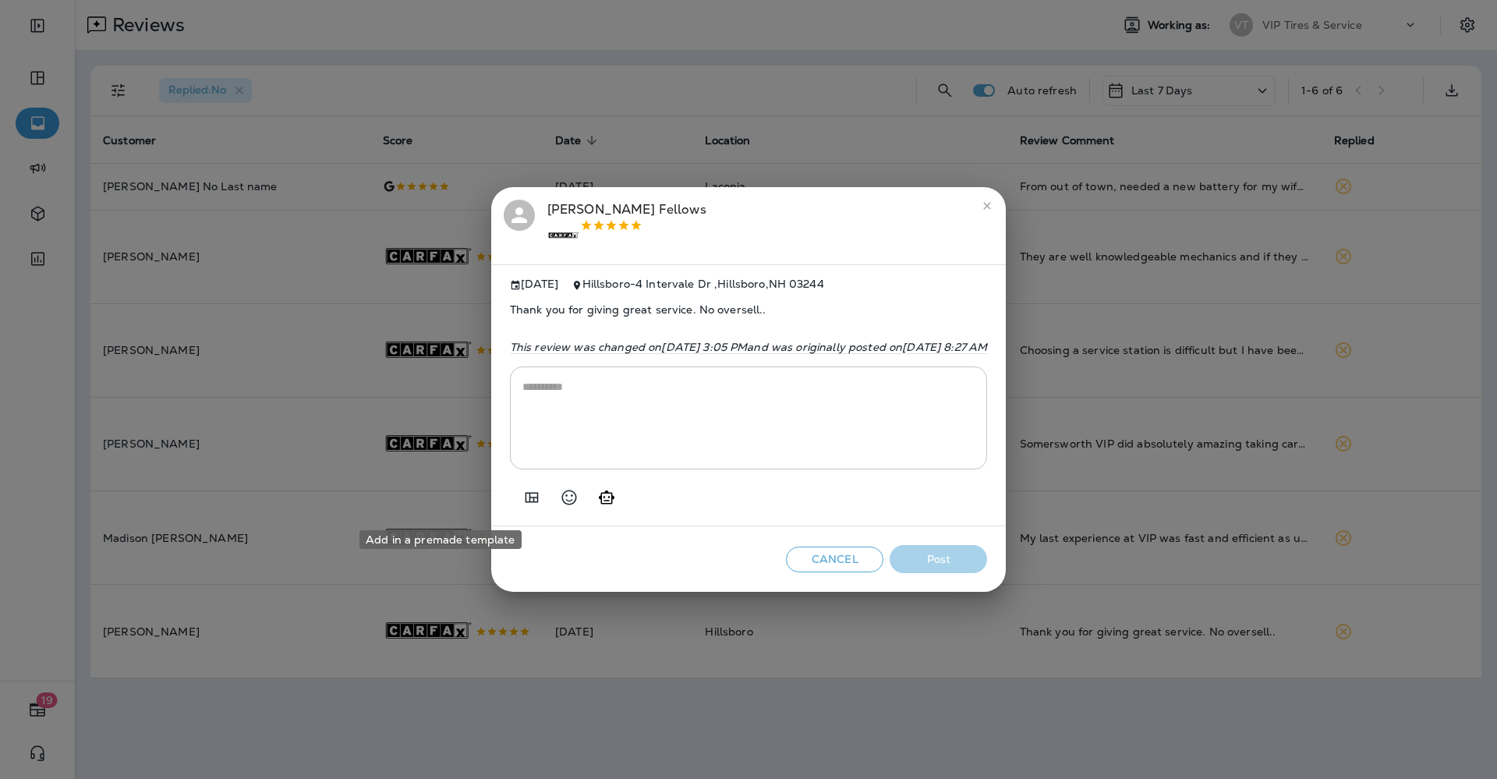
click at [522, 498] on icon "Add in a premade template" at bounding box center [531, 497] width 19 height 19
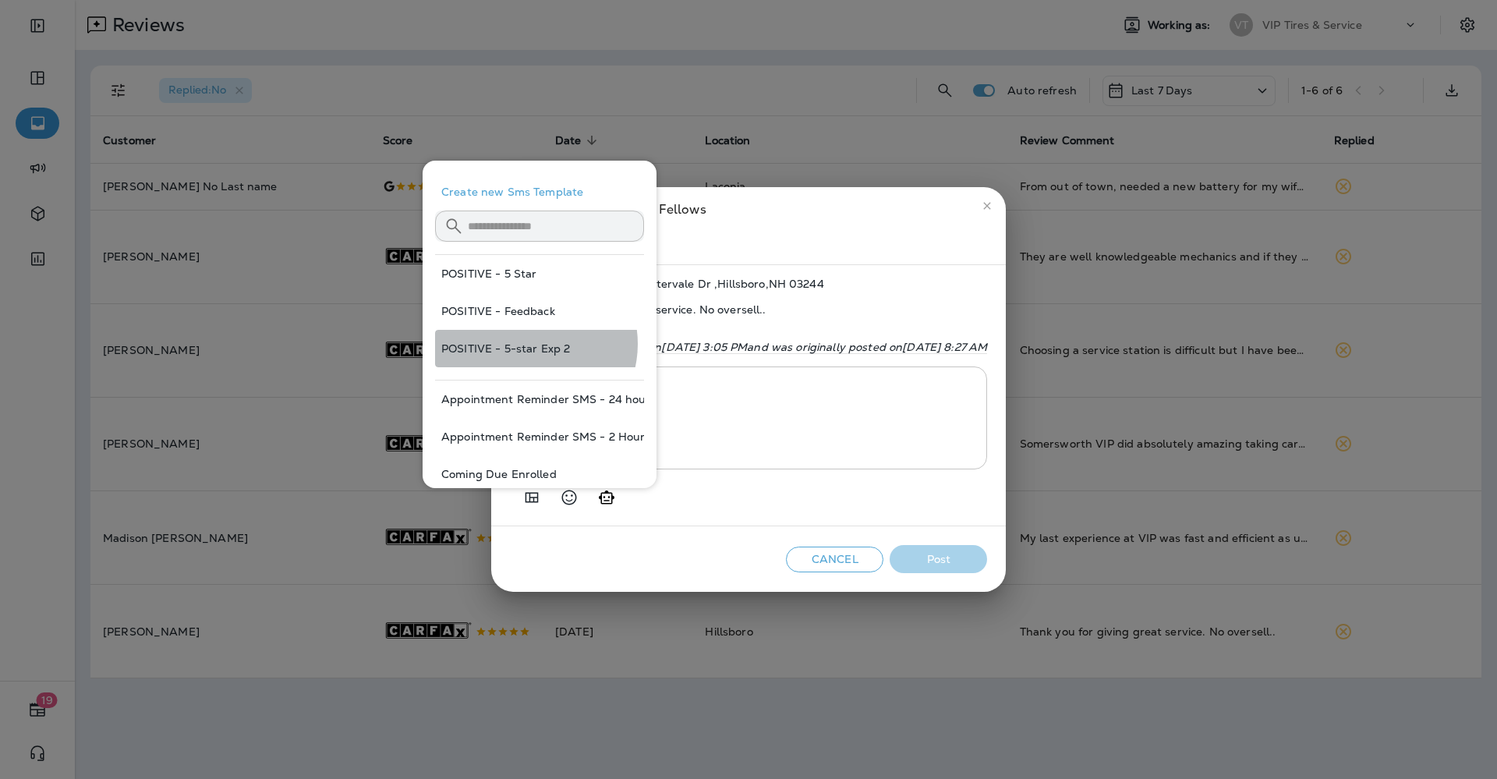
click at [529, 344] on button "POSITIVE - 5-star Exp 2" at bounding box center [539, 348] width 209 height 37
type textarea "**********"
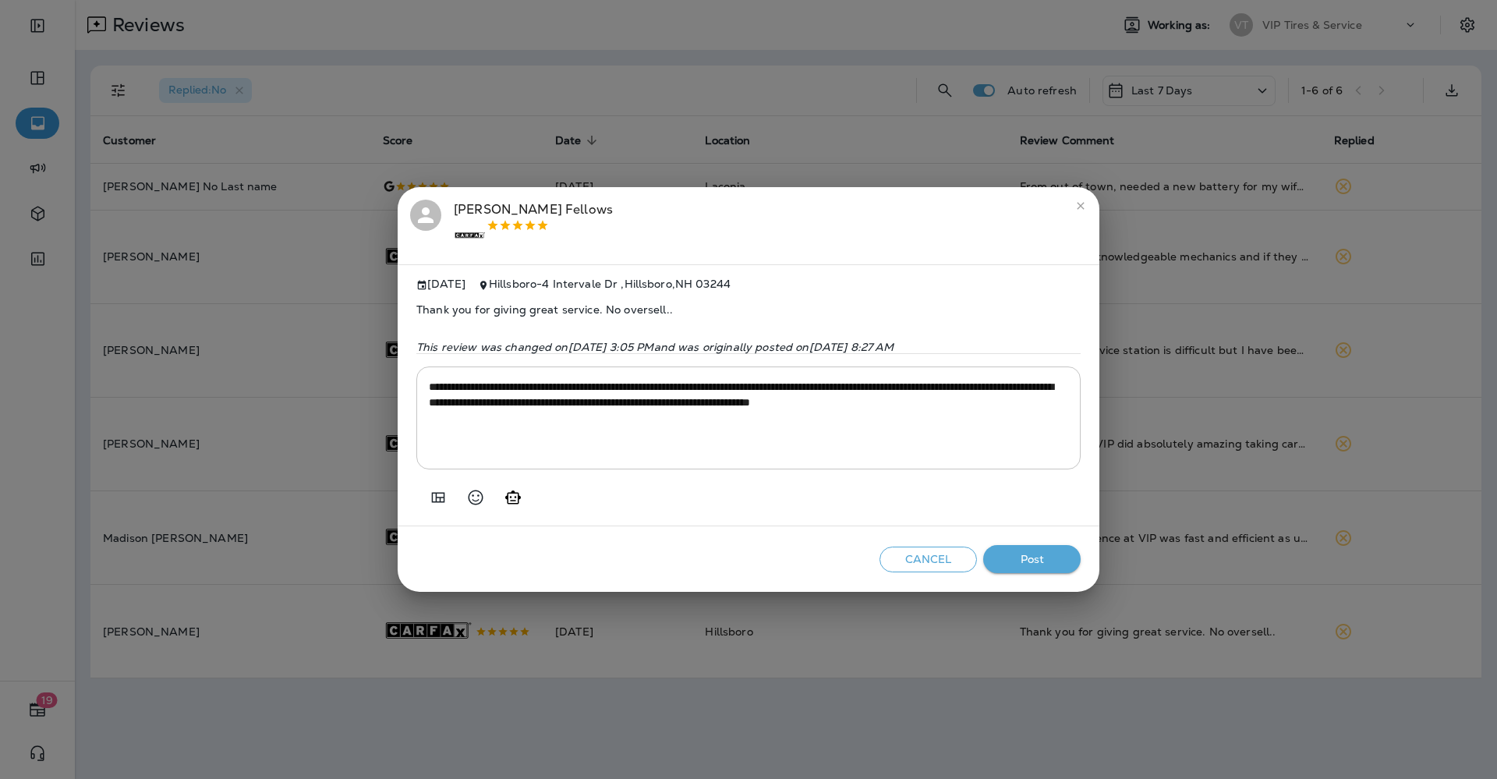
click at [1051, 557] on button "Post" at bounding box center [1031, 559] width 97 height 29
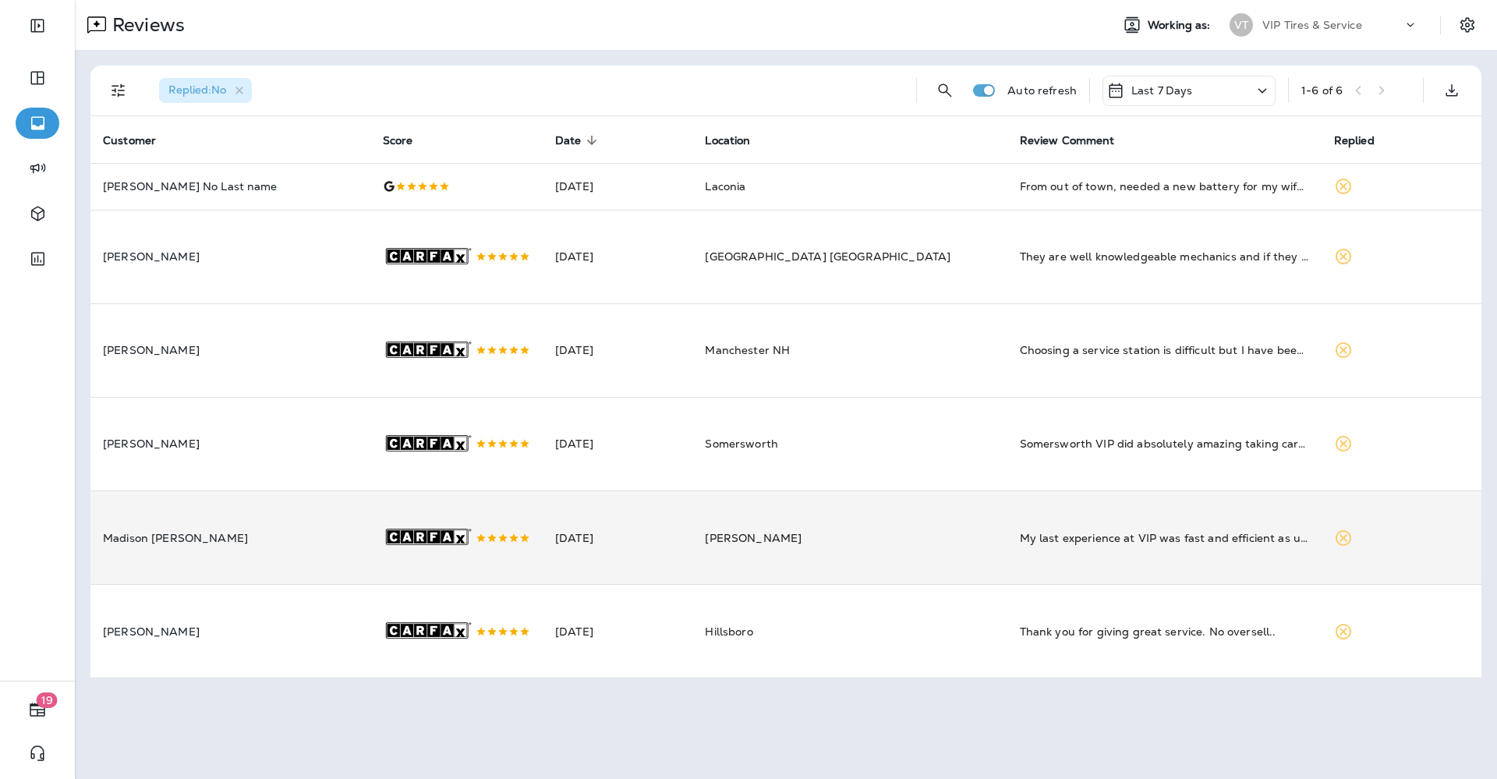
click at [1077, 546] on div "My last experience at VIP was fast and efficient as usual. Although I miss [PER…" at bounding box center [1164, 538] width 289 height 16
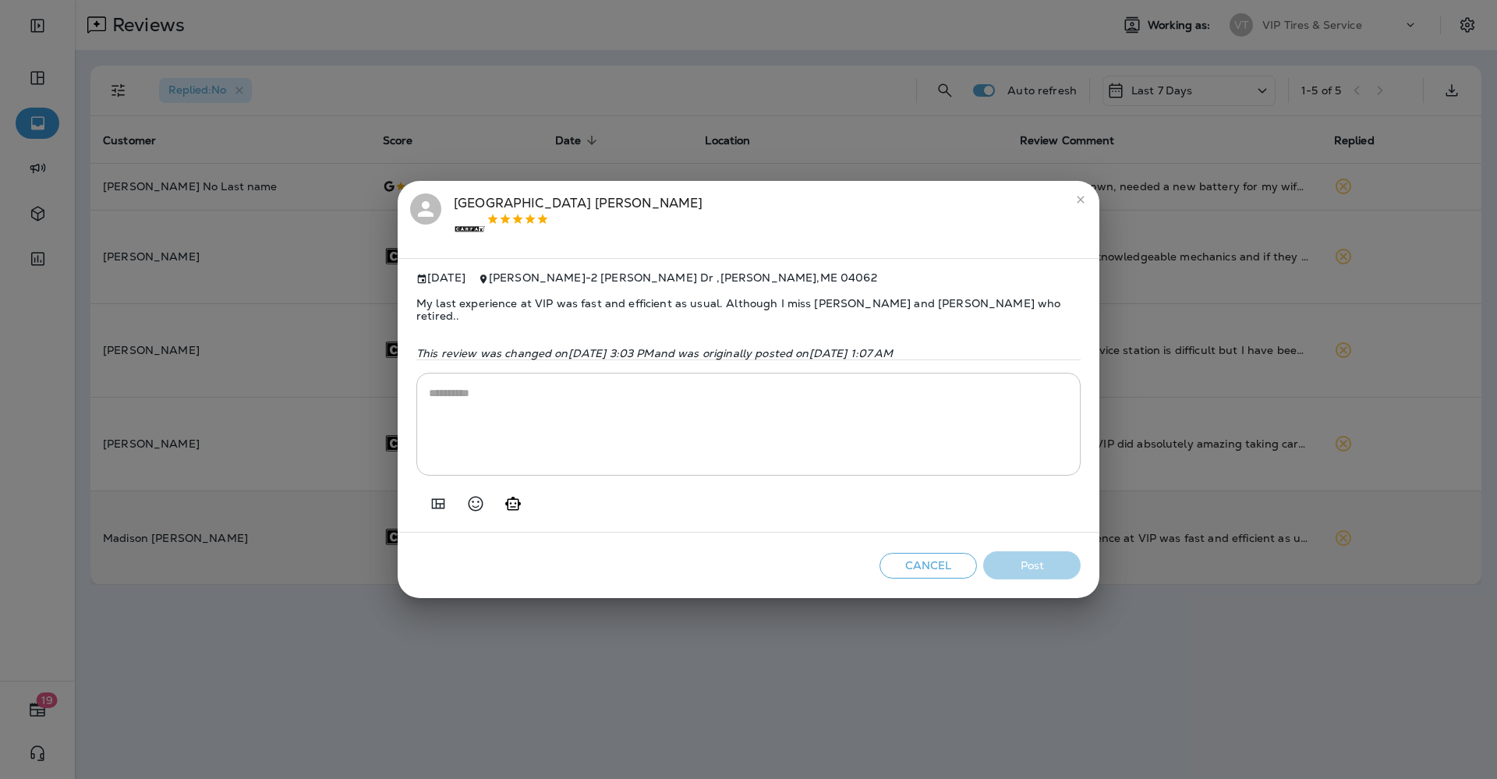
scroll to position [0, 0]
click at [445, 503] on icon "Add in a premade template" at bounding box center [438, 503] width 19 height 19
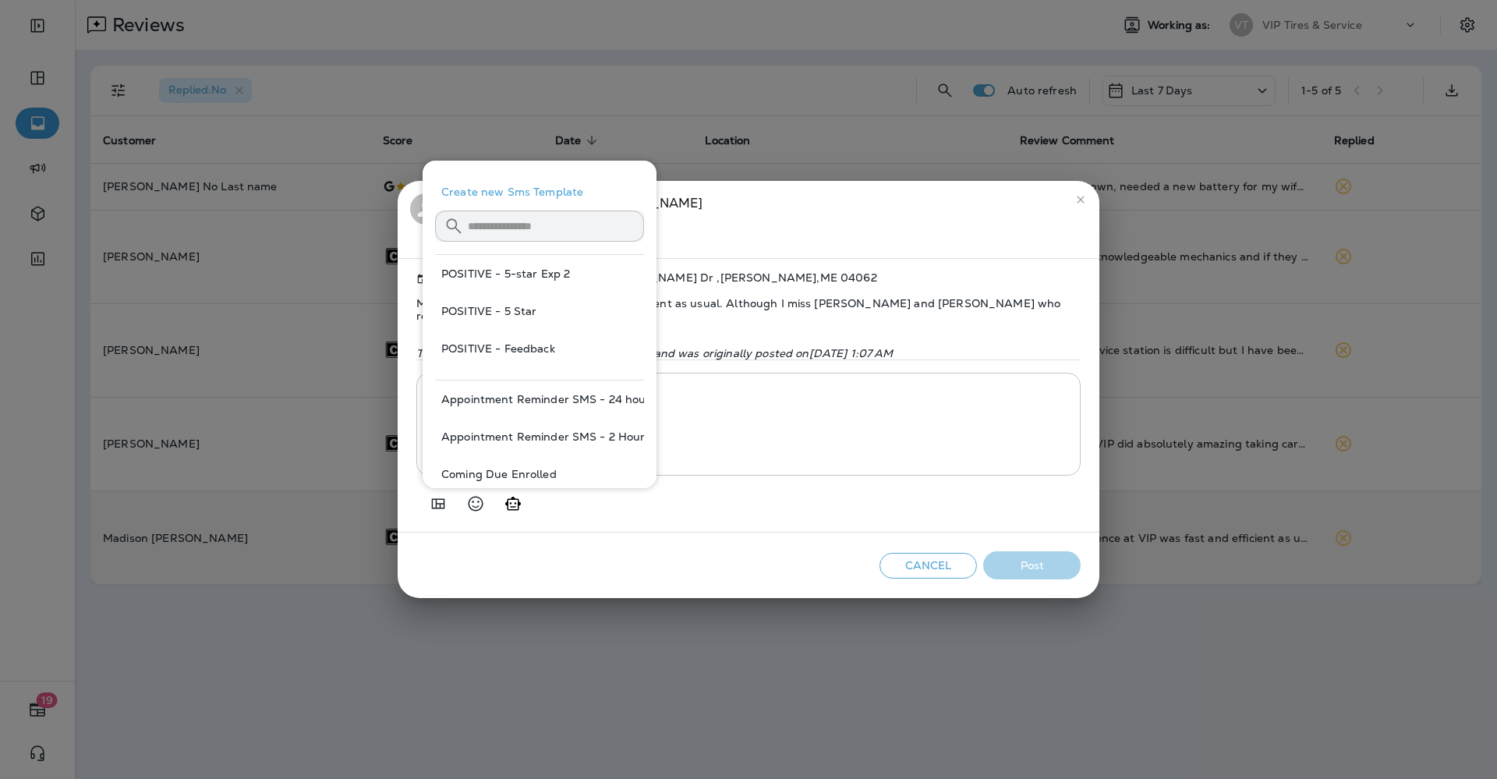
click at [487, 302] on button "POSITIVE - 5 Star" at bounding box center [539, 310] width 209 height 37
type textarea "**********"
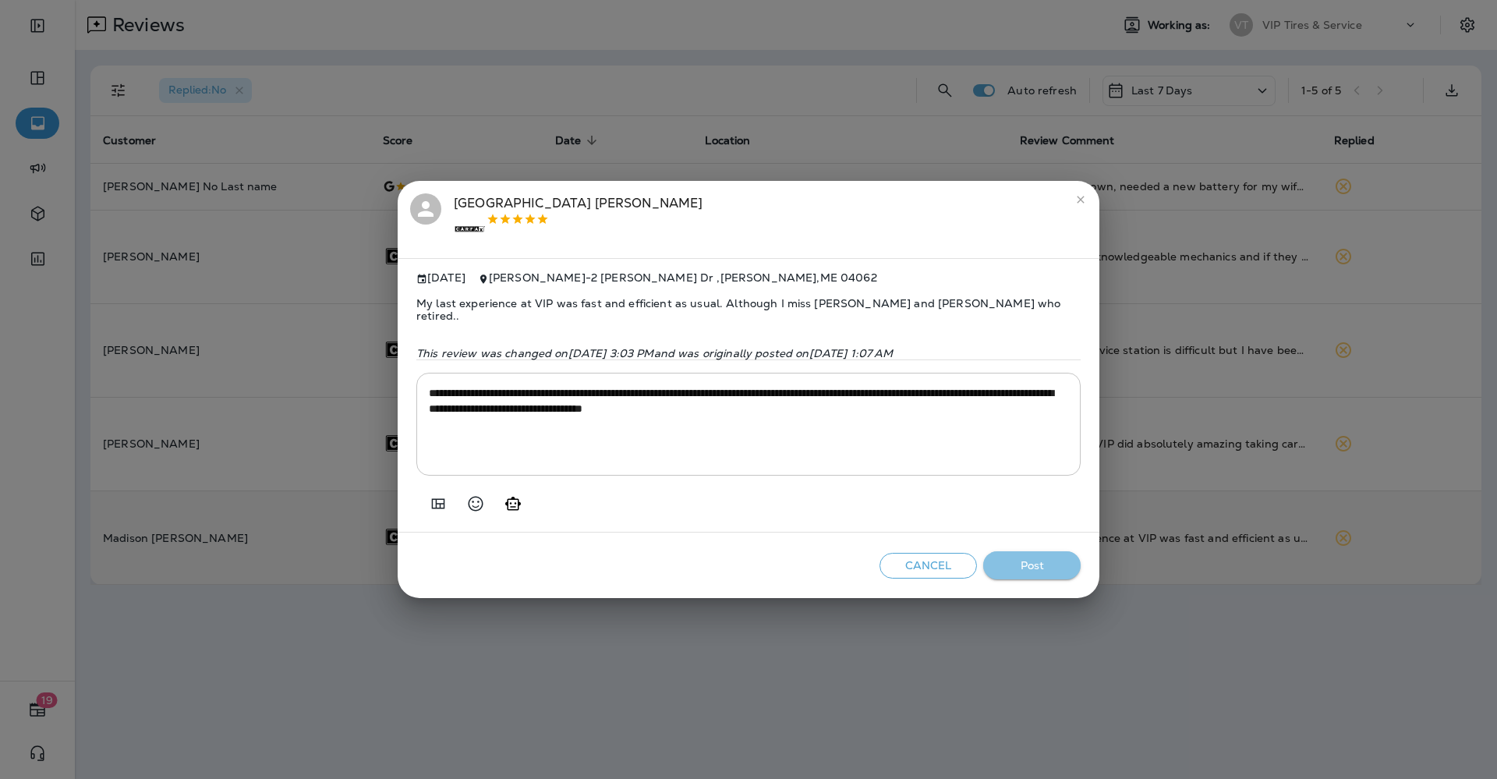
click at [1059, 560] on button "Post" at bounding box center [1031, 565] width 97 height 29
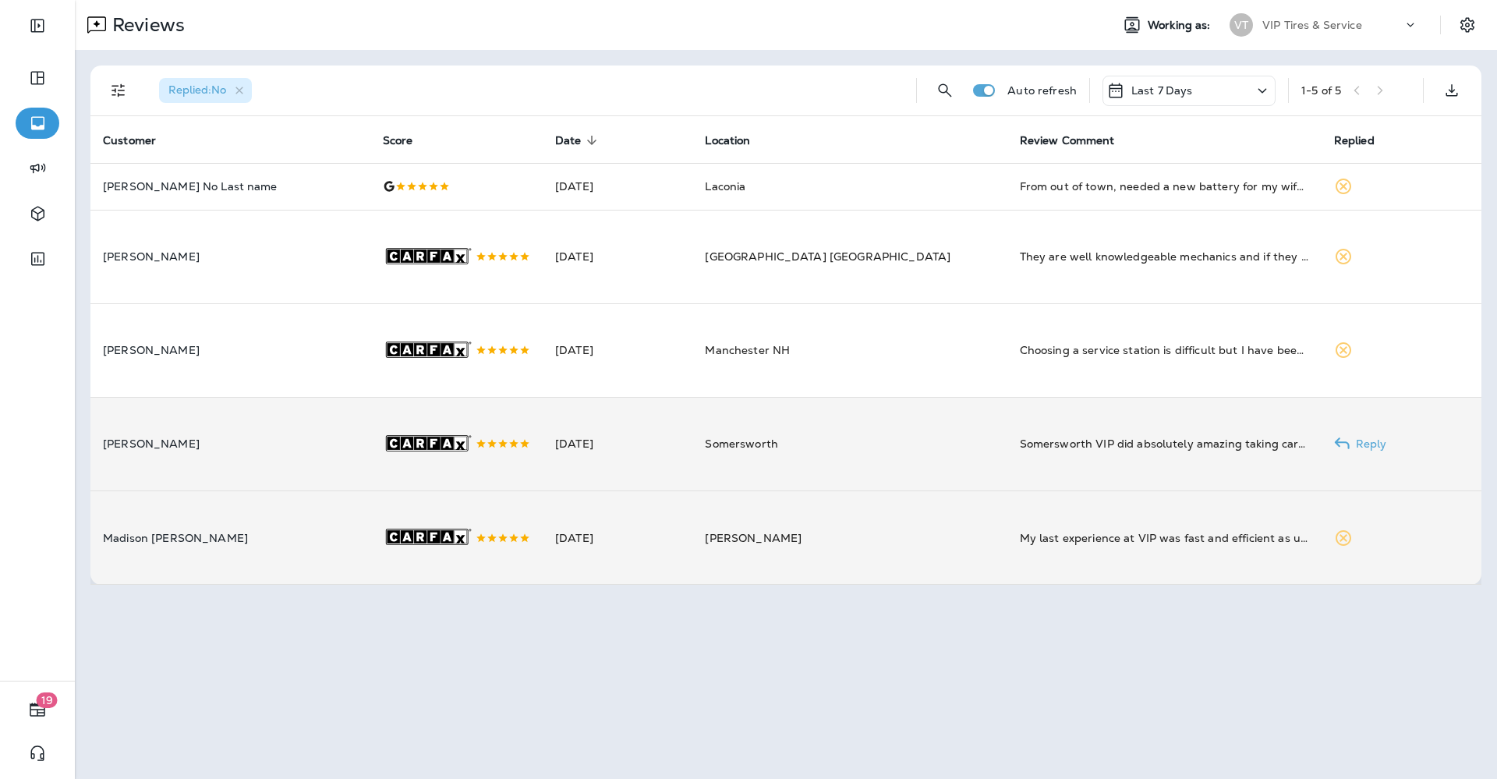
click at [869, 477] on td "Somersworth" at bounding box center [849, 444] width 314 height 94
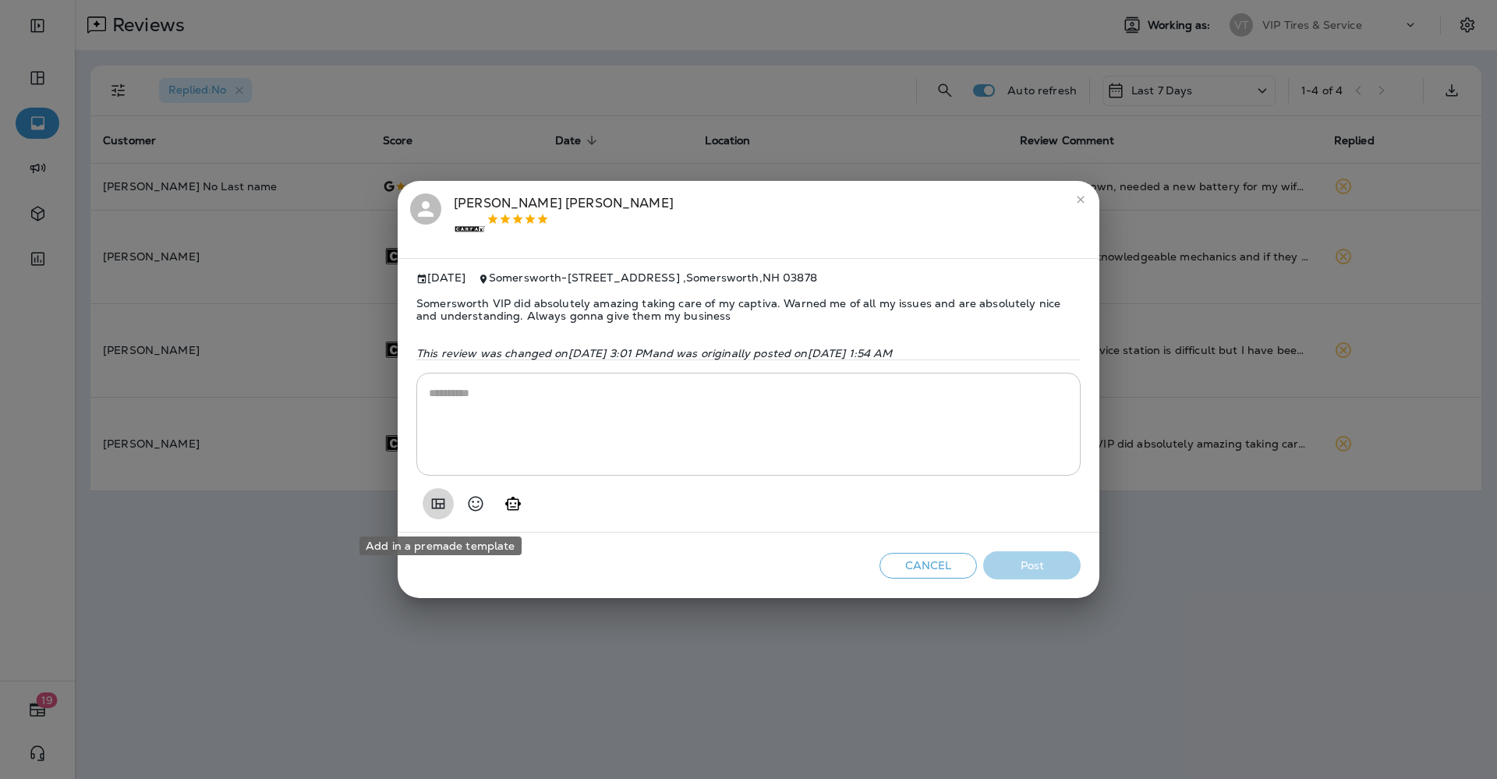
click at [442, 510] on icon "Add in a premade template" at bounding box center [438, 503] width 19 height 19
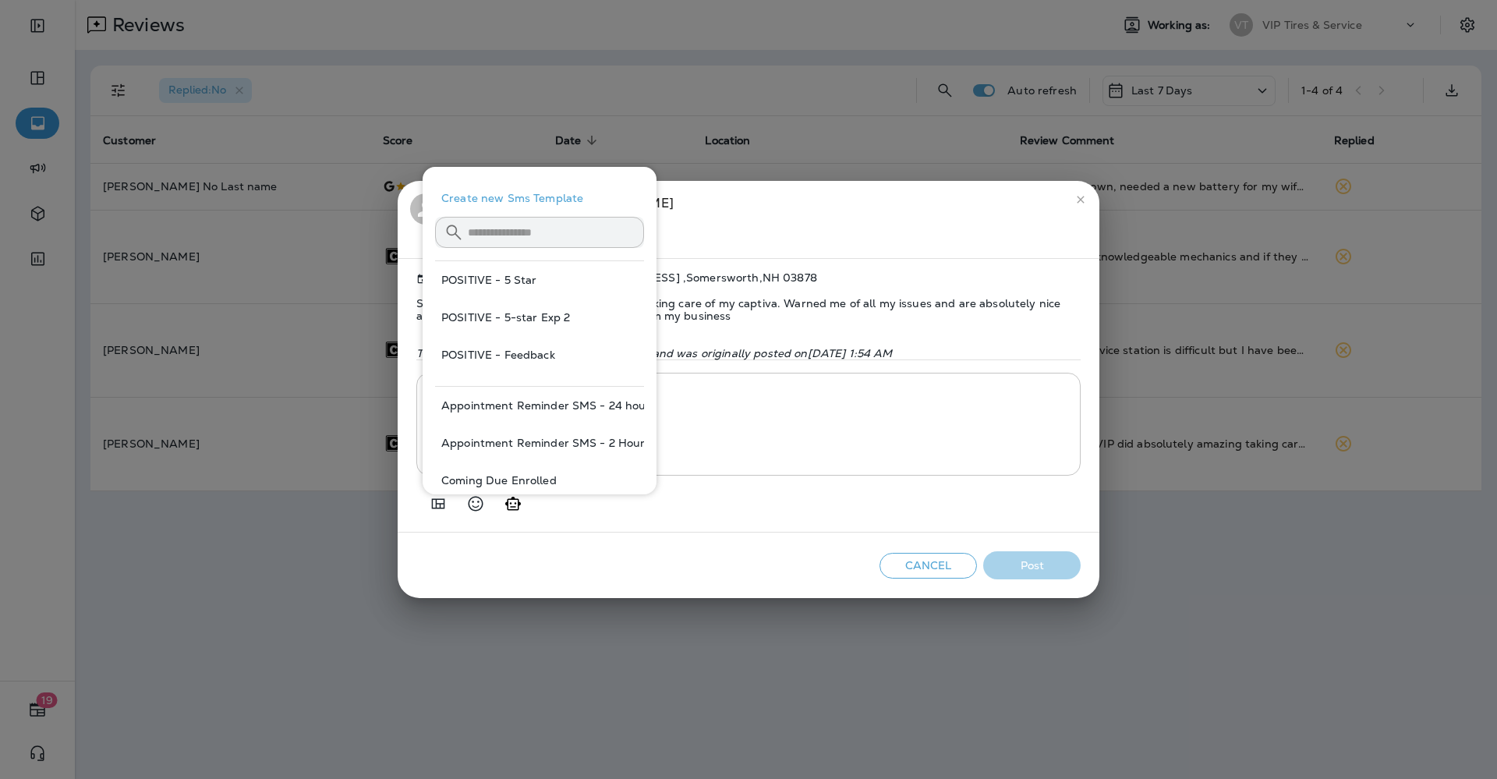
click at [494, 314] on button "POSITIVE - 5-star Exp 2" at bounding box center [539, 317] width 209 height 37
type textarea "**********"
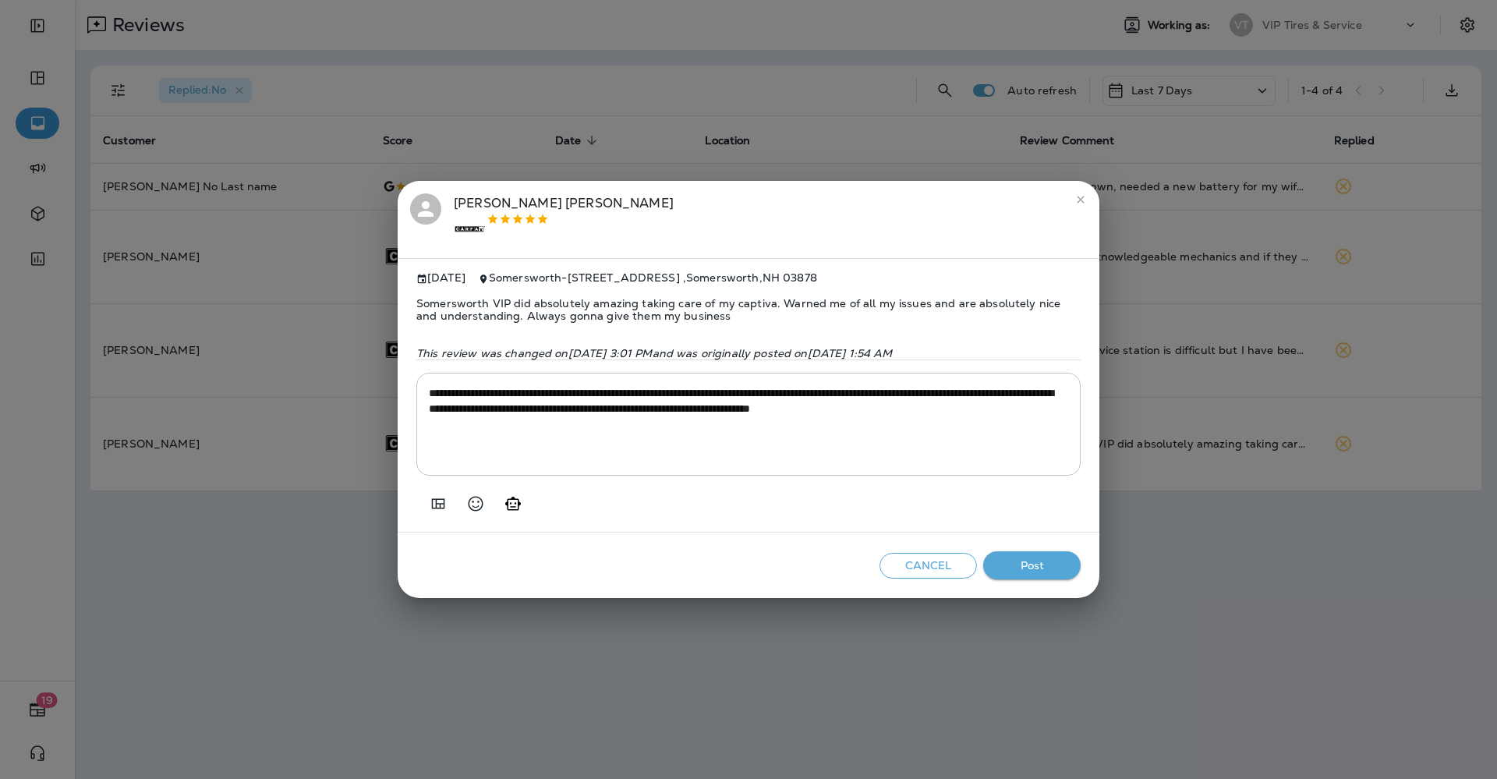
click at [1045, 564] on button "Post" at bounding box center [1031, 565] width 97 height 29
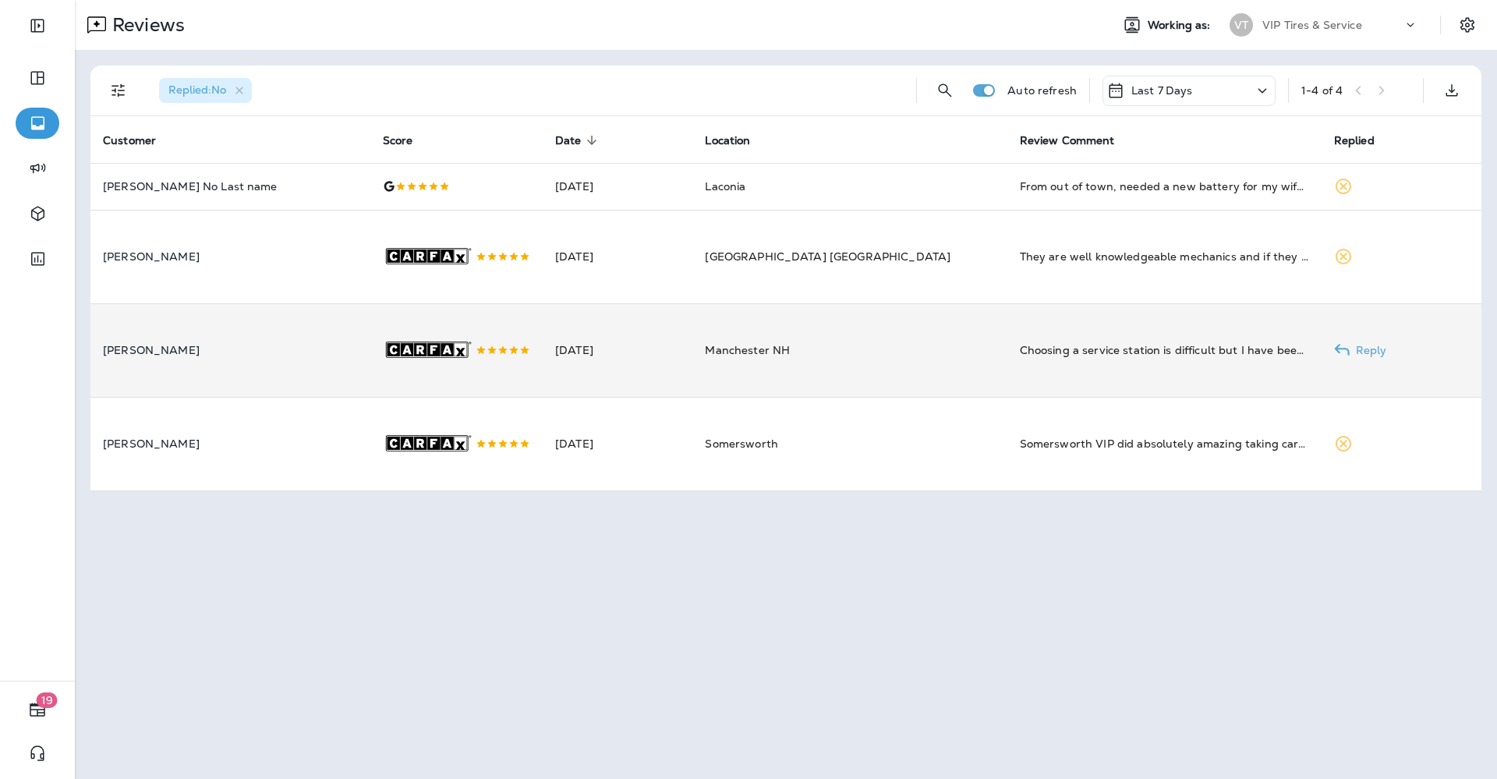
click at [894, 391] on td "Manchester NH" at bounding box center [849, 350] width 314 height 94
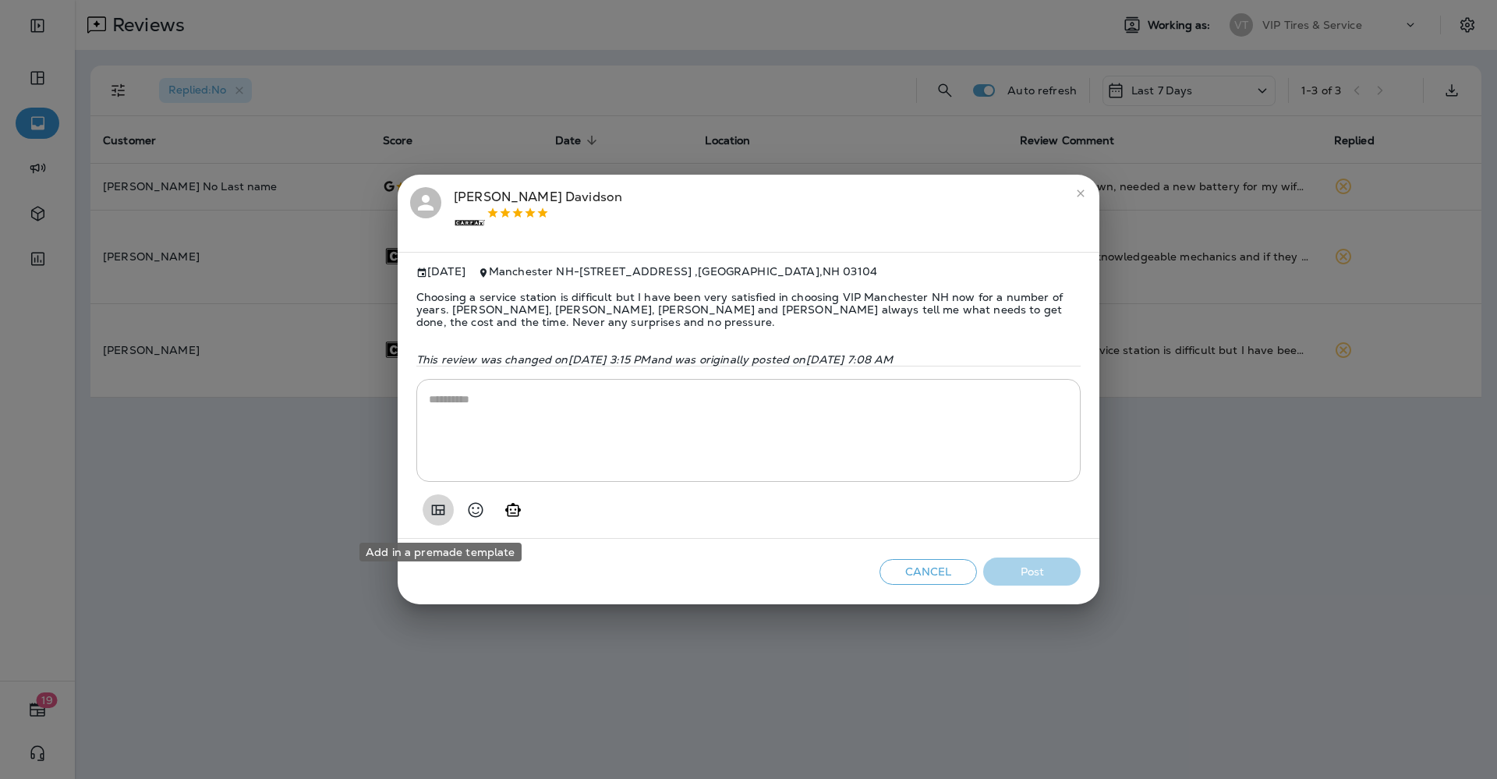
click at [436, 513] on icon "Add in a premade template" at bounding box center [438, 509] width 19 height 19
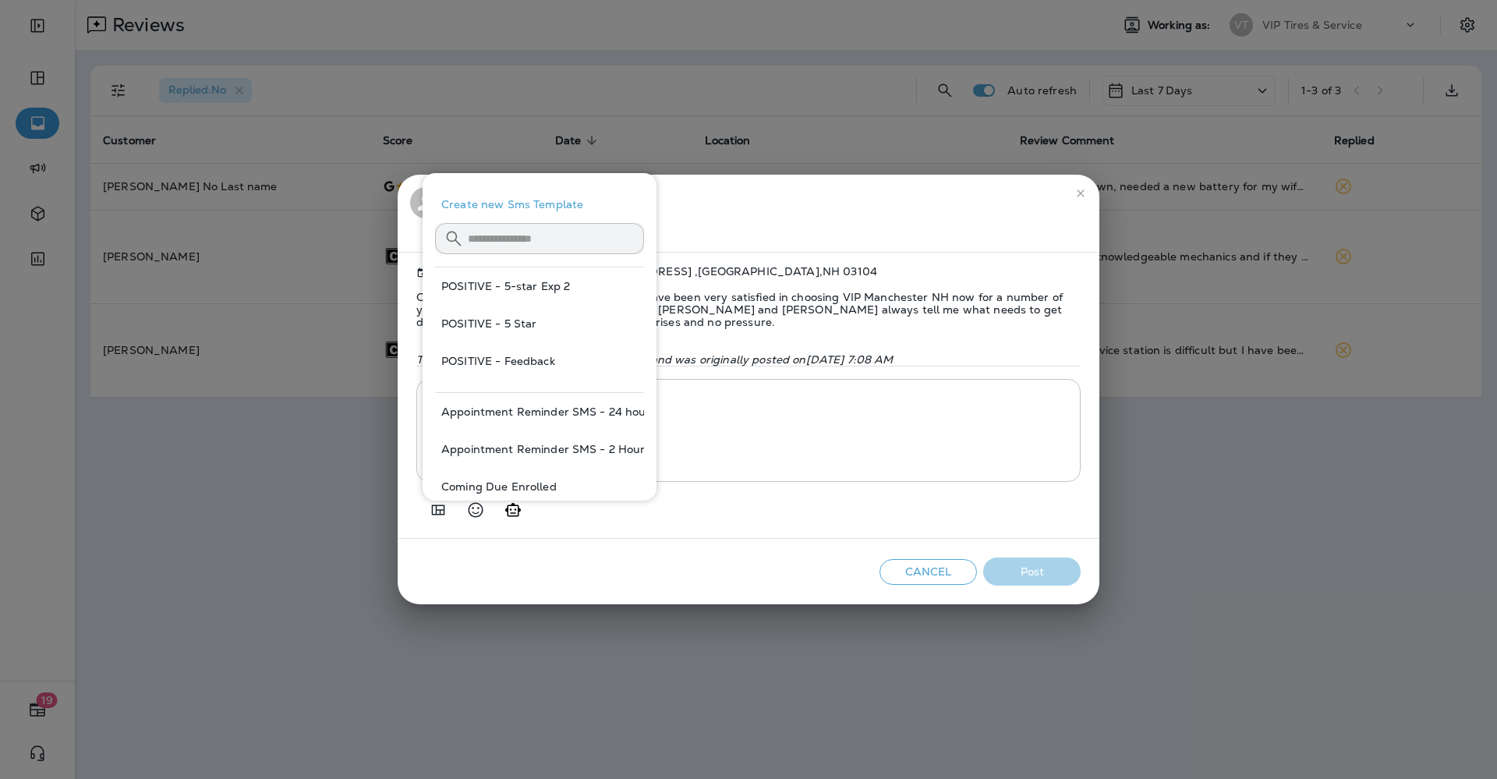
click at [500, 291] on button "POSITIVE - 5-star Exp 2" at bounding box center [539, 285] width 209 height 37
type textarea "**********"
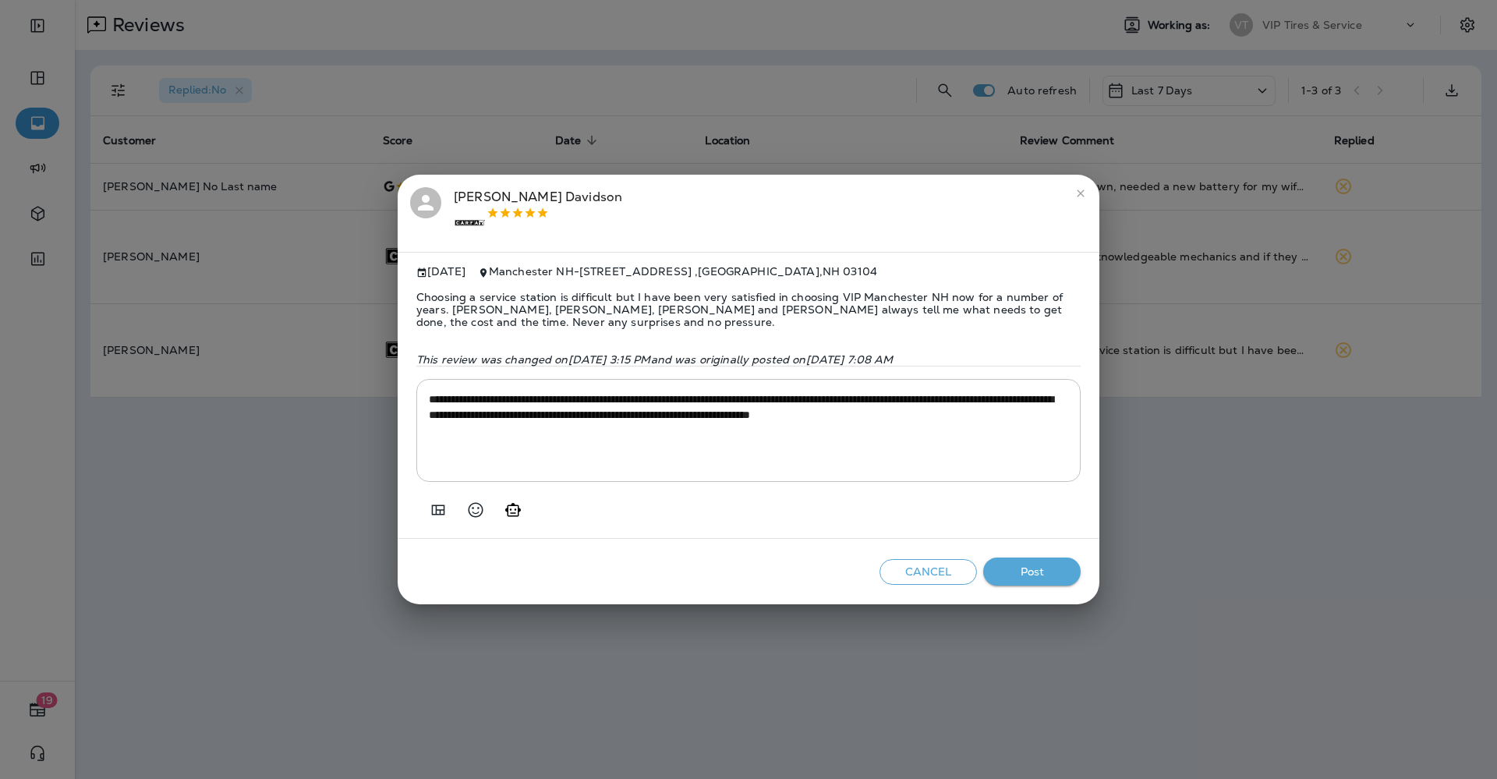
click at [1057, 577] on button "Post" at bounding box center [1031, 571] width 97 height 29
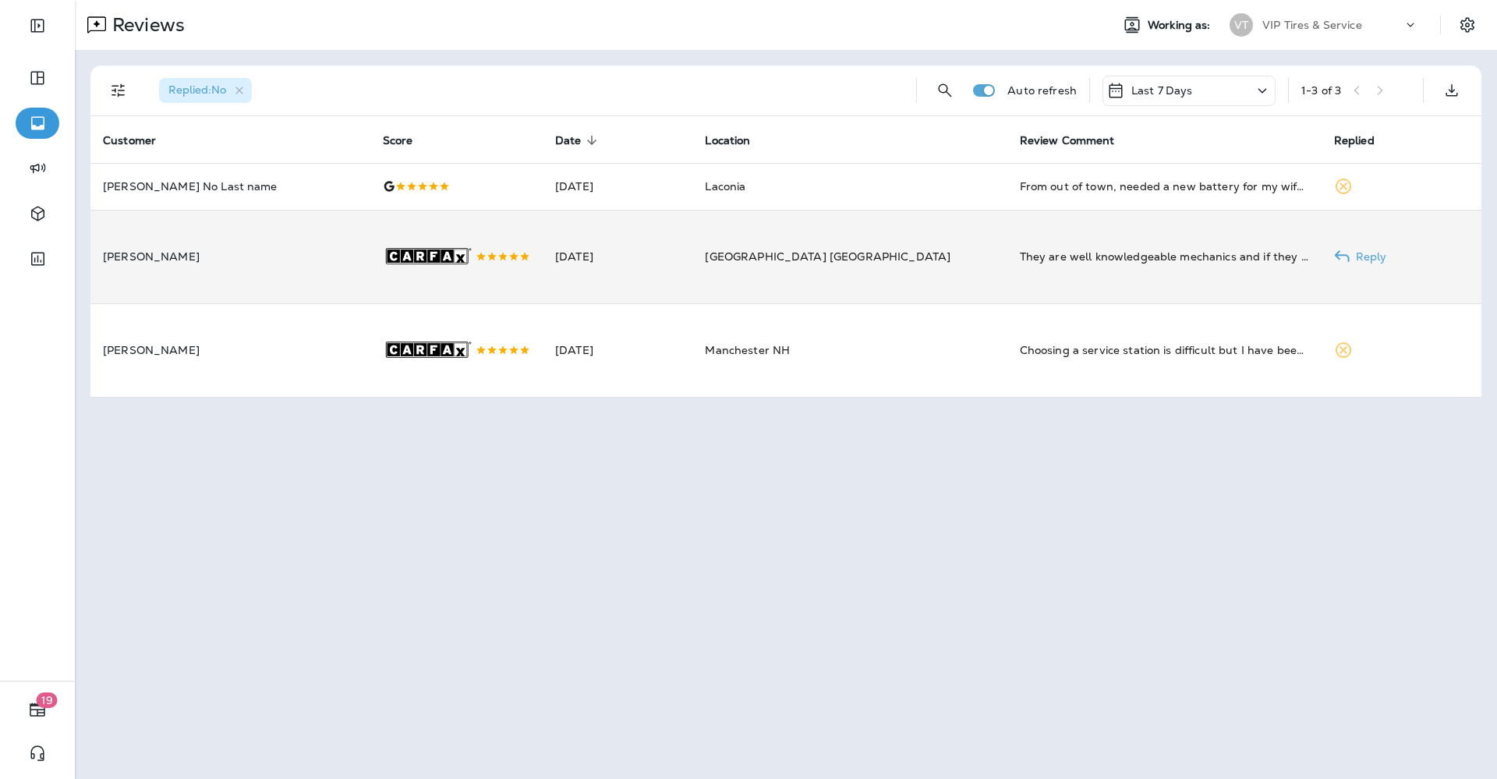
click at [1007, 281] on td "They are well knowledgeable mechanics and if they find it they will repair it a…" at bounding box center [1164, 257] width 314 height 94
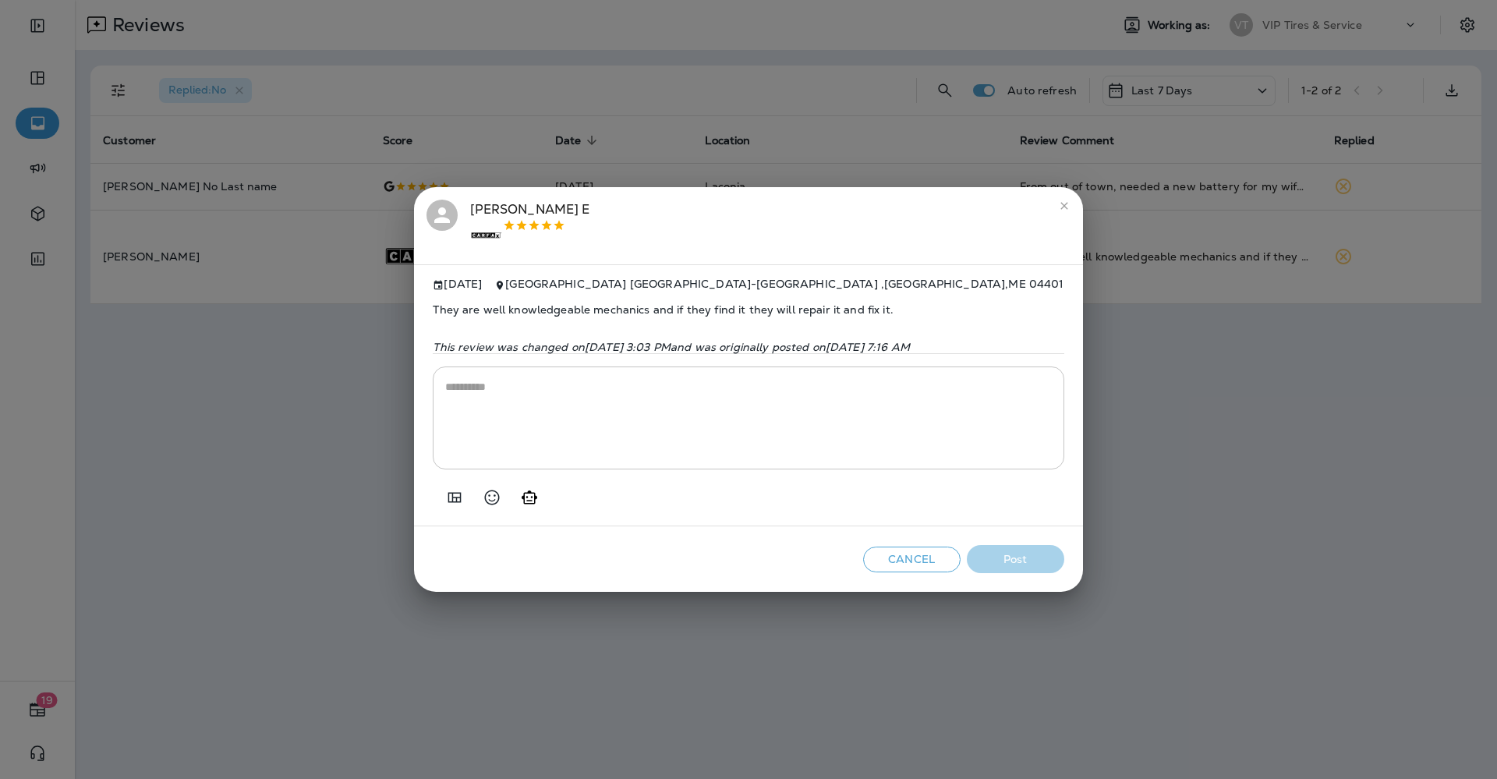
click at [445, 498] on icon "Add in a premade template" at bounding box center [454, 497] width 19 height 19
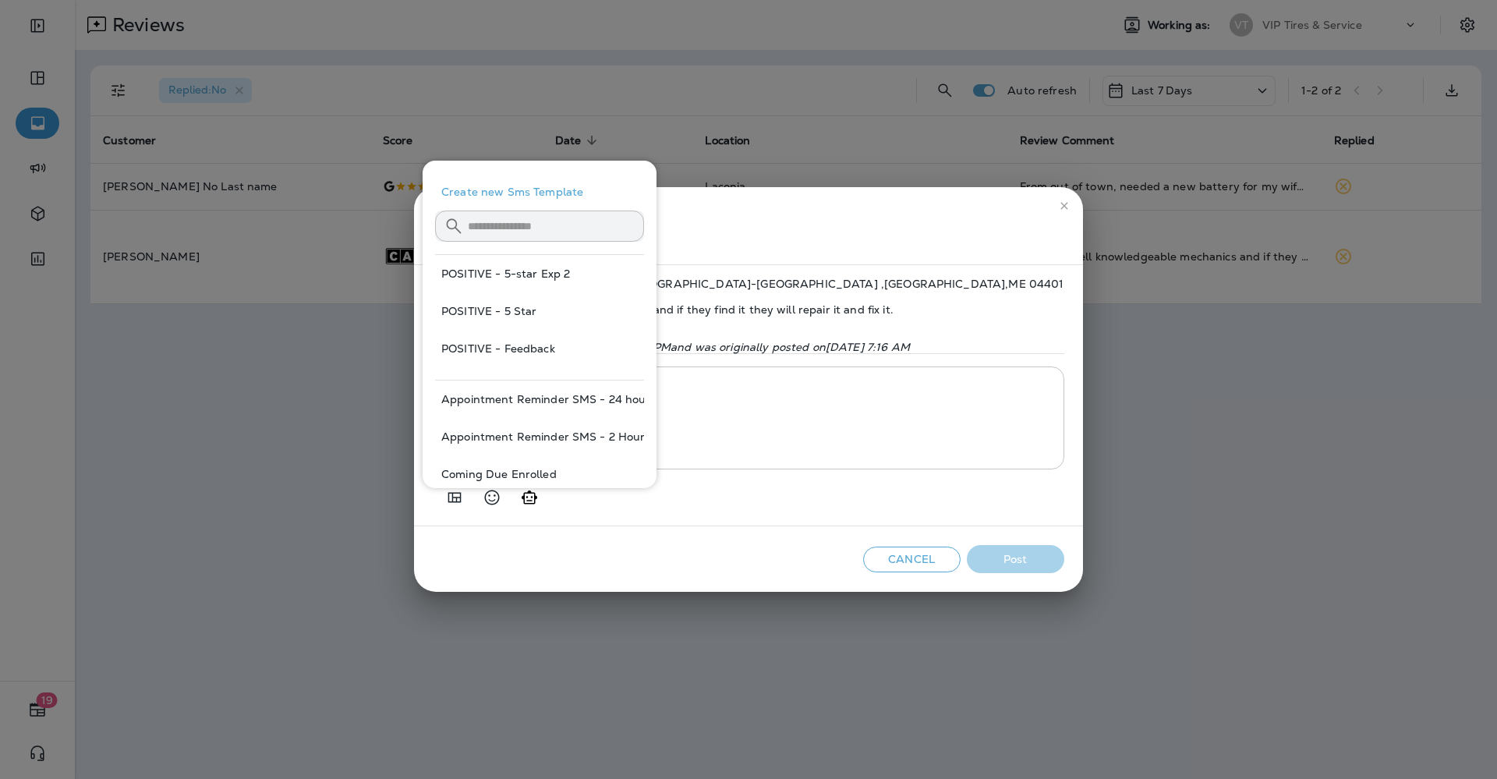
click at [493, 308] on button "POSITIVE - 5 Star" at bounding box center [539, 310] width 209 height 37
type textarea "**********"
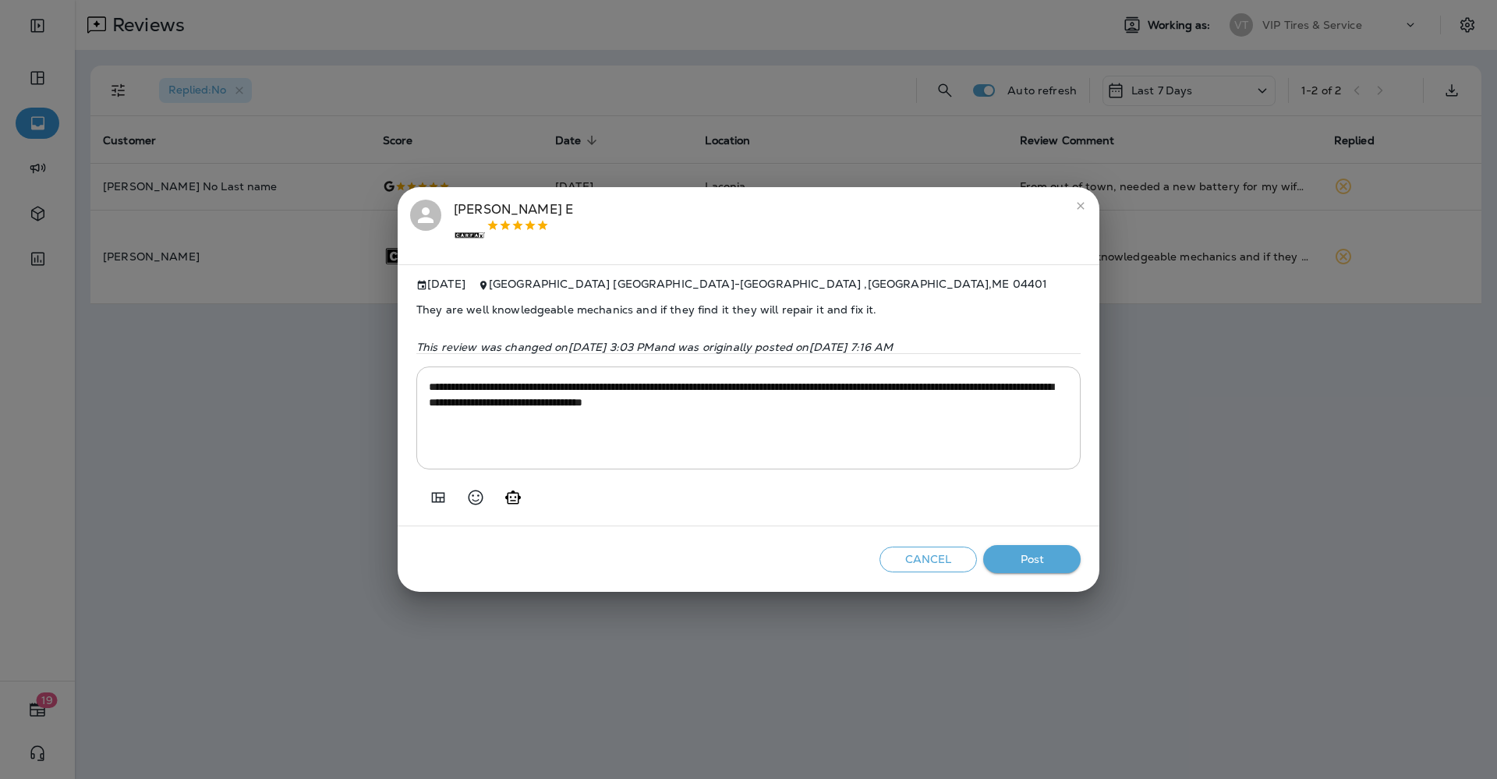
click at [1051, 559] on button "Post" at bounding box center [1031, 559] width 97 height 29
